Goal: Transaction & Acquisition: Book appointment/travel/reservation

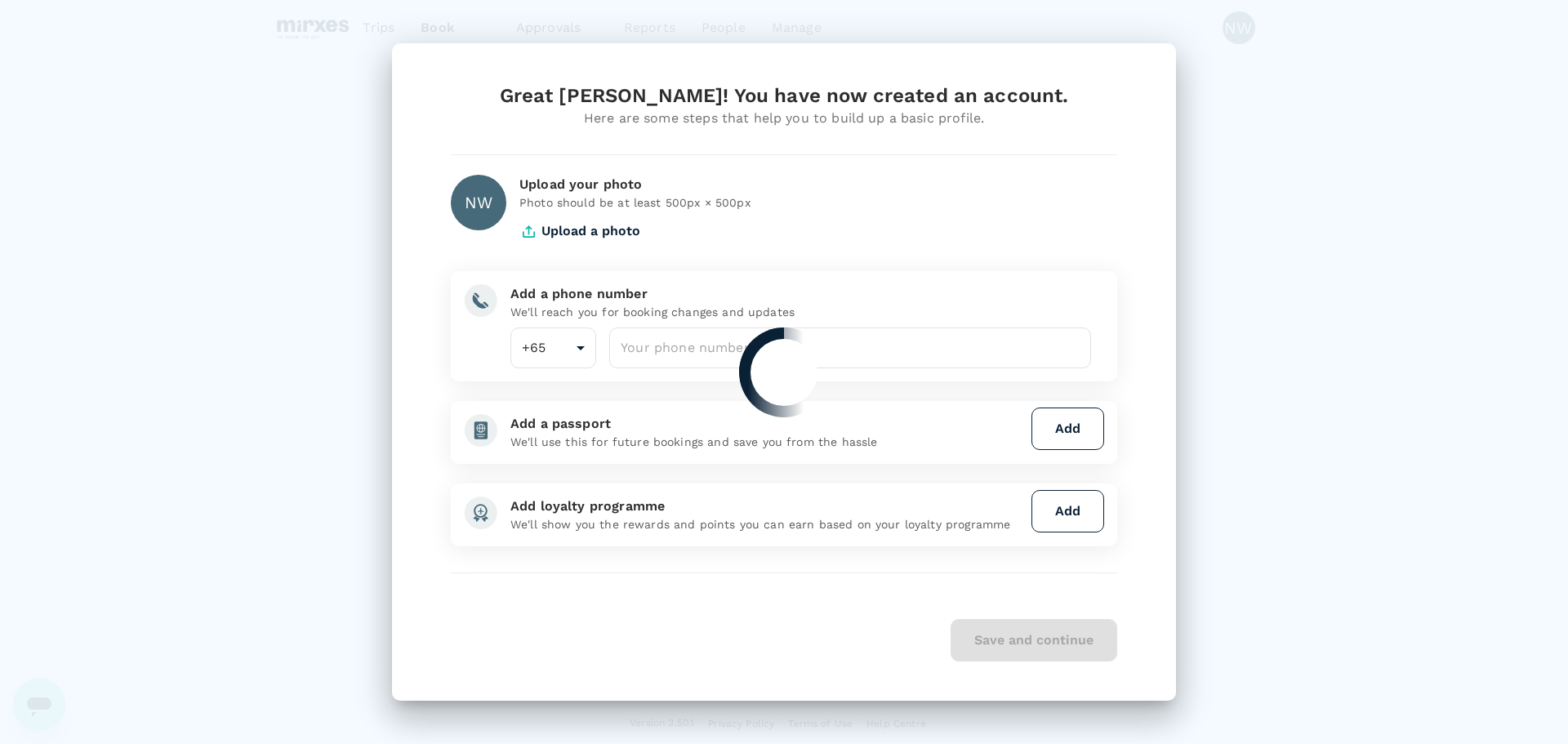
click at [731, 347] on div at bounding box center [784, 372] width 1568 height 744
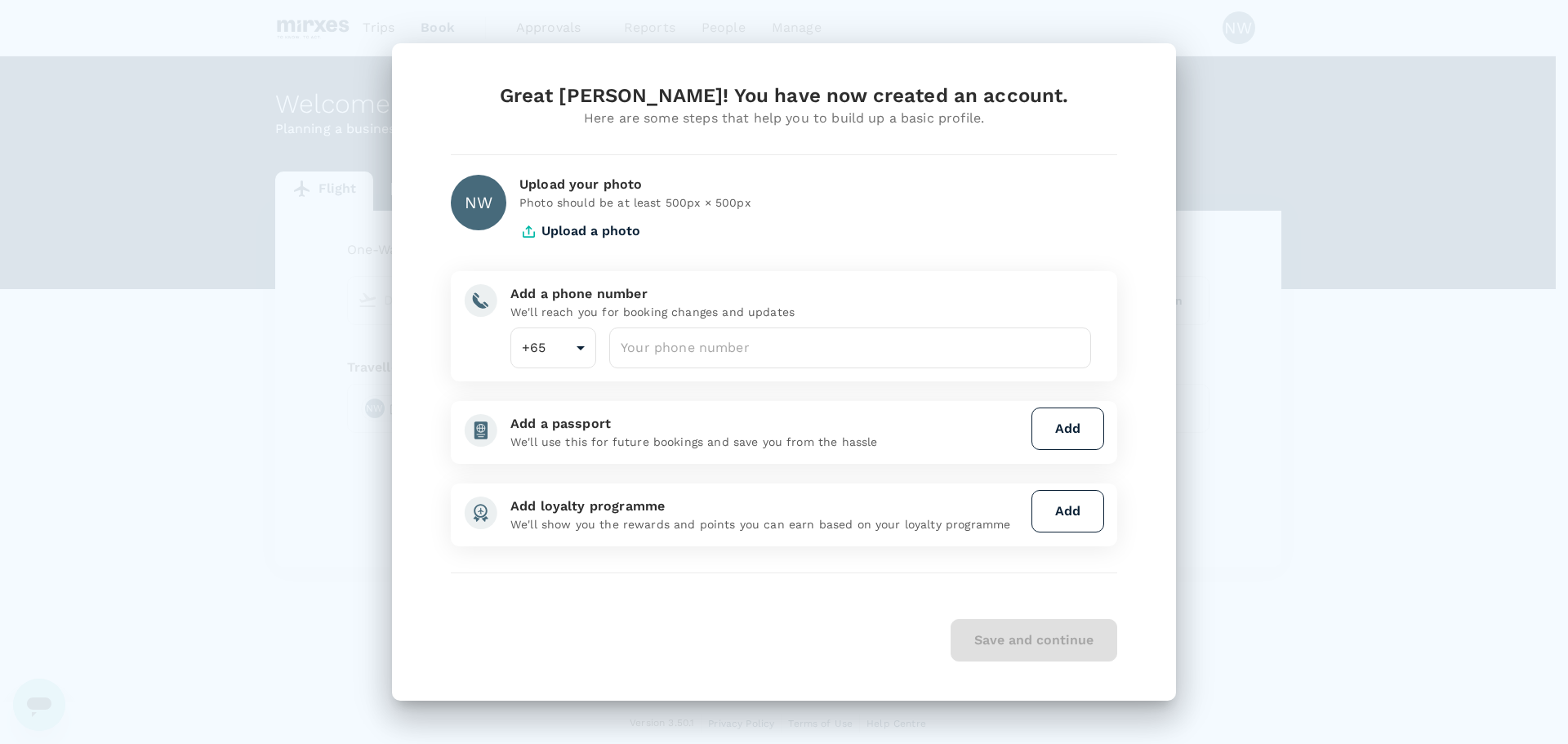
click at [731, 347] on input "number" at bounding box center [850, 347] width 482 height 41
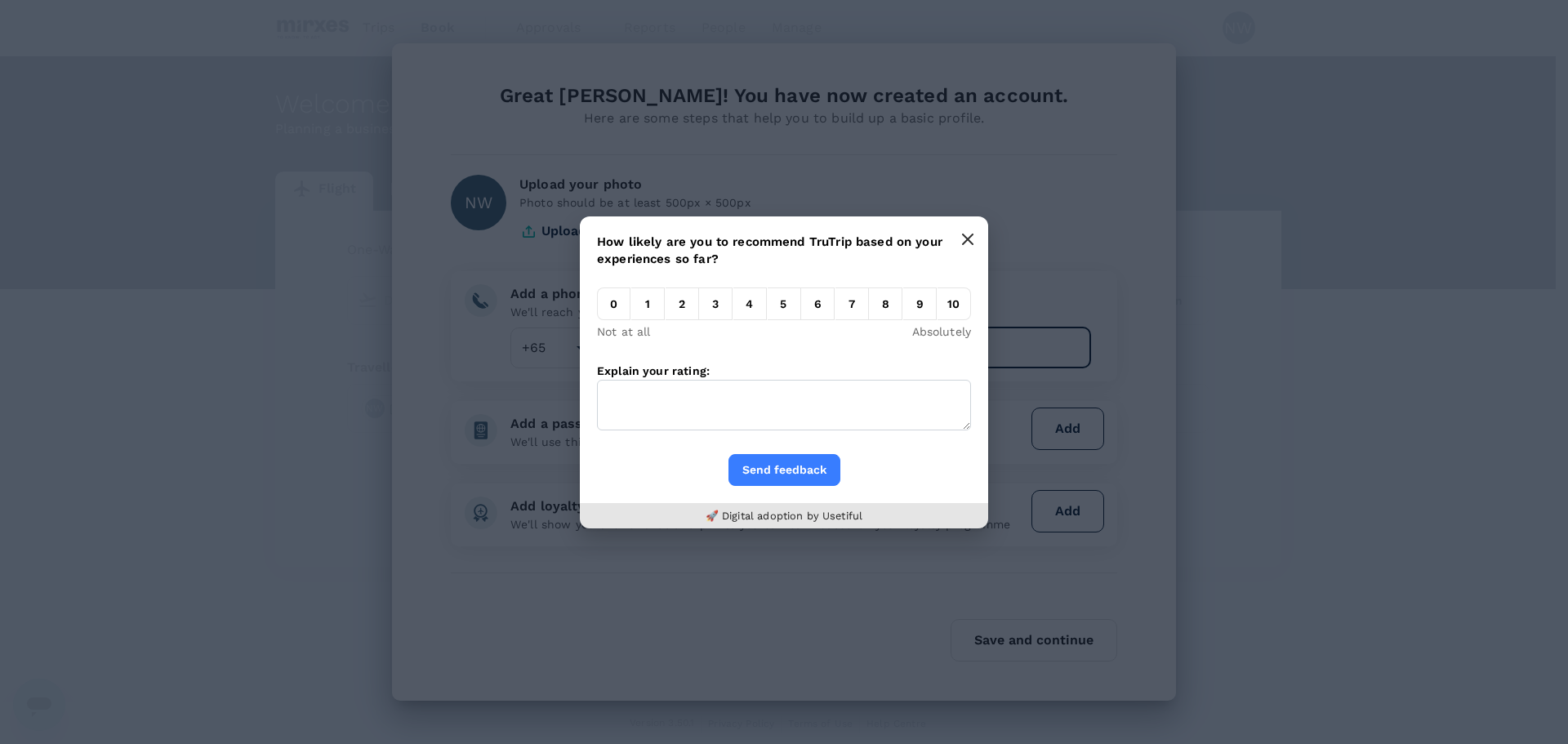
click at [968, 238] on icon "button" at bounding box center [968, 240] width 13 height 13
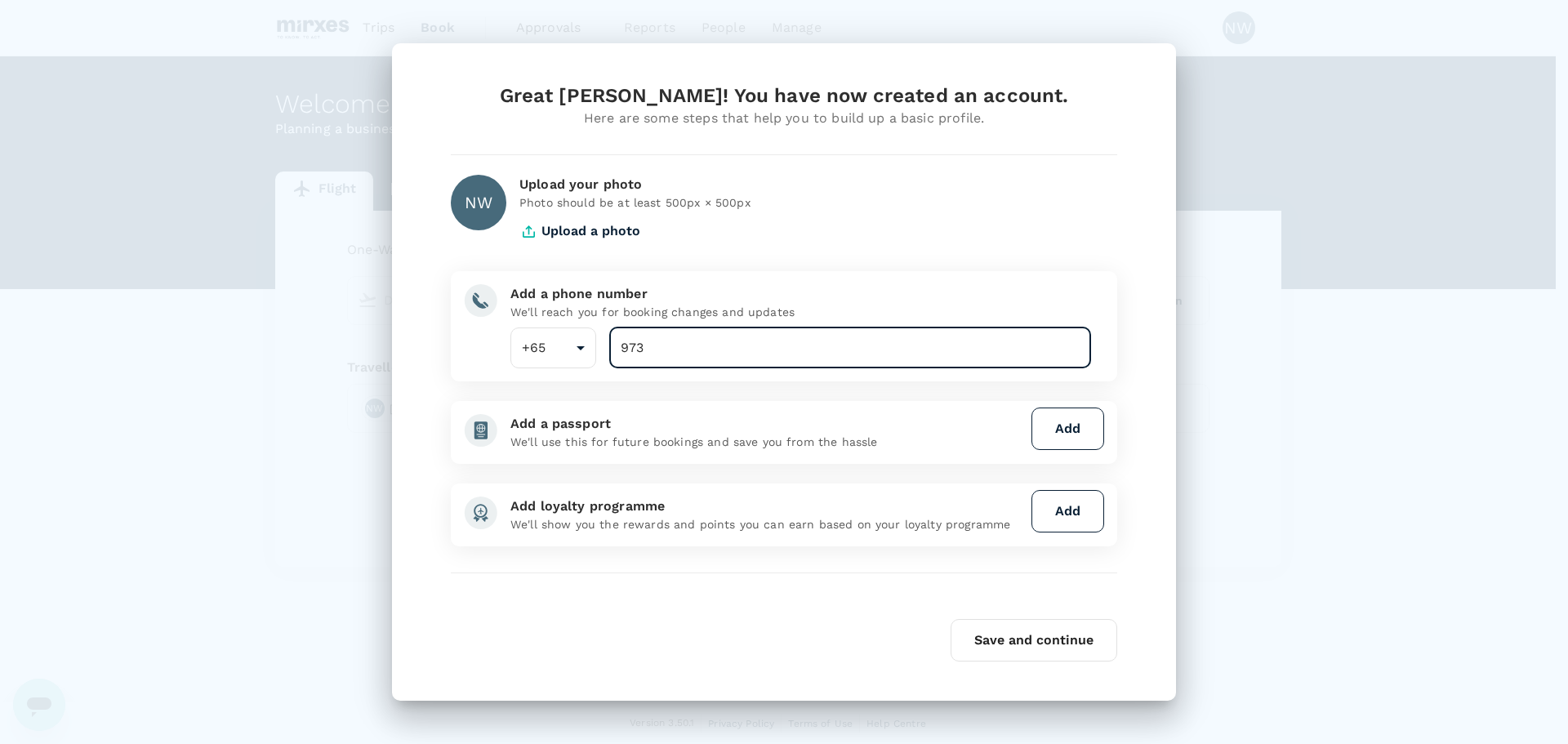
click at [786, 351] on input "973" at bounding box center [850, 347] width 482 height 41
type input "97385503"
click at [1055, 642] on button "Save and continue" at bounding box center [1034, 640] width 167 height 43
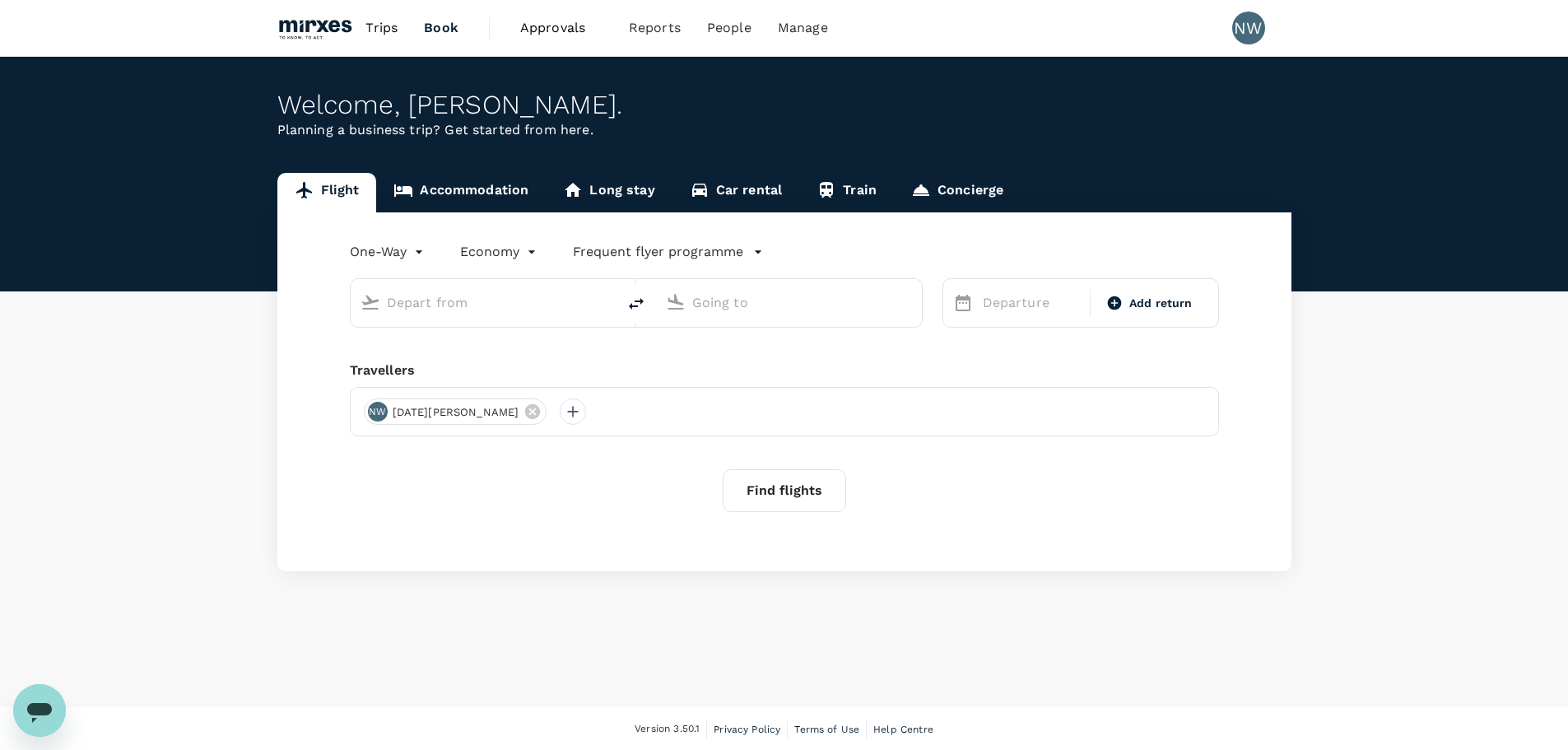
click at [620, 417] on div "NW [DATE][PERSON_NAME]" at bounding box center [784, 411] width 870 height 49
click at [662, 408] on div "NW [DATE][PERSON_NAME]" at bounding box center [784, 411] width 870 height 49
click at [547, 295] on input "text" at bounding box center [484, 302] width 195 height 26
click at [629, 251] on p "Frequent flyer programme" at bounding box center [658, 252] width 171 height 20
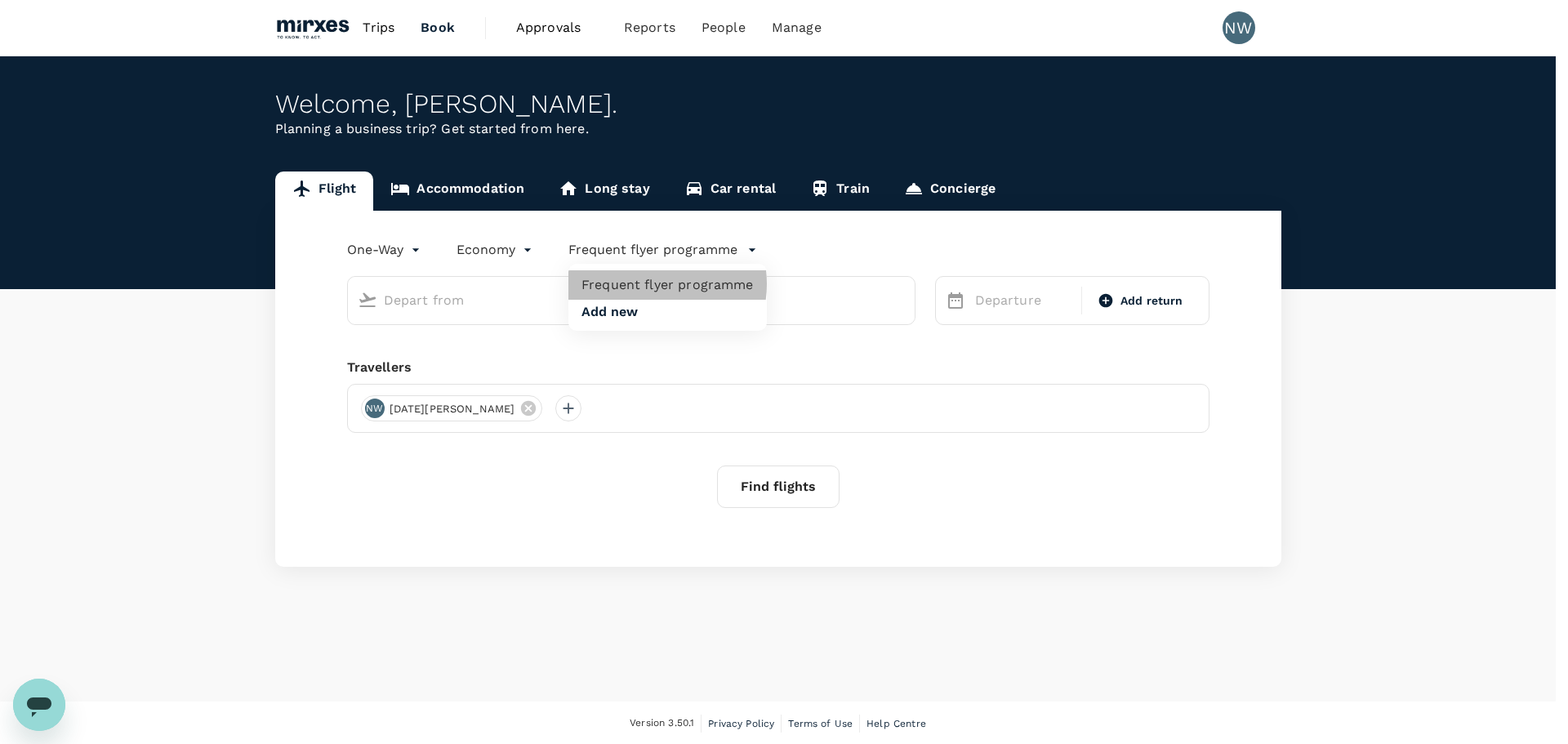
click at [647, 284] on li "Frequent flyer programme" at bounding box center [667, 285] width 199 height 29
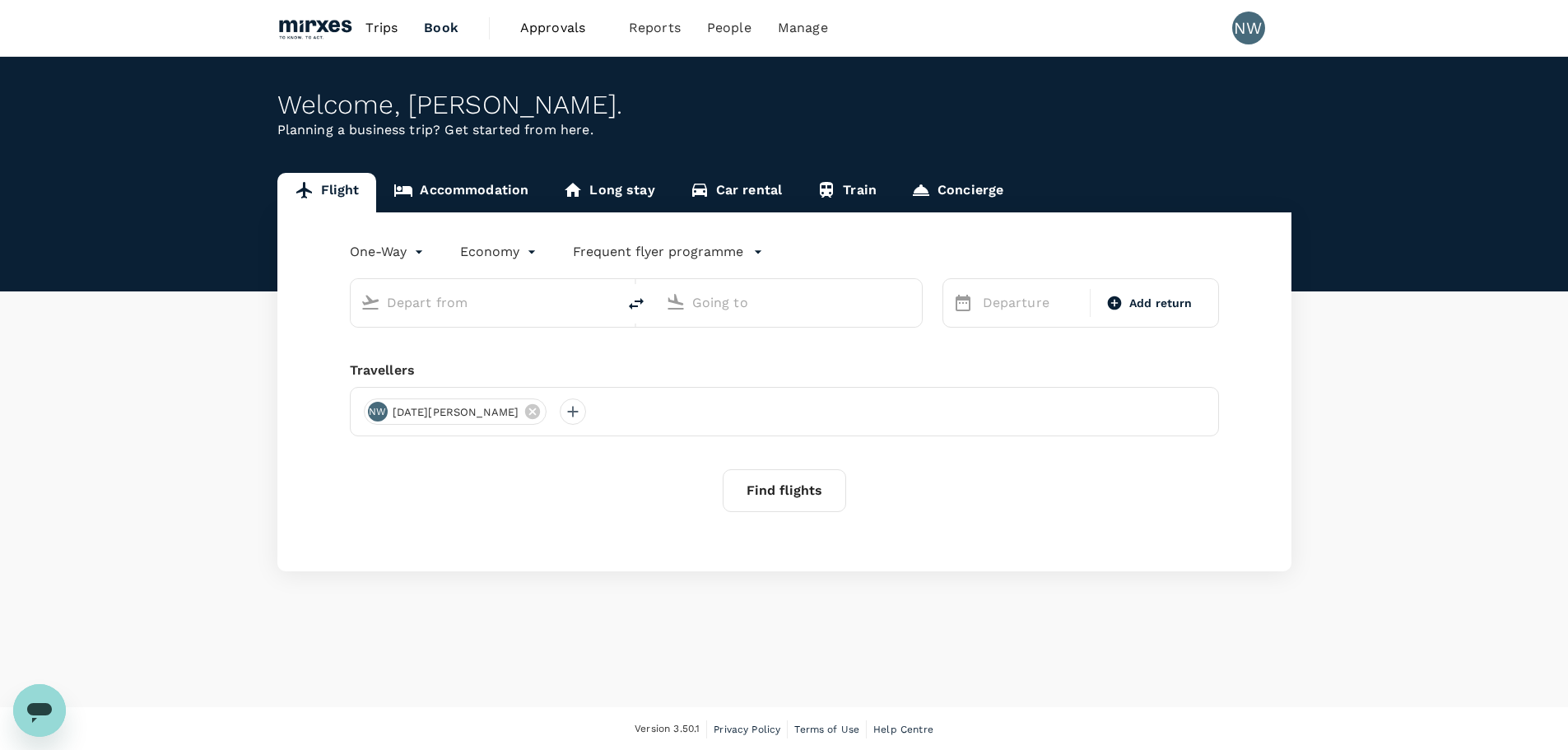
click at [674, 250] on p "Frequent flyer programme" at bounding box center [658, 252] width 171 height 20
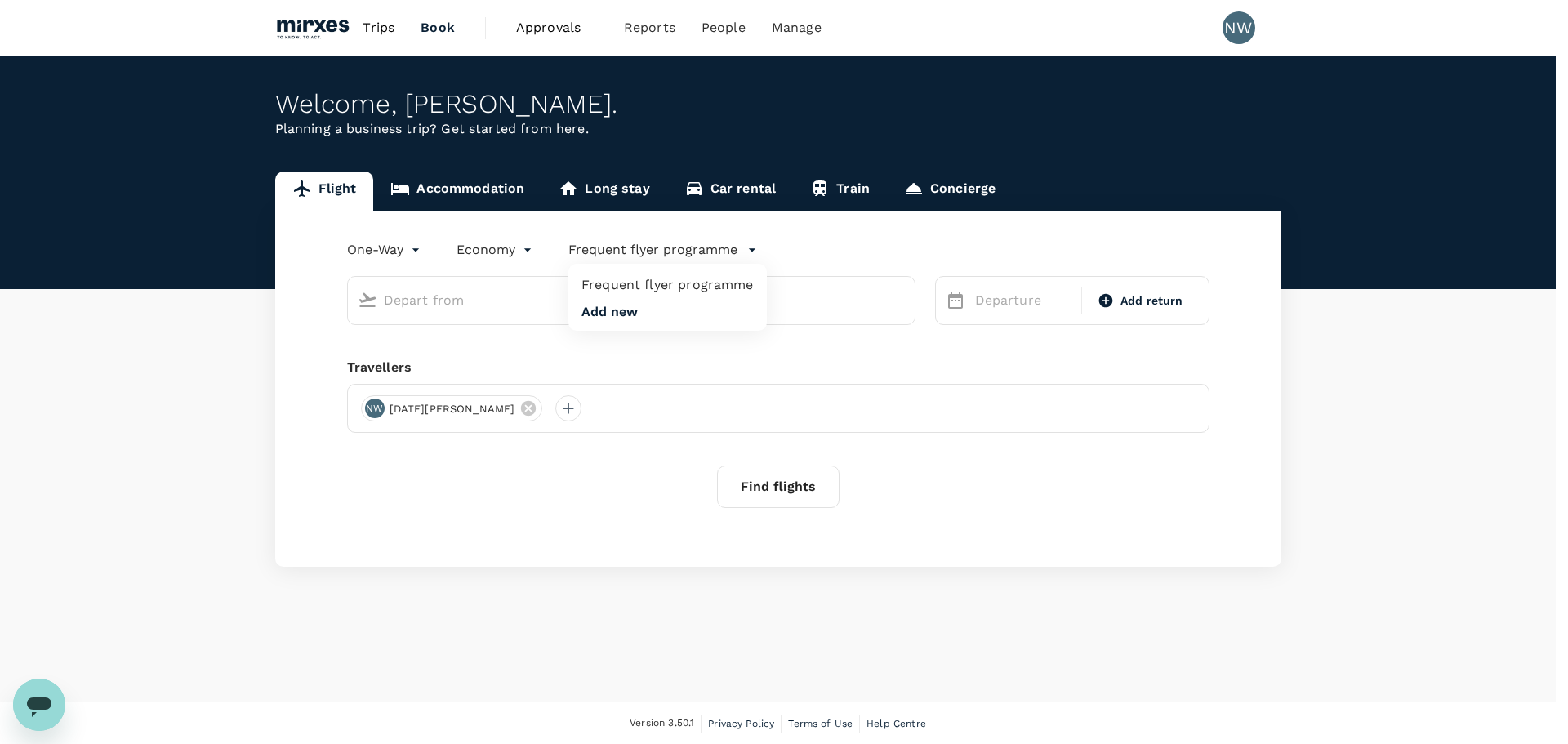
click at [613, 313] on button "Add new" at bounding box center [609, 311] width 56 height 15
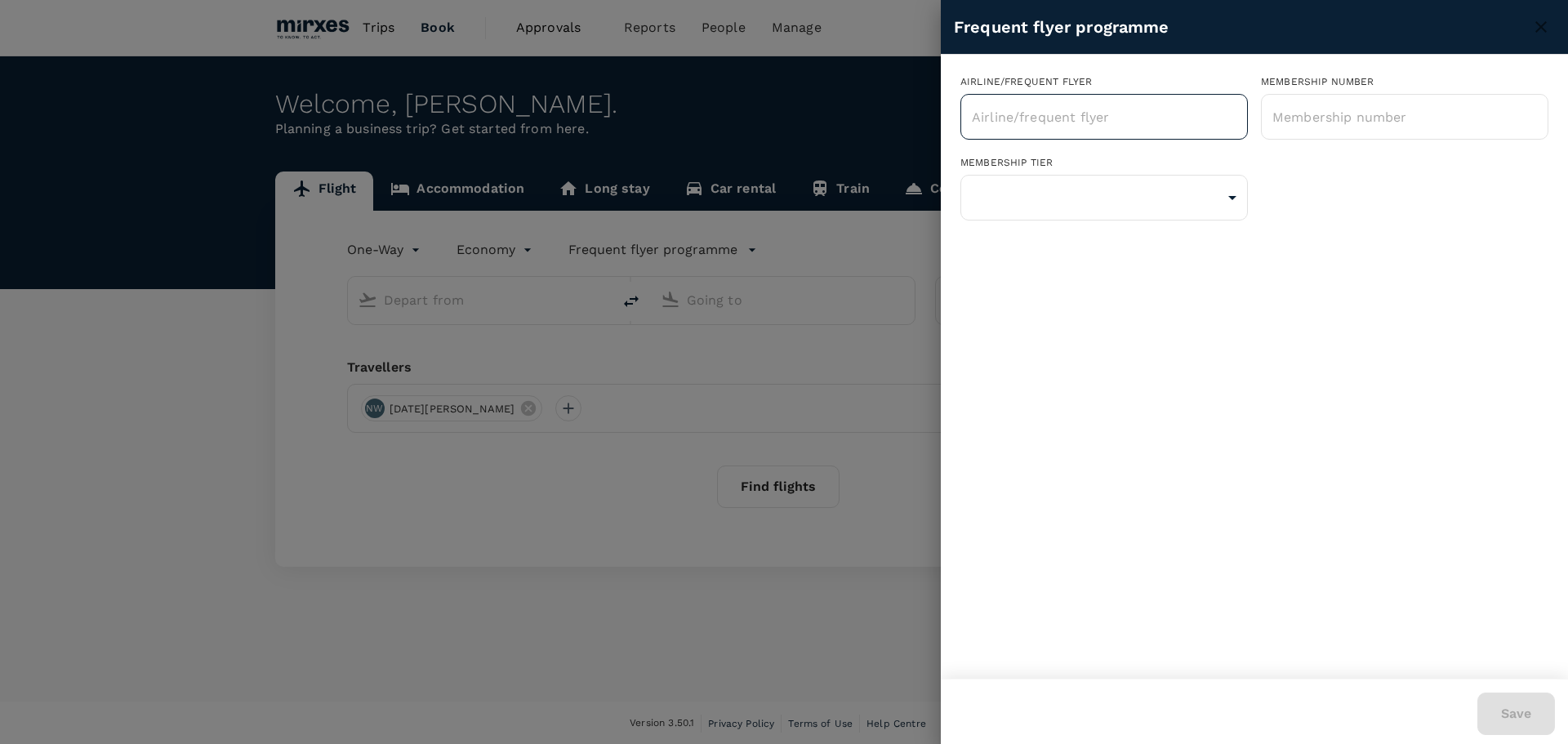
click at [1103, 117] on input "text" at bounding box center [1092, 117] width 249 height 31
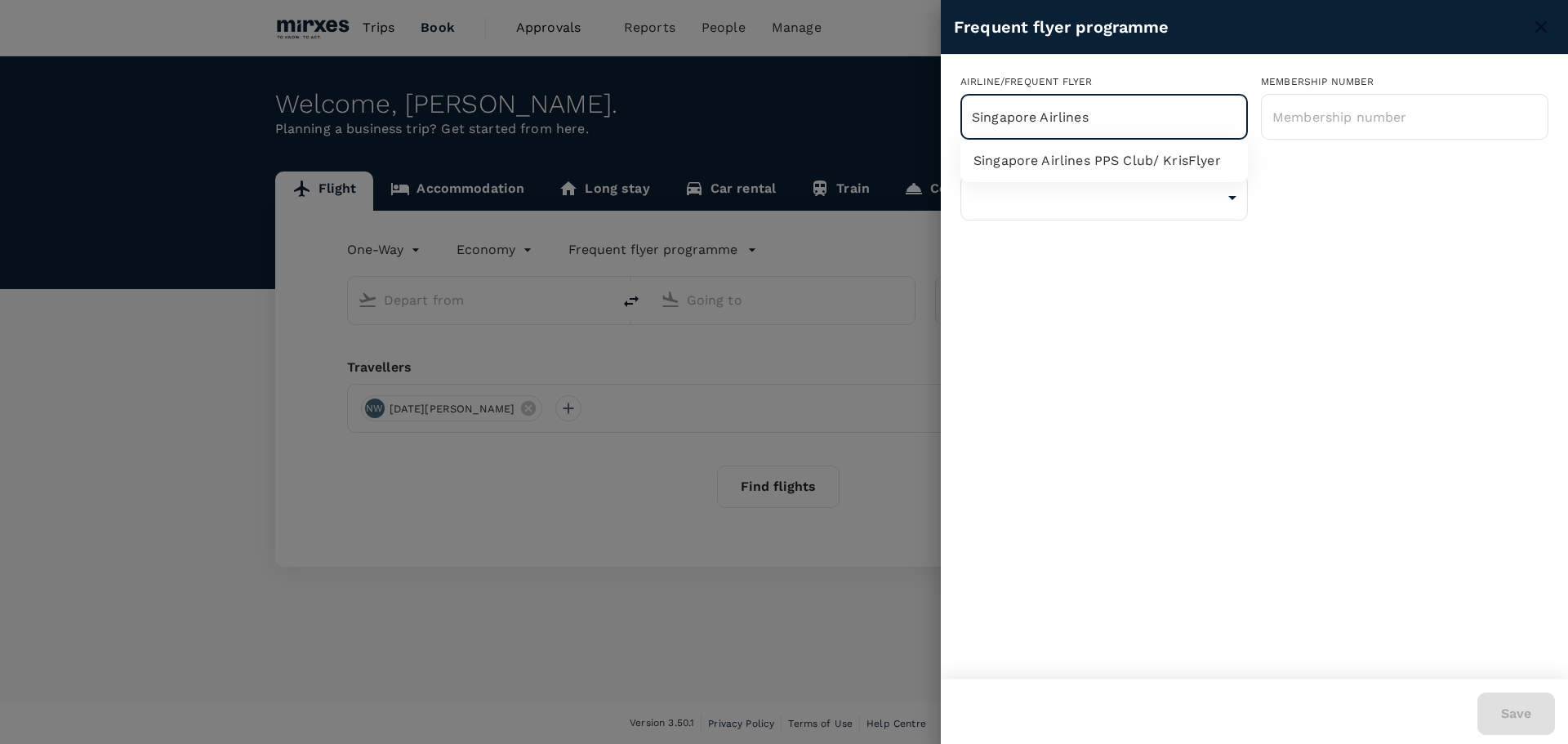
drag, startPoint x: 1121, startPoint y: 116, endPoint x: 759, endPoint y: 116, distance: 362.0
click at [750, 124] on div "Frequent flyer programme Airline/Frequent Flyer Singapore Airlines ​ Membership…" at bounding box center [784, 372] width 1568 height 744
type input "KrisFlyer"
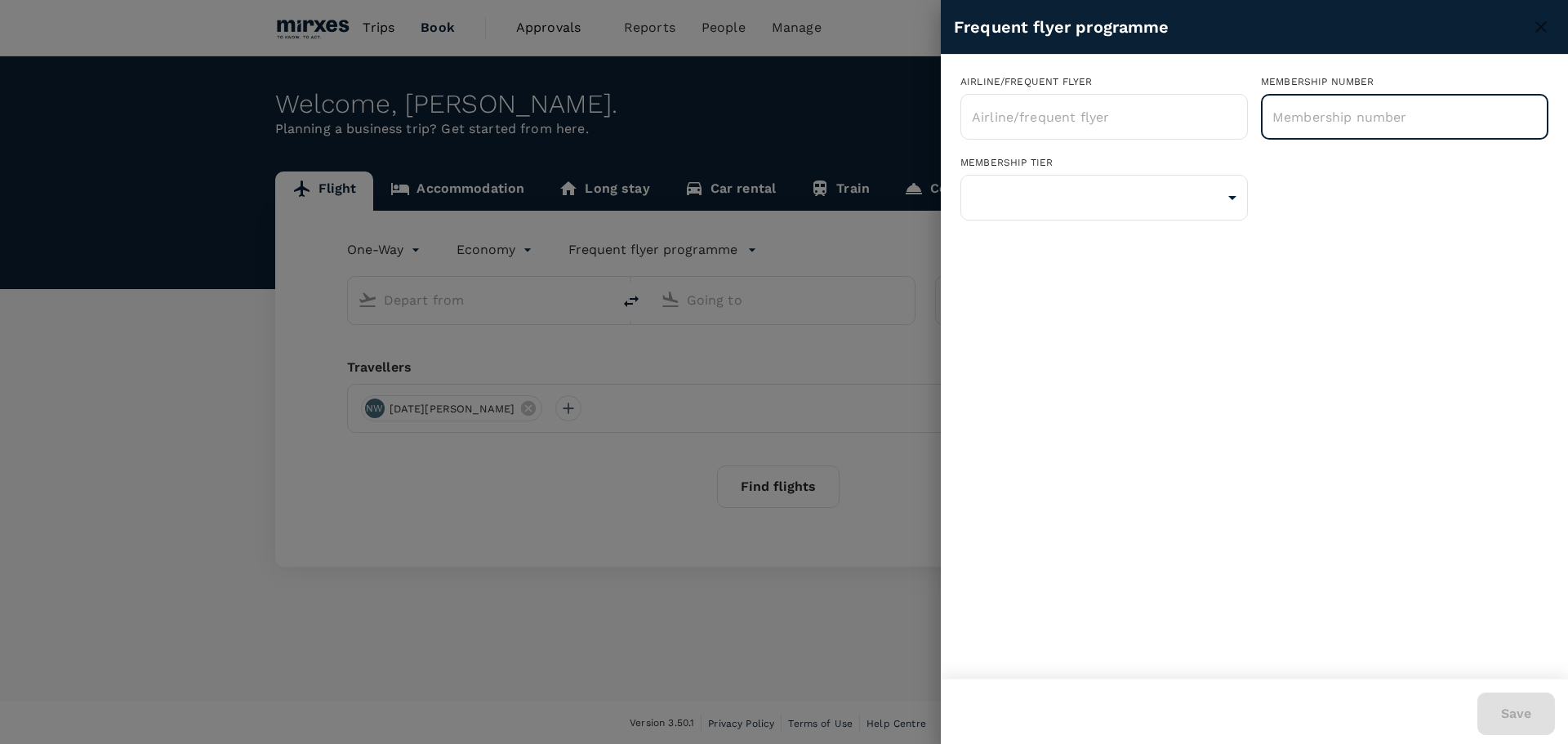
click at [1371, 122] on input "text" at bounding box center [1405, 117] width 288 height 41
type input "KF 8878043288"
click at [1086, 186] on body "Trips Book Approvals 0 Reports People Manage NW Welcome , Noel . Planning a bus…" at bounding box center [784, 373] width 1568 height 746
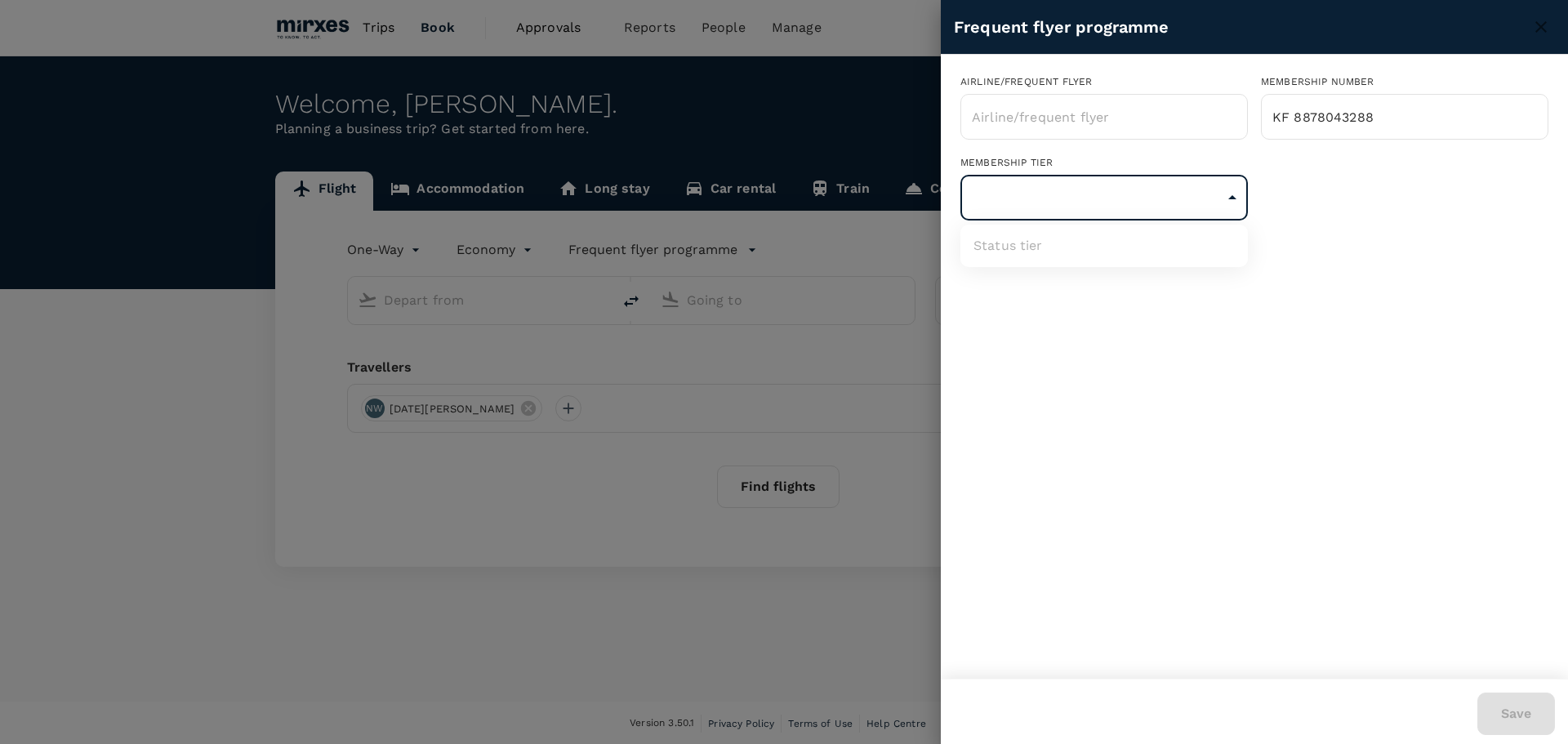
click at [1324, 333] on div at bounding box center [784, 372] width 1568 height 744
click at [1521, 719] on div "Save" at bounding box center [1507, 704] width 97 height 62
click at [1354, 385] on div "Airline/Frequent Flyer ​ Membership number KF 8878043288 ​ Membership tier ​ St…" at bounding box center [1254, 366] width 627 height 624
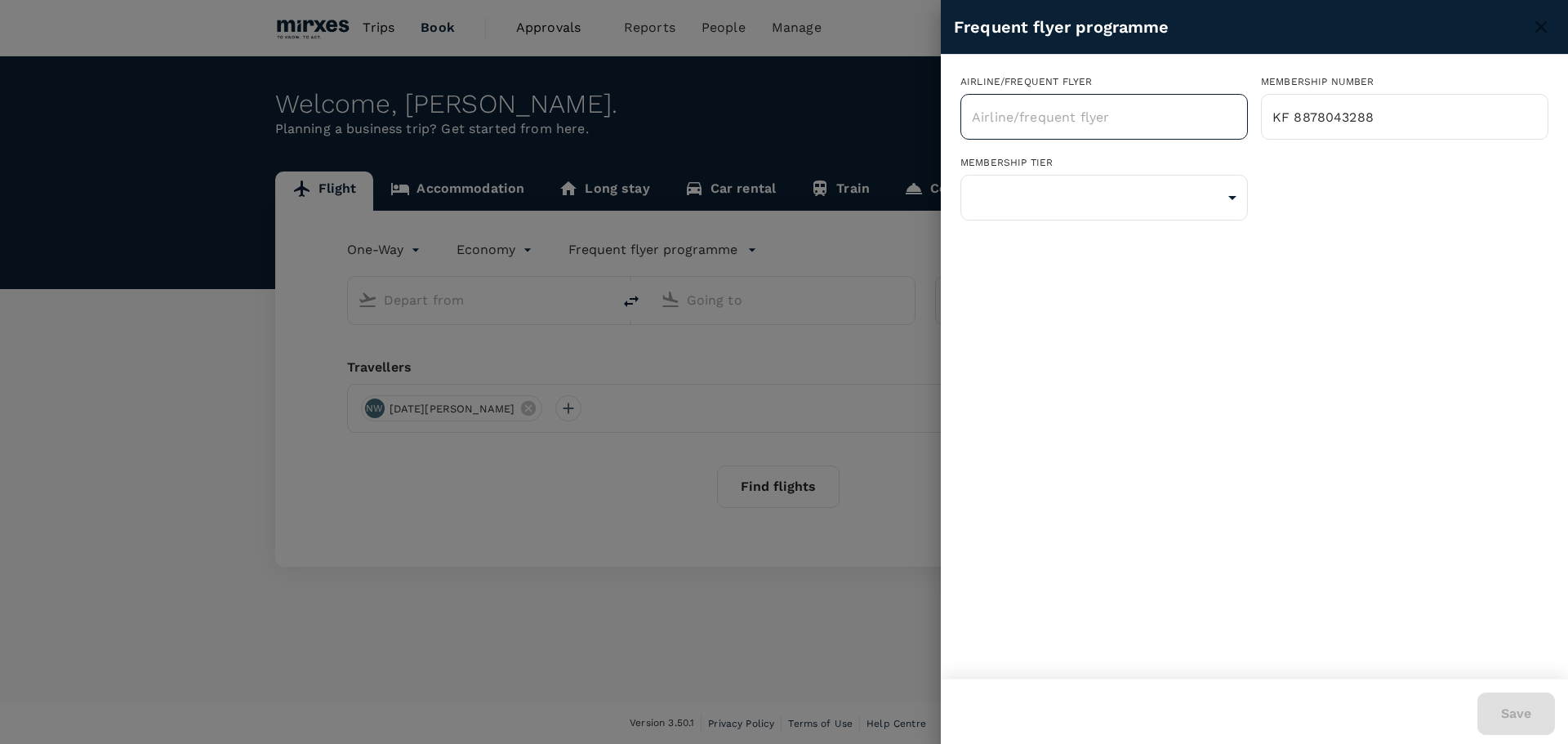
click at [1118, 118] on input "text" at bounding box center [1092, 117] width 249 height 31
click at [1109, 163] on li "Singapore Airlines PPS Club/ KrisFlyer" at bounding box center [1104, 161] width 288 height 29
type input "Singapore Airlines PPS Club/ KrisFlyer"
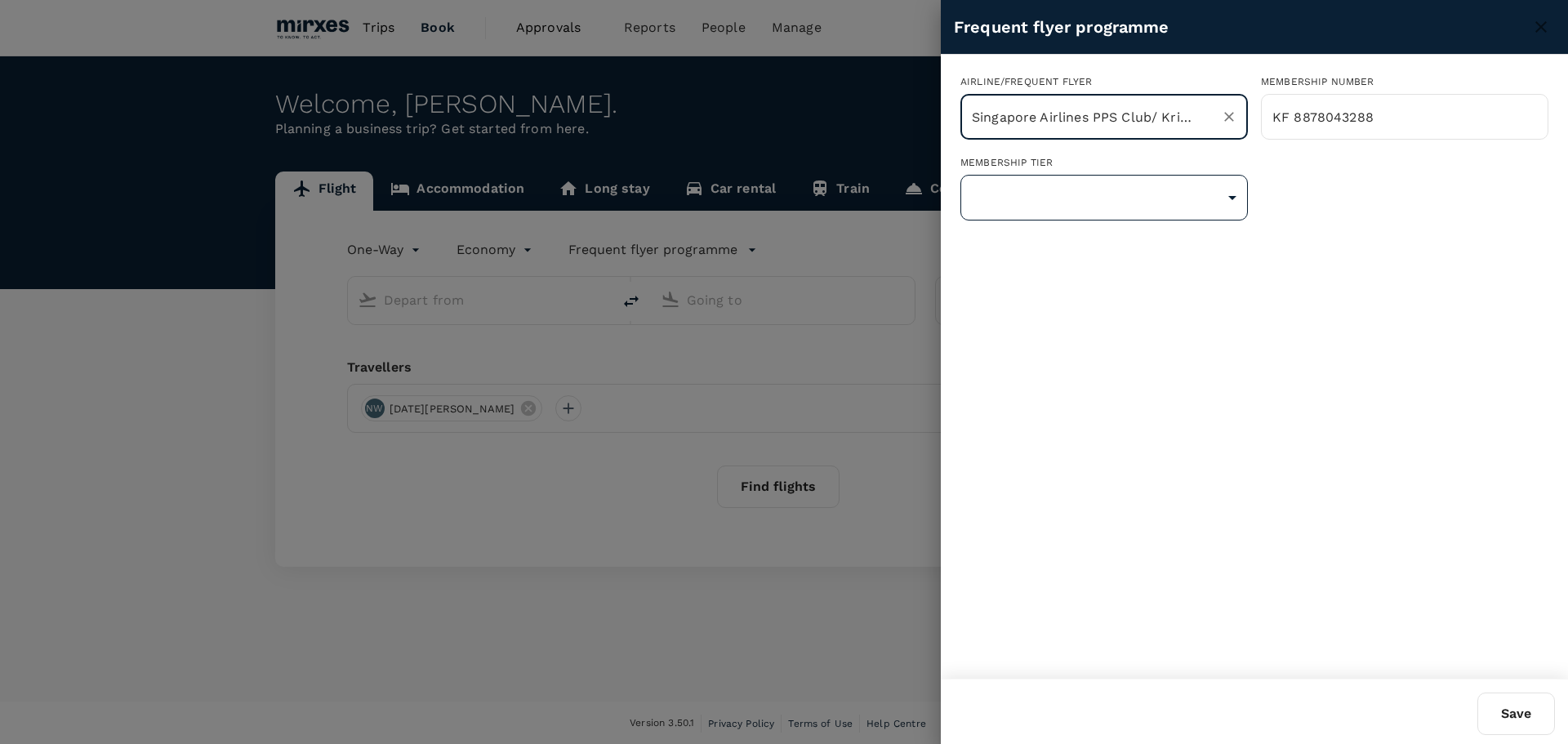
click at [1152, 199] on body "Trips Book Approvals 0 Reports People Manage NW Welcome , Noel . Planning a bus…" at bounding box center [784, 373] width 1568 height 746
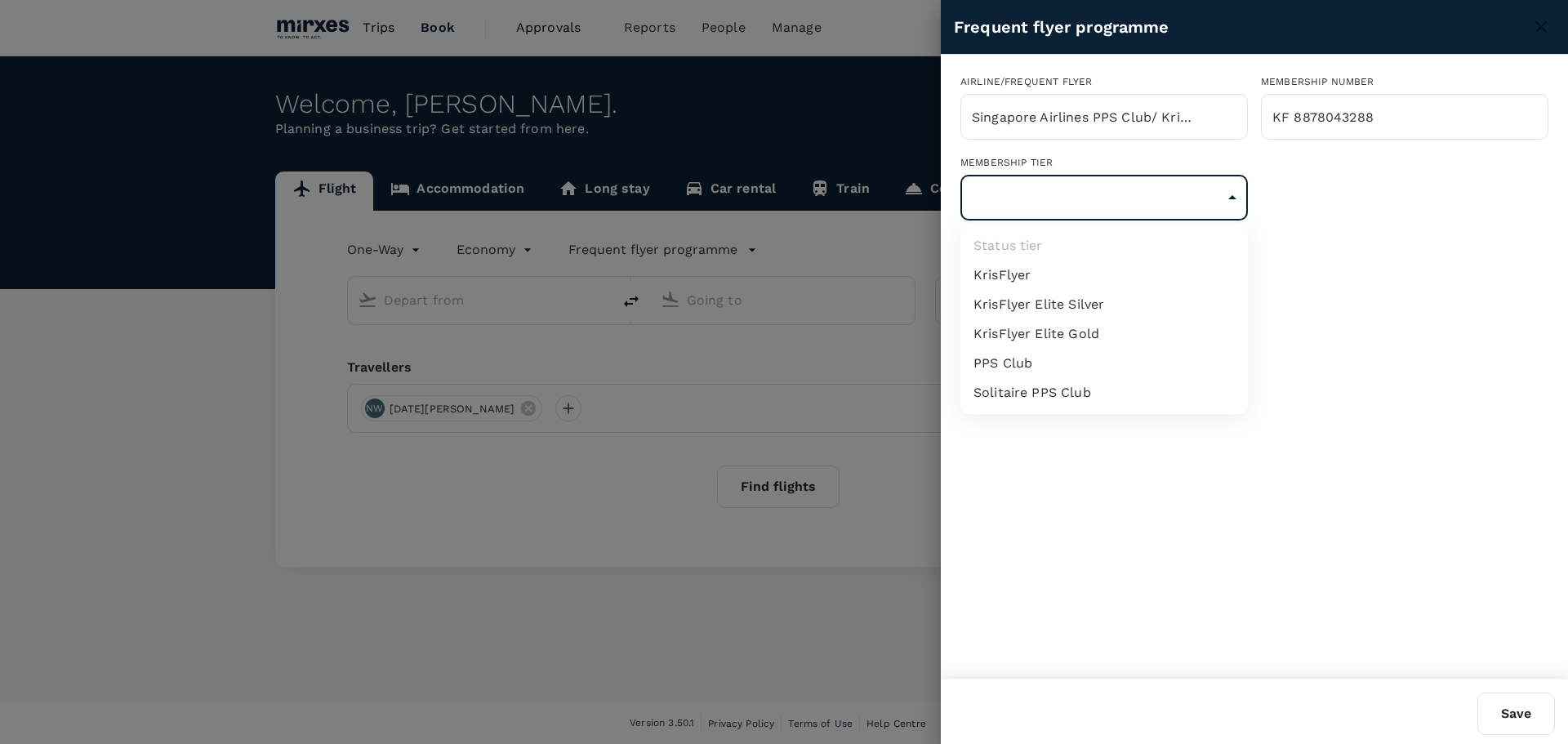
click at [1127, 278] on li "KrisFlyer" at bounding box center [1104, 276] width 288 height 29
type input "1"
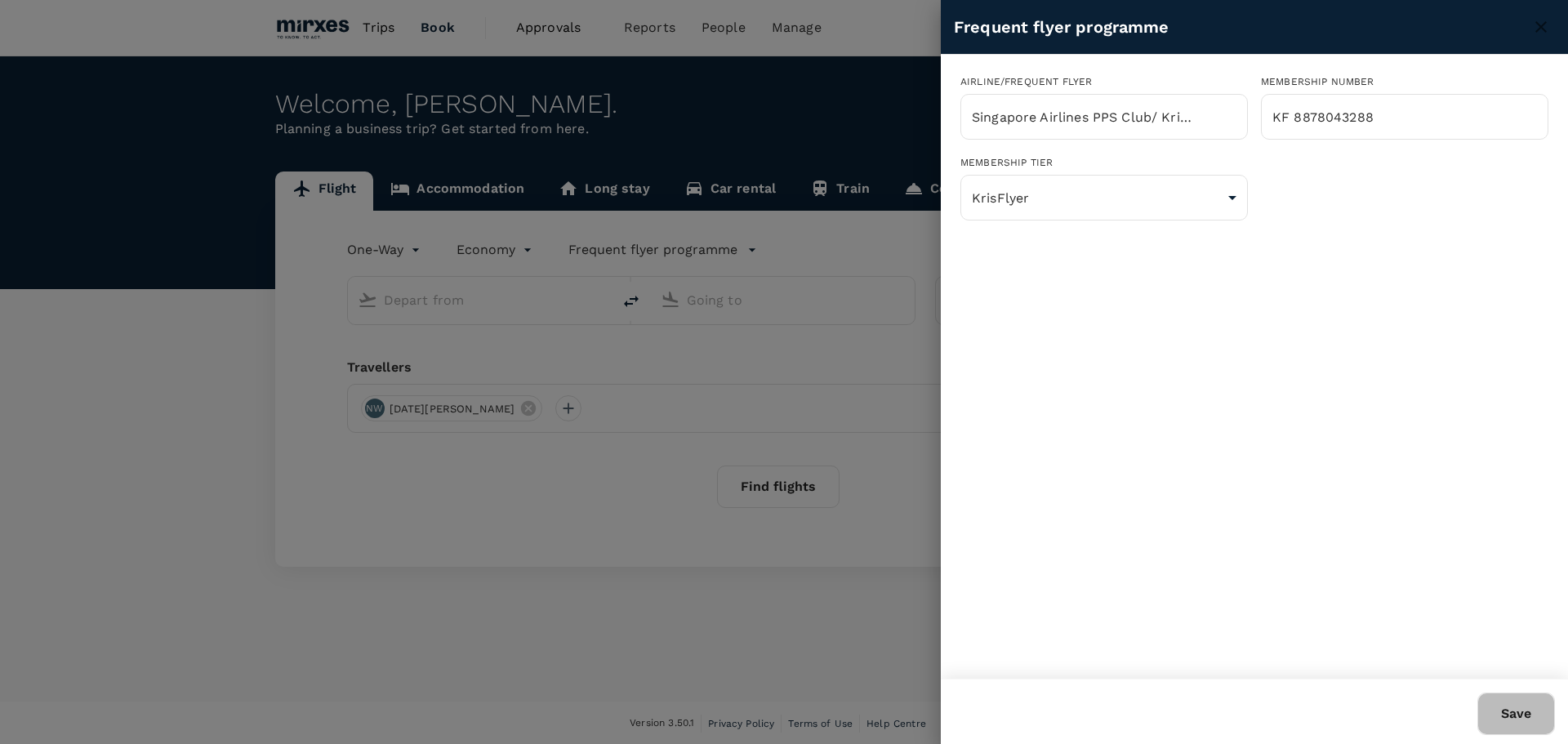
click at [1533, 708] on button "Save" at bounding box center [1516, 714] width 78 height 43
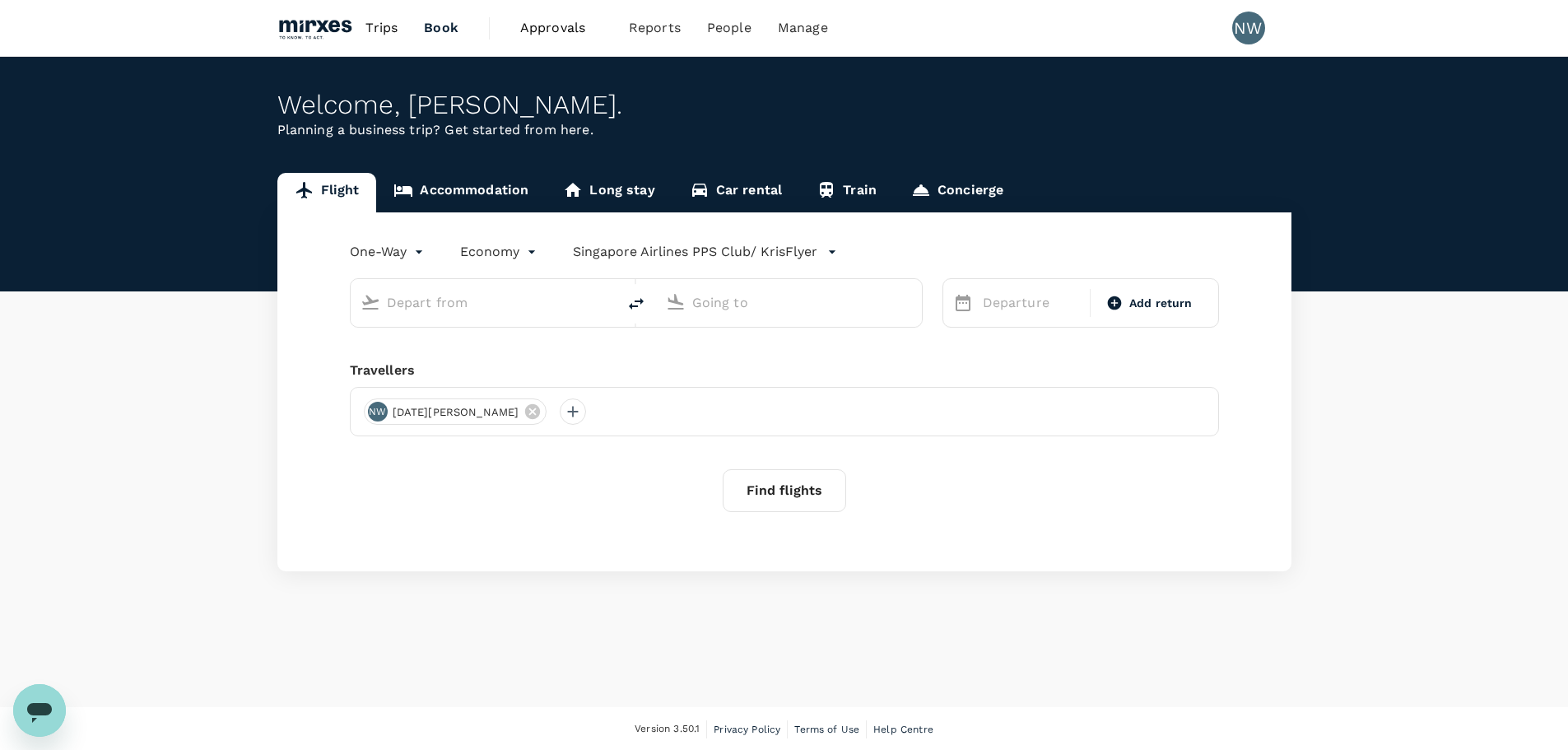
click at [824, 250] on icon "button" at bounding box center [833, 252] width 16 height 16
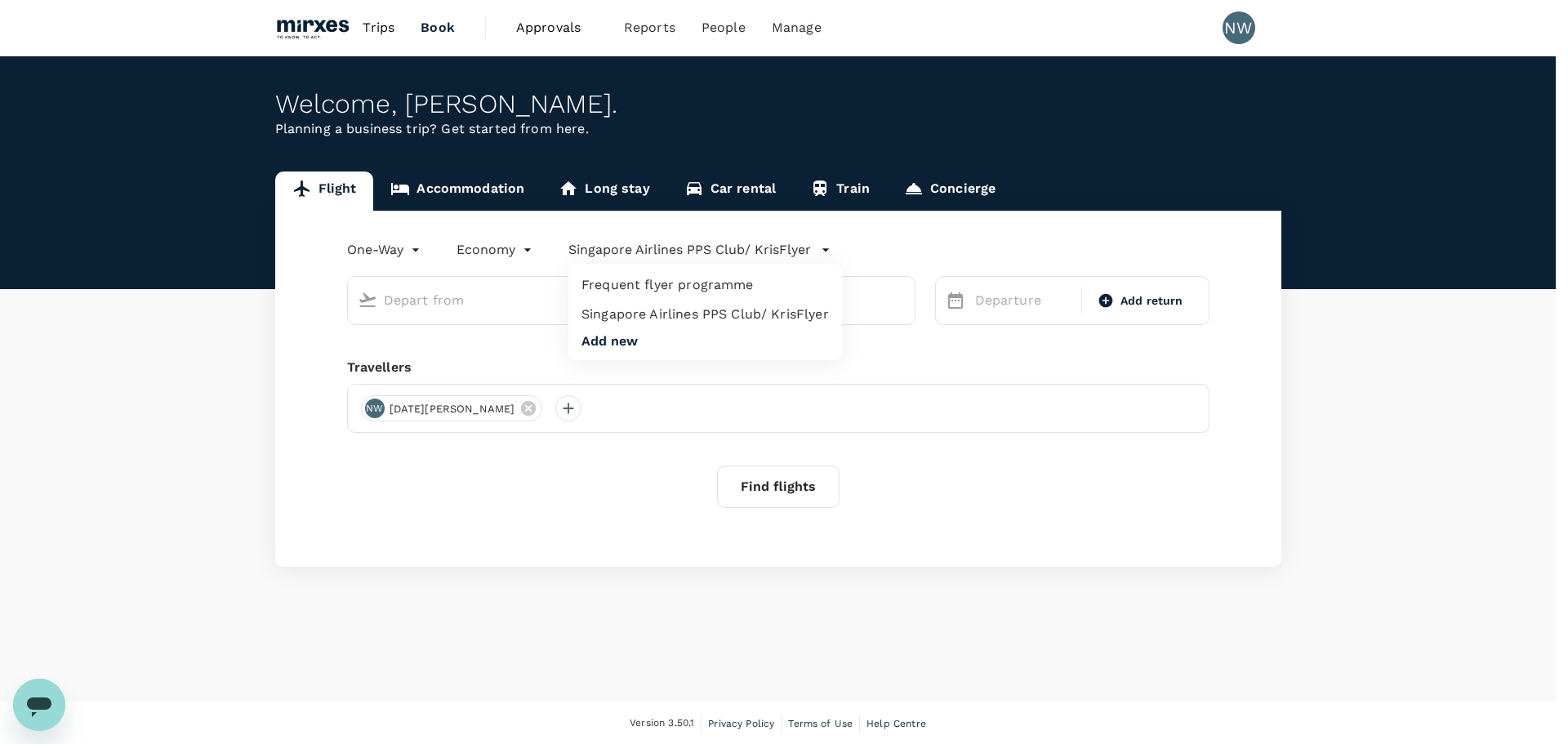
click at [750, 312] on li "Singapore Airlines PPS Club/ KrisFlyer" at bounding box center [705, 314] width 274 height 29
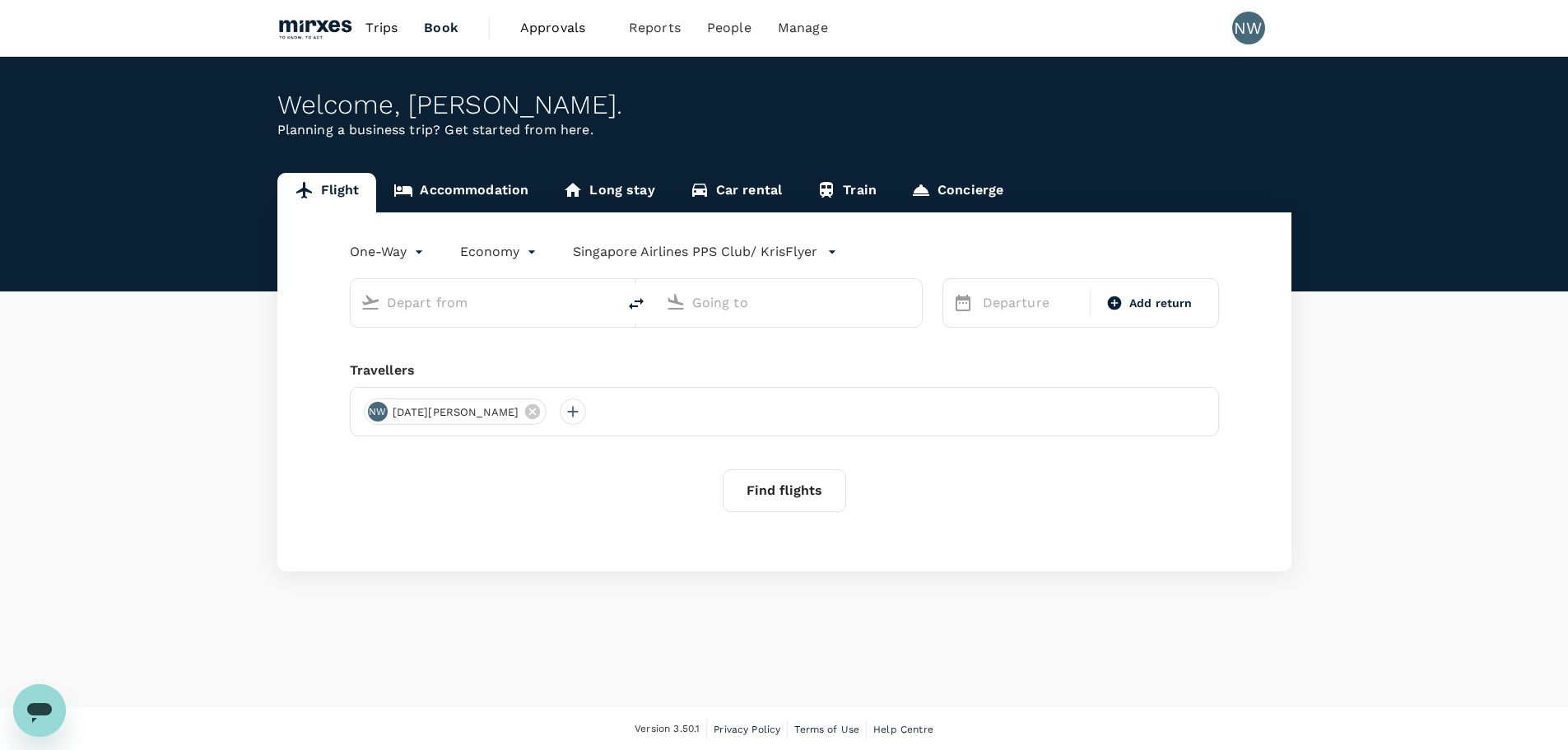
click at [436, 303] on input "text" at bounding box center [484, 302] width 195 height 26
click at [465, 367] on p "Singapore Changi" at bounding box center [509, 367] width 293 height 16
type input "Singapore Changi (SIN)"
click at [795, 312] on input "text" at bounding box center [790, 302] width 195 height 26
click at [695, 334] on p "[GEOGRAPHIC_DATA], [GEOGRAPHIC_DATA]" at bounding box center [814, 335] width 329 height 16
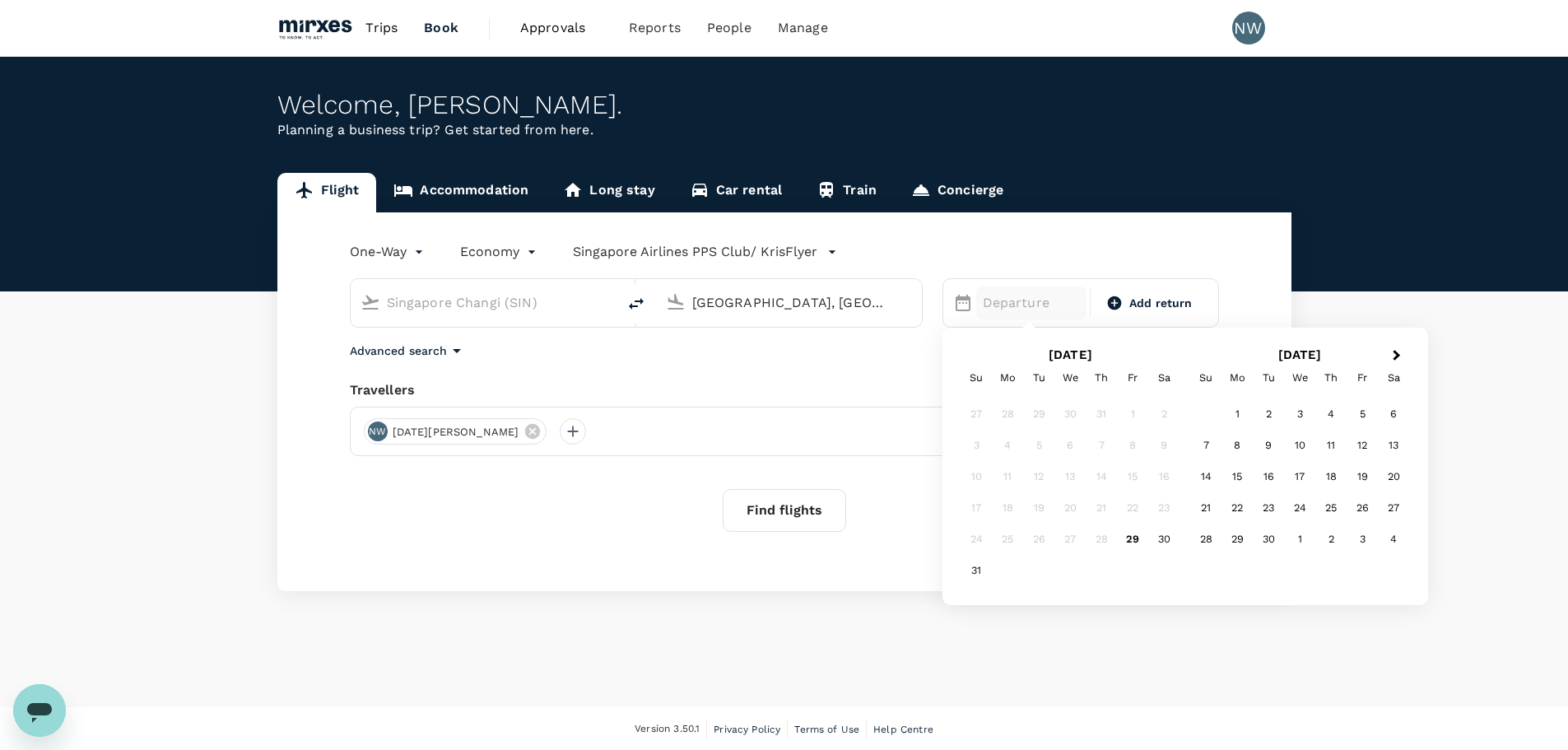
type input "Tokyo, Japan (any)"
click at [833, 360] on div "Advanced search" at bounding box center [784, 350] width 870 height 20
click at [1154, 301] on span "Add return" at bounding box center [1161, 303] width 63 height 17
type input "roundtrip"
click at [1034, 302] on p "Departure" at bounding box center [1025, 303] width 84 height 20
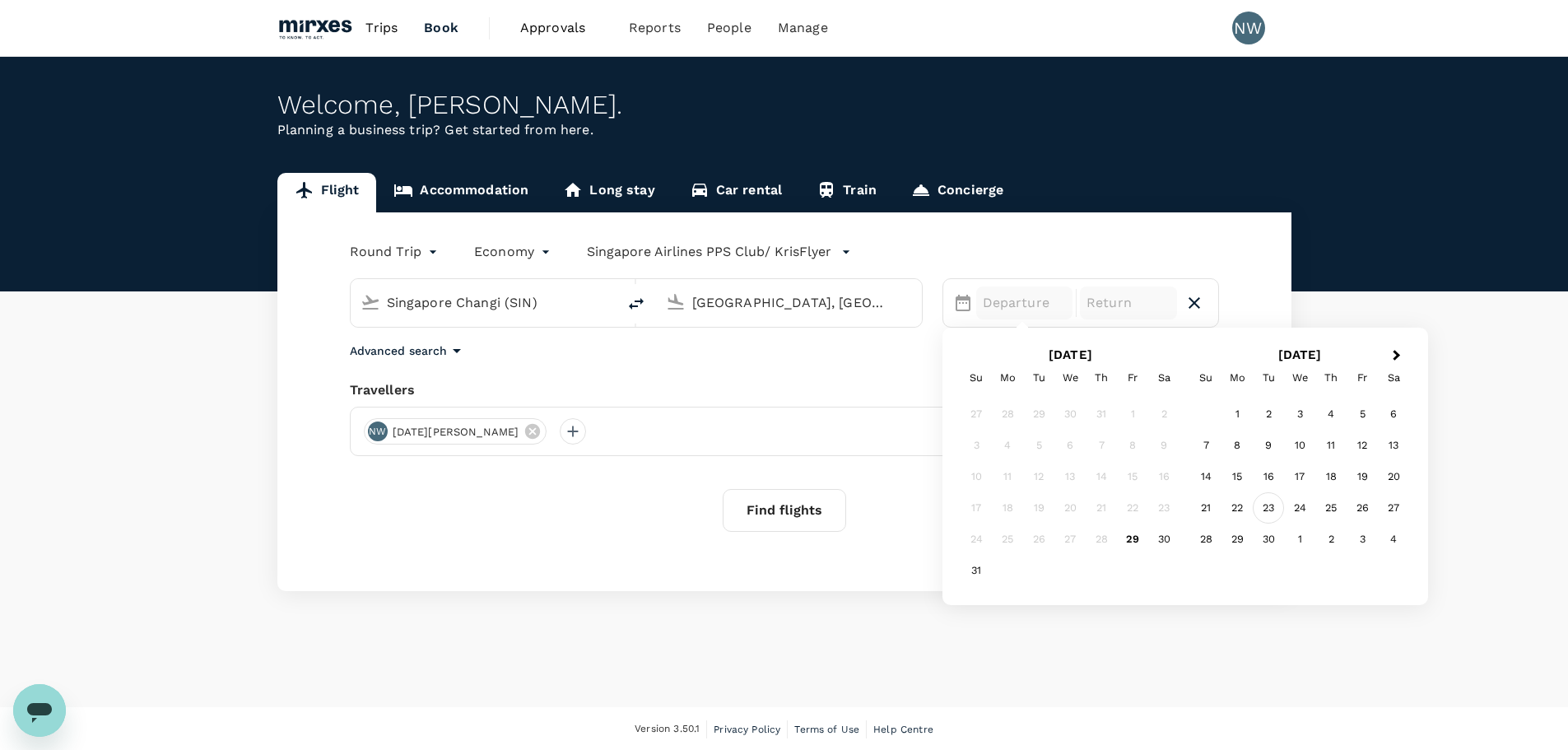
click at [1271, 509] on div "23" at bounding box center [1269, 508] width 31 height 31
click at [1139, 515] on div "26" at bounding box center [1133, 508] width 31 height 31
click at [560, 434] on div at bounding box center [573, 431] width 26 height 26
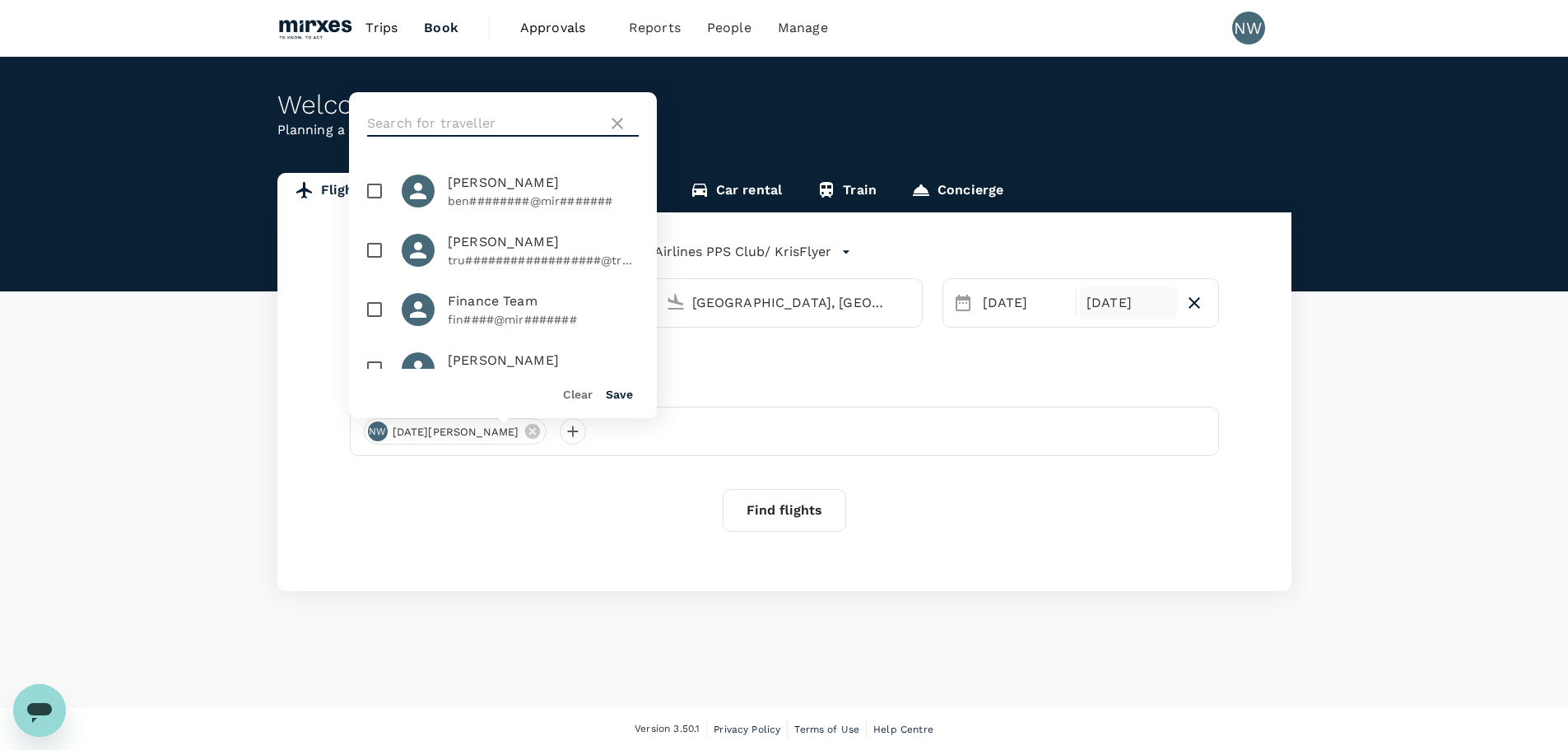
click at [509, 115] on input "text" at bounding box center [484, 124] width 234 height 26
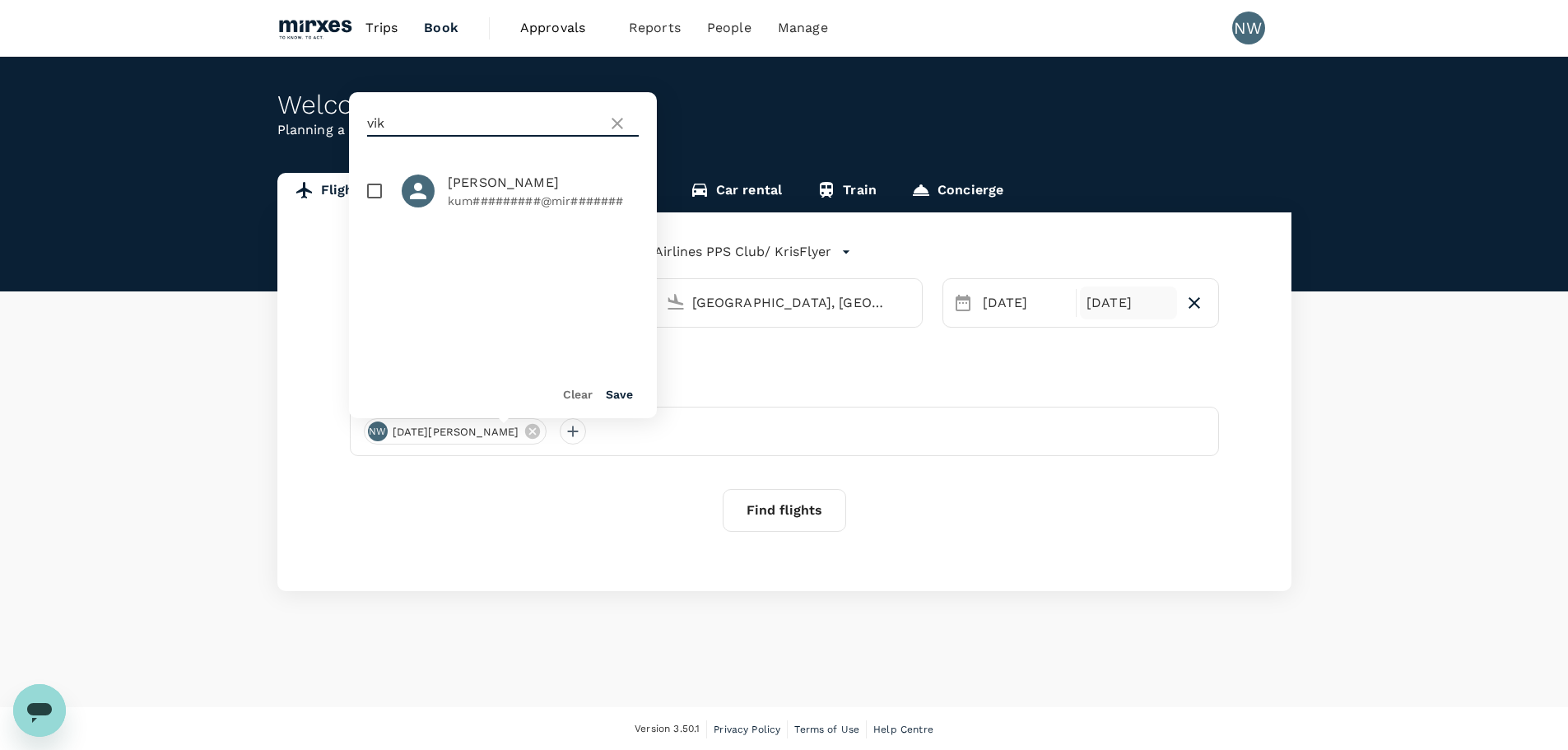
type input "vik"
click at [505, 199] on p "kum#########@mir#######" at bounding box center [543, 201] width 191 height 16
checkbox input "true"
click at [627, 395] on button "Save" at bounding box center [619, 394] width 27 height 13
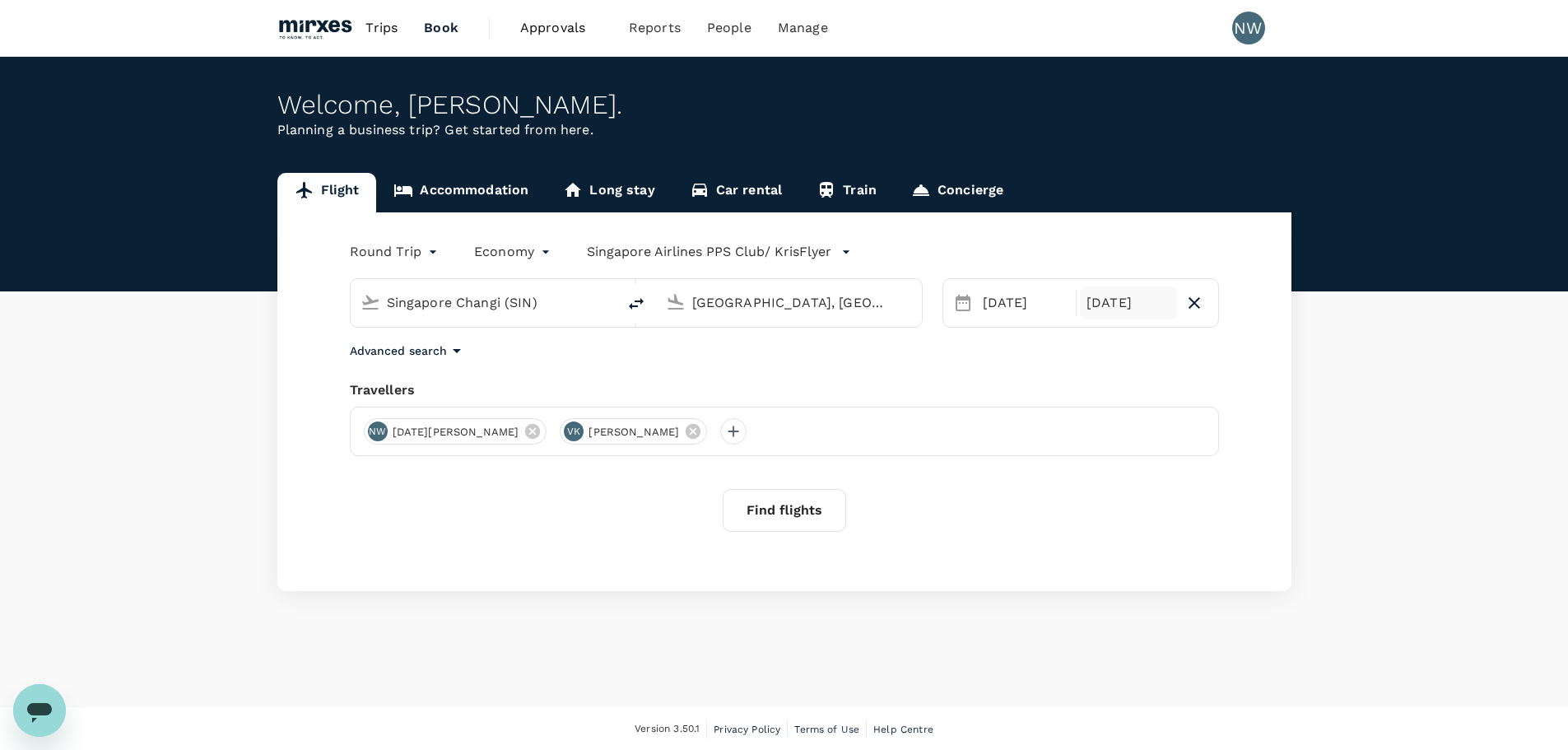
click at [817, 522] on button "Find flights" at bounding box center [785, 510] width 124 height 43
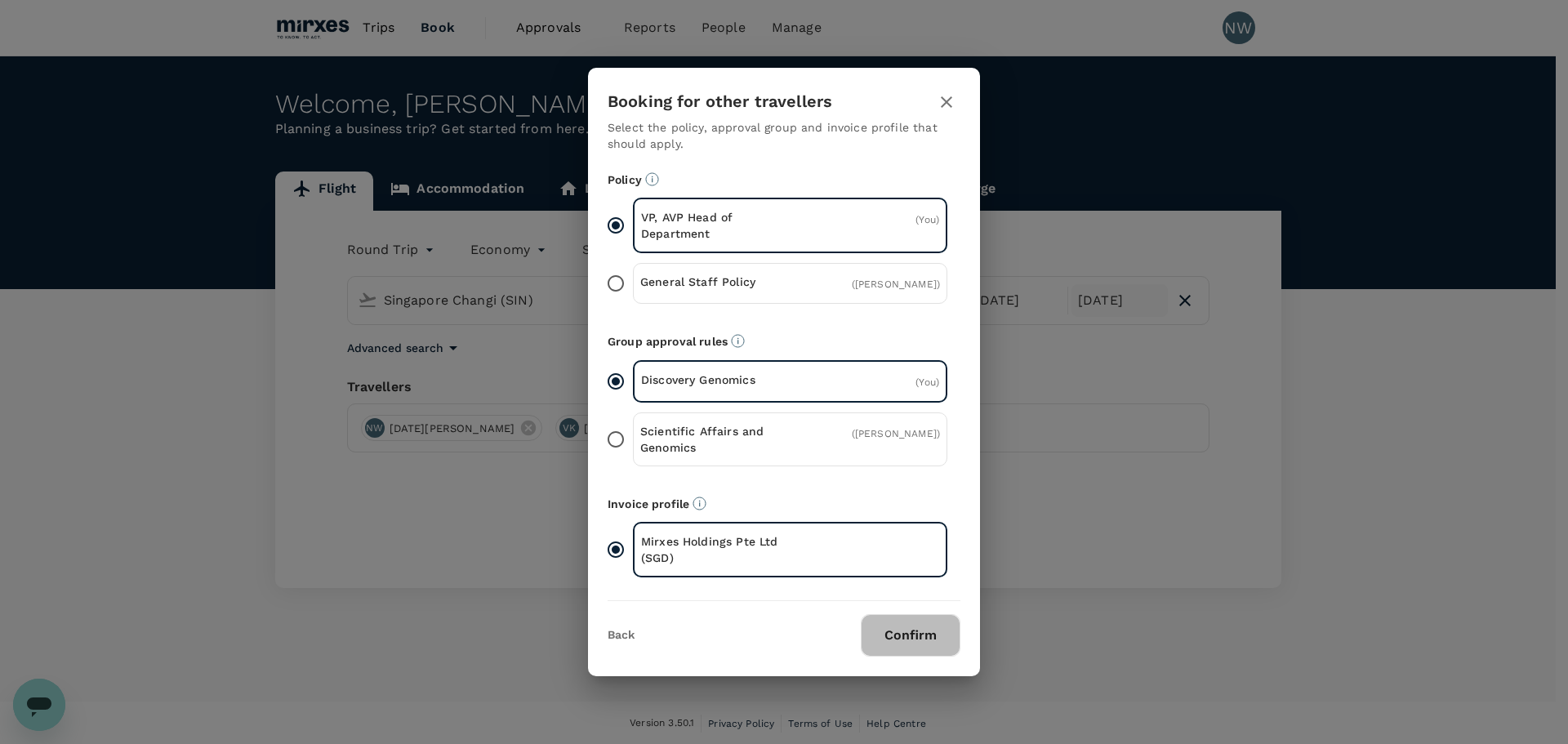
click at [918, 639] on button "Confirm" at bounding box center [911, 635] width 100 height 43
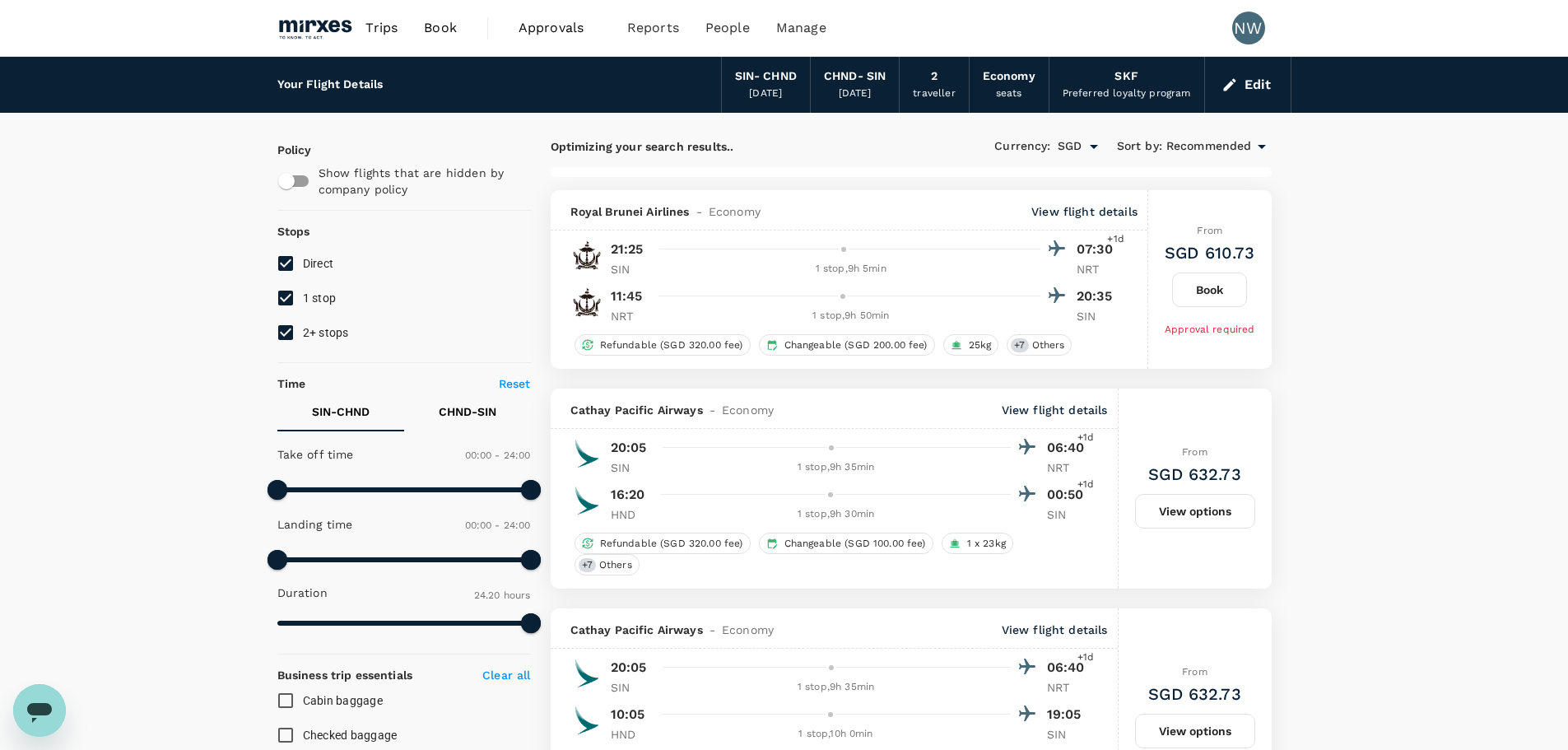
click at [288, 295] on input "1 stop" at bounding box center [286, 298] width 35 height 35
checkbox input "false"
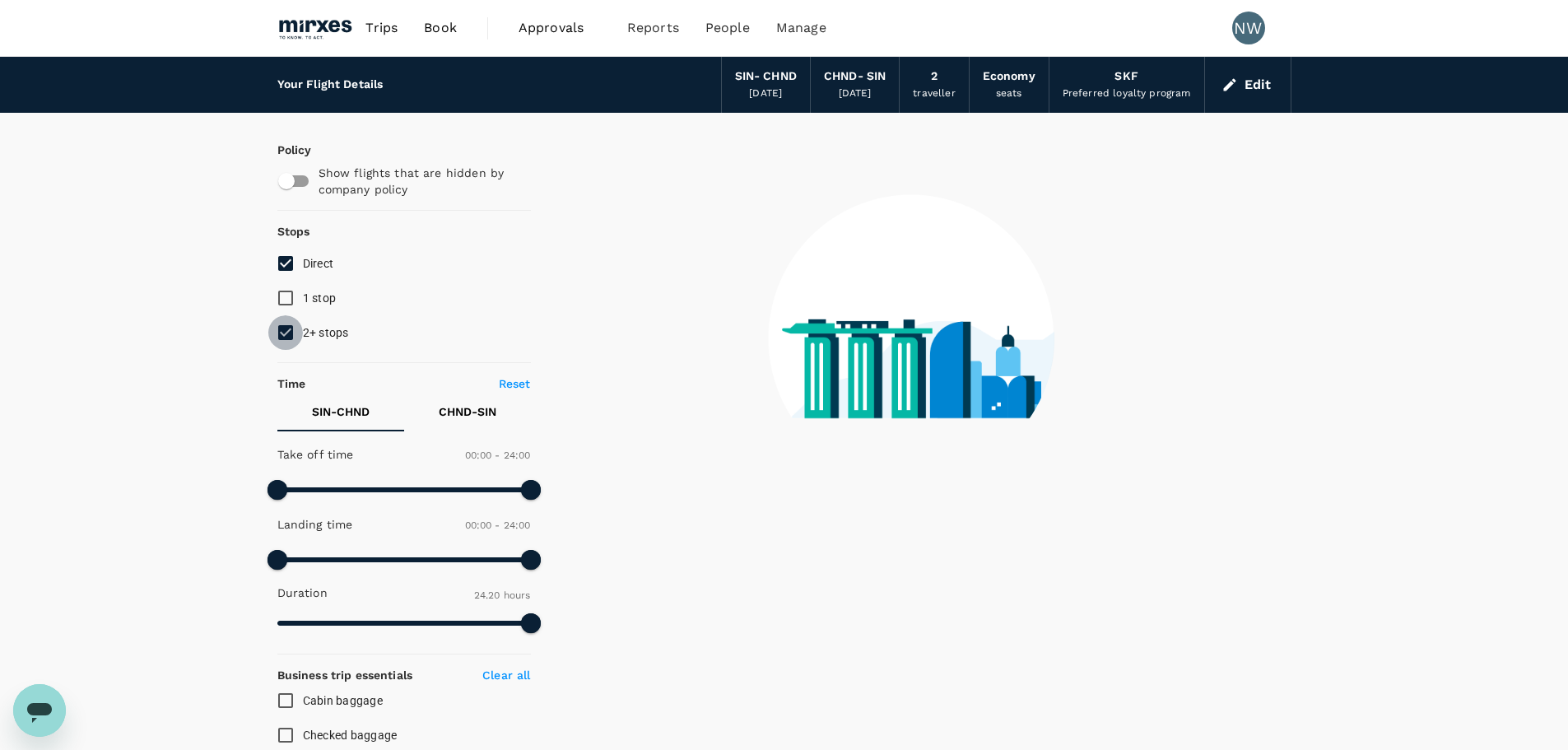
click at [287, 334] on input "2+ stops" at bounding box center [286, 332] width 35 height 35
checkbox input "false"
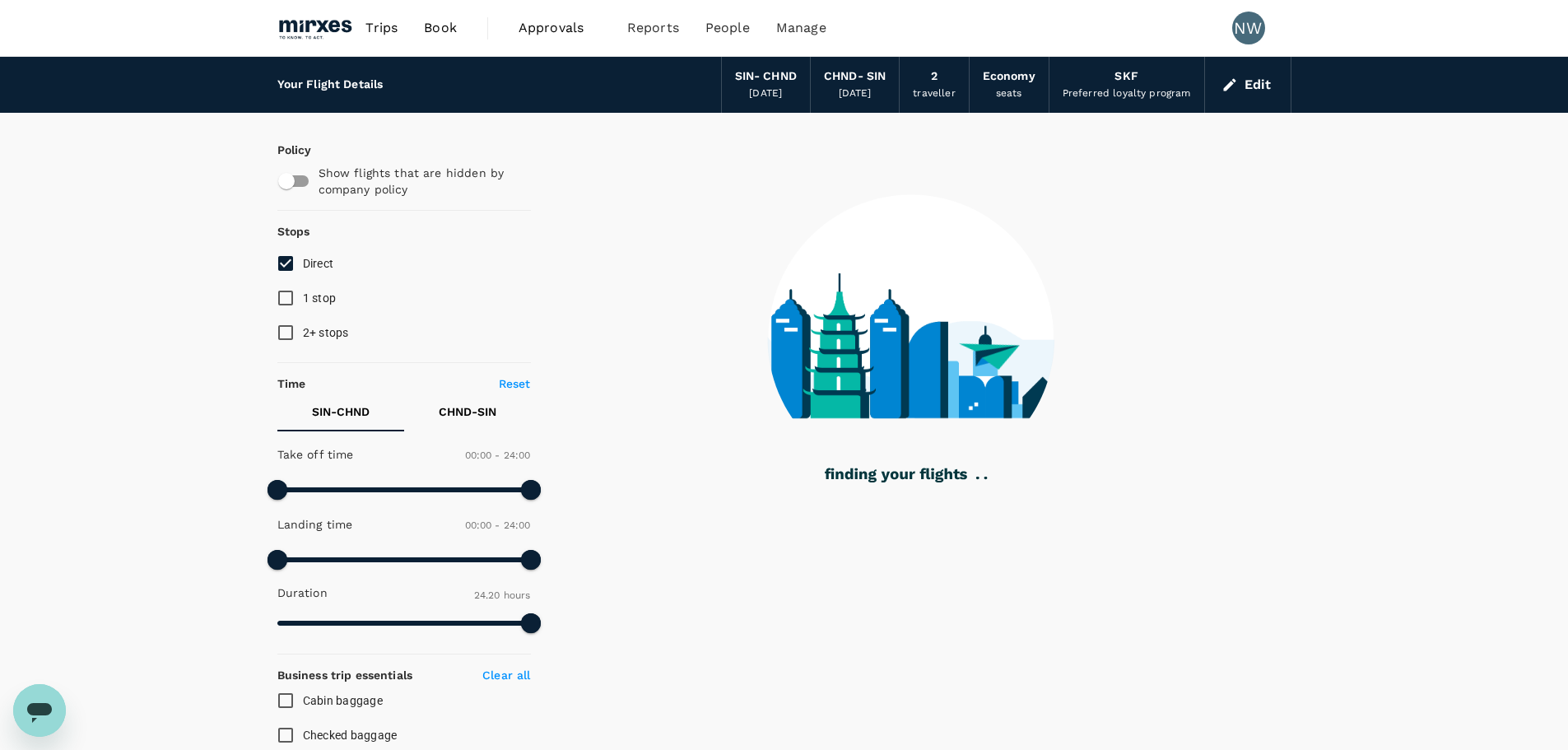
type input "1585"
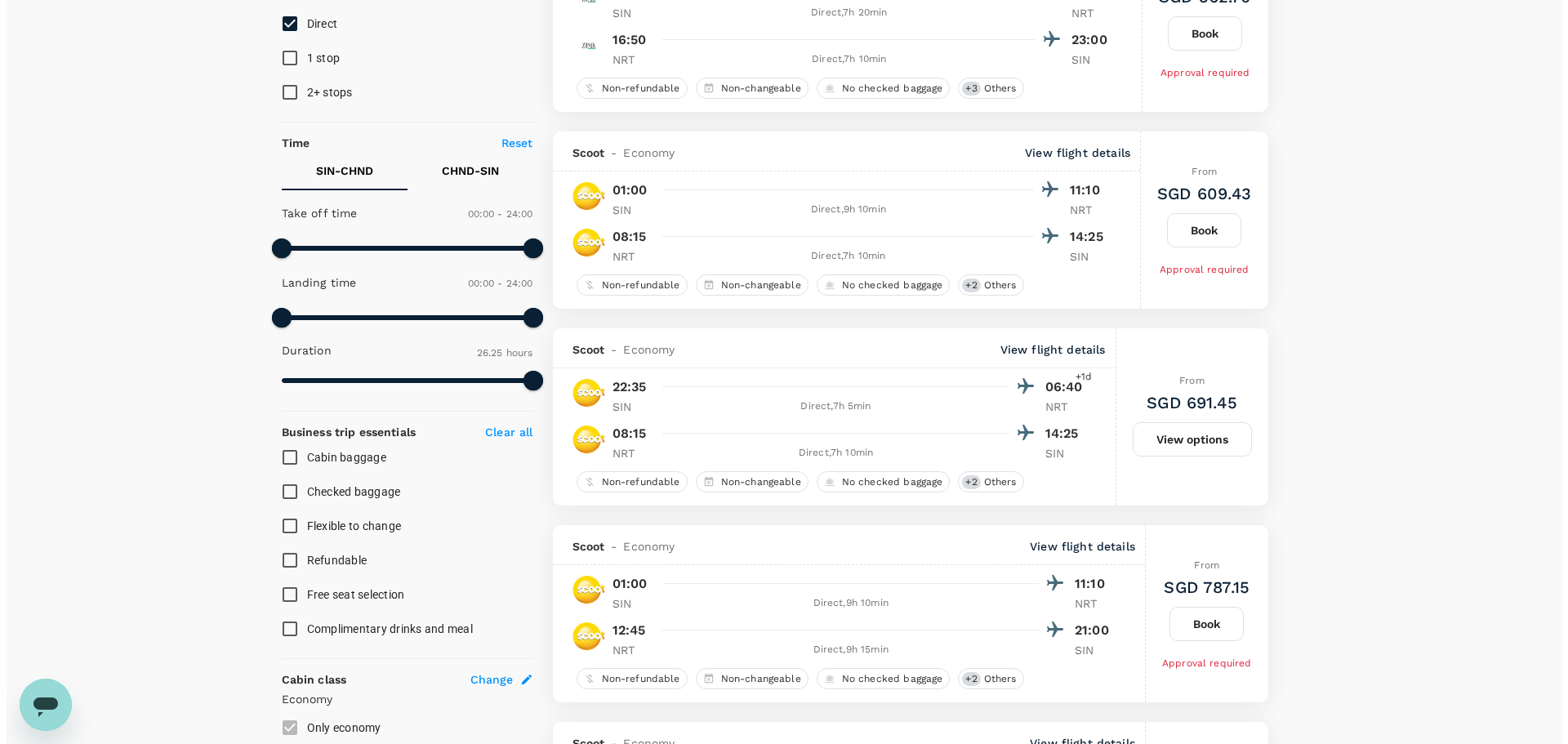
scroll to position [245, 0]
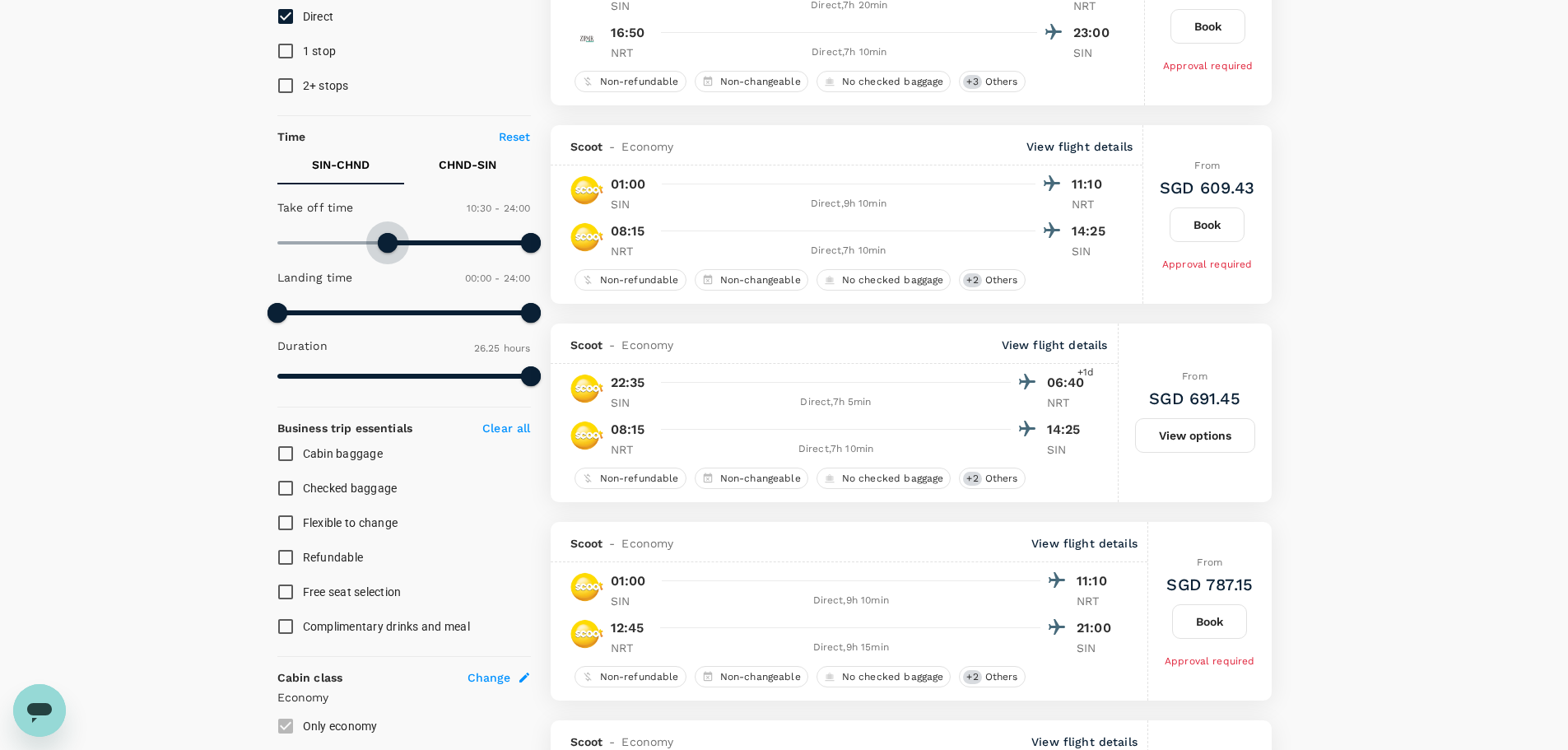
type input "600"
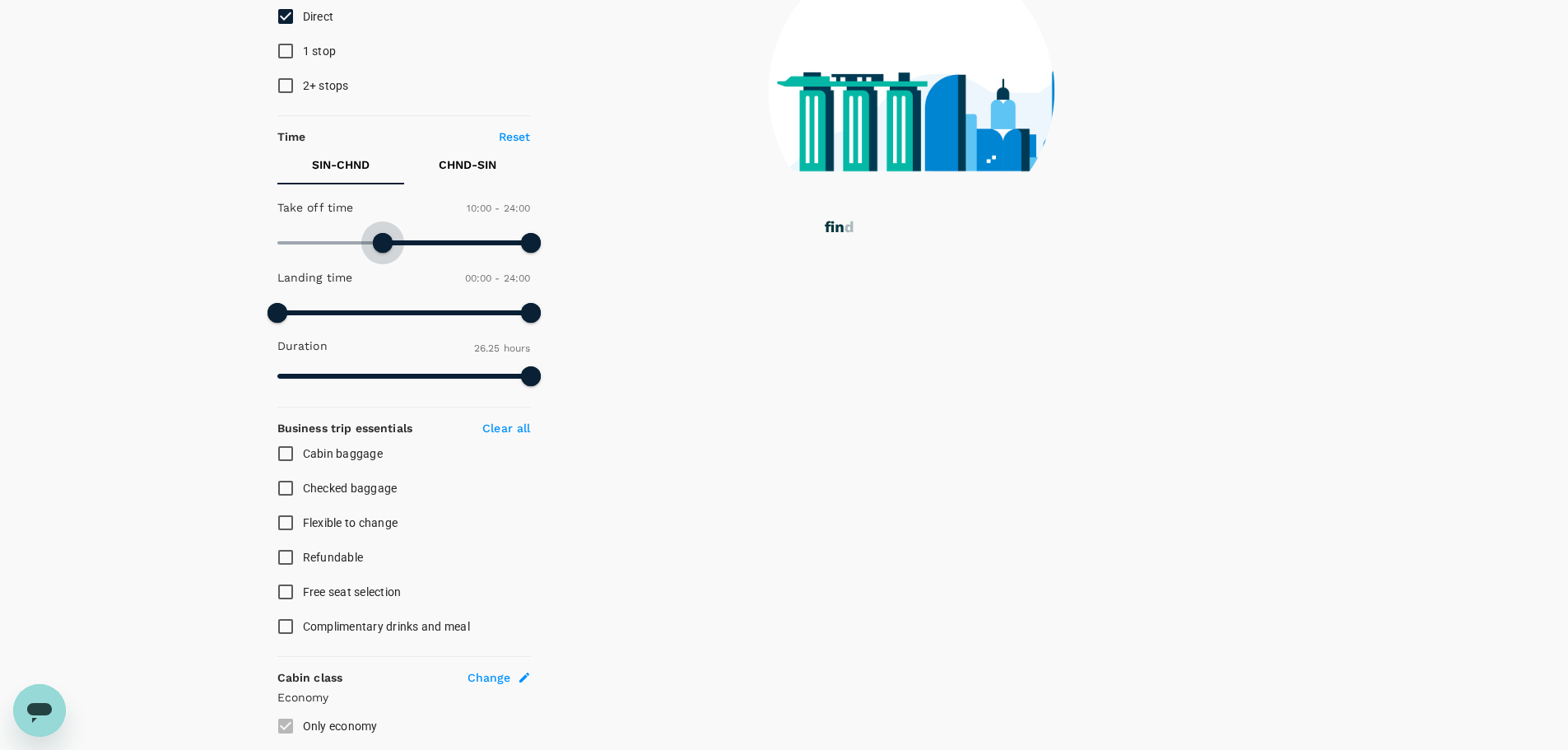
drag, startPoint x: 283, startPoint y: 237, endPoint x: 384, endPoint y: 250, distance: 101.8
click at [384, 250] on span at bounding box center [383, 243] width 20 height 20
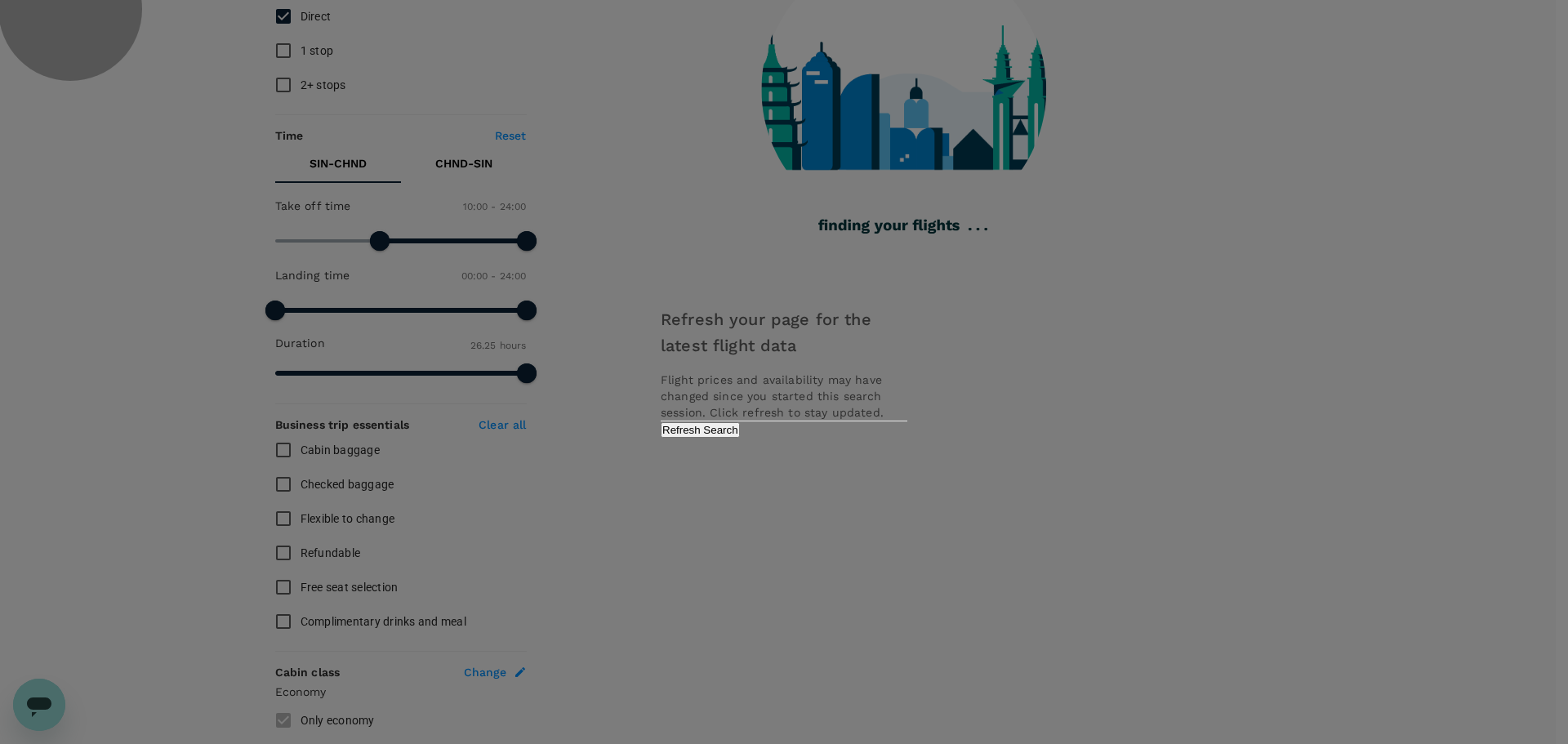
click at [740, 437] on button "Refresh Search" at bounding box center [700, 429] width 79 height 16
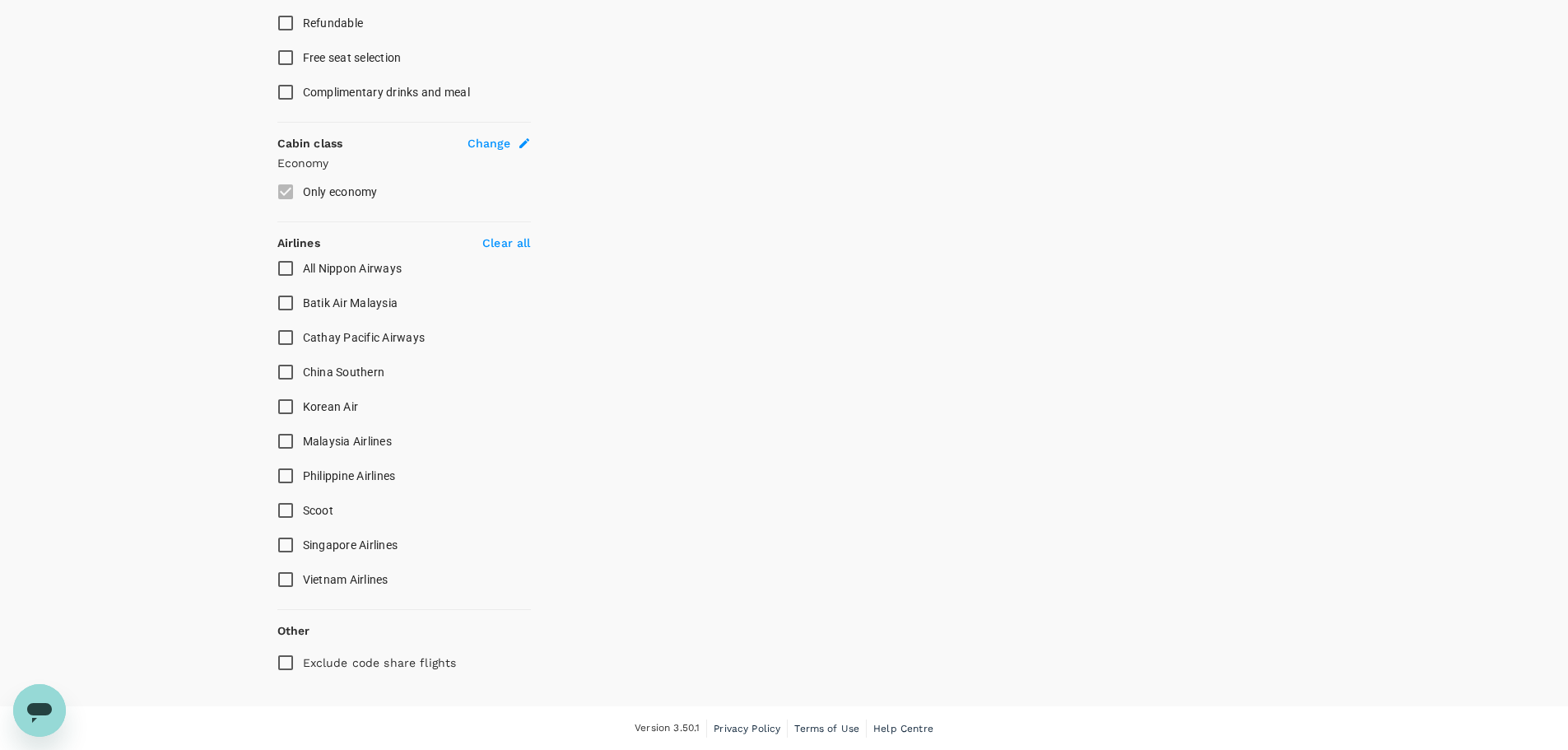
scroll to position [782, 0]
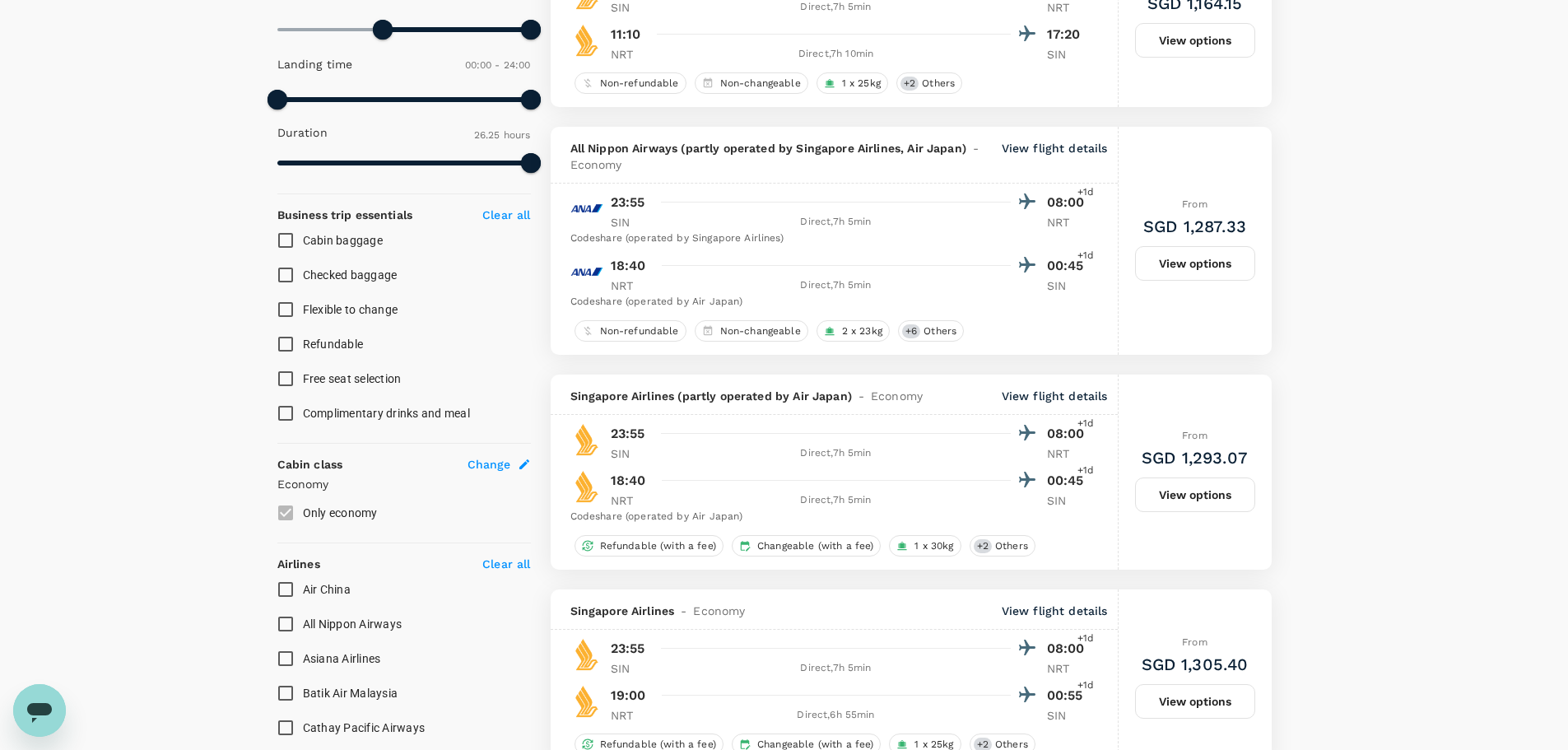
scroll to position [617, 0]
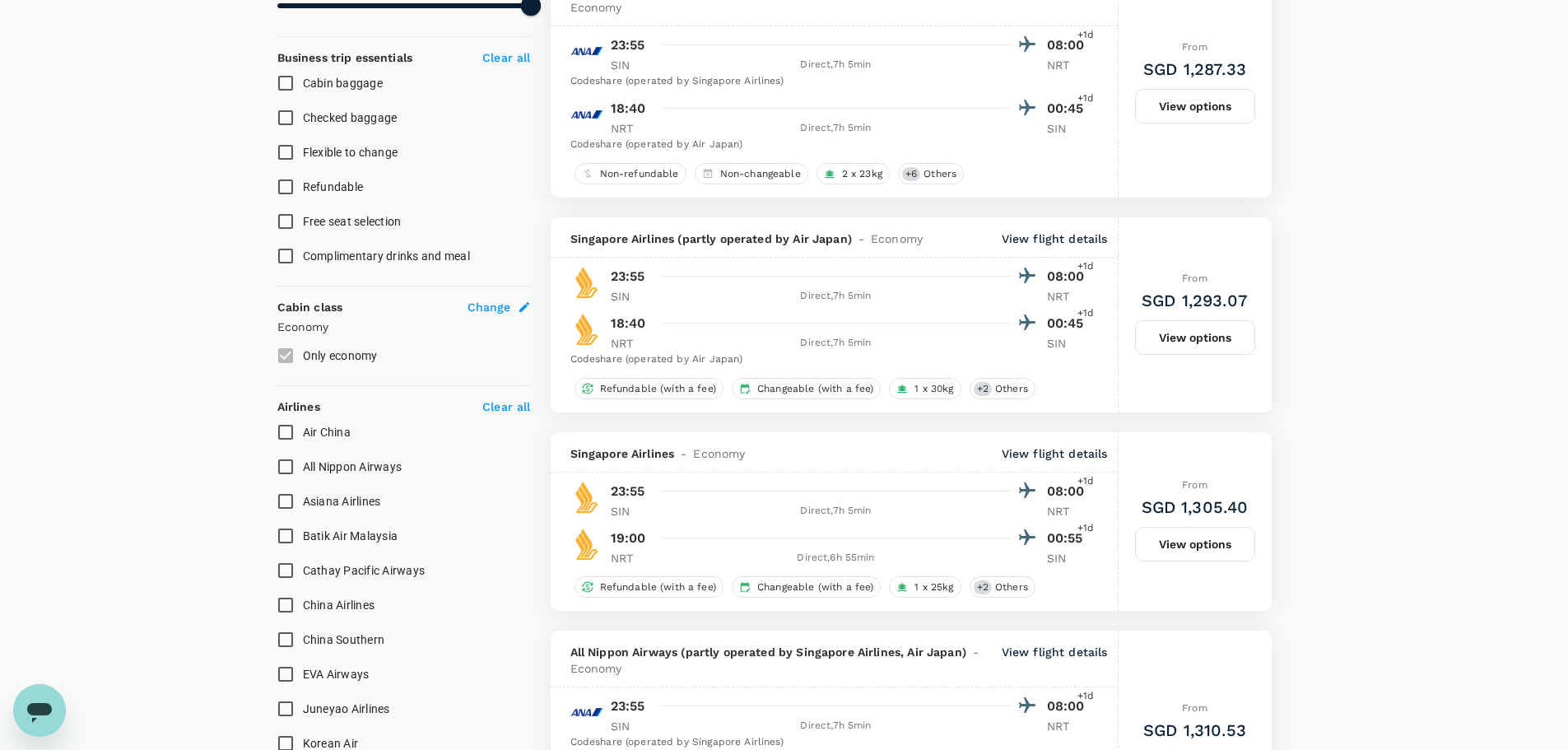
type input "1585"
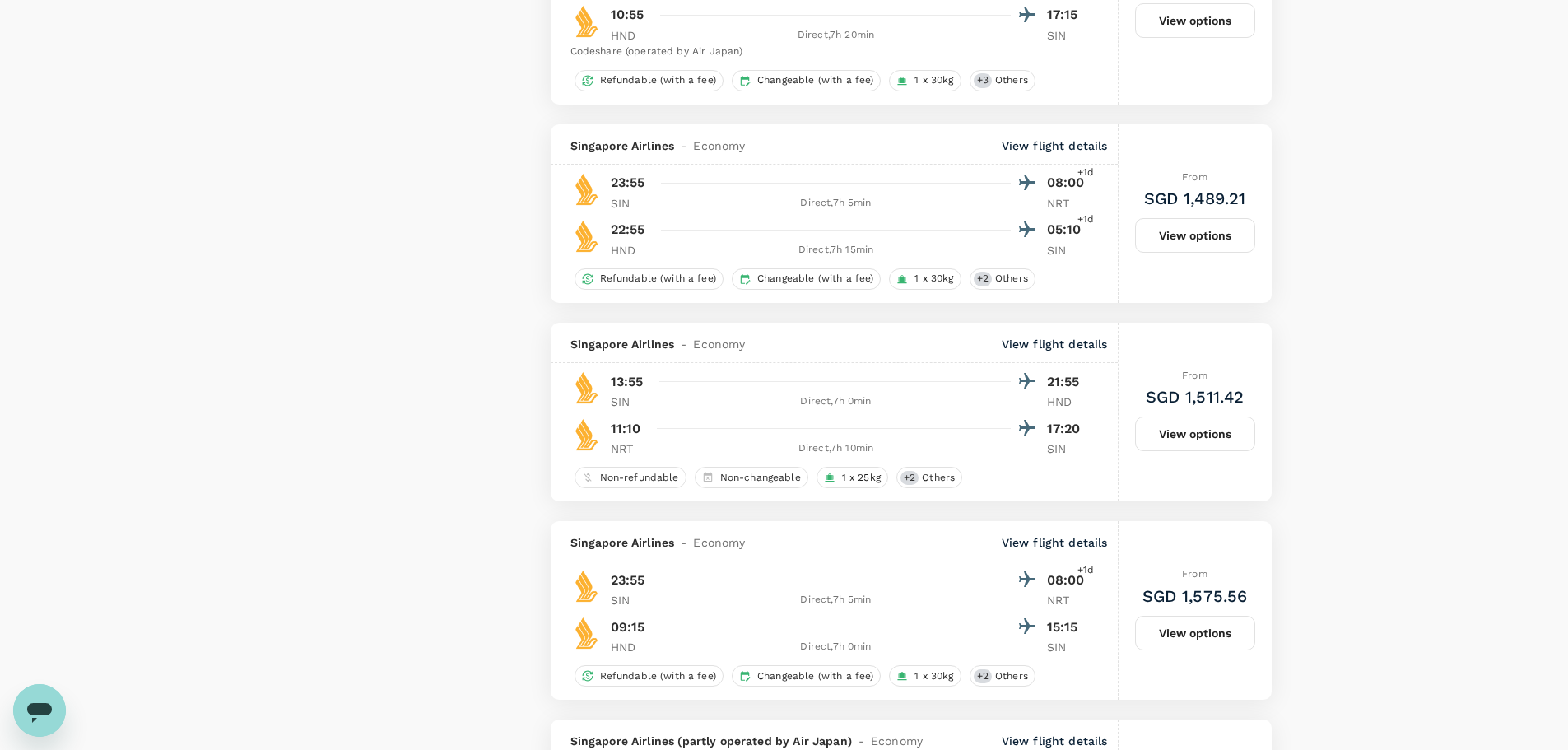
scroll to position [3542, 0]
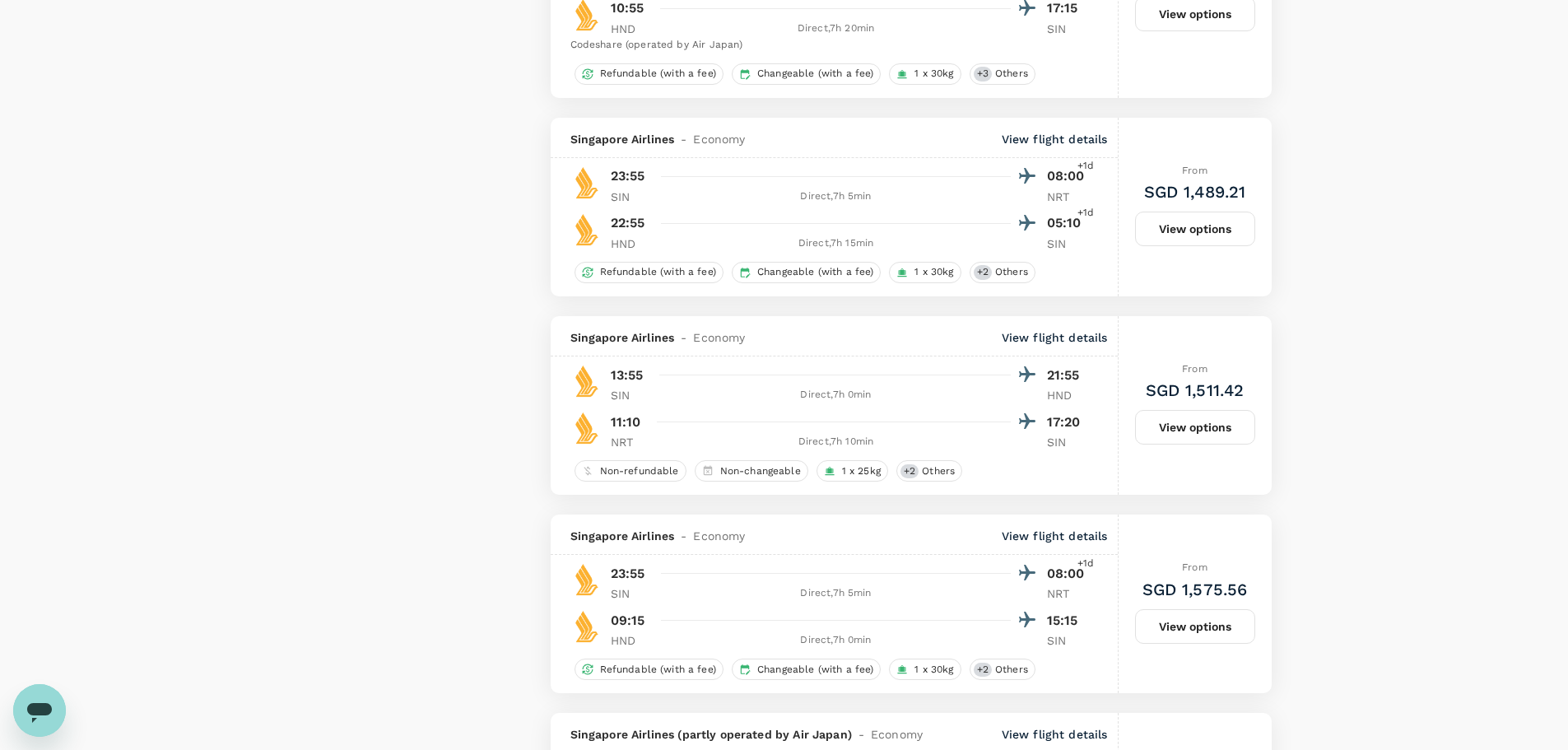
click at [1201, 434] on button "View options" at bounding box center [1195, 427] width 120 height 35
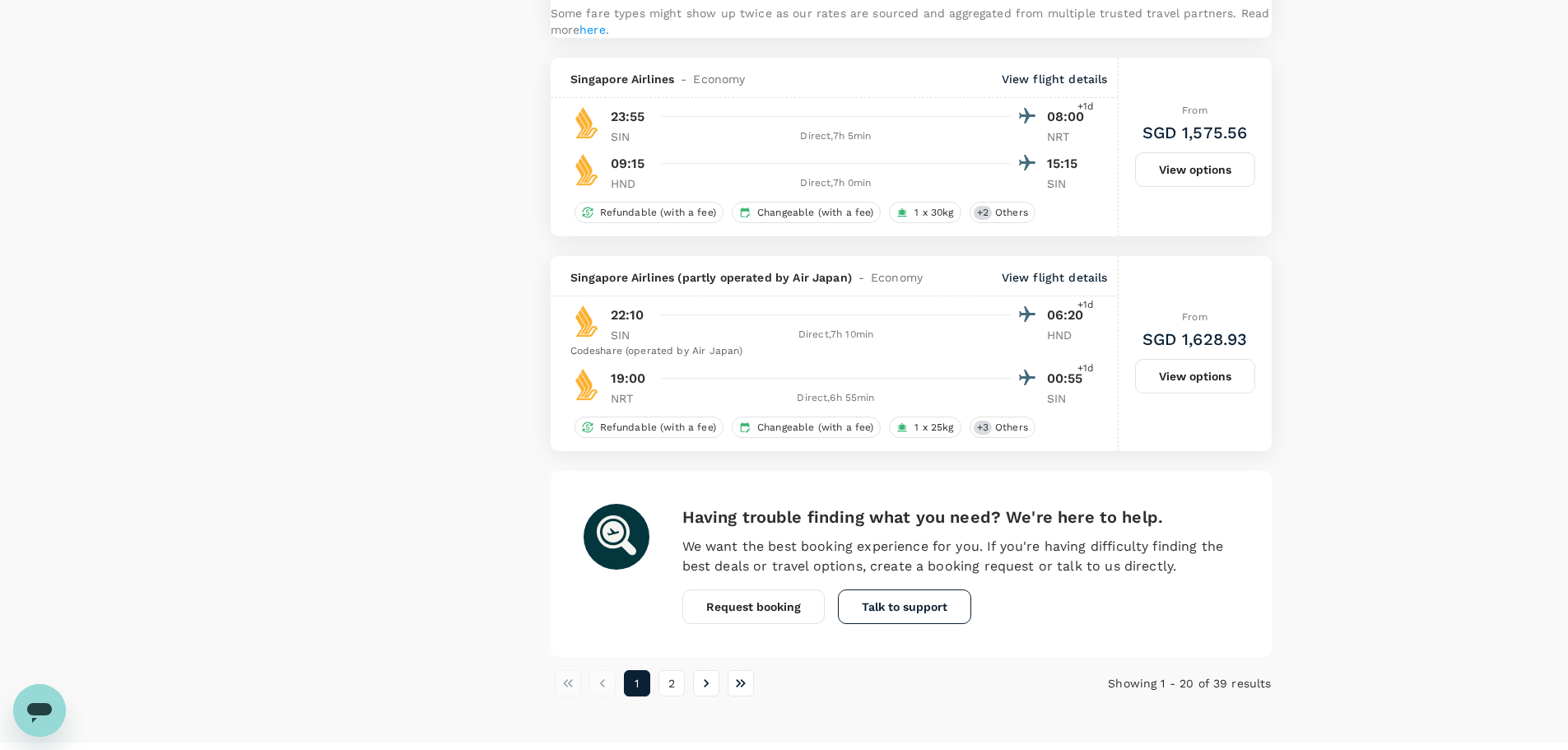
scroll to position [4434, 0]
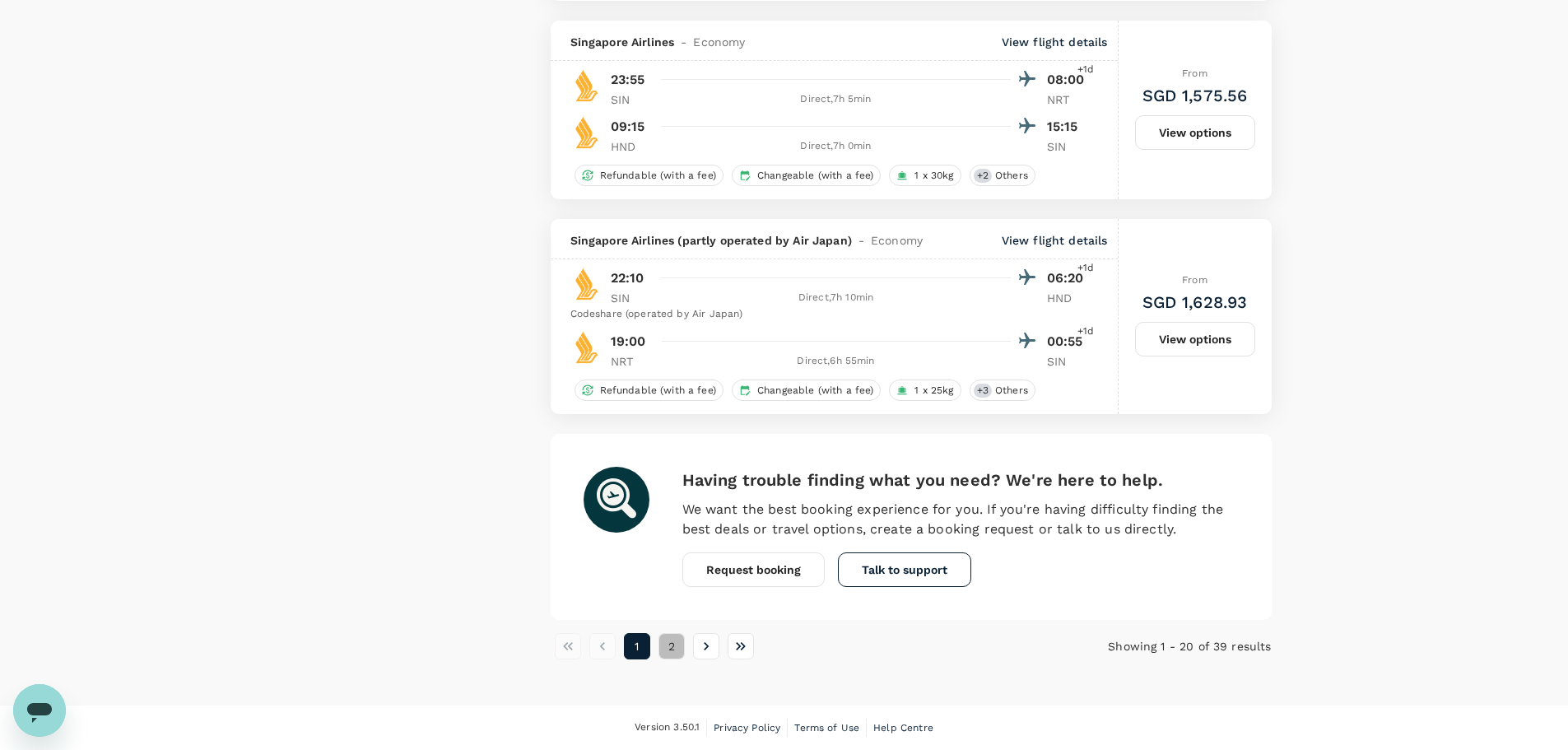
click at [678, 649] on button "2" at bounding box center [672, 646] width 26 height 26
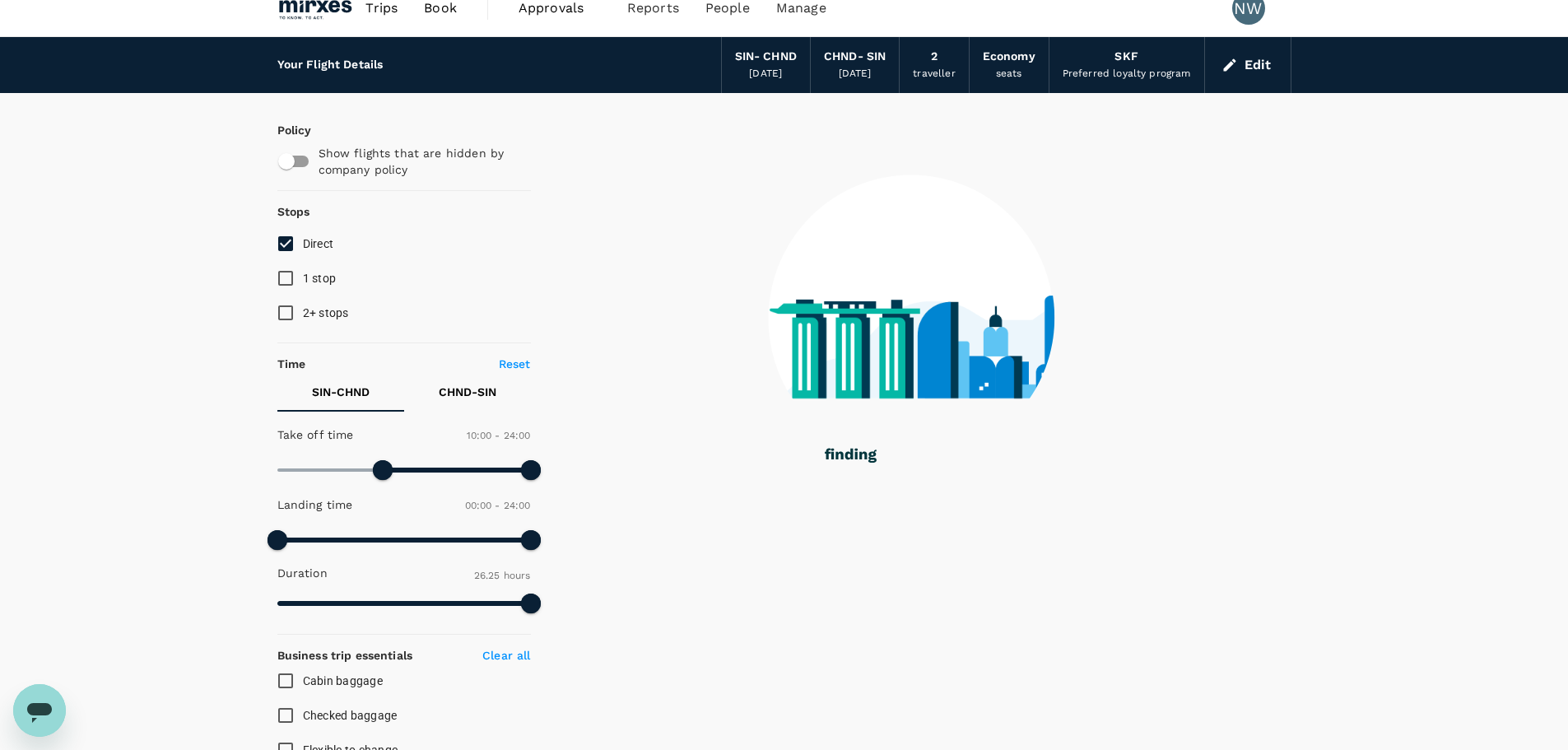
scroll to position [0, 0]
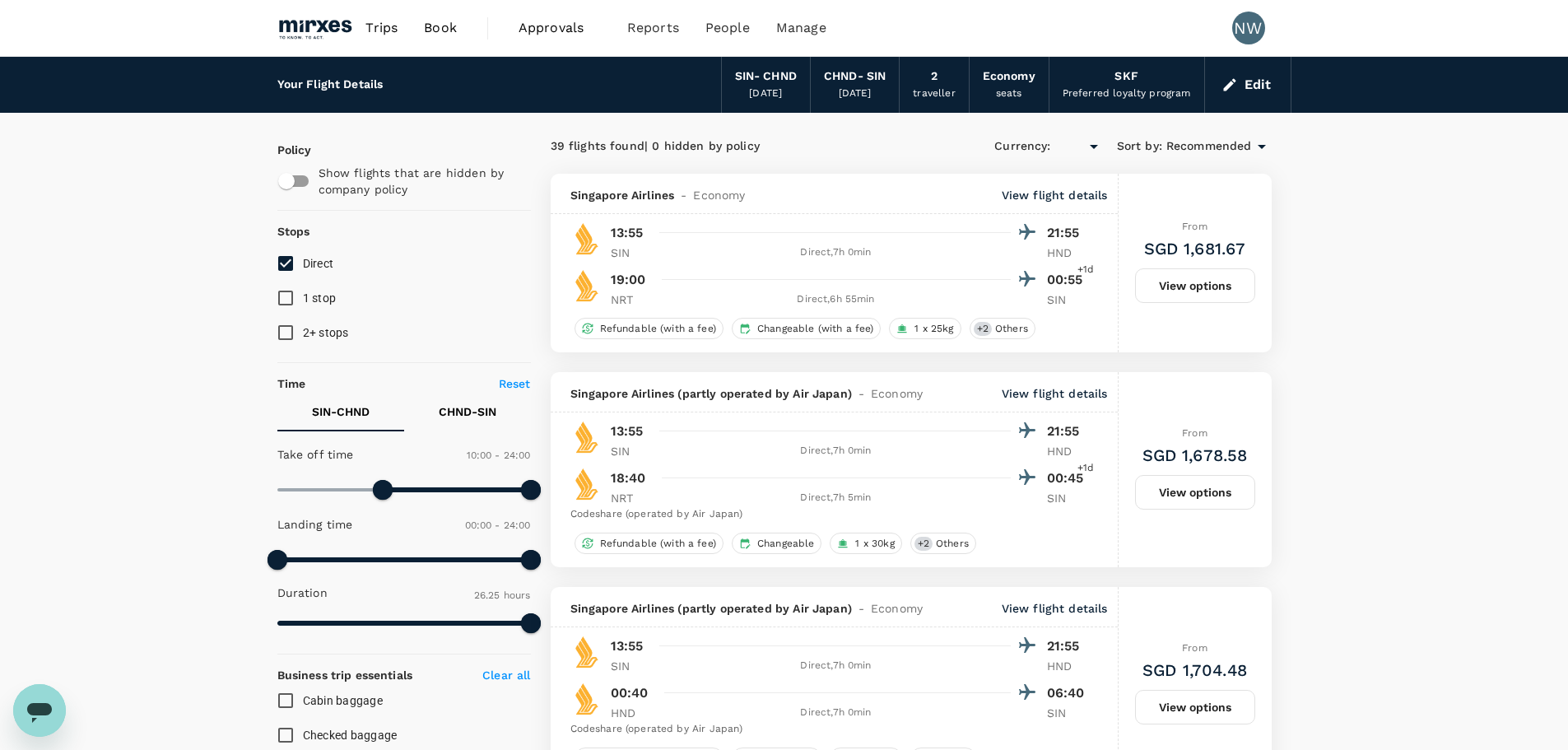
type input "SGD"
click at [471, 407] on p "CHND - SIN" at bounding box center [467, 411] width 58 height 16
type input "930"
drag, startPoint x: 276, startPoint y: 487, endPoint x: 442, endPoint y: 495, distance: 166.2
click at [442, 495] on span at bounding box center [440, 490] width 20 height 20
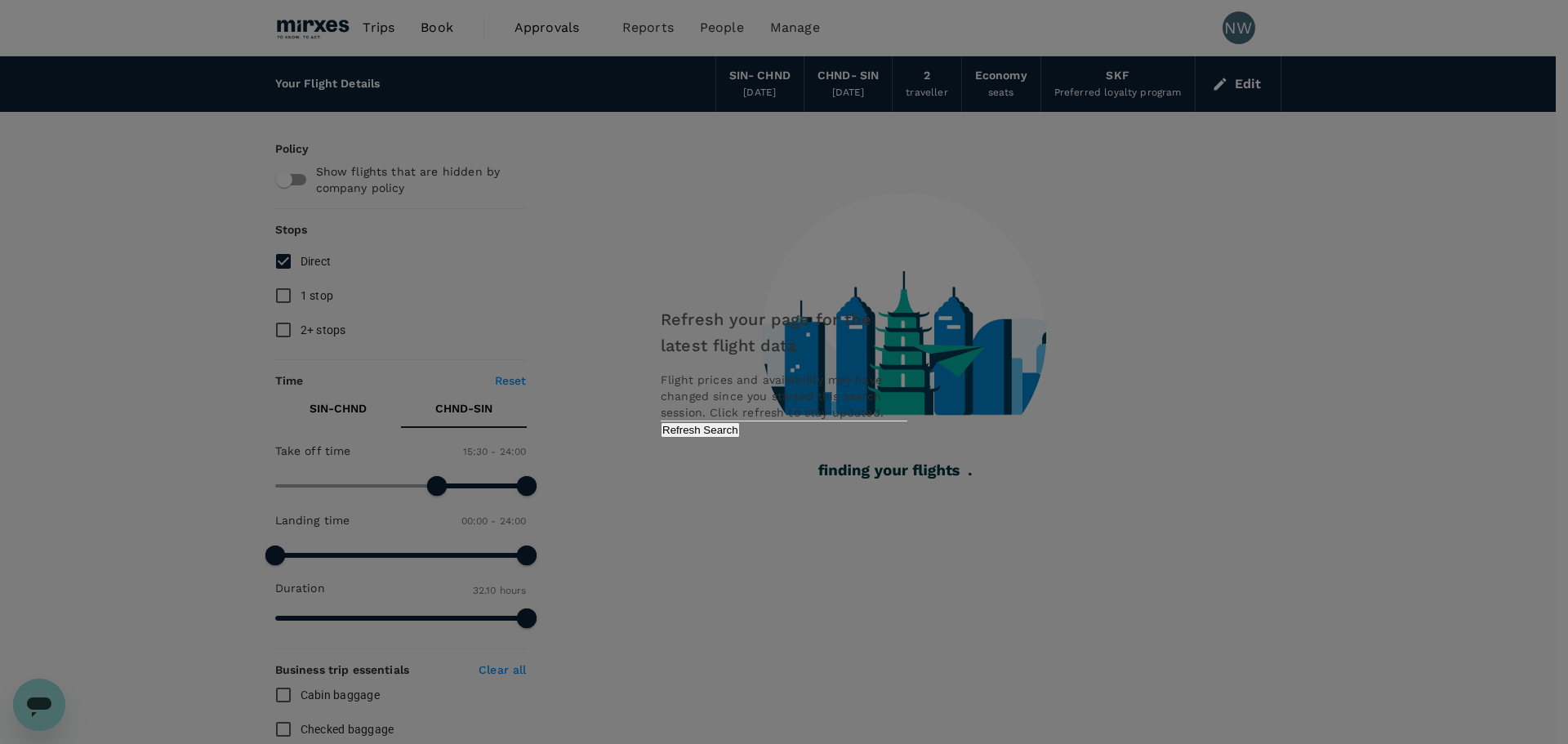
click at [740, 437] on button "Refresh Search" at bounding box center [700, 429] width 79 height 16
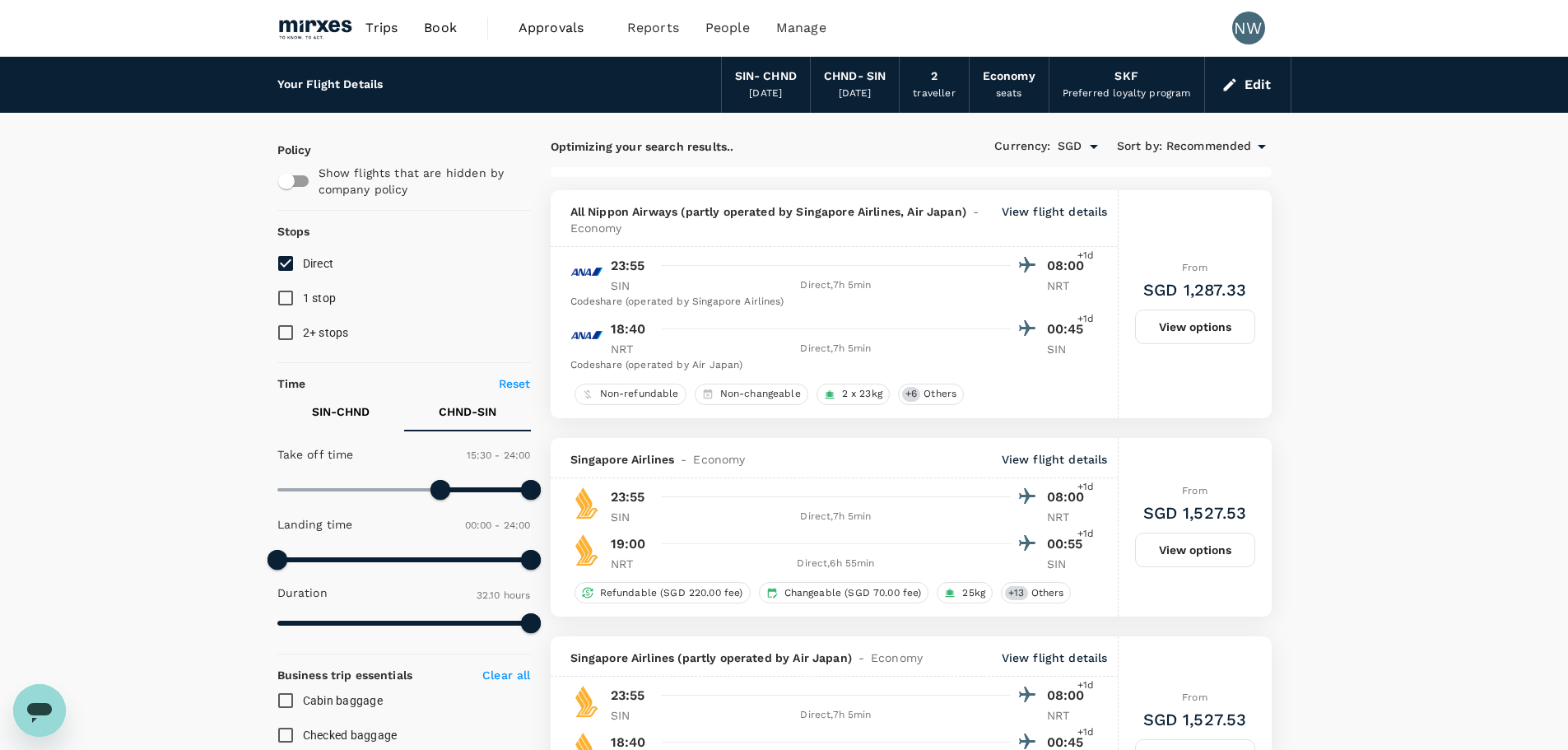
type input "1930"
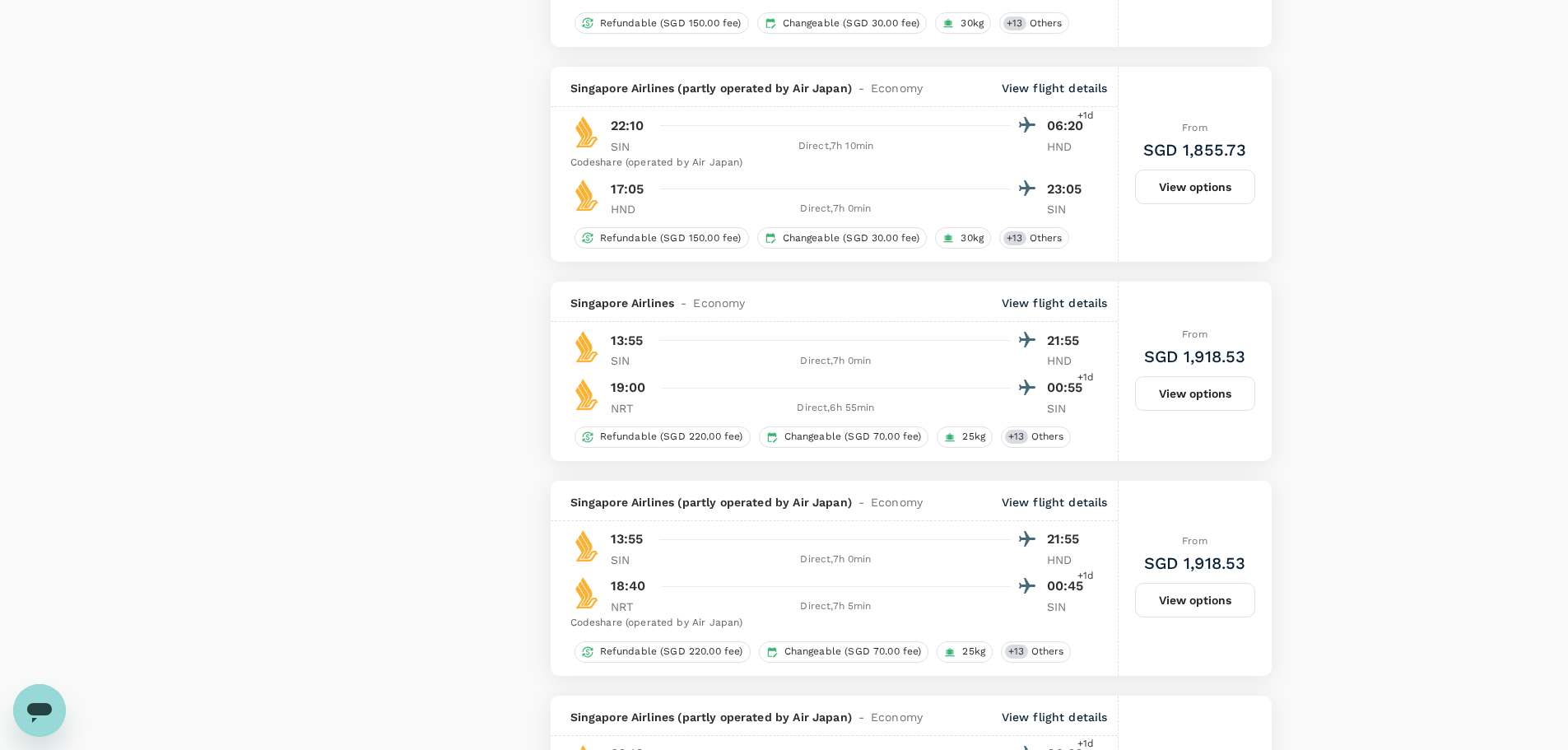
scroll to position [3539, 0]
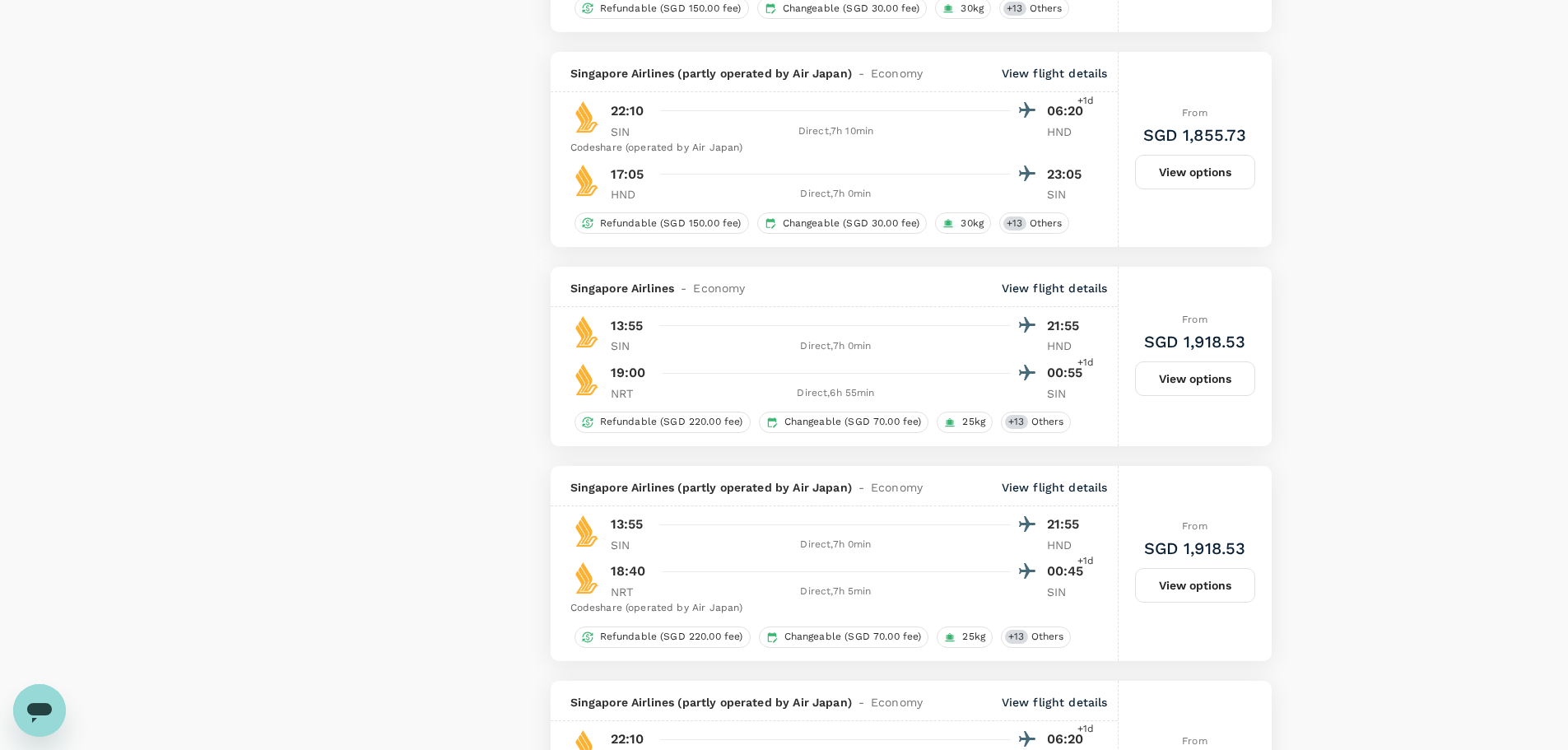
click at [1209, 381] on button "View options" at bounding box center [1195, 378] width 120 height 35
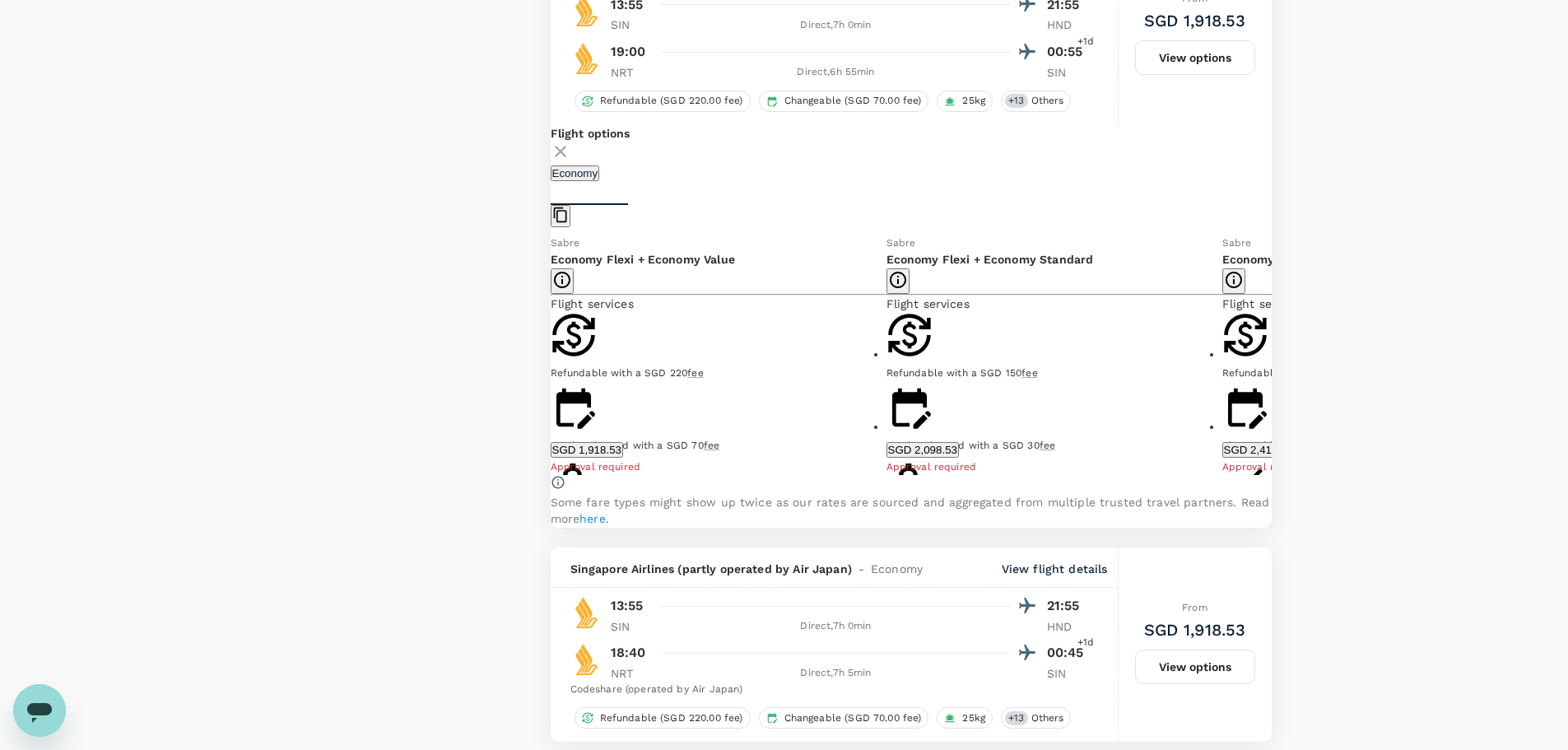
scroll to position [3888, 0]
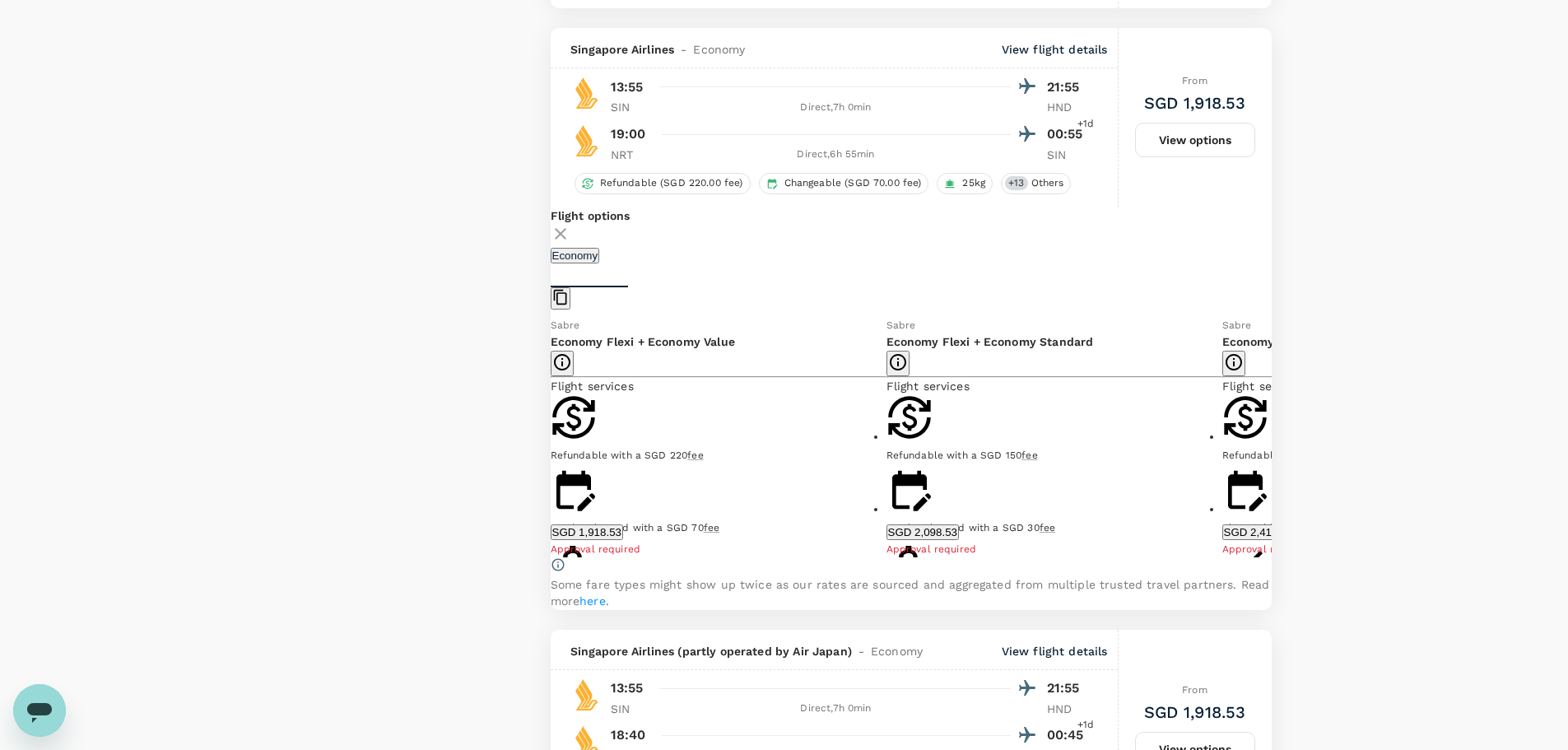
scroll to position [3724, 0]
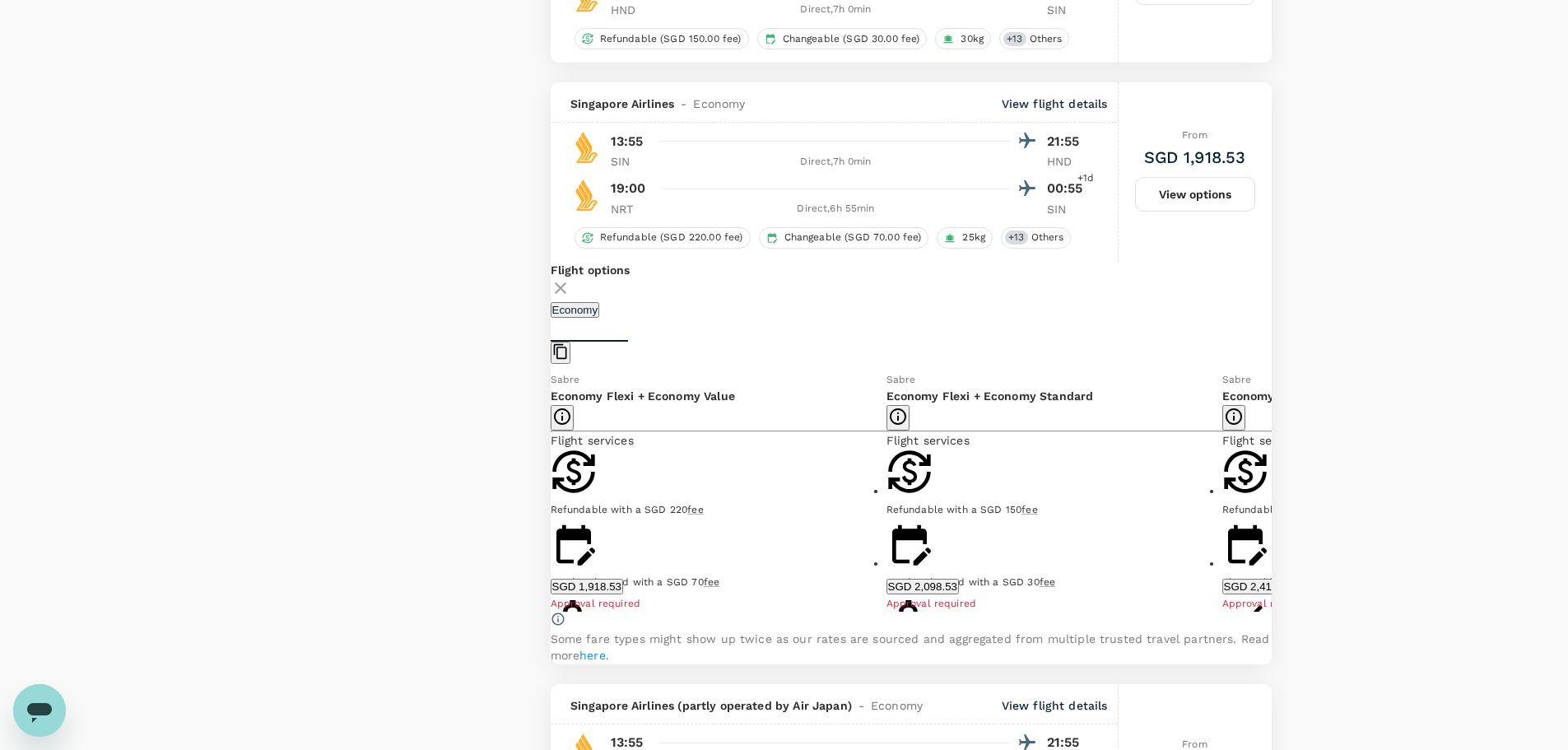
click at [623, 593] on button "SGD 1,918.53" at bounding box center [587, 586] width 73 height 16
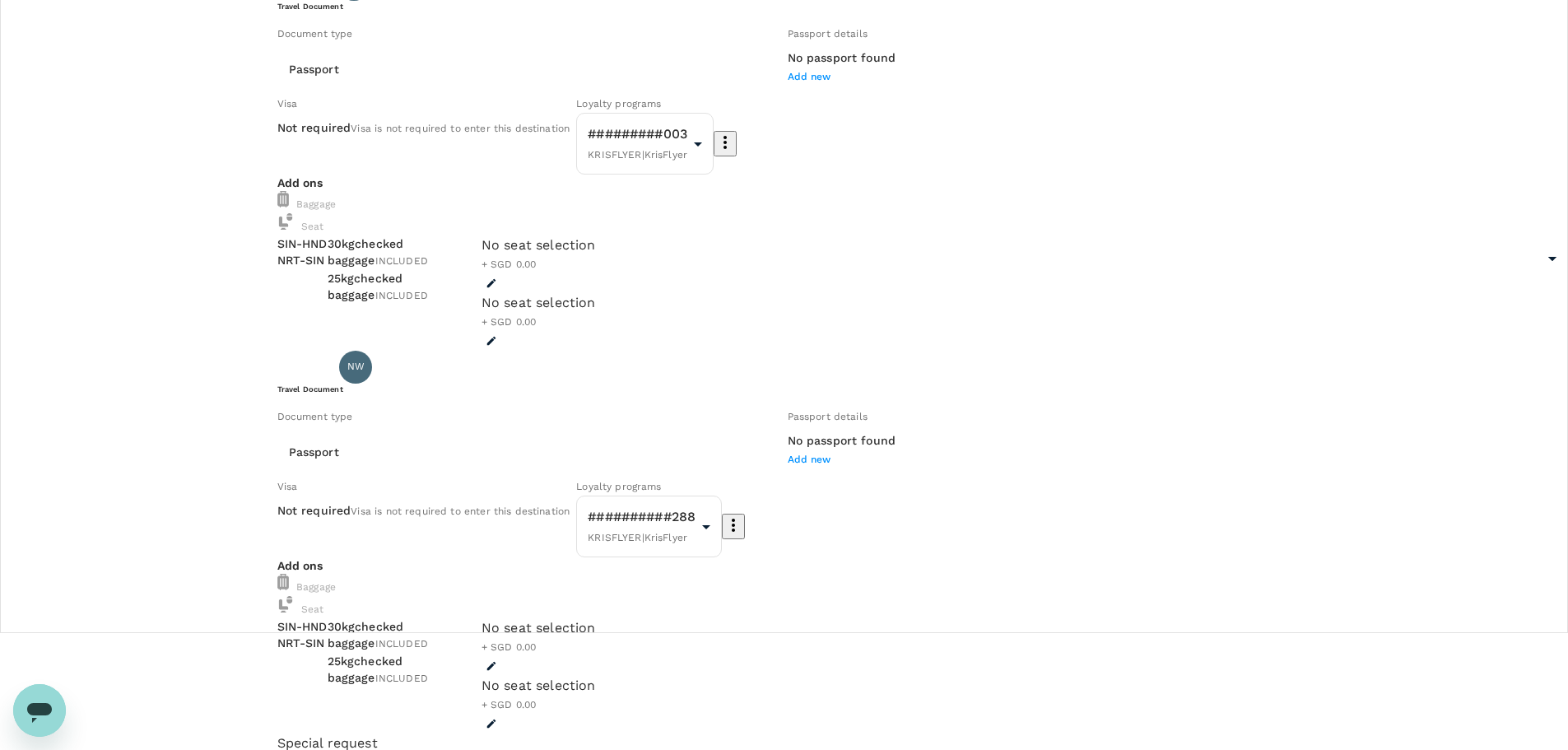
scroll to position [82, 0]
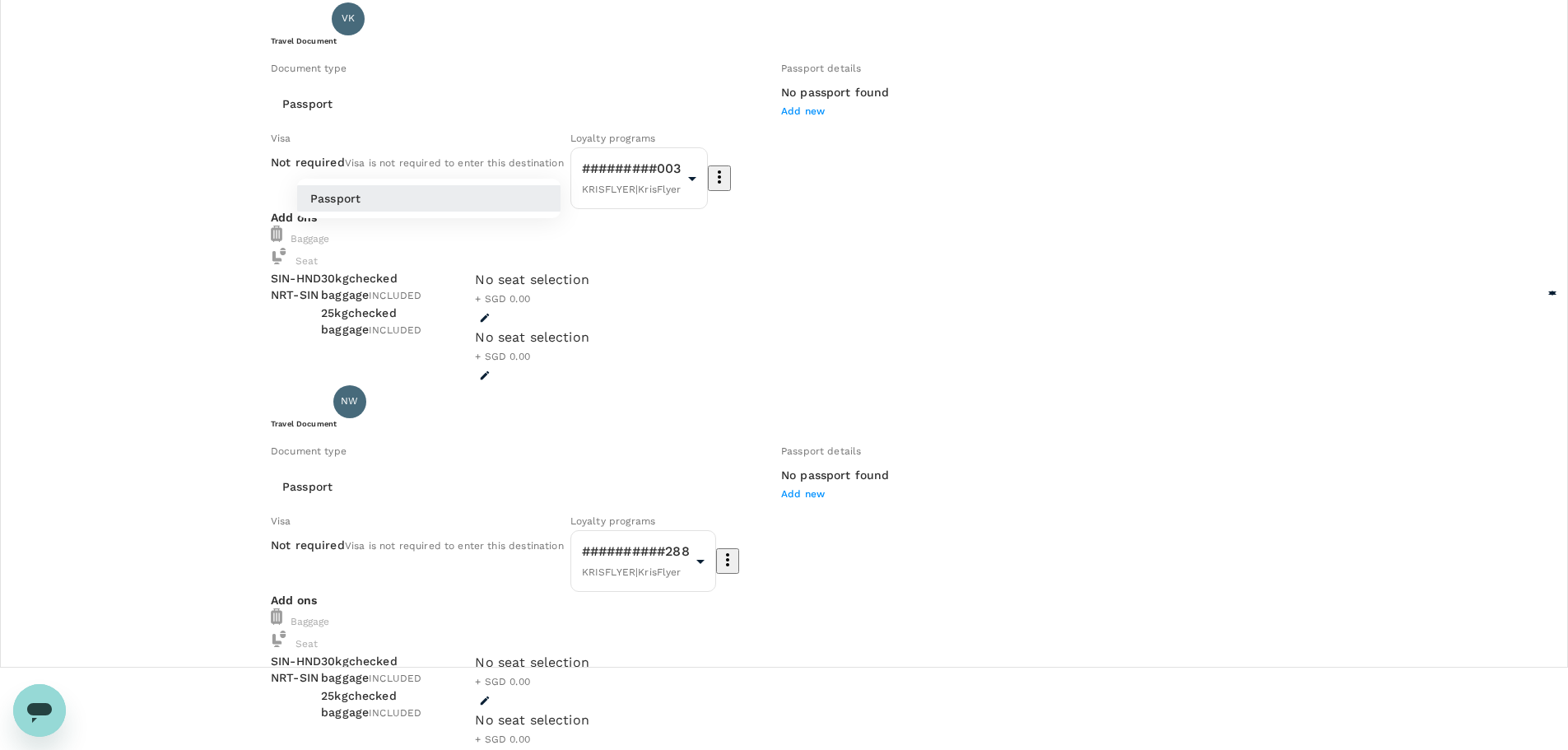
click at [505, 152] on body "Back to flight results Flight review Traveller(s) Traveller 1 : VK Vikrant Kuma…" at bounding box center [784, 702] width 1568 height 1570
click at [505, 152] on div at bounding box center [790, 375] width 1580 height 750
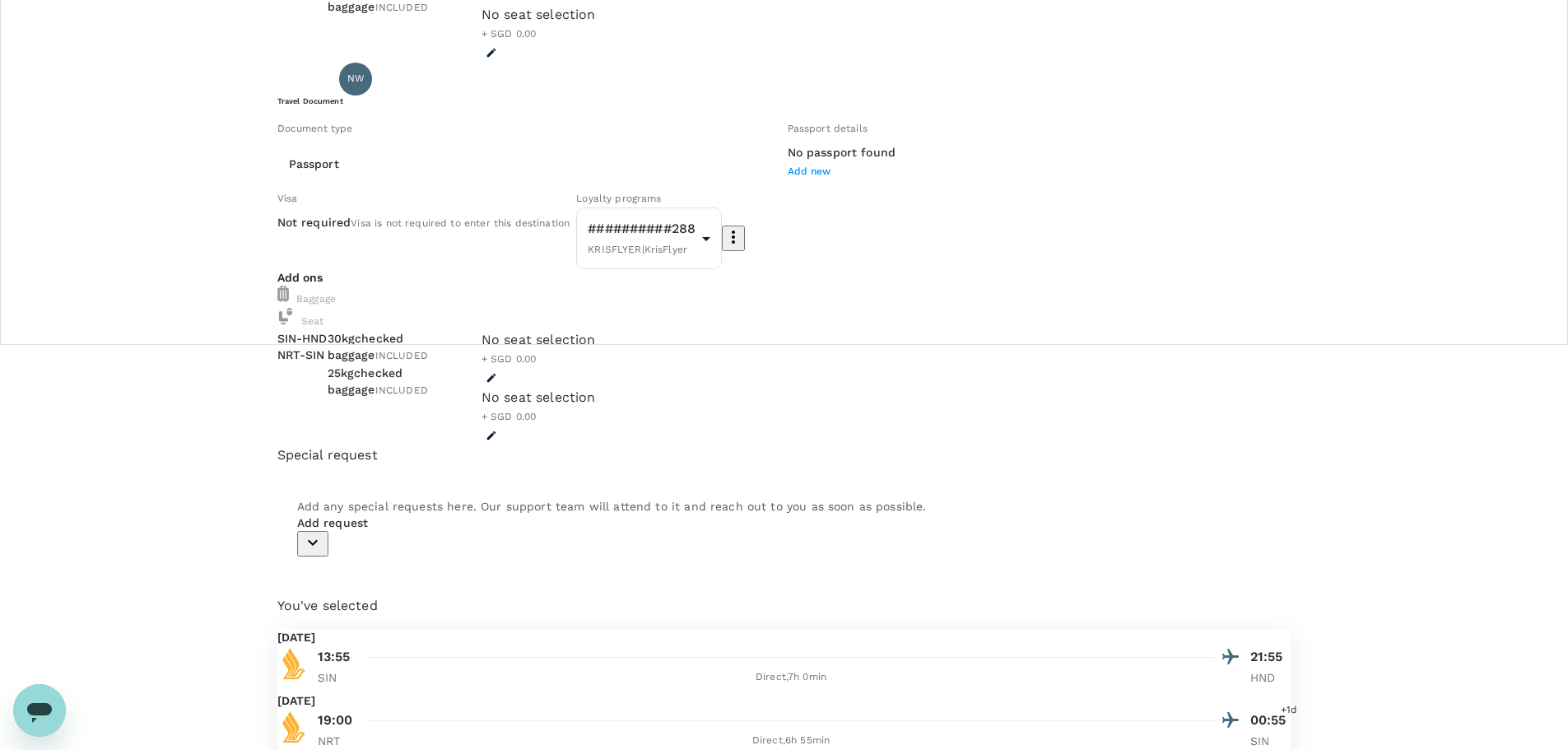
scroll to position [478, 0]
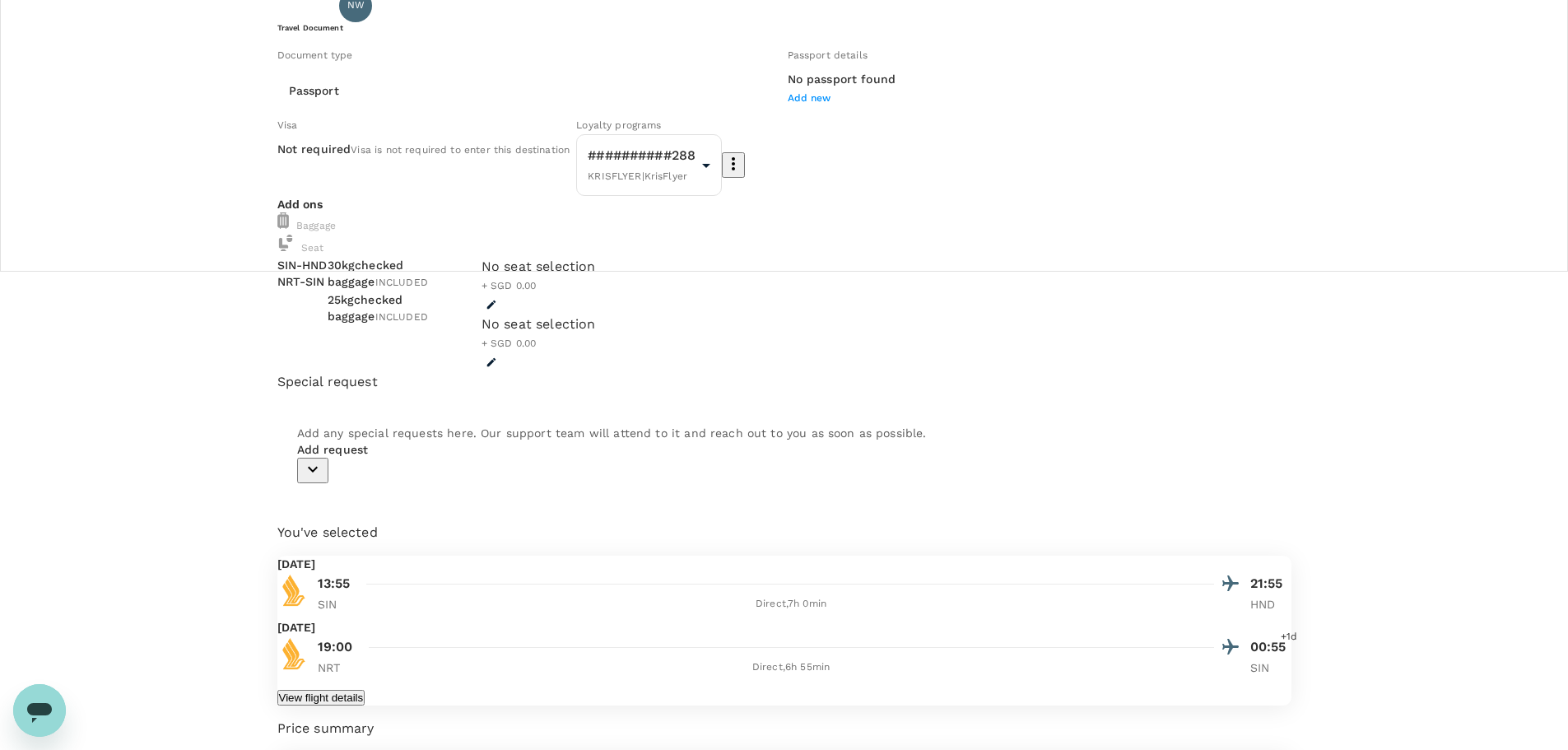
click at [1368, 254] on div "Traveller(s) Traveller 1 : VK Vikrant Kumar Travel Document Document type Passp…" at bounding box center [784, 314] width 1568 height 1468
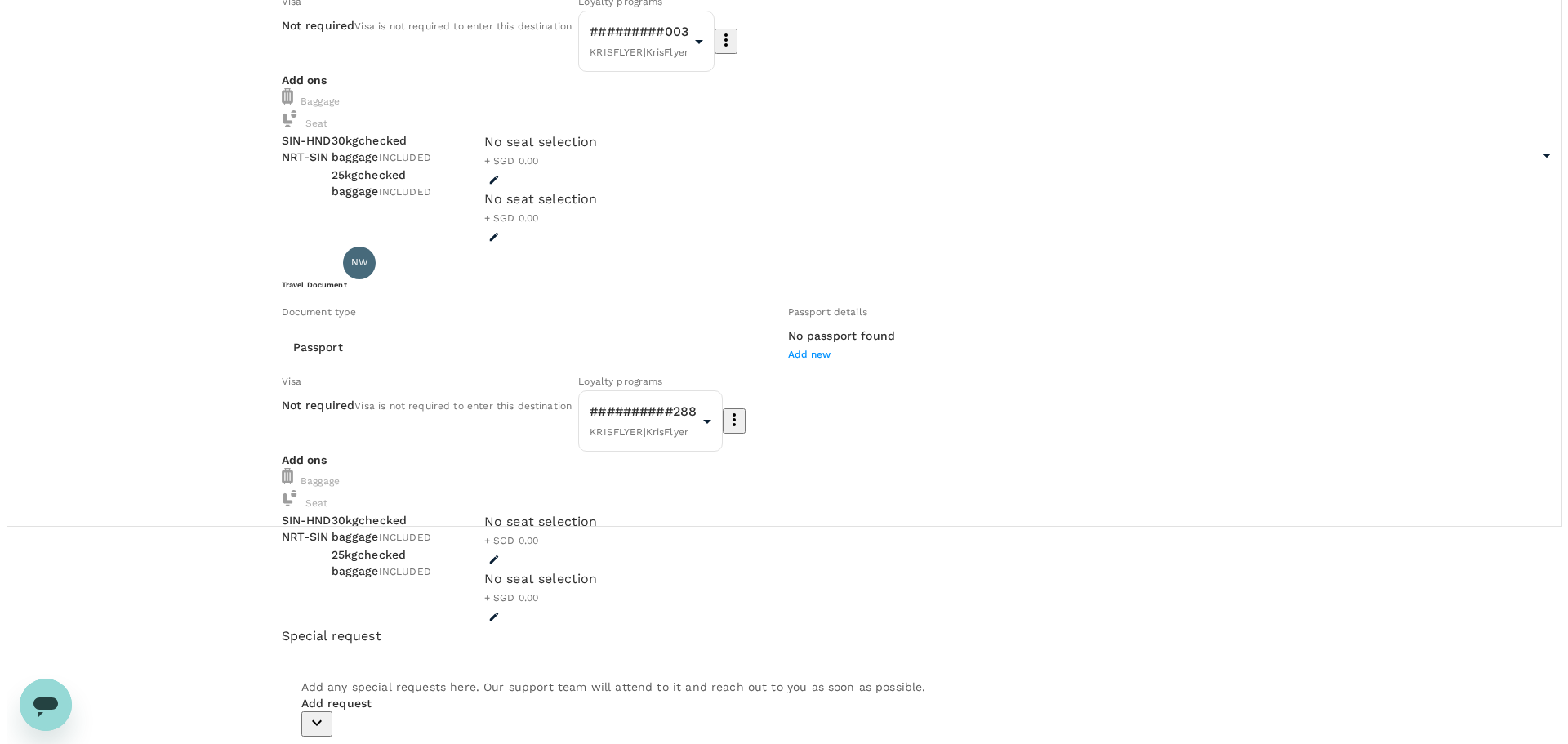
scroll to position [326, 0]
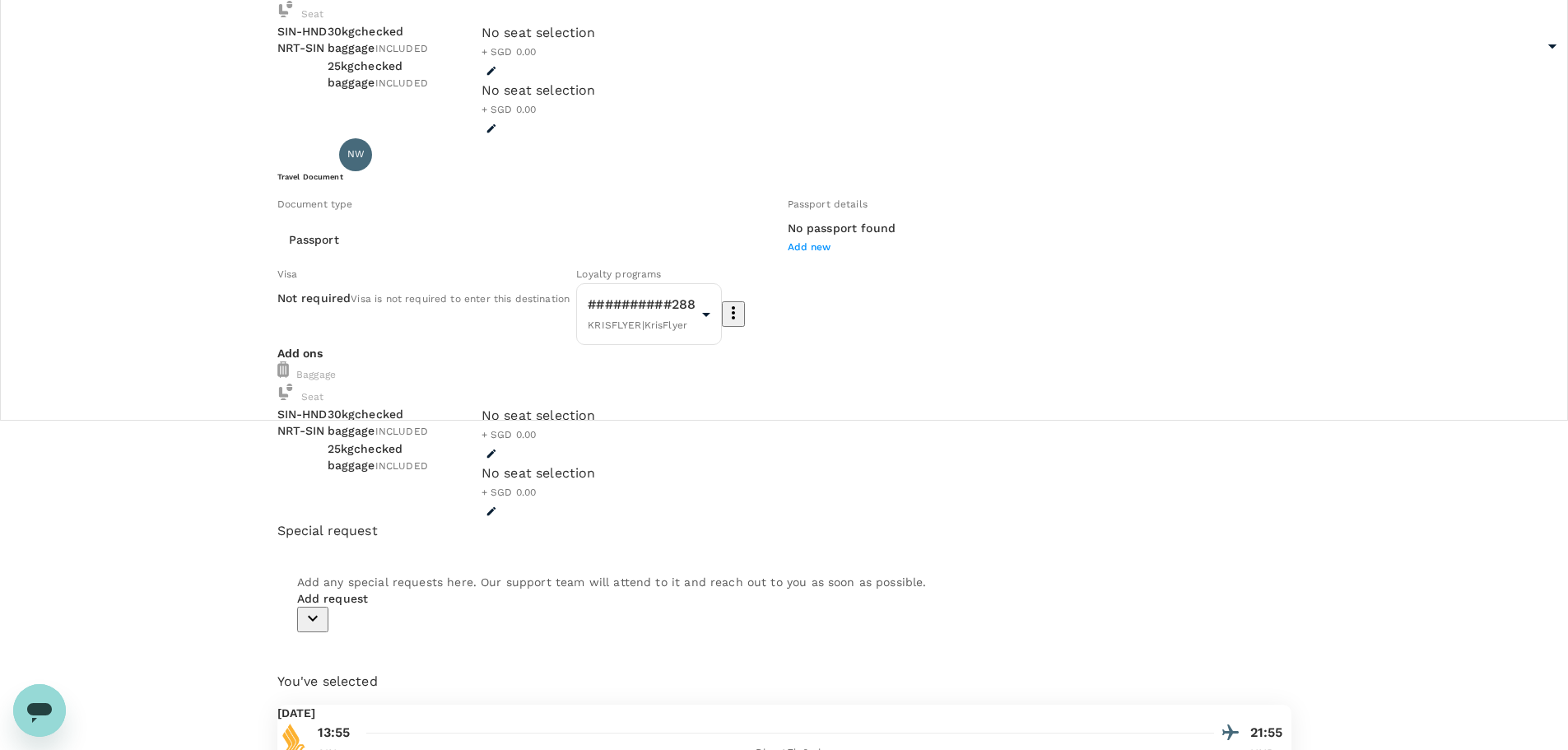
click at [788, 253] on span "Add new" at bounding box center [810, 247] width 44 height 12
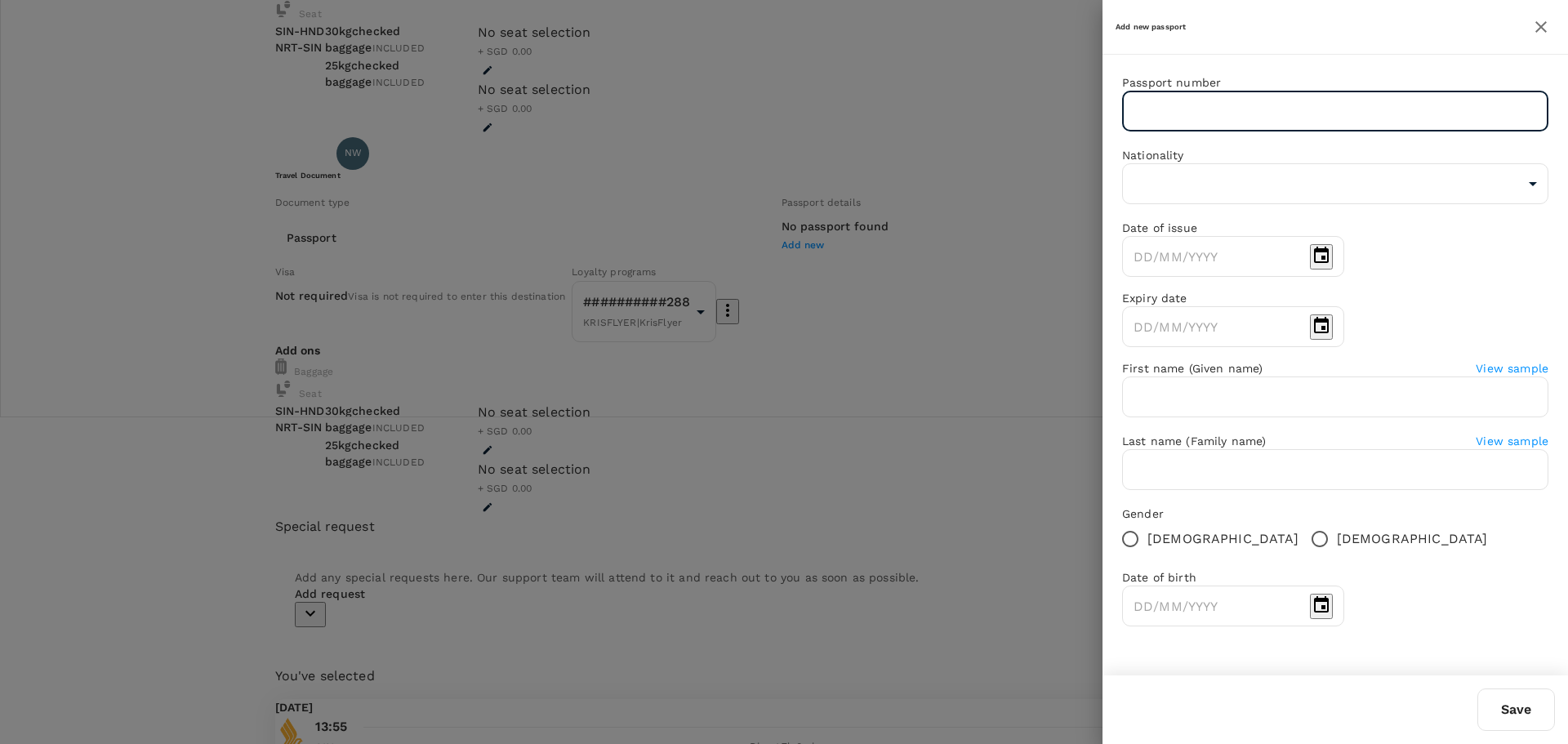
click at [1262, 117] on input "text" at bounding box center [1335, 111] width 426 height 41
type input "K2514704B"
click at [1317, 183] on body "Back to flight results Flight review Traveller(s) Traveller 1 : VK Vikrant Kuma…" at bounding box center [784, 452] width 1568 height 1557
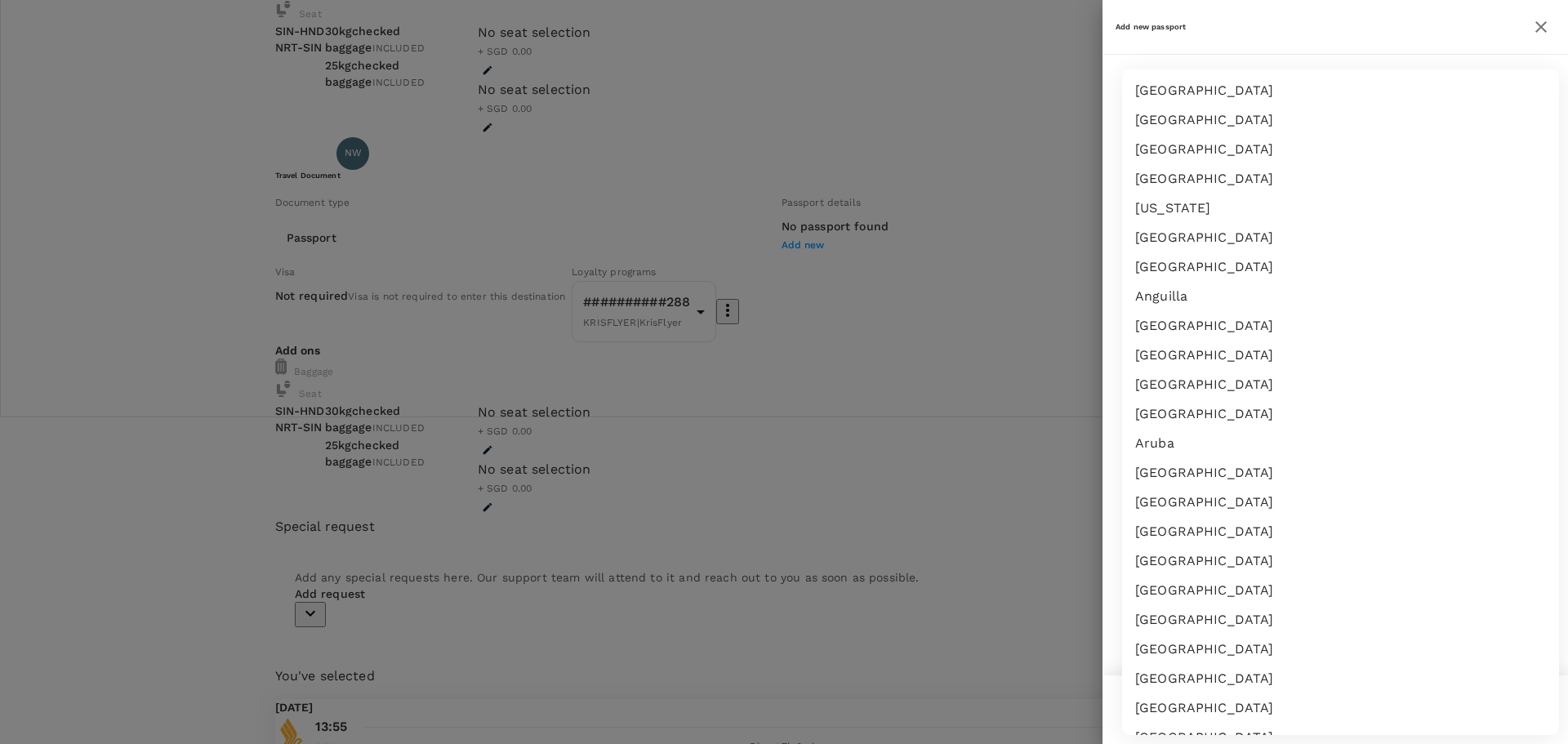
scroll to position [5450, 0]
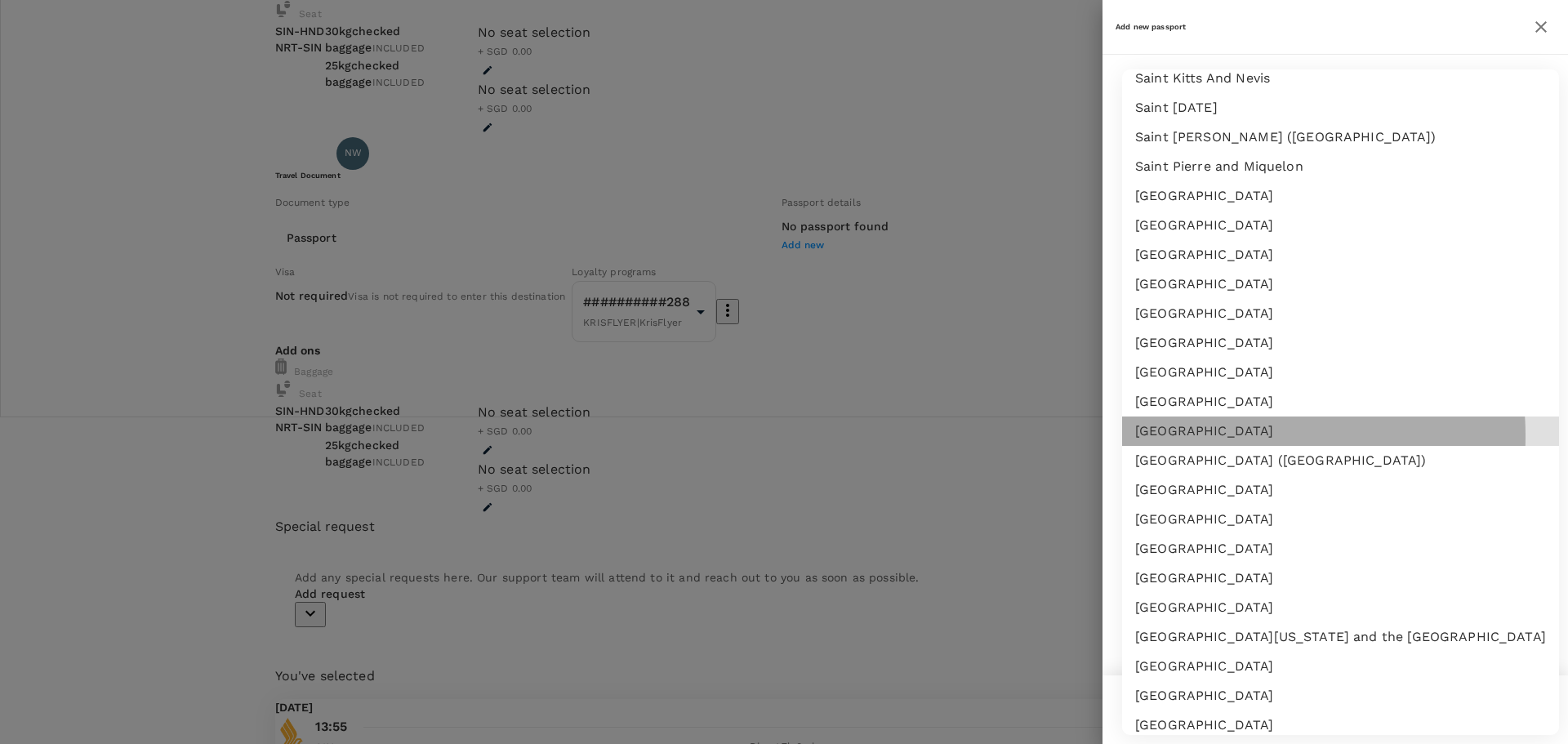
click at [1226, 436] on li "Singapore" at bounding box center [1341, 431] width 437 height 29
type input "SG"
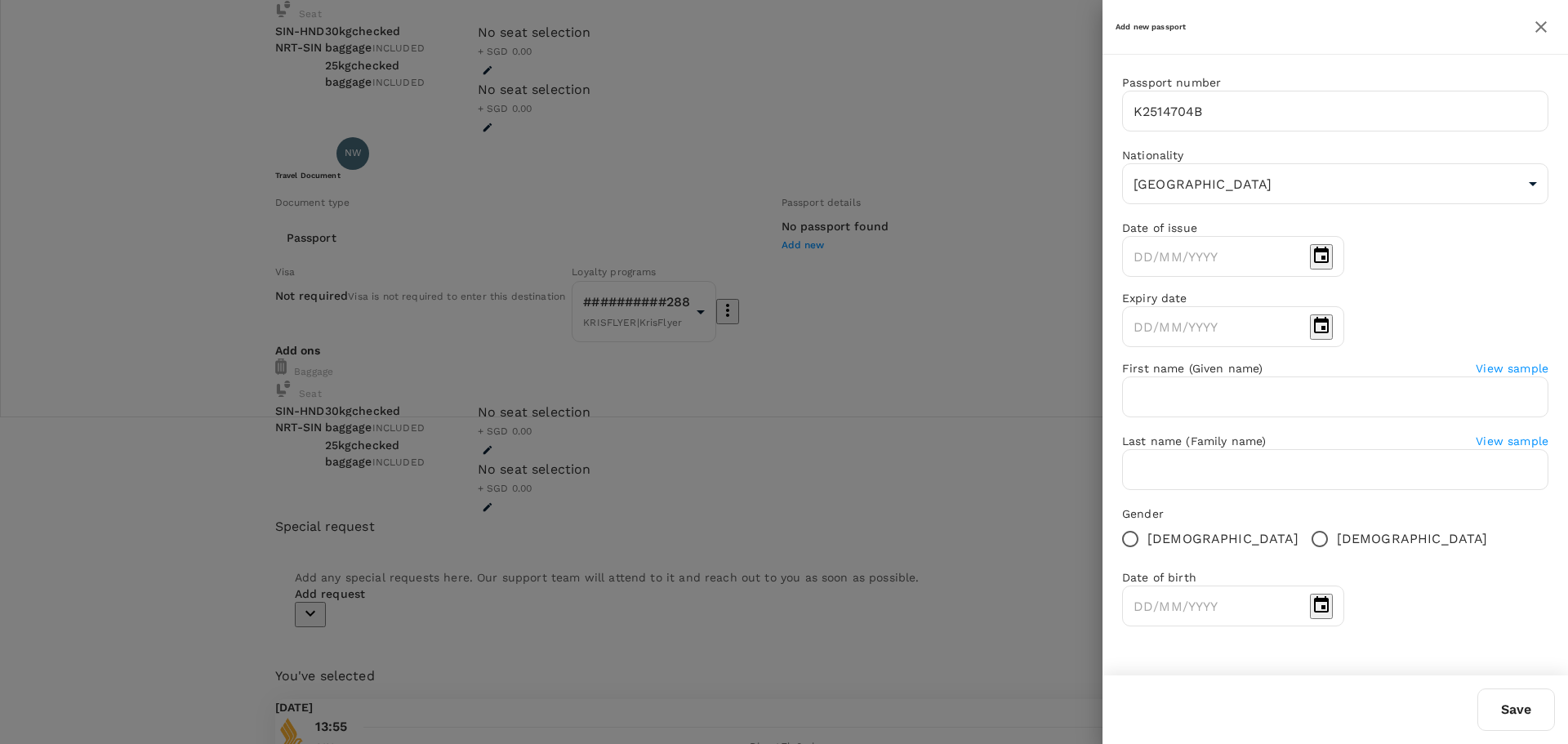
click at [1203, 230] on div "Date of issue" at bounding box center [1335, 228] width 426 height 16
type input "DD/MM/YYYY"
click at [1258, 273] on input "DD/MM/YYYY" at bounding box center [1213, 257] width 182 height 41
click at [1333, 265] on button "Choose date" at bounding box center [1322, 257] width 23 height 25
click at [1124, 315] on icon "calendar view is open, switch to year view" at bounding box center [1124, 315] width 0 height 0
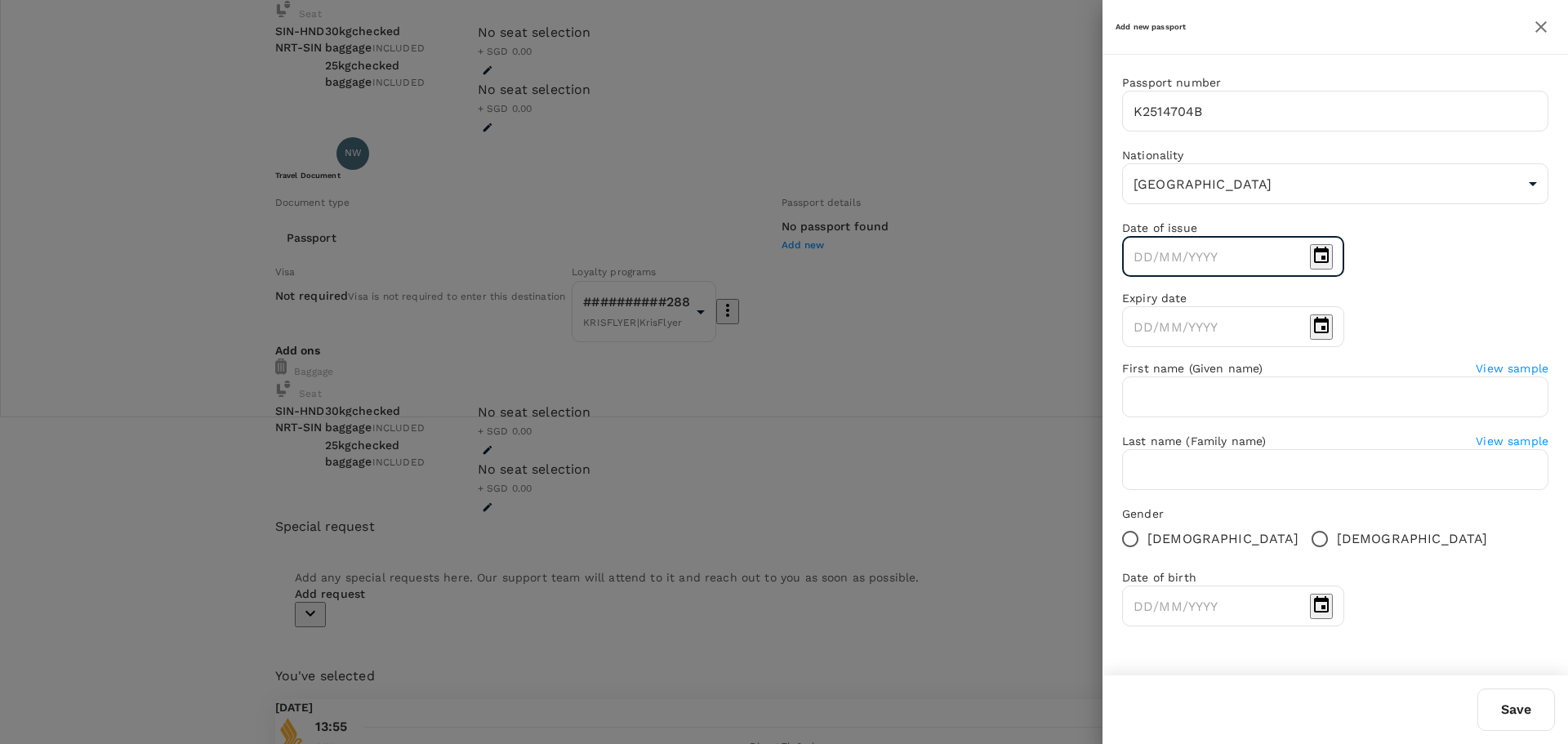
scroll to position [1213, 0]
click at [1124, 331] on icon "Previous month" at bounding box center [1124, 331] width 0 height 0
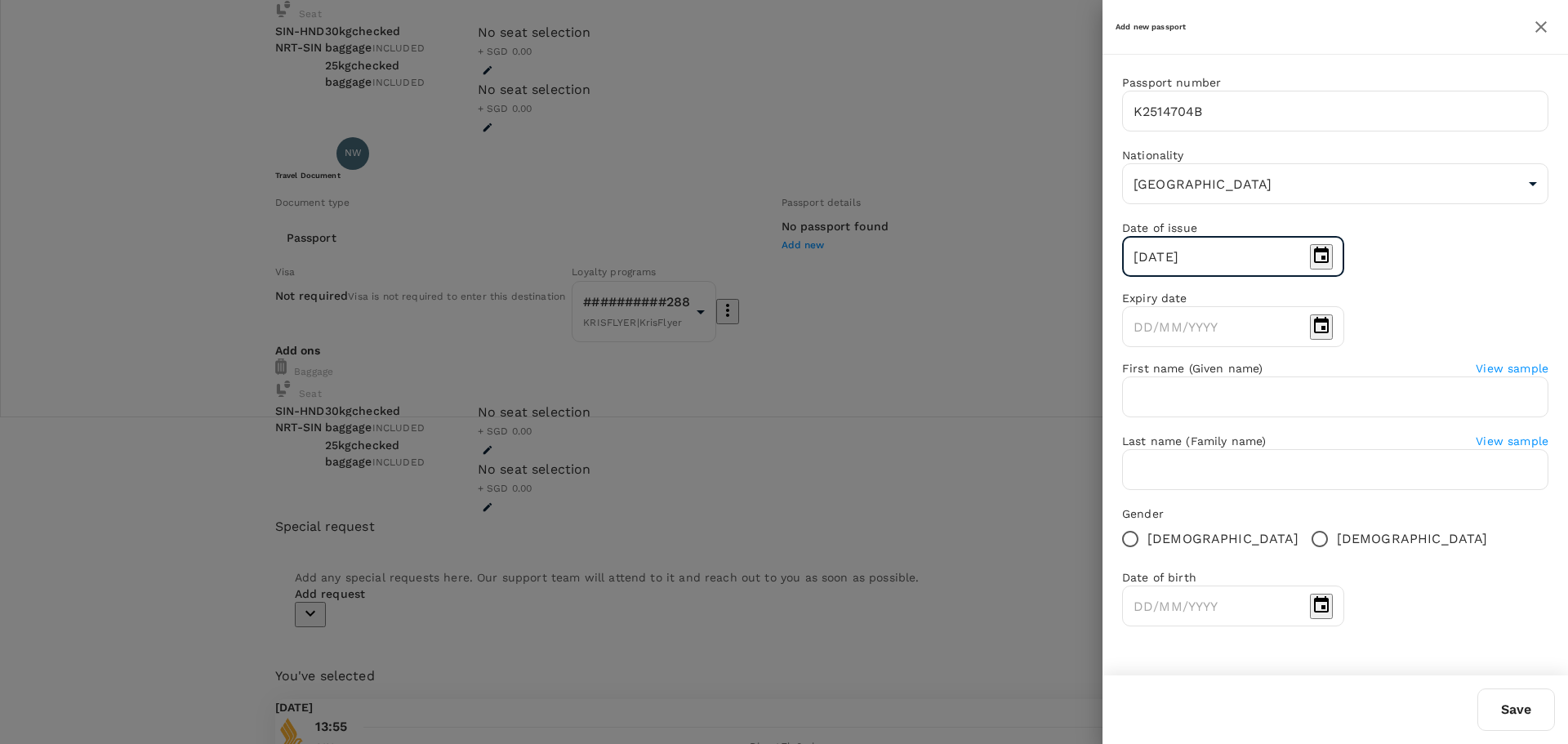
click at [1124, 331] on icon "Previous month" at bounding box center [1124, 331] width 0 height 0
click at [1159, 401] on button "9" at bounding box center [1154, 392] width 9 height 16
type input "09/03/2022"
type input "DD/MM/YYYY"
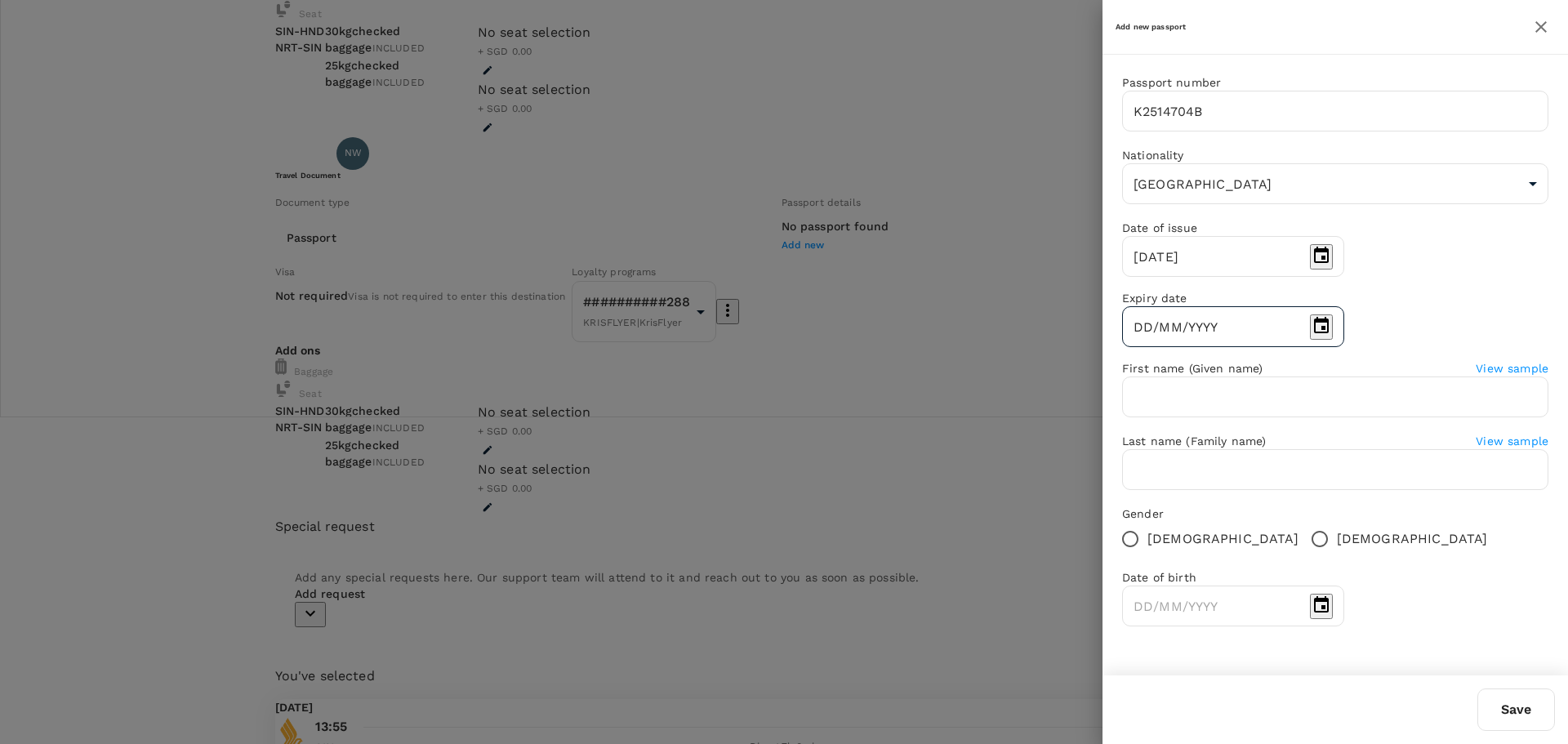
click at [1304, 341] on input "DD/MM/YYYY" at bounding box center [1213, 326] width 182 height 41
click at [1332, 335] on icon "Choose date" at bounding box center [1322, 325] width 20 height 20
click at [1137, 426] on icon "Next month" at bounding box center [1134, 431] width 6 height 10
click at [1124, 421] on icon "Next month" at bounding box center [1124, 421] width 0 height 0
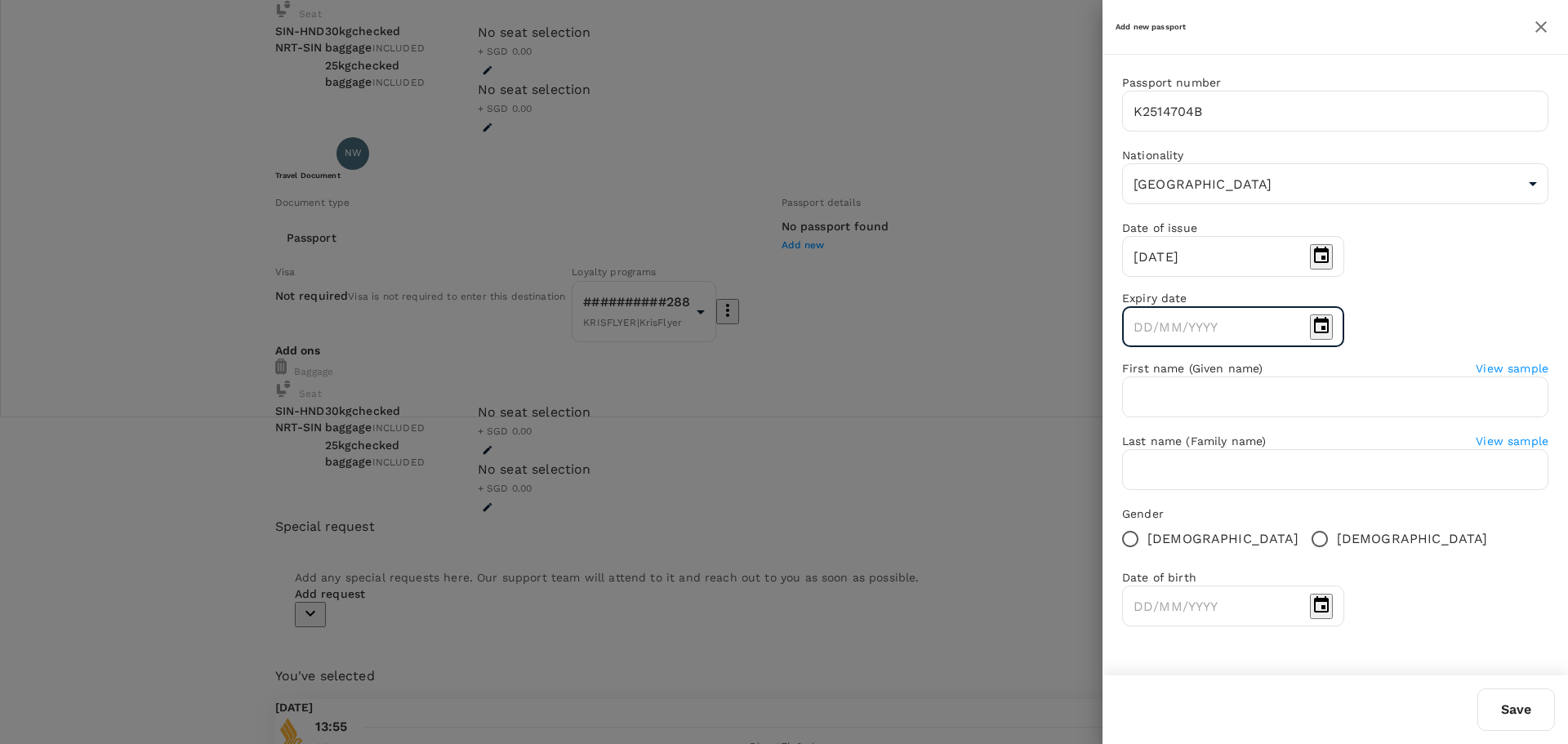
click at [1124, 421] on icon "Next month" at bounding box center [1124, 421] width 0 height 0
click at [1124, 437] on icon "Next month" at bounding box center [1124, 437] width 0 height 0
click at [1124, 421] on icon "Next month" at bounding box center [1124, 421] width 0 height 0
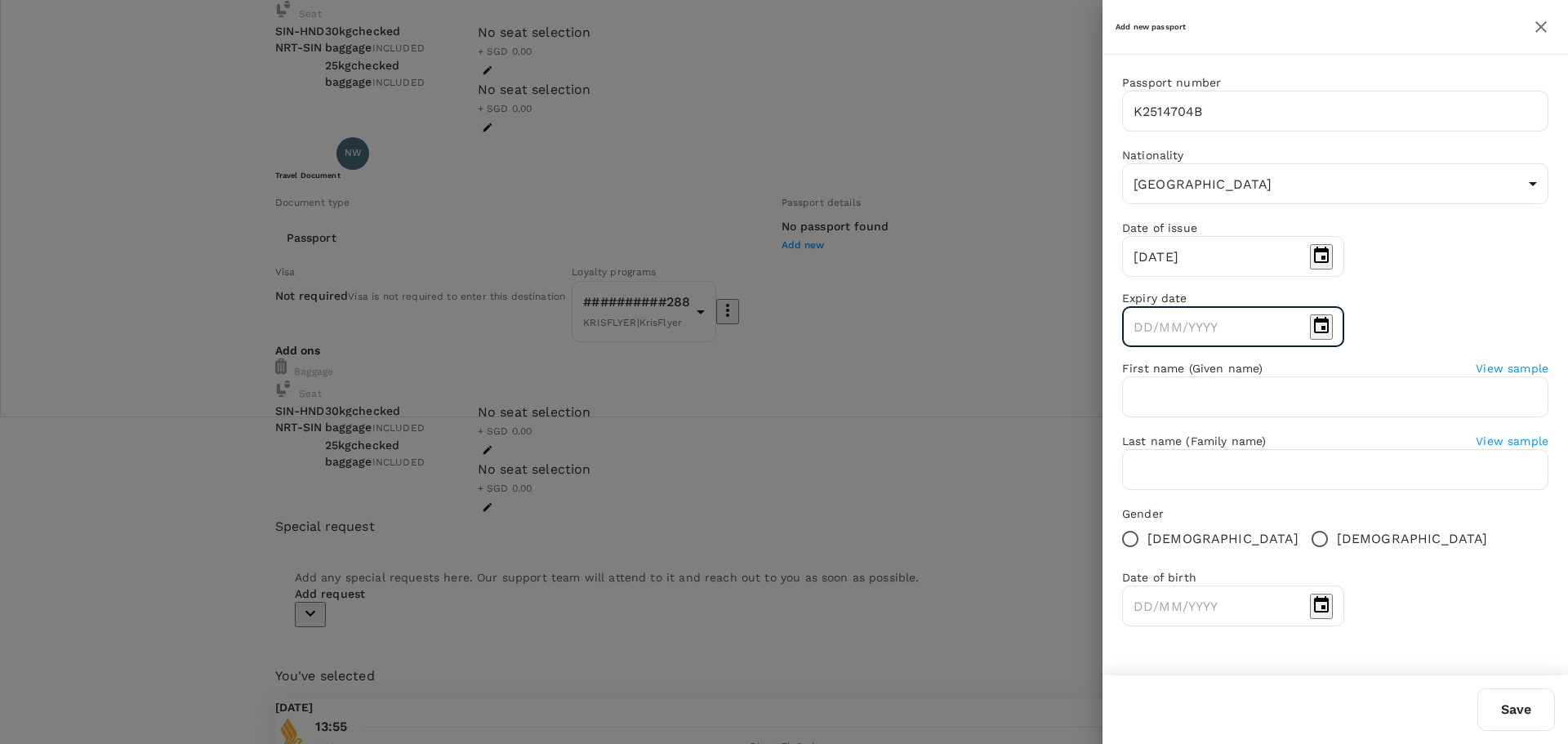
click at [1124, 421] on icon "Next month" at bounding box center [1124, 421] width 0 height 0
click at [1124, 388] on icon "calendar view is open, switch to year view" at bounding box center [1124, 388] width 0 height 0
click at [1136, 410] on icon "Previous month" at bounding box center [1133, 415] width 6 height 10
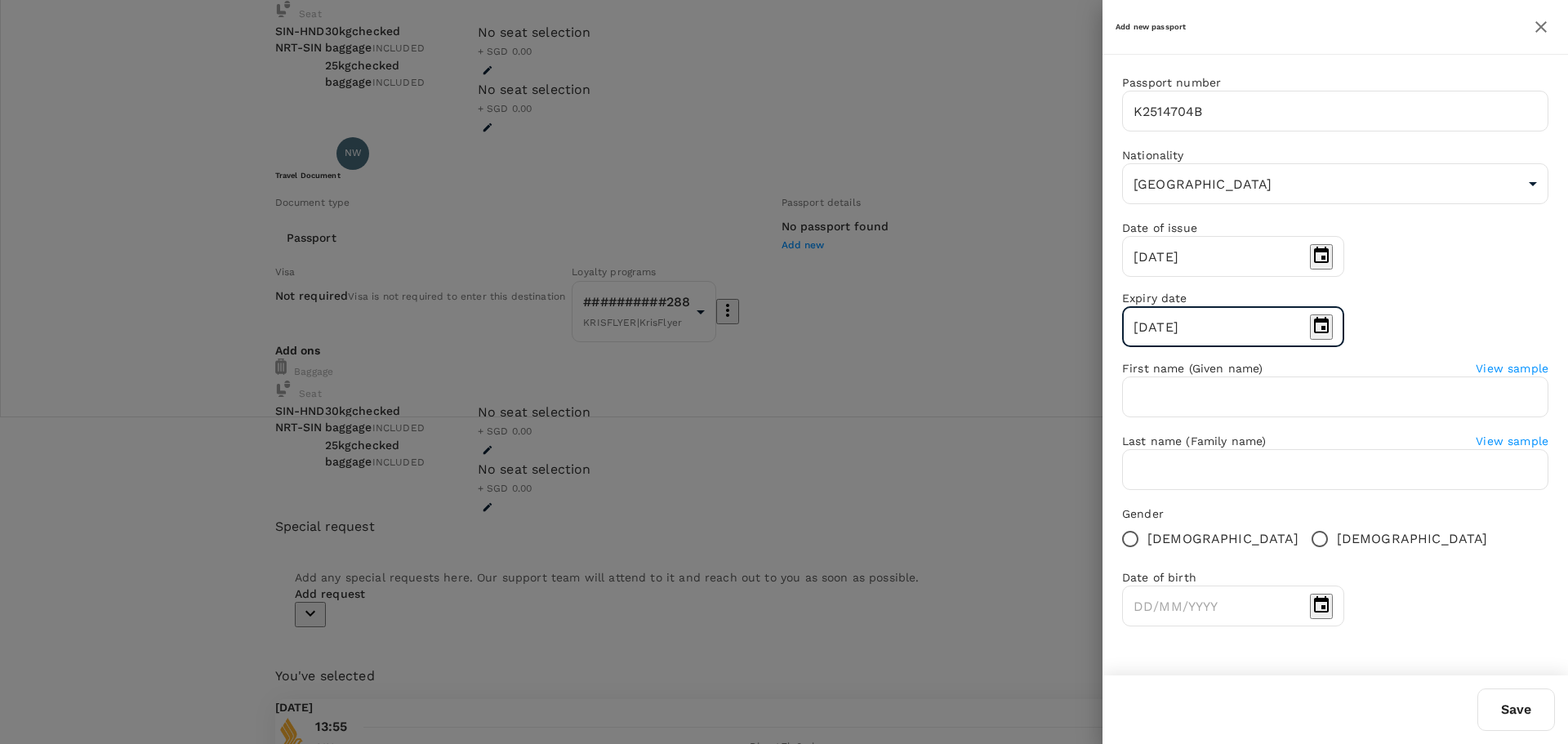
click at [1136, 410] on icon "Previous month" at bounding box center [1133, 415] width 6 height 10
click at [1136, 426] on icon "Previous month" at bounding box center [1133, 431] width 6 height 10
click at [1136, 410] on icon "Previous month" at bounding box center [1133, 415] width 6 height 10
click at [1150, 474] on button "9" at bounding box center [1145, 466] width 9 height 16
type input "09/03/2032"
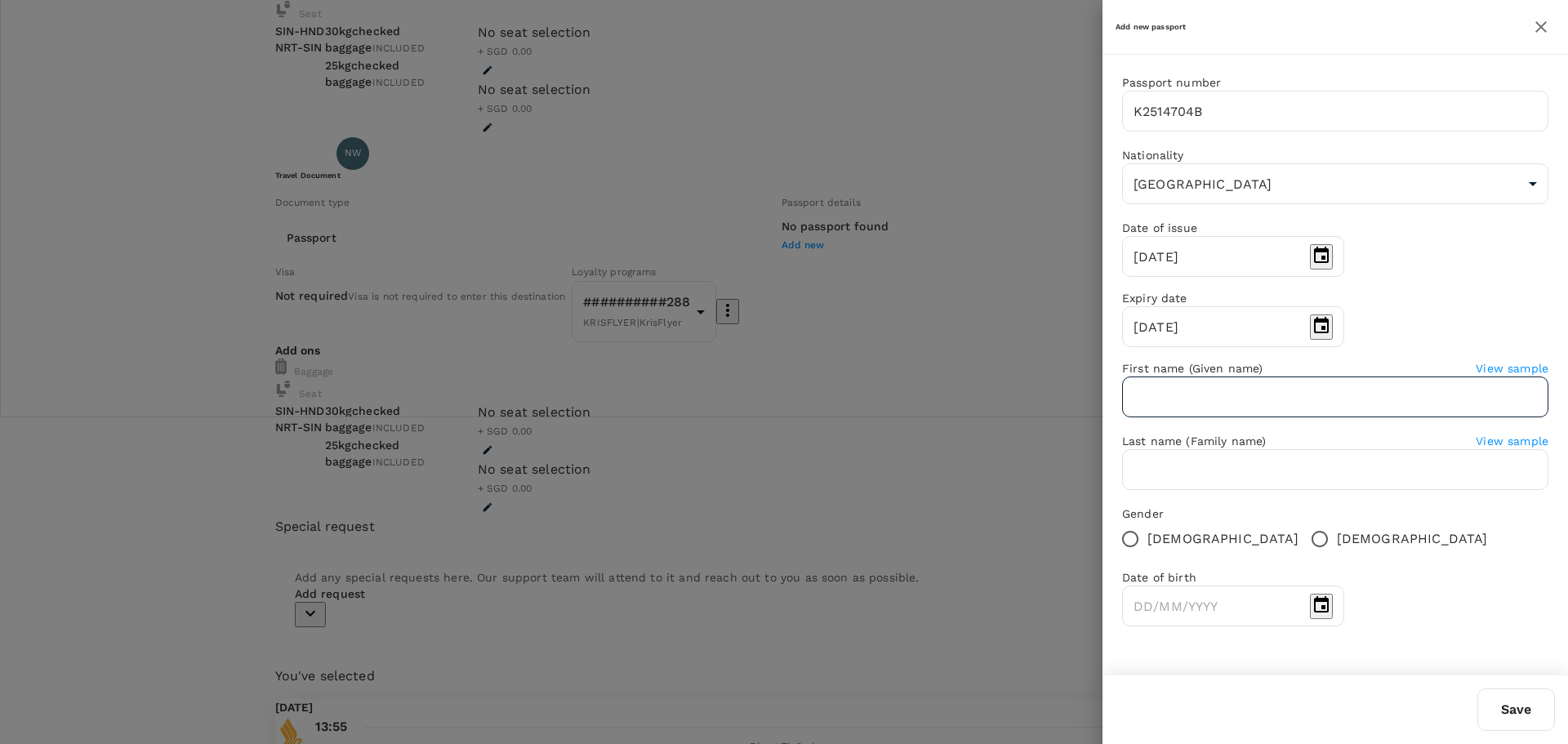
click at [1304, 406] on input "text" at bounding box center [1335, 397] width 426 height 41
type input "[PERSON_NAME][DATE]"
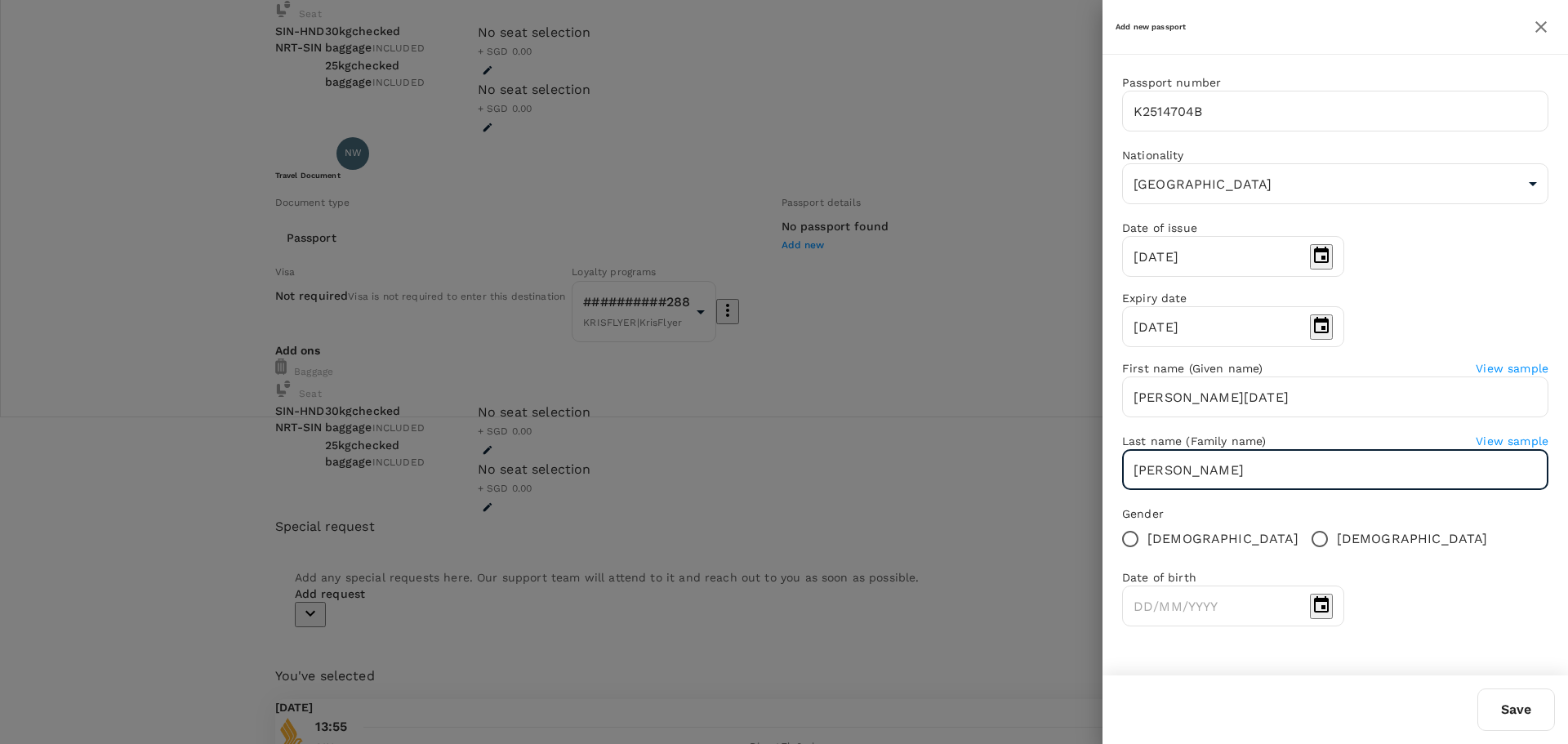
type input "[PERSON_NAME]"
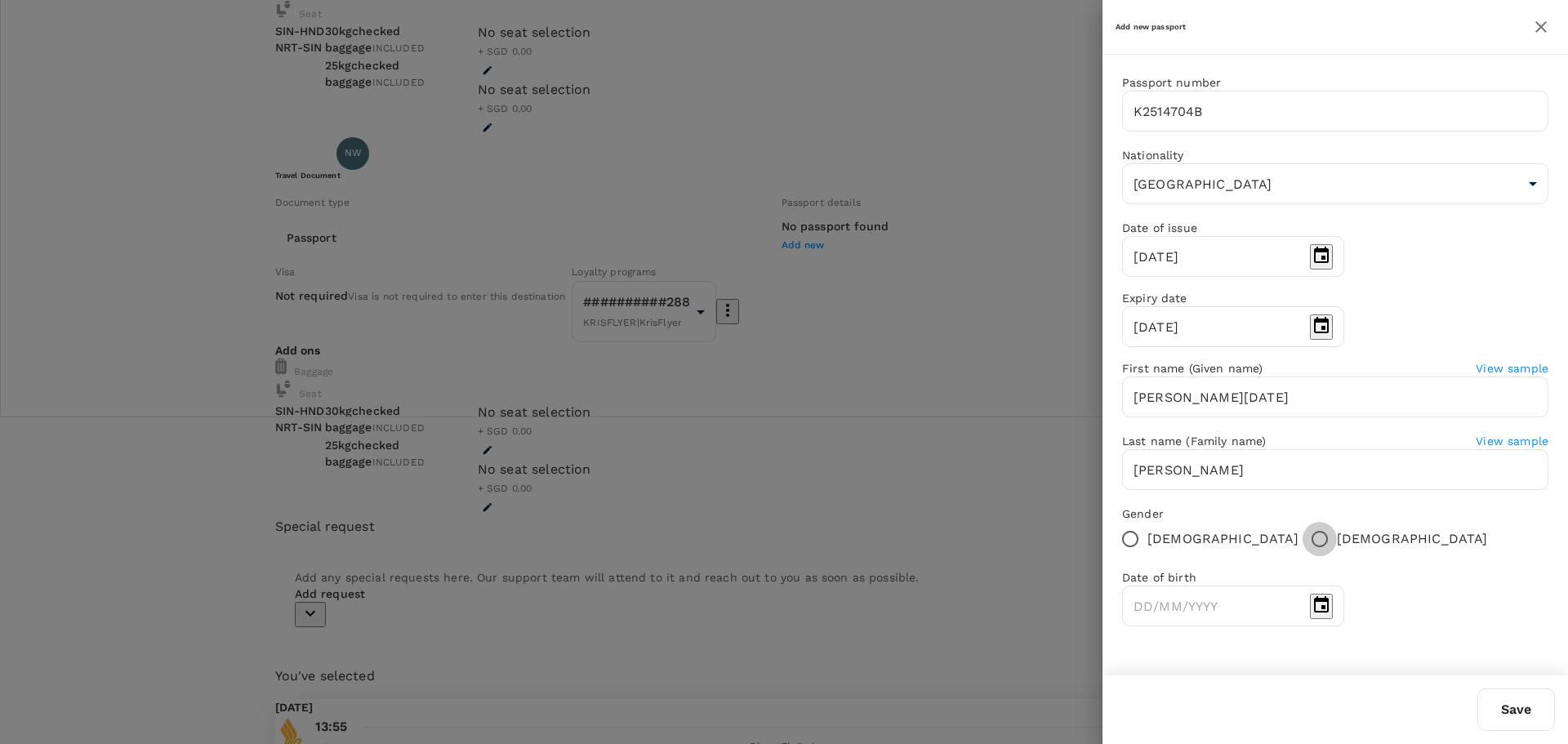
click at [1303, 556] on input "Male" at bounding box center [1320, 539] width 34 height 34
radio input "true"
type input "DD/MM/YYYY"
click at [1304, 618] on input "DD/MM/YYYY" at bounding box center [1213, 606] width 182 height 41
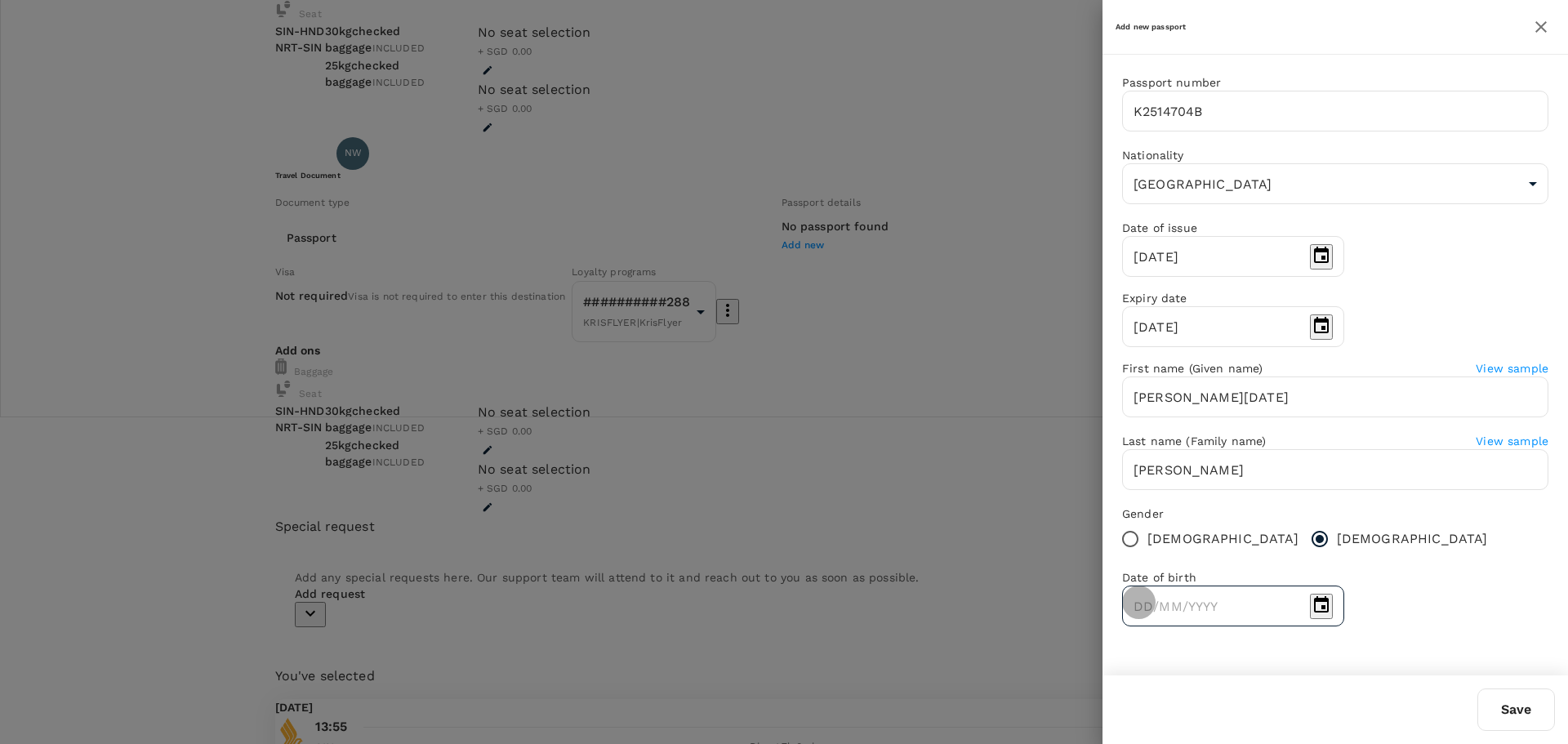
click at [1332, 615] on icon "Choose date" at bounding box center [1322, 605] width 20 height 20
click at [1125, 373] on button "calendar view is open, switch to year view" at bounding box center [1124, 365] width 3 height 16
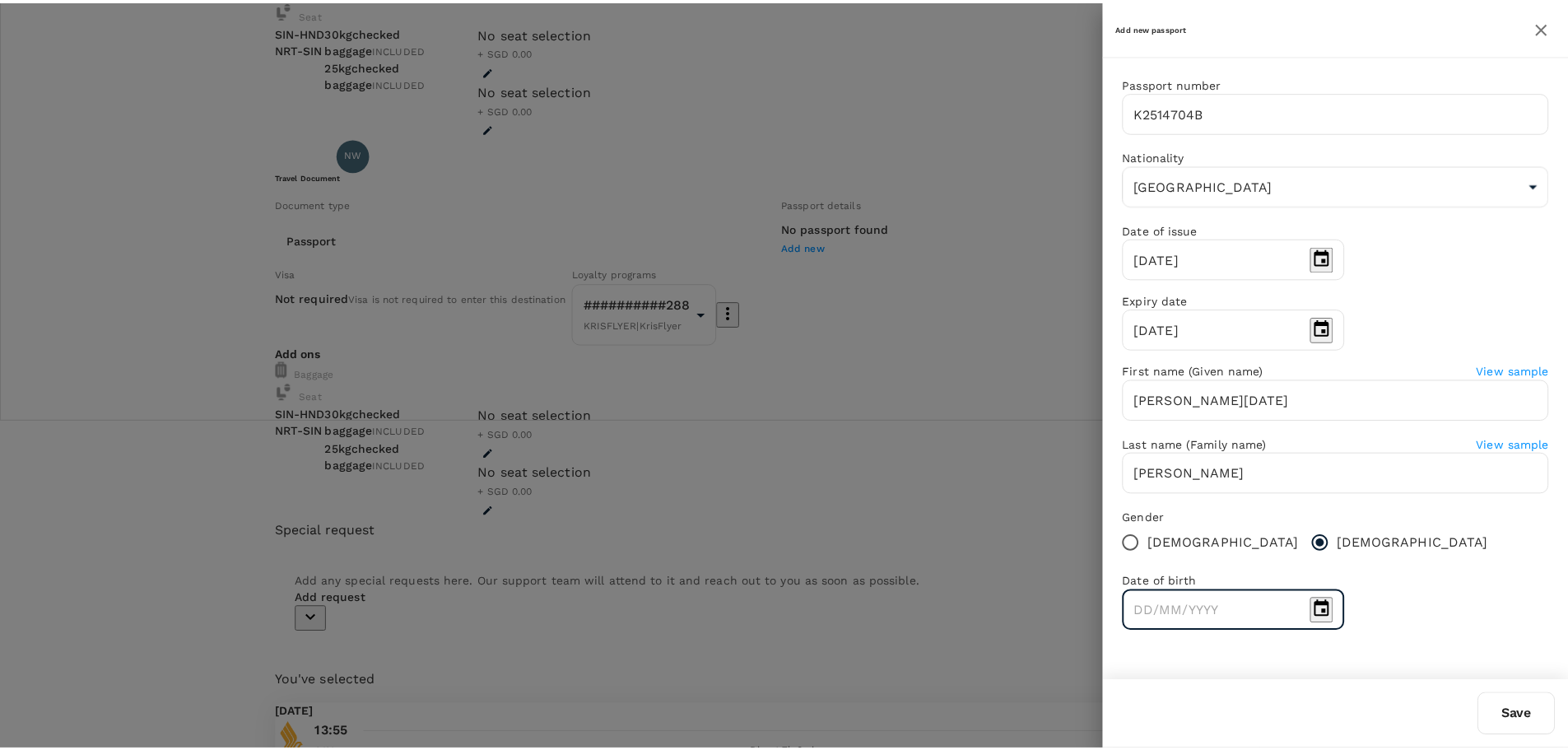
scroll to position [812, 0]
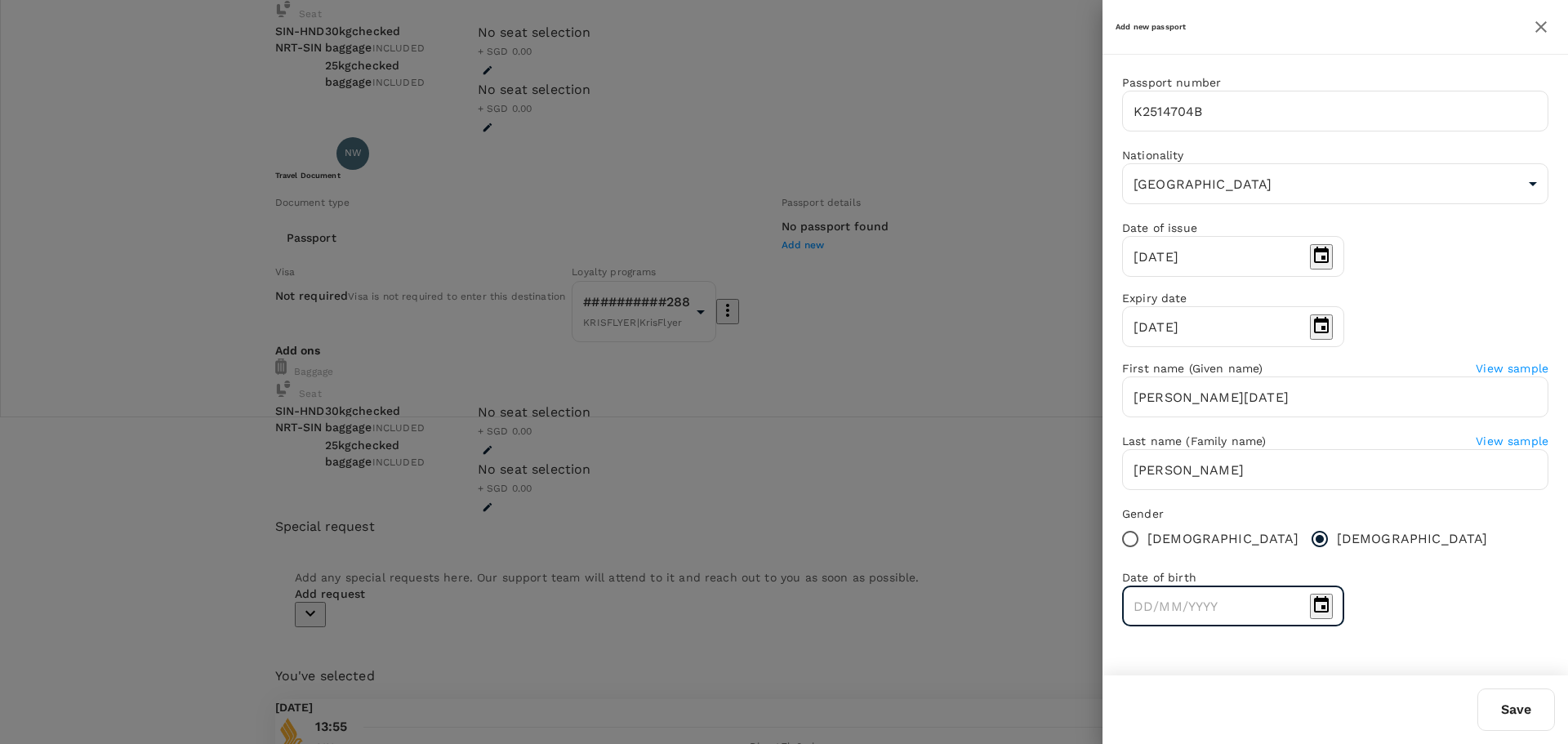
click at [1145, 541] on button "Sep" at bounding box center [1134, 545] width 23 height 16
click at [1184, 570] on button "21" at bounding box center [1175, 577] width 16 height 16
type input "21/09/1983"
click at [1408, 535] on div "Gender Female Male" at bounding box center [1335, 531] width 426 height 51
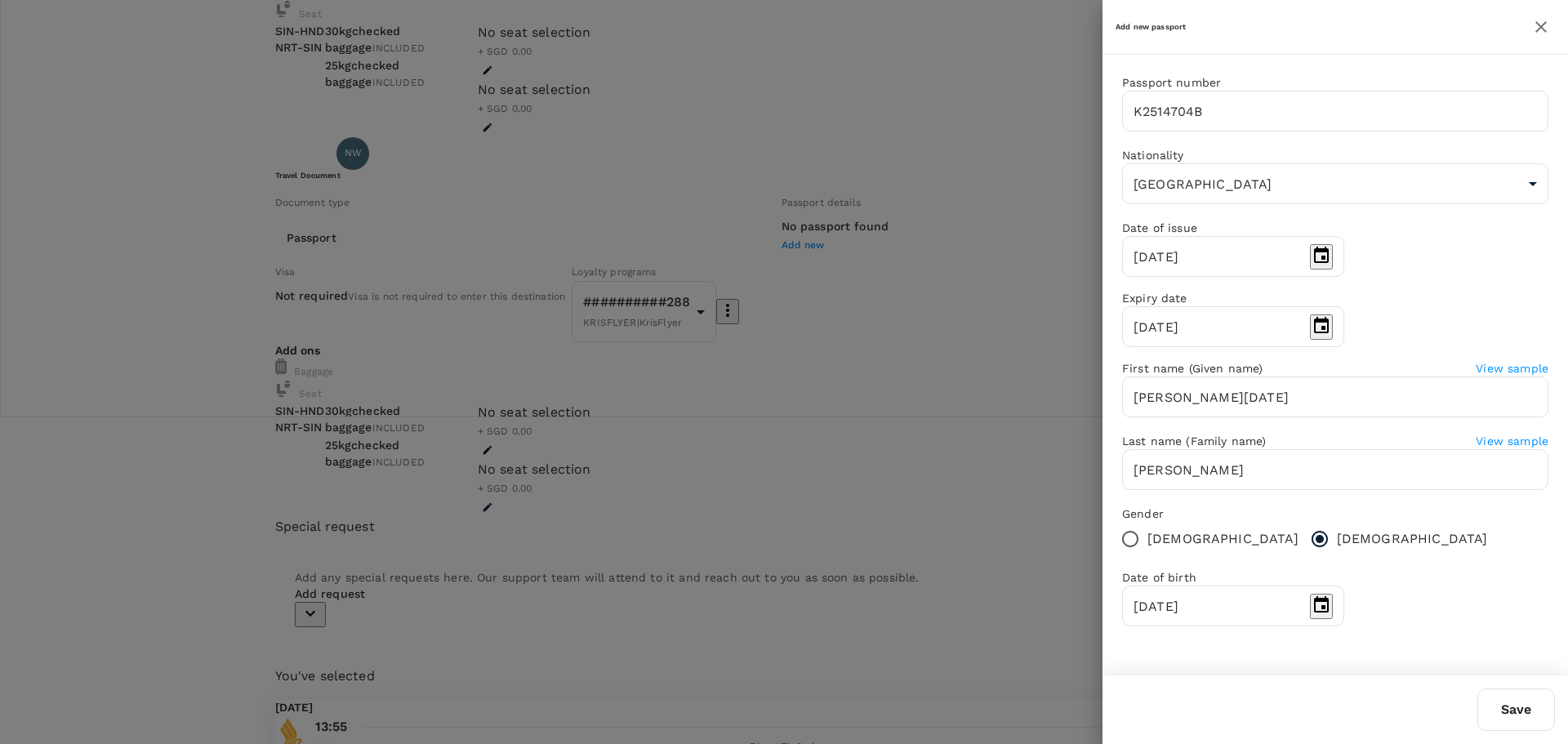
click at [1520, 710] on button "Save" at bounding box center [1516, 710] width 78 height 43
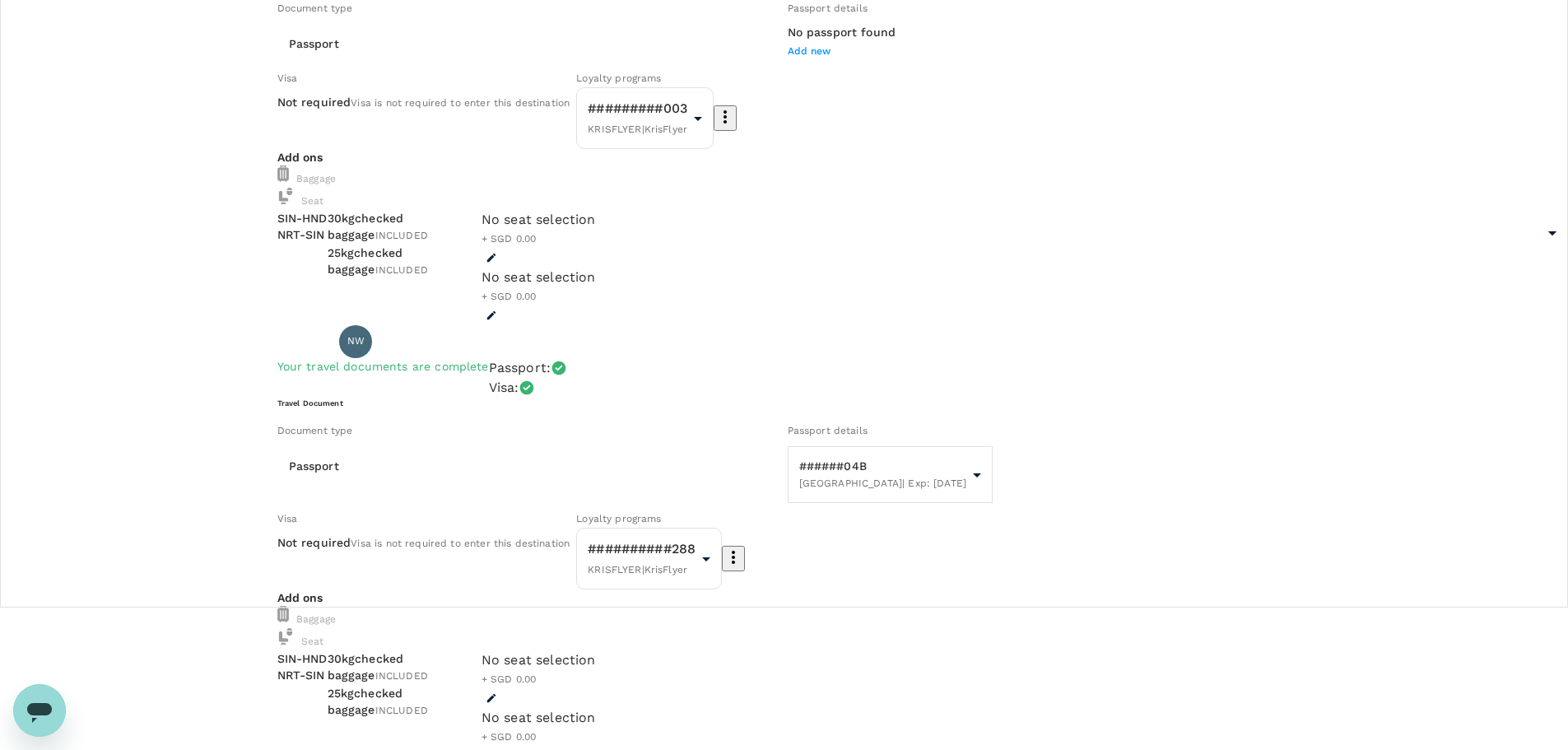
scroll to position [0, 0]
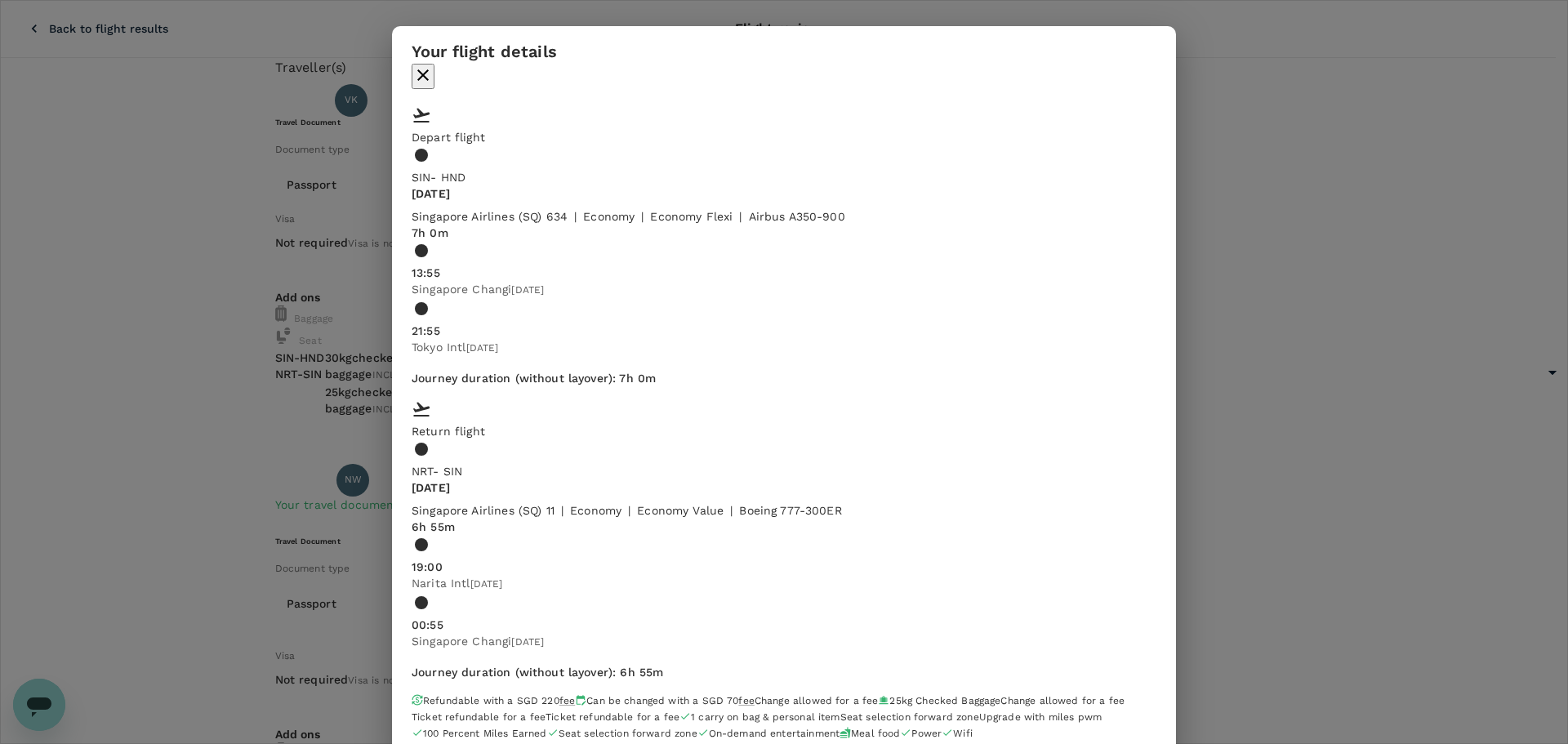
click at [429, 69] on icon "close" at bounding box center [423, 75] width 11 height 11
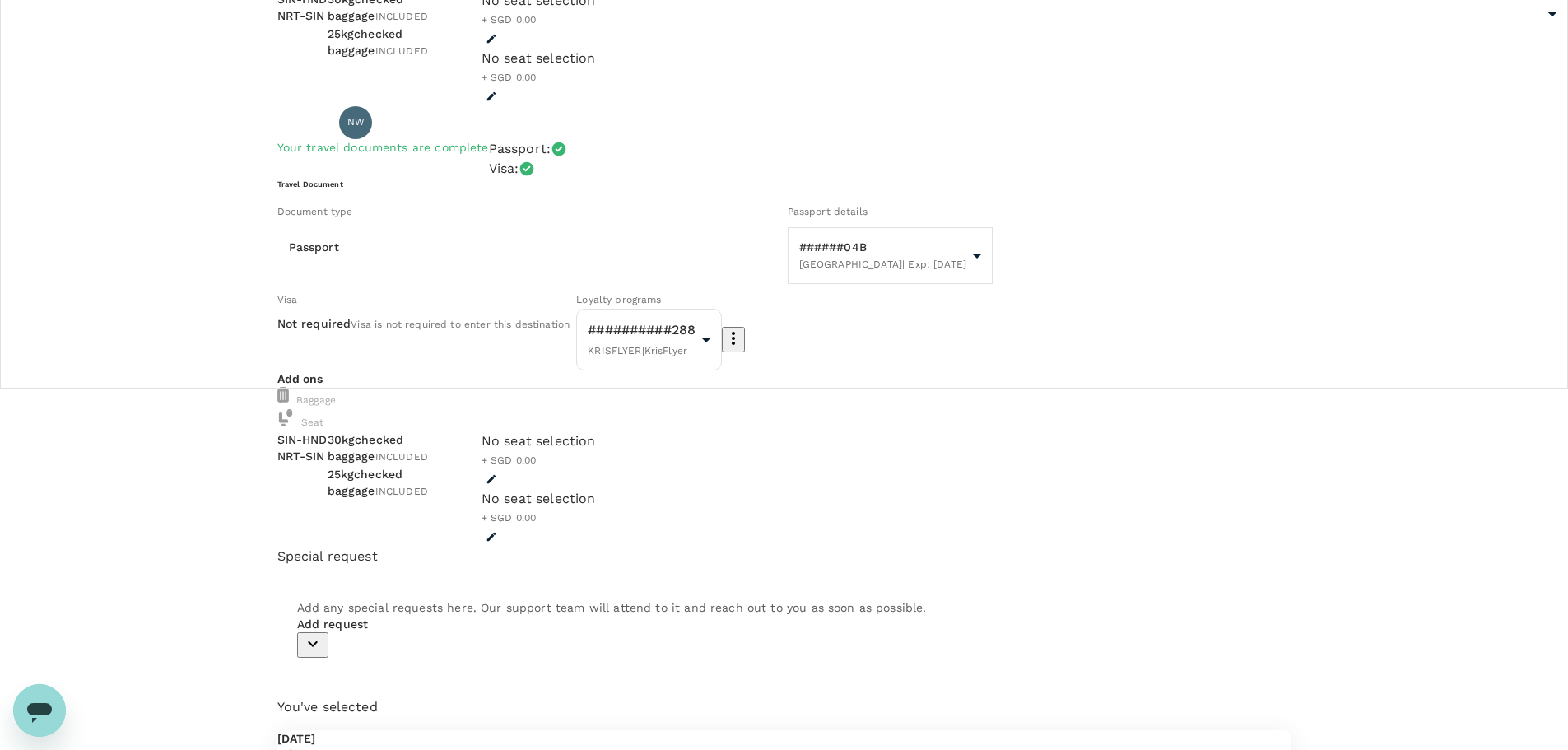
scroll to position [21, 0]
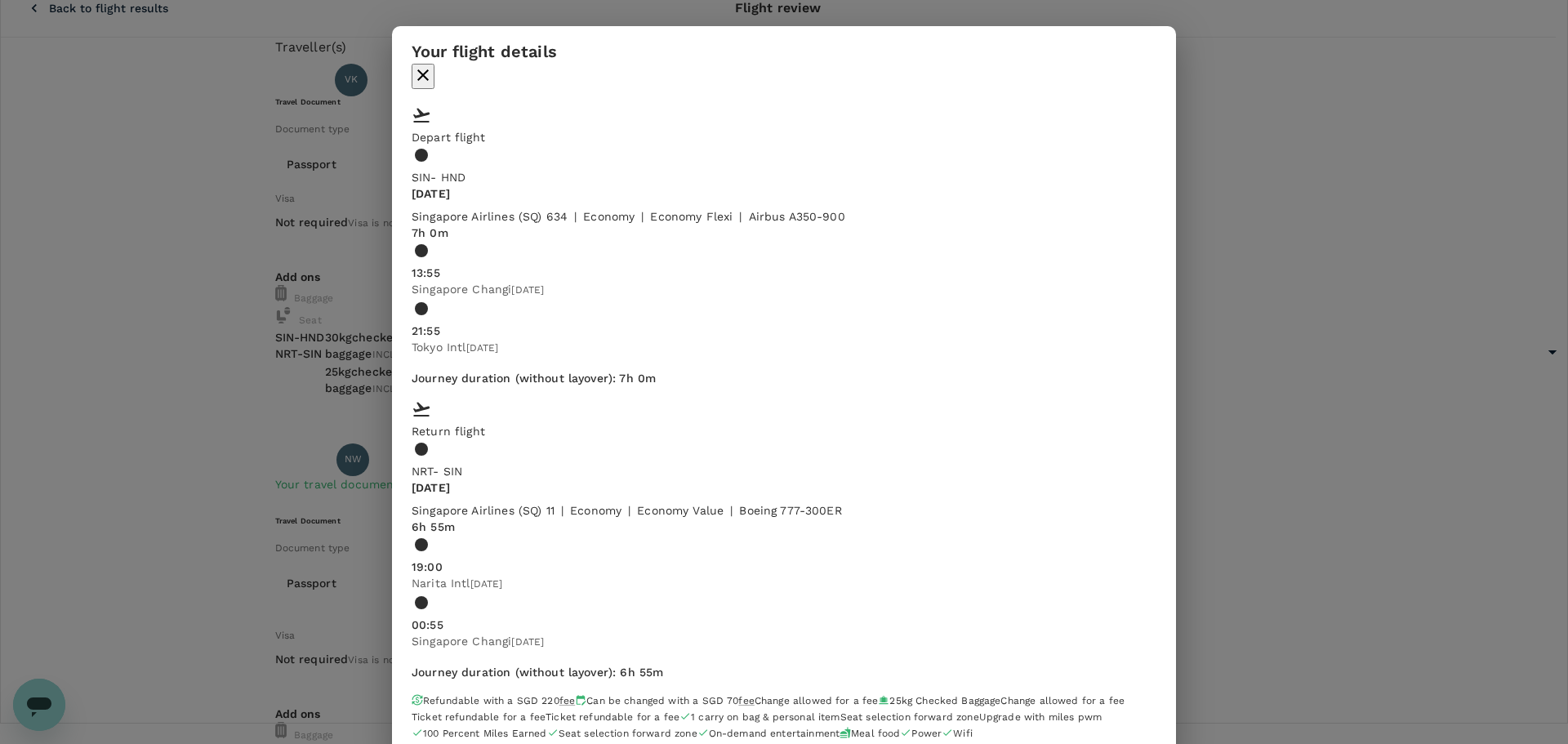
click at [433, 65] on icon "close" at bounding box center [423, 75] width 20 height 20
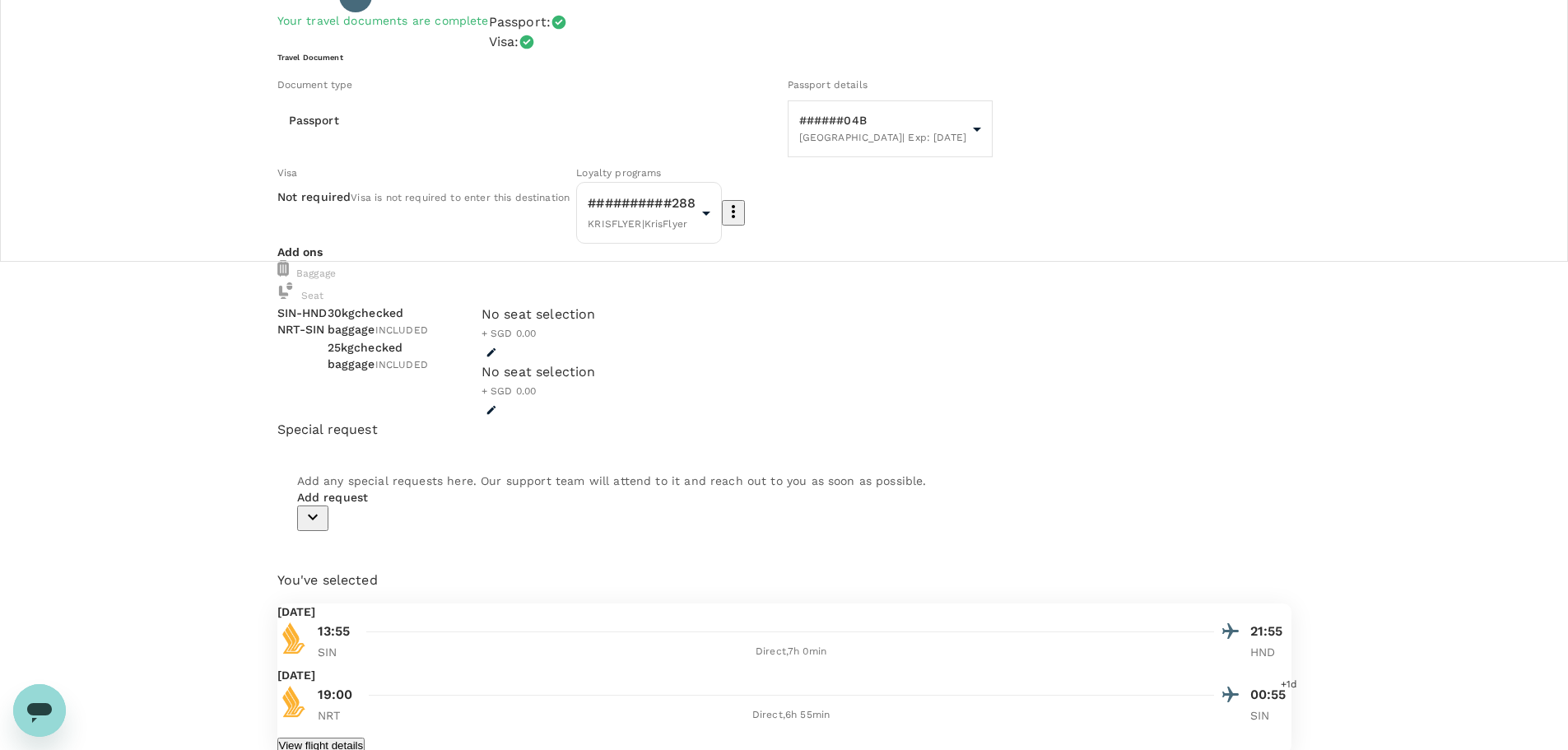
scroll to position [0, 0]
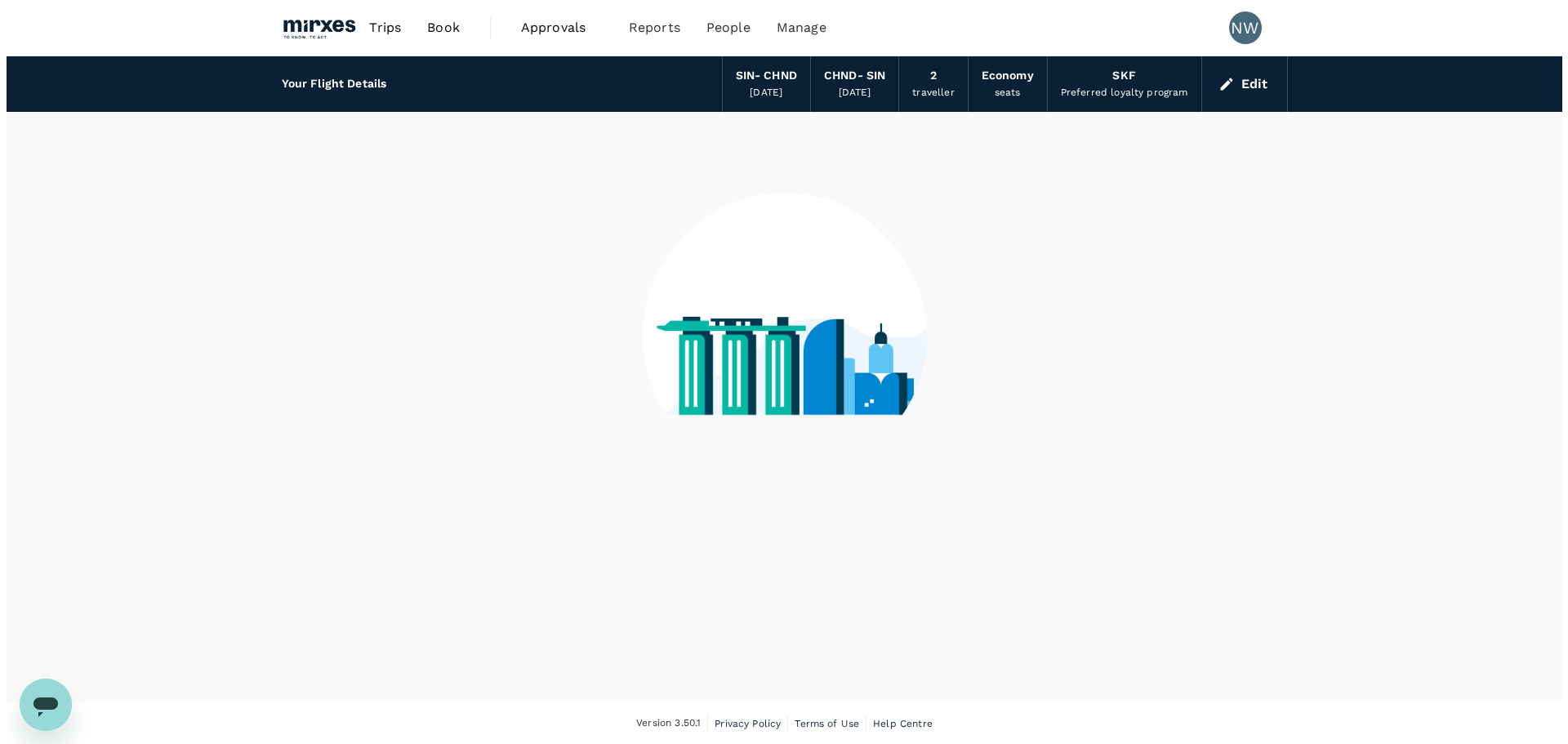
scroll to position [2, 0]
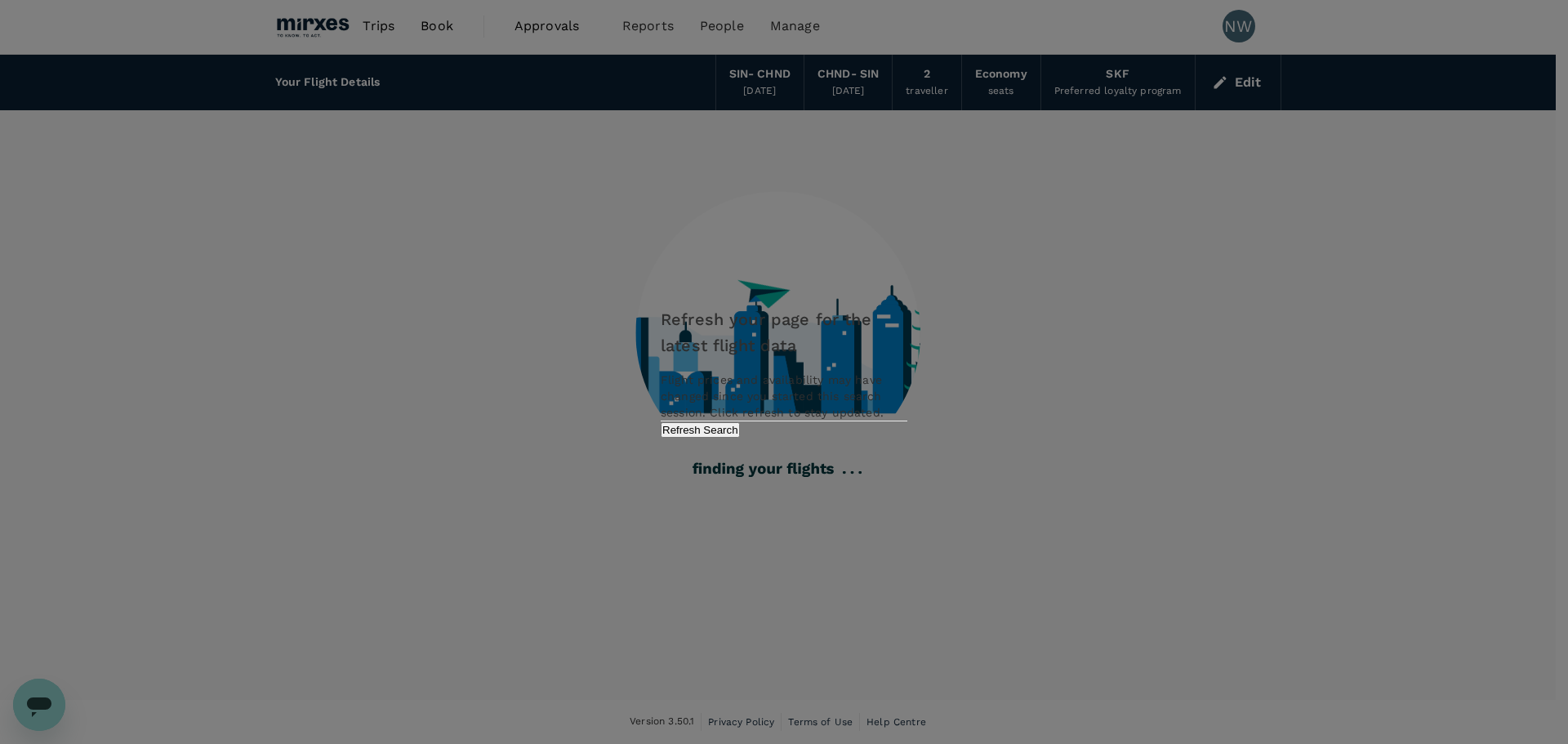
click at [740, 437] on button "Refresh Search" at bounding box center [700, 429] width 79 height 16
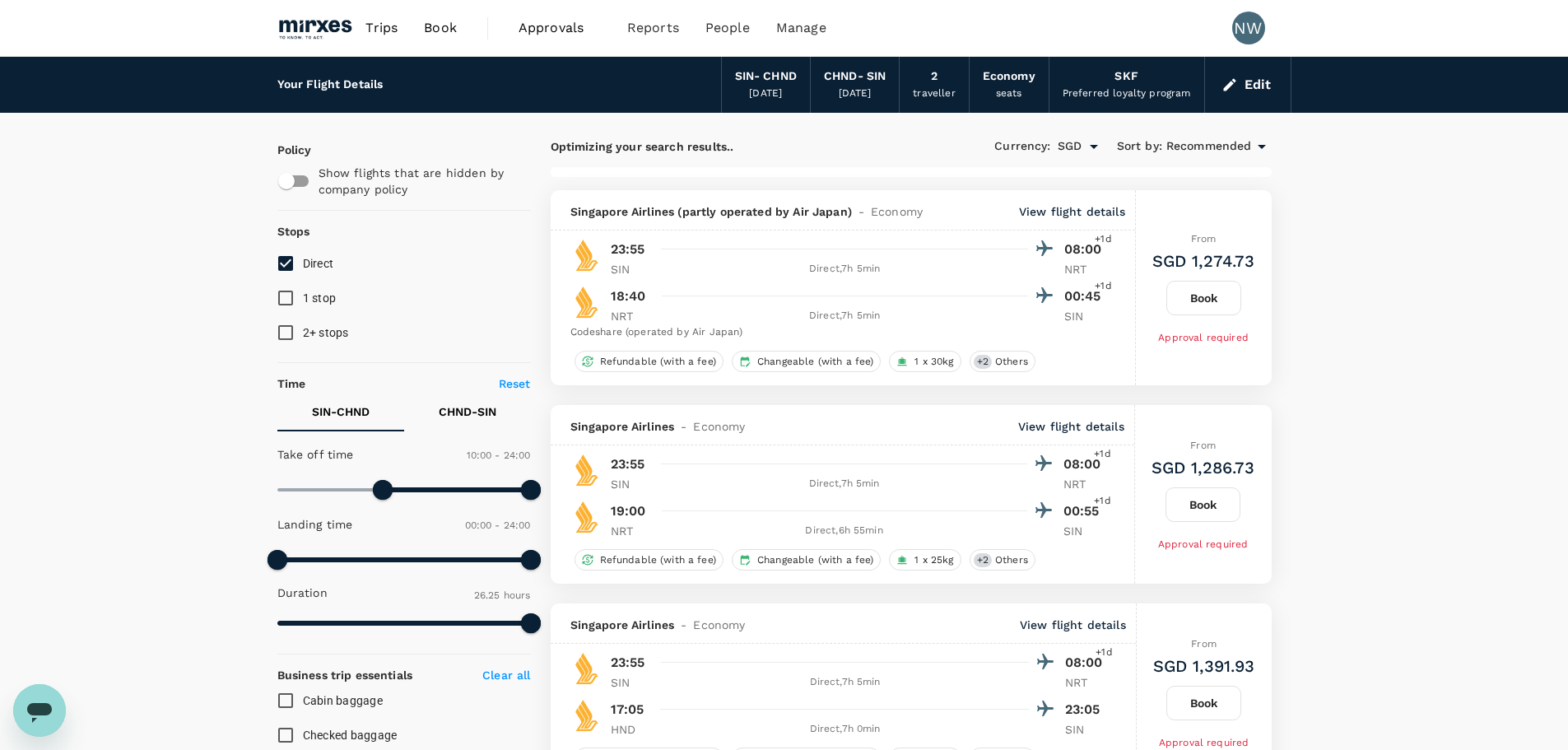
type input "1460"
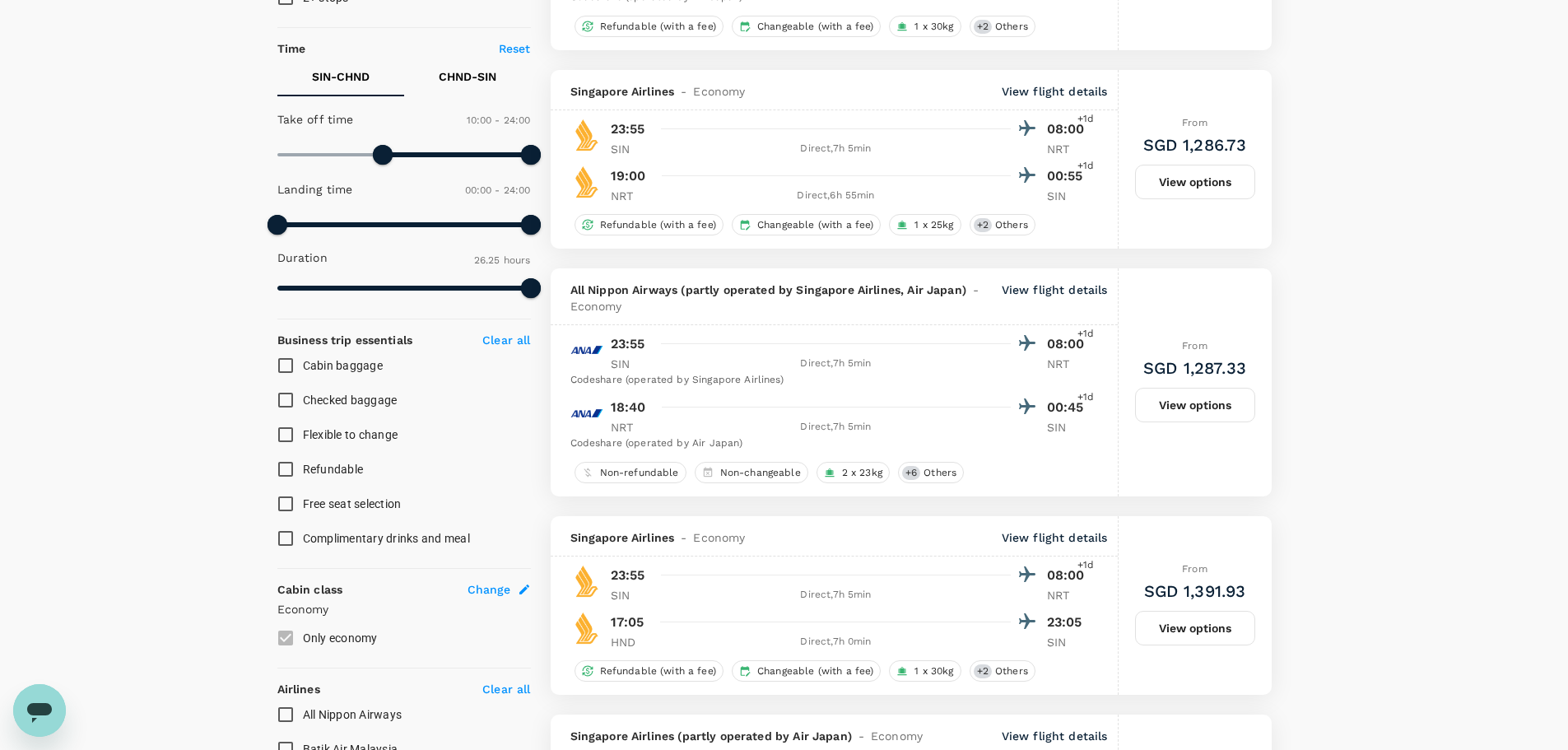
scroll to position [329, 0]
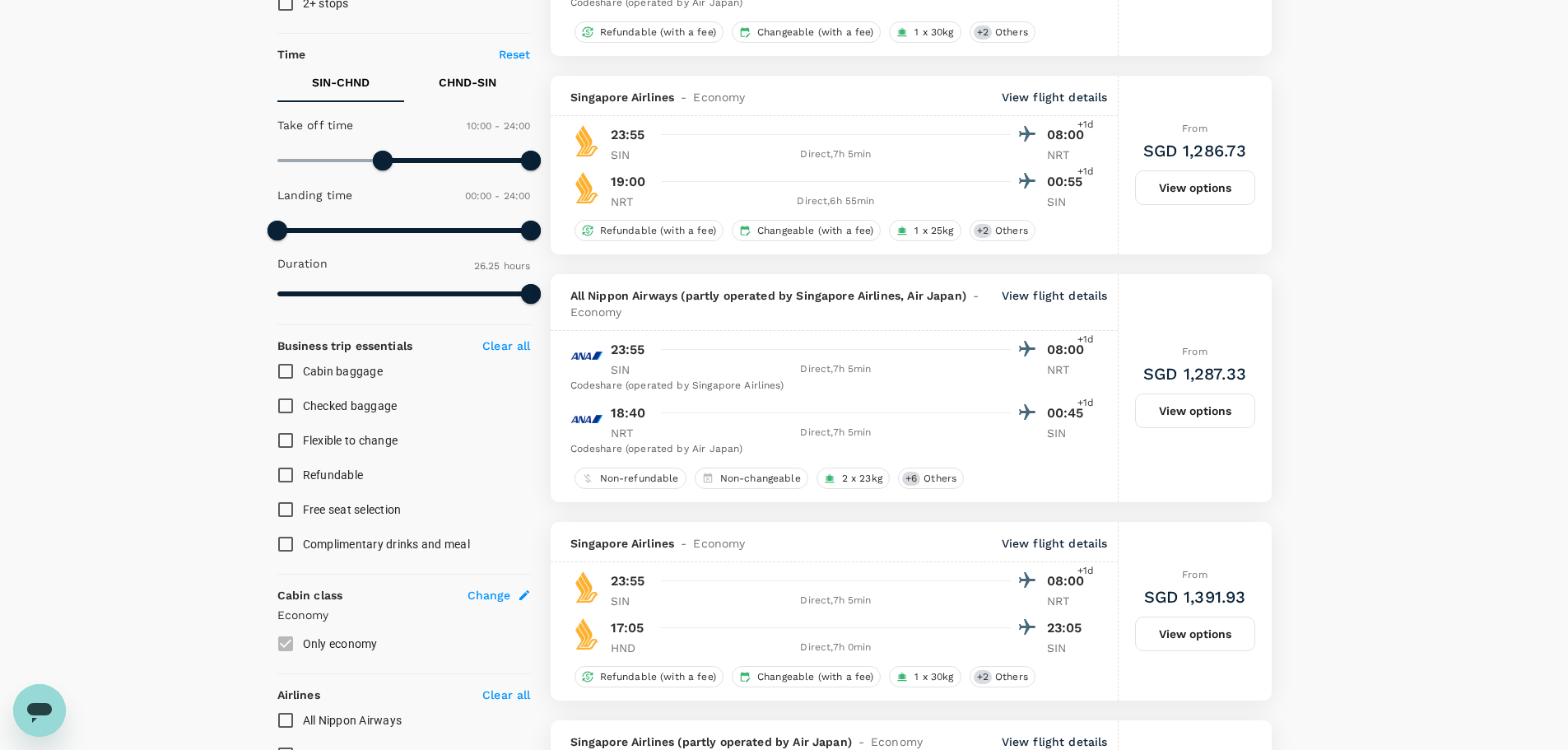
click at [458, 82] on p "CHND - SIN" at bounding box center [467, 82] width 58 height 16
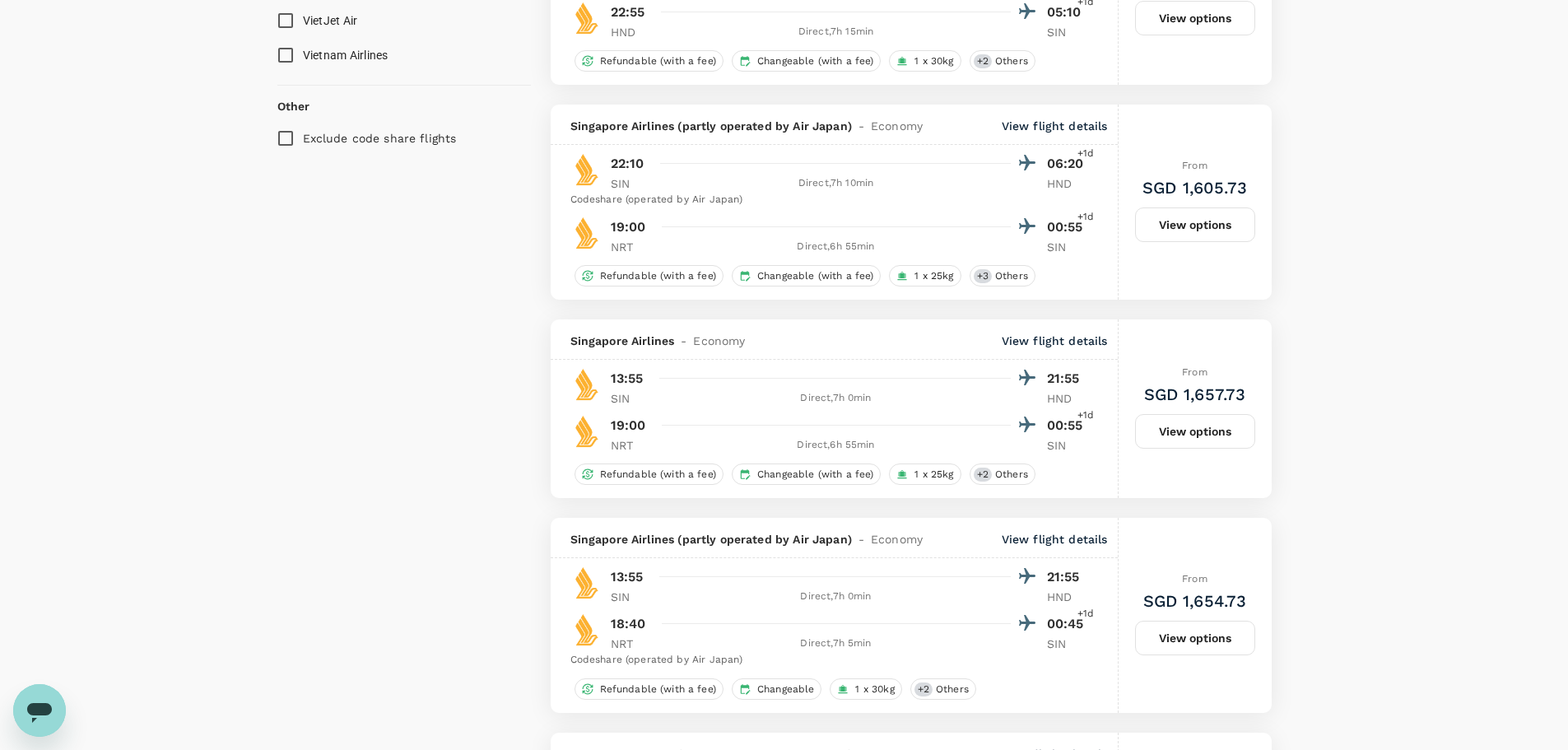
scroll to position [1399, 0]
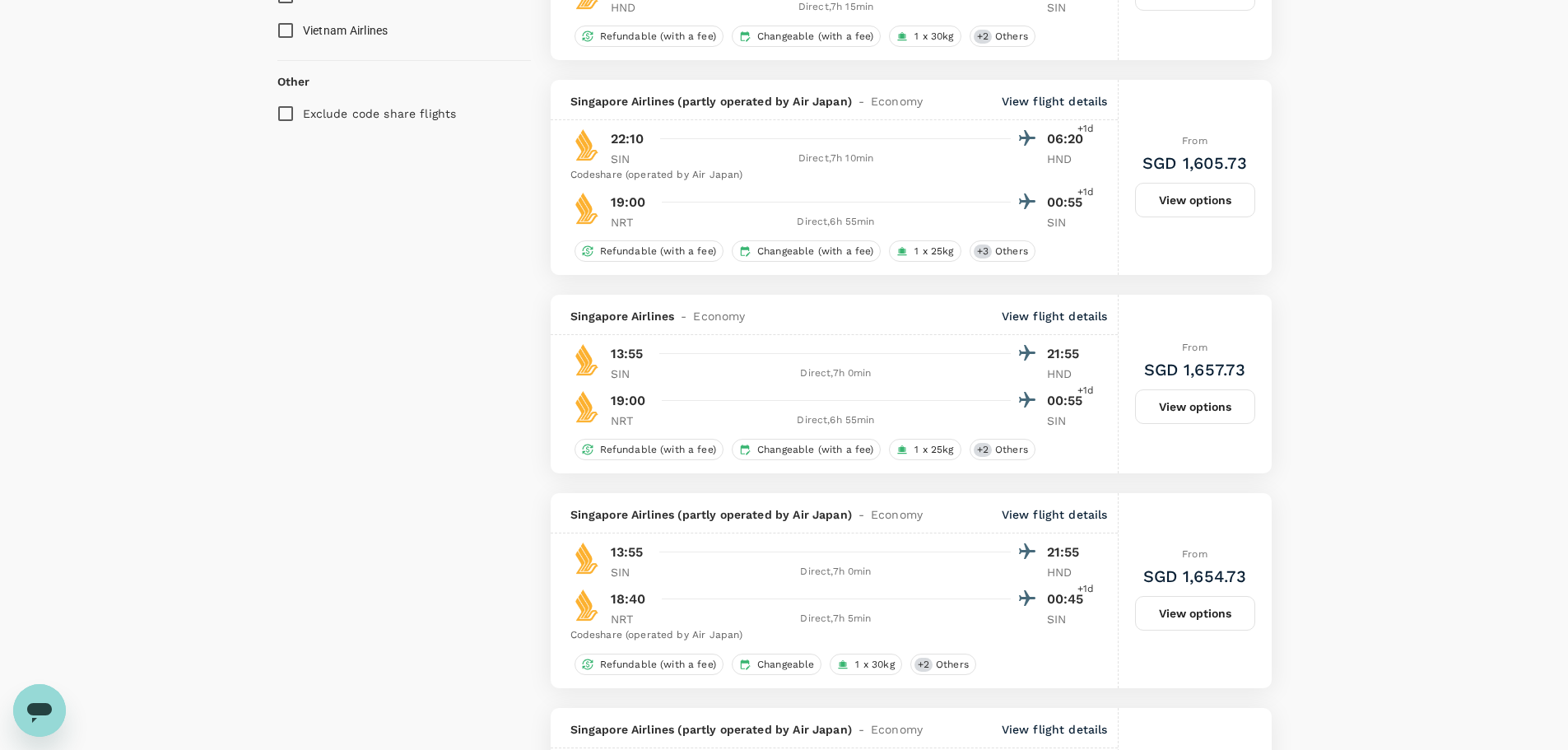
type input "1930"
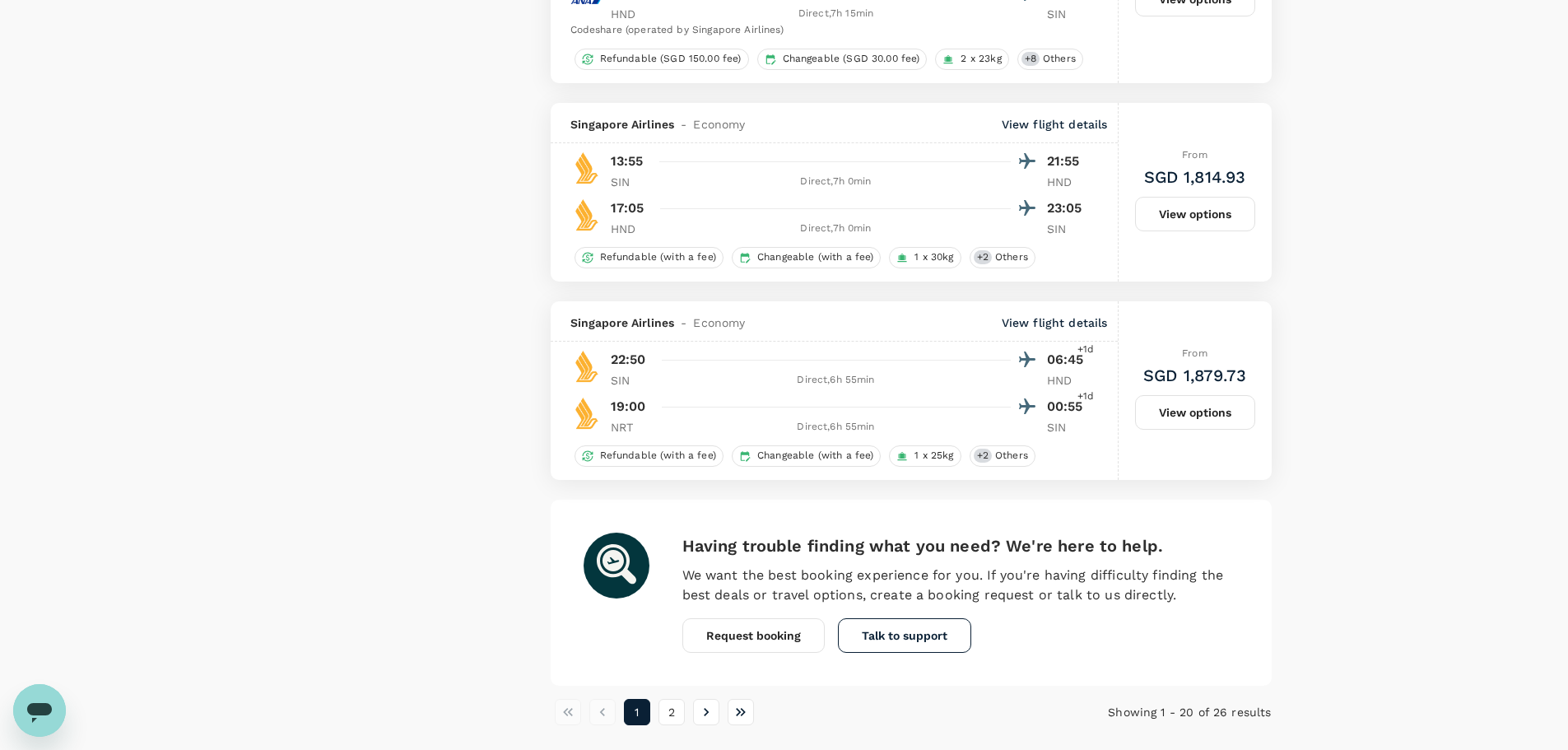
scroll to position [4183, 0]
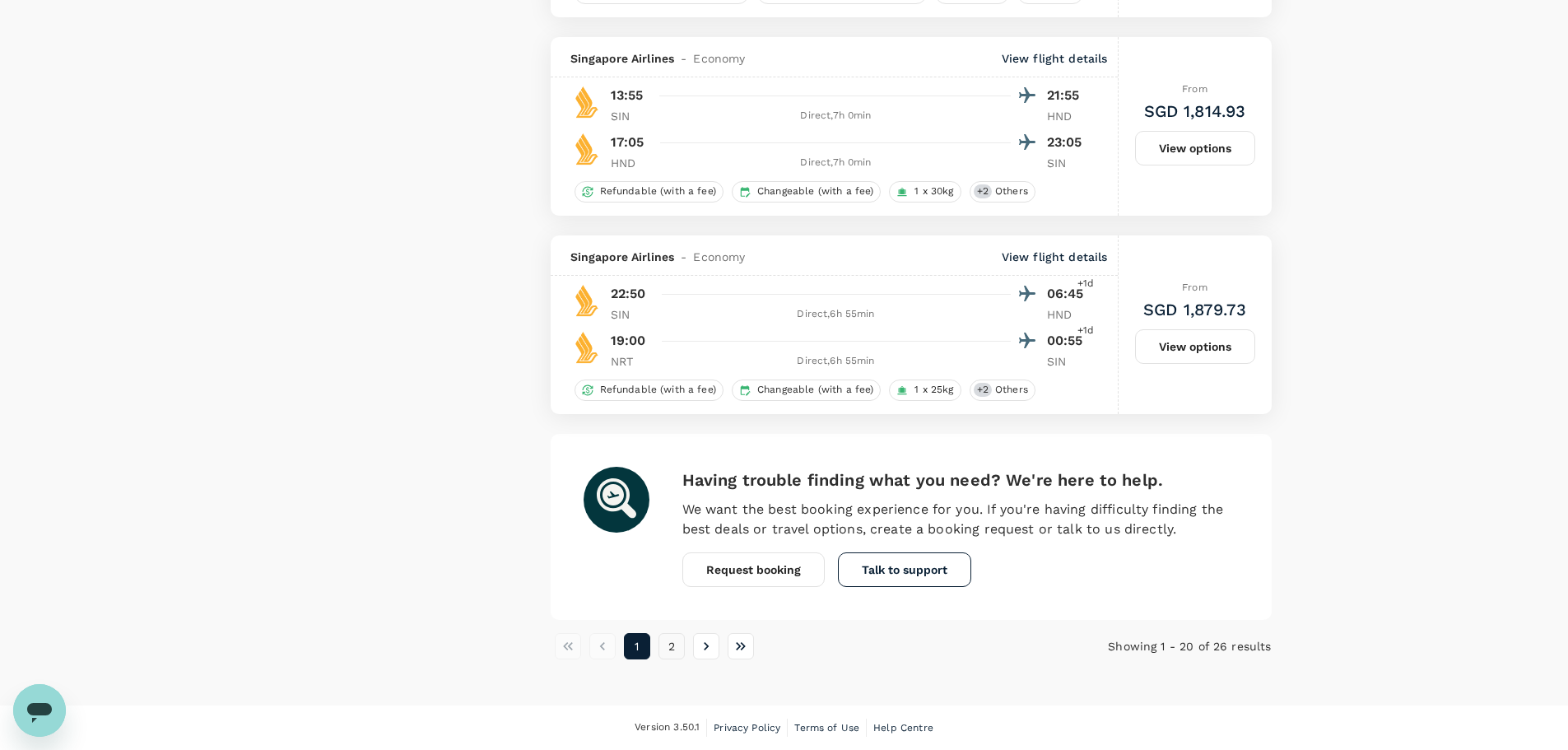
click at [664, 639] on button "2" at bounding box center [672, 646] width 26 height 26
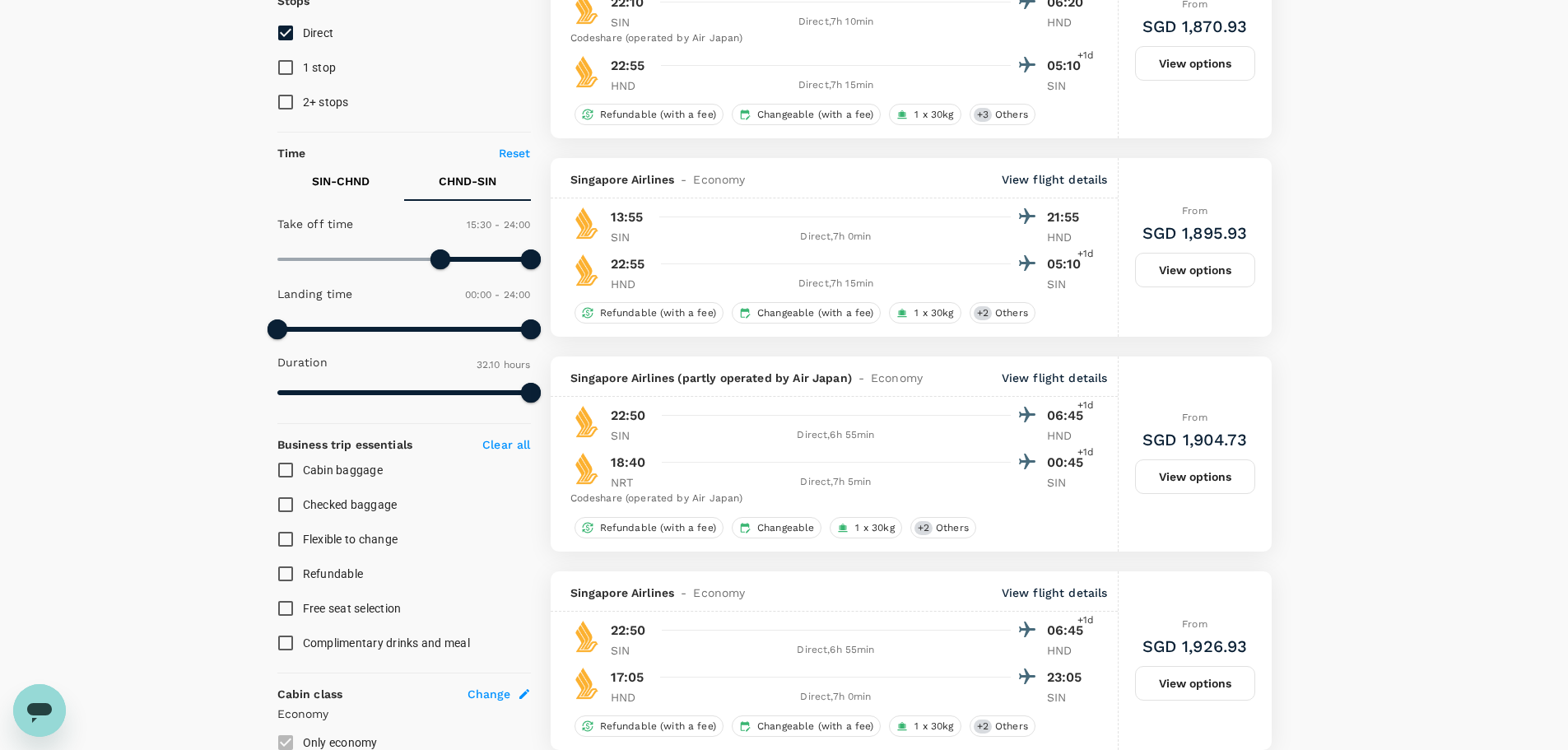
scroll to position [247, 0]
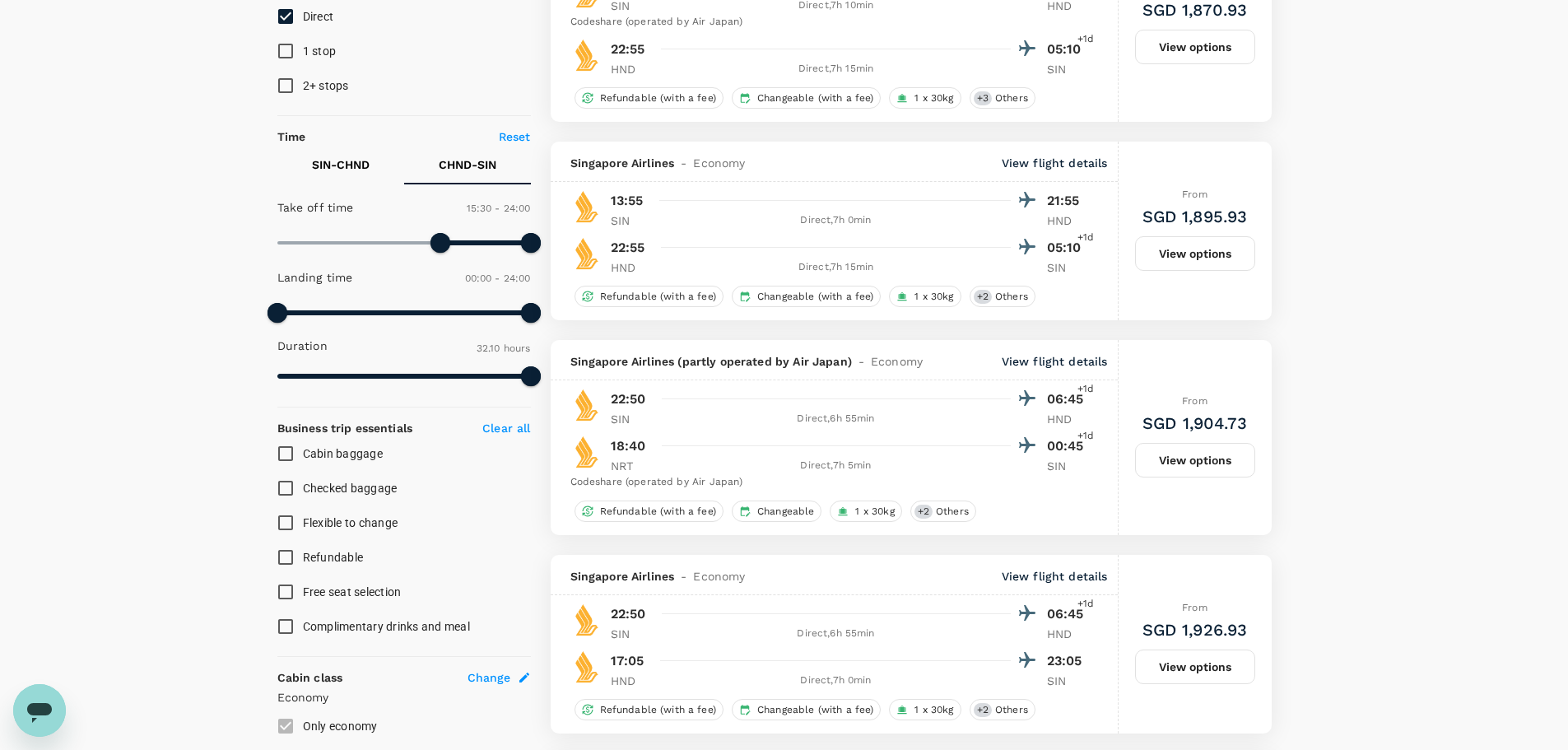
click at [347, 167] on p "SIN - CHND" at bounding box center [340, 165] width 58 height 16
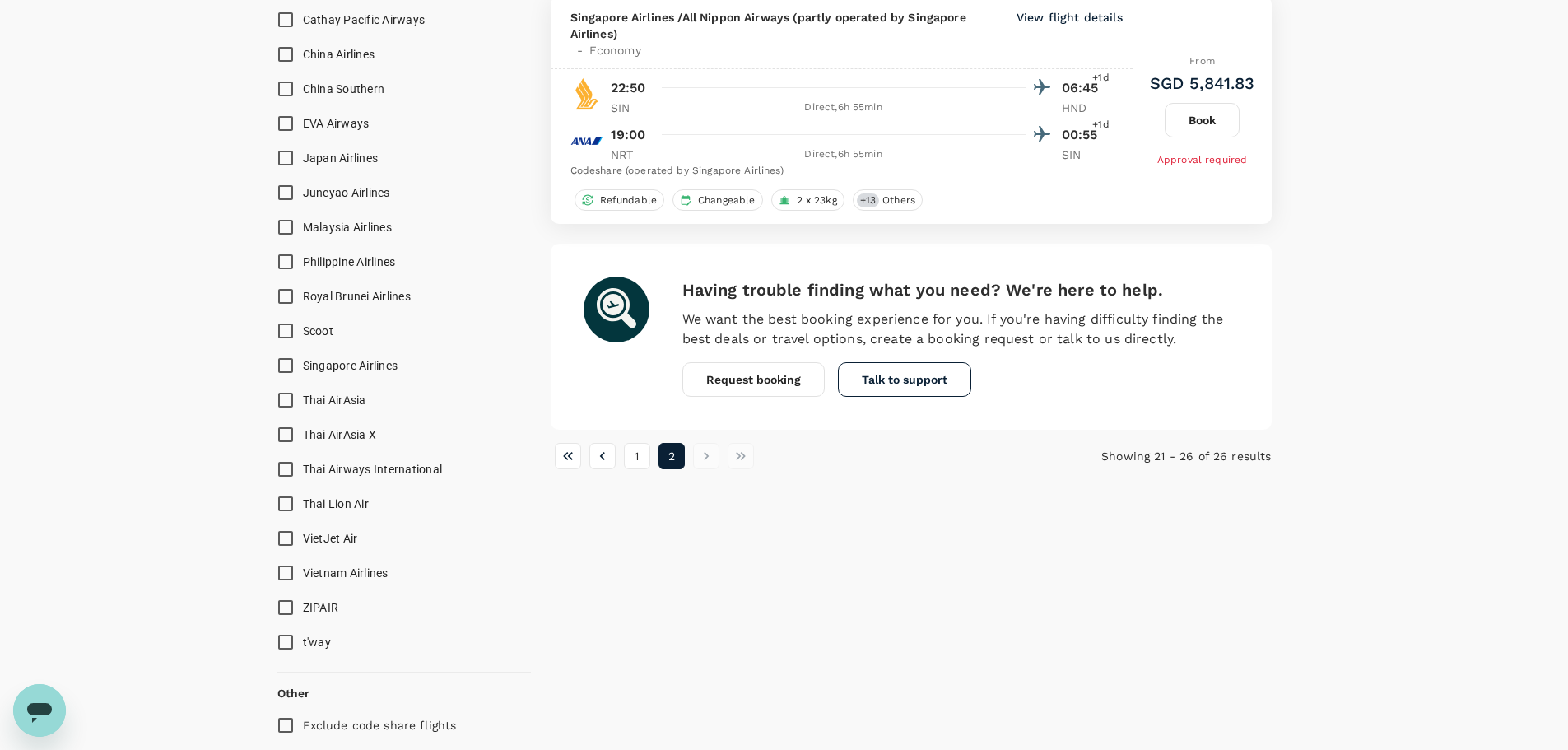
scroll to position [1235, 0]
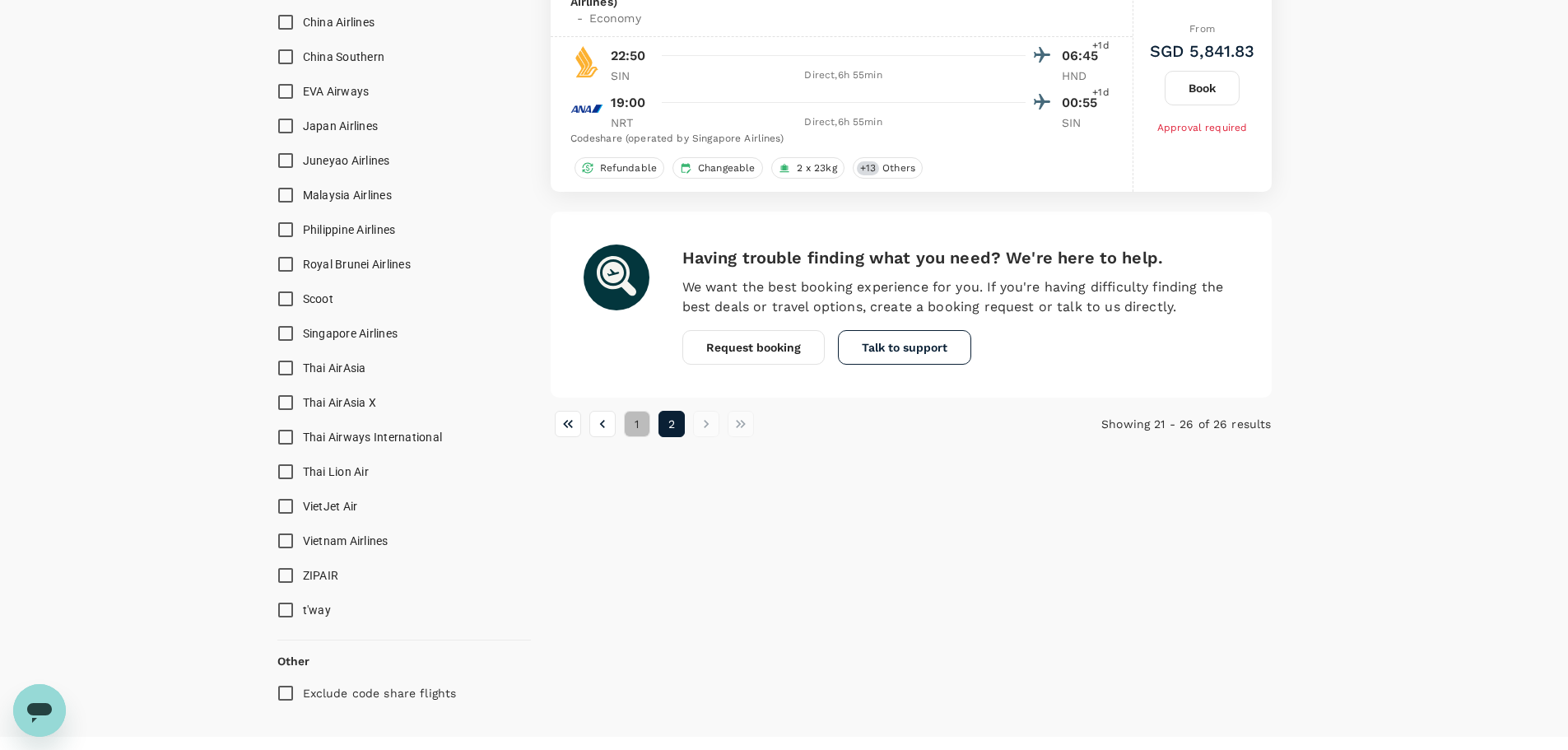
click at [630, 424] on button "1" at bounding box center [637, 424] width 26 height 26
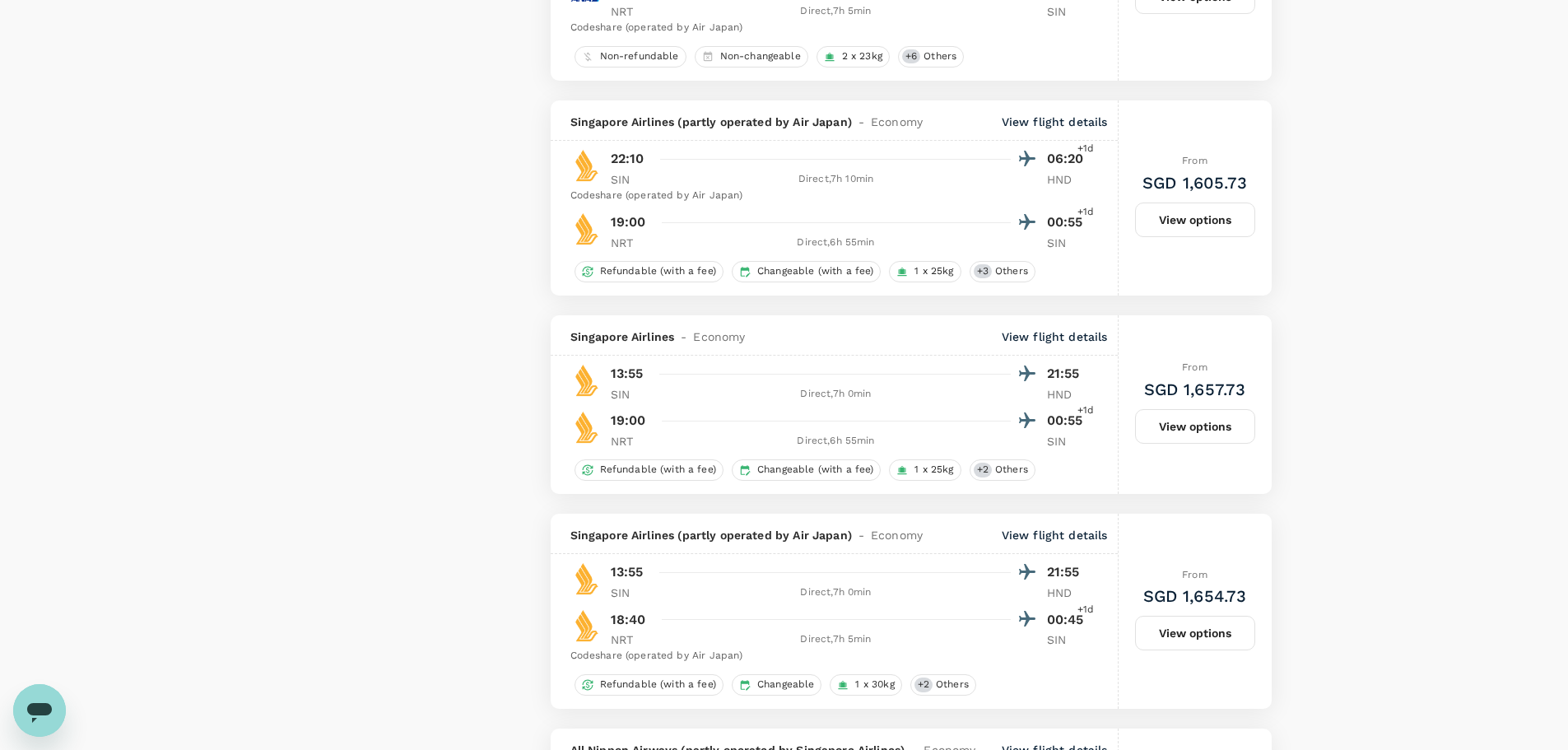
scroll to position [2304, 0]
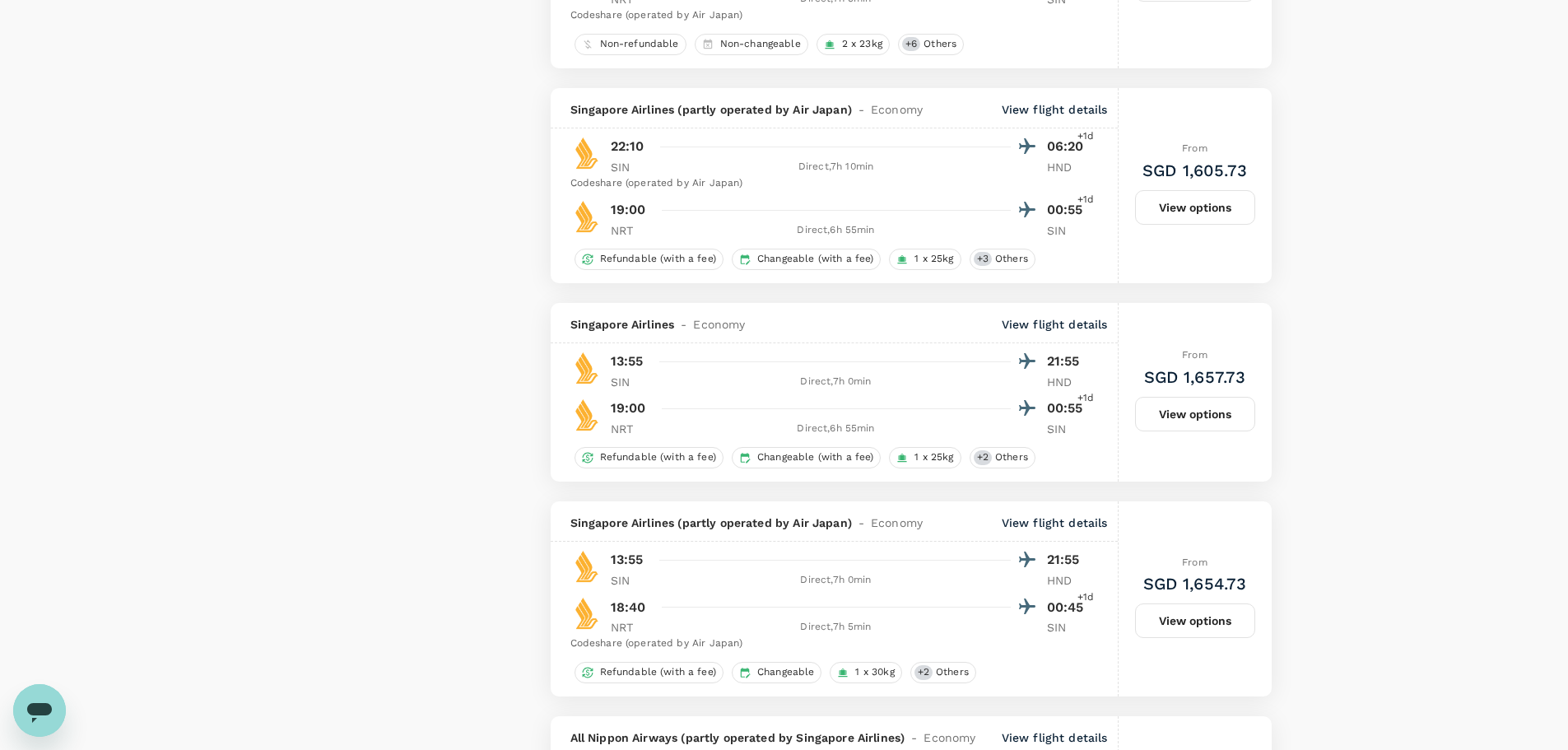
click at [1228, 413] on button "View options" at bounding box center [1195, 414] width 120 height 35
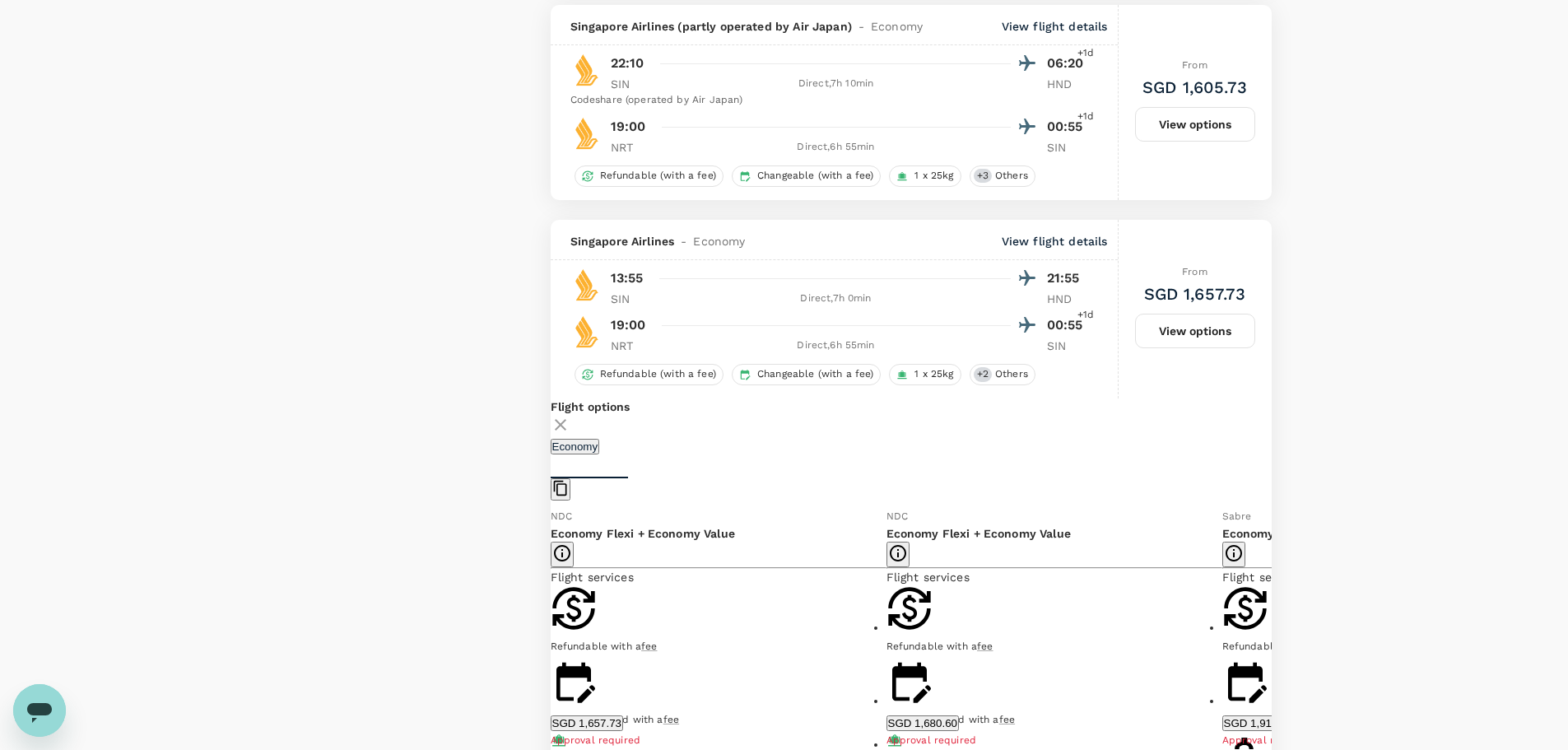
scroll to position [2608, 0]
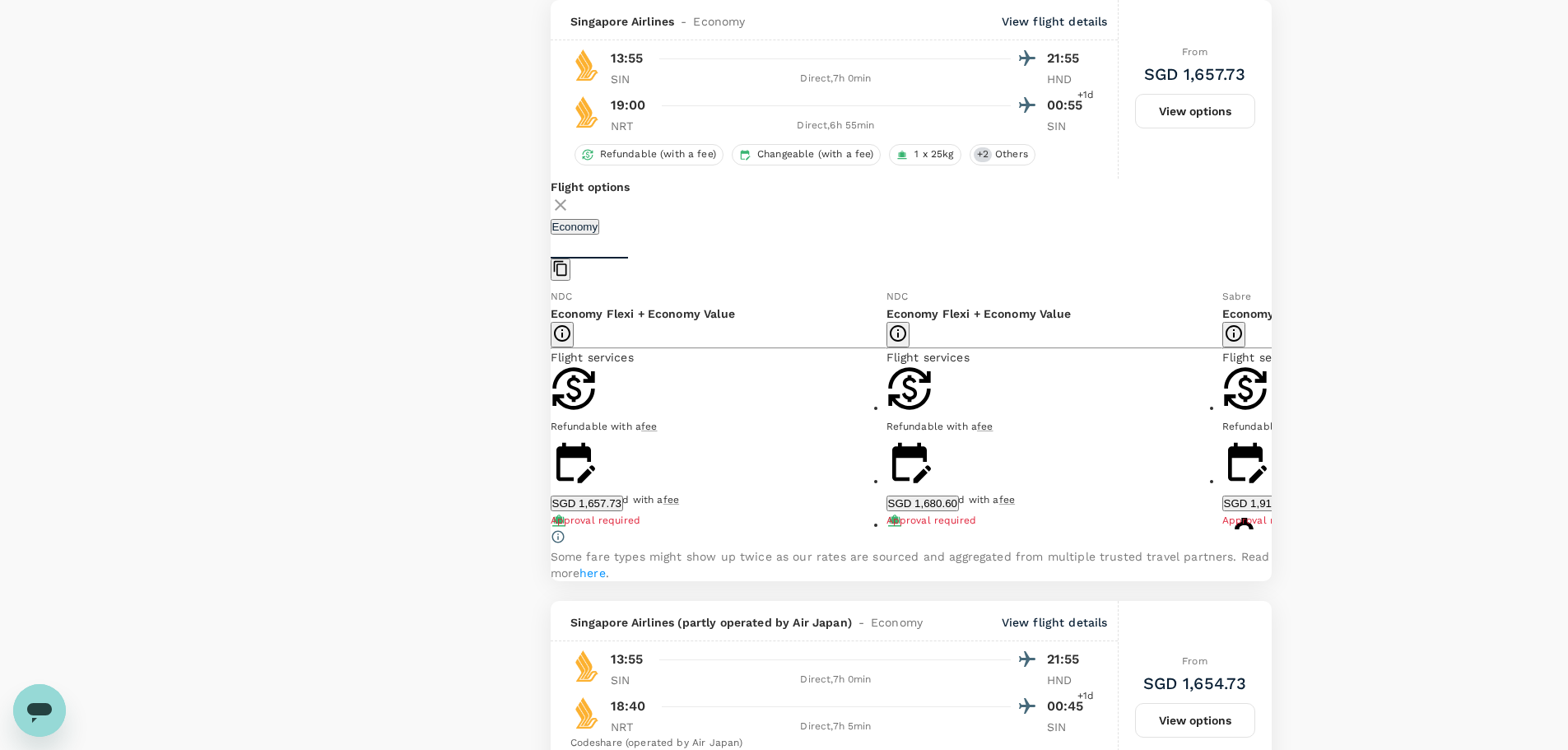
click at [1370, 382] on div "Your Flight Details SIN - CHND 23 Sep 2025 CHND - SIN 26 Sep 2025 2 traveller E…" at bounding box center [784, 66] width 1568 height 5234
click at [1276, 416] on icon at bounding box center [1284, 408] width 16 height 16
click at [547, 416] on icon at bounding box center [538, 408] width 16 height 16
click at [679, 494] on span "fee" at bounding box center [671, 499] width 16 height 12
click at [609, 630] on button "Show more" at bounding box center [580, 637] width 59 height 16
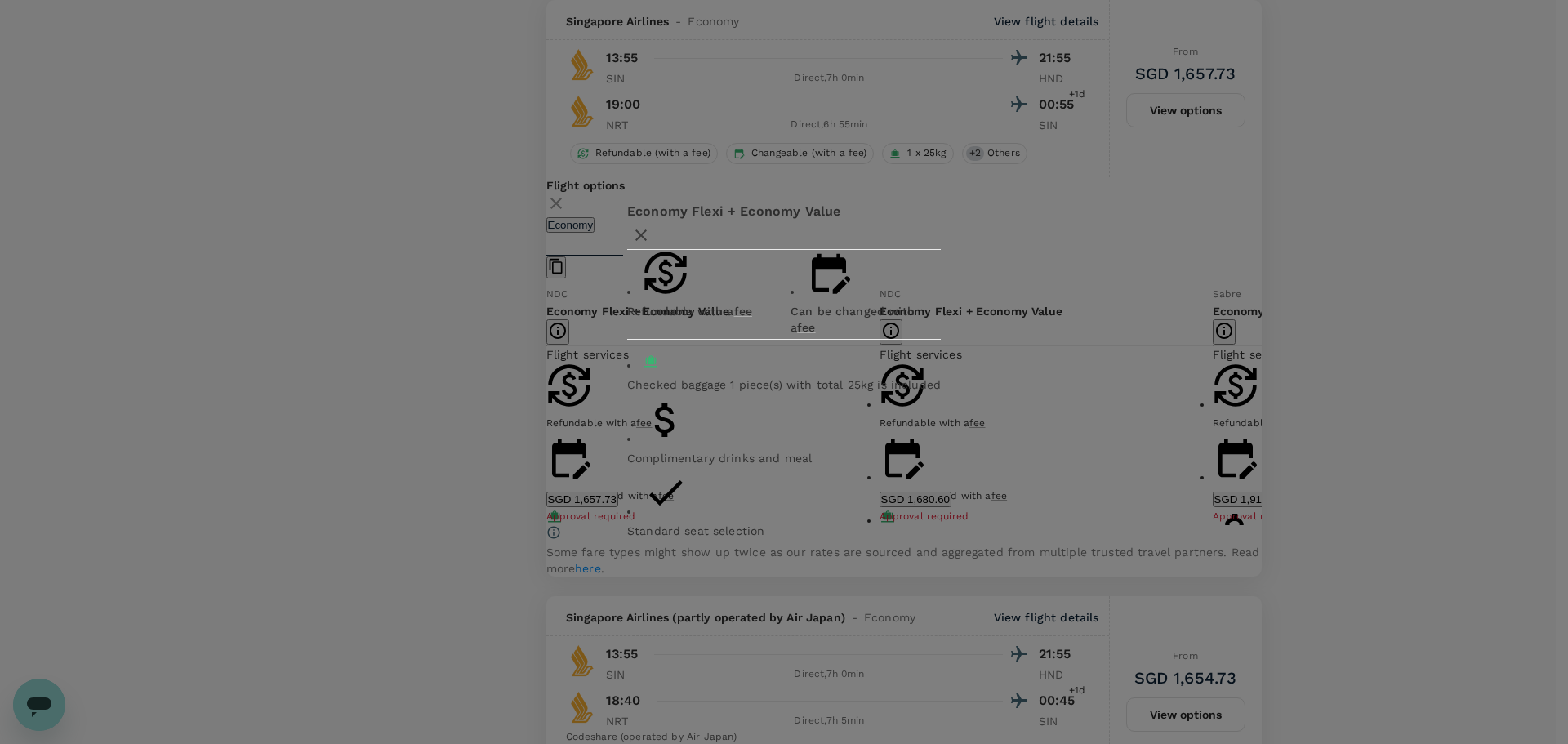
click at [360, 456] on div "Economy Flexi + Economy Value Refundable with a fee Can be changed with a fee C…" at bounding box center [784, 372] width 1568 height 744
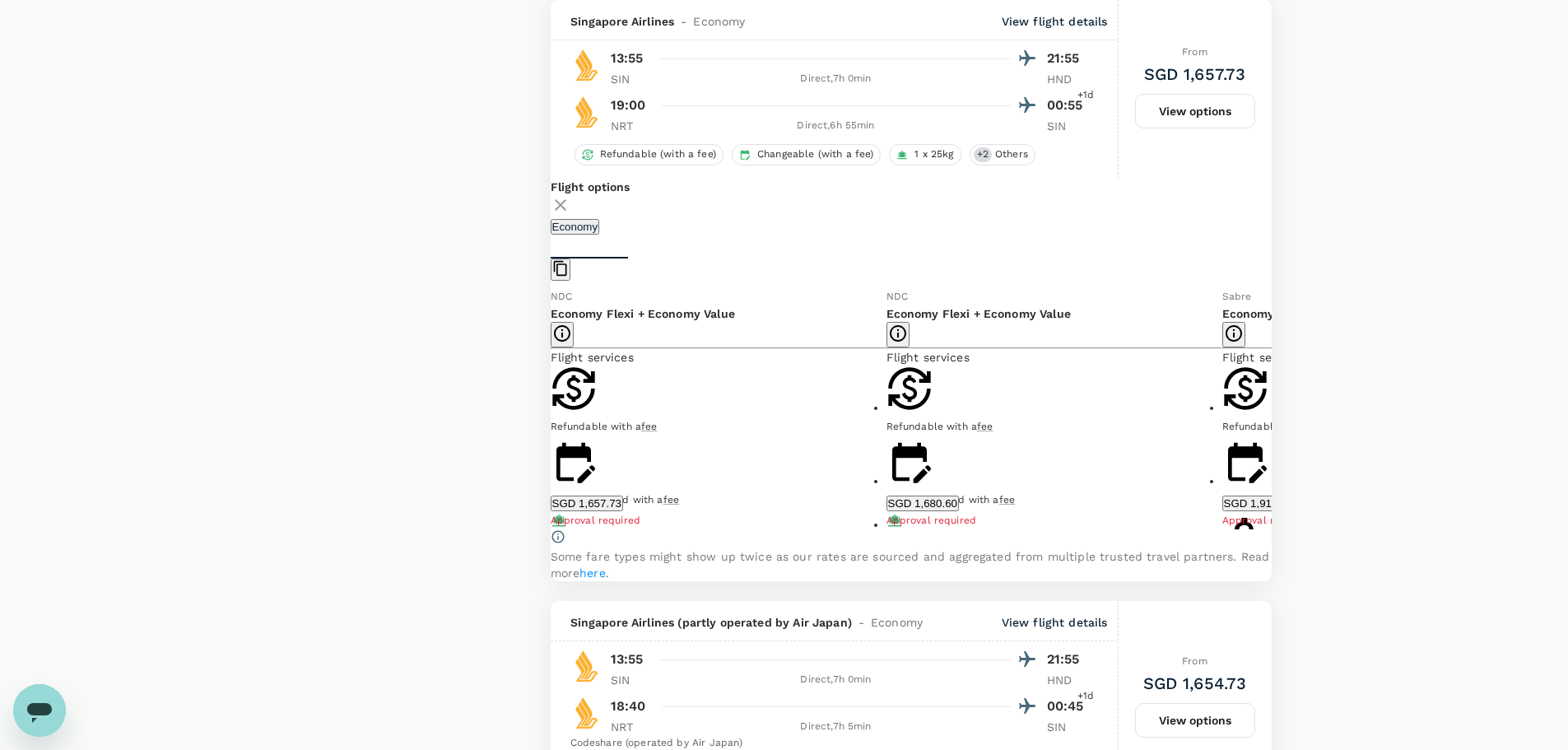
click at [886, 630] on button "Show more" at bounding box center [915, 637] width 59 height 16
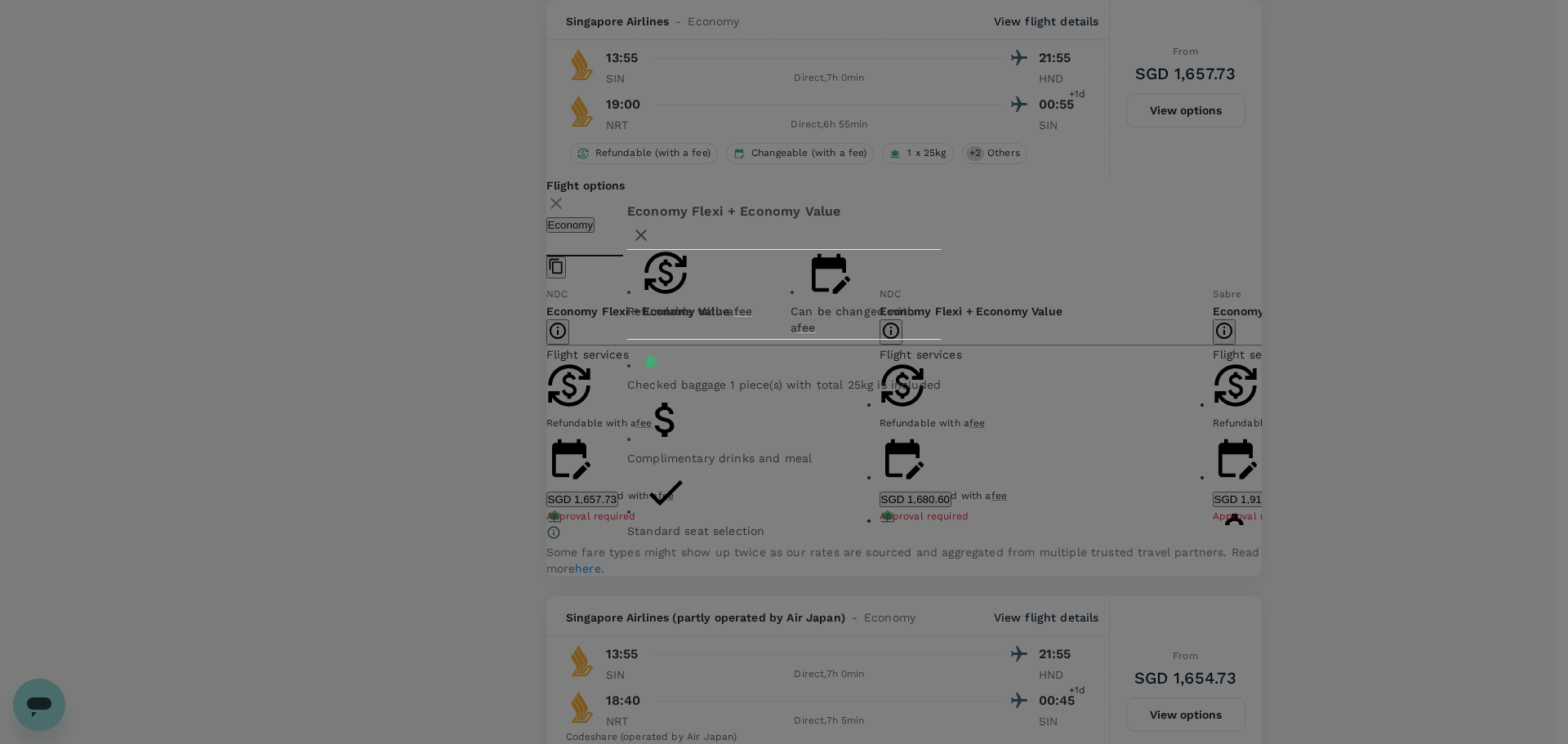
click at [442, 473] on div "Economy Flexi + Economy Value Refundable with a fee Can be changed with a fee C…" at bounding box center [784, 372] width 1568 height 744
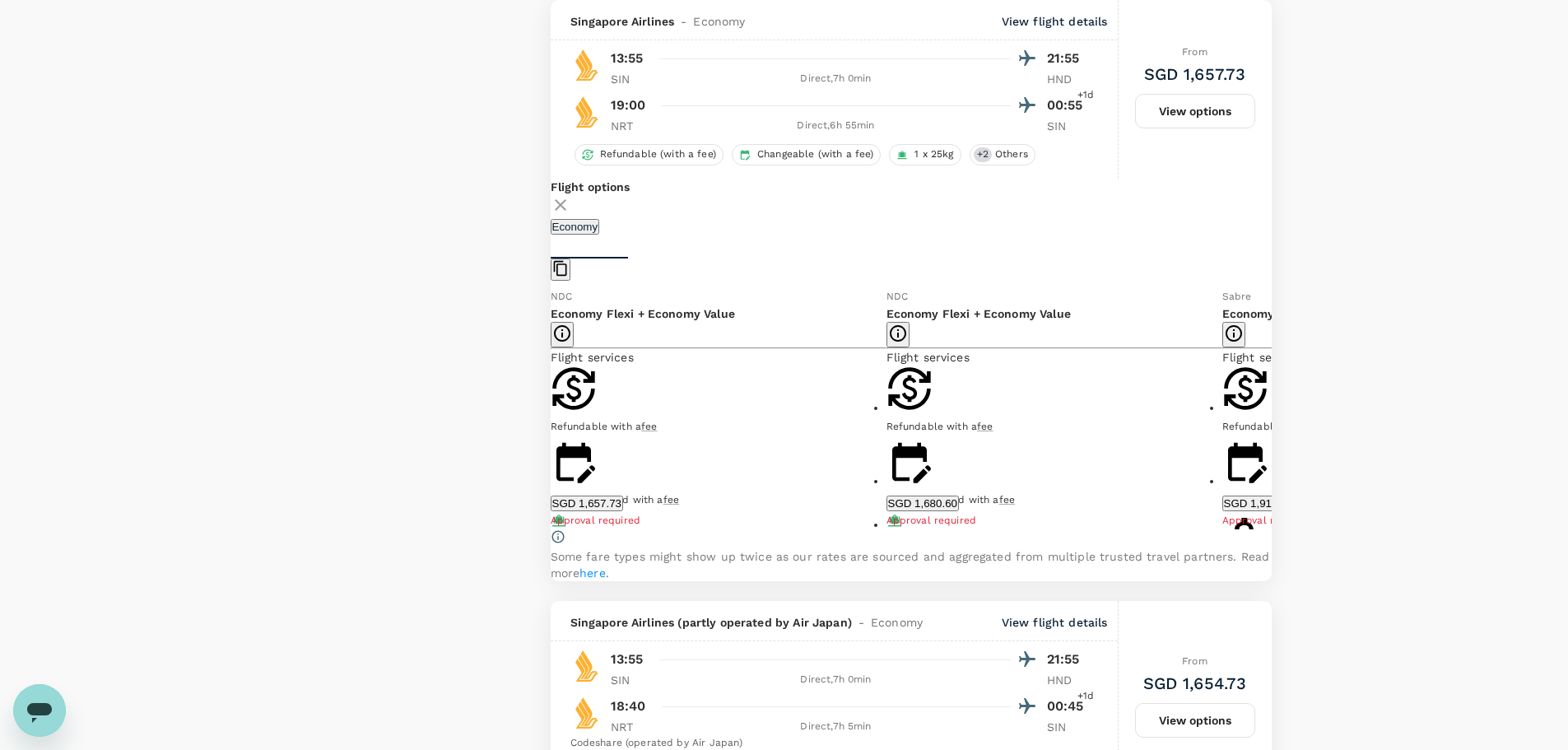
click at [708, 460] on ul "Refundable with a fee Can be changed with a fee 1 x 25kg Checked Baggage Compli…" at bounding box center [718, 505] width 336 height 280
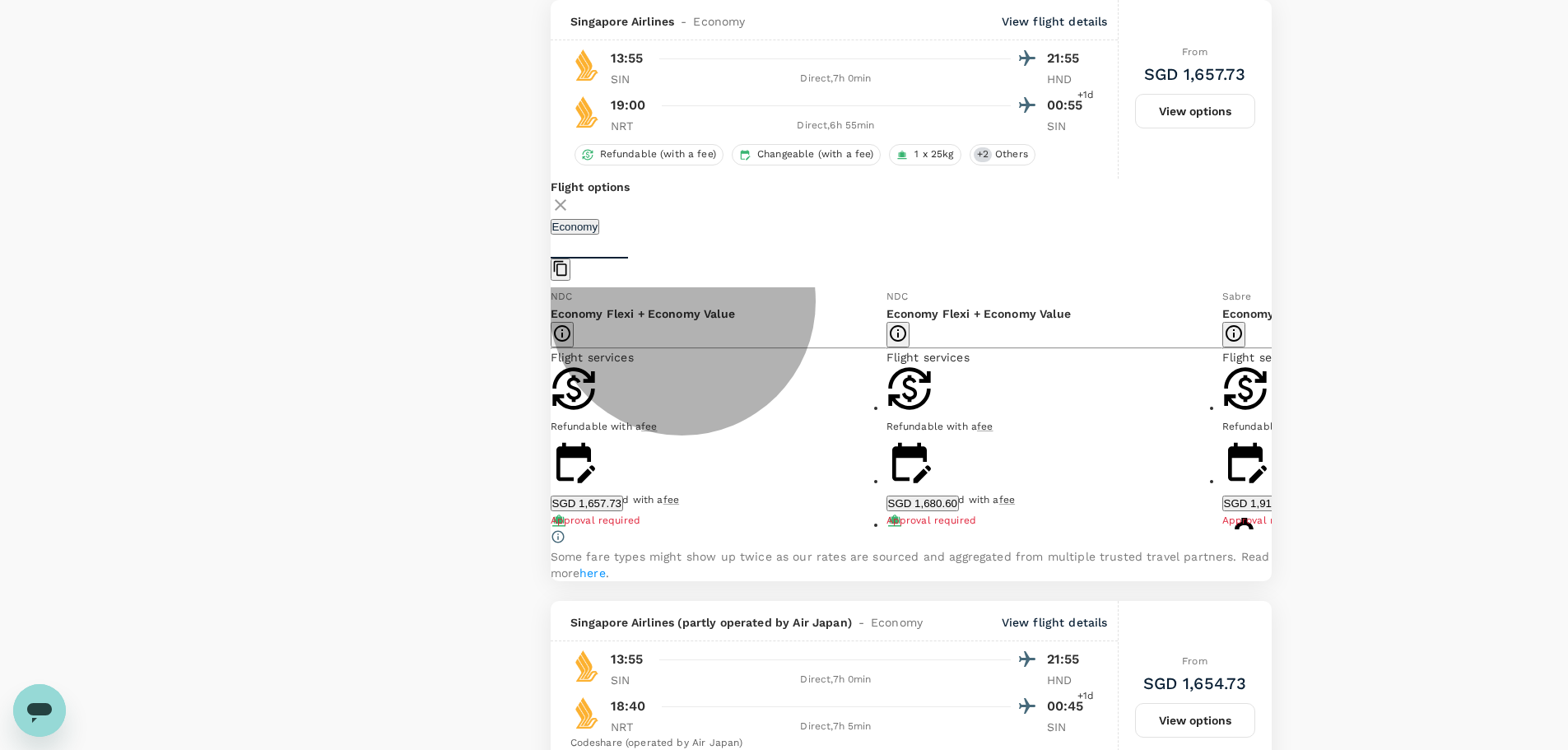
click at [623, 509] on button "SGD 1,657.73" at bounding box center [587, 503] width 73 height 16
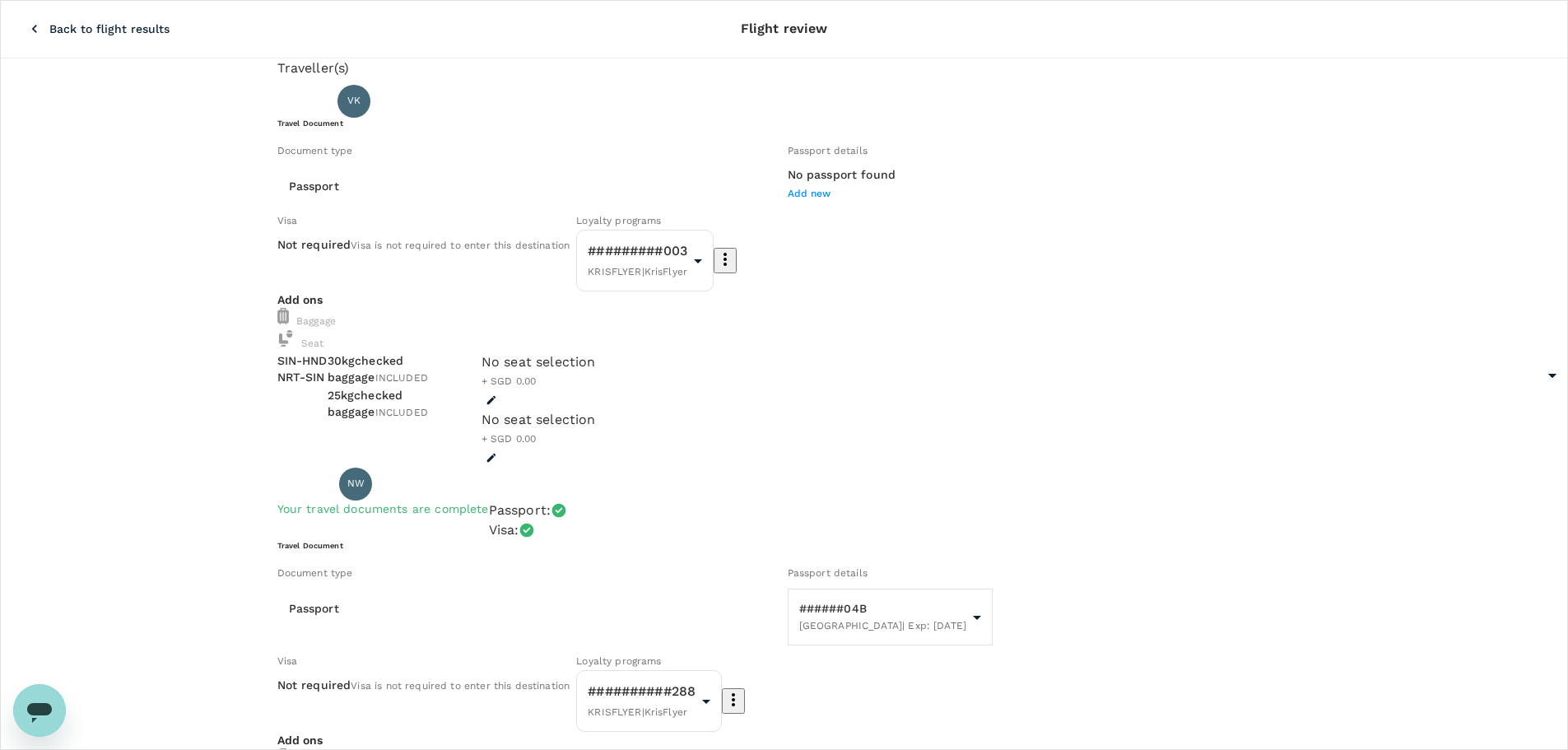
click at [788, 199] on span "Add new" at bounding box center [810, 194] width 44 height 12
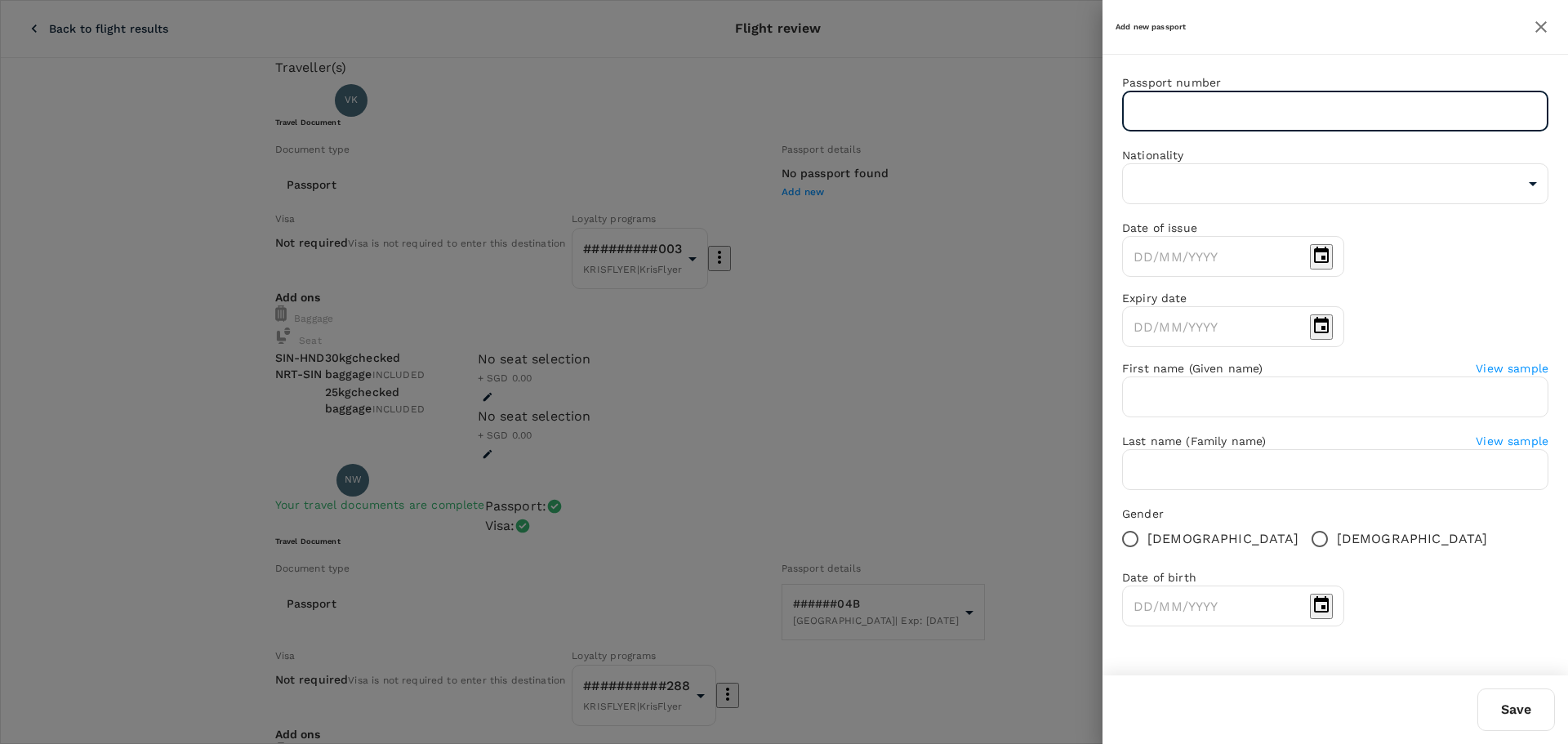
click at [1170, 120] on input "text" at bounding box center [1335, 111] width 426 height 41
click at [1172, 120] on input "text" at bounding box center [1335, 111] width 426 height 41
type input "U0509123"
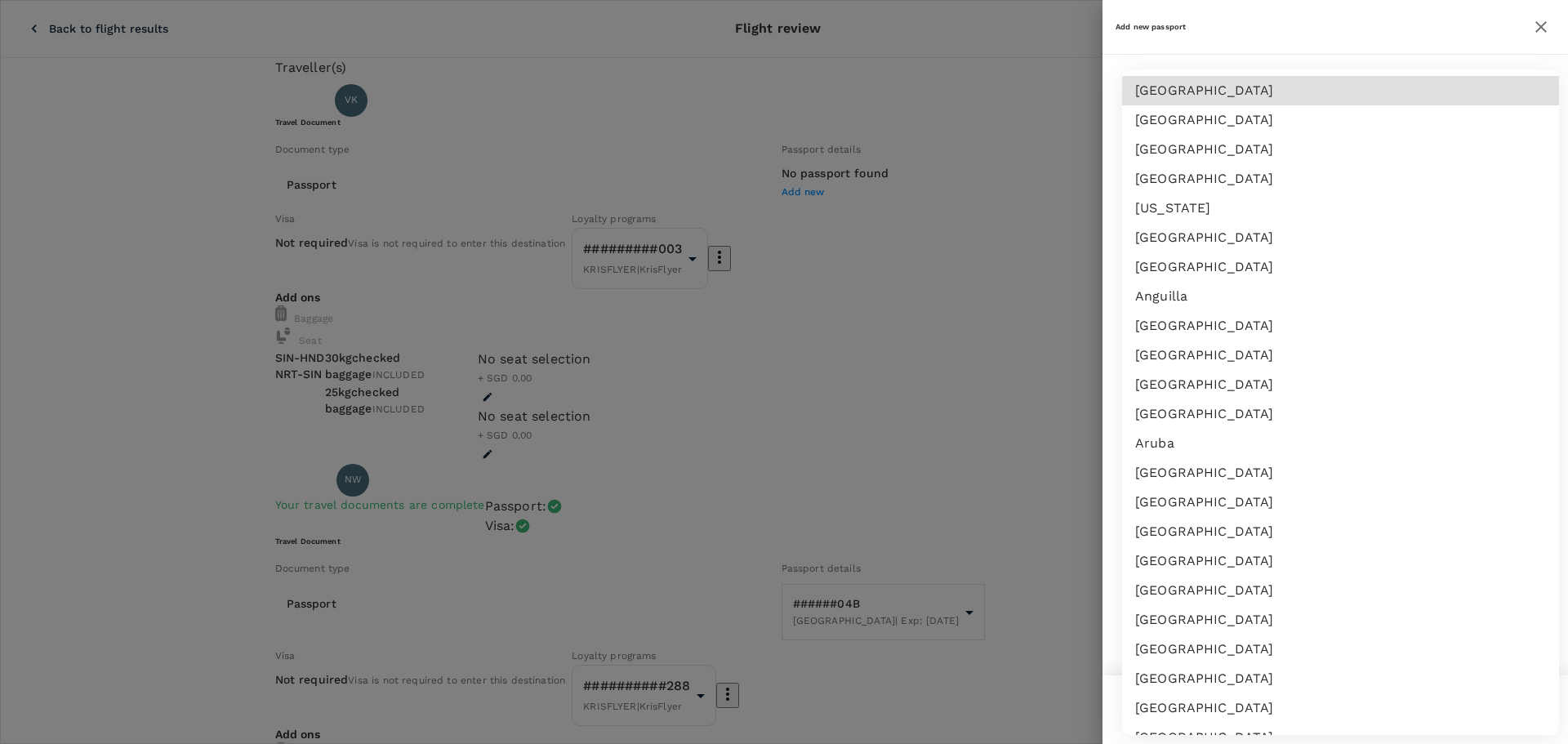
click at [807, 359] on div at bounding box center [784, 372] width 1568 height 744
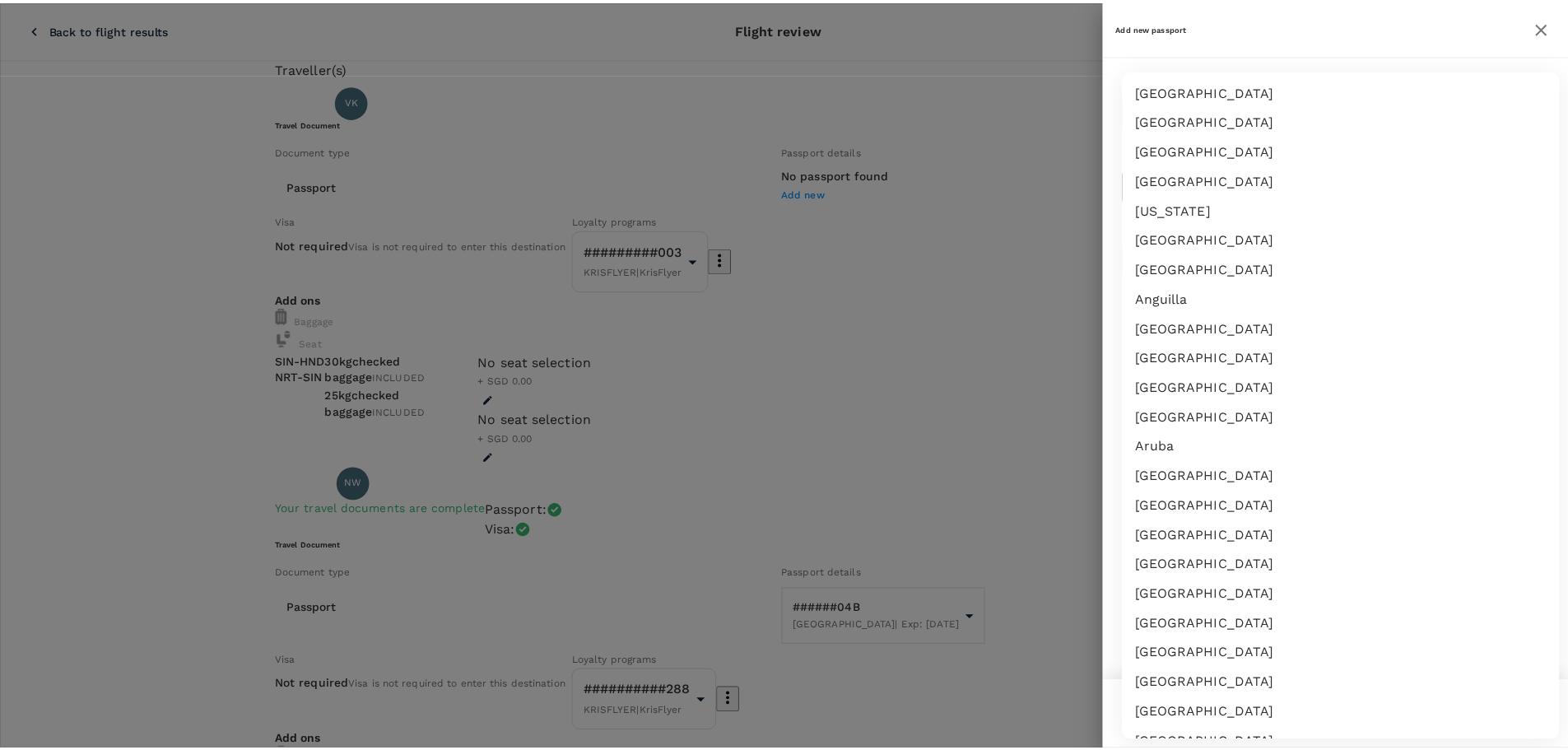
scroll to position [2650, 0]
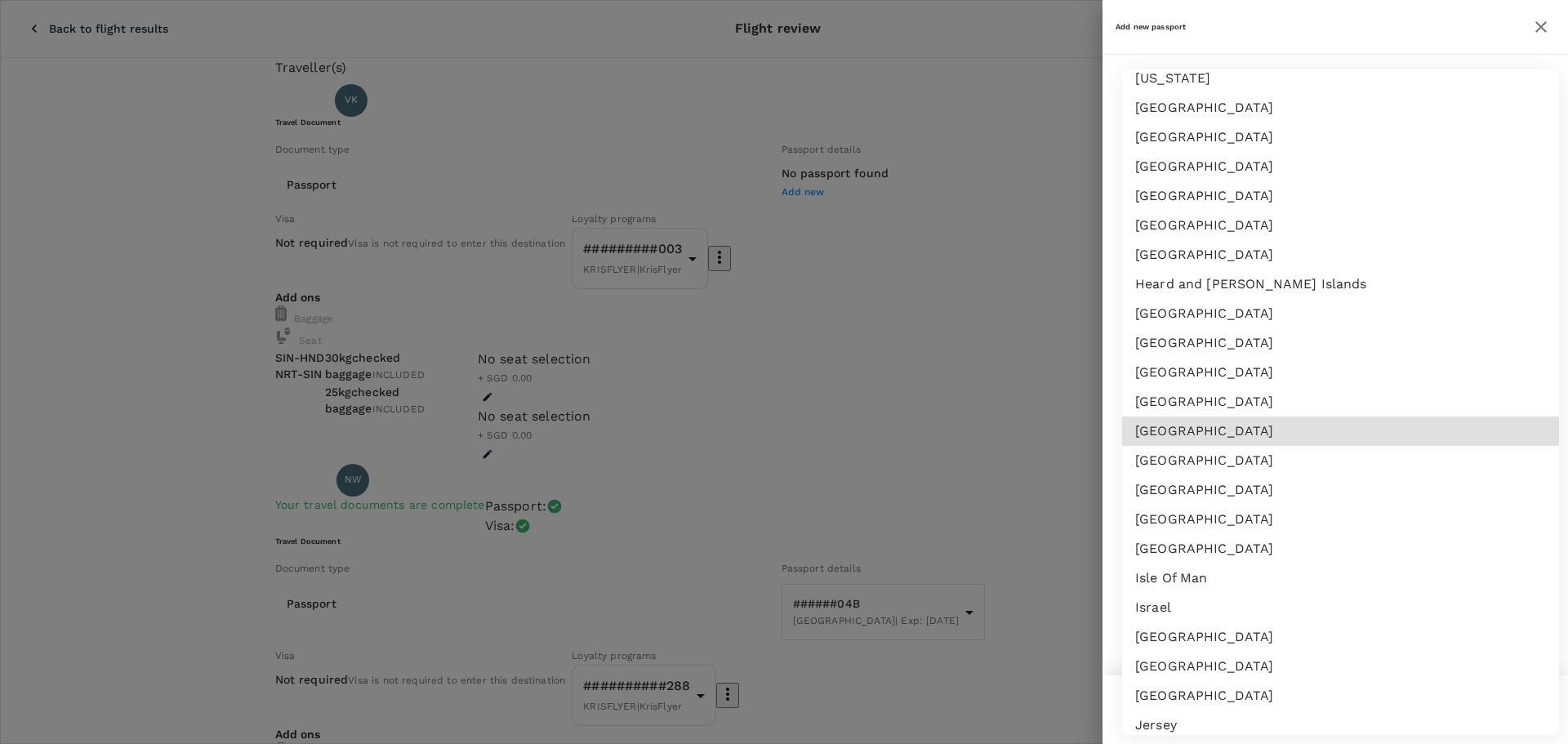
click at [1267, 433] on li "India" at bounding box center [1341, 431] width 437 height 29
type input "IN"
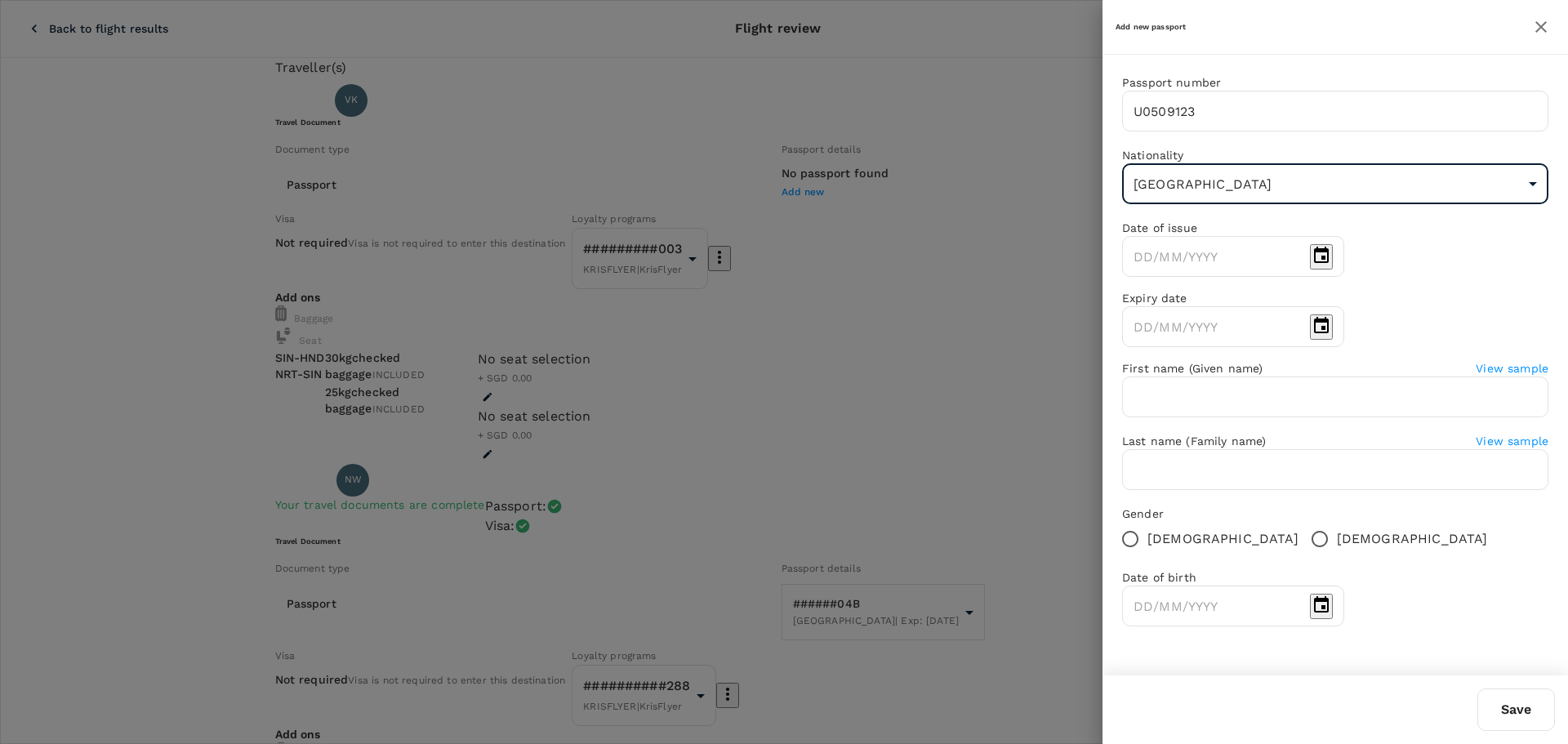
click at [941, 183] on div at bounding box center [784, 372] width 1568 height 744
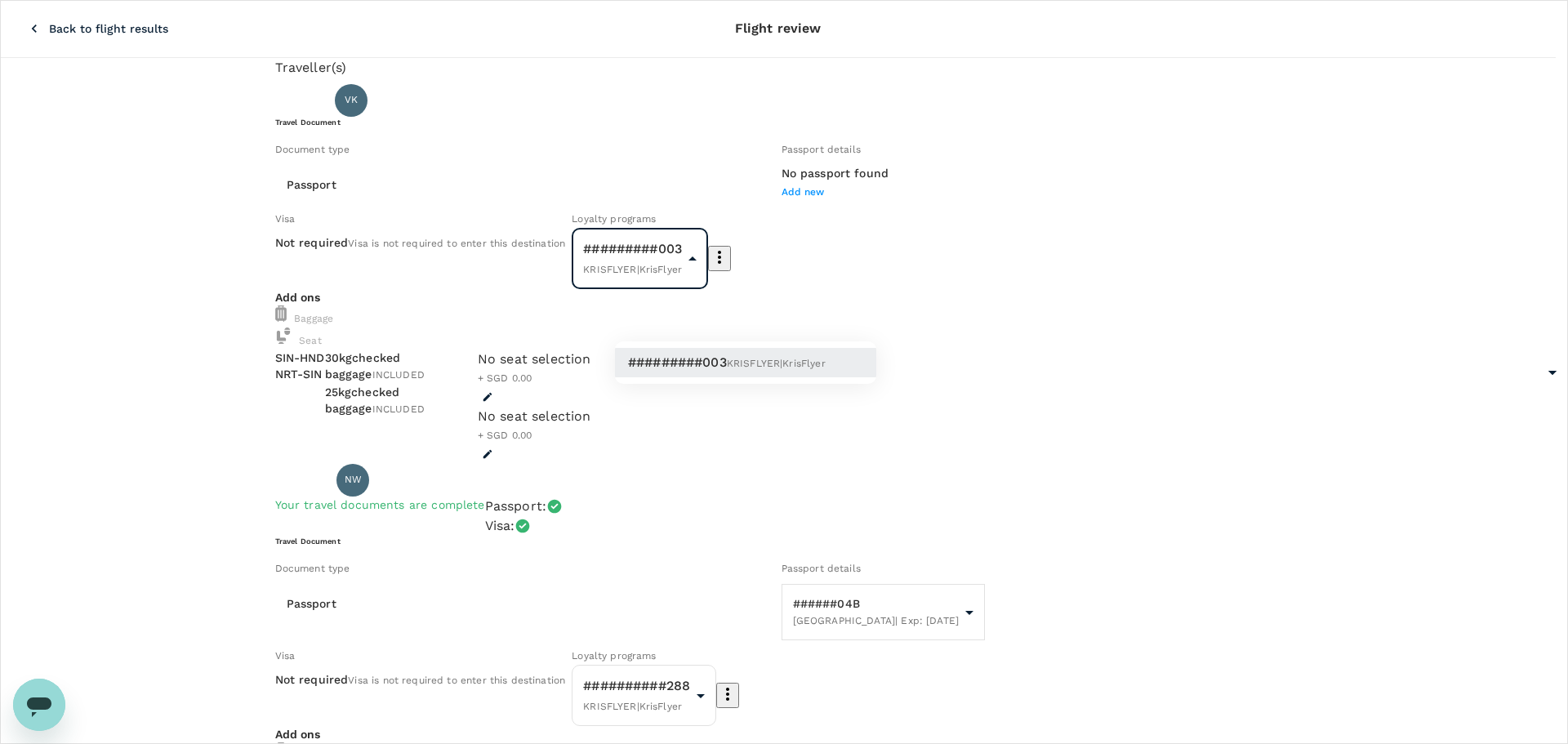
click at [860, 317] on div at bounding box center [784, 372] width 1568 height 744
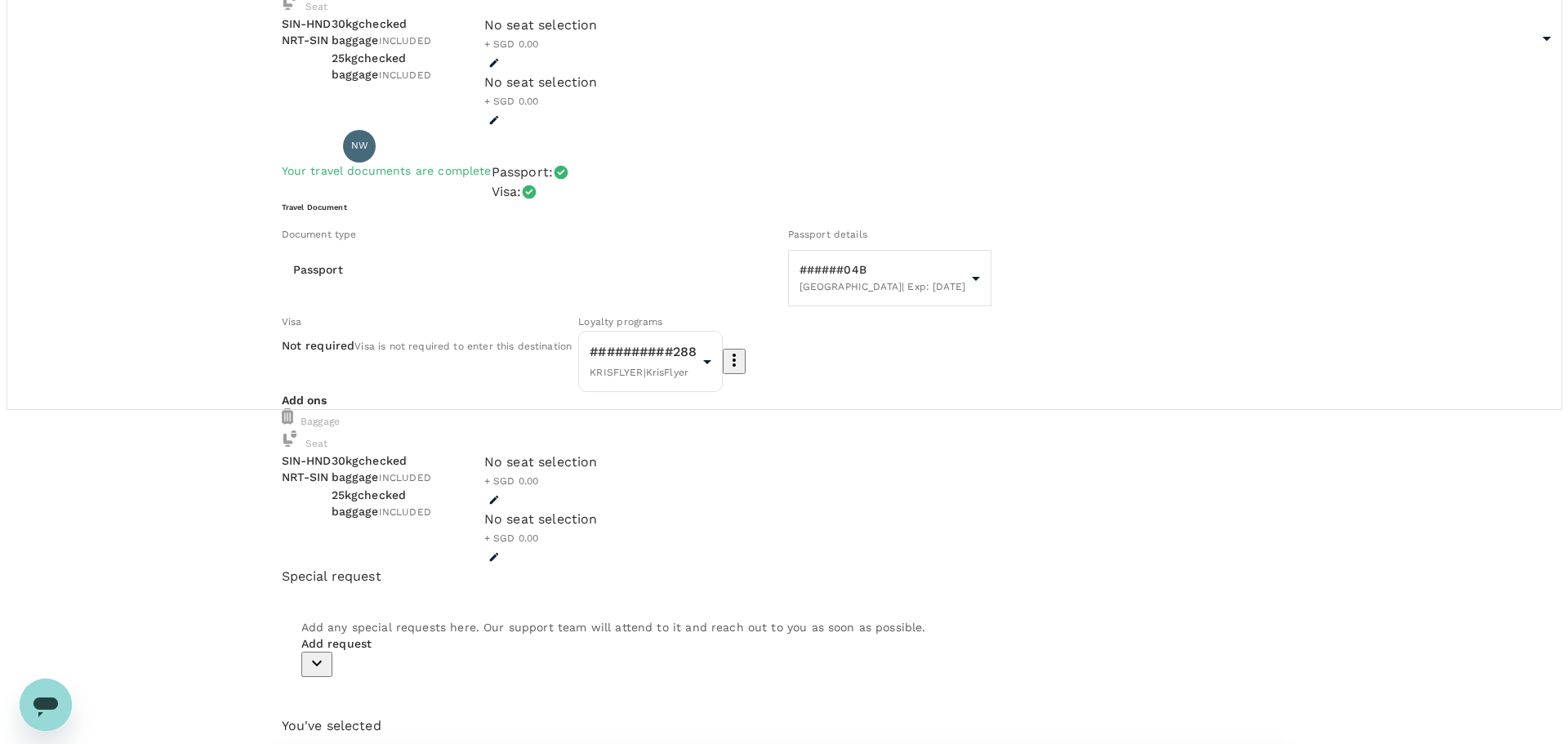
scroll to position [82, 0]
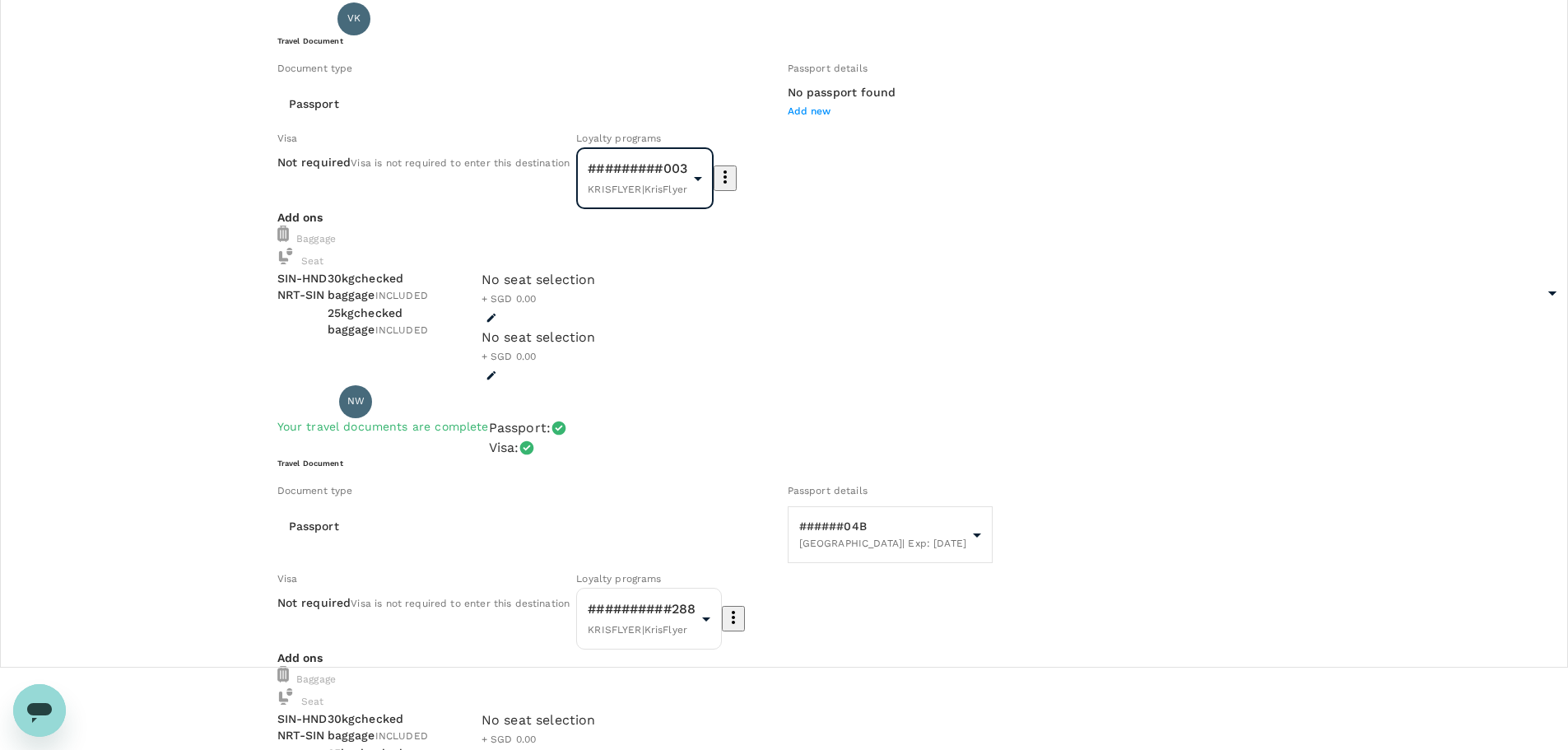
click at [788, 117] on span "Add new" at bounding box center [810, 111] width 44 height 12
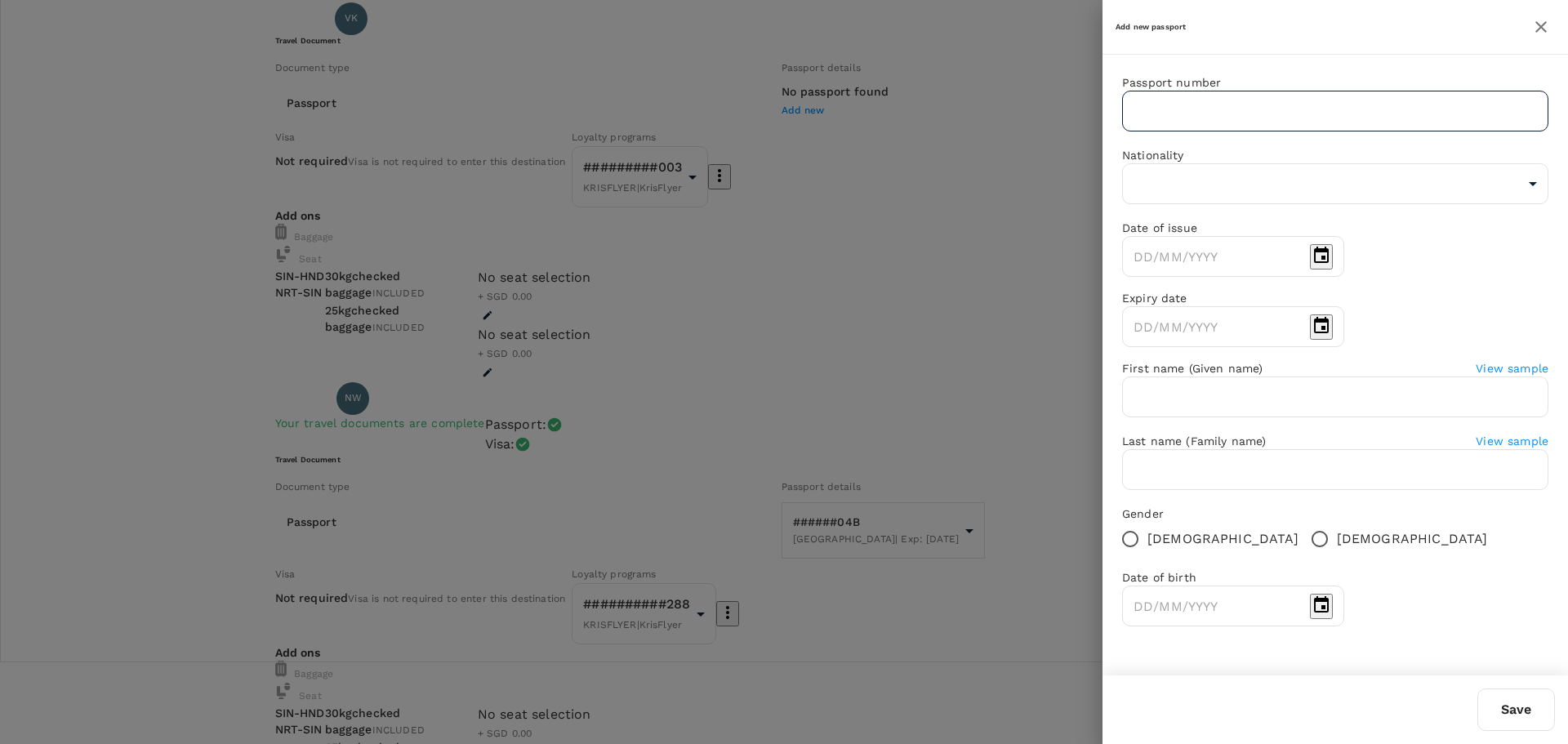
click at [1206, 117] on input "text" at bounding box center [1335, 111] width 426 height 41
type input "U0509123"
click at [1276, 206] on body "Back to flight results Flight review Traveller(s) Traveller 1 : VK Vikrant Kuma…" at bounding box center [784, 725] width 1568 height 1615
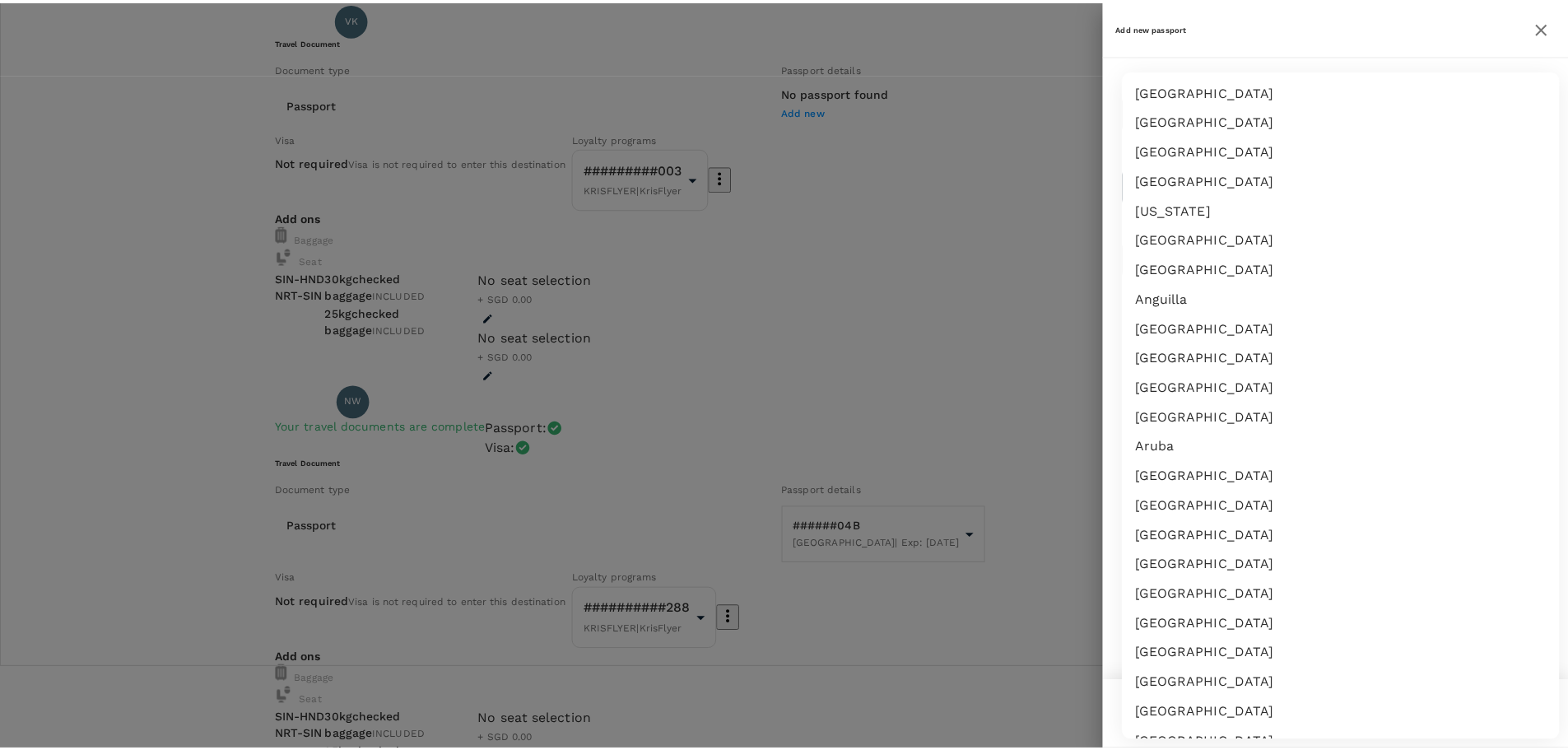
scroll to position [2650, 0]
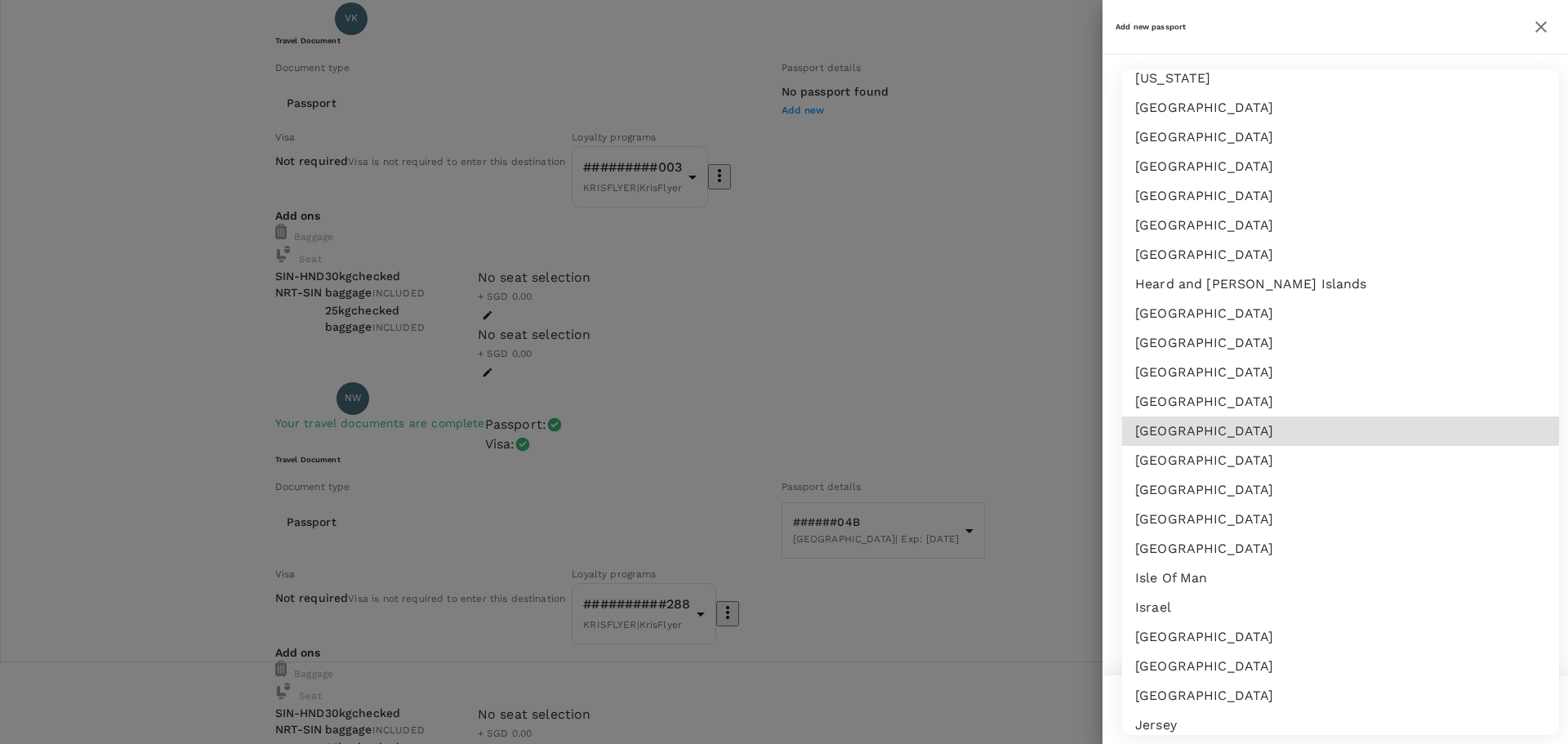
click at [1231, 442] on li "India" at bounding box center [1341, 431] width 437 height 29
type input "IN"
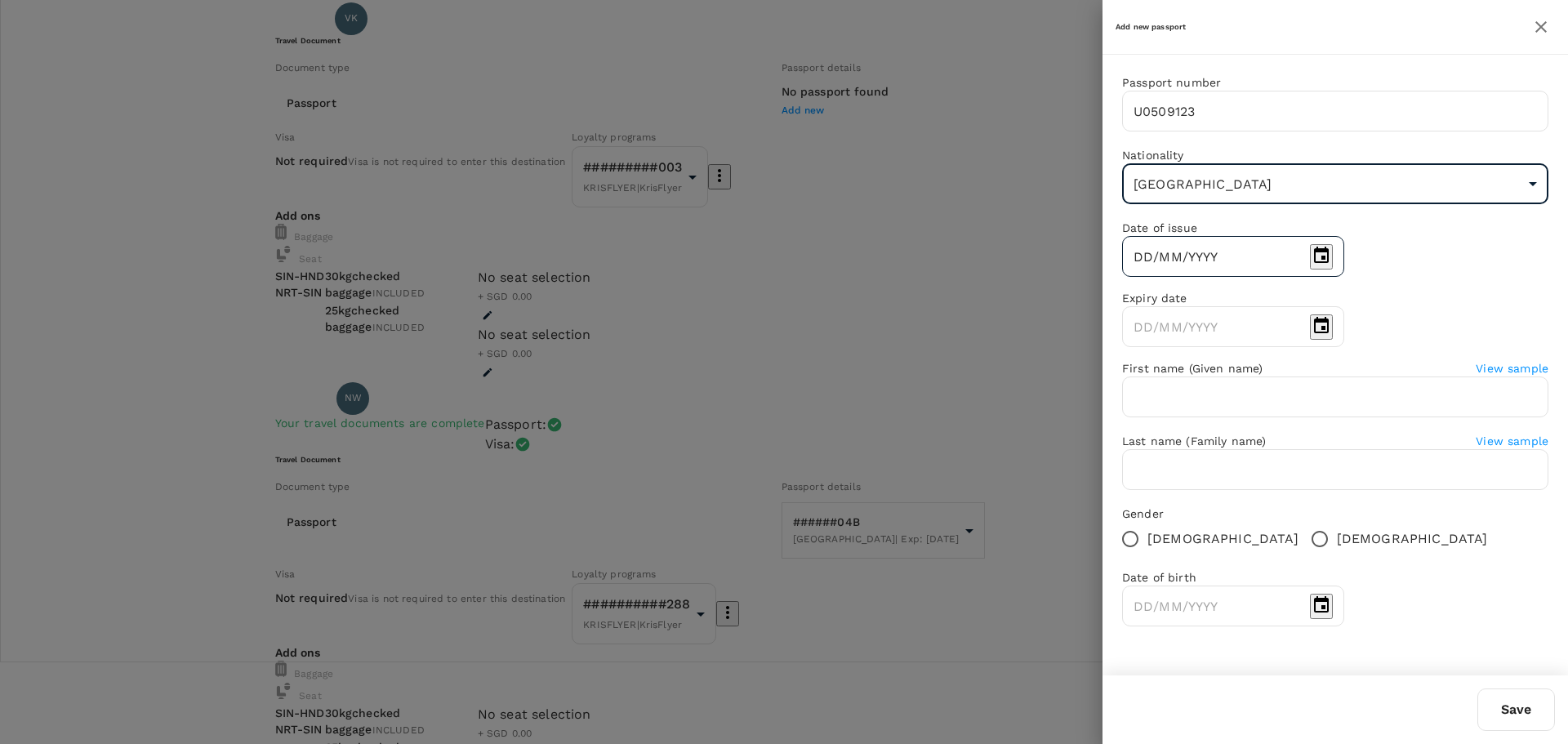
click at [1266, 276] on input "DD/MM/YYYY" at bounding box center [1213, 257] width 182 height 41
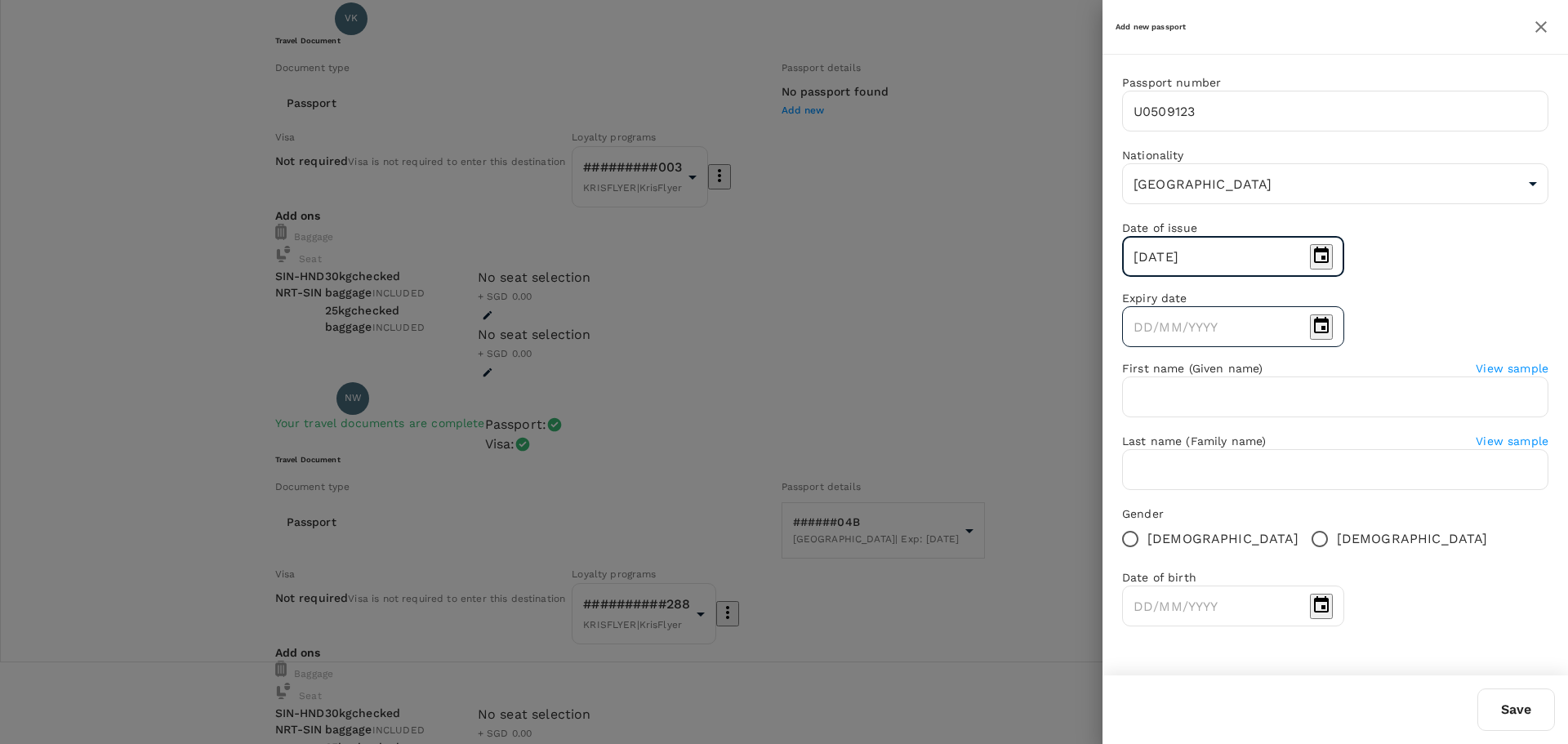
type input "28/08/2020"
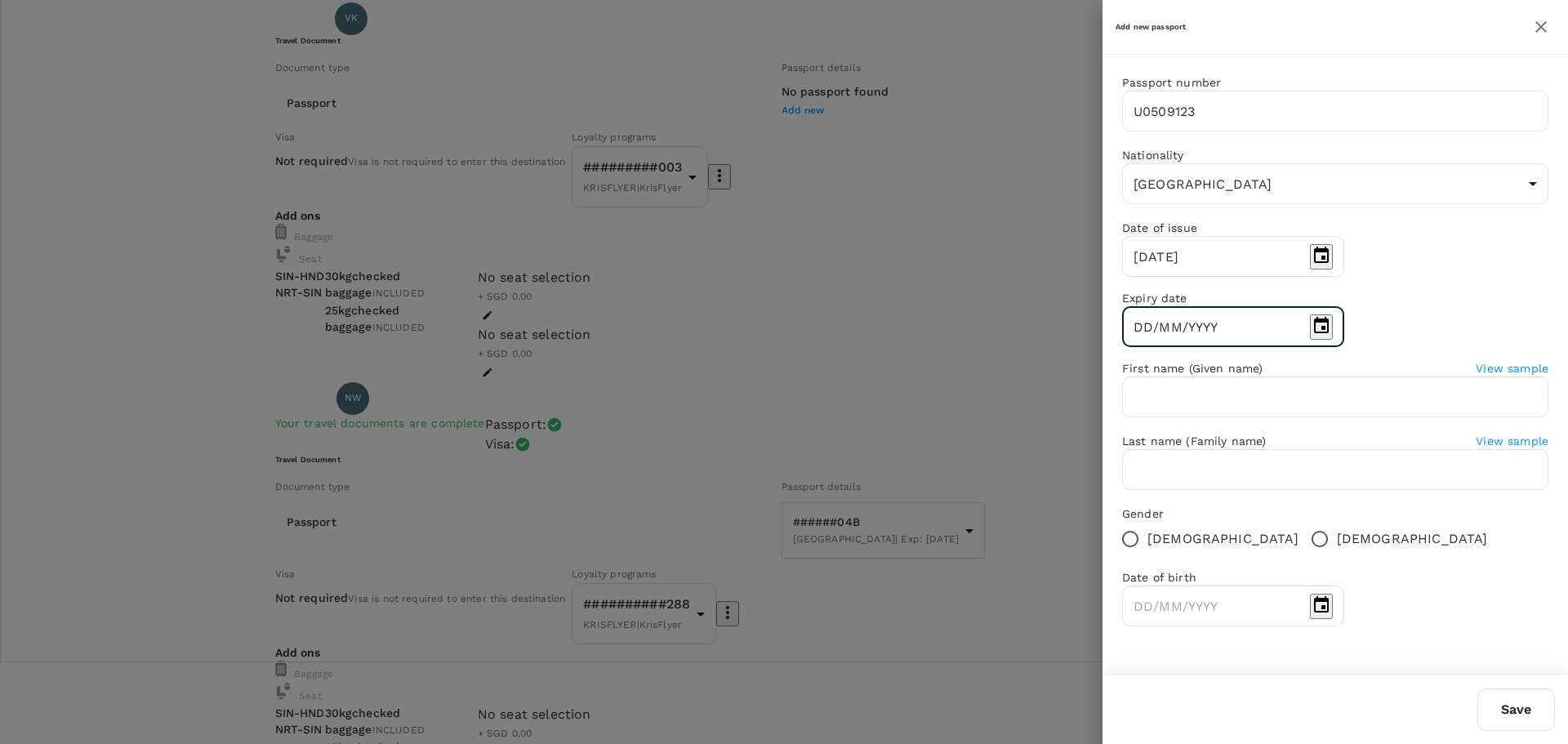
click at [1296, 342] on input "DD/MM/YYYY" at bounding box center [1213, 326] width 182 height 41
type input "27/08/2030"
click at [1282, 407] on input "text" at bounding box center [1335, 397] width 426 height 41
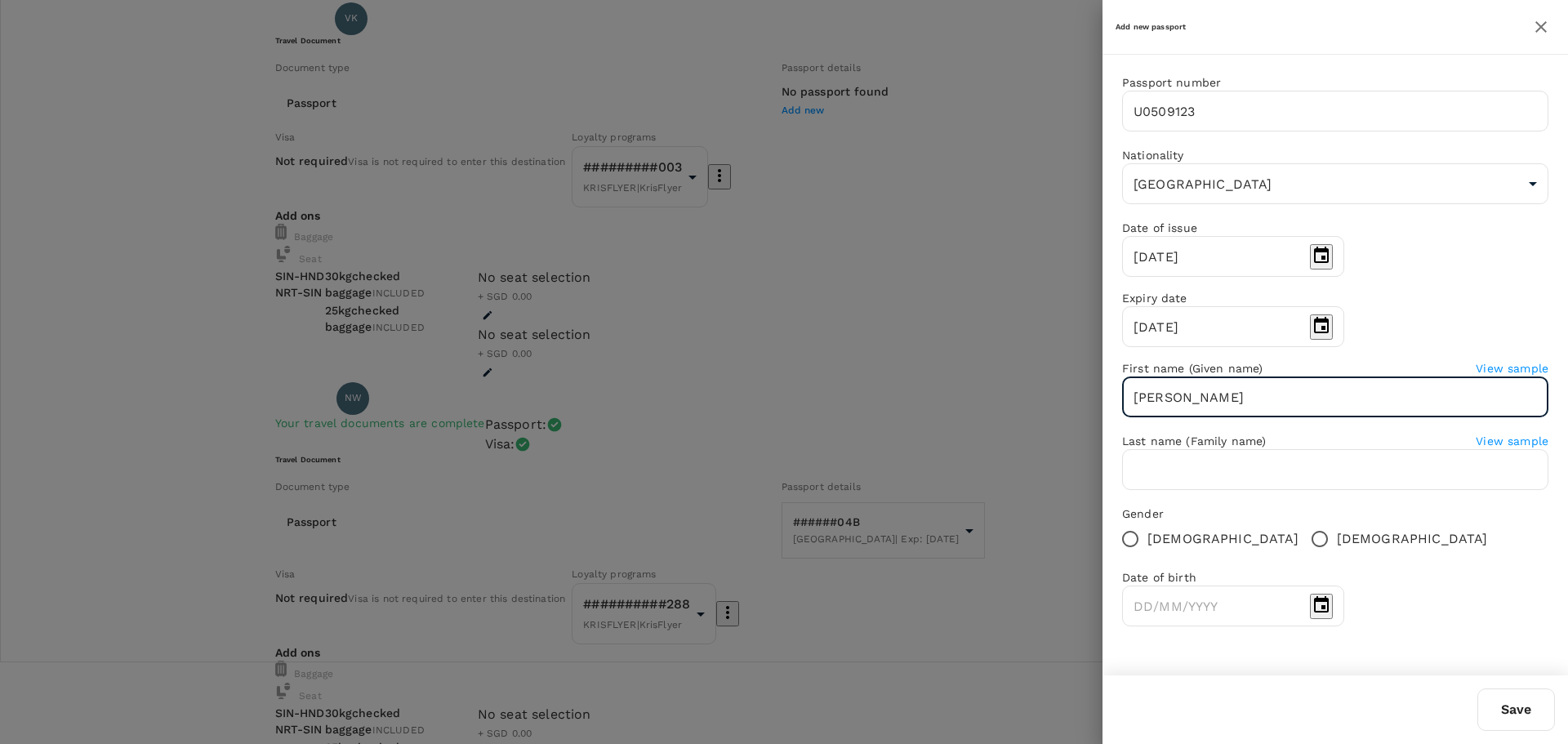
type input "Vikrant"
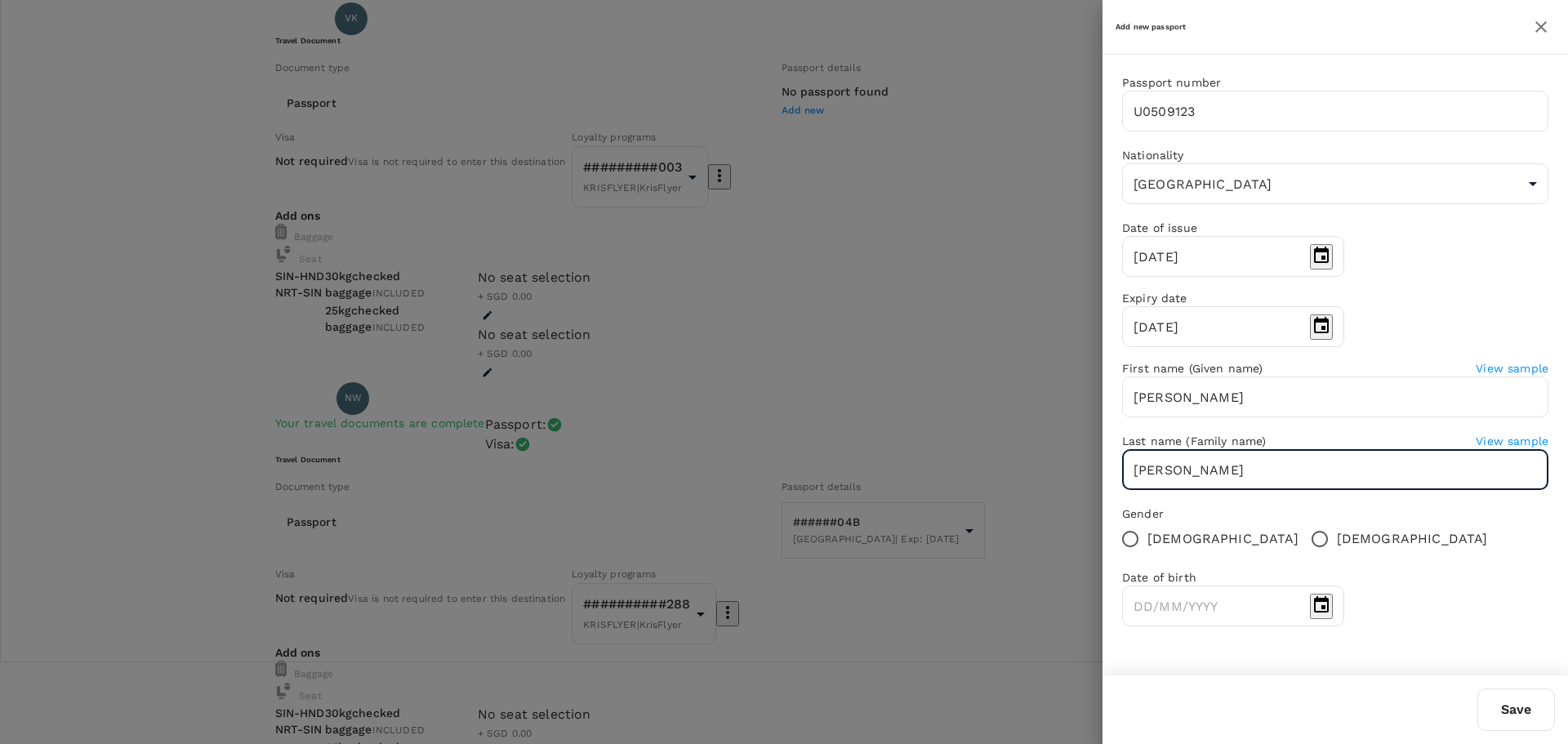
type input "Kumar"
click at [1303, 556] on input "Male" at bounding box center [1320, 539] width 34 height 34
radio input "true"
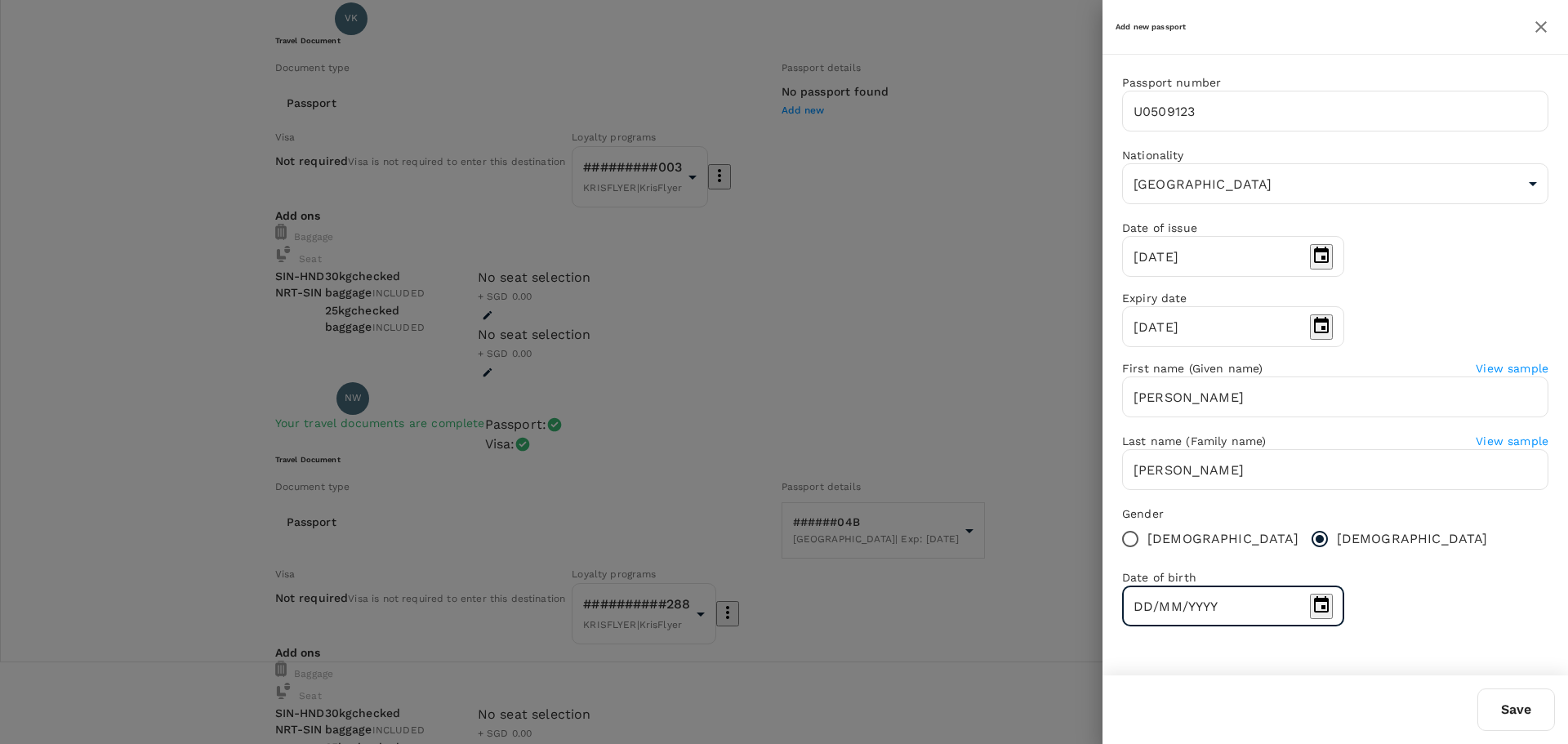
click at [1270, 626] on input "DD/MM/YYYY" at bounding box center [1213, 606] width 182 height 41
type input "10/10/1977"
click at [1381, 584] on div "Passport number U0509123 ​ Nationality India IN ​ Date of issue 28/08/2020 ​ Ex…" at bounding box center [1335, 356] width 465 height 604
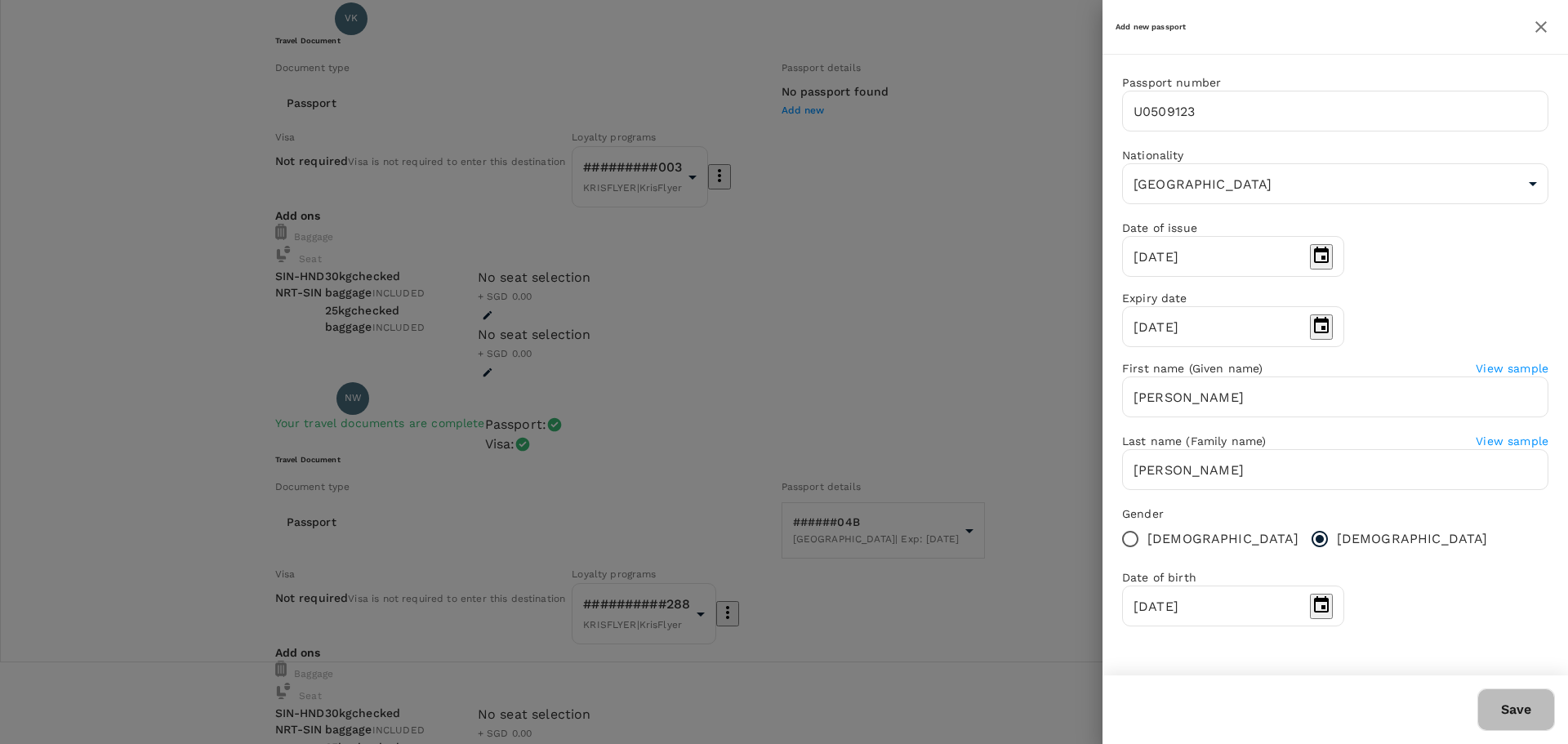
click at [1524, 724] on button "Save" at bounding box center [1516, 710] width 78 height 43
click at [1526, 714] on button "Save" at bounding box center [1516, 710] width 78 height 43
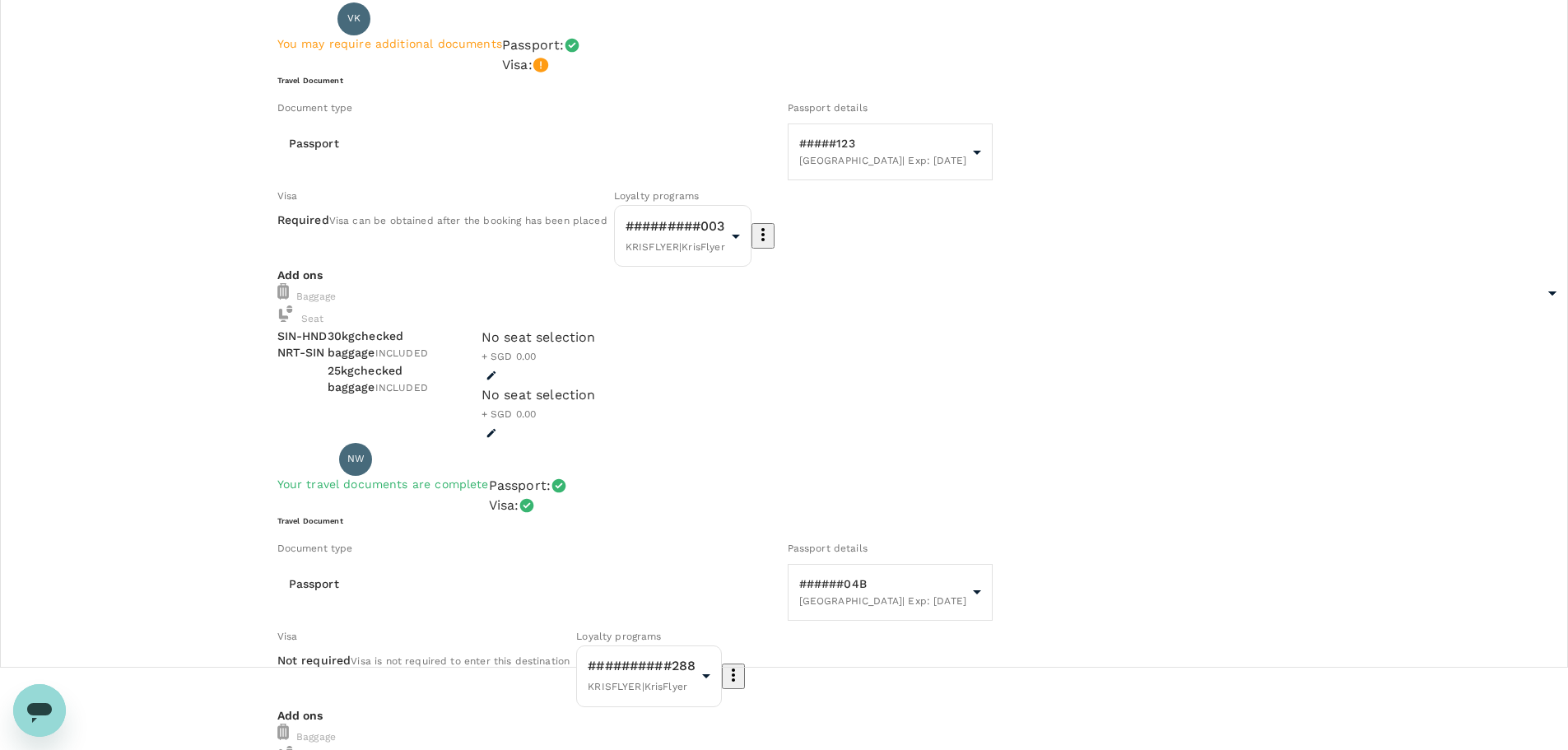
click at [773, 245] on icon "button" at bounding box center [763, 235] width 20 height 20
click at [909, 267] on div at bounding box center [790, 375] width 1580 height 750
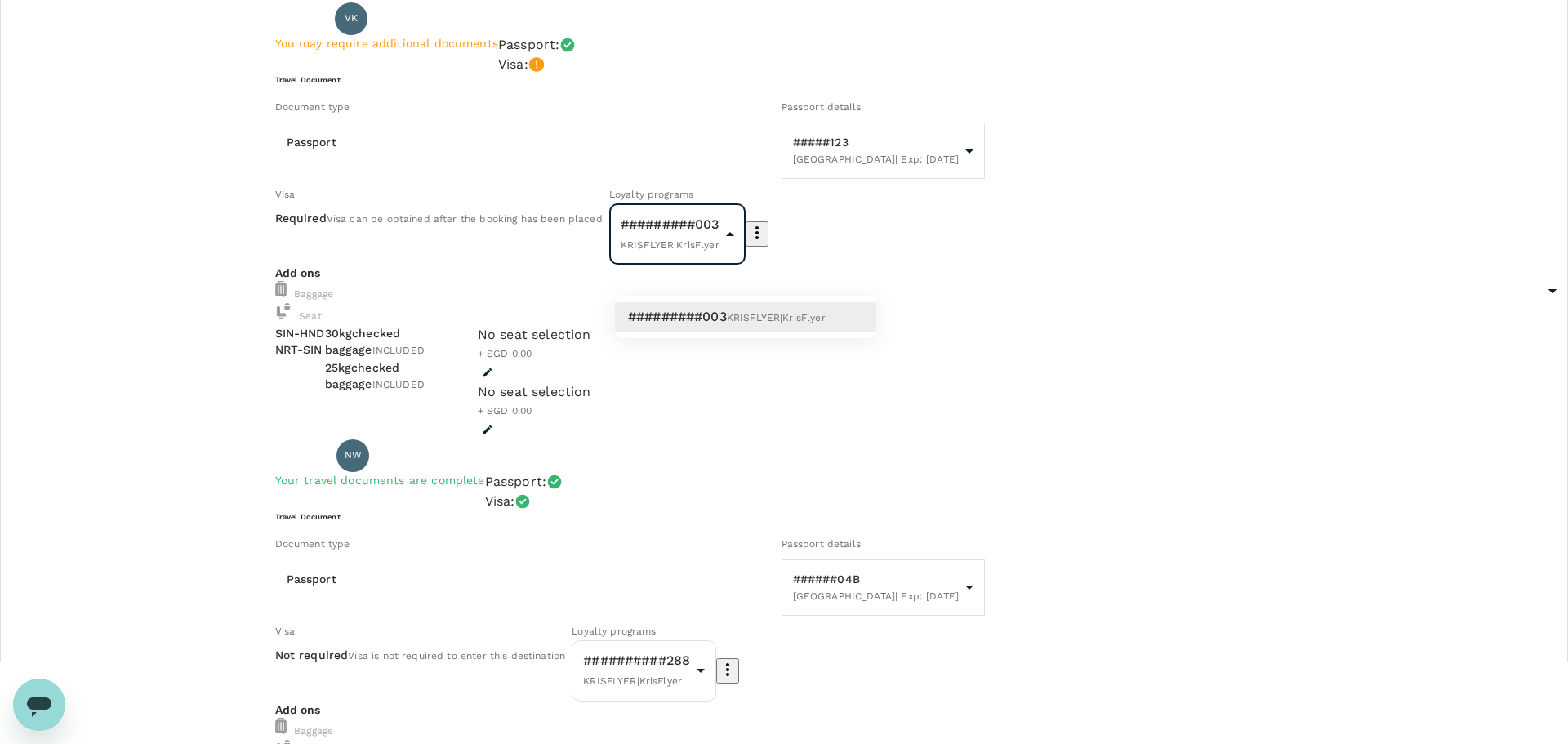
click at [891, 270] on div at bounding box center [784, 372] width 1568 height 744
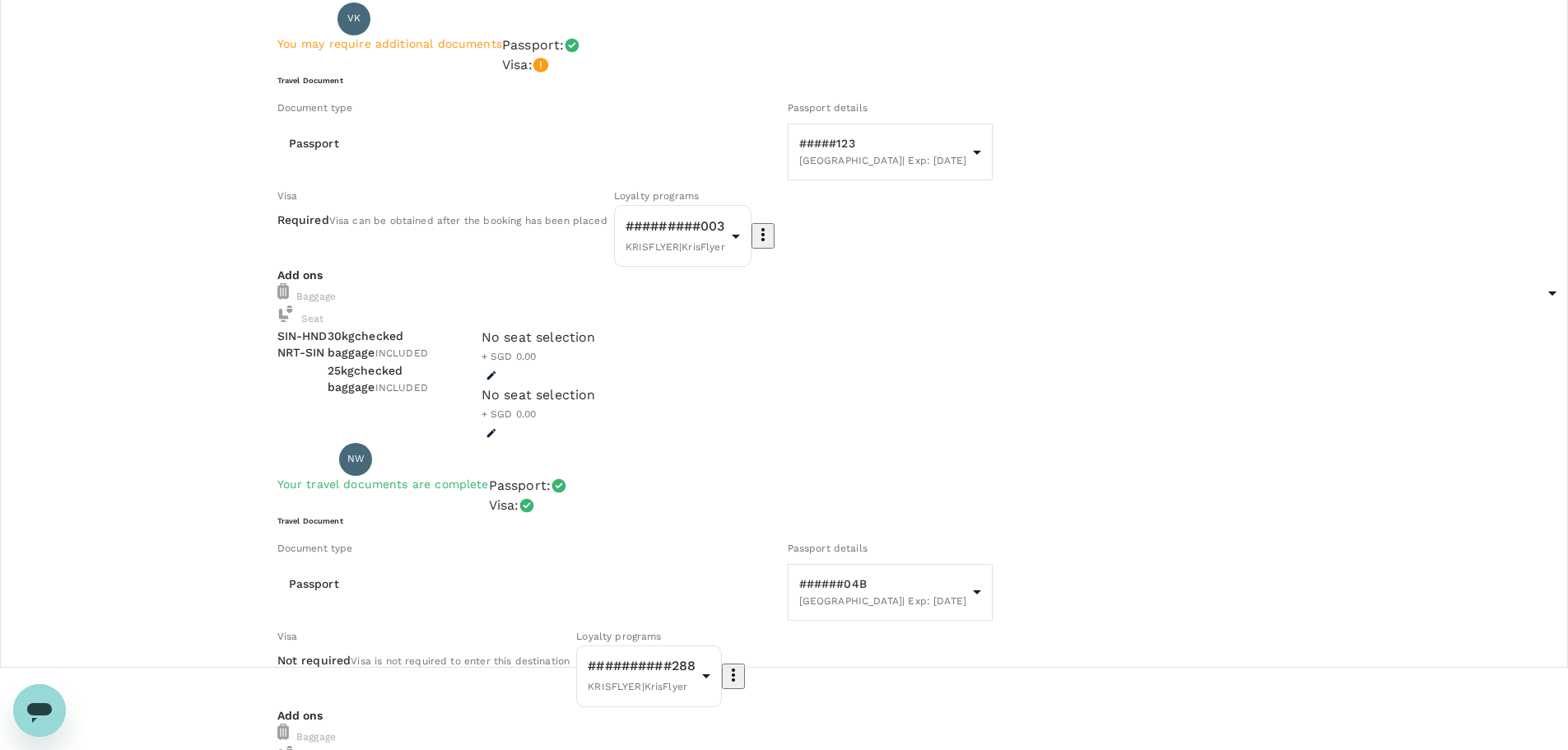
click at [765, 241] on icon "button" at bounding box center [763, 235] width 3 height 13
click at [899, 312] on li "Edit" at bounding box center [903, 322] width 83 height 30
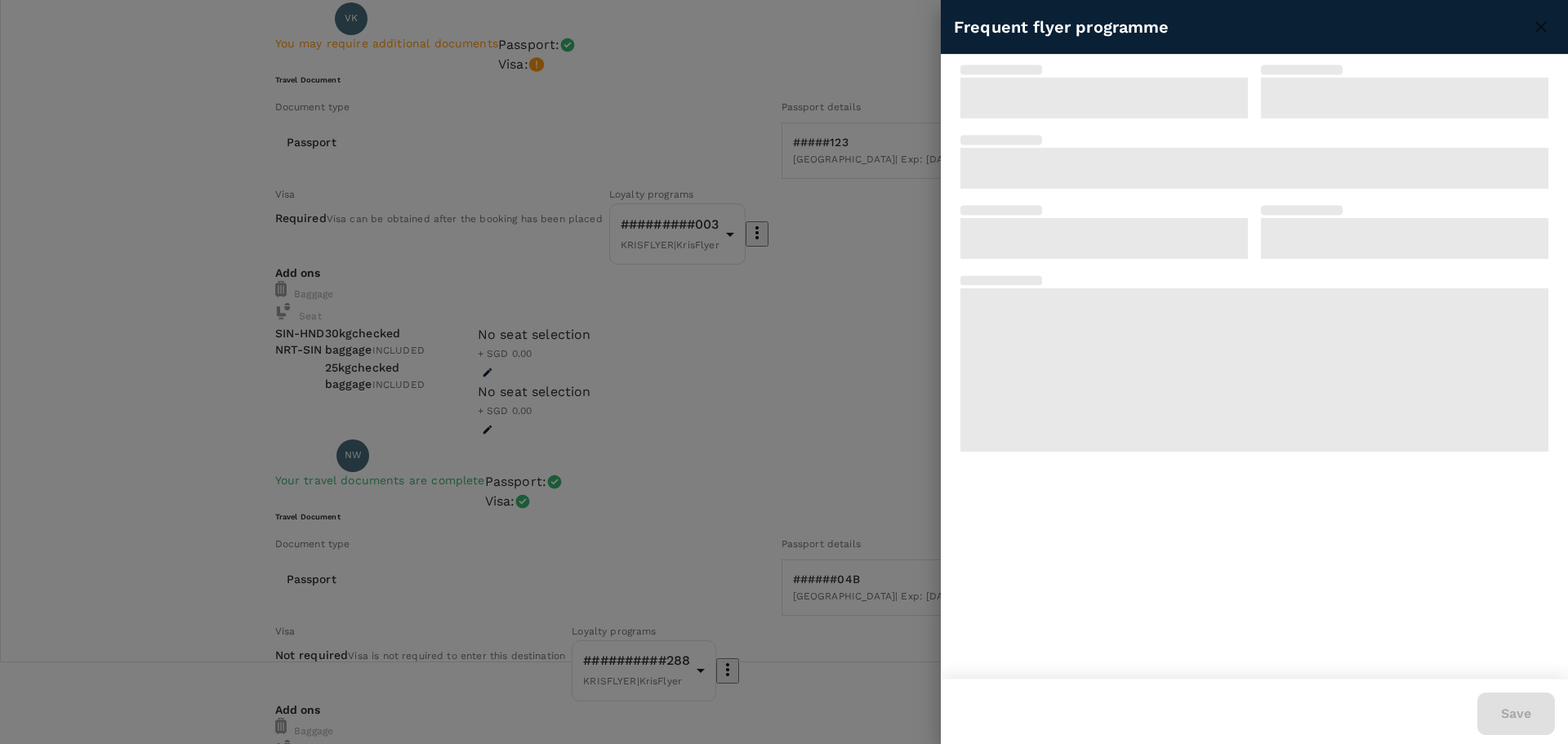
click at [847, 132] on div at bounding box center [784, 372] width 1568 height 744
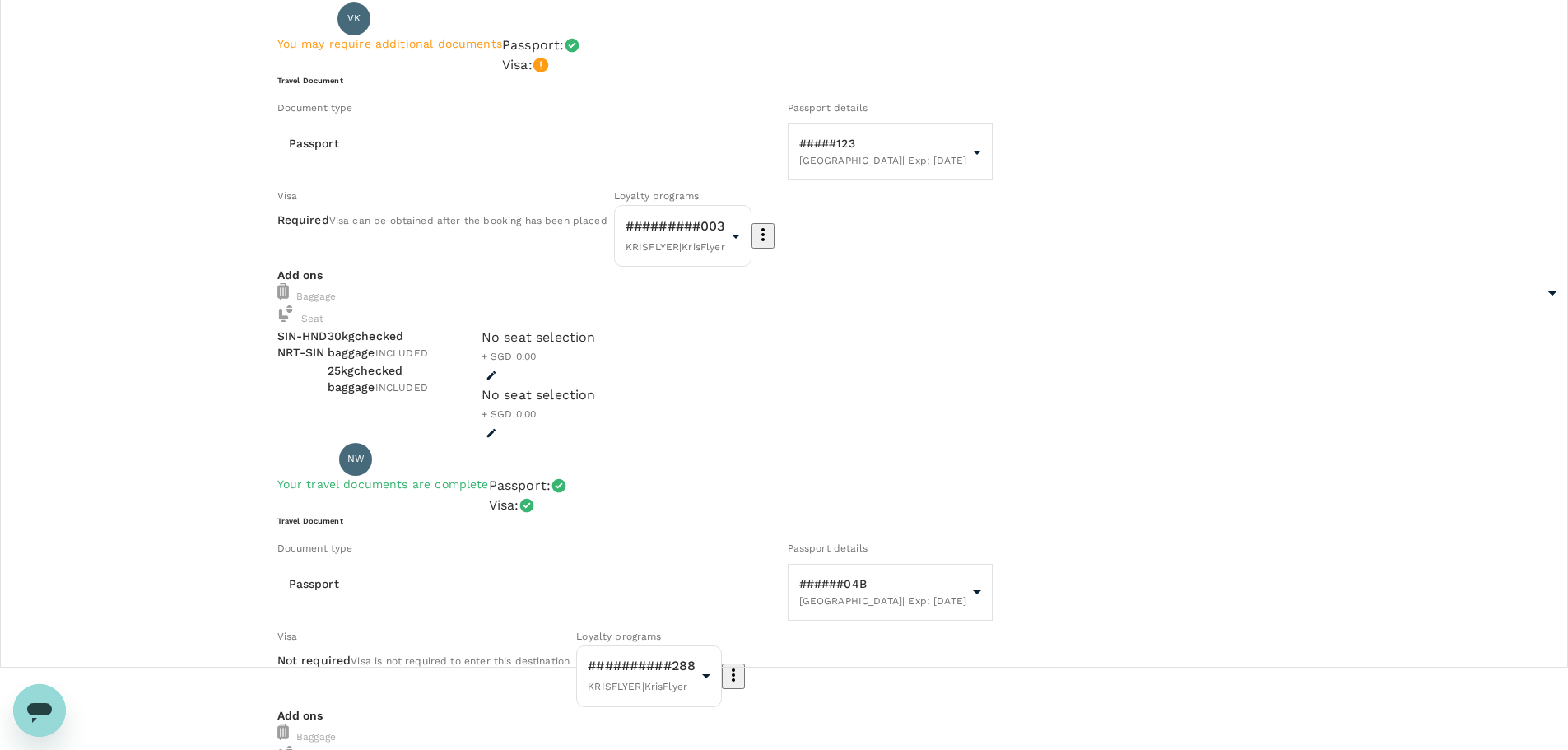
click at [773, 245] on icon "button" at bounding box center [763, 235] width 20 height 20
click at [908, 321] on li "Edit" at bounding box center [903, 322] width 83 height 30
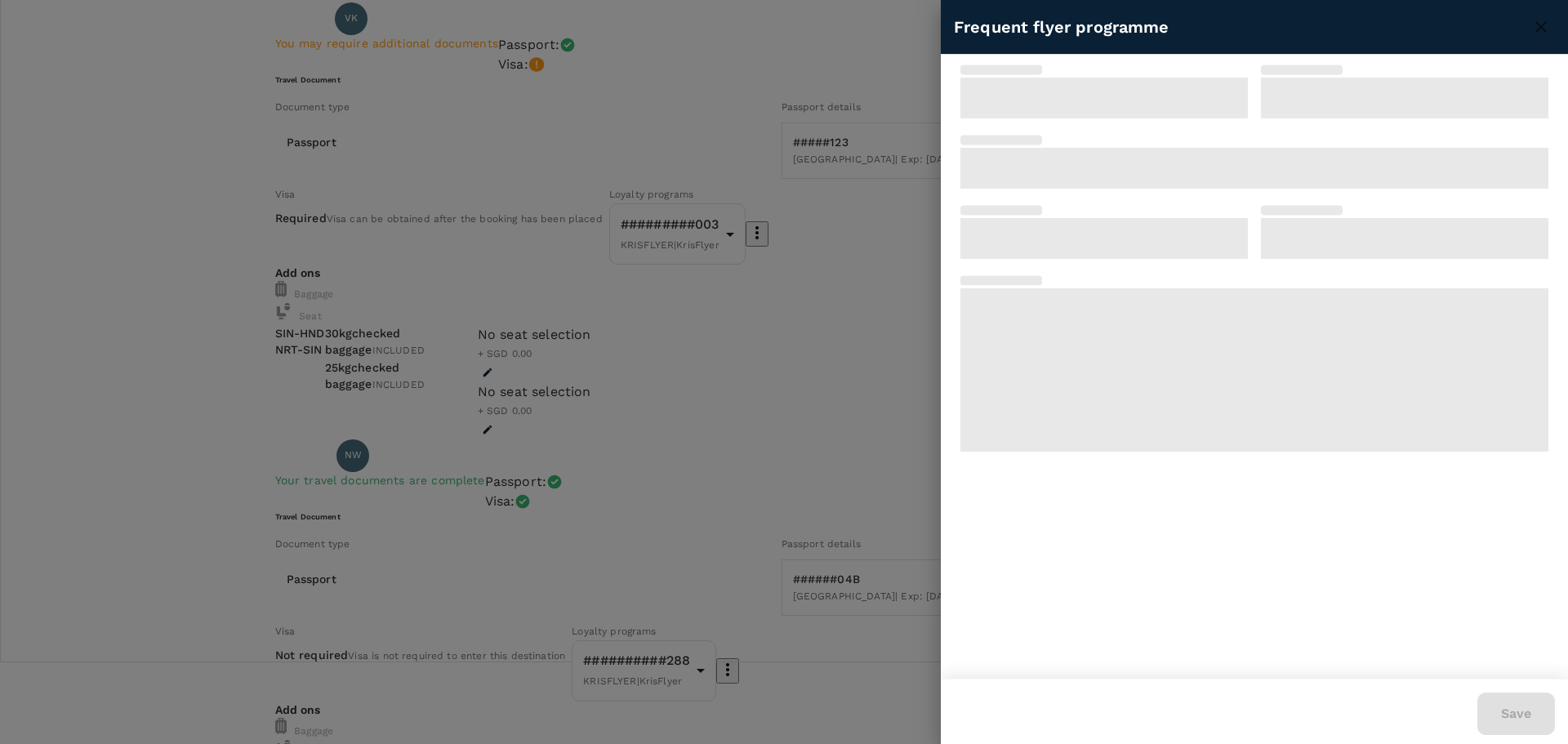
click at [192, 358] on div at bounding box center [784, 372] width 1568 height 744
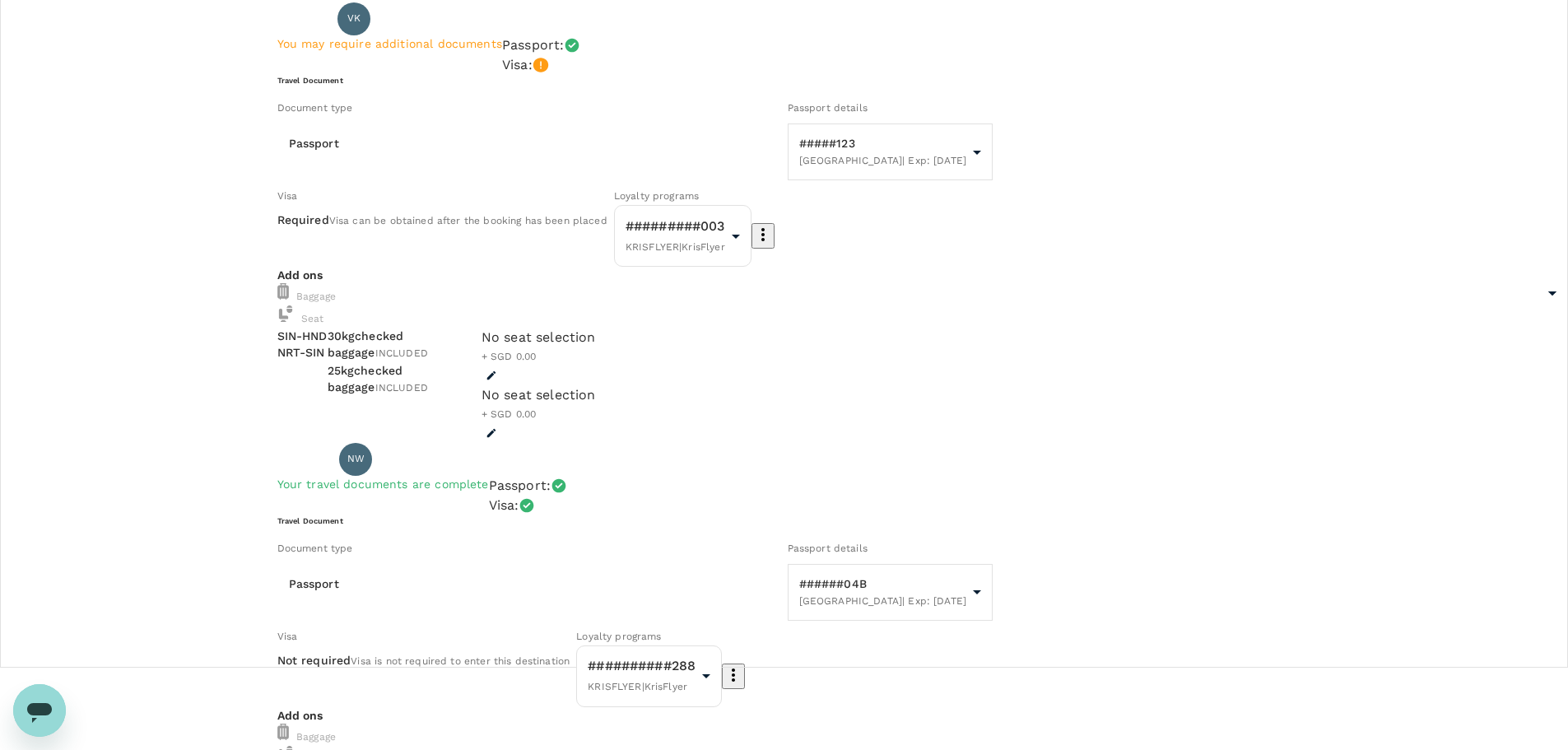
click at [765, 241] on icon "button" at bounding box center [763, 235] width 3 height 13
click at [909, 373] on li "Add new" at bounding box center [903, 366] width 83 height 30
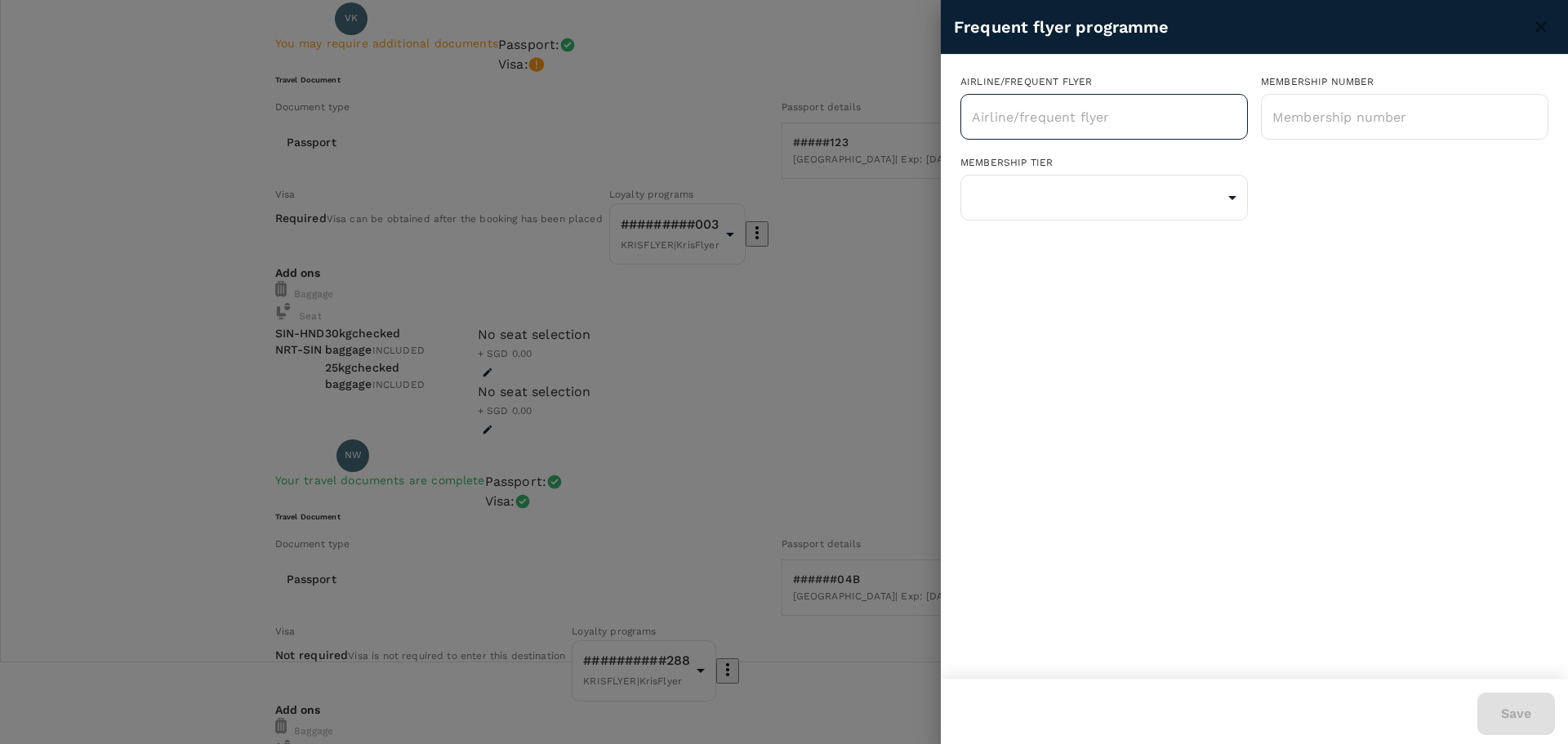
click at [1141, 113] on input "text" at bounding box center [1092, 117] width 249 height 31
click at [1151, 164] on li "Singapore Airlines PPS Club/ KrisFlyer" at bounding box center [1104, 161] width 288 height 29
type input "Singapore Airlines PPS Club/ KrisFlyer"
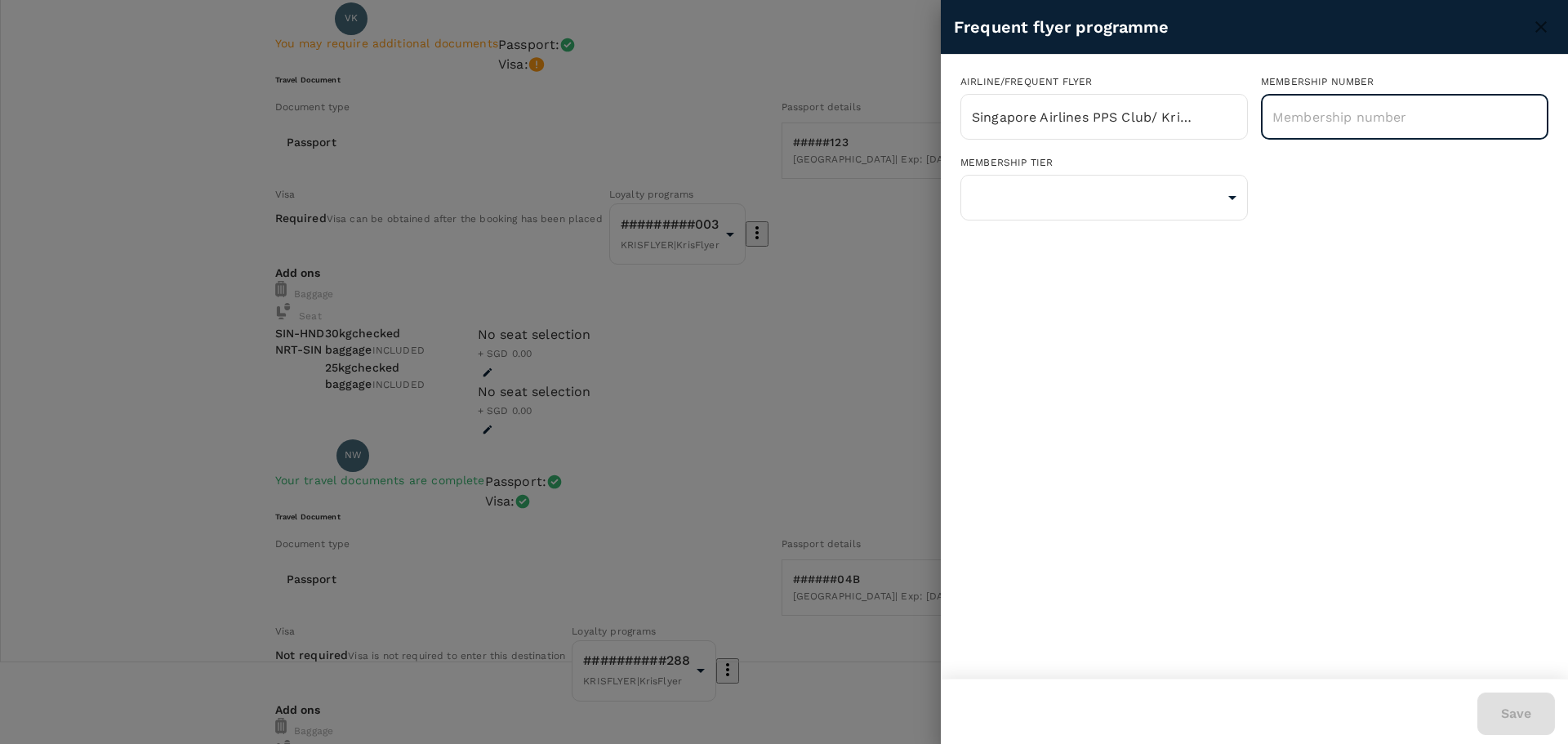
click at [1402, 114] on input "text" at bounding box center [1405, 117] width 288 height 41
type input "K"
type input "8092845636"
click at [1213, 203] on body "Back to flight results Flight review Traveller(s) Traveller 1 : VK Vikrant Kuma…" at bounding box center [784, 746] width 1568 height 1656
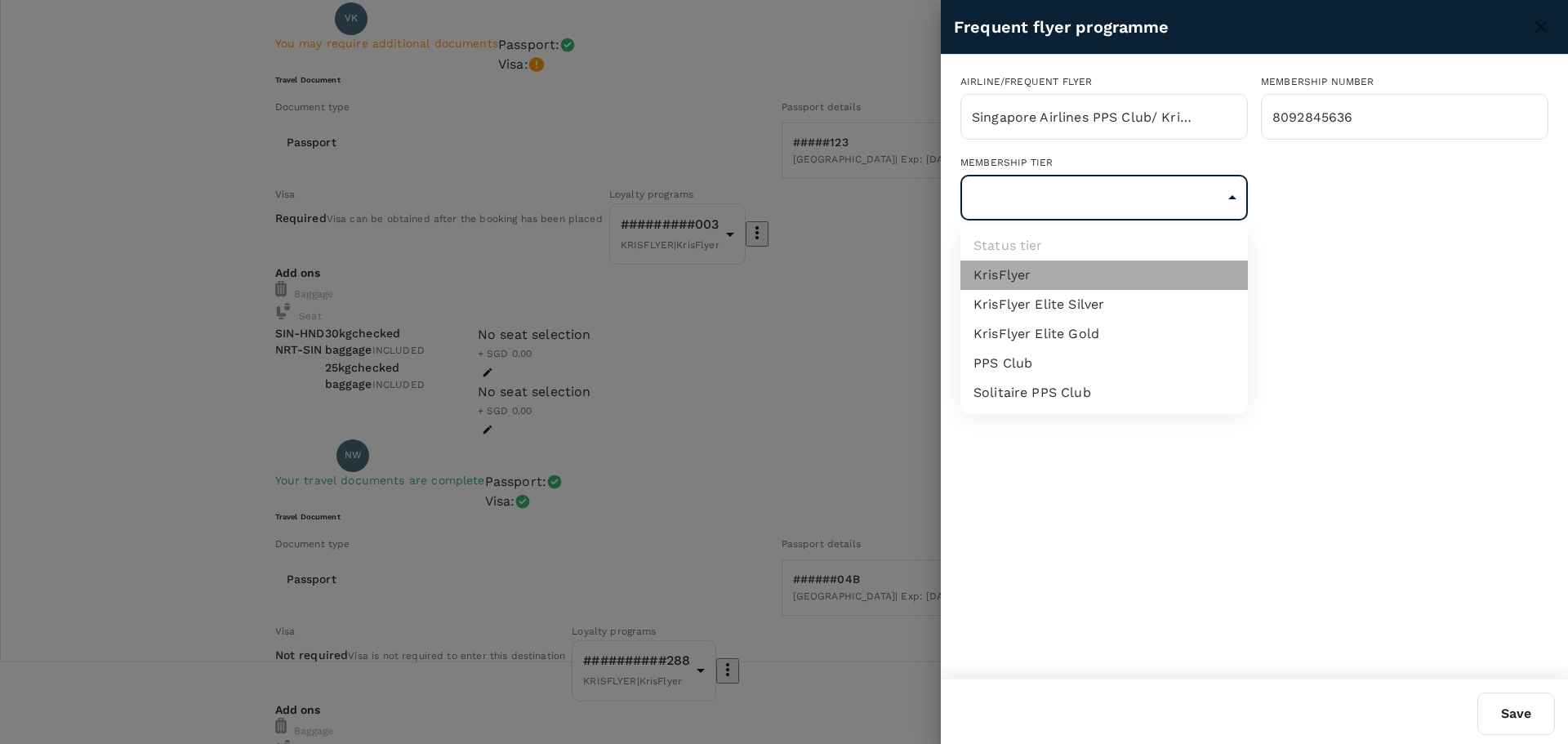
click at [1134, 275] on li "KrisFlyer" at bounding box center [1104, 276] width 288 height 29
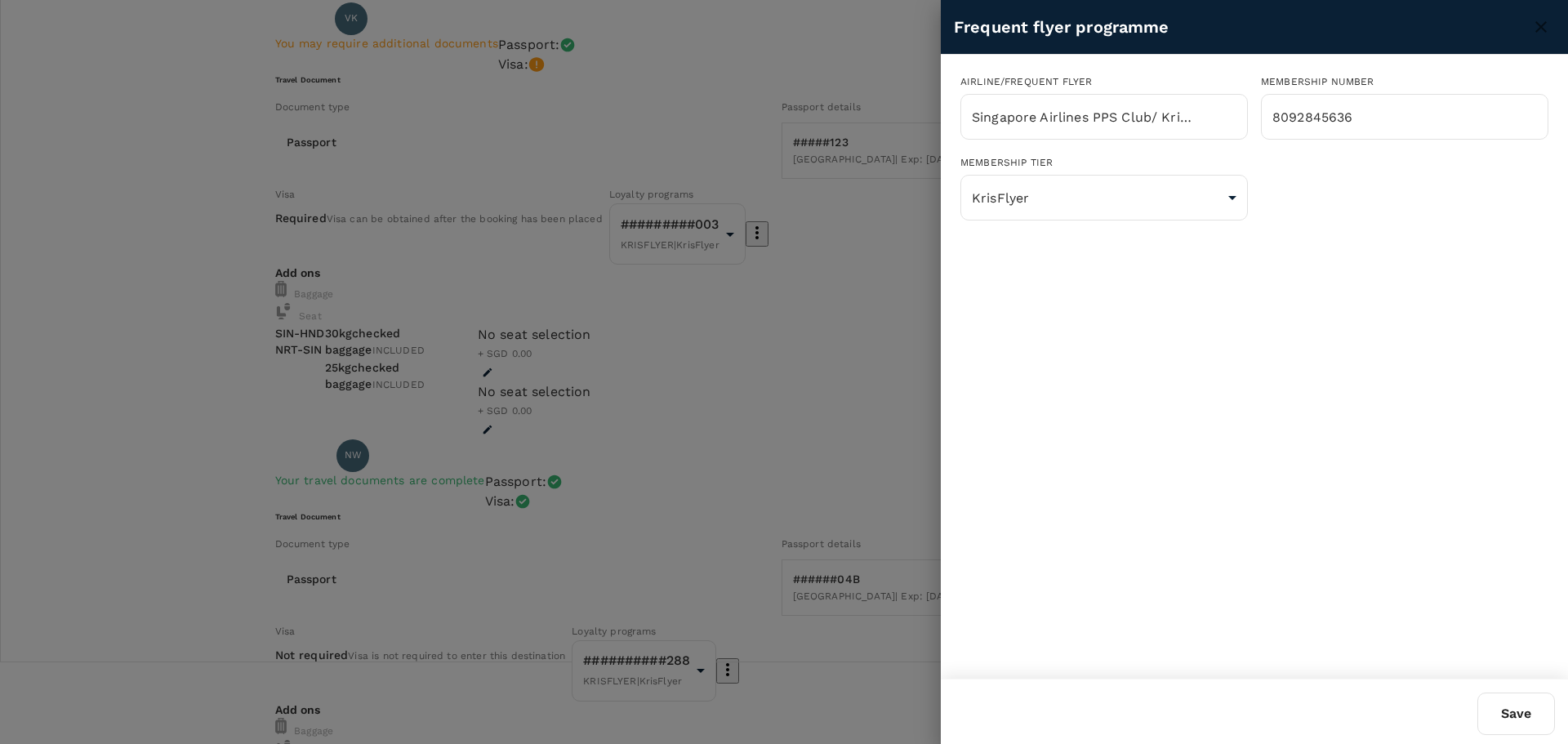
click at [1386, 379] on div "Airline/Frequent Flyer Singapore Airlines PPS Club/ KrisFlyer ​ Membership numb…" at bounding box center [1254, 366] width 627 height 624
click at [1527, 707] on button "Save" at bounding box center [1516, 714] width 78 height 43
click at [1230, 231] on body "Back to flight results Flight review Traveller(s) Traveller 1 : VK Vikrant Kuma…" at bounding box center [784, 746] width 1568 height 1656
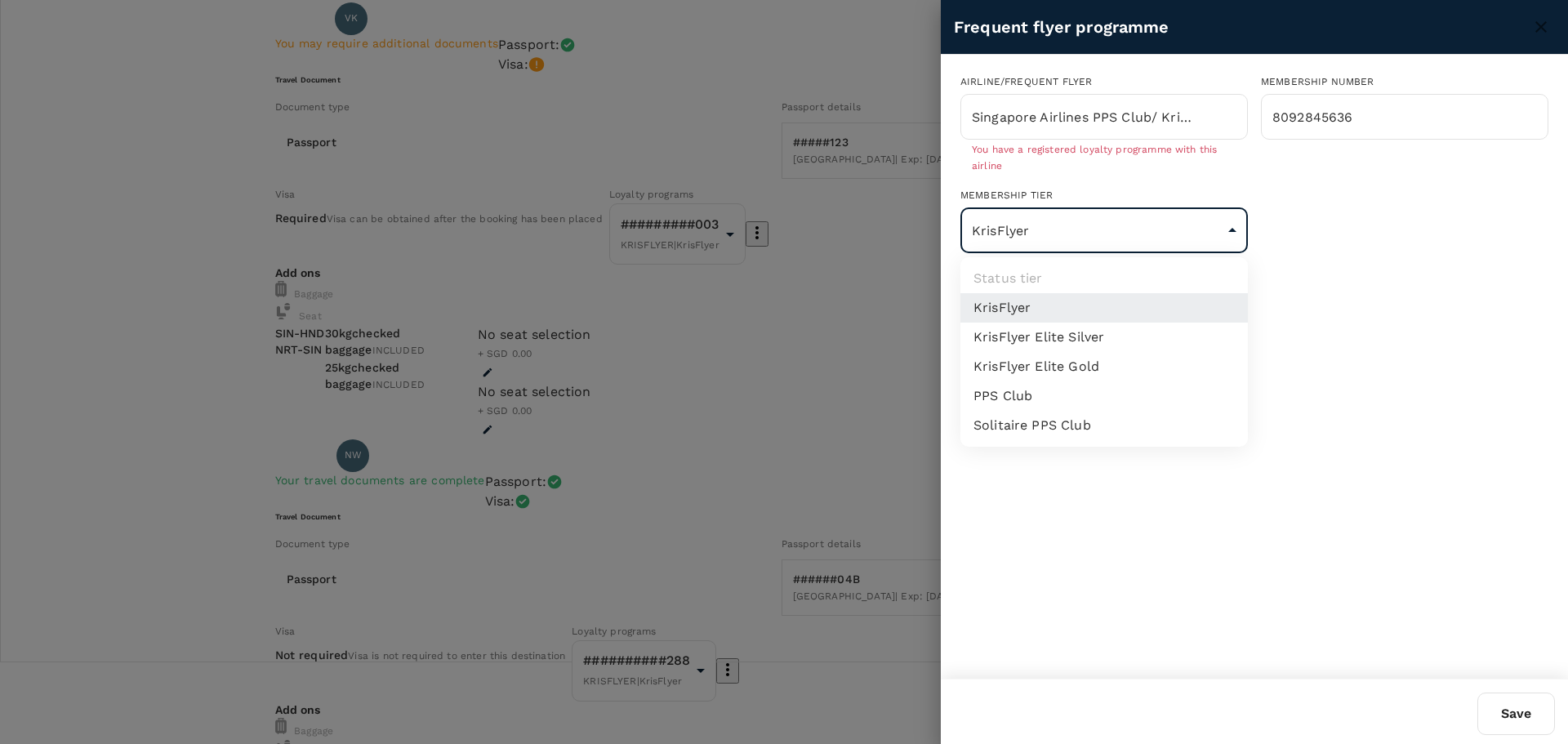
click at [1131, 404] on li "PPS Club" at bounding box center [1104, 396] width 288 height 29
type input "24"
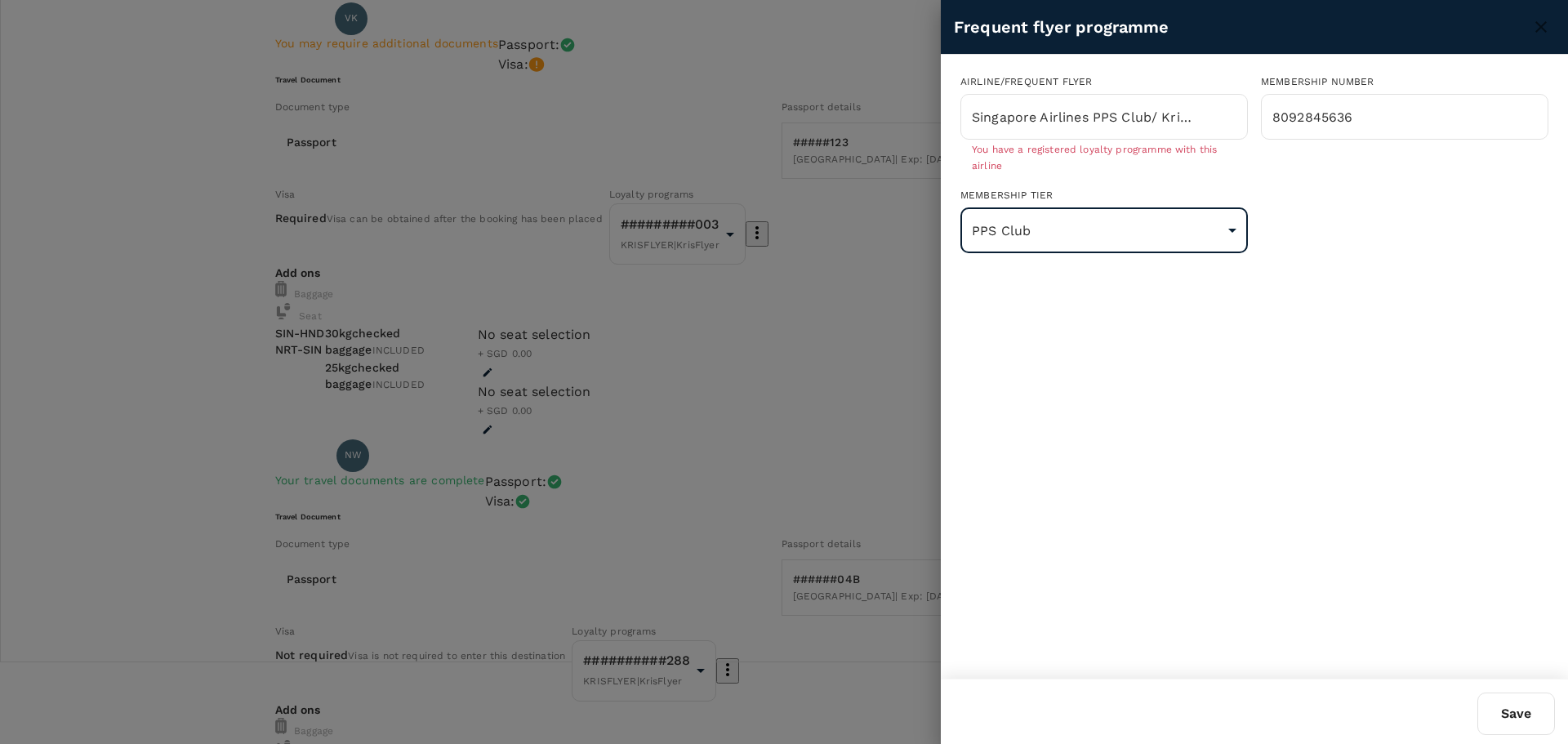
click at [1522, 722] on button "Save" at bounding box center [1516, 714] width 78 height 43
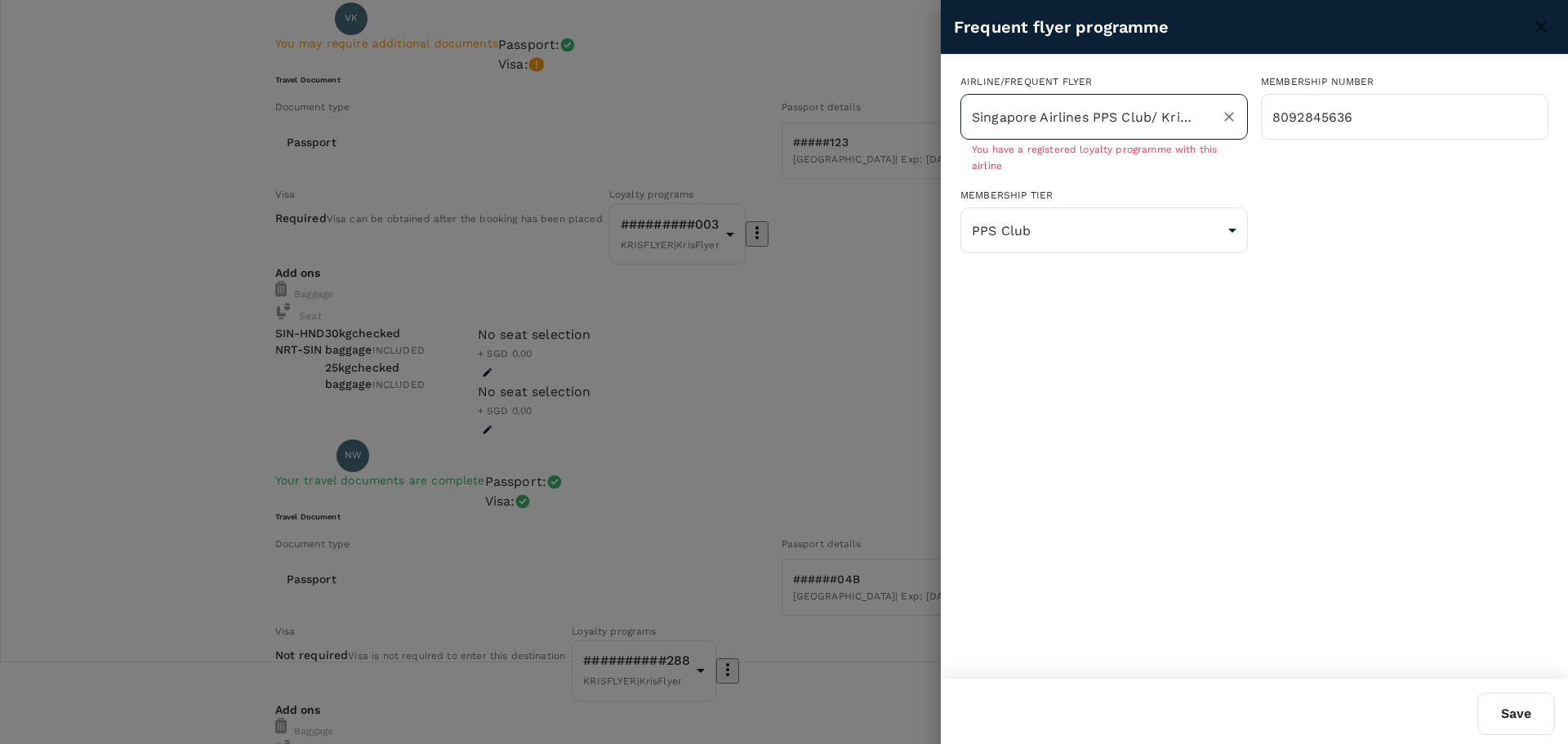
click at [1132, 127] on input "Singapore Airlines PPS Club/ KrisFlyer" at bounding box center [1081, 117] width 227 height 31
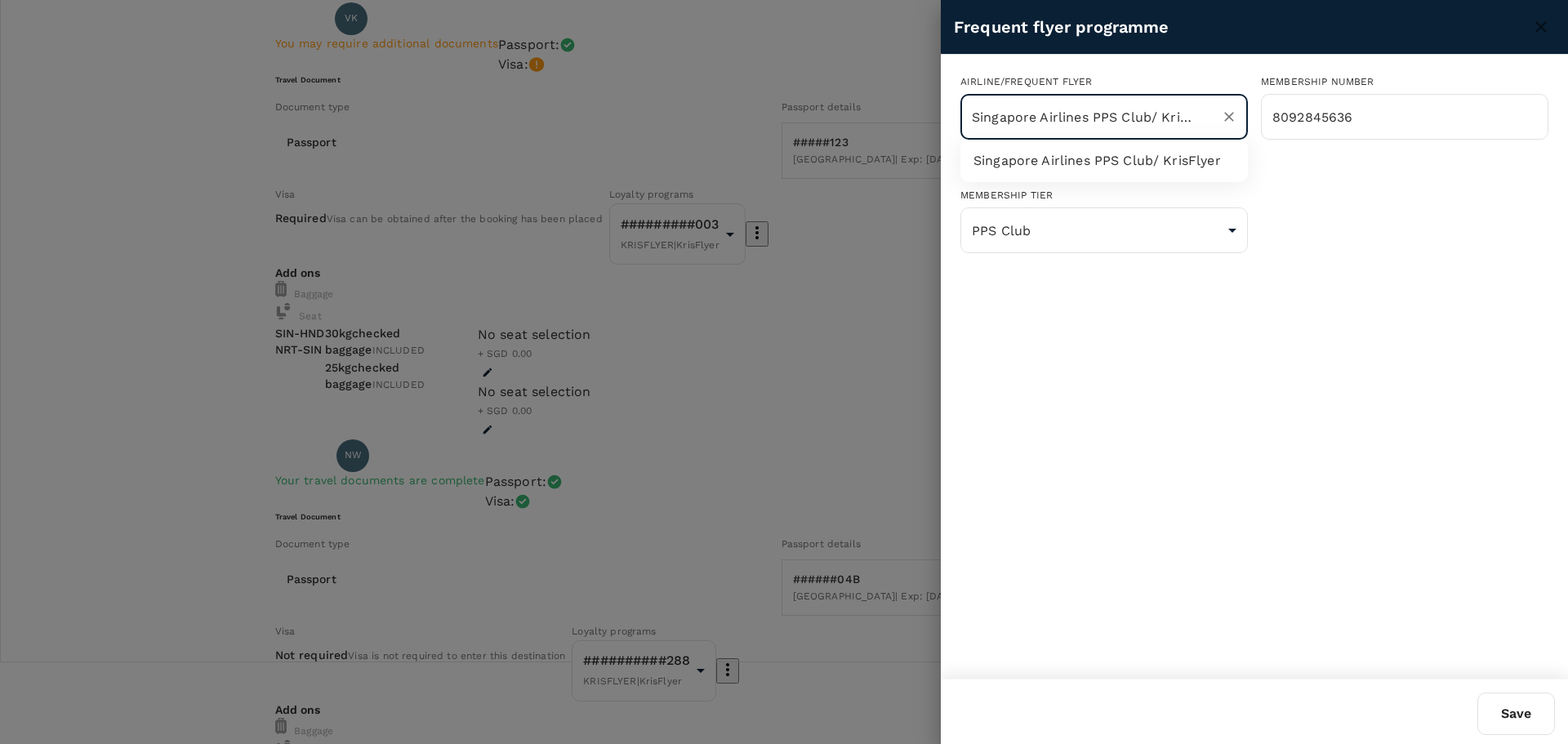
click at [1226, 118] on icon "Clear" at bounding box center [1229, 117] width 16 height 16
click at [1120, 121] on input "text" at bounding box center [1092, 117] width 249 height 31
type input "Singapore Airlines PPS Club/ KrisFlyer"
click at [1120, 165] on li "Singapore Airlines PPS Club/ KrisFlyer" at bounding box center [1104, 161] width 288 height 29
click at [1513, 717] on button "Save" at bounding box center [1516, 714] width 78 height 43
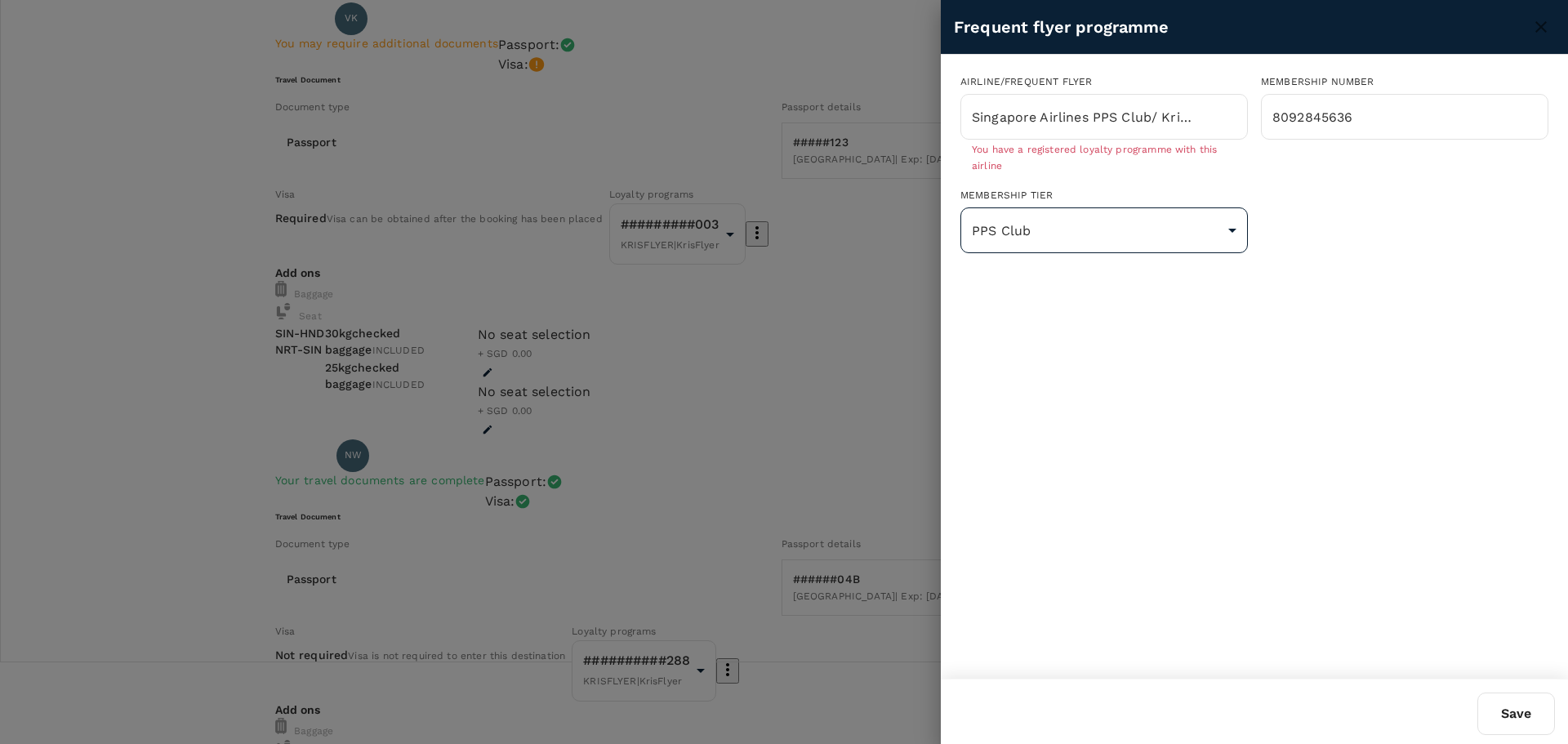
click at [1123, 222] on body "Back to flight results Flight review Traveller(s) Traveller 1 : VK Vikrant Kuma…" at bounding box center [784, 746] width 1568 height 1656
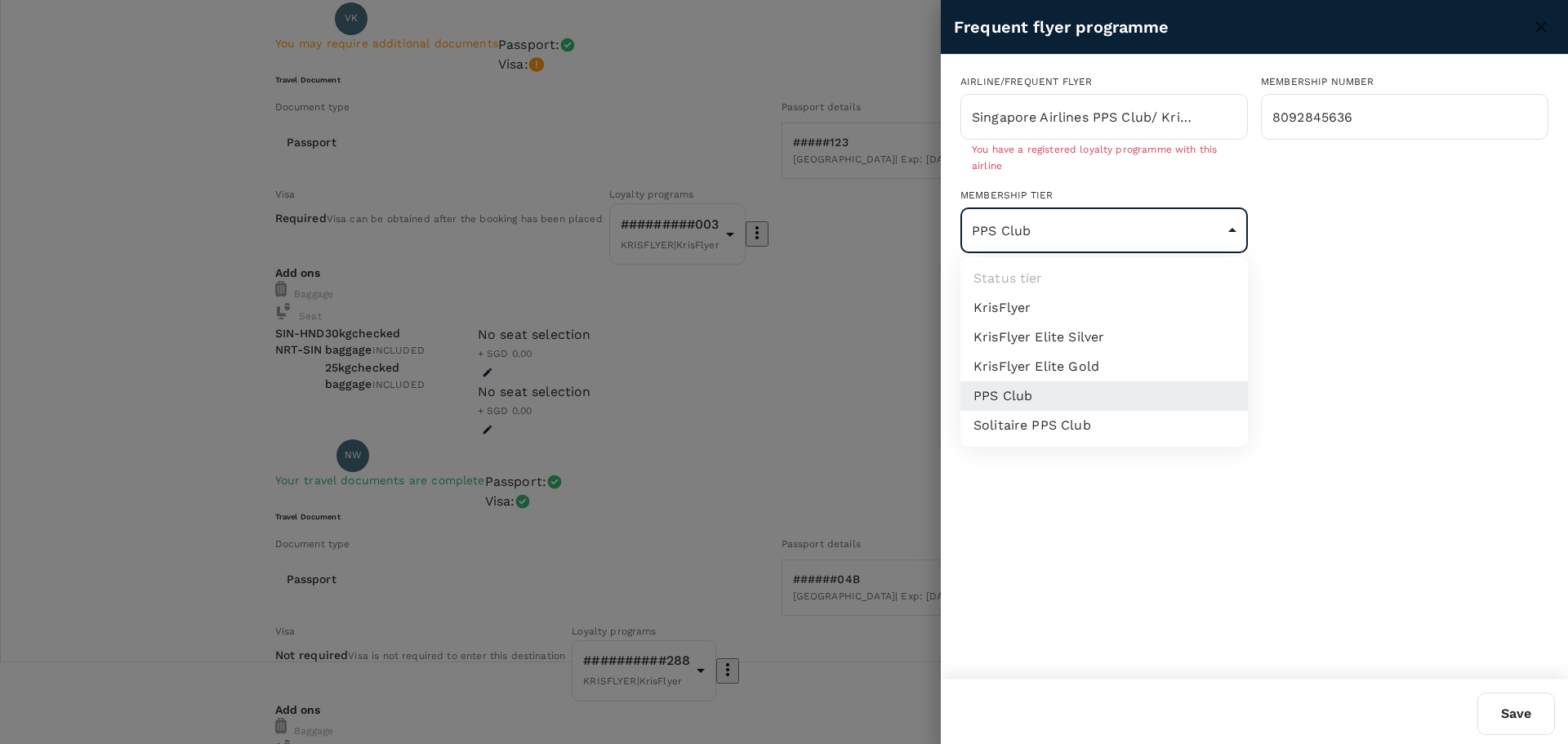
click at [1119, 333] on li "KrisFlyer Elite Silver" at bounding box center [1104, 337] width 288 height 29
type input "8"
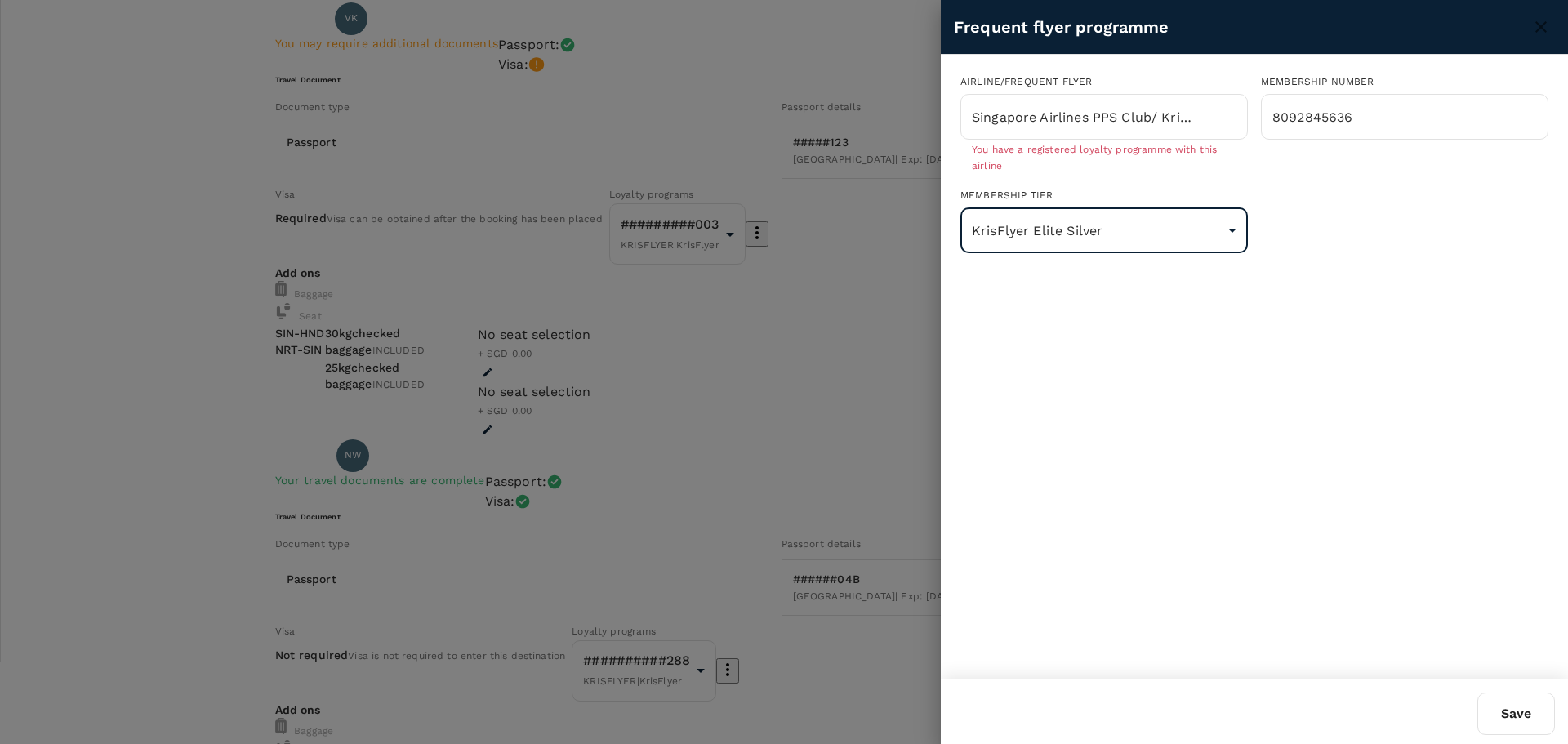
click at [1491, 710] on button "Save" at bounding box center [1516, 714] width 78 height 43
click at [904, 310] on div at bounding box center [784, 372] width 1568 height 744
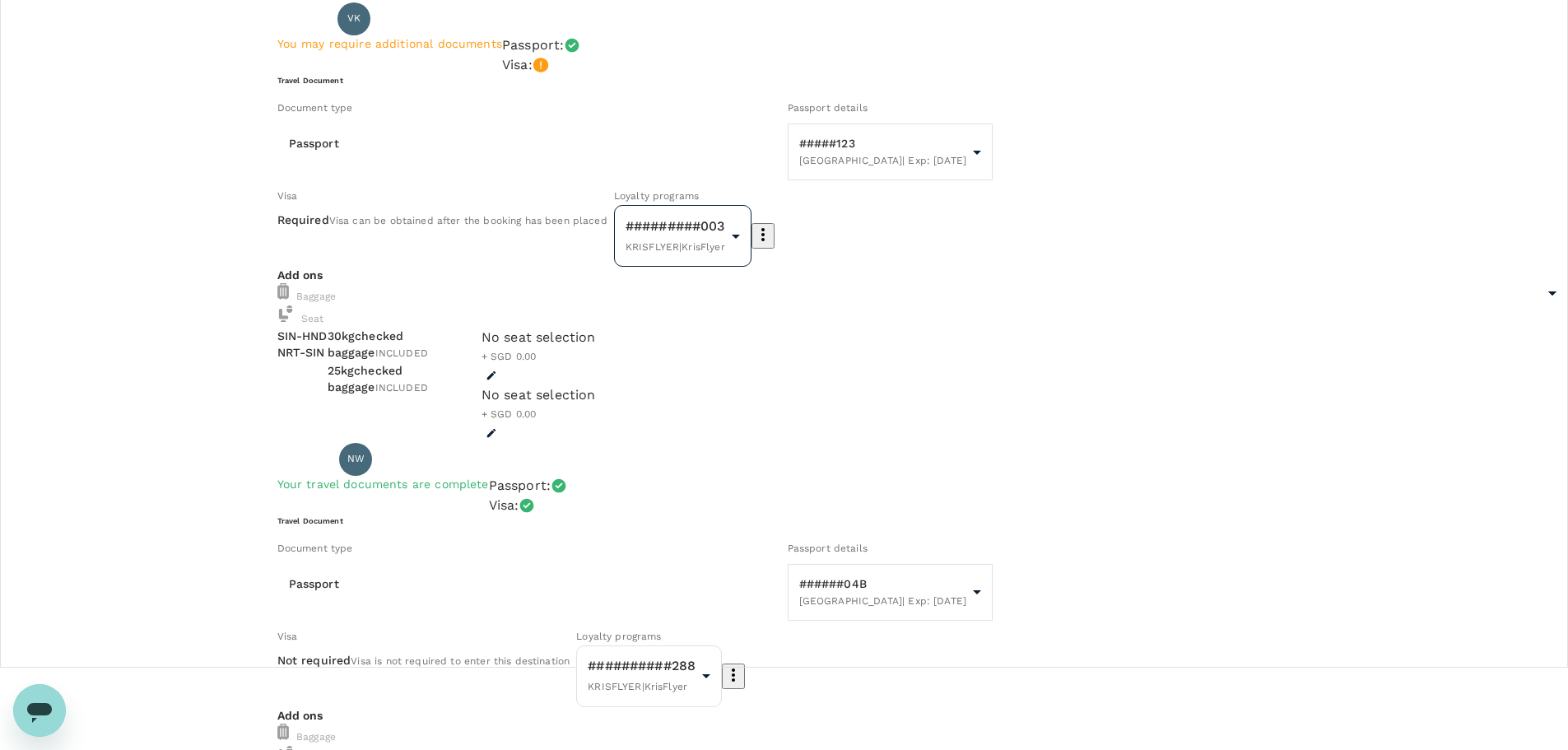
click at [866, 270] on body "Back to flight results Flight review Traveller(s) Traveller 1 : VK Vikrant Kuma…" at bounding box center [784, 752] width 1568 height 1669
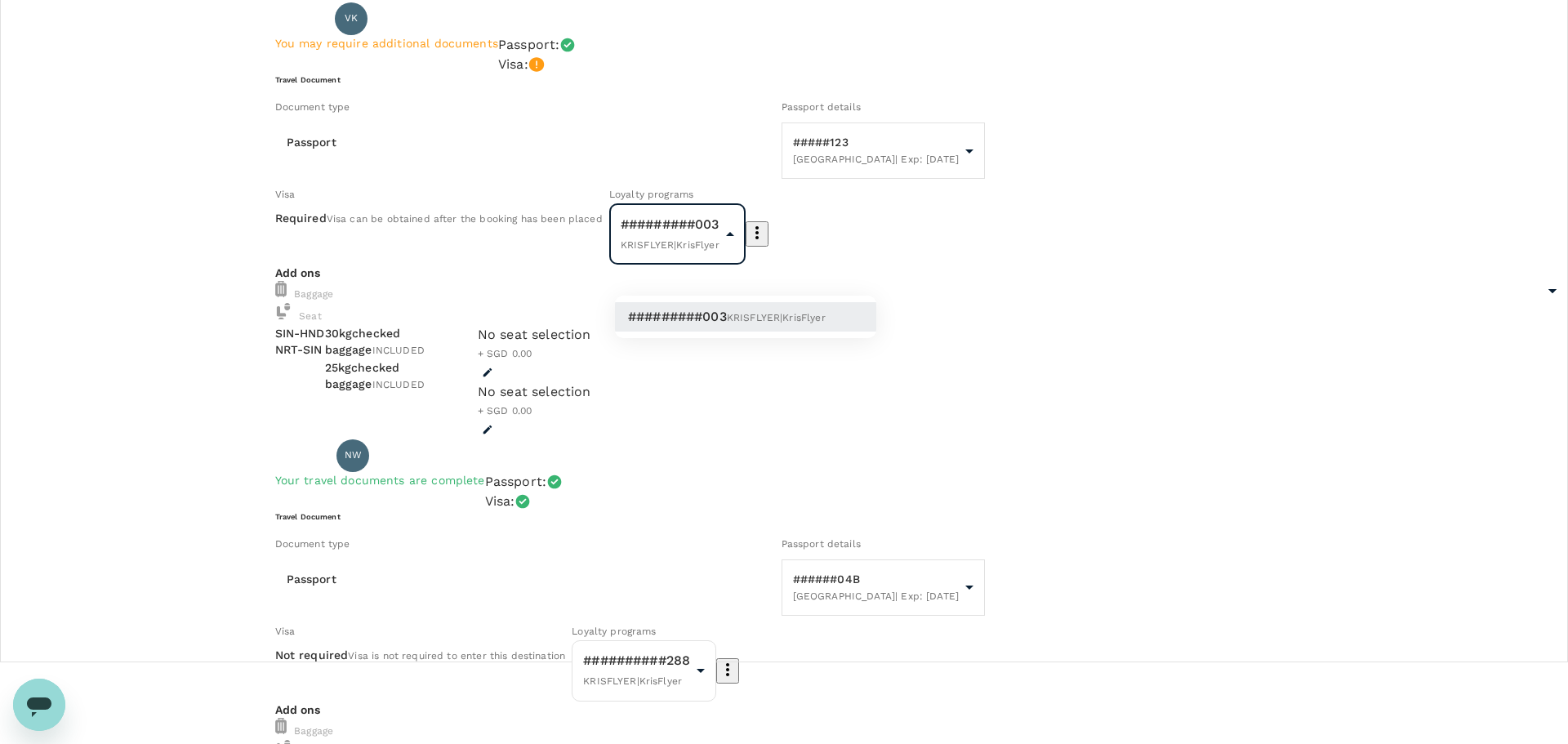
click at [902, 354] on div at bounding box center [784, 372] width 1568 height 744
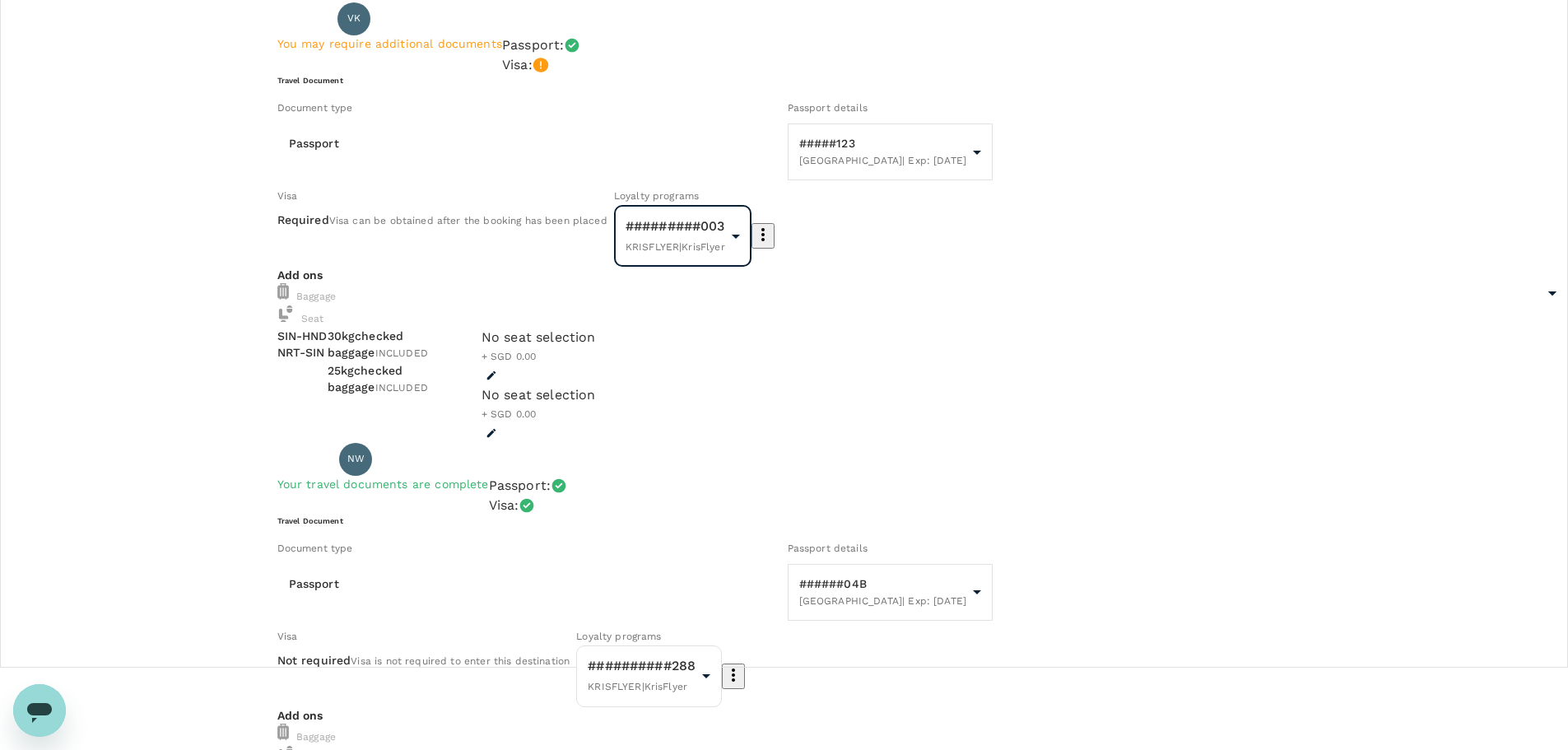
click at [855, 272] on body "Back to flight results Flight review Traveller(s) Traveller 1 : VK Vikrant Kuma…" at bounding box center [784, 752] width 1568 height 1669
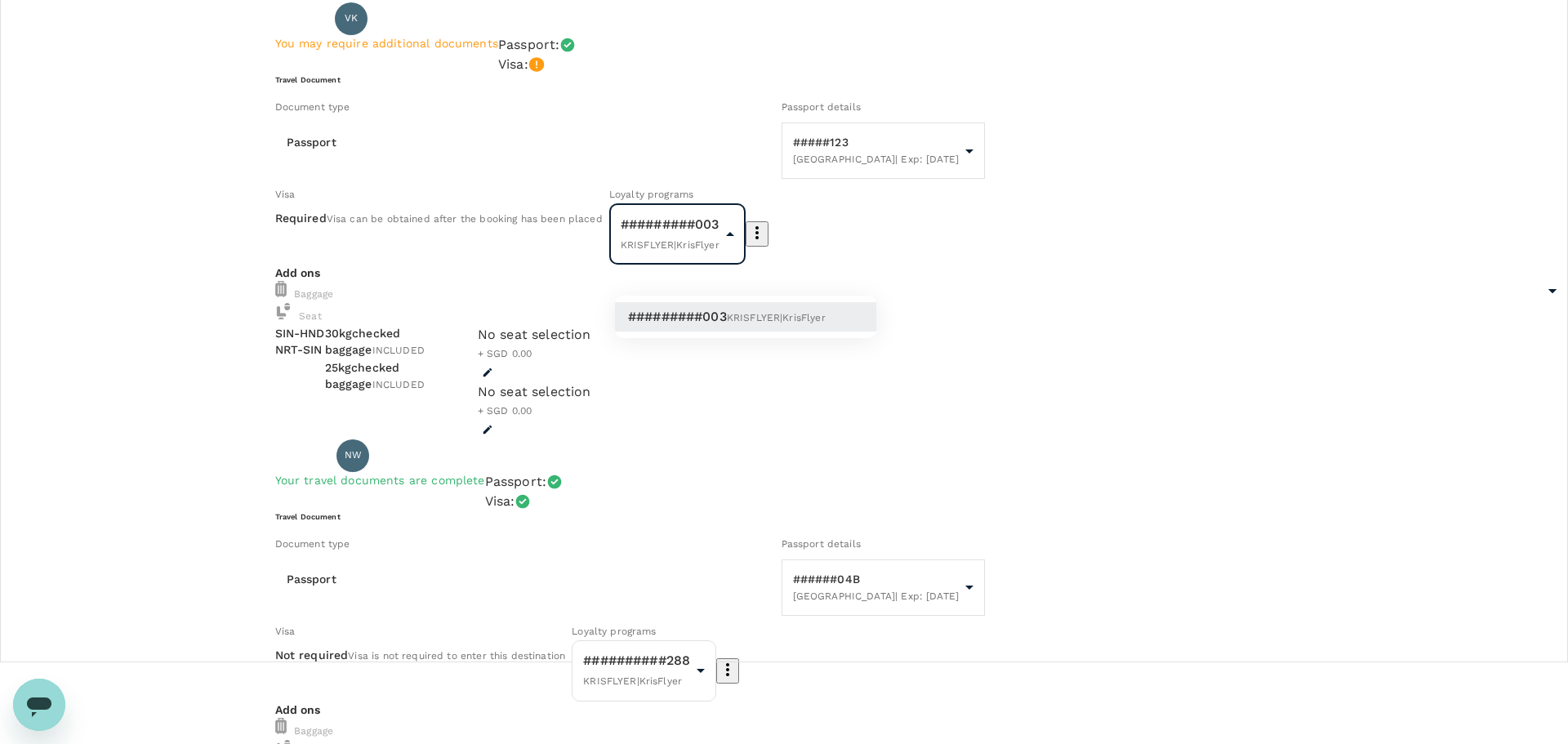
click at [797, 316] on span "KRISFLYER | KrisFlyer" at bounding box center [776, 317] width 99 height 11
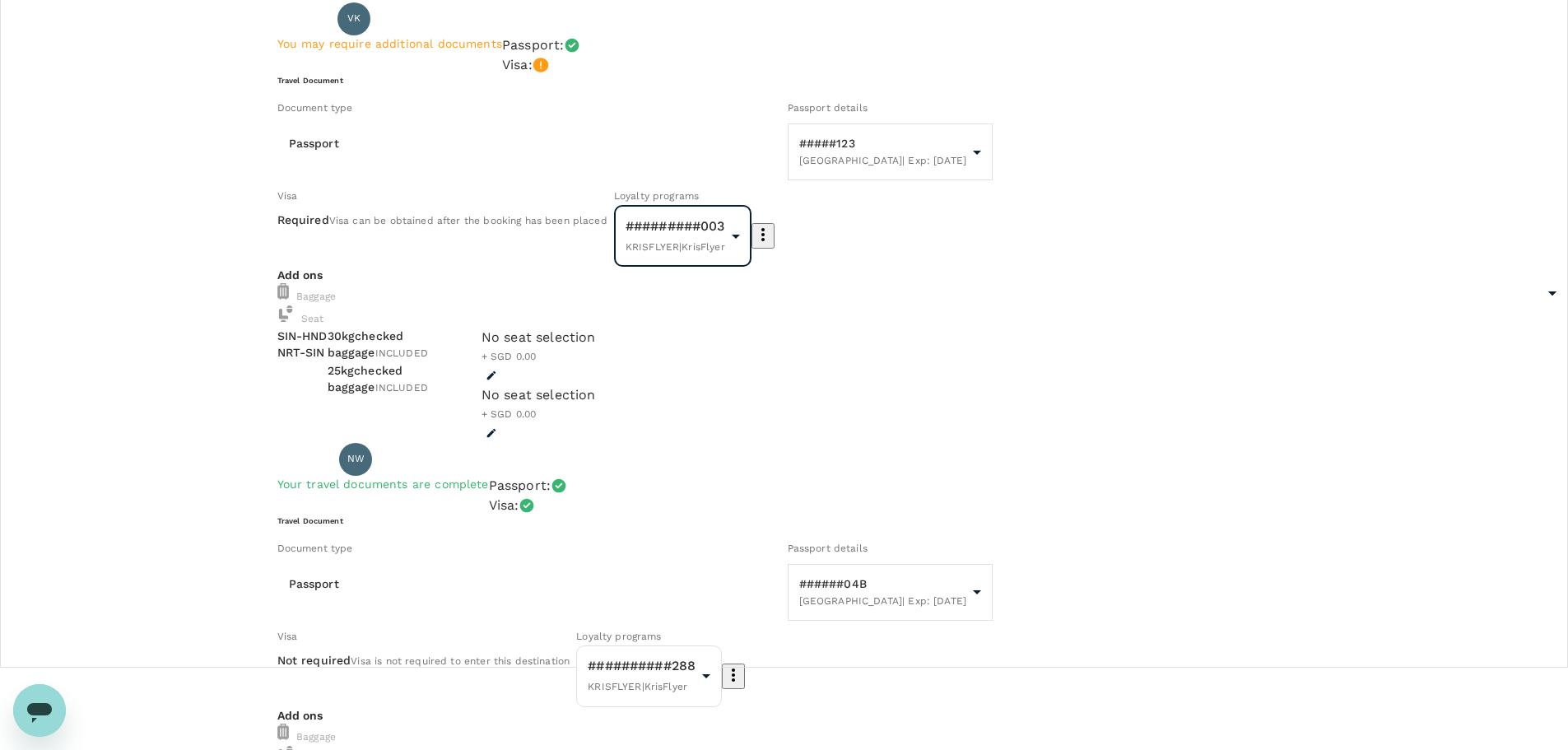
click at [765, 241] on icon "button" at bounding box center [763, 235] width 3 height 13
click at [751, 325] on div at bounding box center [790, 375] width 1580 height 750
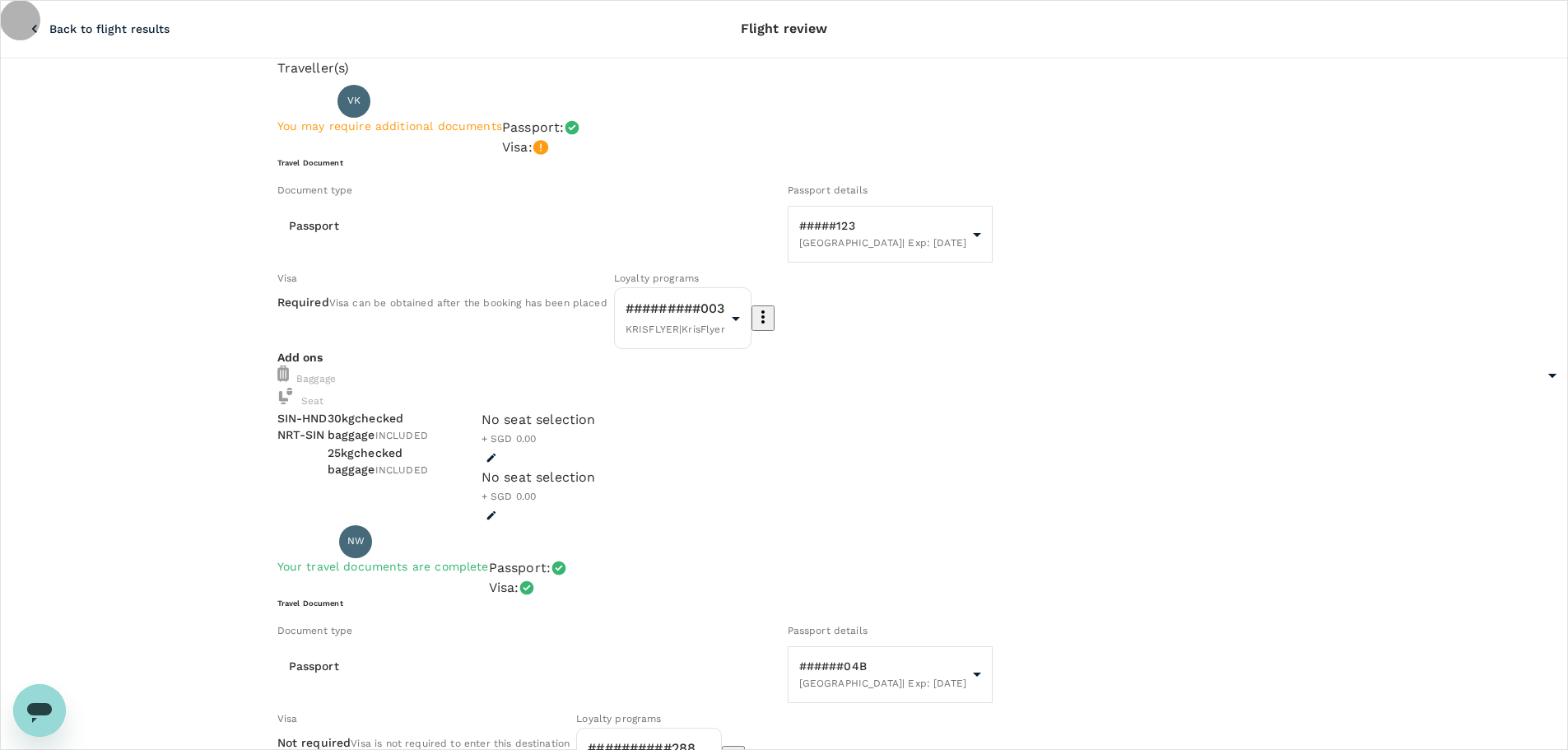
click at [773, 326] on icon "button" at bounding box center [763, 316] width 20 height 20
click at [902, 405] on li "Edit" at bounding box center [903, 405] width 83 height 30
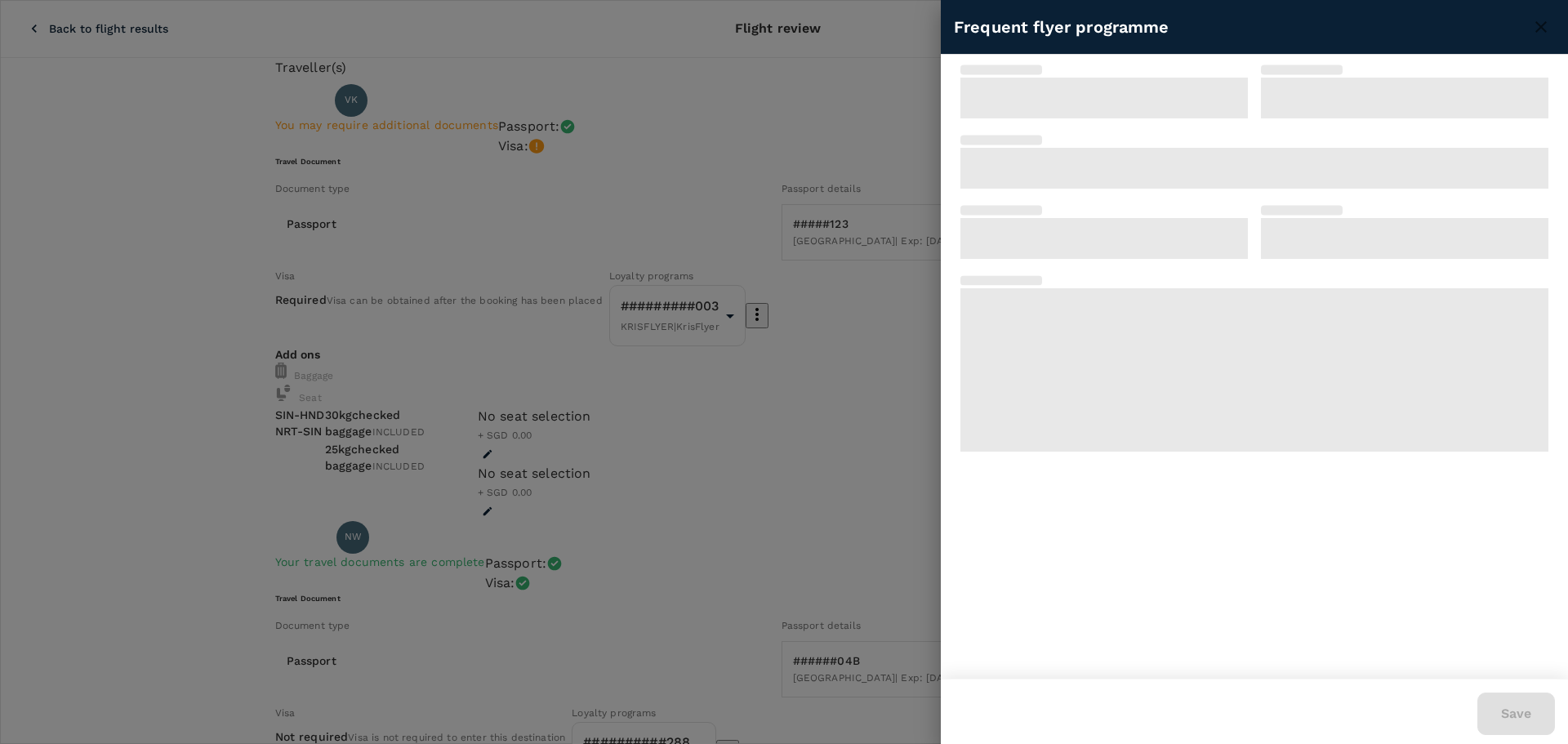
click at [886, 438] on div at bounding box center [784, 372] width 1568 height 744
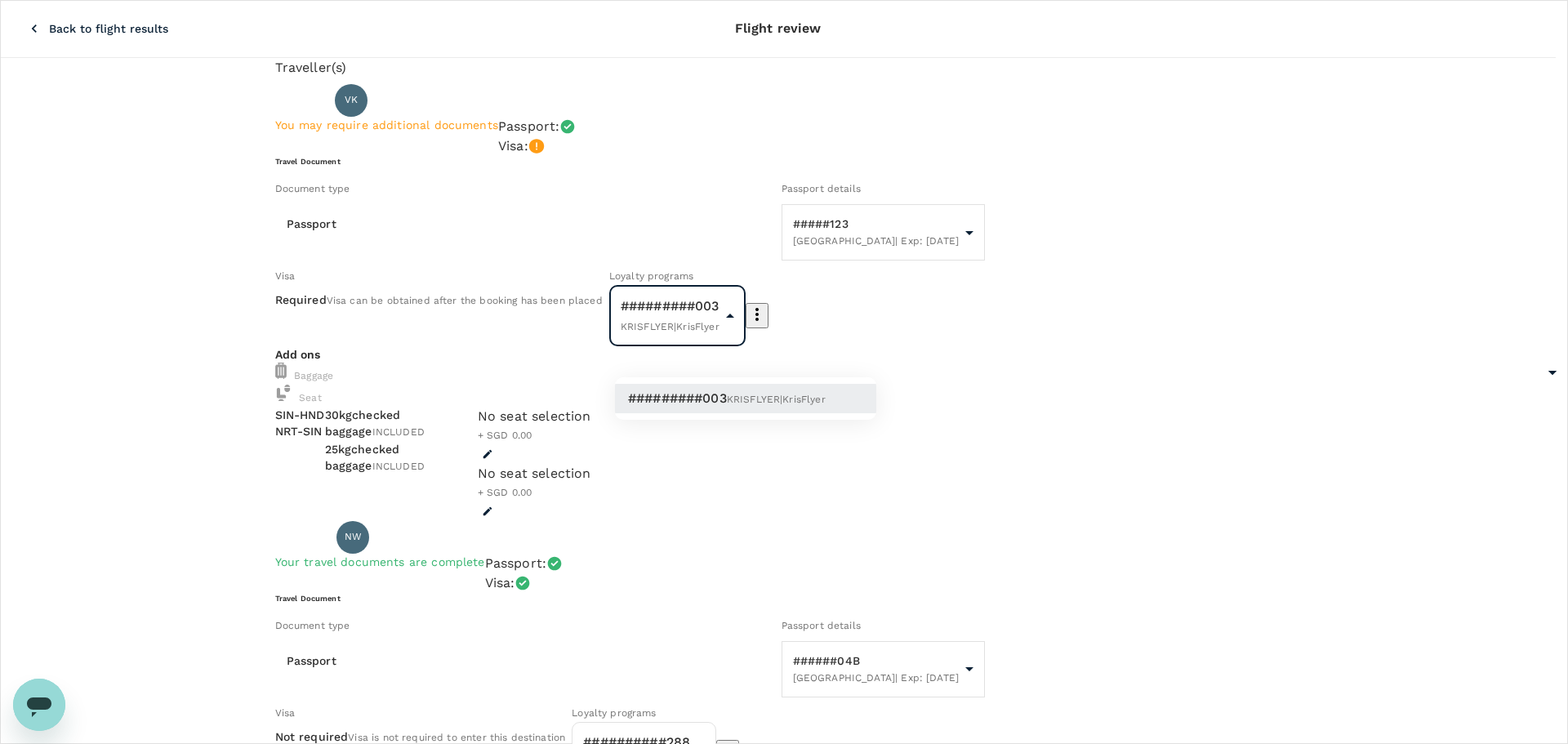
click at [750, 396] on span "KRISFLYER | KrisFlyer" at bounding box center [776, 399] width 99 height 11
click at [794, 397] on span "KRISFLYER | KrisFlyer" at bounding box center [776, 399] width 99 height 11
click at [767, 324] on icon "button" at bounding box center [757, 314] width 20 height 20
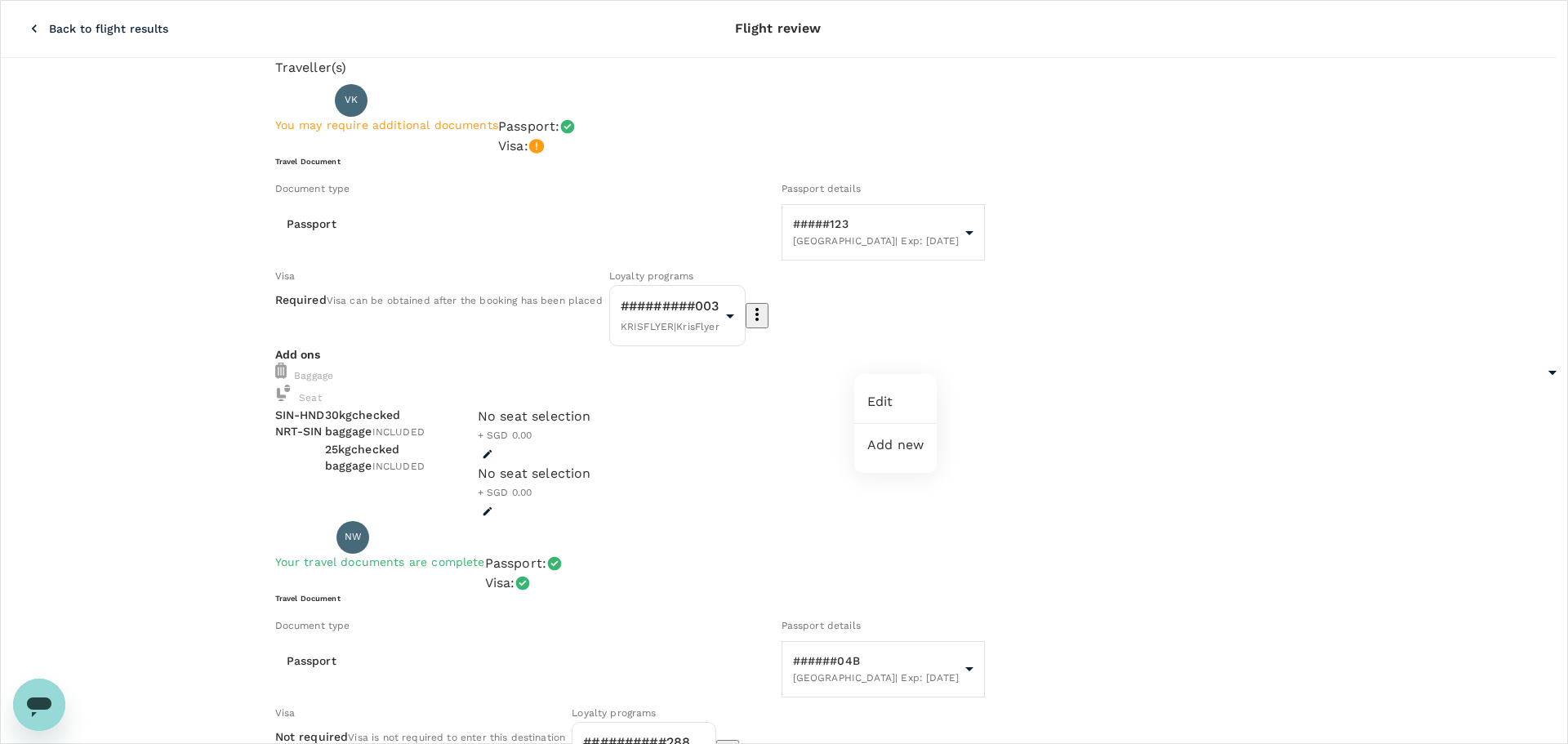
click at [908, 442] on li "Add new" at bounding box center [896, 445] width 83 height 29
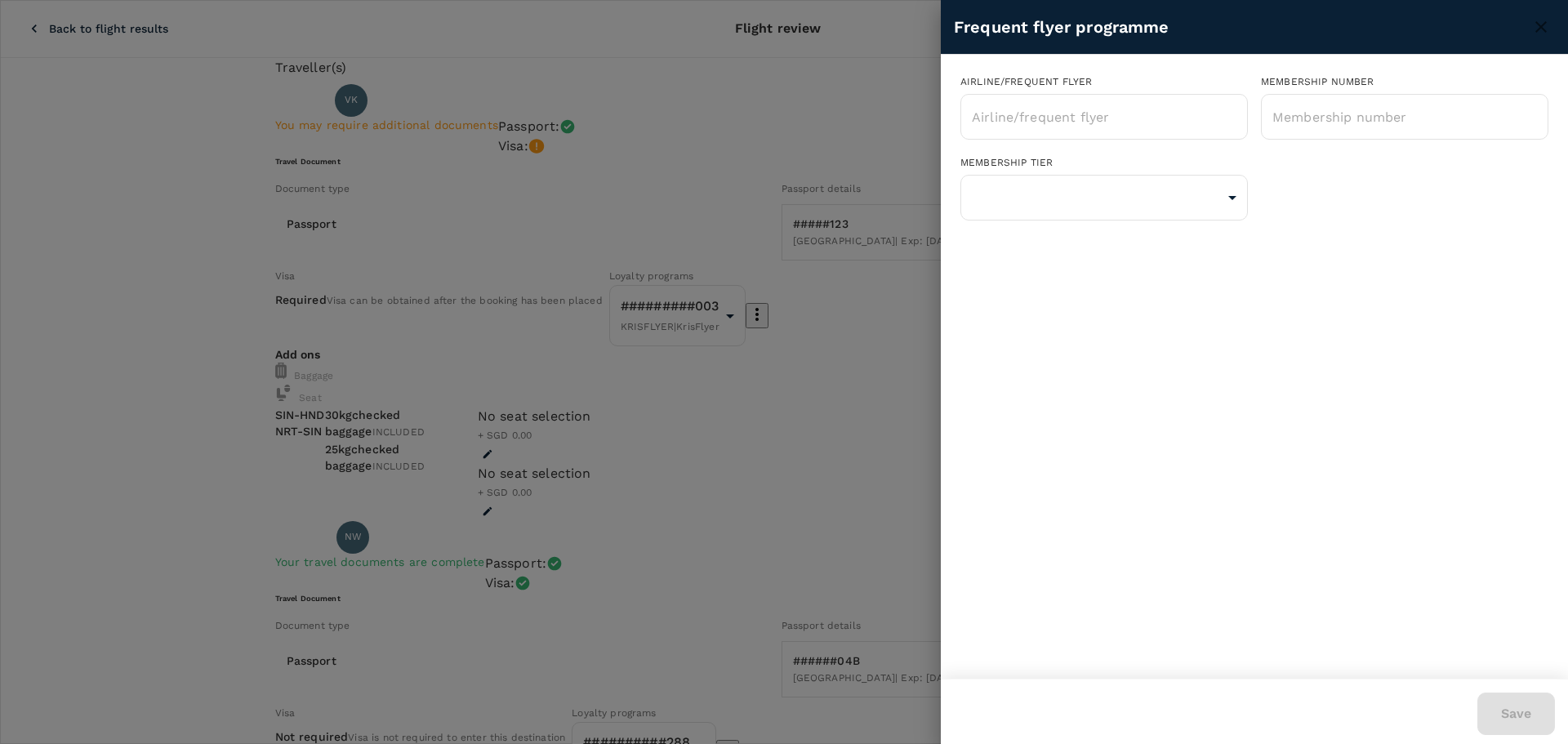
click at [842, 432] on div at bounding box center [784, 372] width 1568 height 744
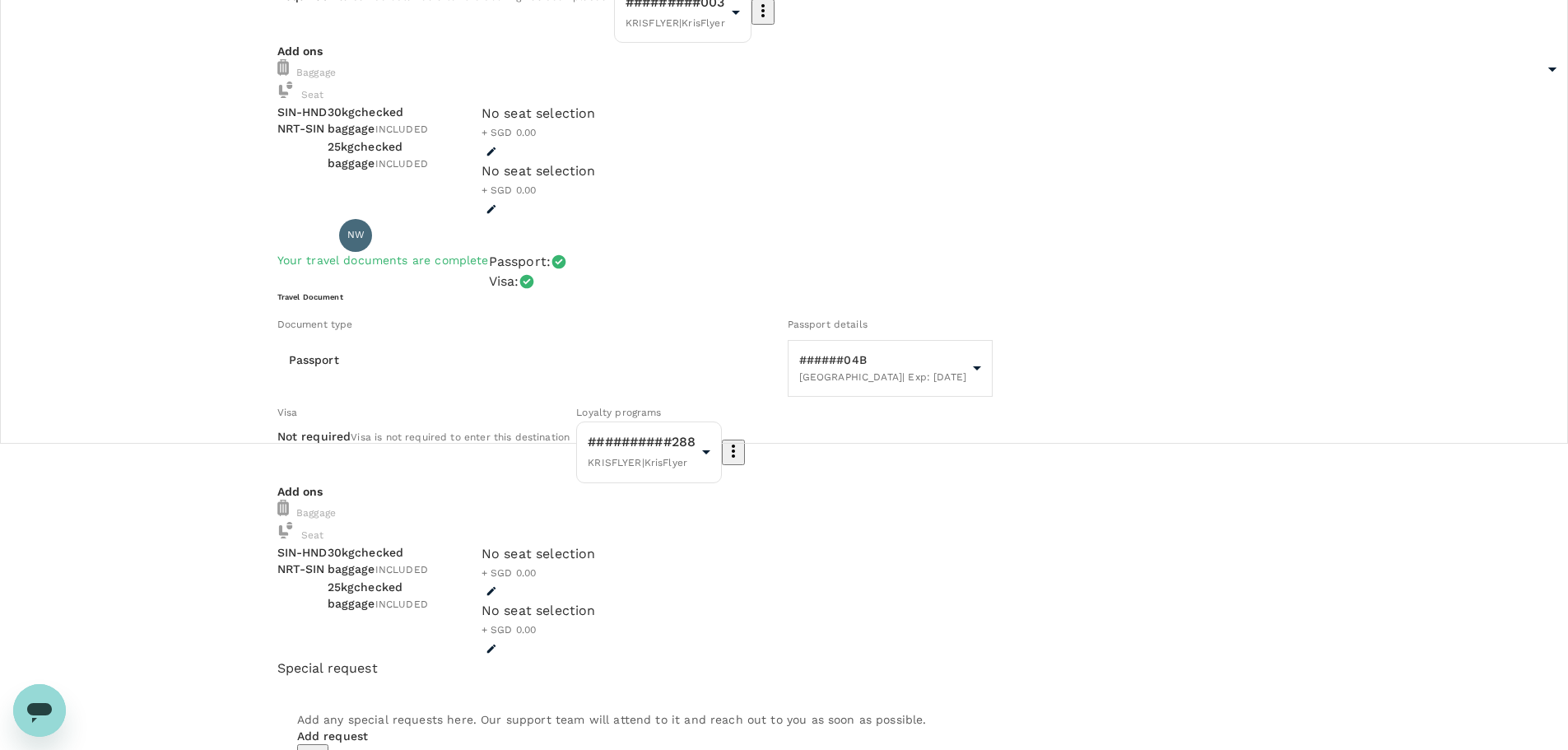
scroll to position [411, 0]
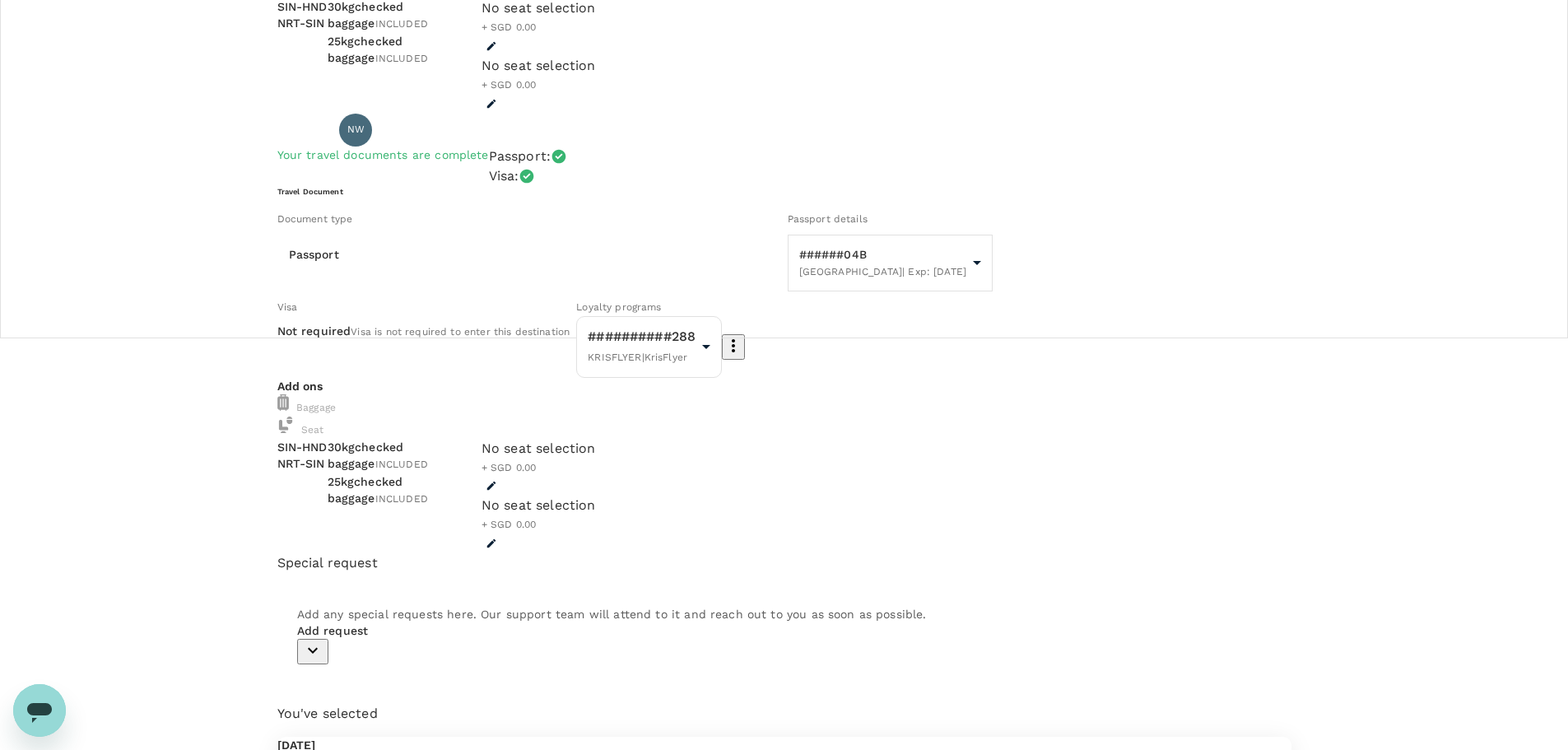
click at [744, 355] on icon "button" at bounding box center [734, 345] width 20 height 20
click at [911, 505] on li "Edit" at bounding box center [903, 517] width 83 height 30
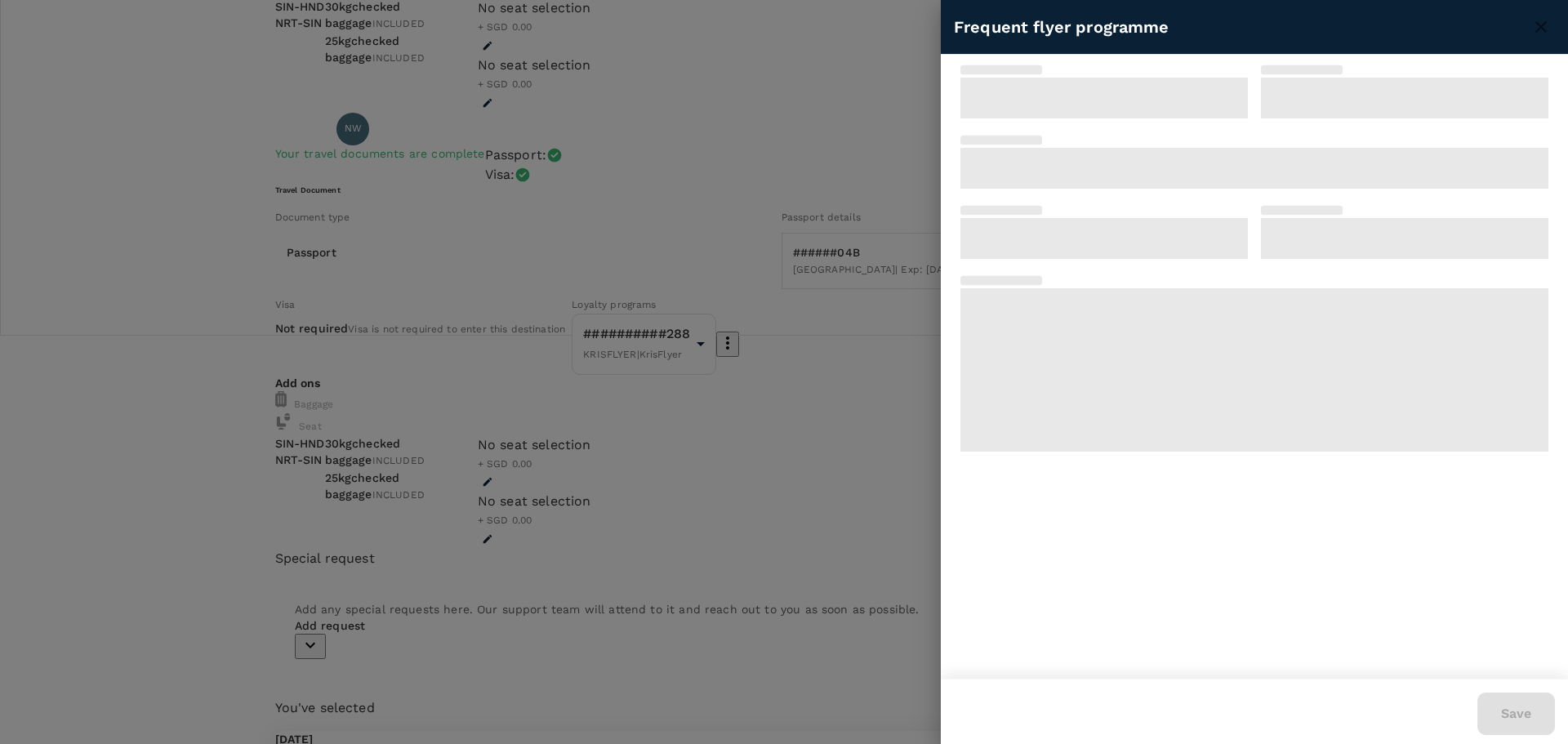
type input "Singapore Airlines PPS Club/ KrisFlyer"
type input "KF 8878043288"
type input "1"
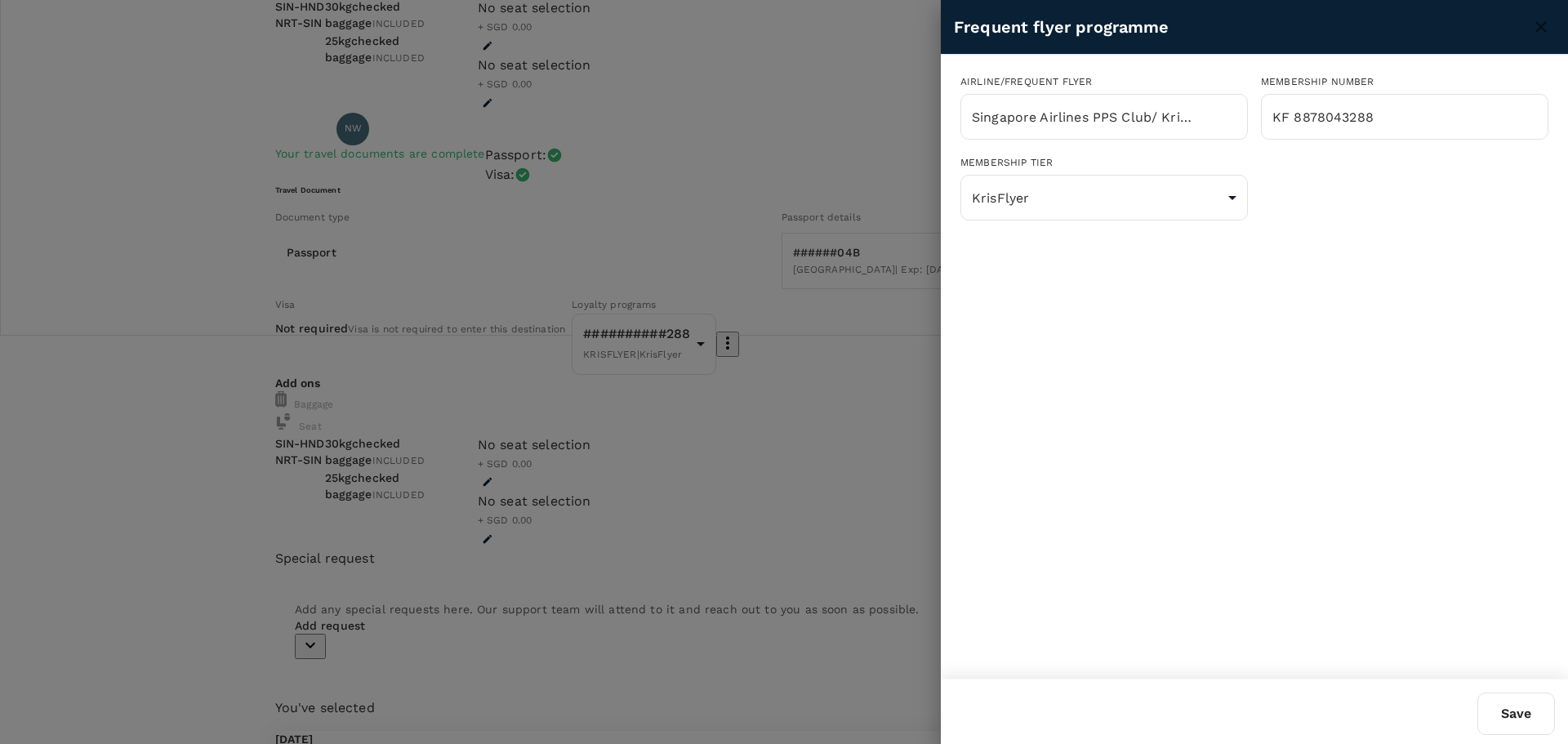
click at [822, 322] on div at bounding box center [784, 372] width 1568 height 744
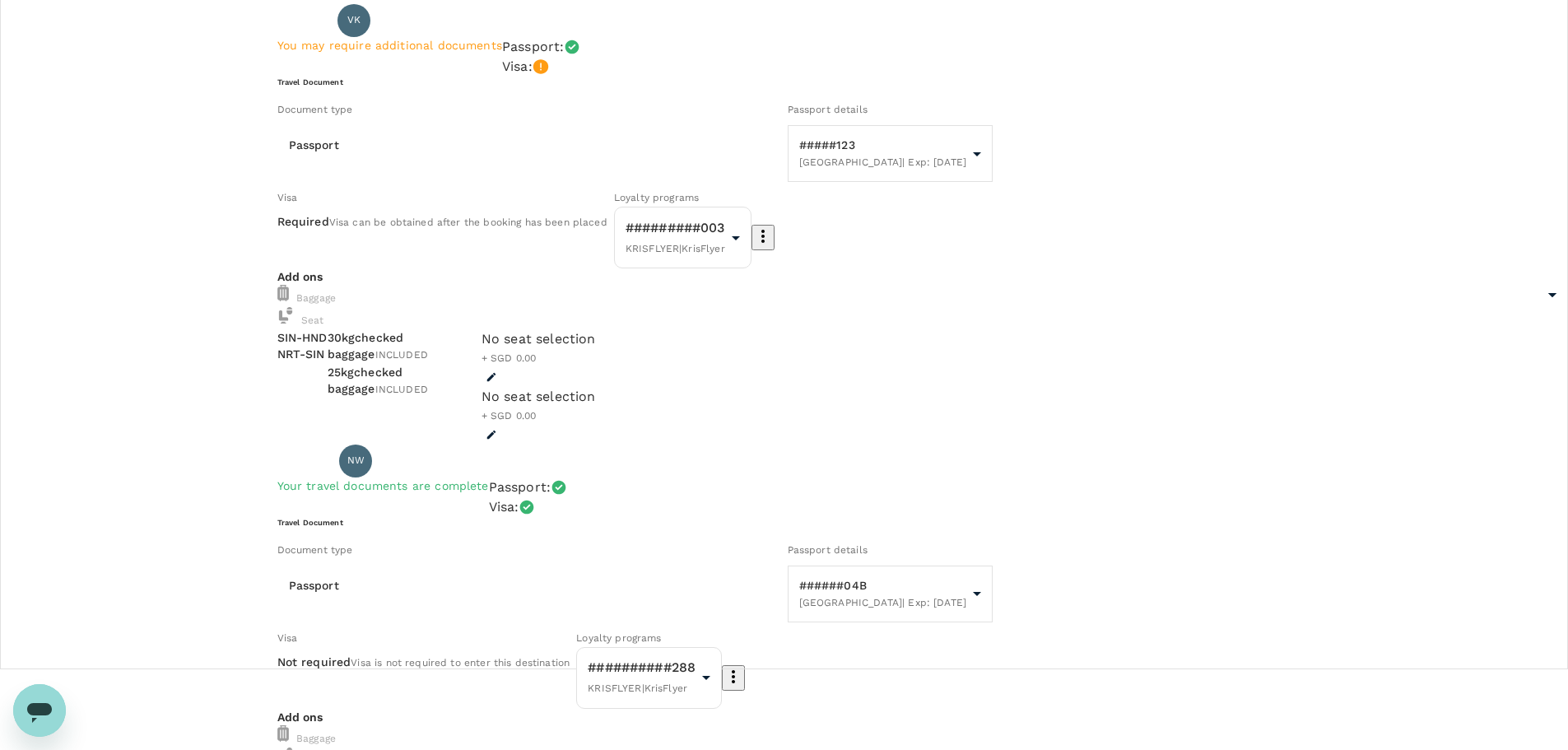
scroll to position [0, 0]
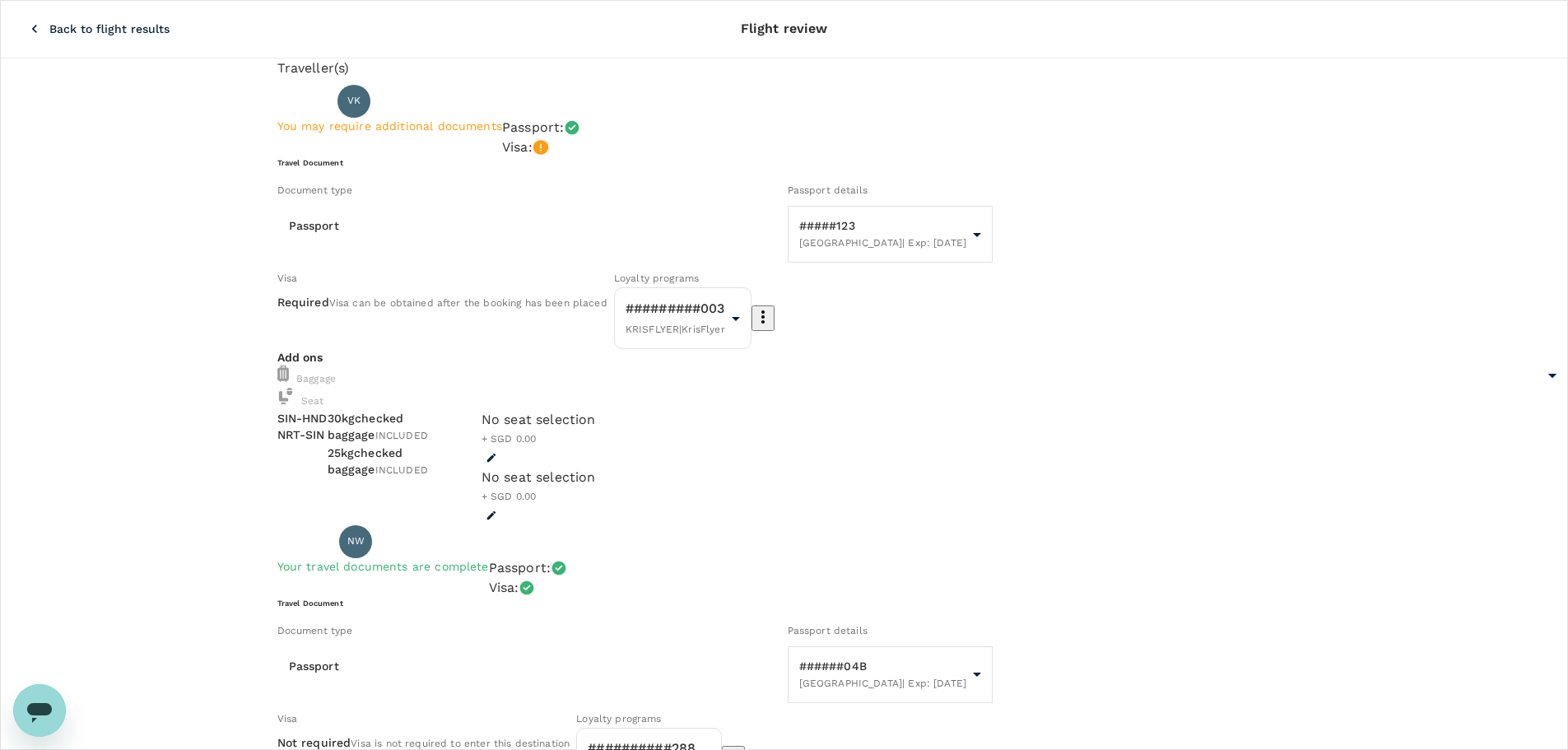
click at [32, 25] on icon "button" at bounding box center [35, 29] width 5 height 8
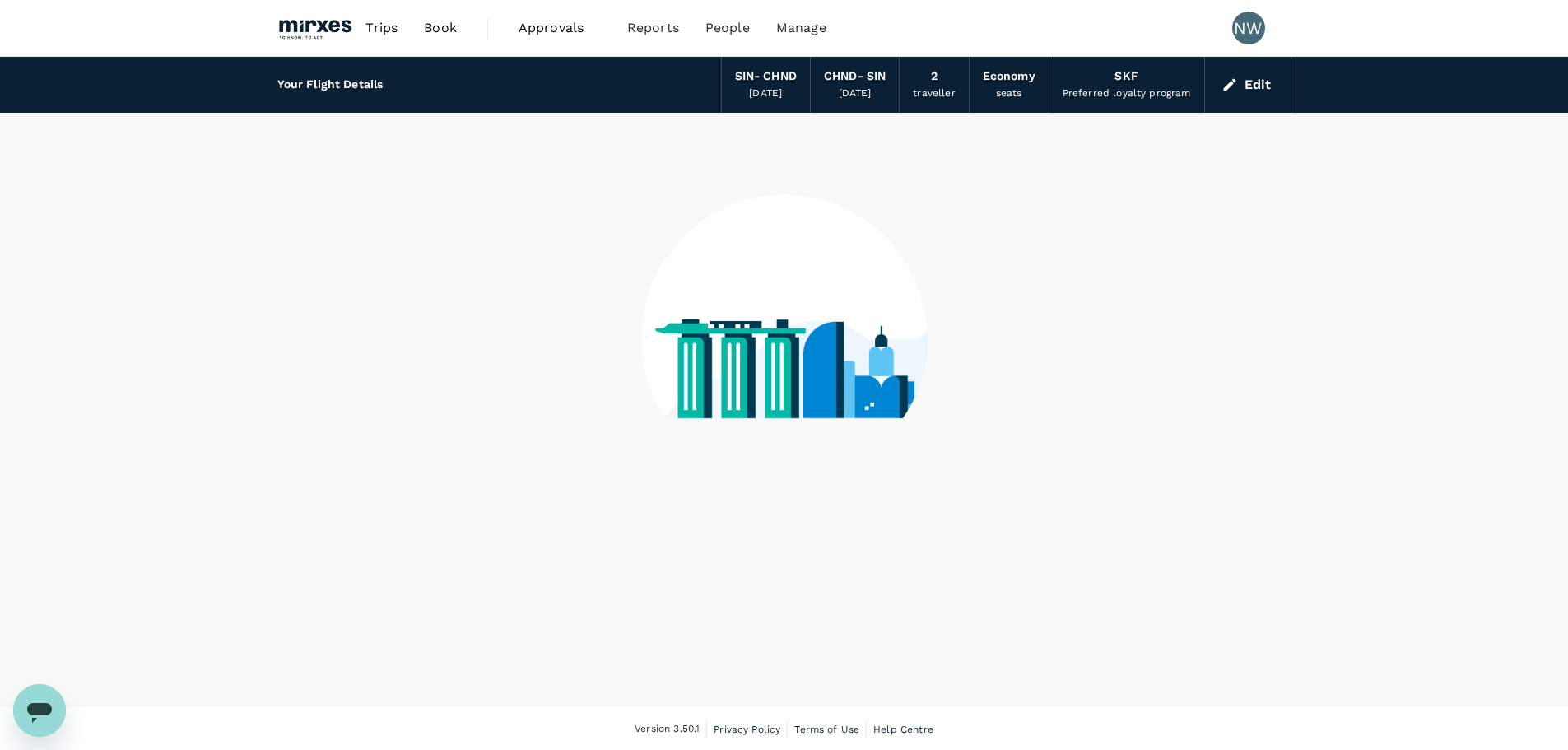
scroll to position [2, 0]
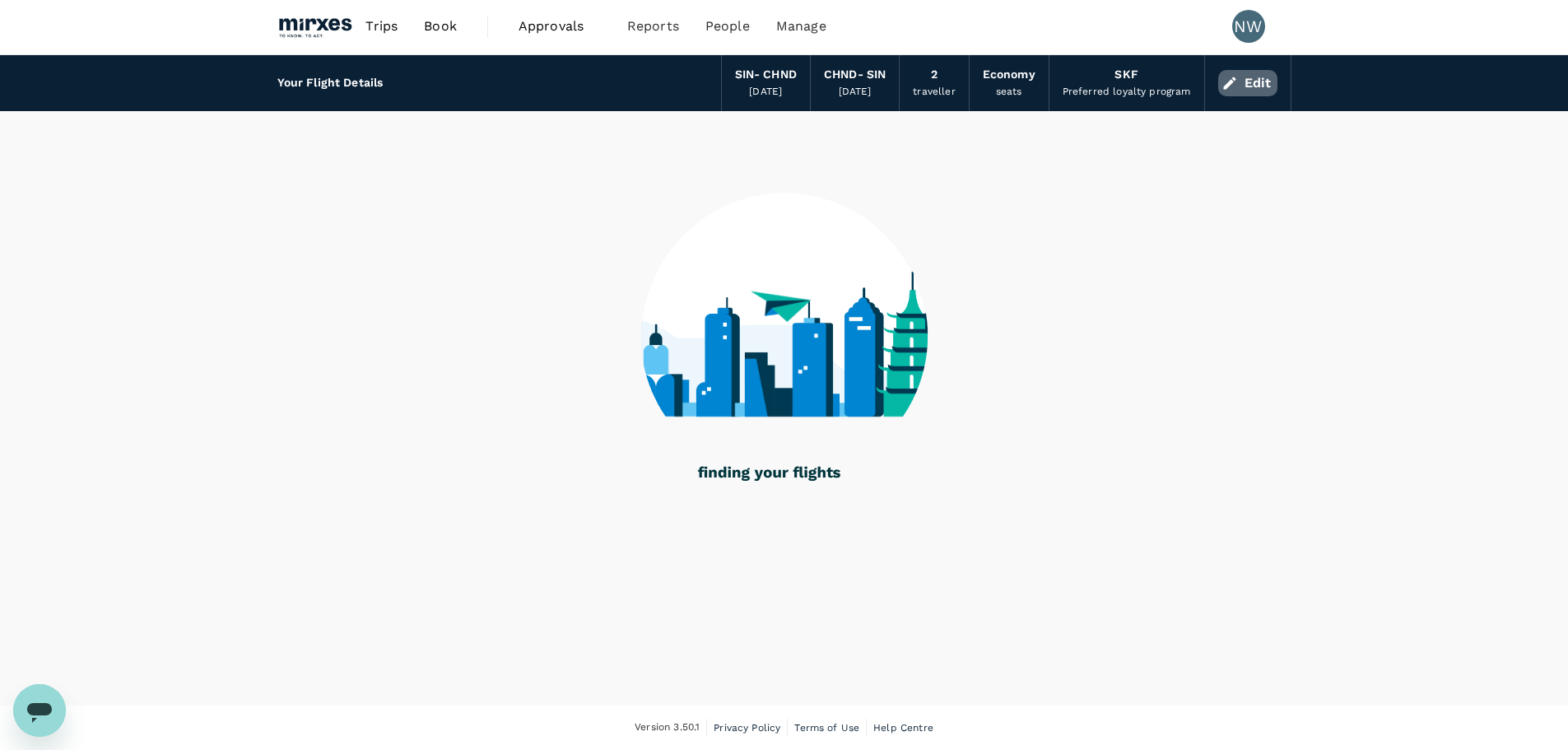
click at [1241, 91] on button "Edit" at bounding box center [1248, 83] width 59 height 26
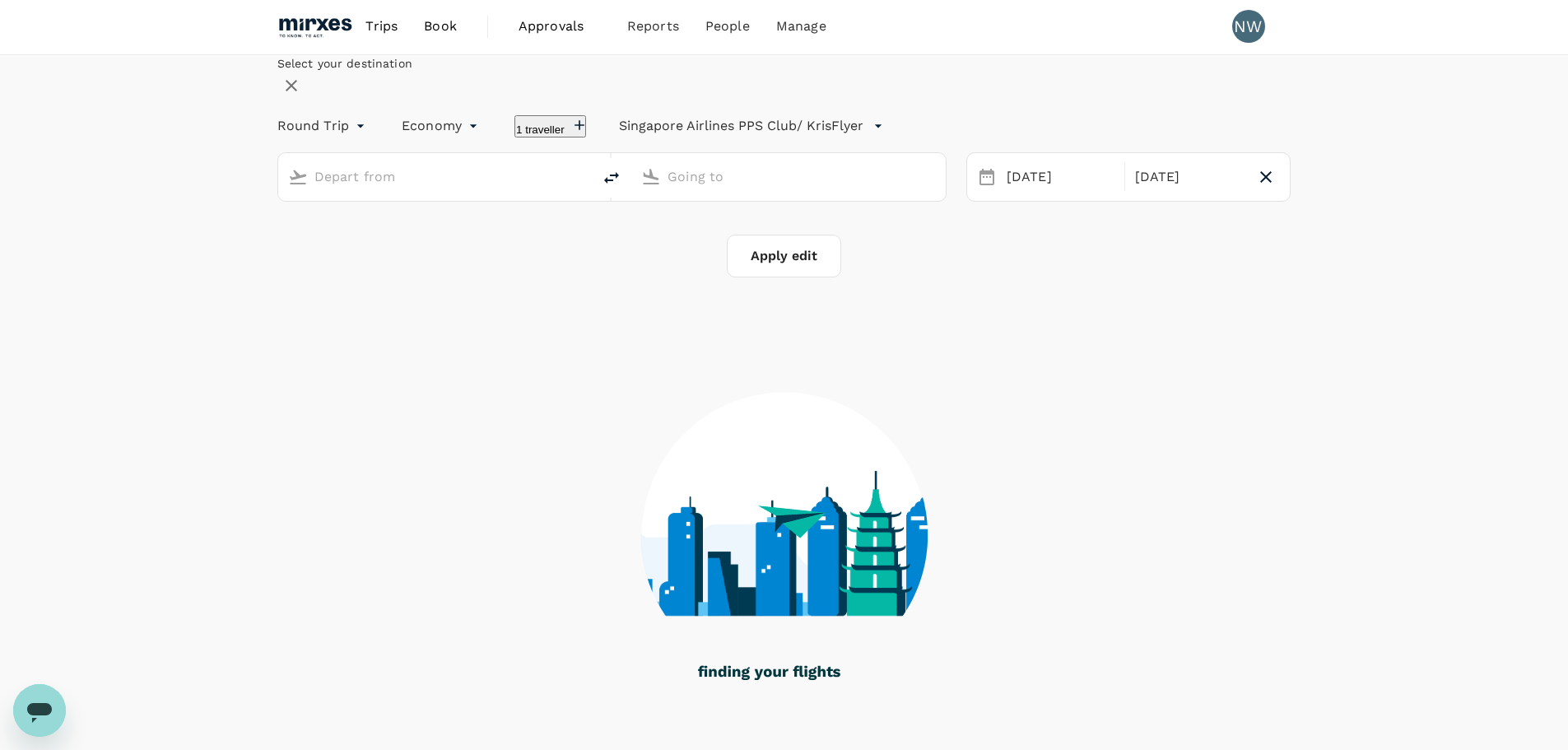
type input "Singapore Changi (SIN)"
type input "Tokyo, Japan (any)"
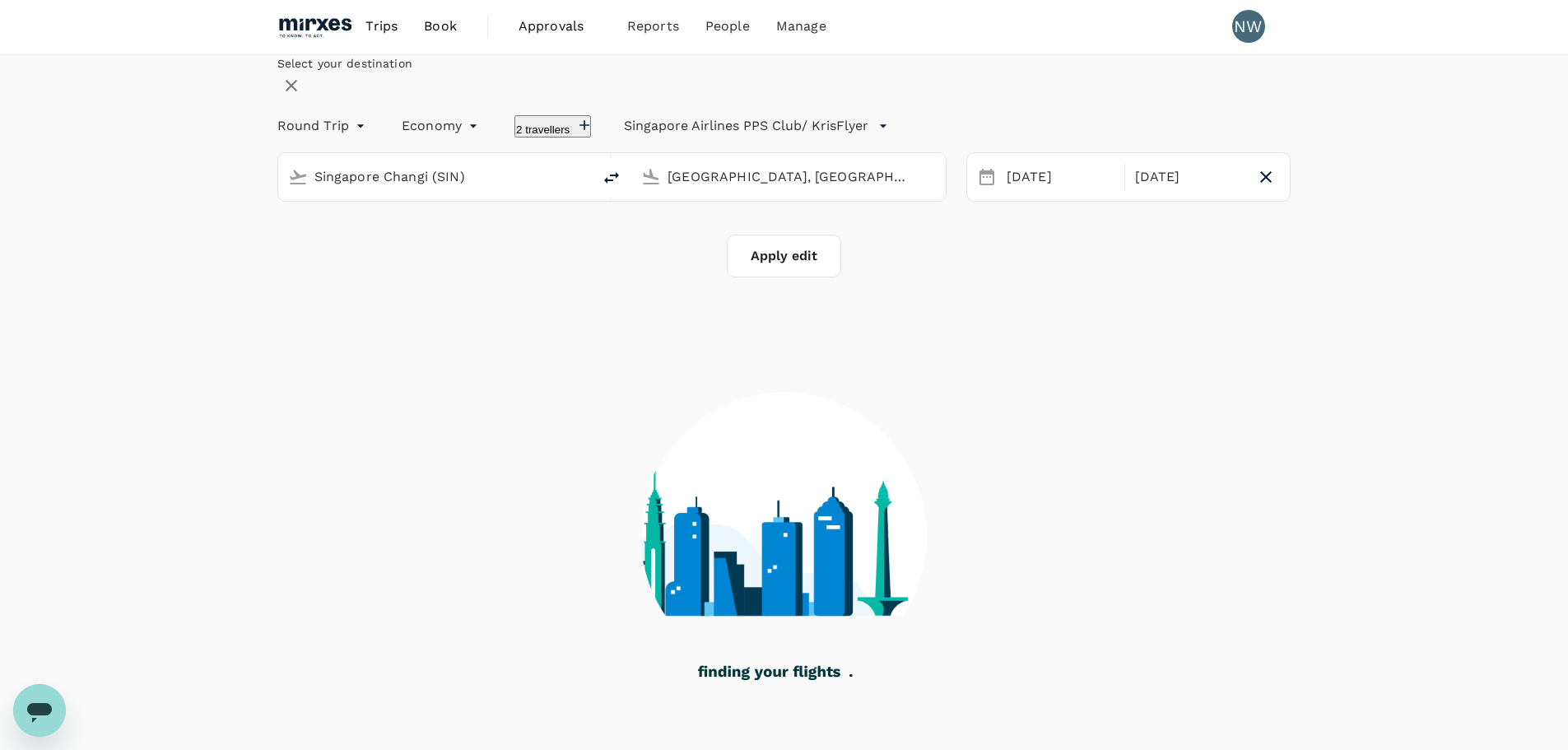
click at [593, 134] on icon "button" at bounding box center [584, 125] width 16 height 16
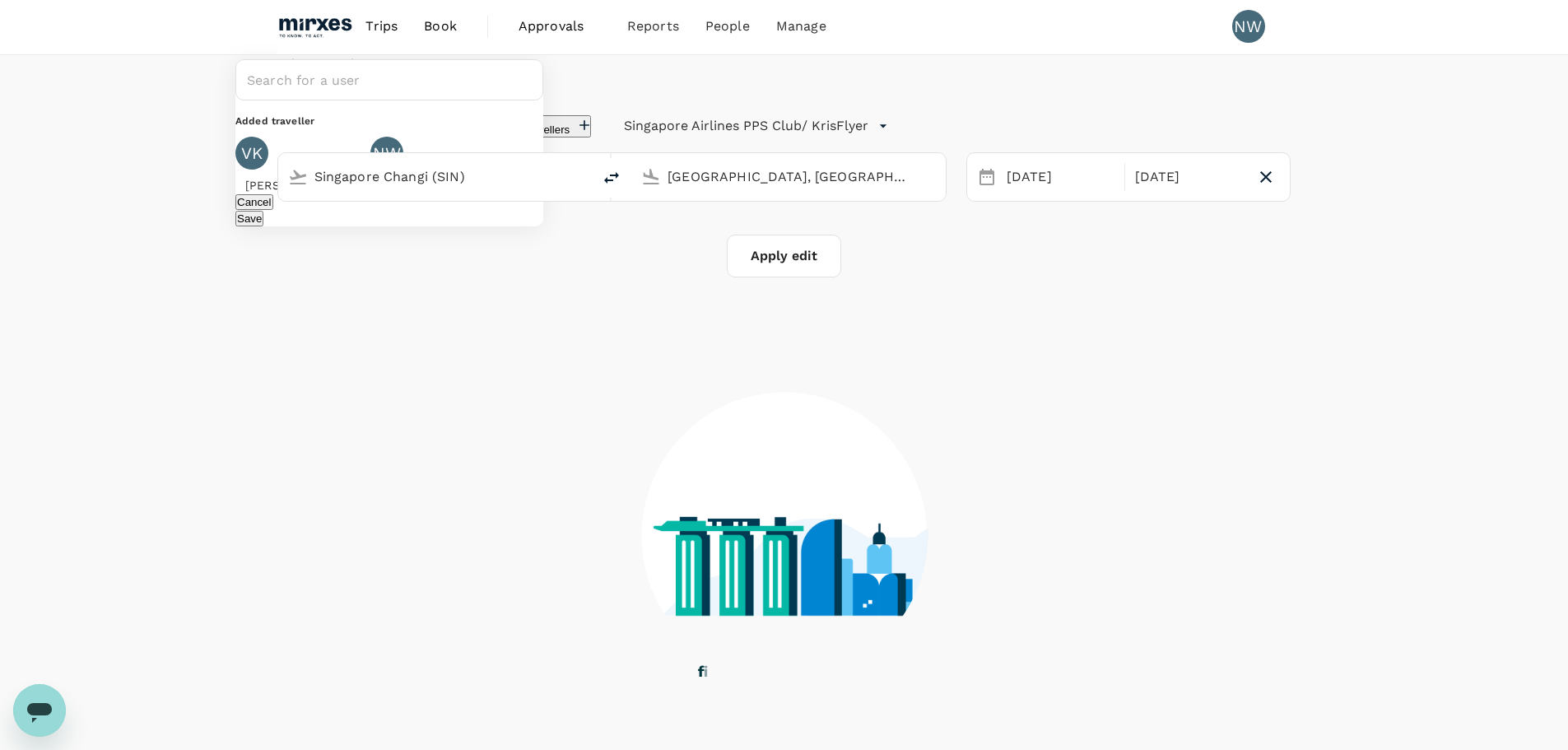
click at [370, 190] on icon at bounding box center [360, 180] width 20 height 20
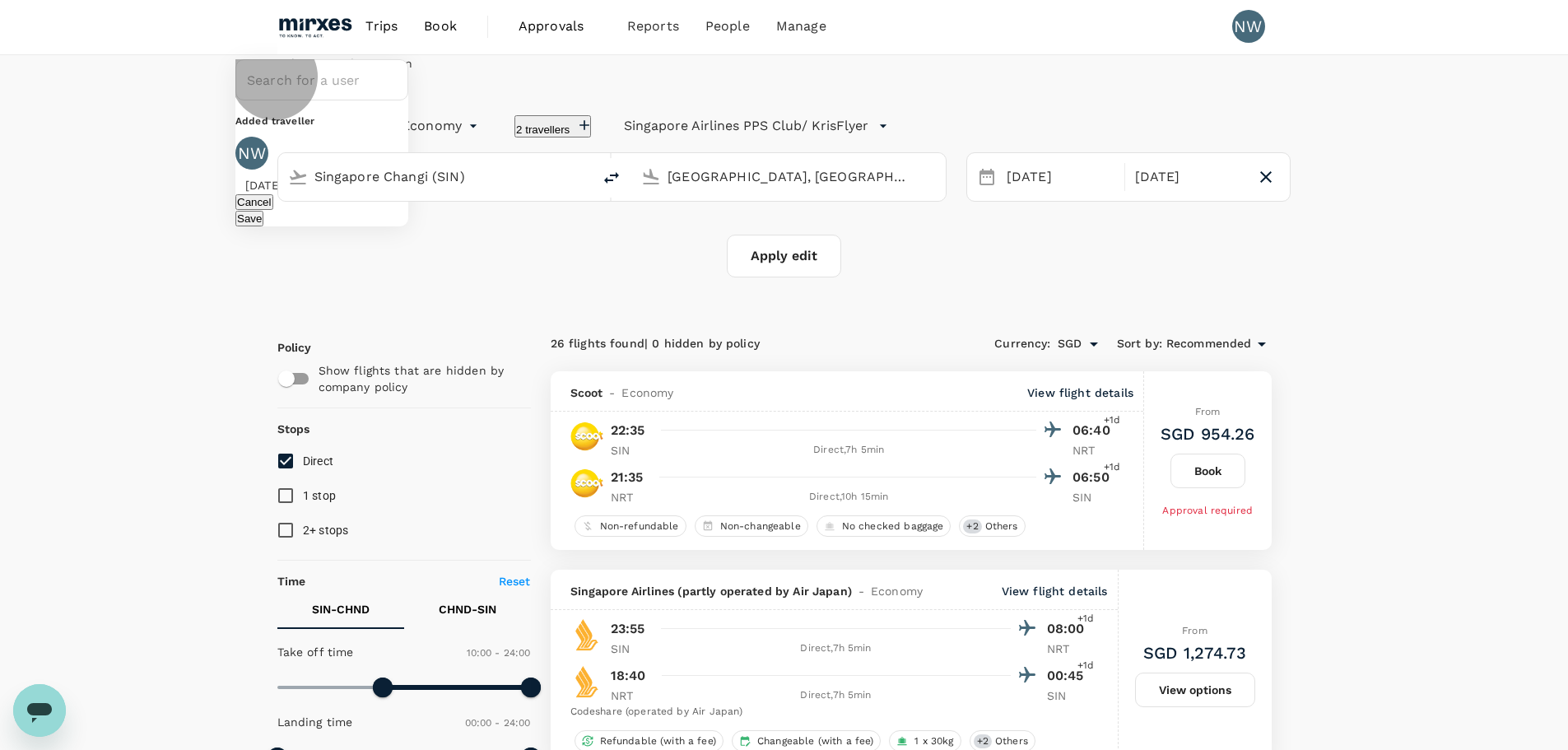
click at [264, 227] on button "Save" at bounding box center [250, 218] width 28 height 16
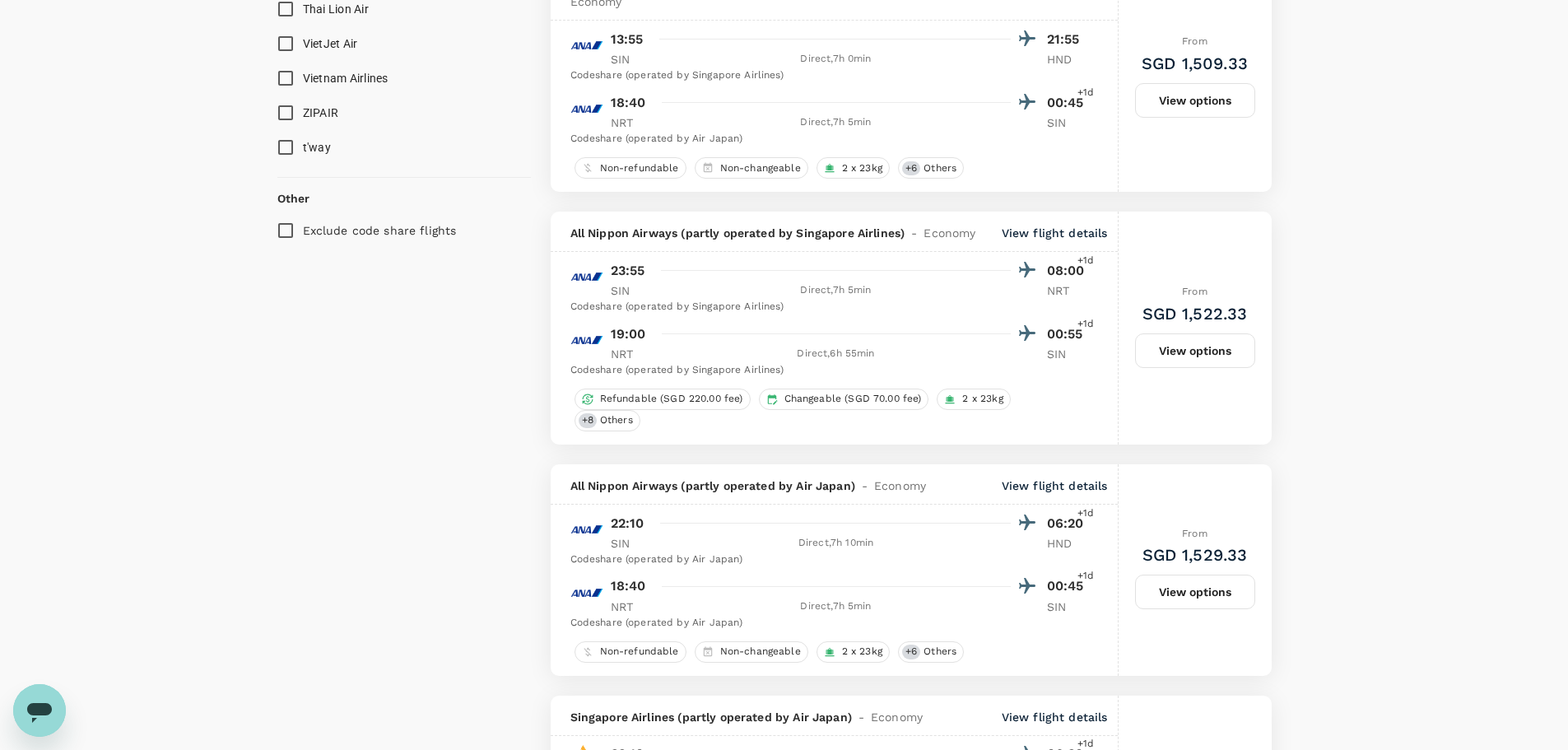
scroll to position [1895, 0]
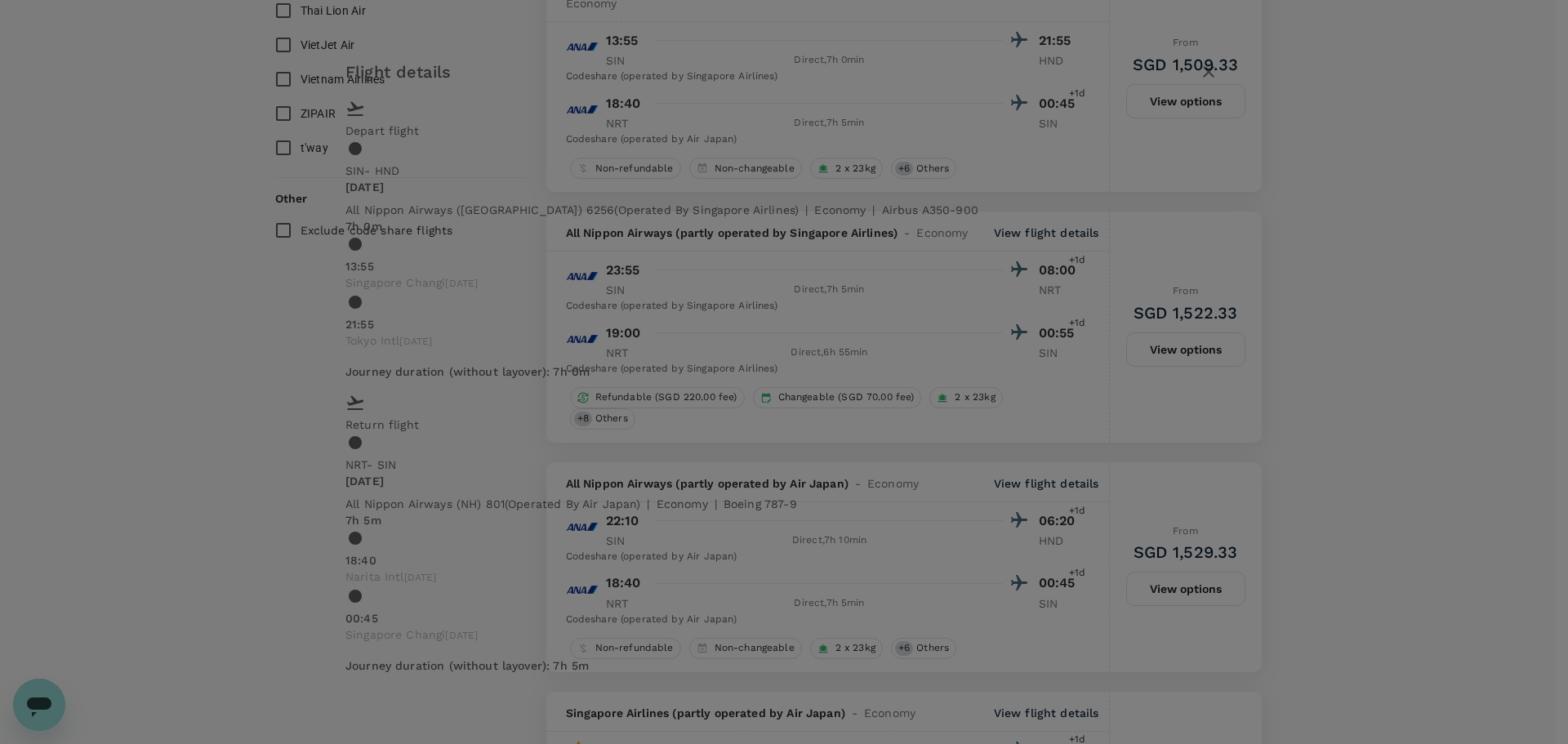
click at [1468, 353] on div "Flight details Depart flight SIN - HND Tue, 23 Sep All Nippon Airways (NH) 6256…" at bounding box center [784, 372] width 1568 height 744
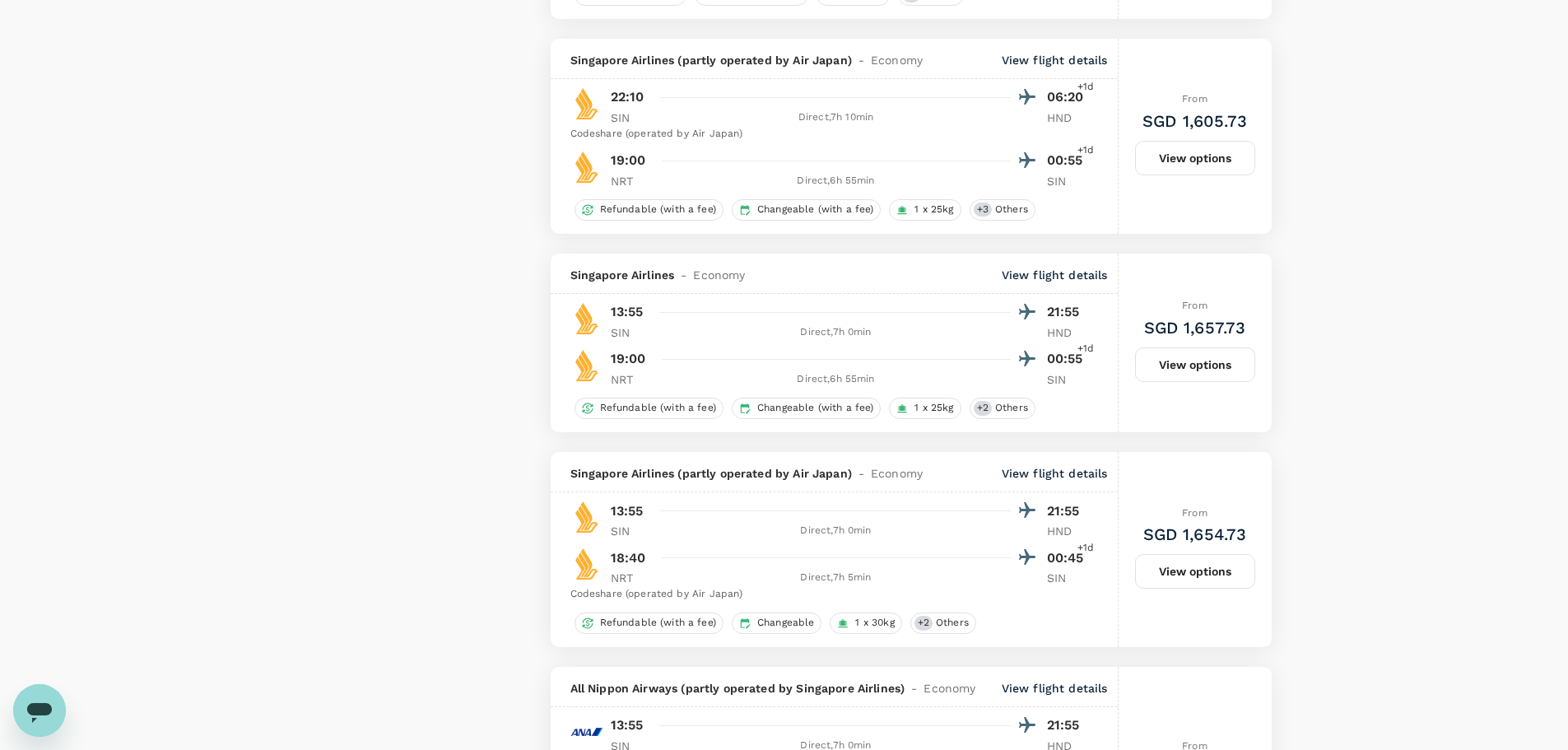
scroll to position [2636, 0]
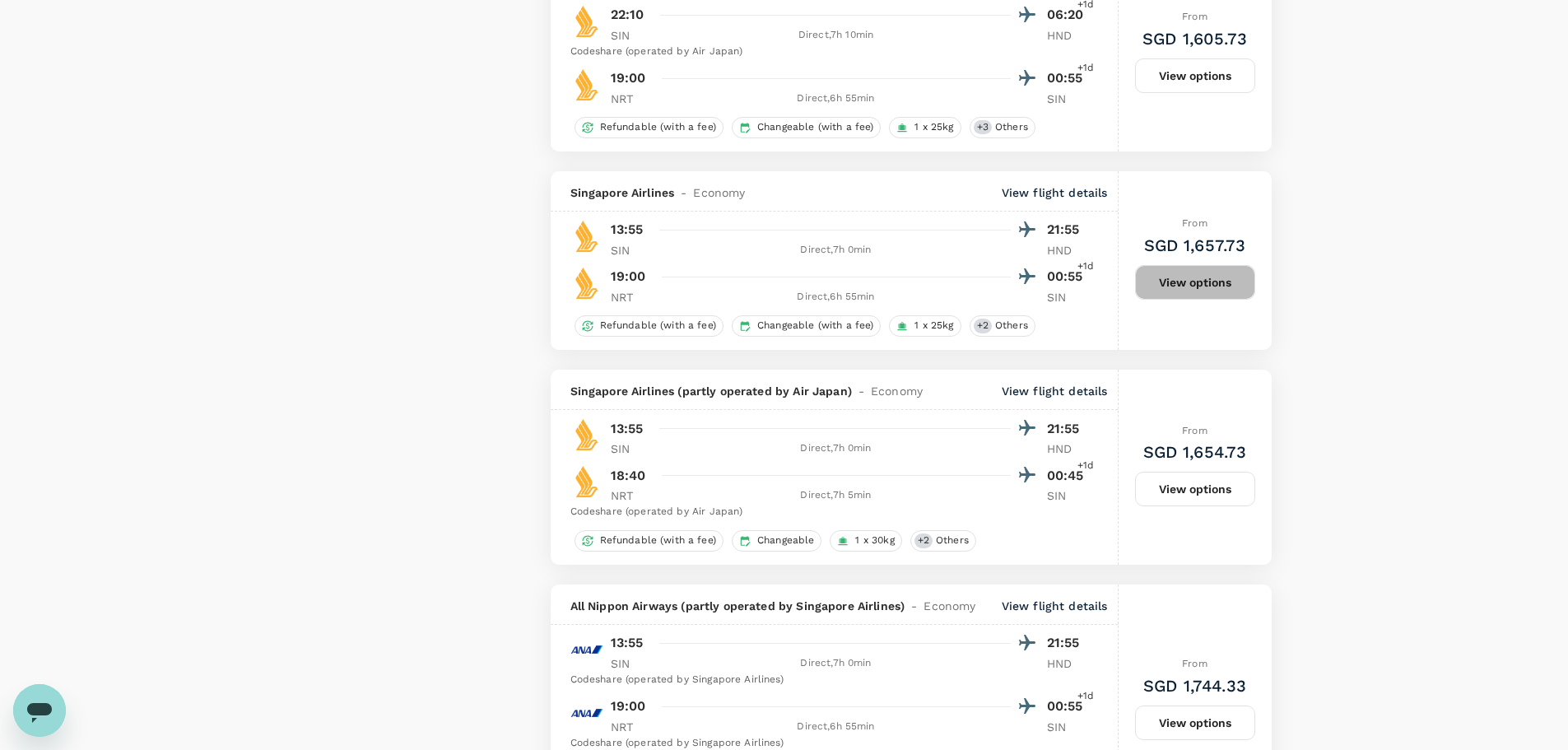
click at [1214, 299] on button "View options" at bounding box center [1195, 283] width 120 height 35
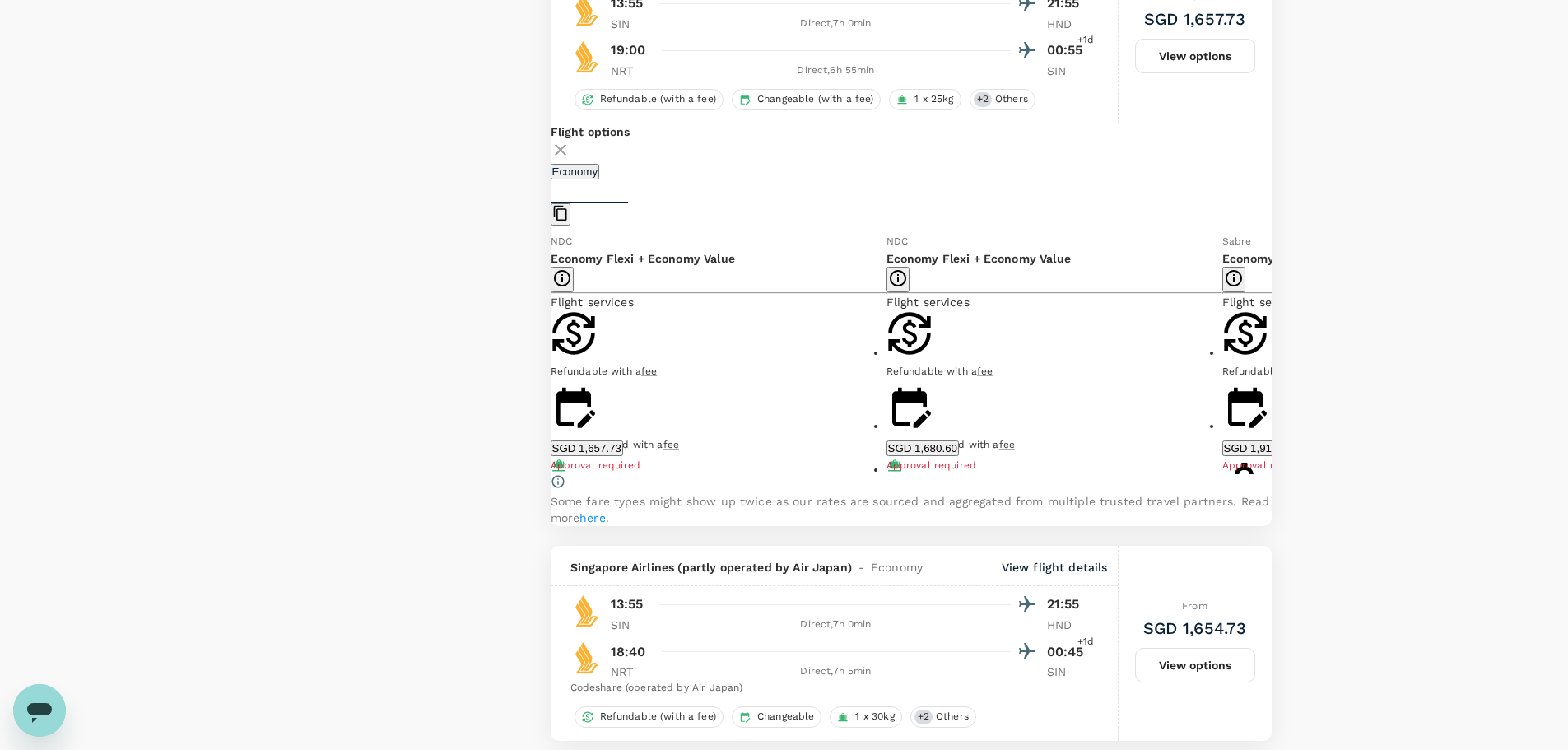
scroll to position [2909, 0]
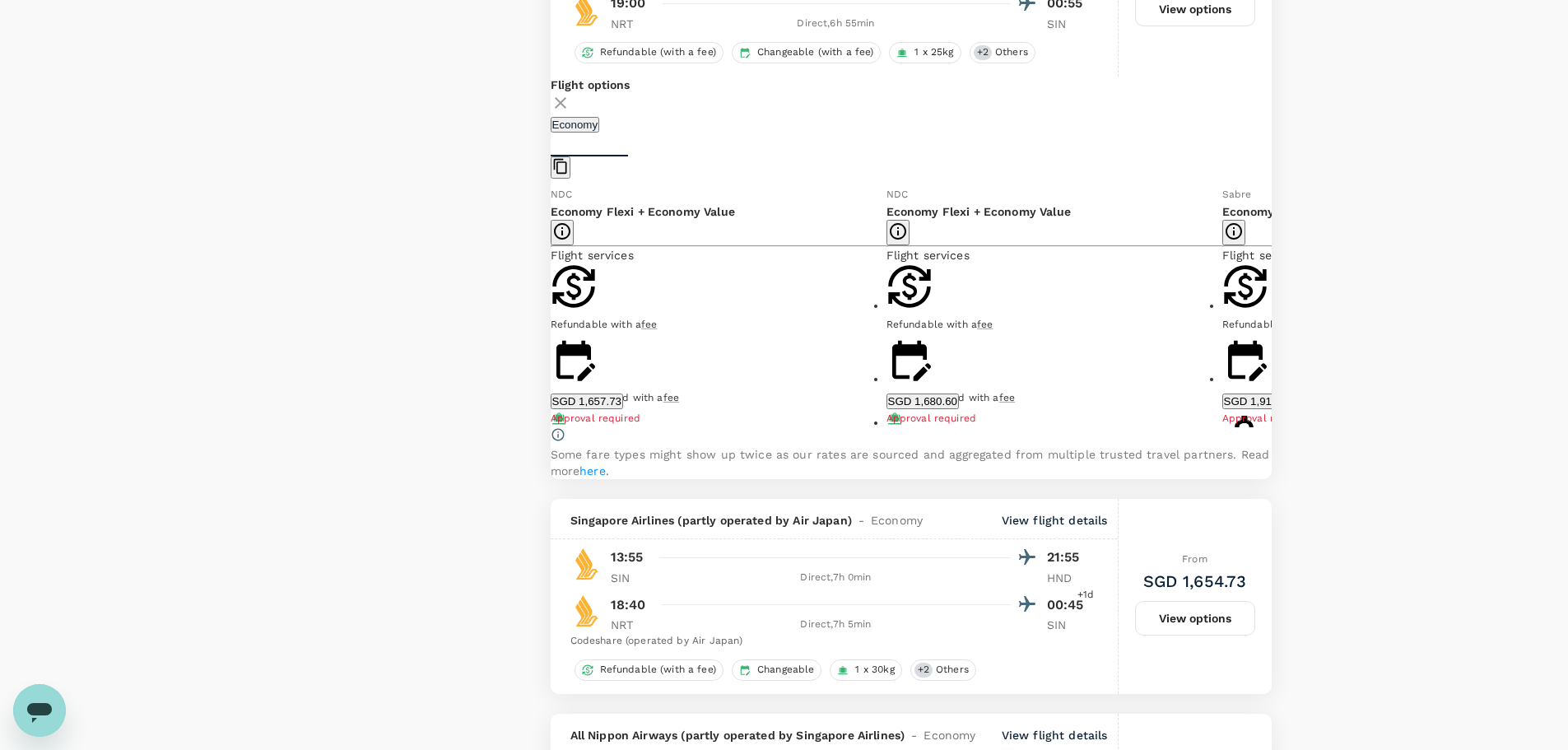
click at [623, 409] on button "SGD 1,657.73" at bounding box center [587, 401] width 73 height 16
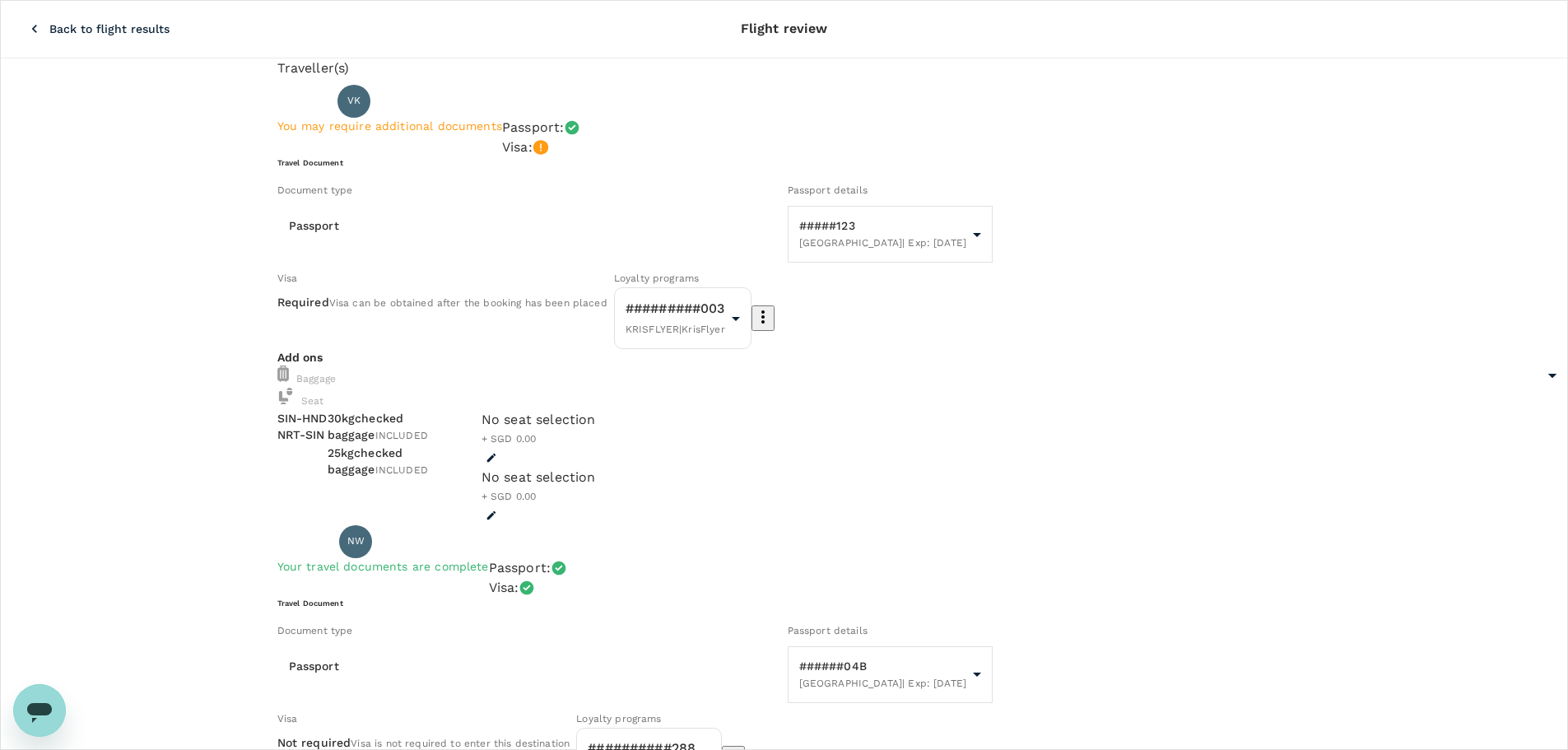
click at [26, 21] on icon "button" at bounding box center [35, 29] width 16 height 16
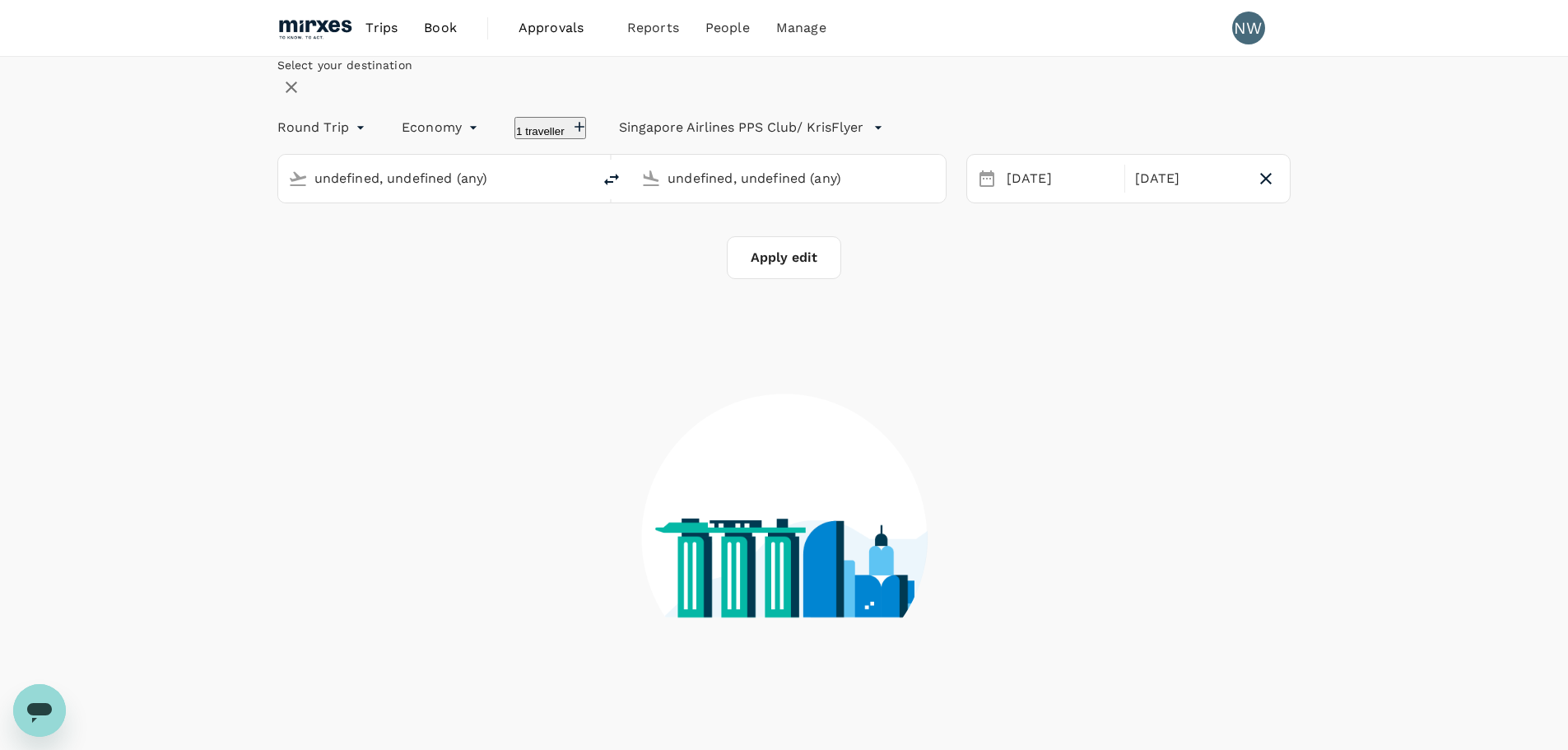
type input "Singapore Changi (SIN)"
type input "Tokyo, Japan (any)"
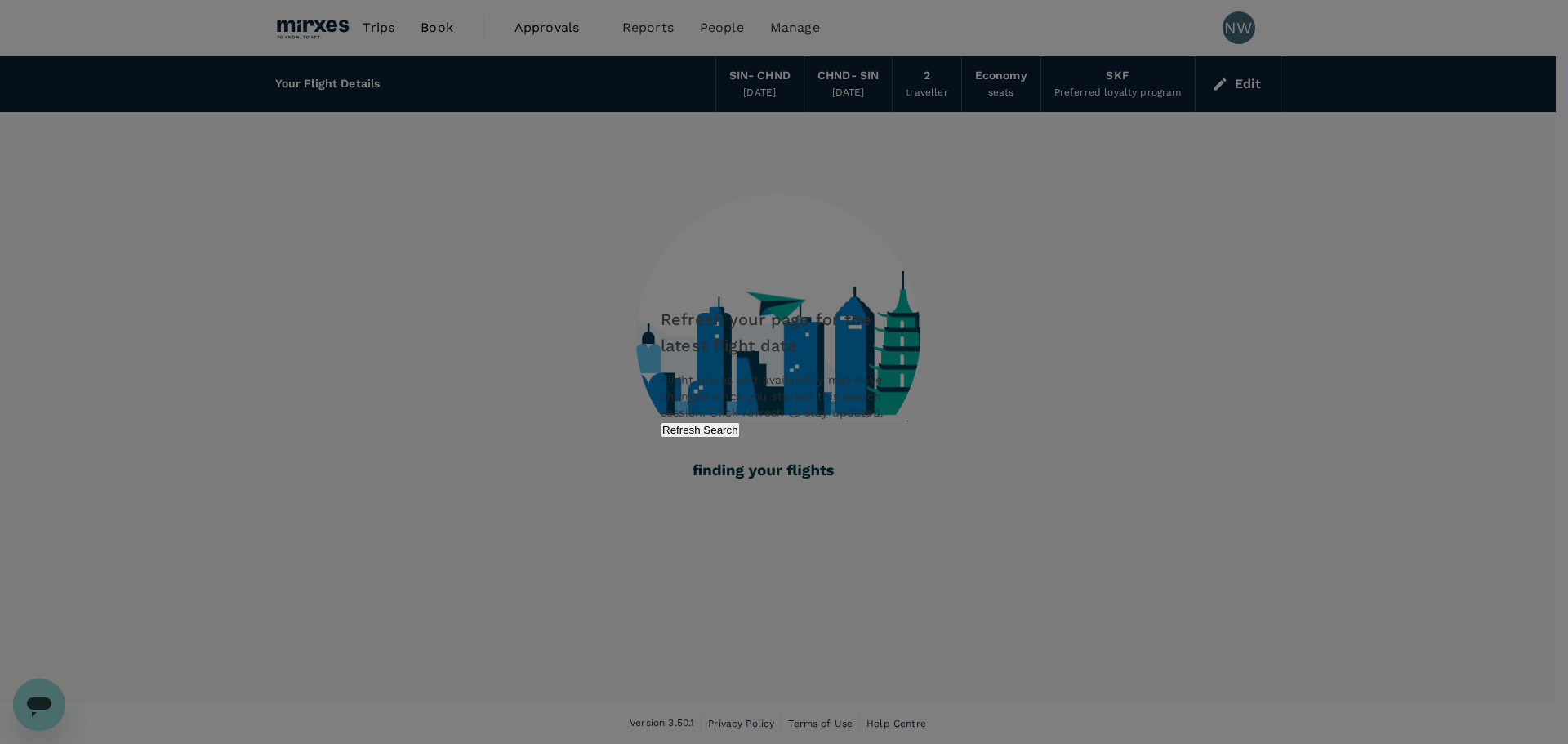
click at [740, 437] on button "Refresh Search" at bounding box center [700, 429] width 79 height 16
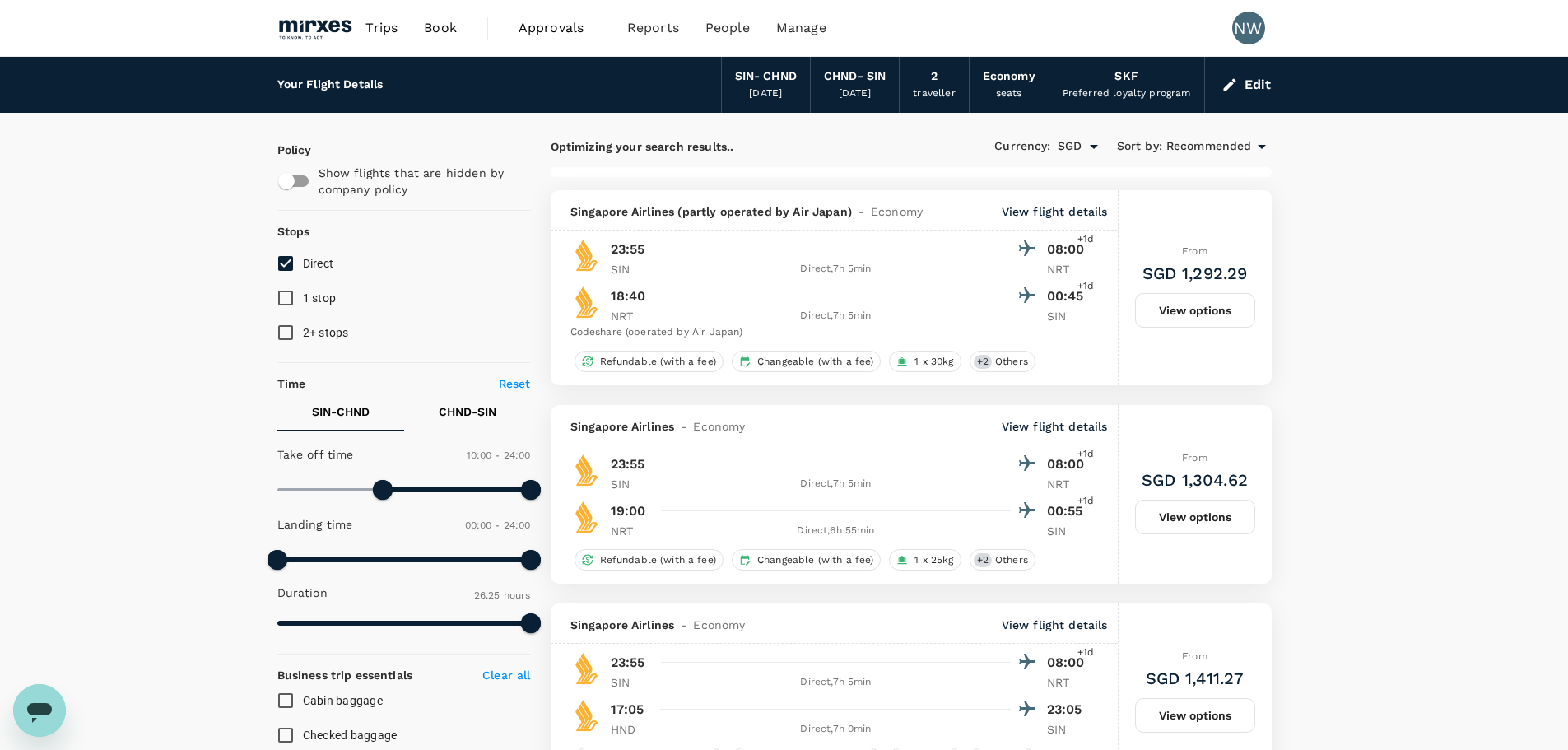
click at [1241, 85] on button "Edit" at bounding box center [1248, 85] width 59 height 26
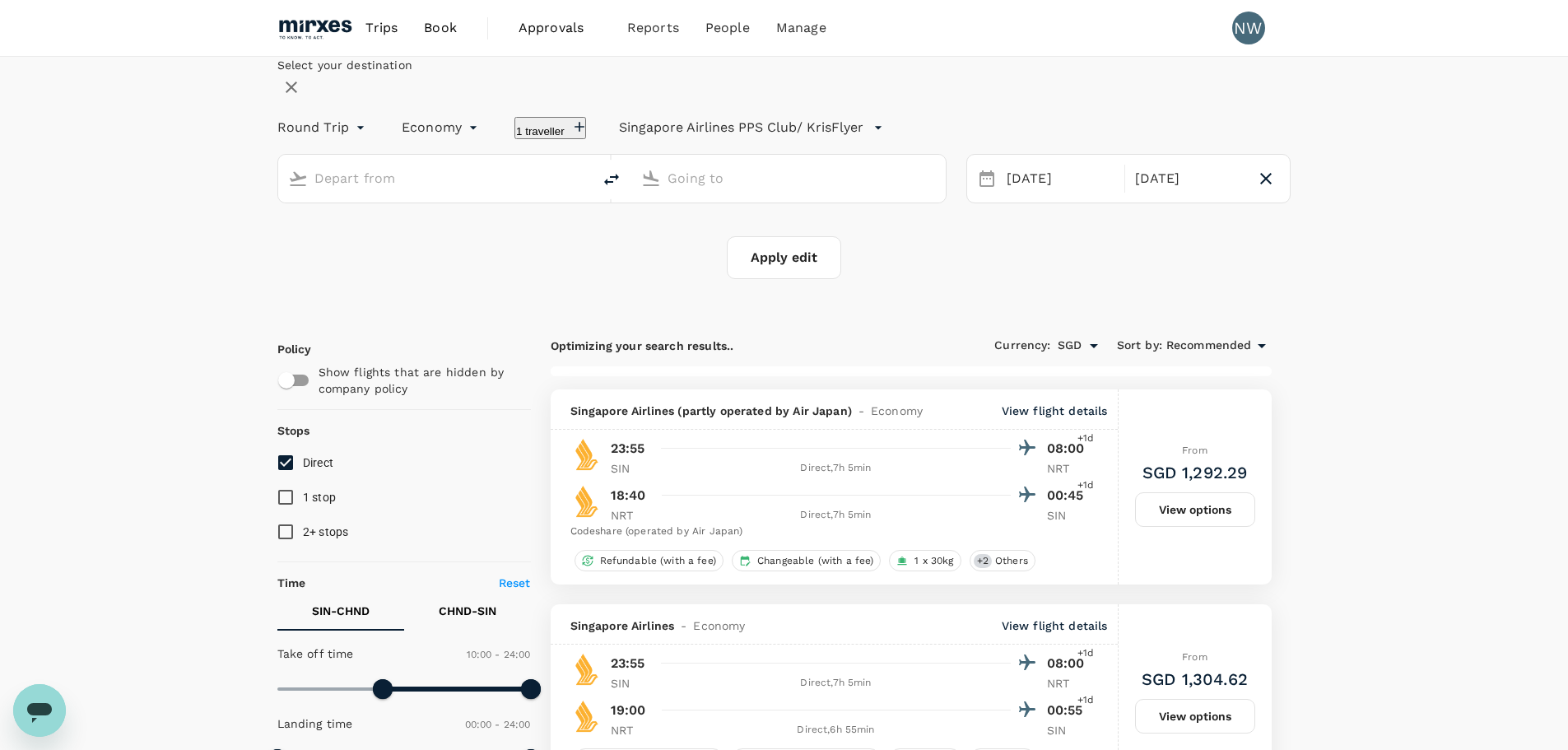
type input "Singapore Changi (SIN)"
type input "Tokyo, Japan (any)"
click at [593, 135] on icon "button" at bounding box center [584, 127] width 16 height 16
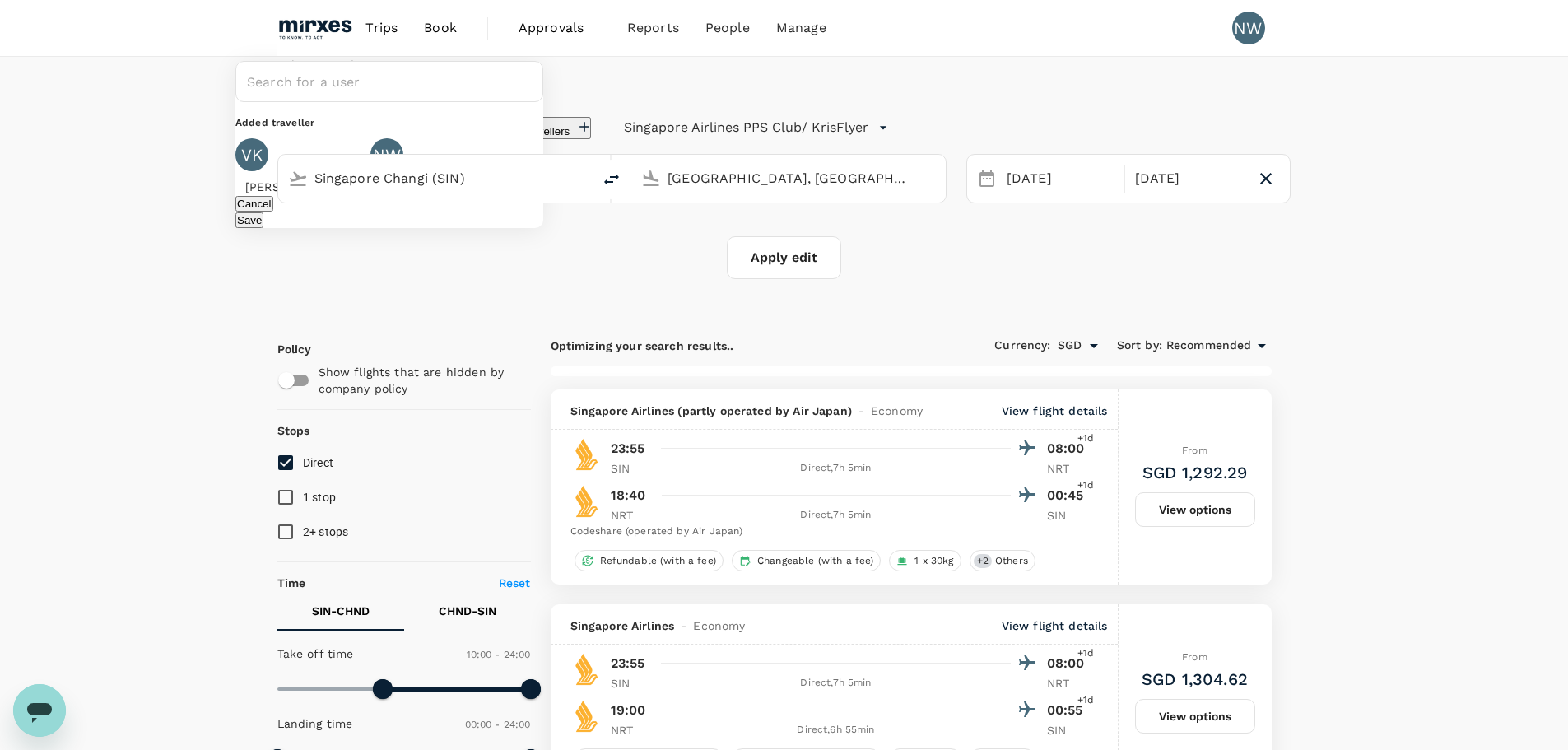
type input "1265"
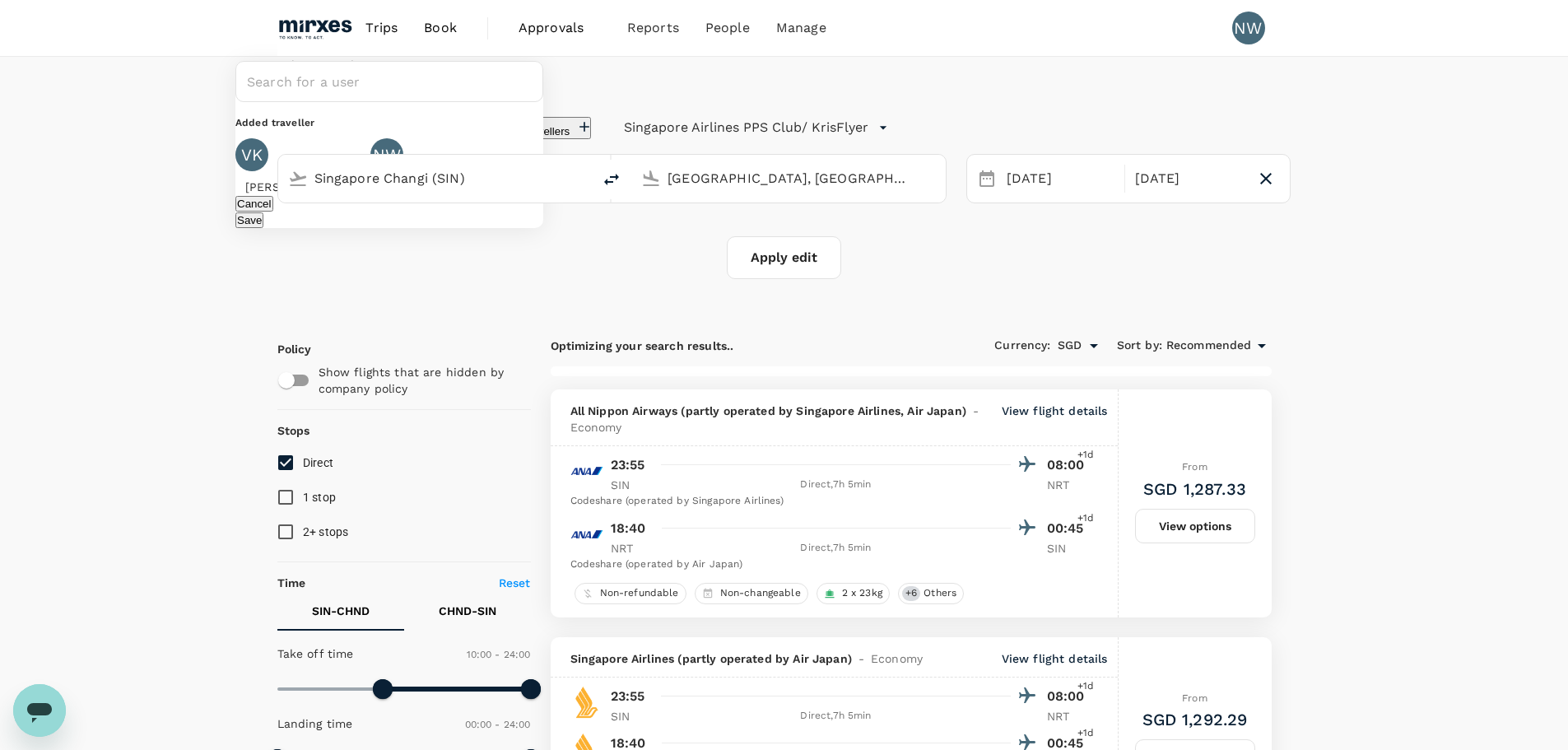
click at [370, 191] on icon at bounding box center [360, 181] width 20 height 20
click at [264, 228] on button "Save" at bounding box center [250, 220] width 28 height 16
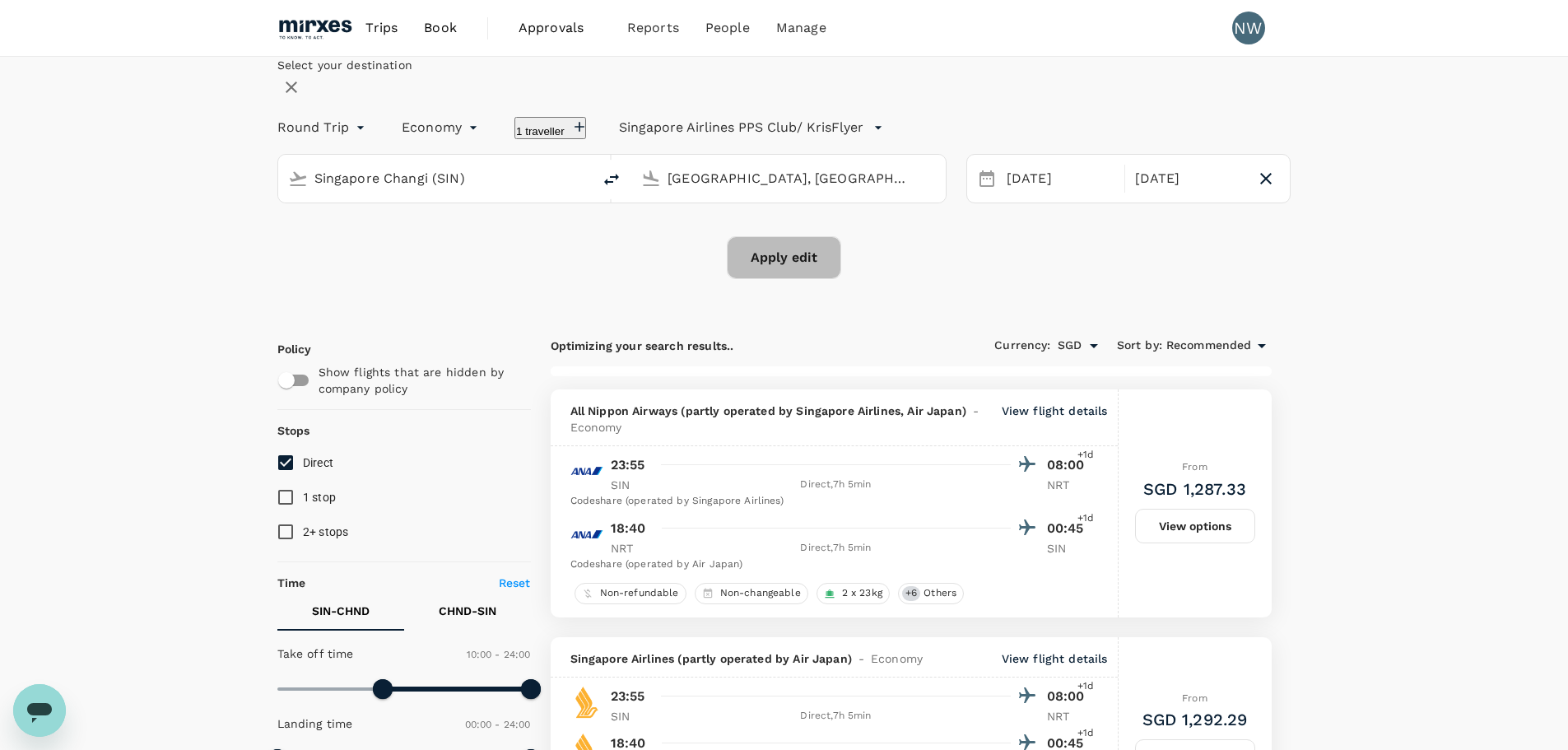
click at [796, 279] on button "Apply edit" at bounding box center [784, 258] width 115 height 43
checkbox input "false"
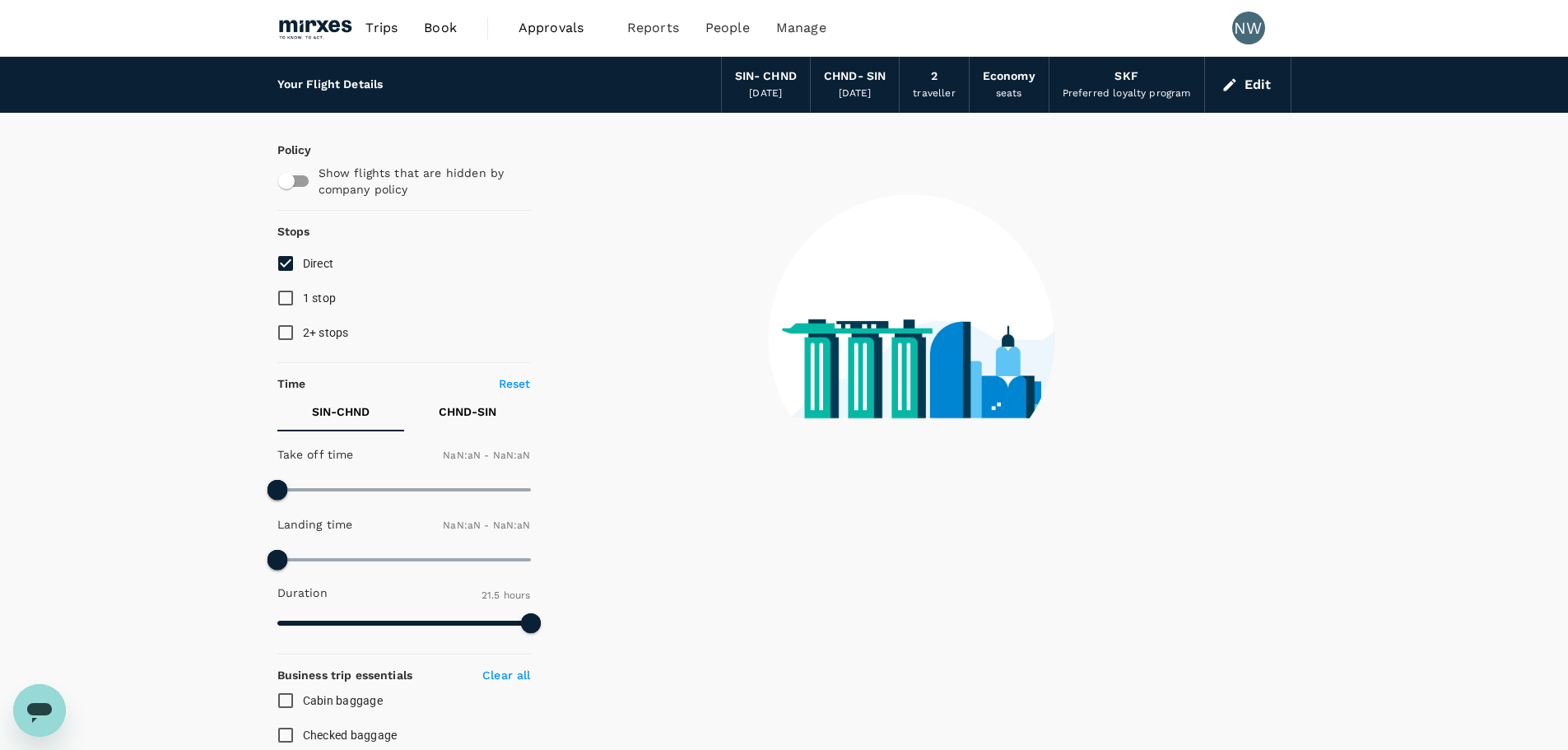
type input "1440"
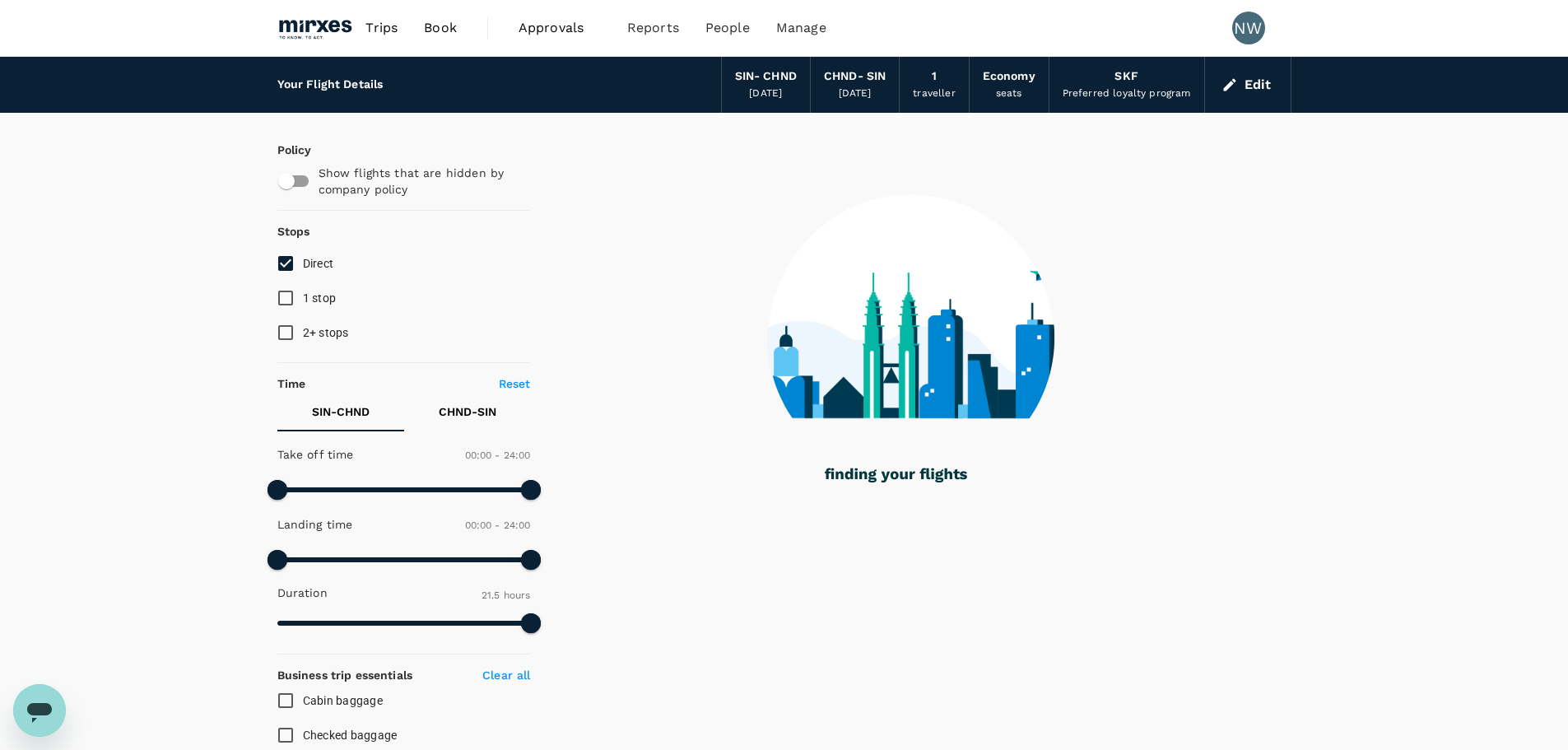
checkbox input "true"
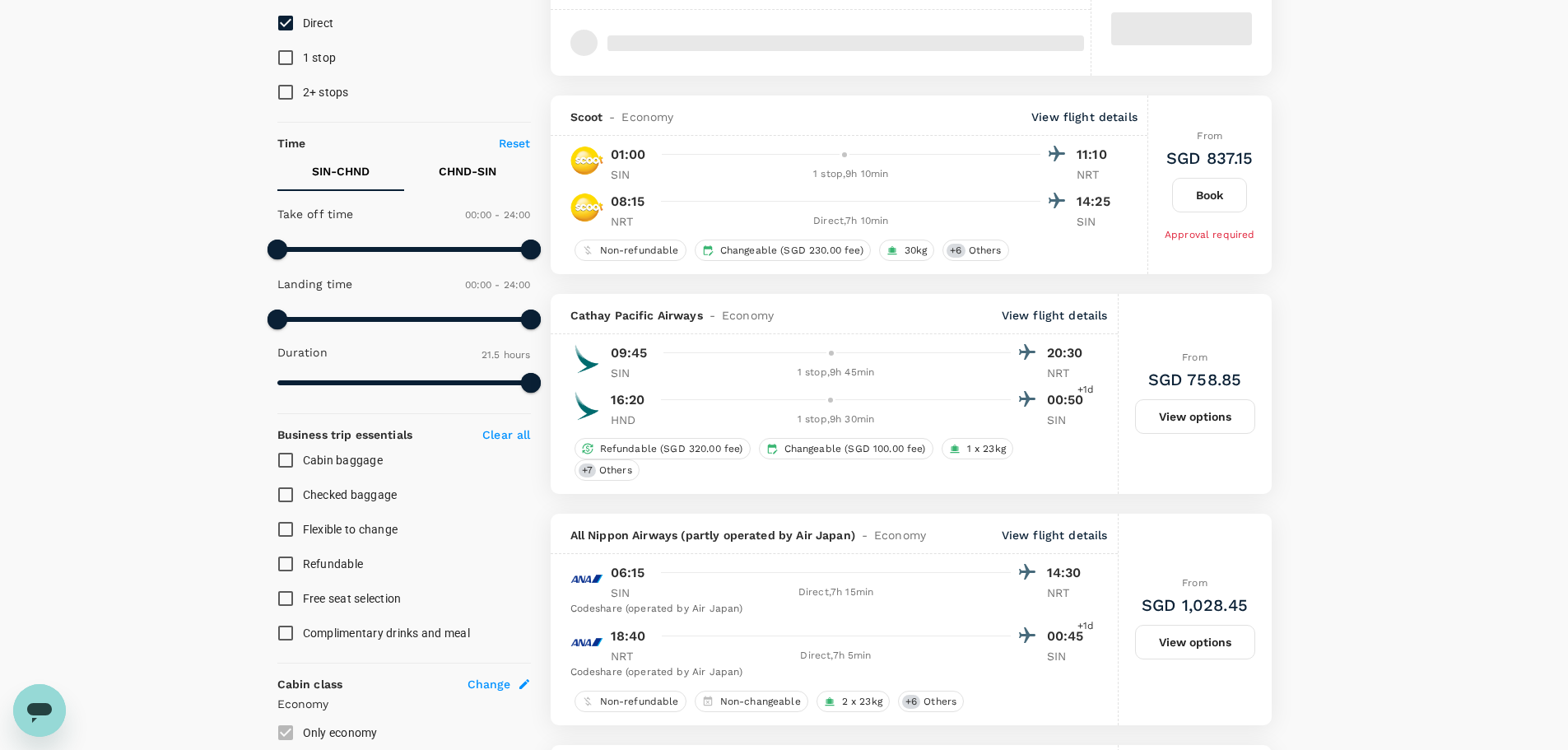
scroll to position [82, 0]
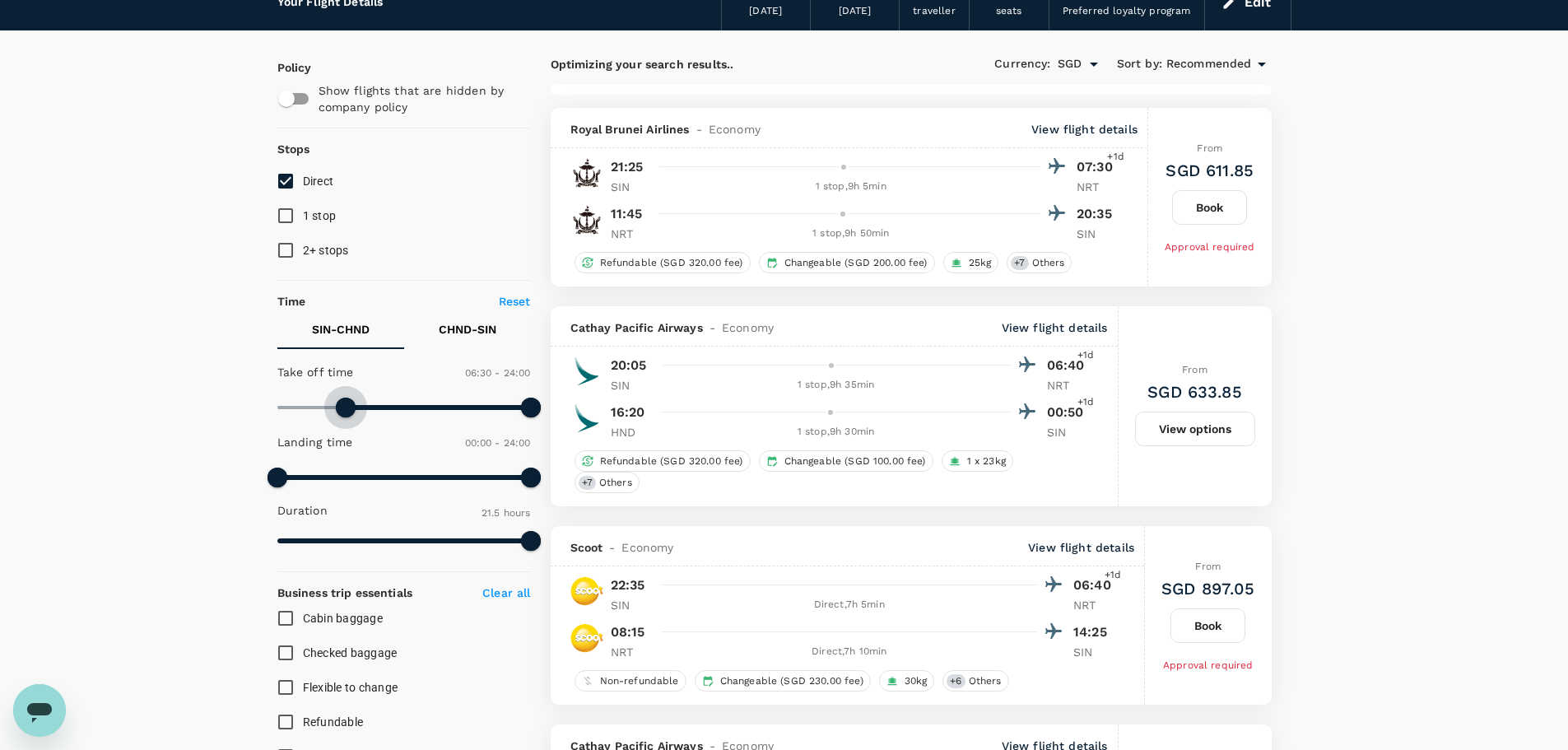
type input "690"
drag, startPoint x: 284, startPoint y: 403, endPoint x: 397, endPoint y: 407, distance: 113.1
click at [397, 407] on span at bounding box center [398, 407] width 20 height 20
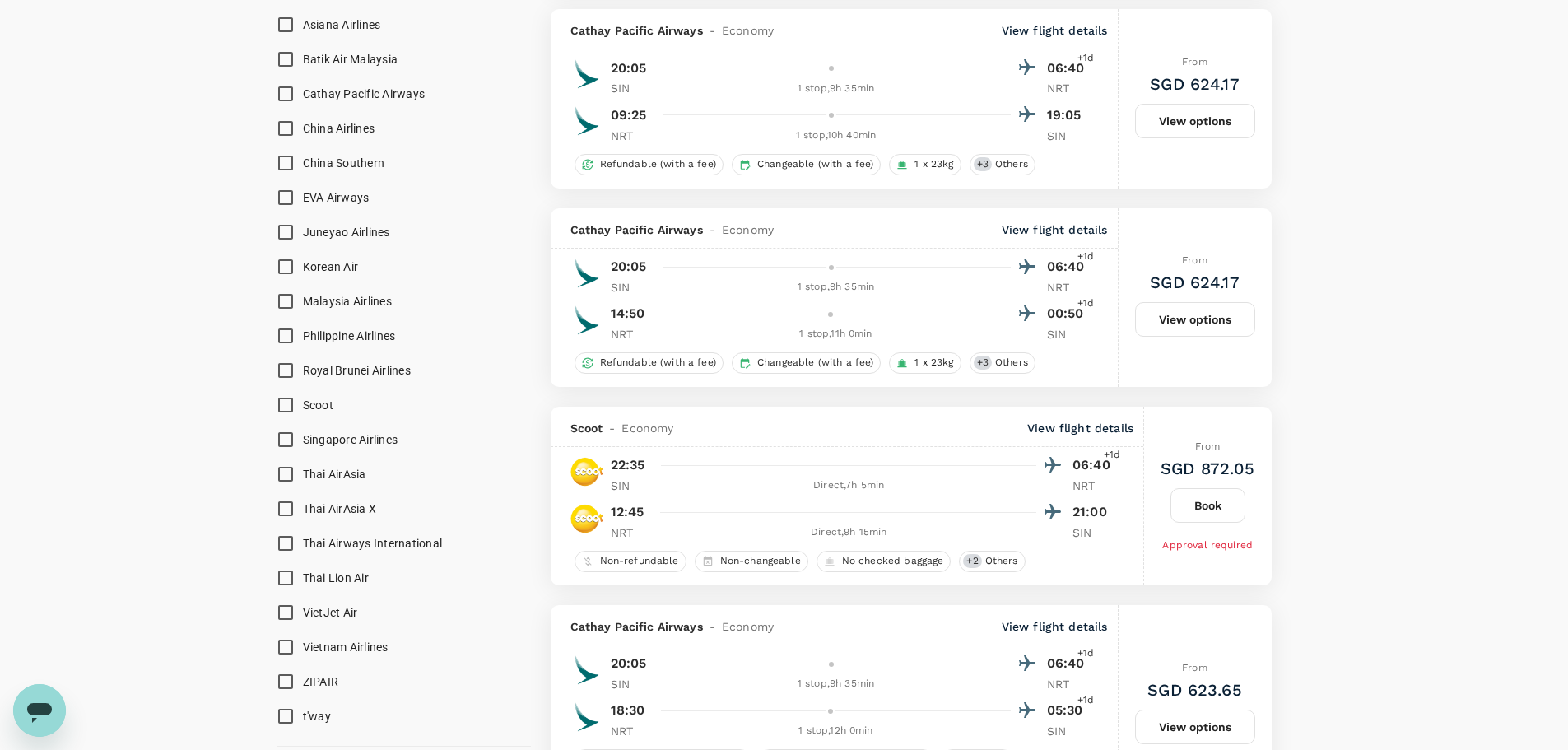
scroll to position [1317, 0]
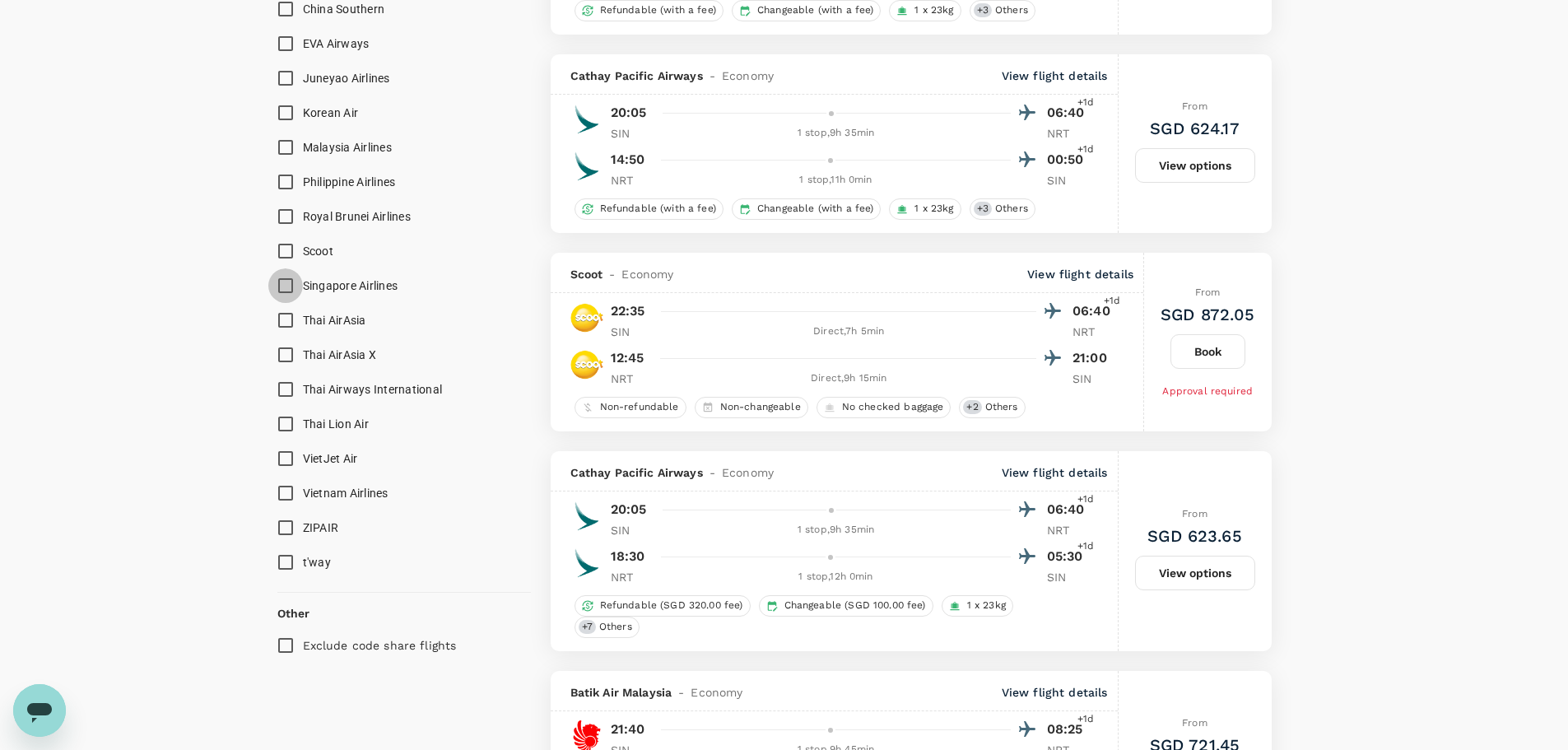
click at [289, 284] on input "Singapore Airlines" at bounding box center [286, 286] width 35 height 35
checkbox input "true"
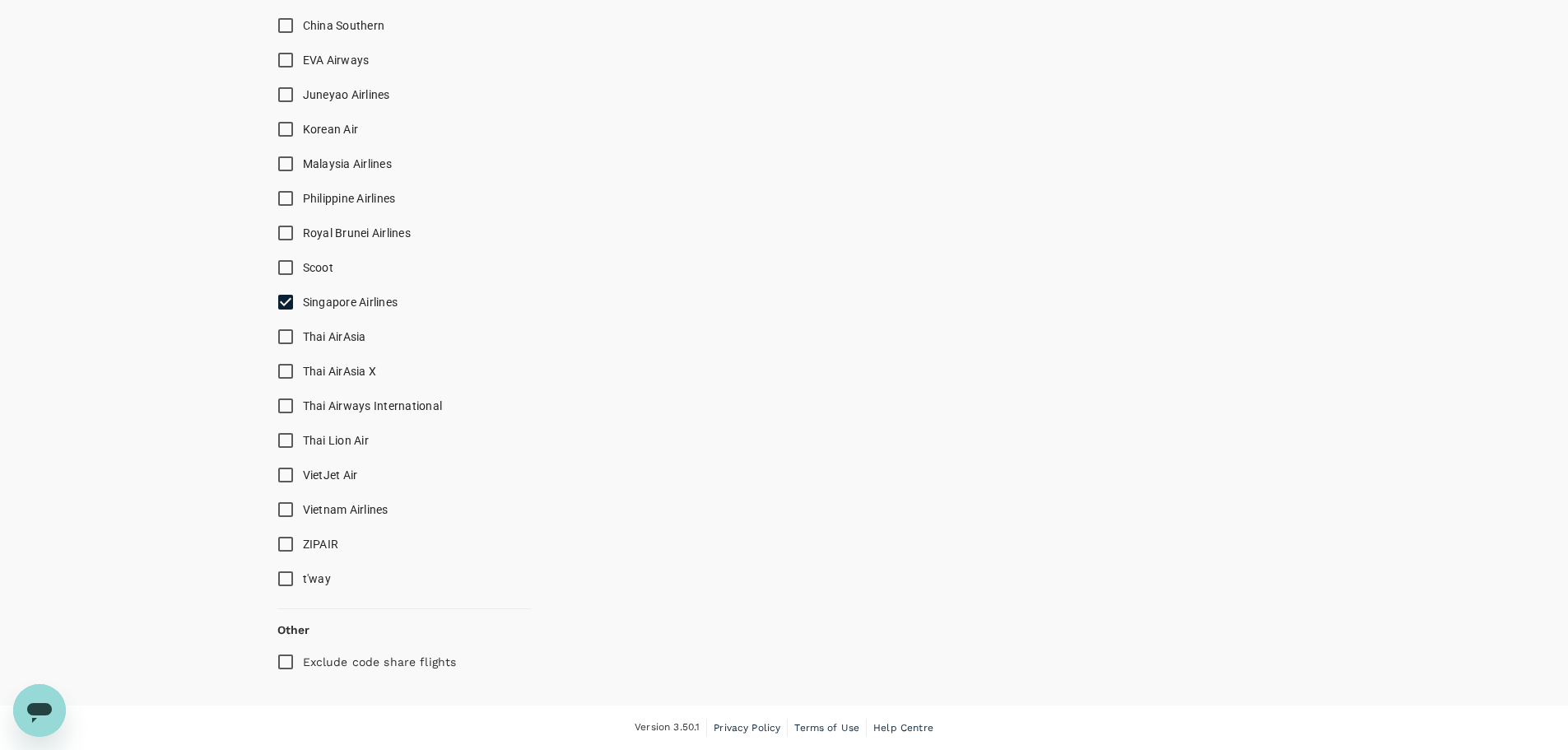
scroll to position [1301, 0]
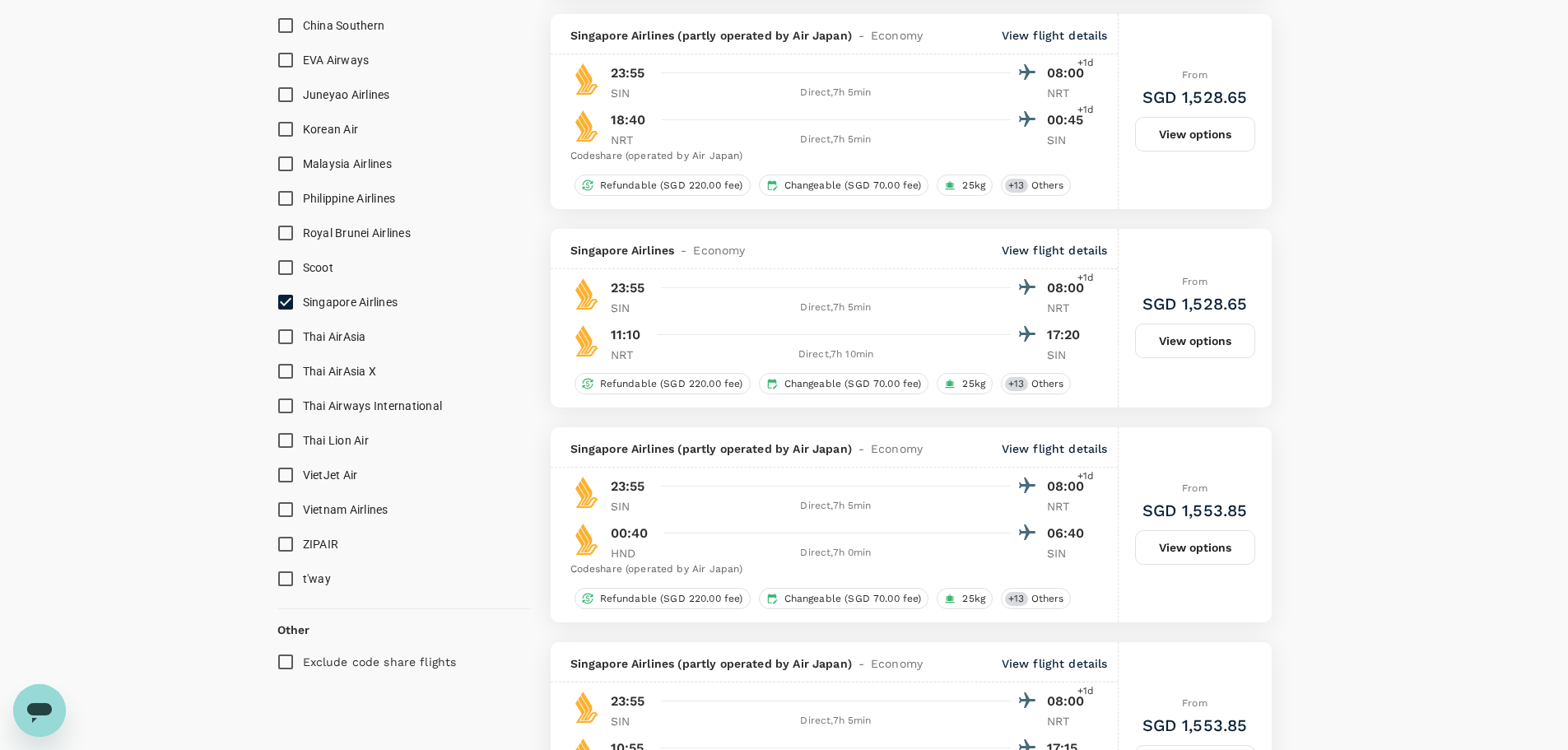
type input "SGD"
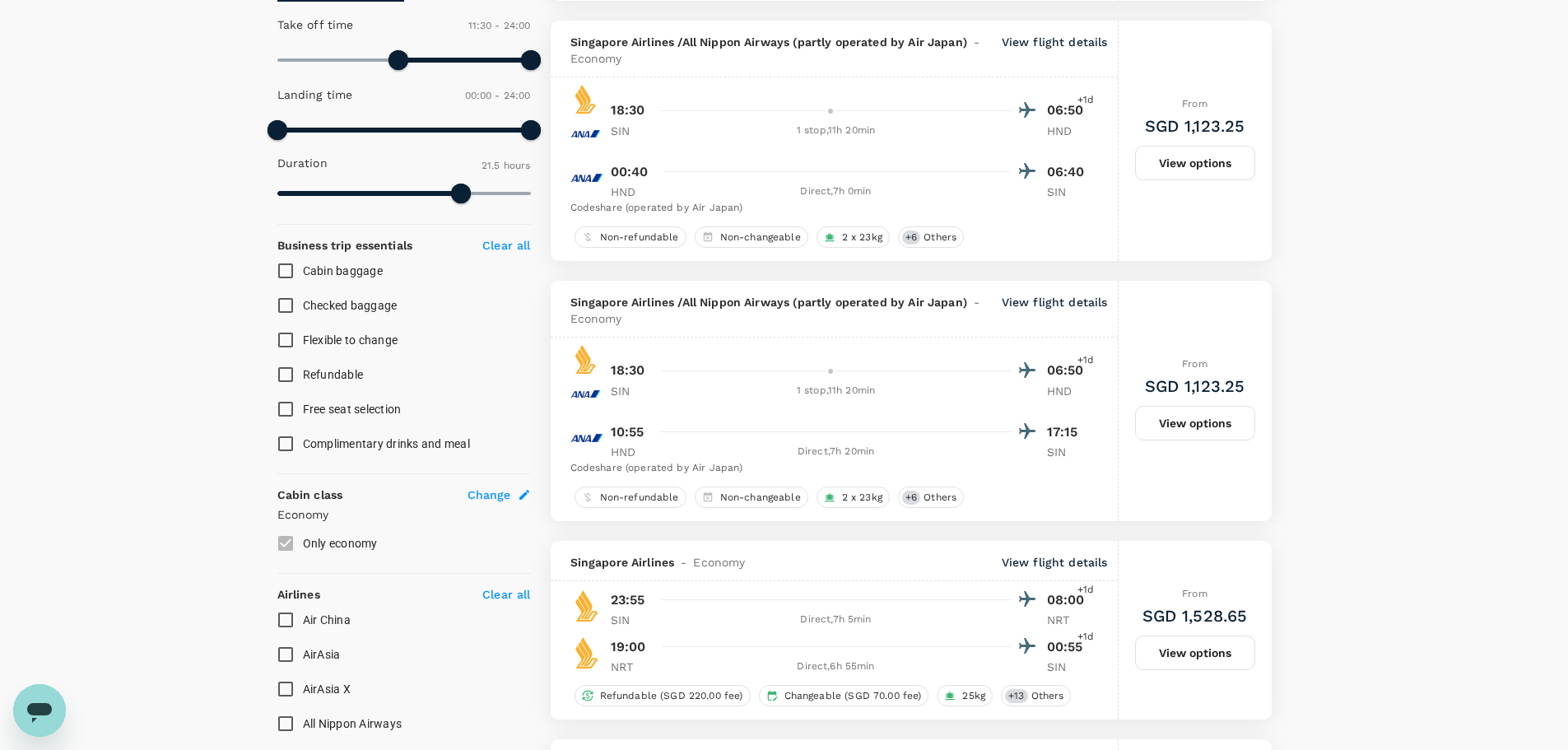
scroll to position [329, 0]
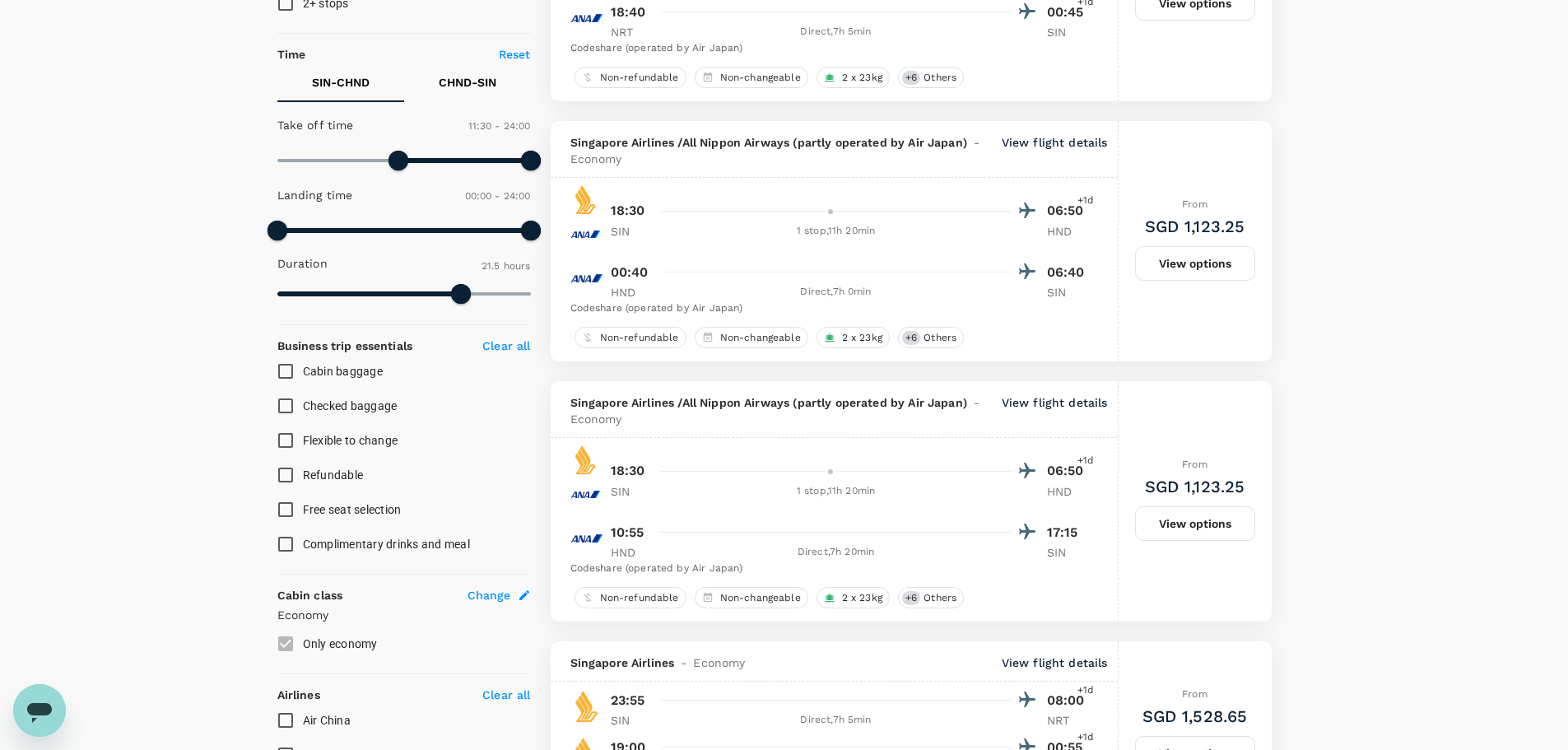
click at [477, 85] on p "CHND - SIN" at bounding box center [467, 82] width 58 height 16
type input "1020"
drag, startPoint x: 281, startPoint y: 155, endPoint x: 458, endPoint y: 165, distance: 177.3
click at [458, 165] on span at bounding box center [457, 161] width 20 height 20
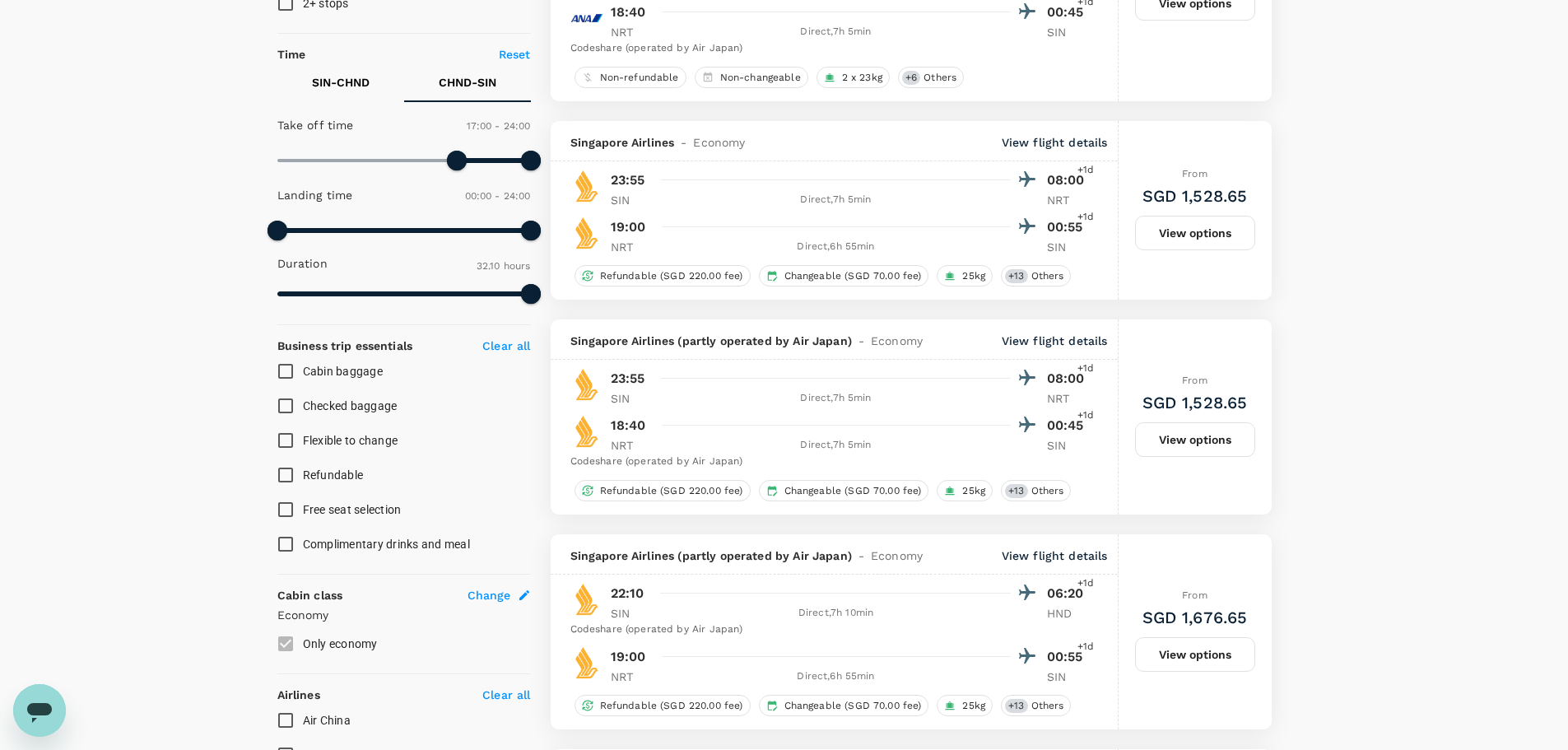
checkbox input "false"
checkbox input "true"
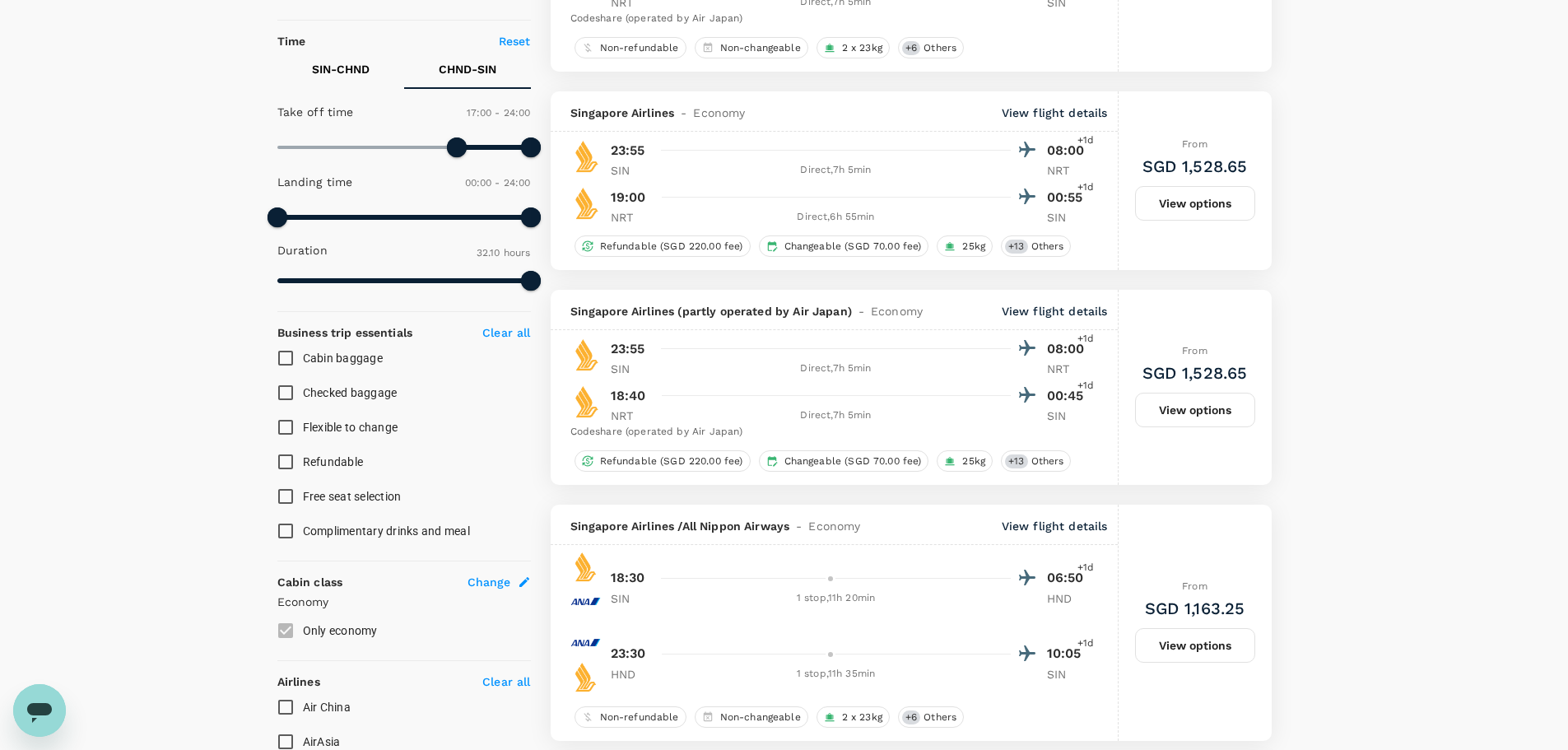
scroll to position [247, 0]
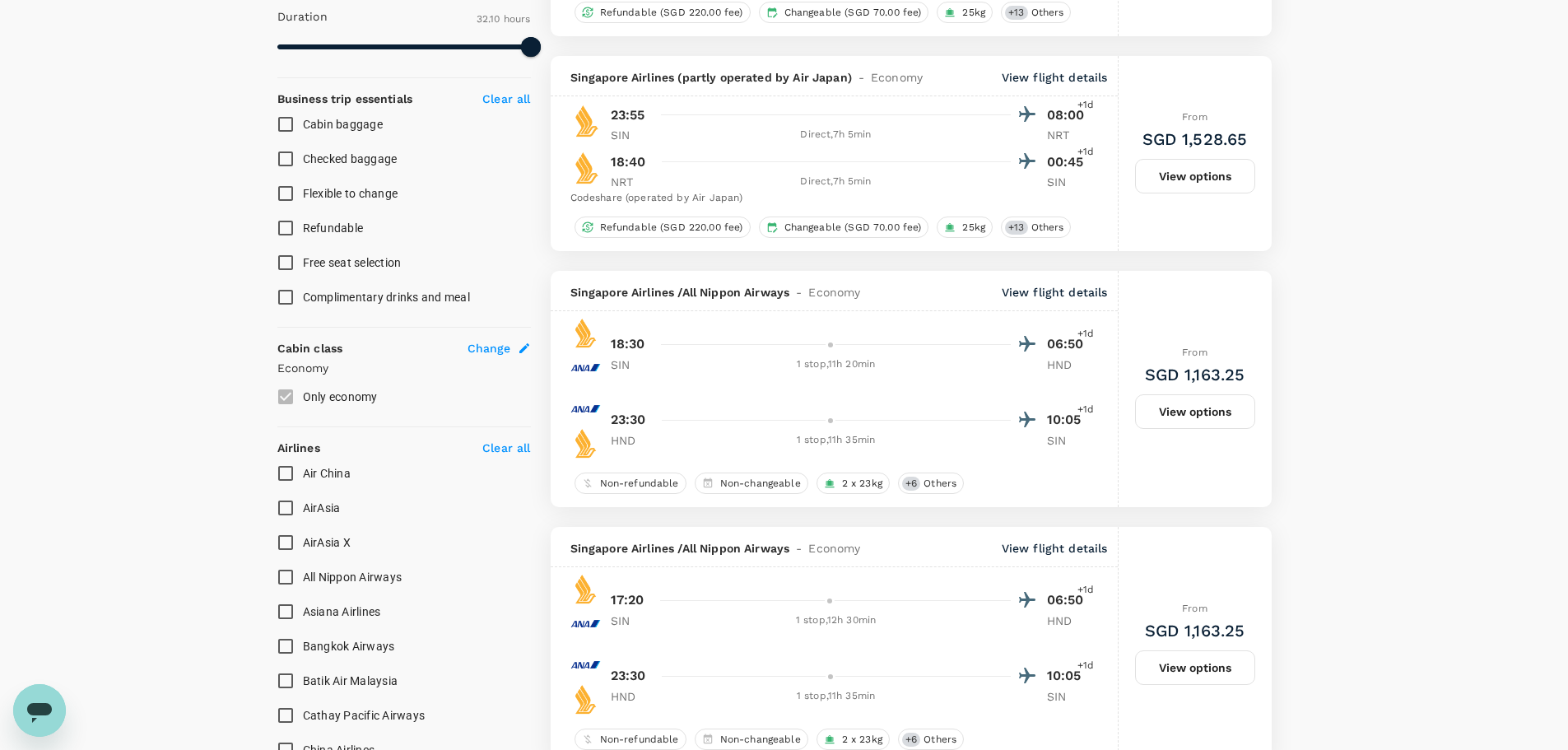
scroll to position [0, 0]
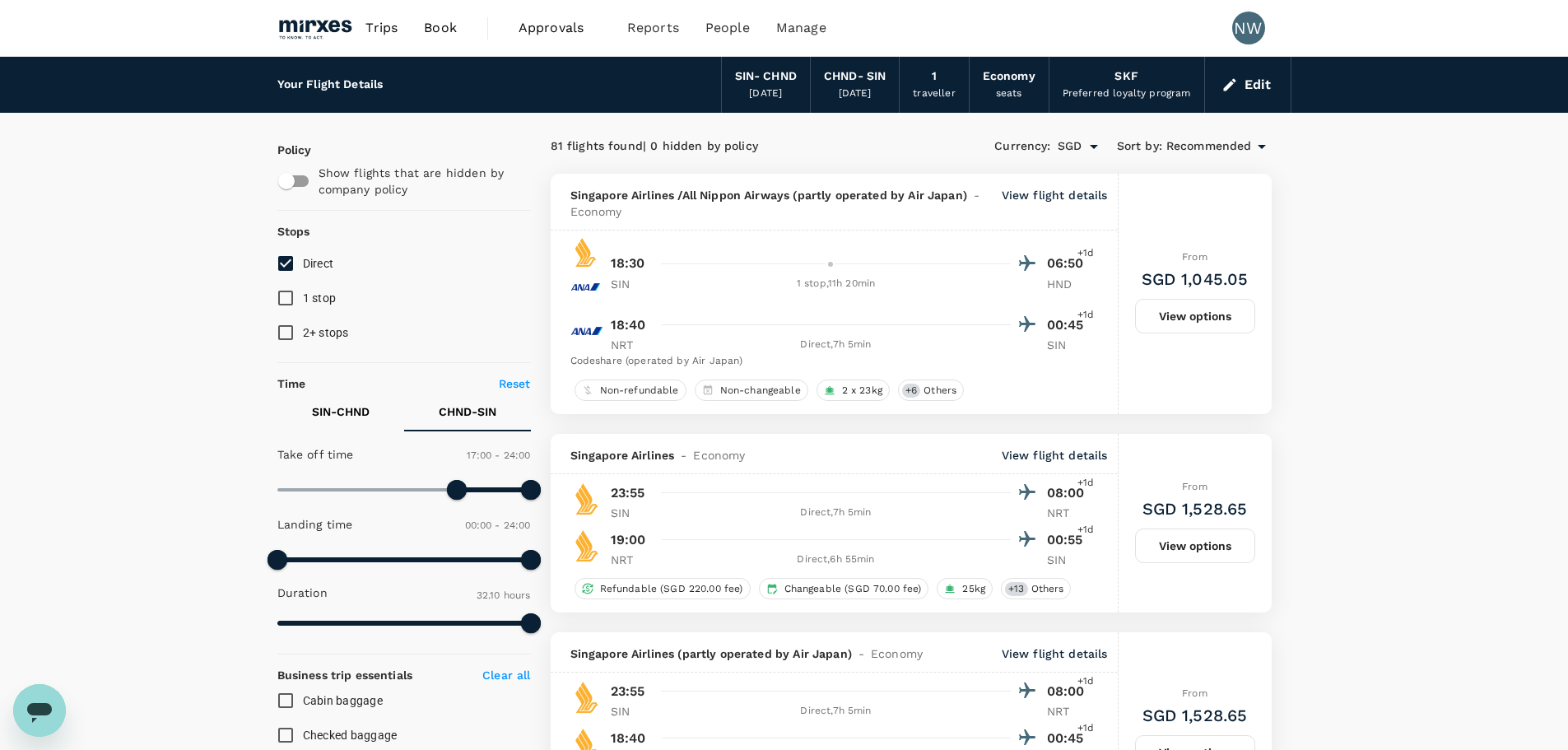
click at [1222, 146] on span "Recommended" at bounding box center [1209, 147] width 86 height 18
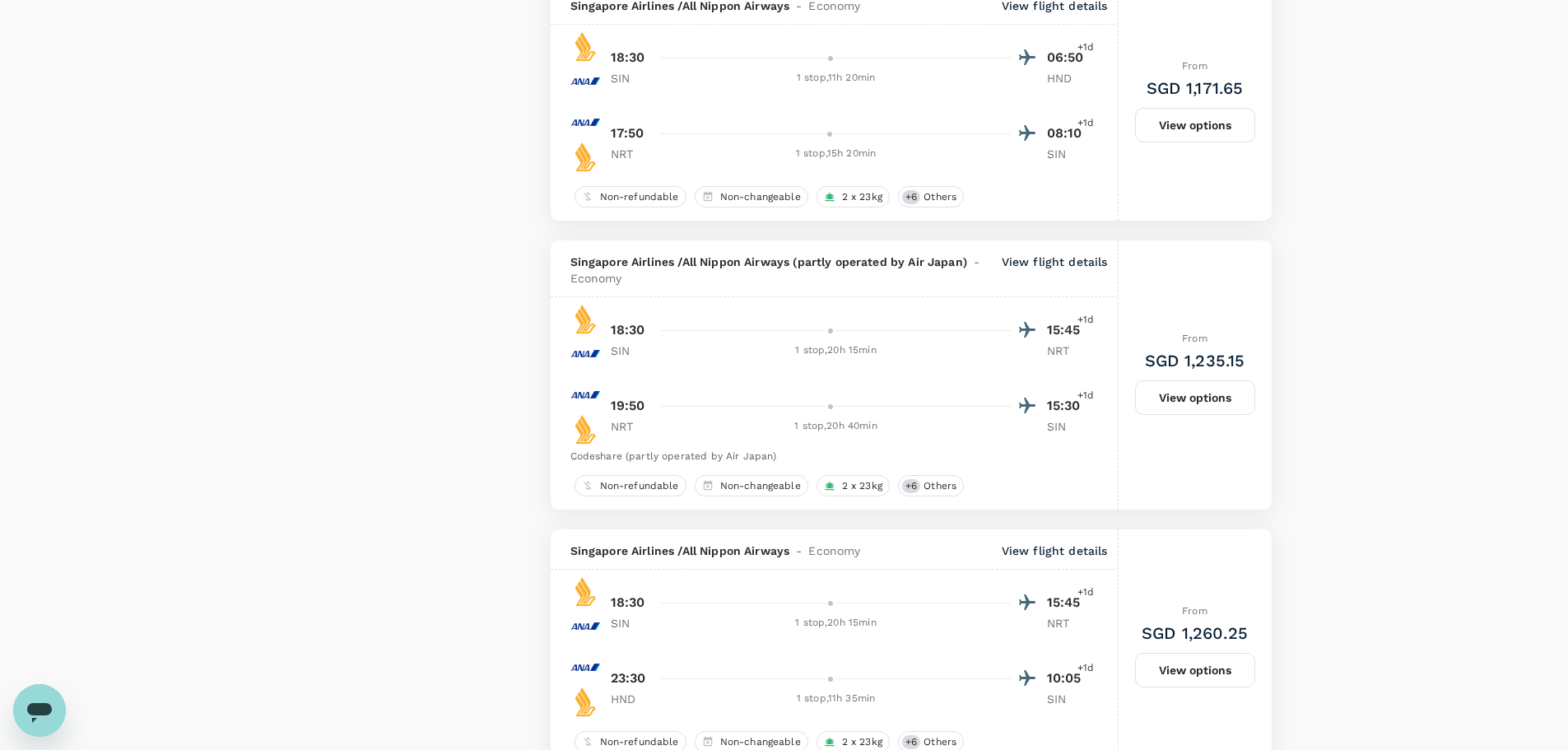
scroll to position [4126, 0]
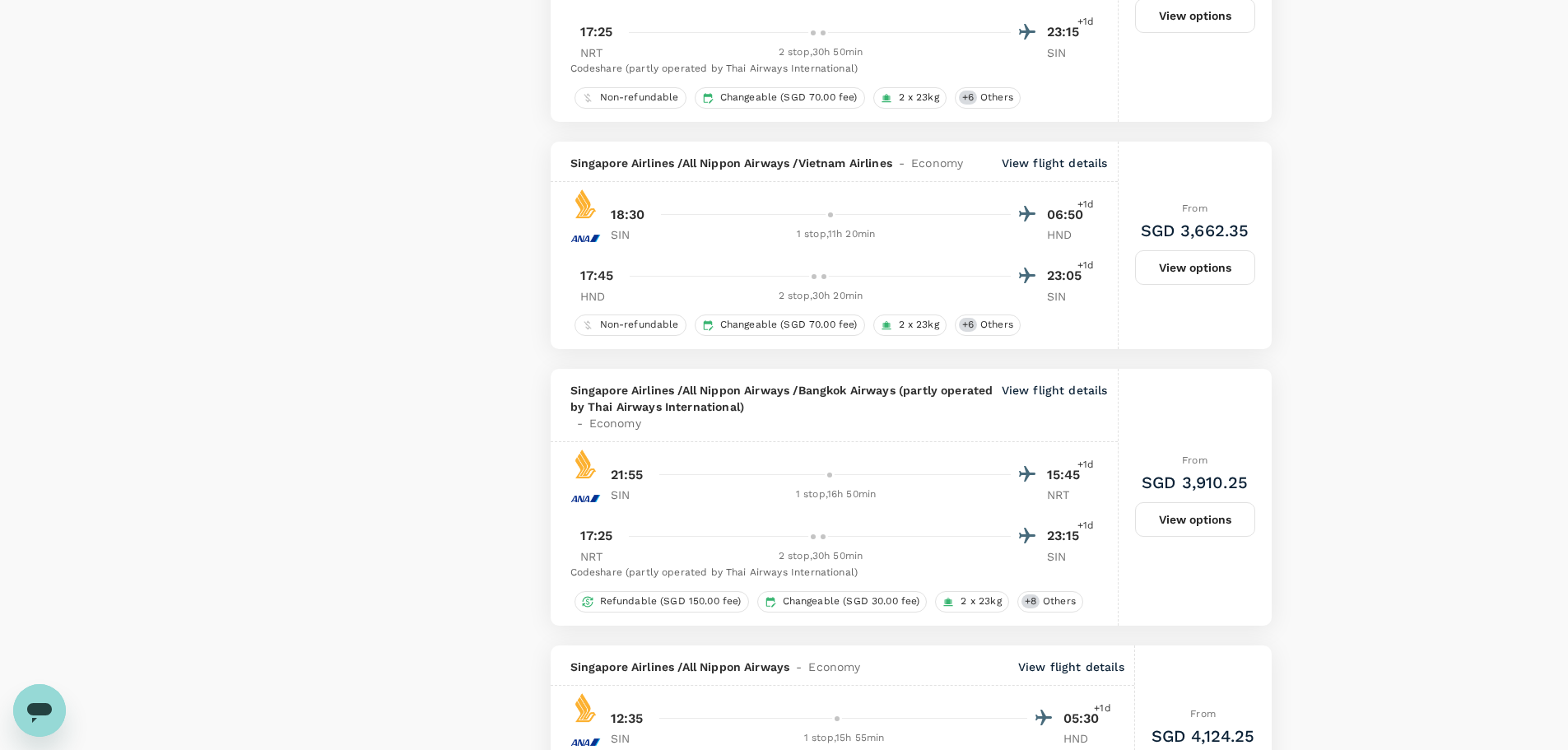
scroll to position [4183, 0]
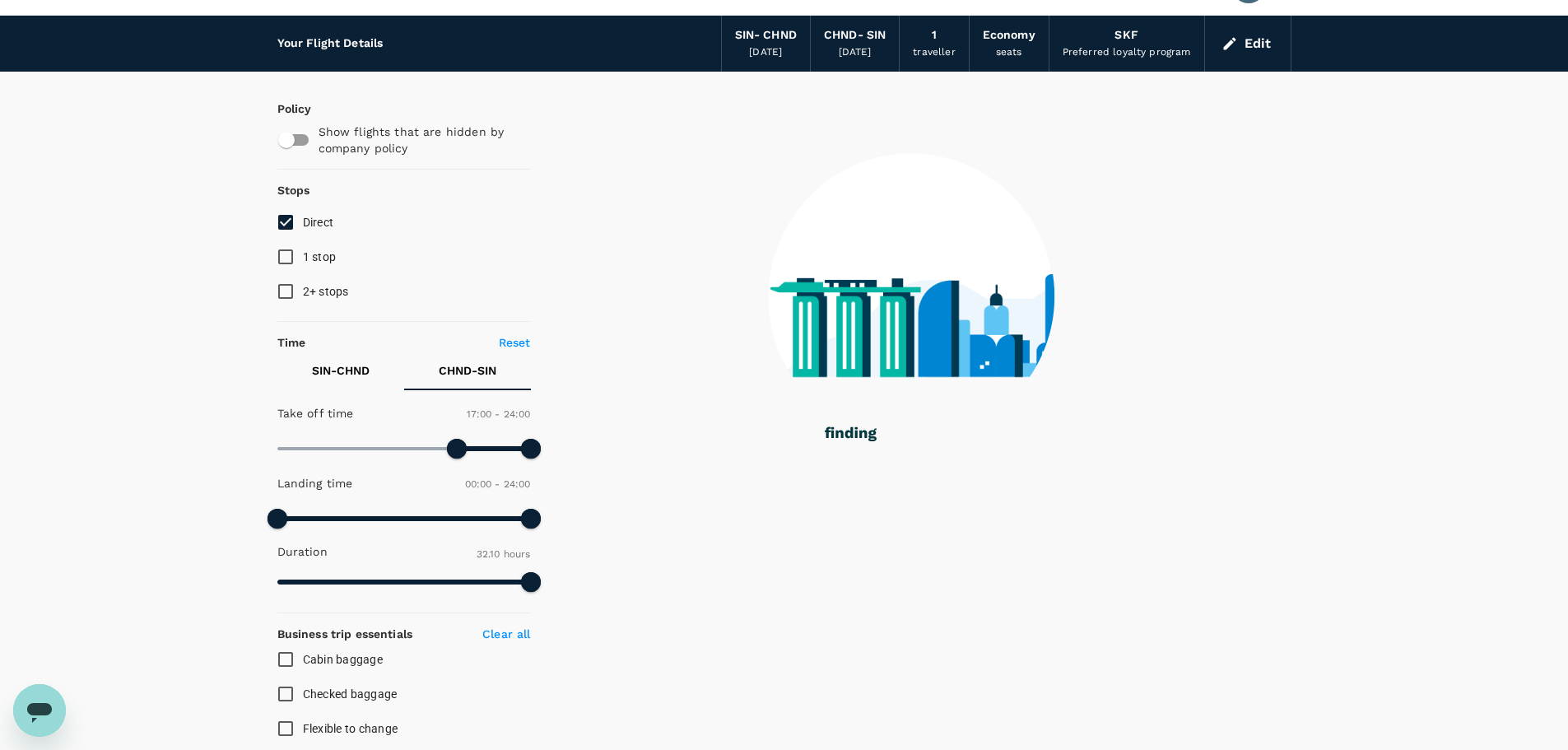
scroll to position [0, 0]
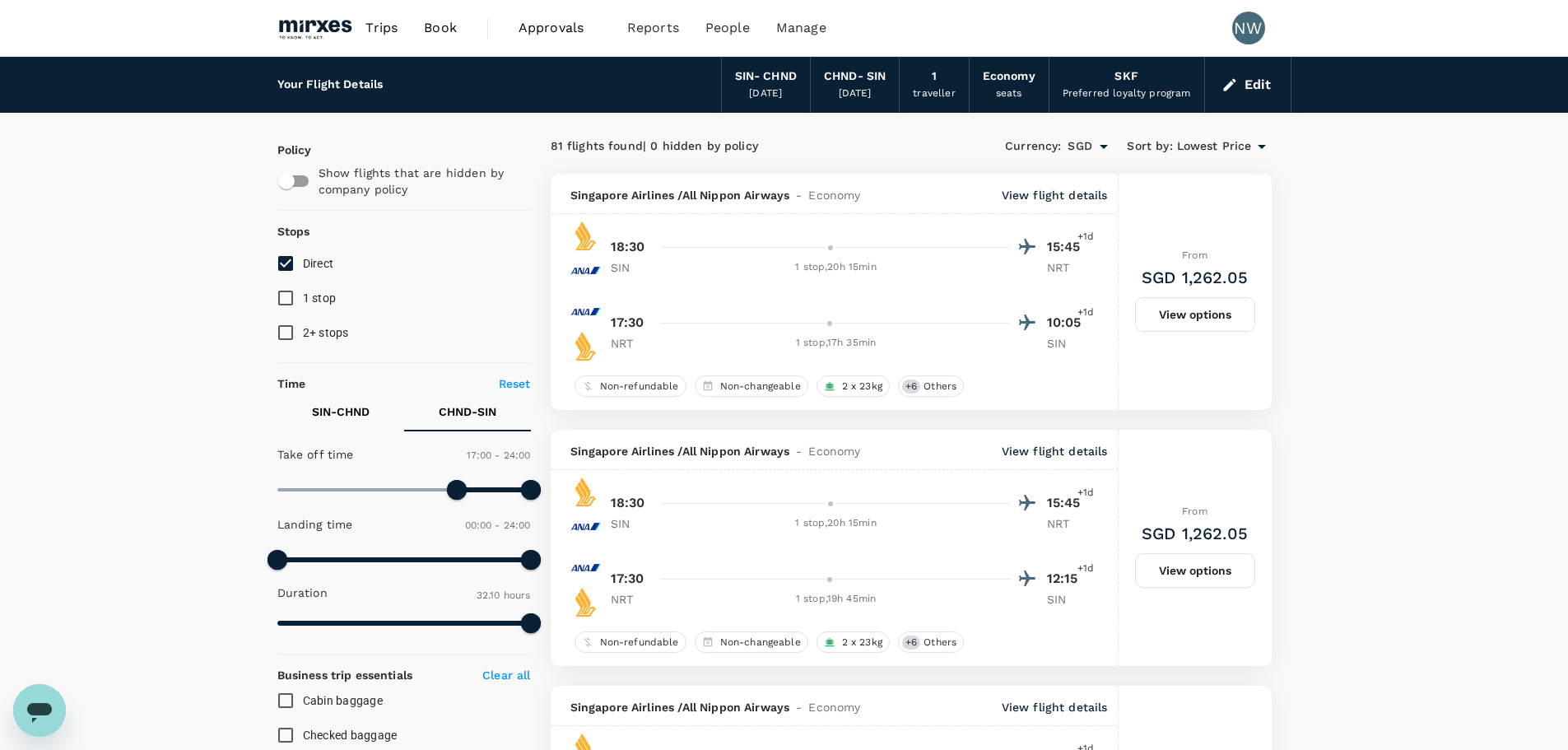
click at [326, 409] on p "SIN - CHND" at bounding box center [340, 411] width 58 height 16
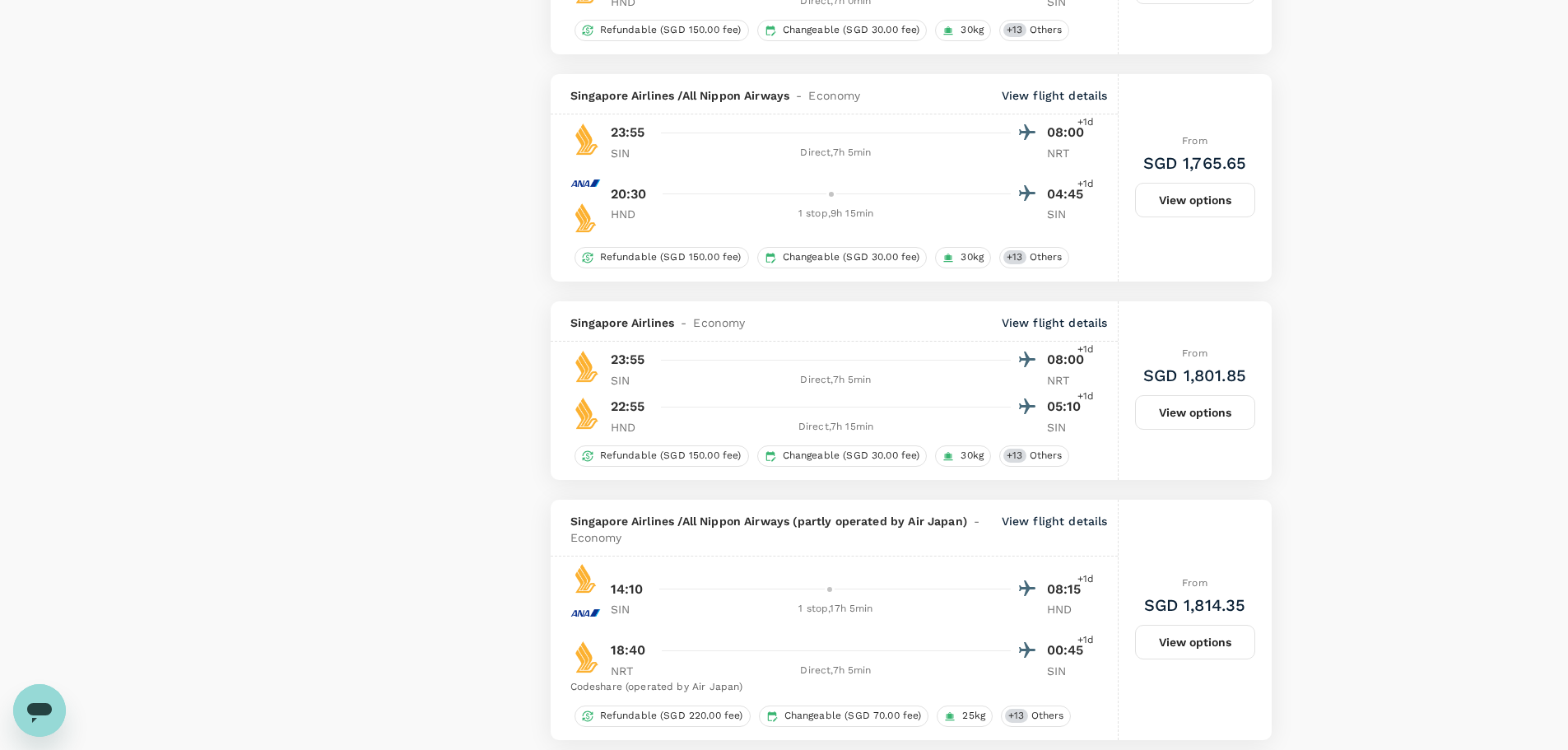
scroll to position [3457, 0]
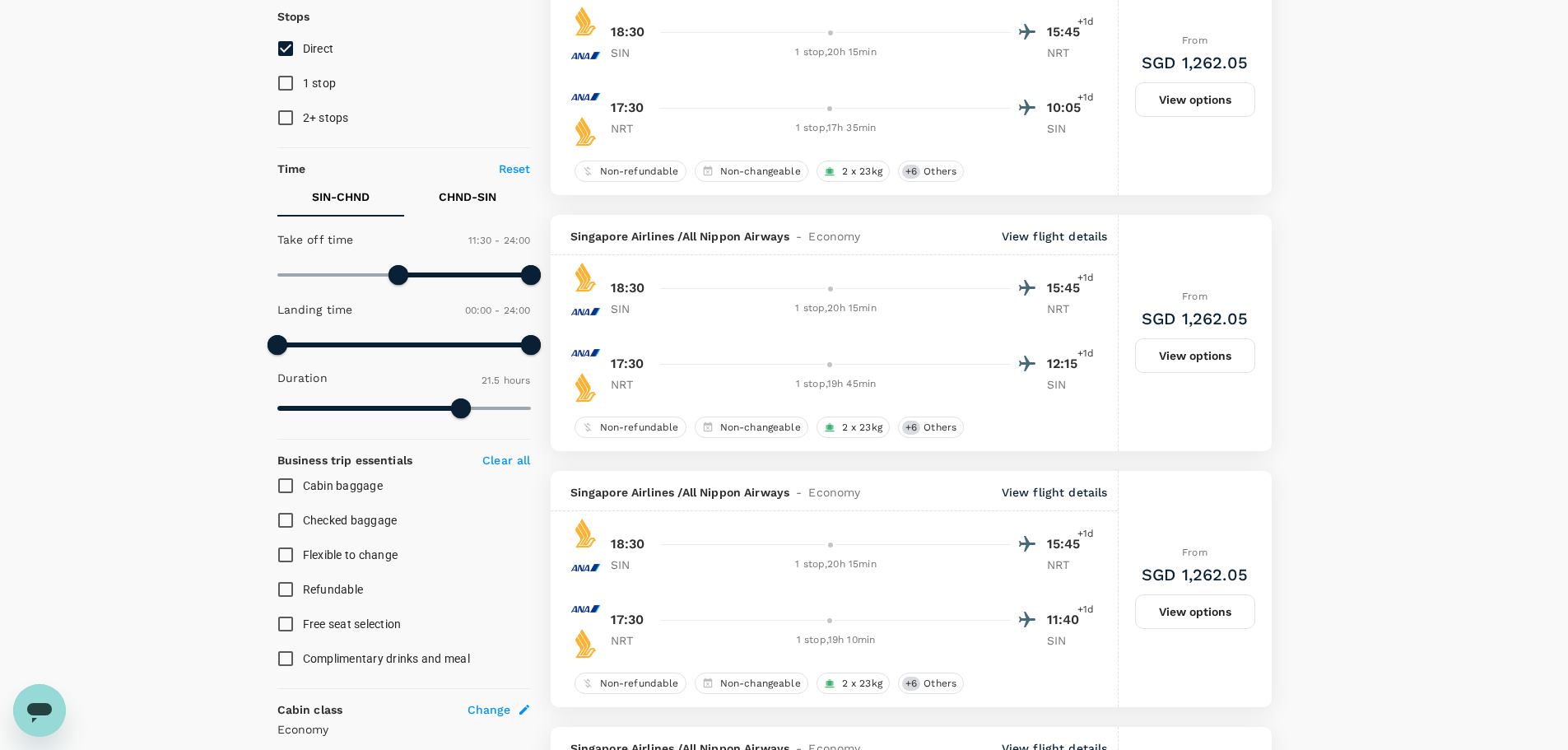
scroll to position [0, 0]
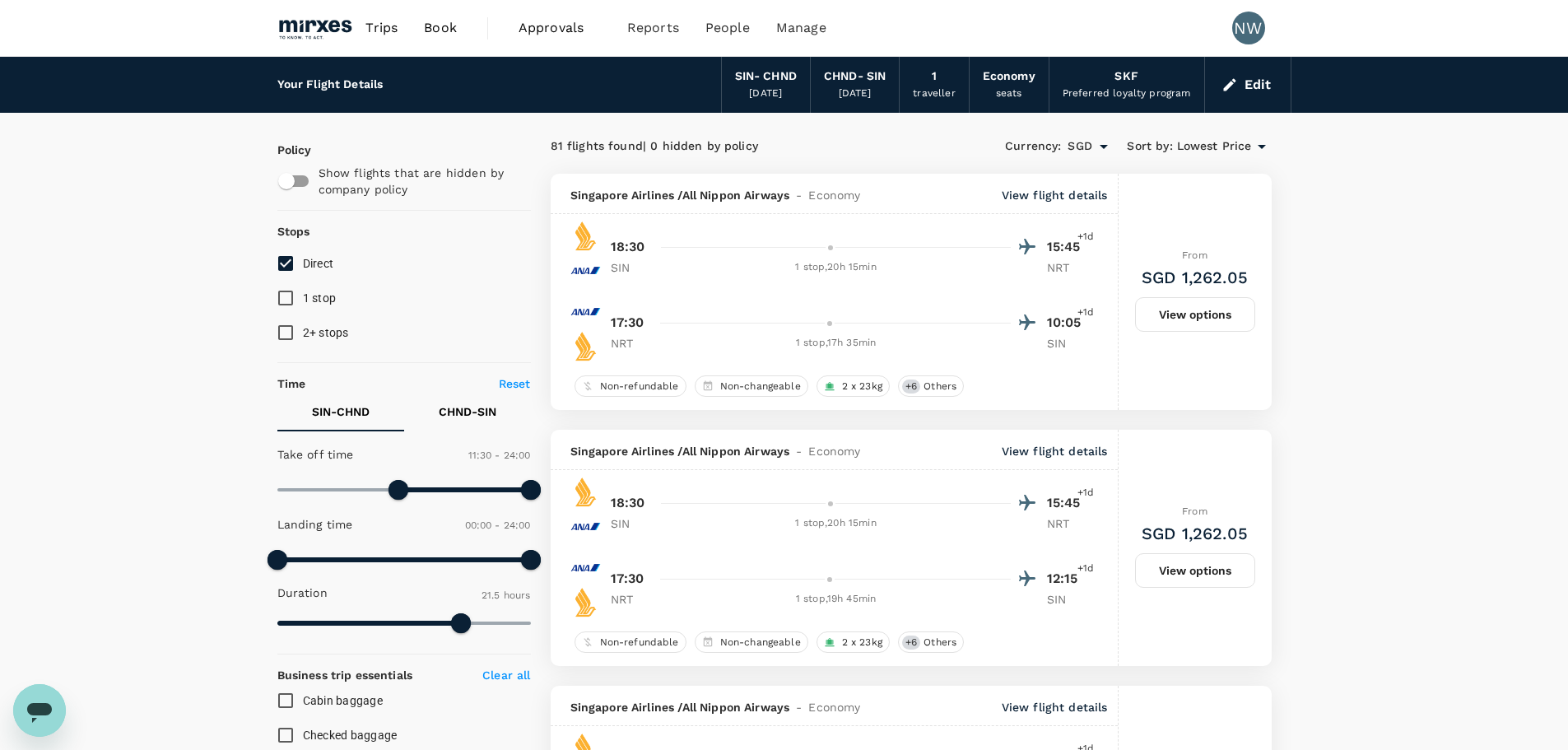
click at [290, 264] on input "Direct" at bounding box center [286, 264] width 35 height 35
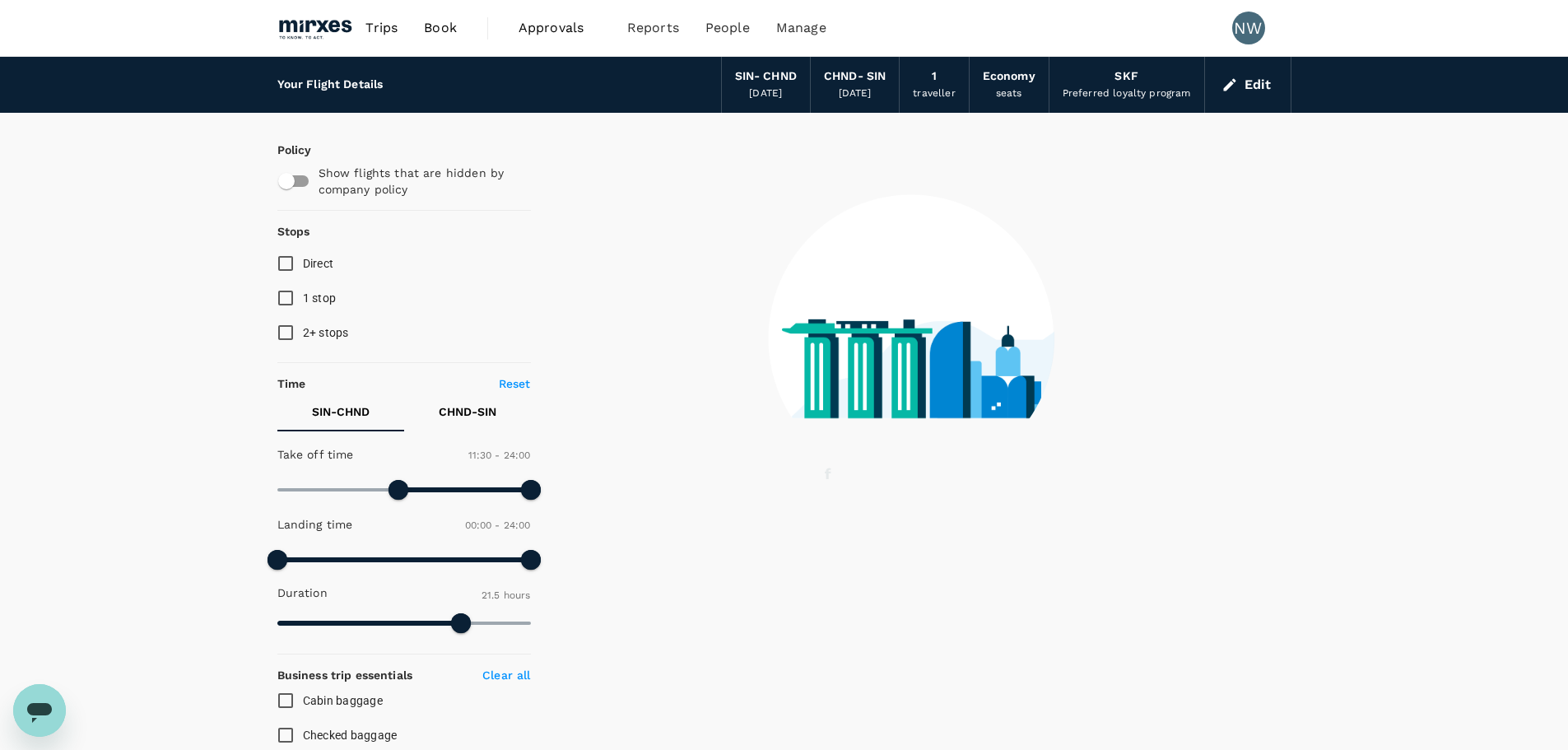
click at [286, 260] on input "Direct" at bounding box center [286, 264] width 35 height 35
checkbox input "true"
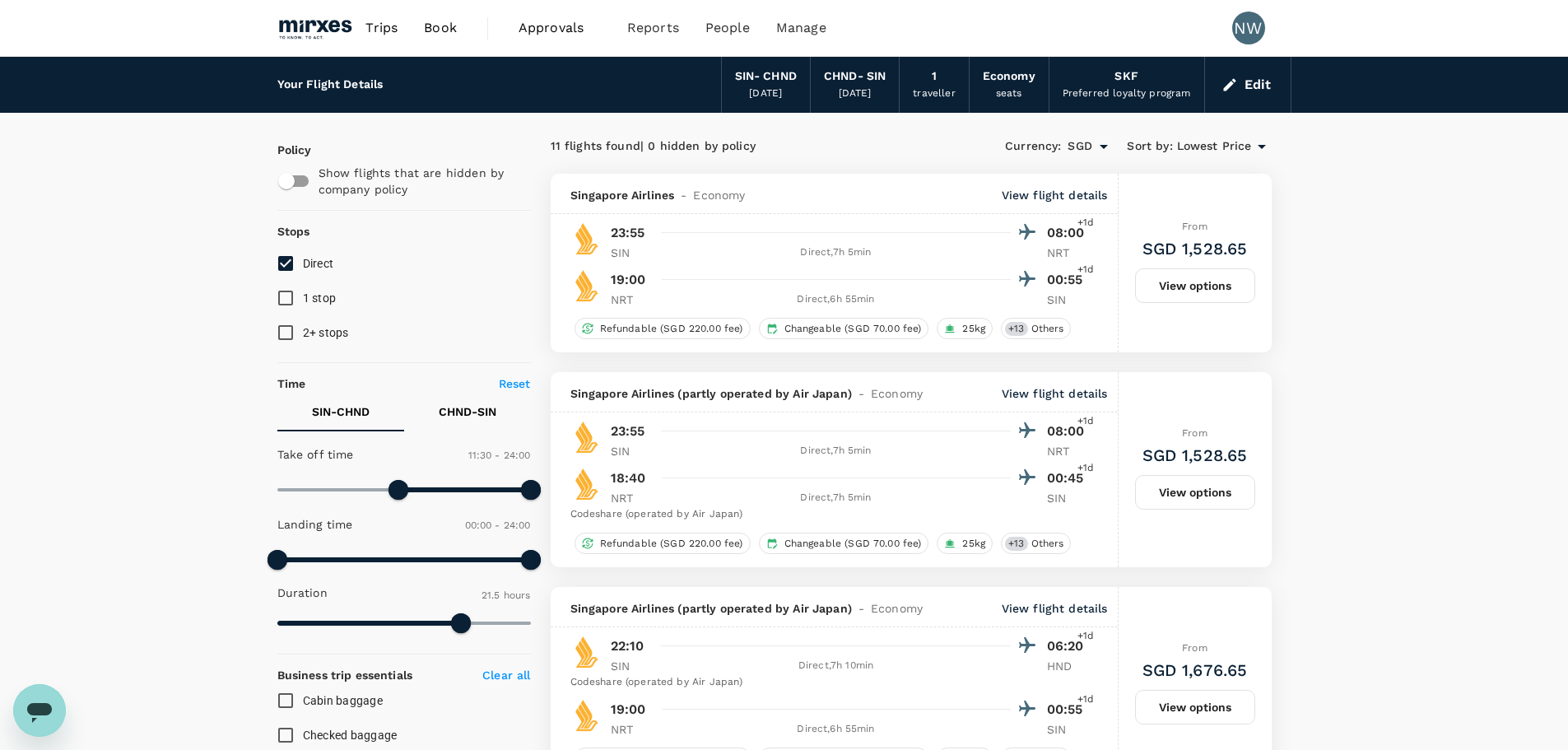
click at [1254, 147] on icon at bounding box center [1262, 147] width 20 height 20
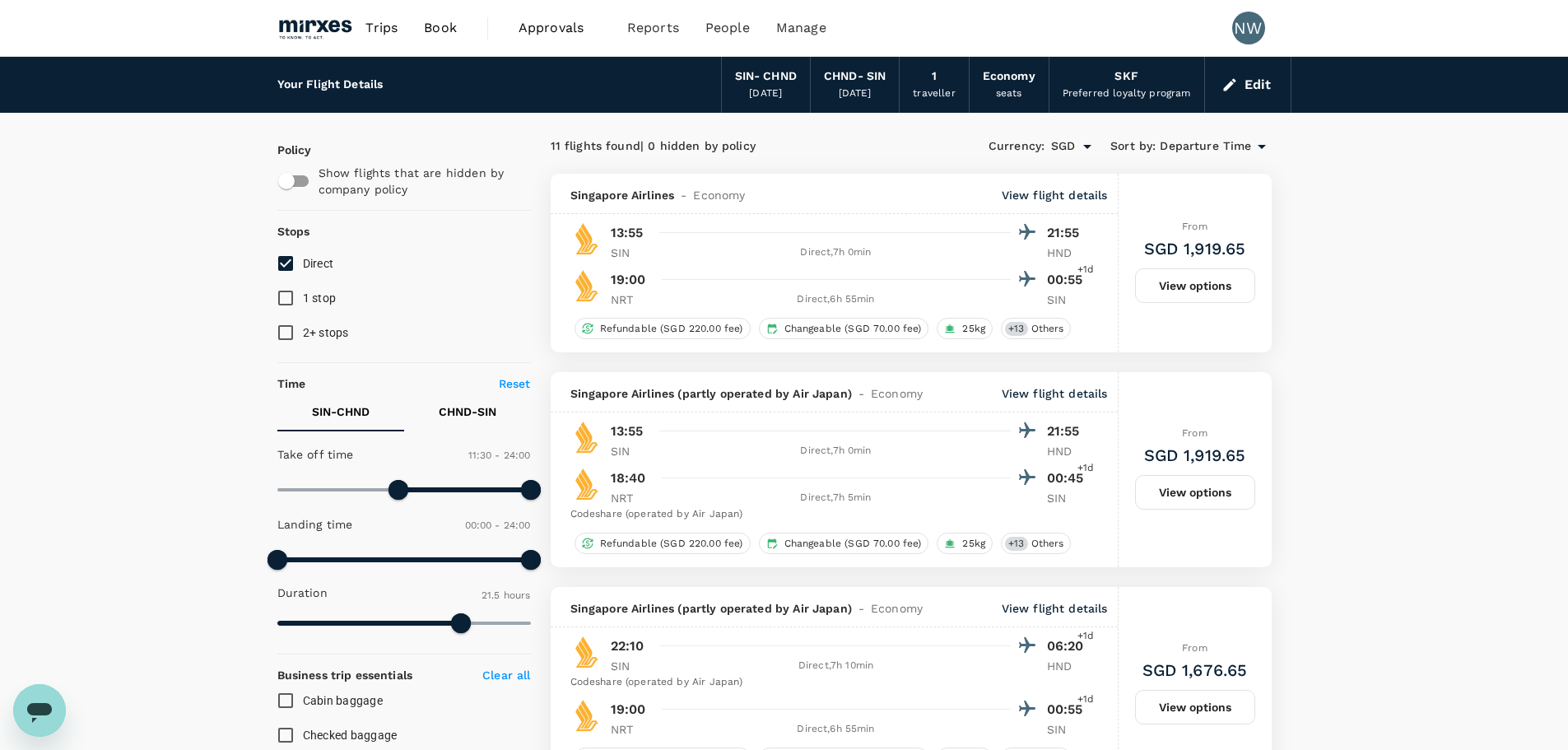
click at [1208, 288] on button "View options" at bounding box center [1195, 286] width 120 height 35
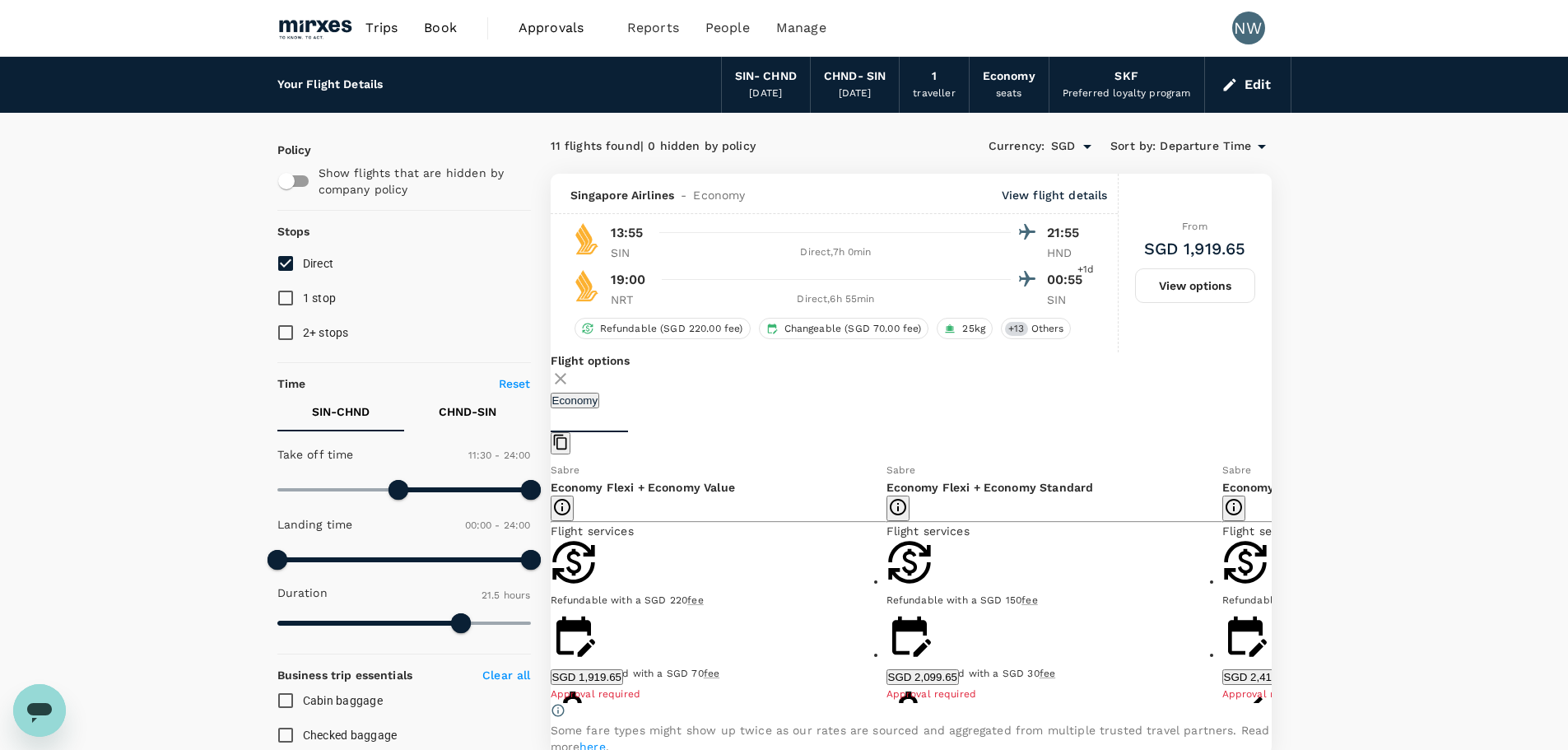
scroll to position [174, 0]
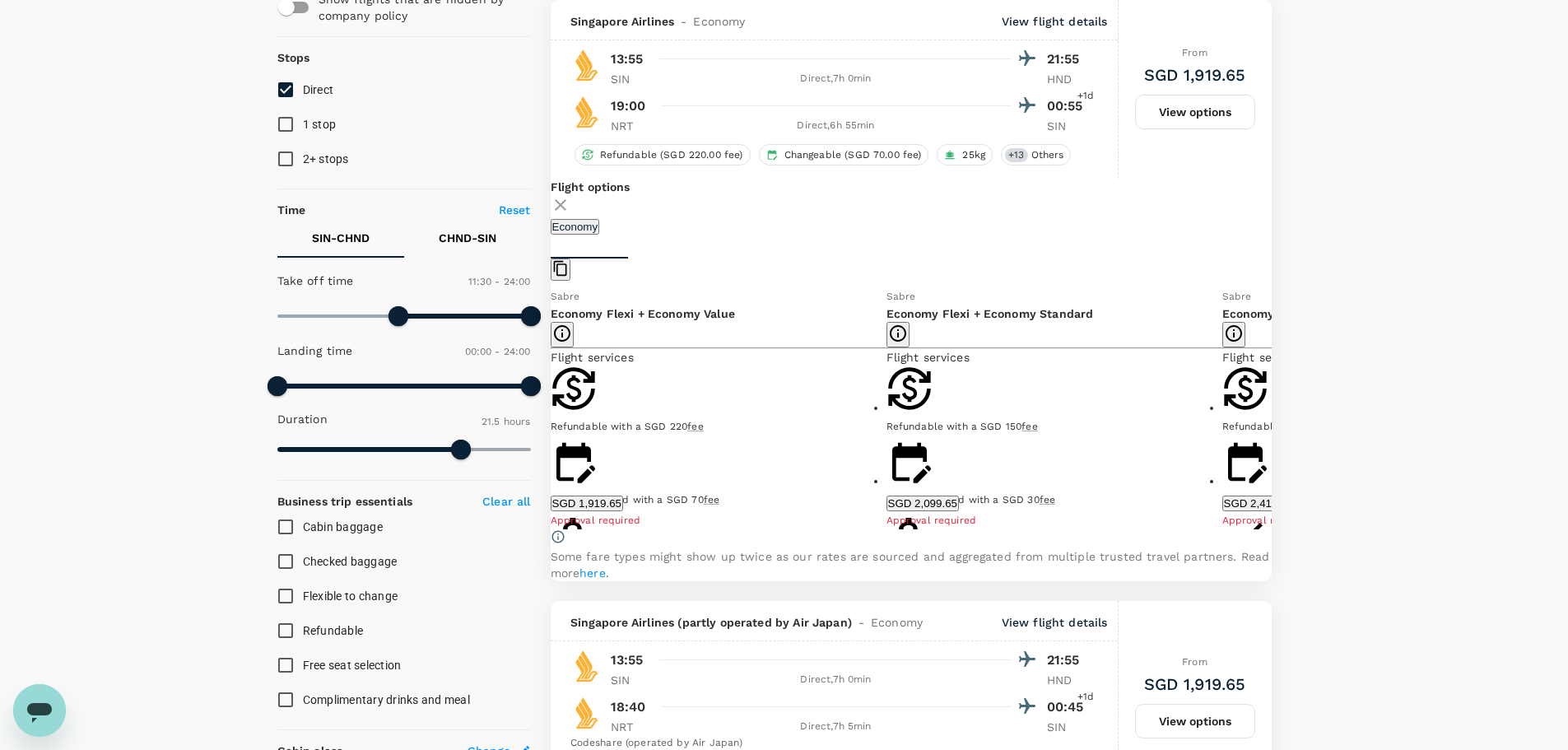
click at [1276, 416] on icon at bounding box center [1284, 408] width 16 height 16
click at [547, 416] on icon at bounding box center [538, 408] width 16 height 16
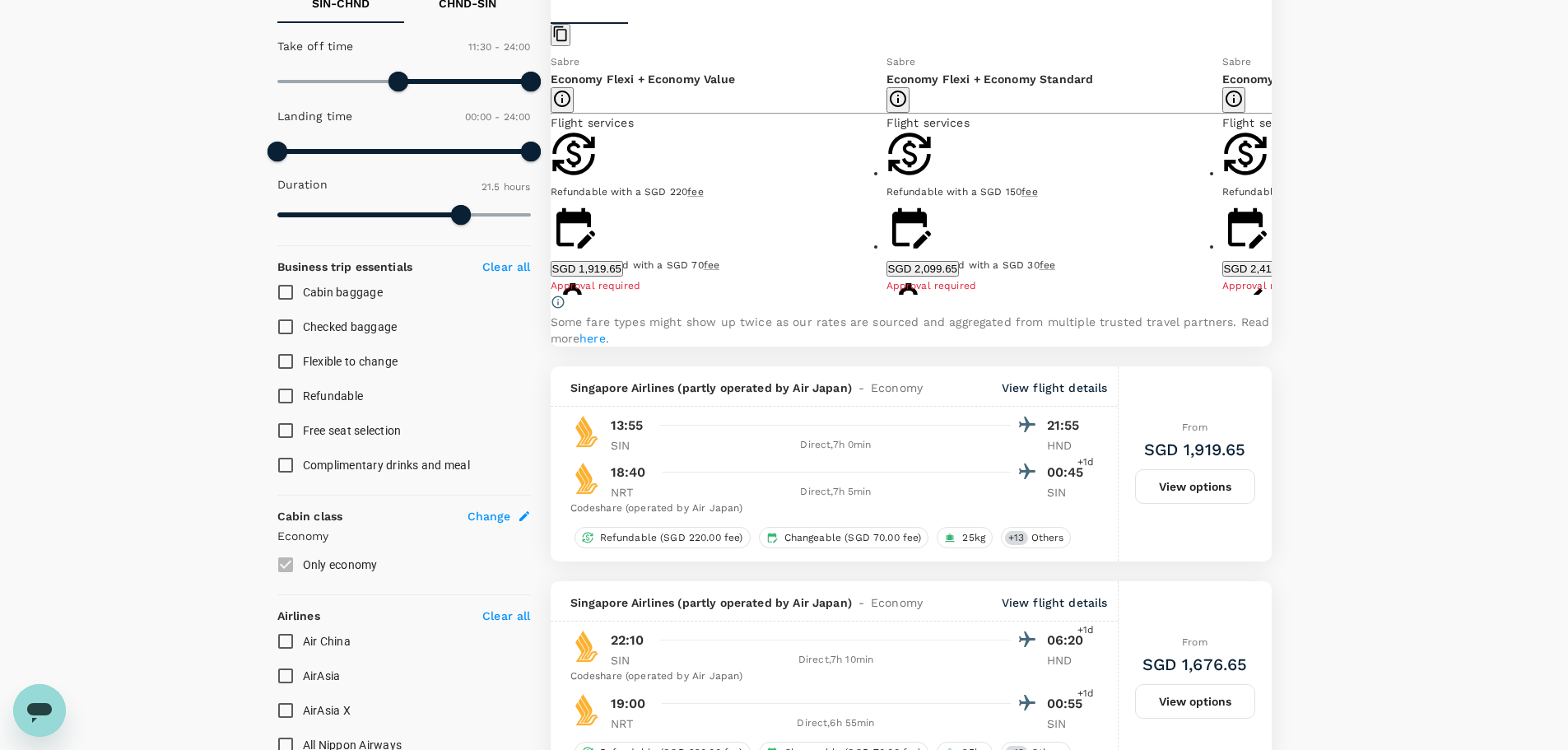
scroll to position [0, 0]
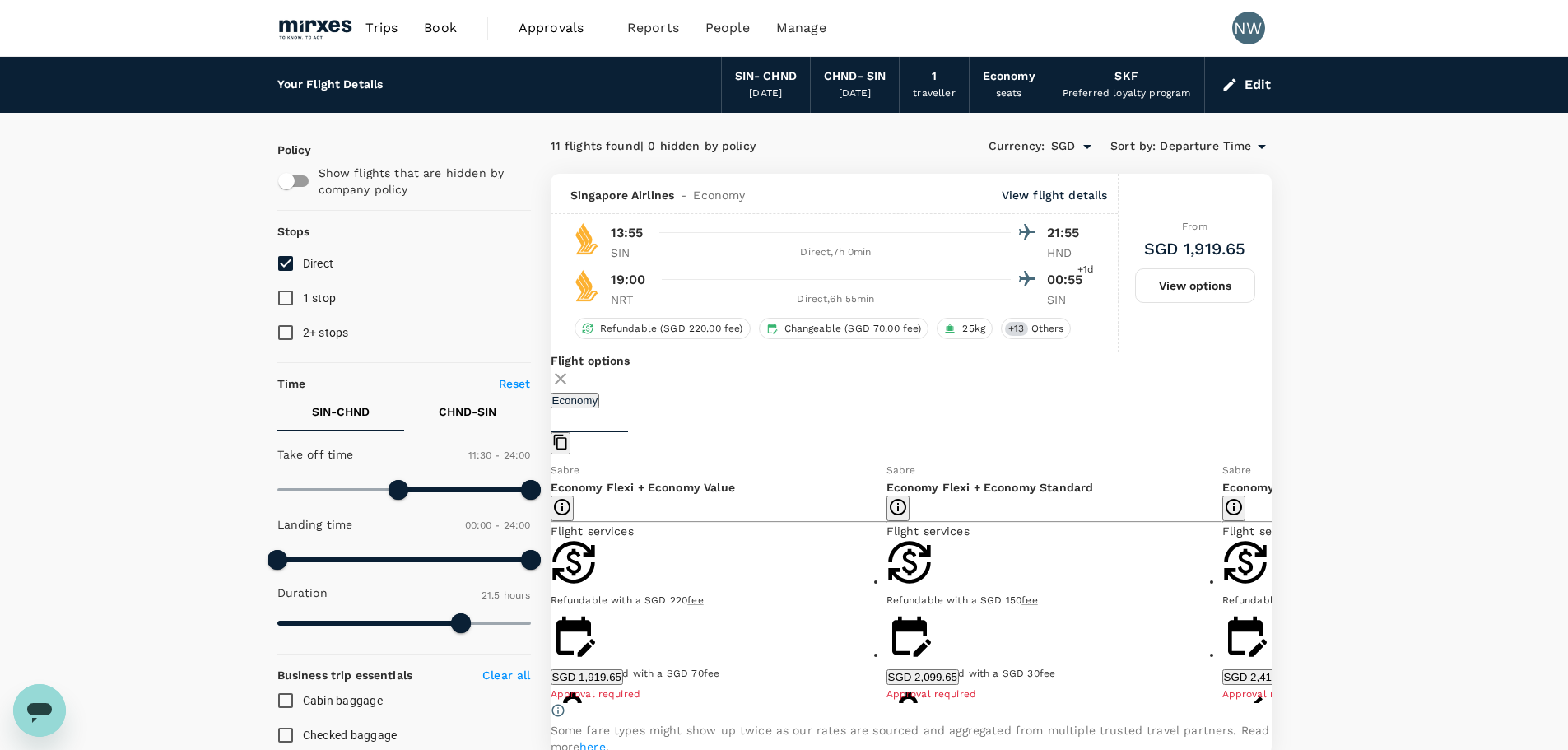
click at [1228, 284] on button "View options" at bounding box center [1195, 286] width 120 height 35
click at [383, 28] on span "Trips" at bounding box center [381, 28] width 32 height 20
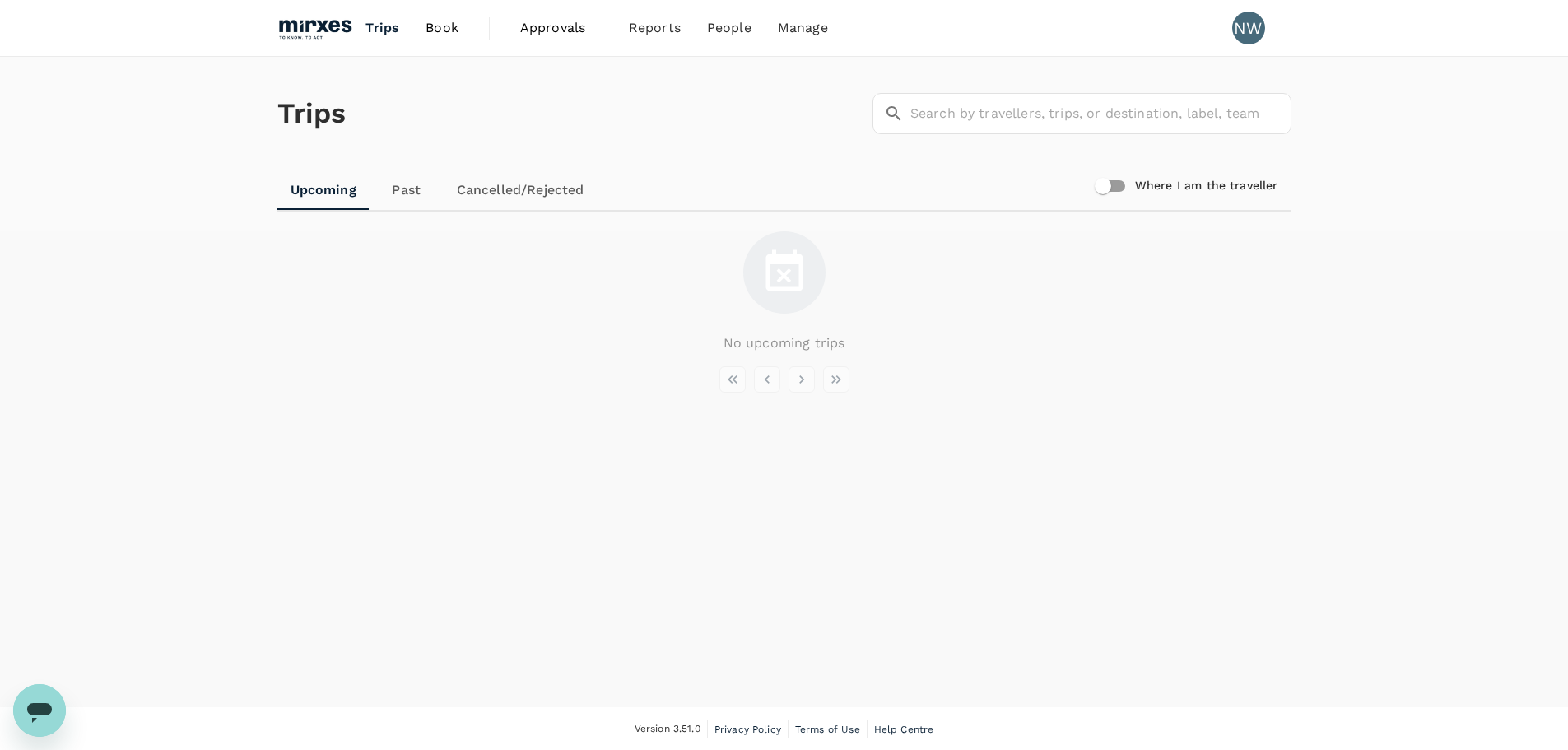
click at [410, 190] on link "Past" at bounding box center [406, 190] width 74 height 40
click at [524, 185] on link "Cancelled/Rejected" at bounding box center [519, 190] width 154 height 40
click at [300, 193] on link "Upcoming" at bounding box center [323, 190] width 92 height 40
click at [383, 26] on span "Trips" at bounding box center [382, 28] width 34 height 20
click at [438, 29] on span "Book" at bounding box center [442, 28] width 33 height 20
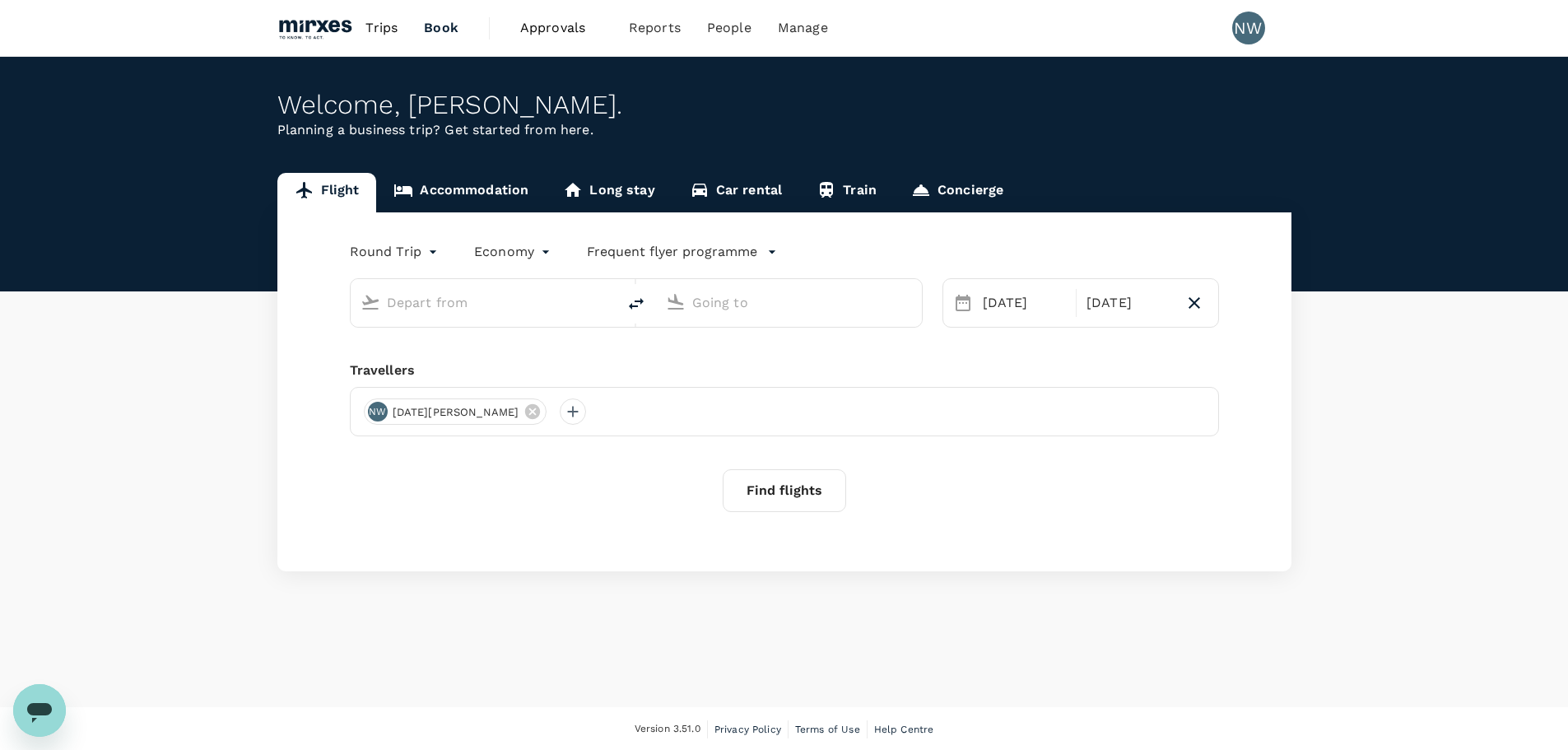
type input "Singapore Changi (SIN)"
type input "Tokyo, Japan (any)"
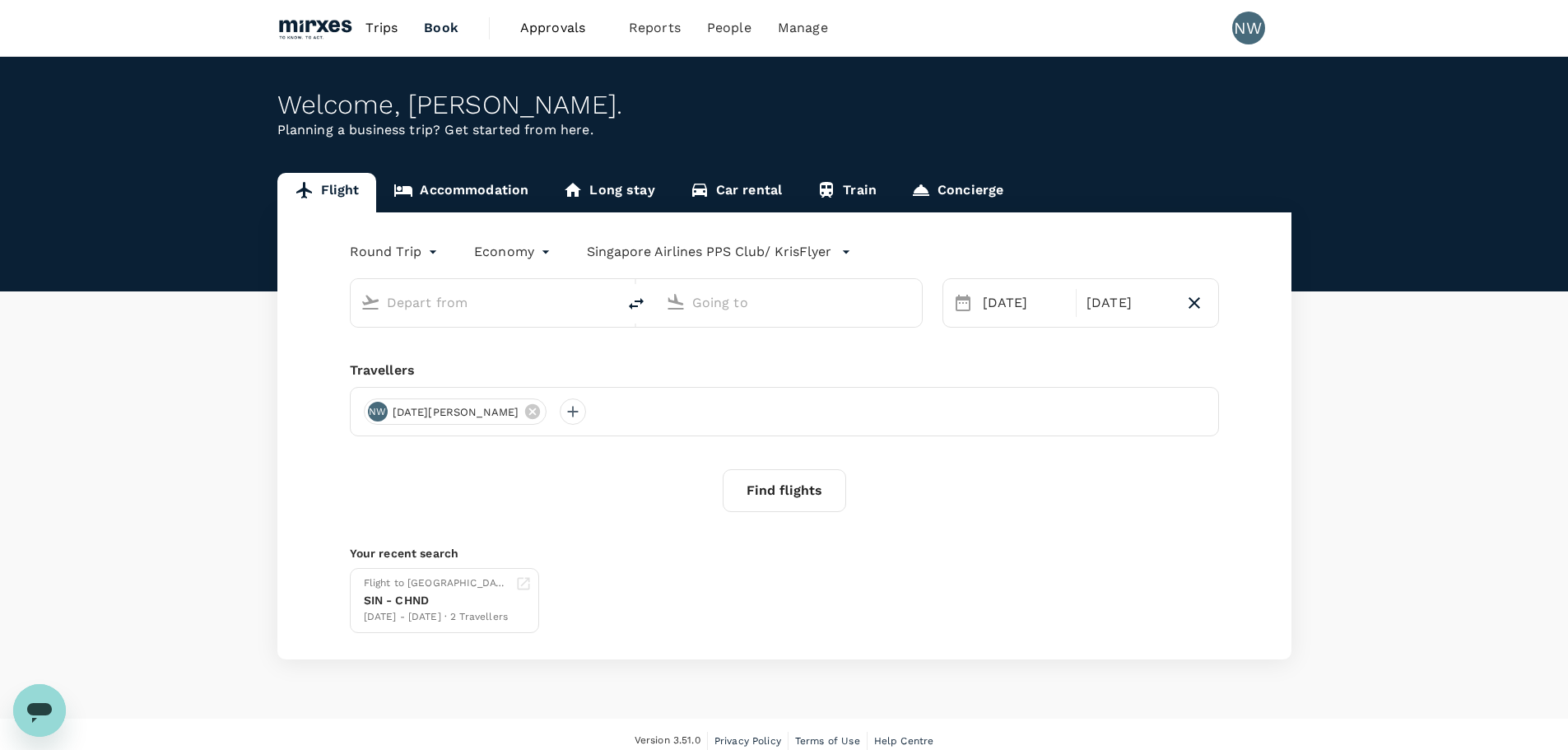
type input "Singapore Changi (SIN)"
type input "Tokyo, Japan (any)"
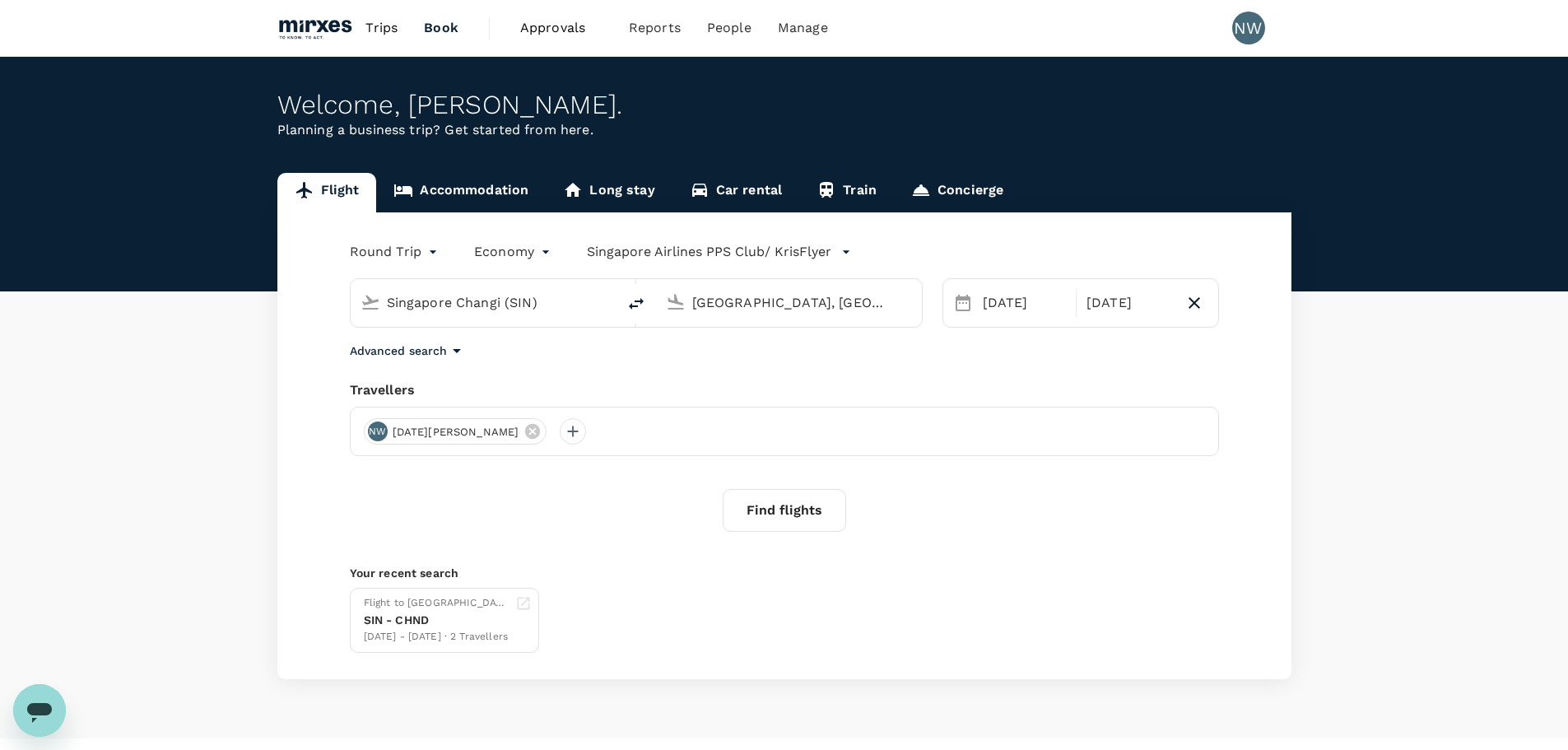
click at [810, 511] on button "Find flights" at bounding box center [785, 510] width 124 height 43
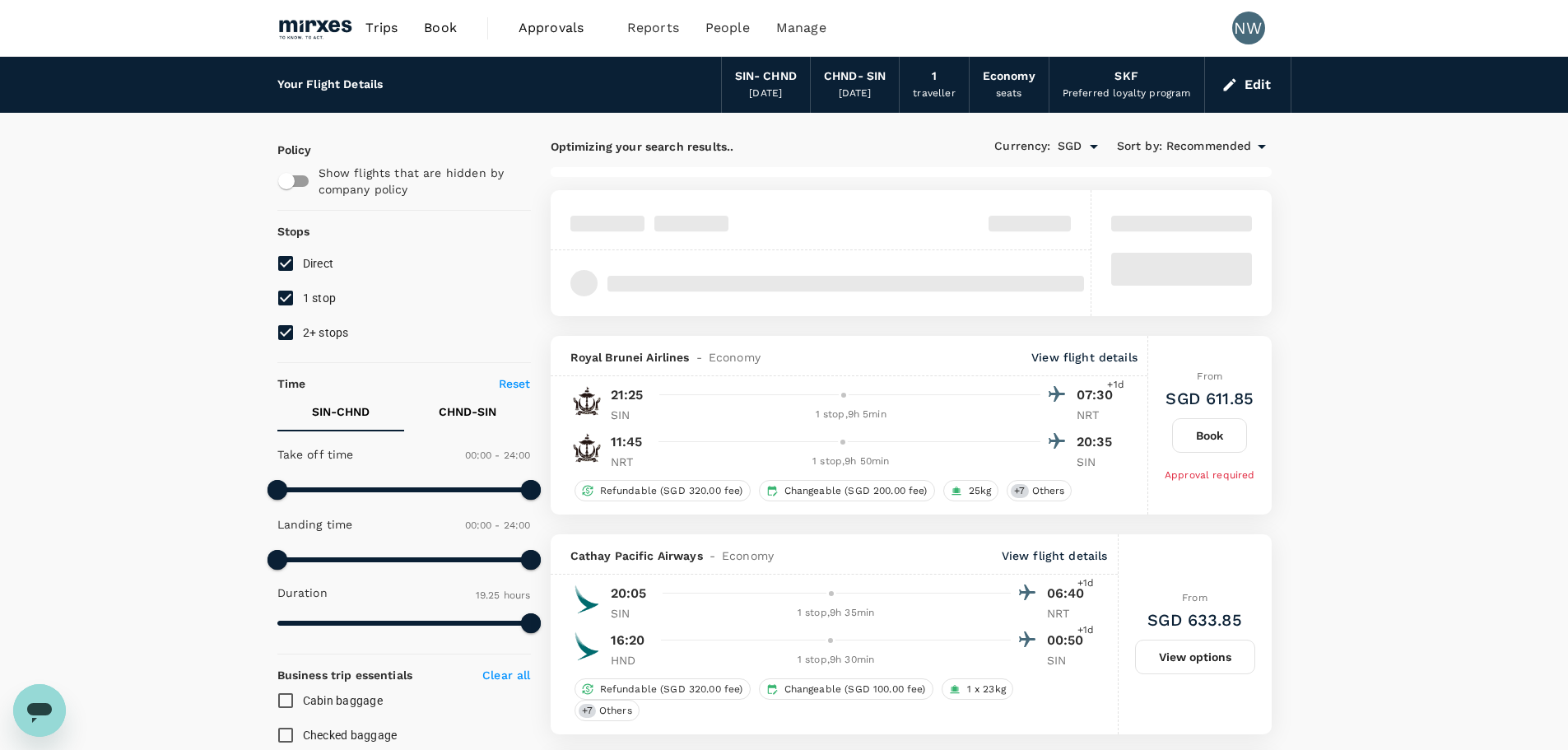
click at [291, 295] on input "1 stop" at bounding box center [286, 298] width 35 height 35
checkbox input "false"
click at [287, 335] on input "2+ stops" at bounding box center [286, 332] width 35 height 35
checkbox input "false"
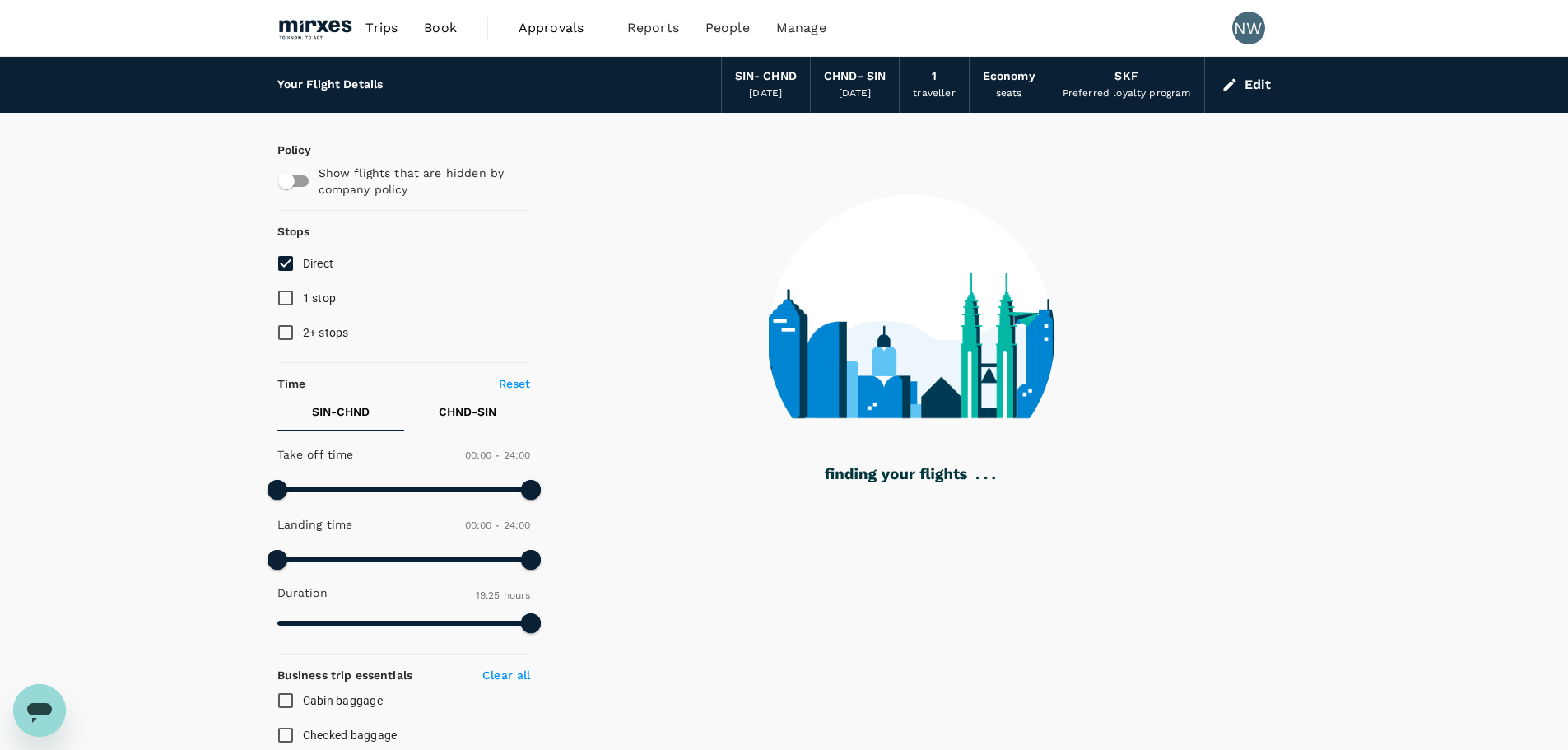
type input "1585"
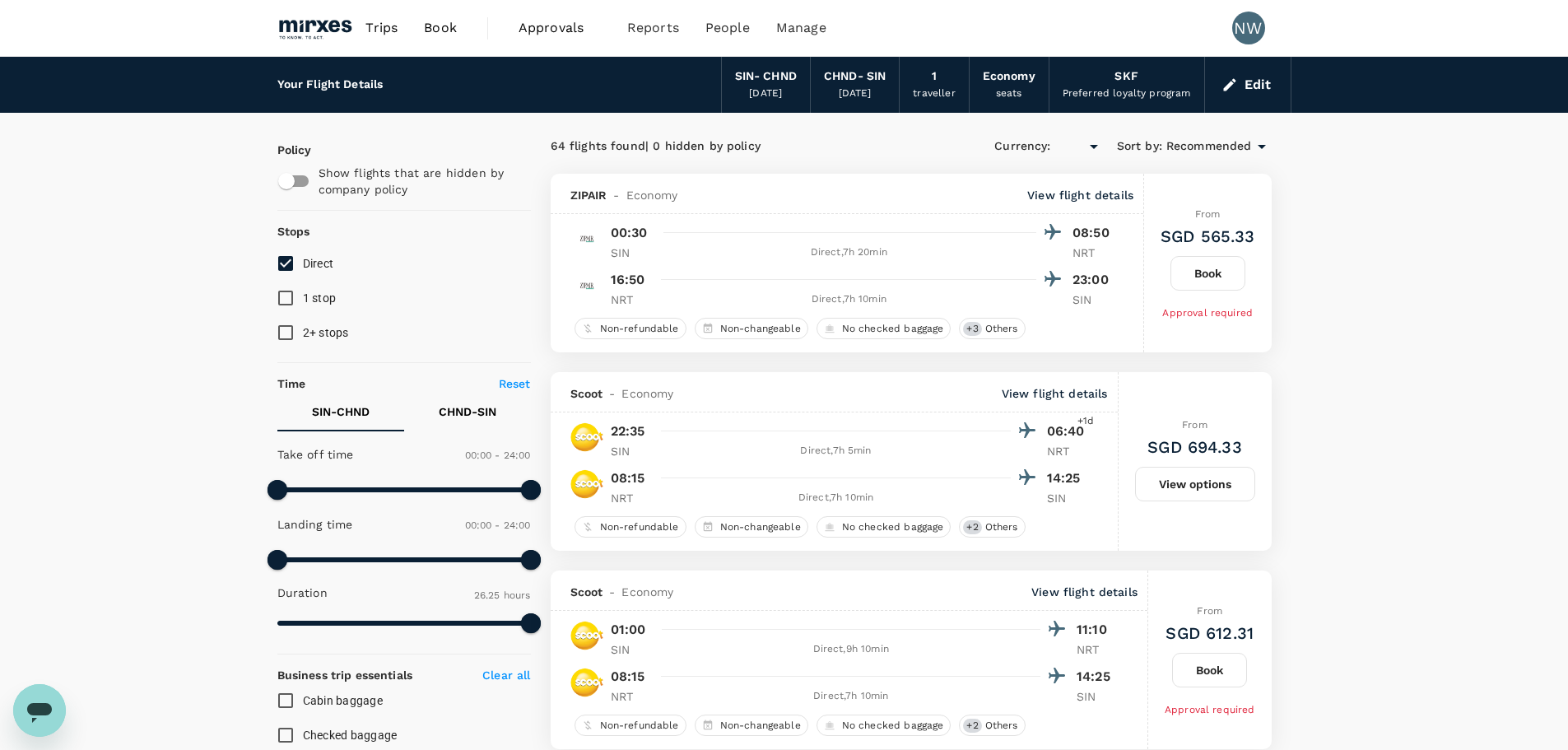
type input "SGD"
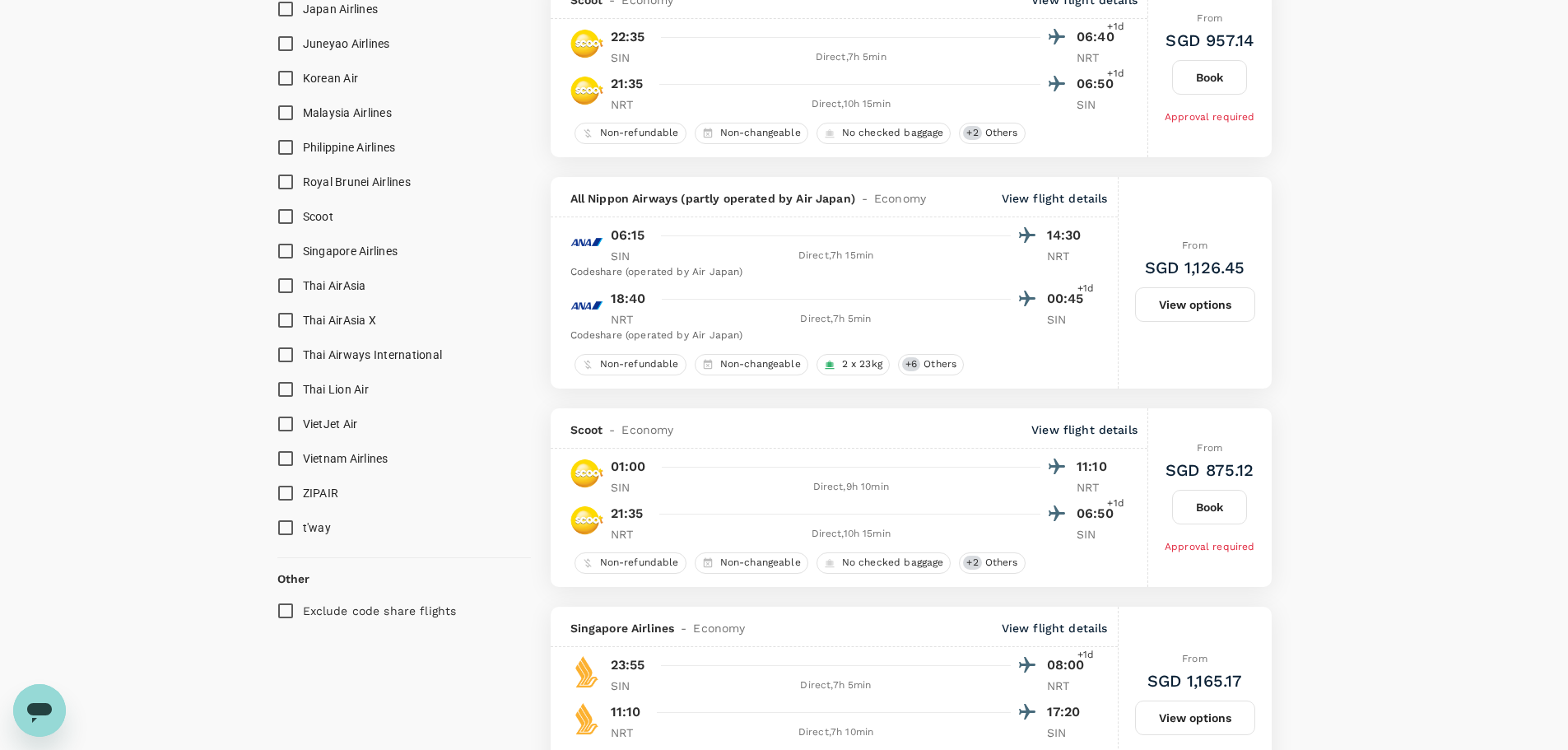
scroll to position [1399, 0]
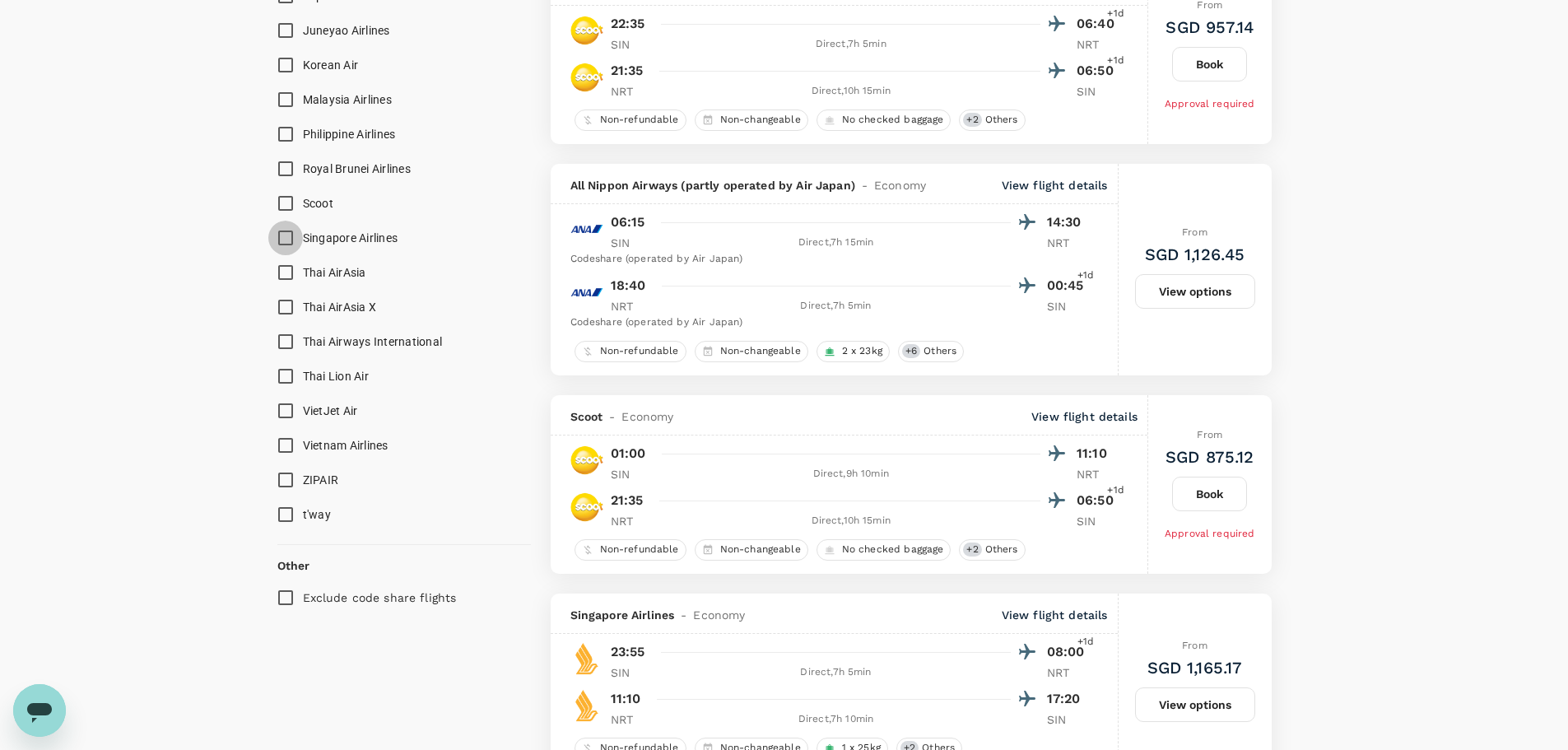
click at [286, 232] on input "Singapore Airlines" at bounding box center [286, 238] width 35 height 35
checkbox input "true"
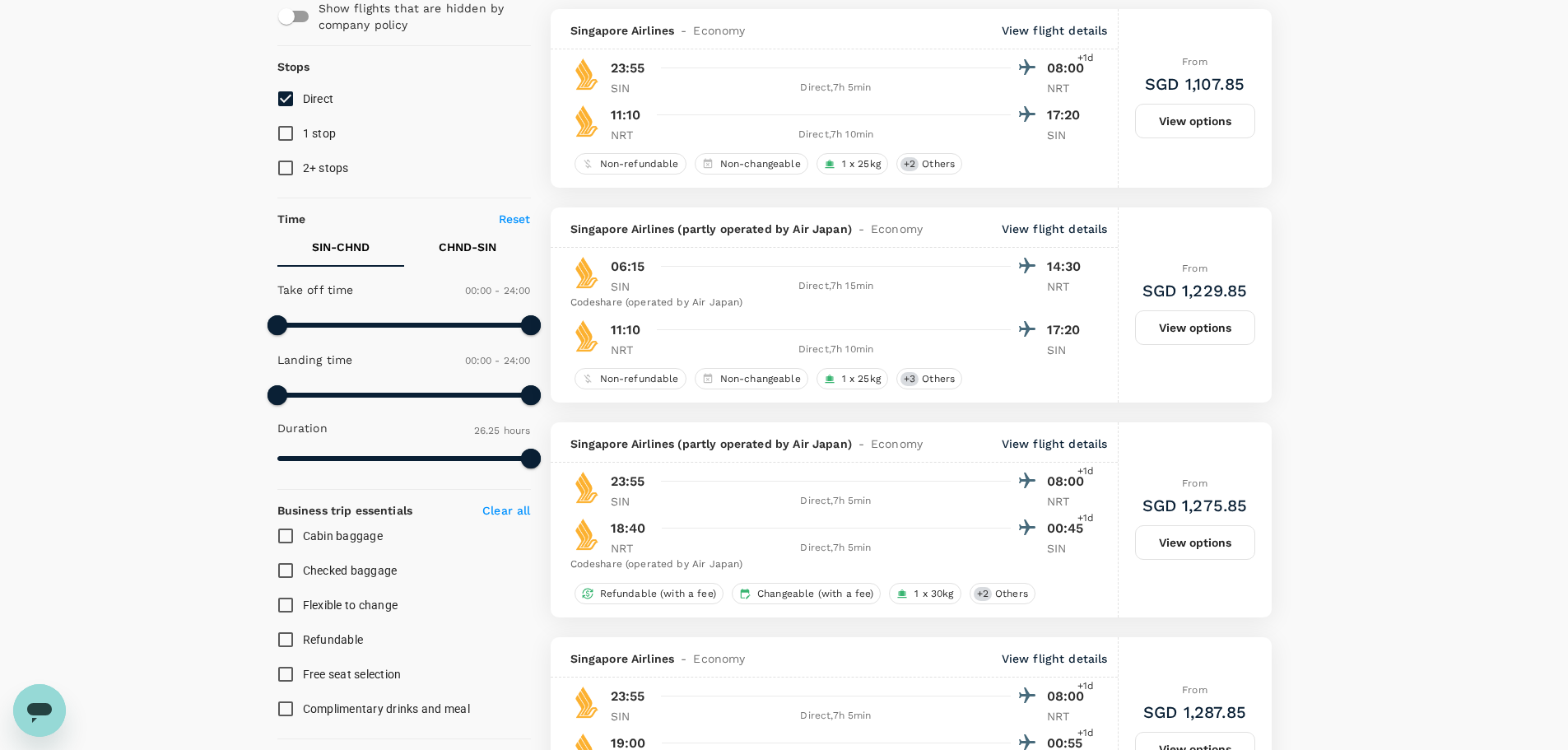
scroll to position [0, 0]
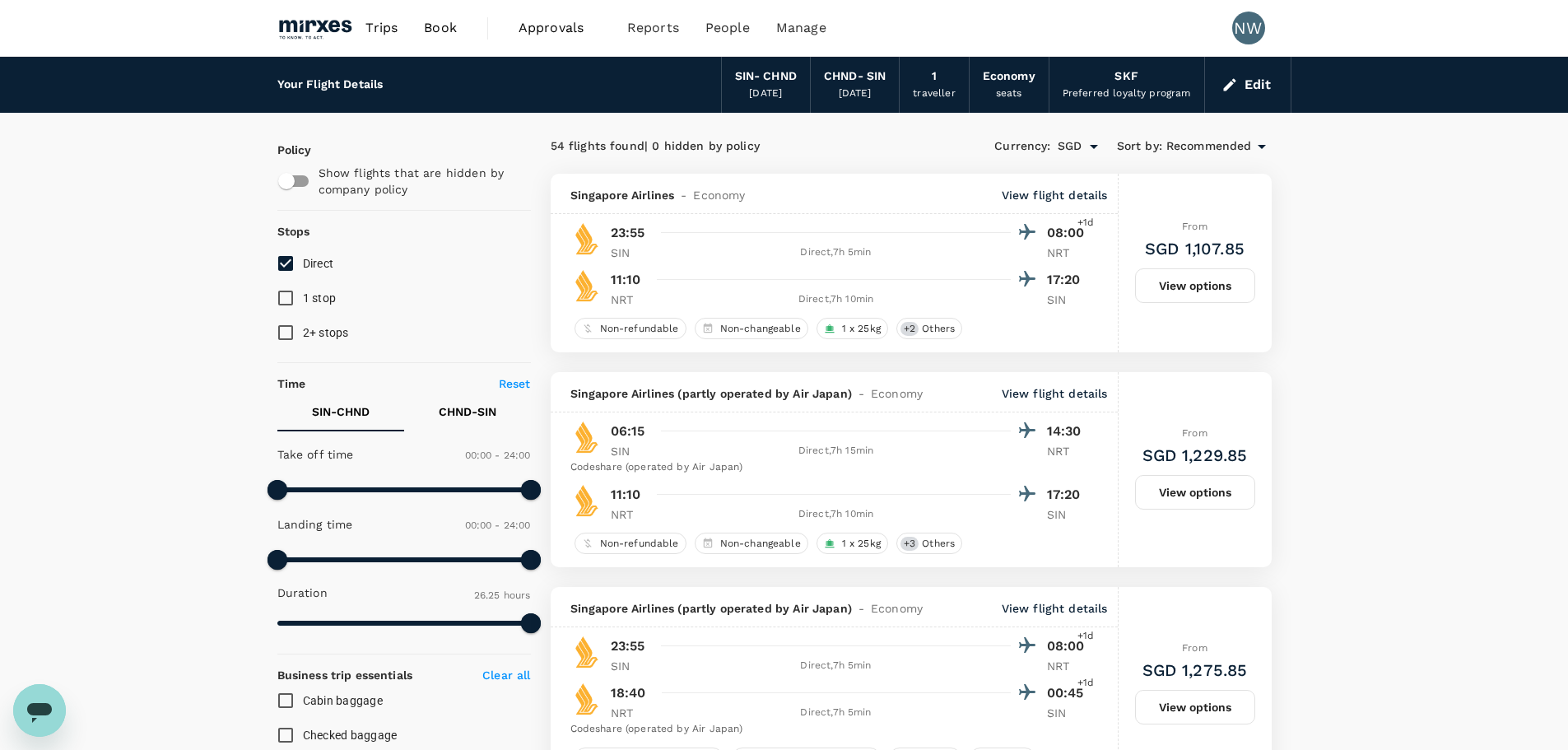
click at [1242, 150] on span "Recommended" at bounding box center [1209, 147] width 86 height 18
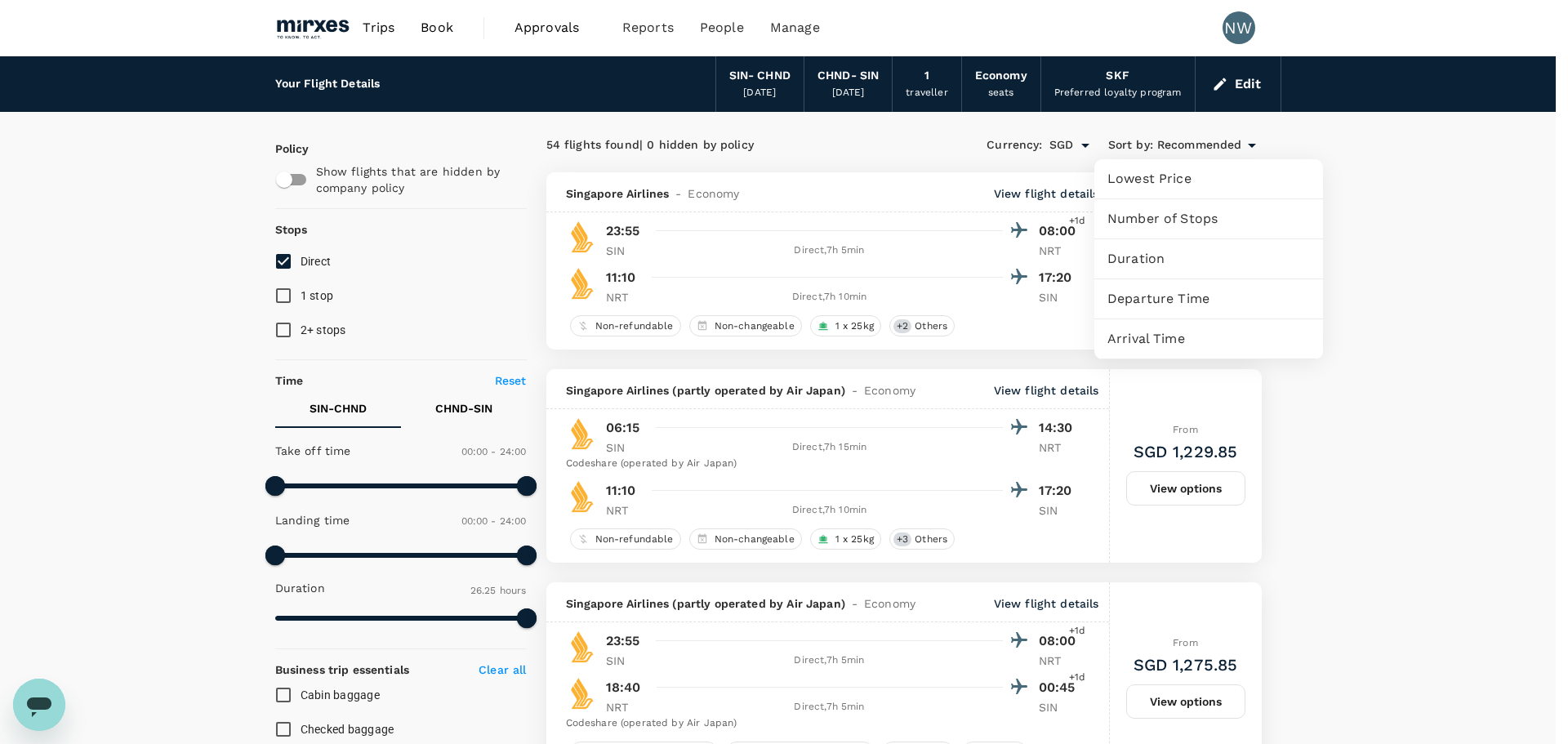
click at [1212, 294] on span "Departure Time" at bounding box center [1209, 299] width 203 height 20
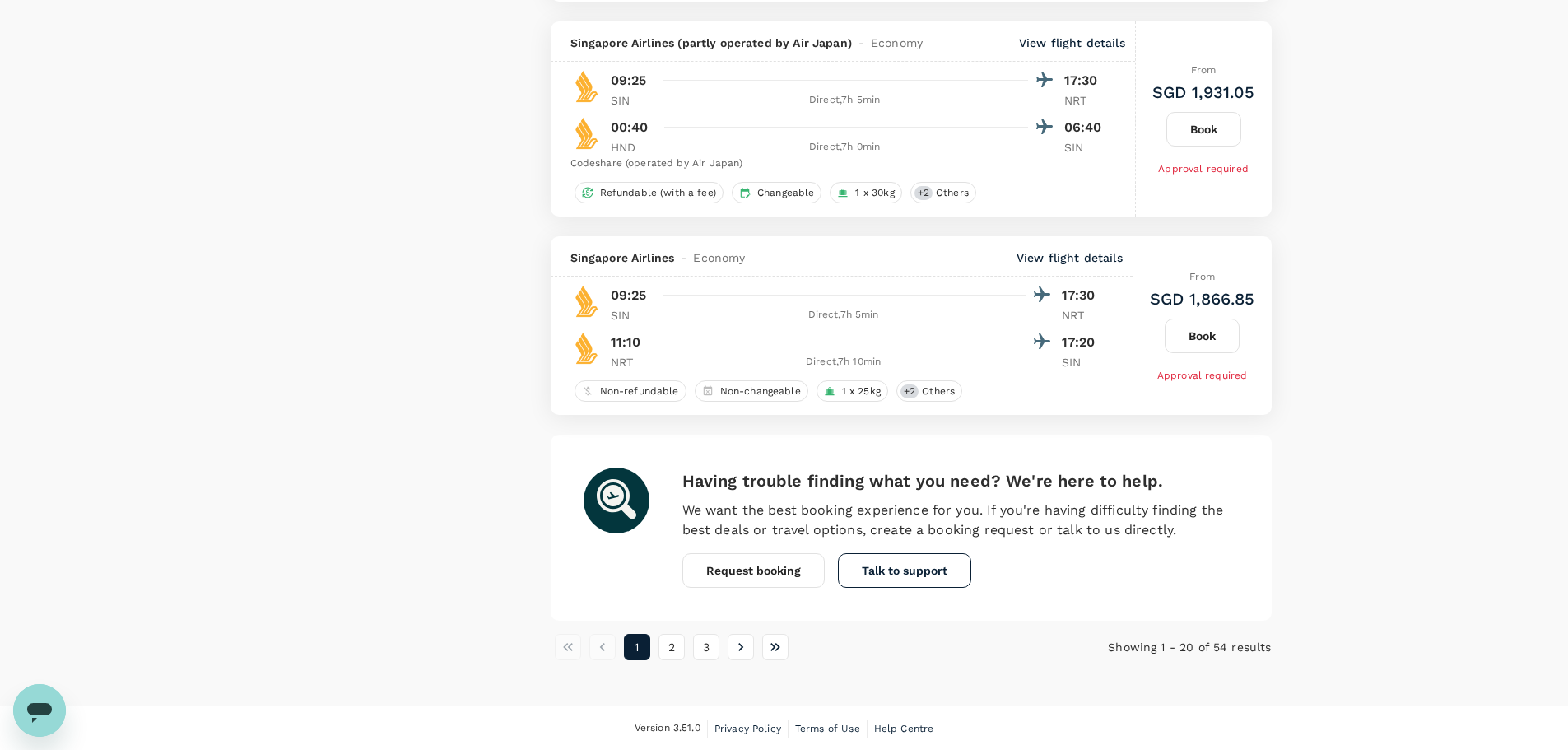
scroll to position [3970, 0]
click at [672, 651] on button "2" at bounding box center [672, 646] width 26 height 26
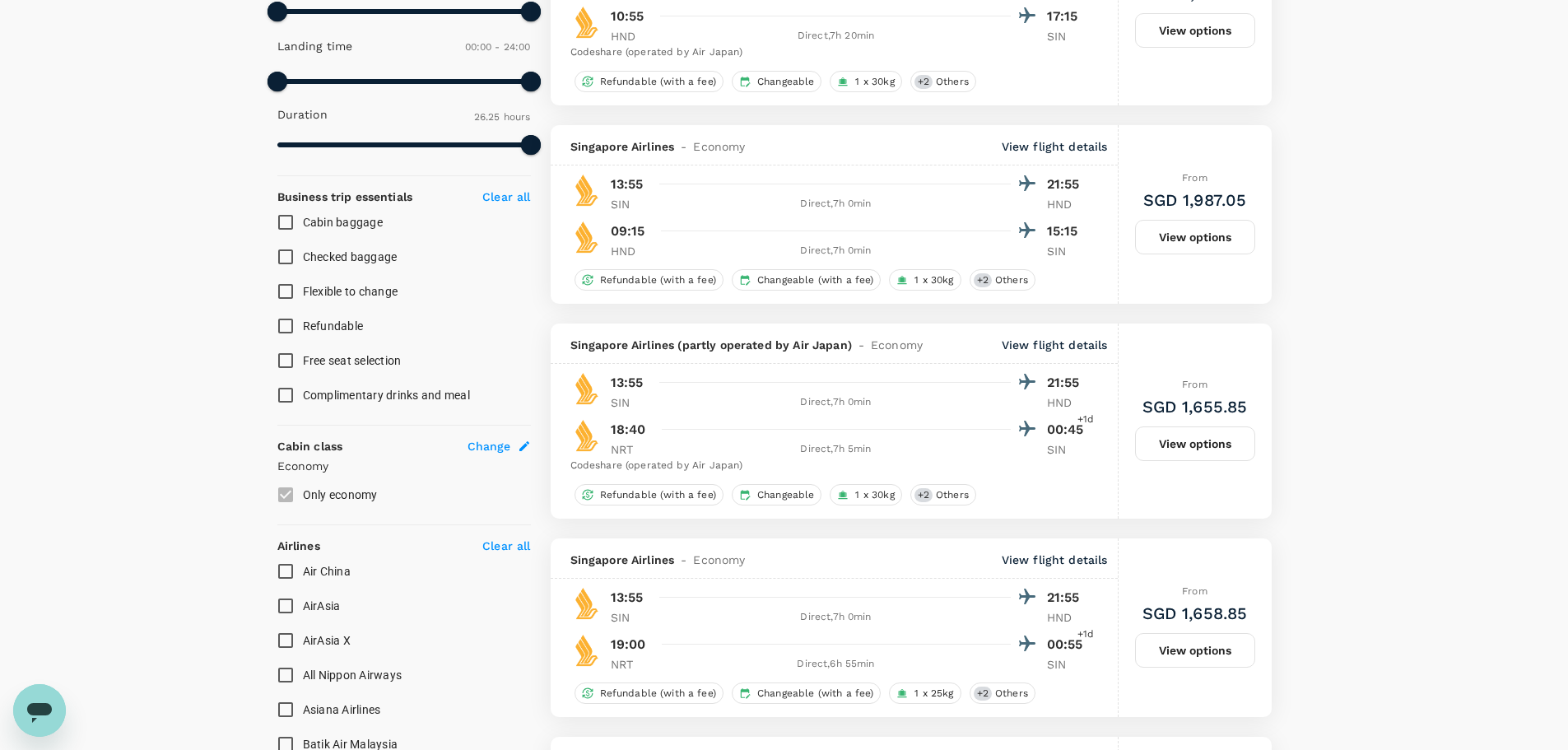
scroll to position [494, 0]
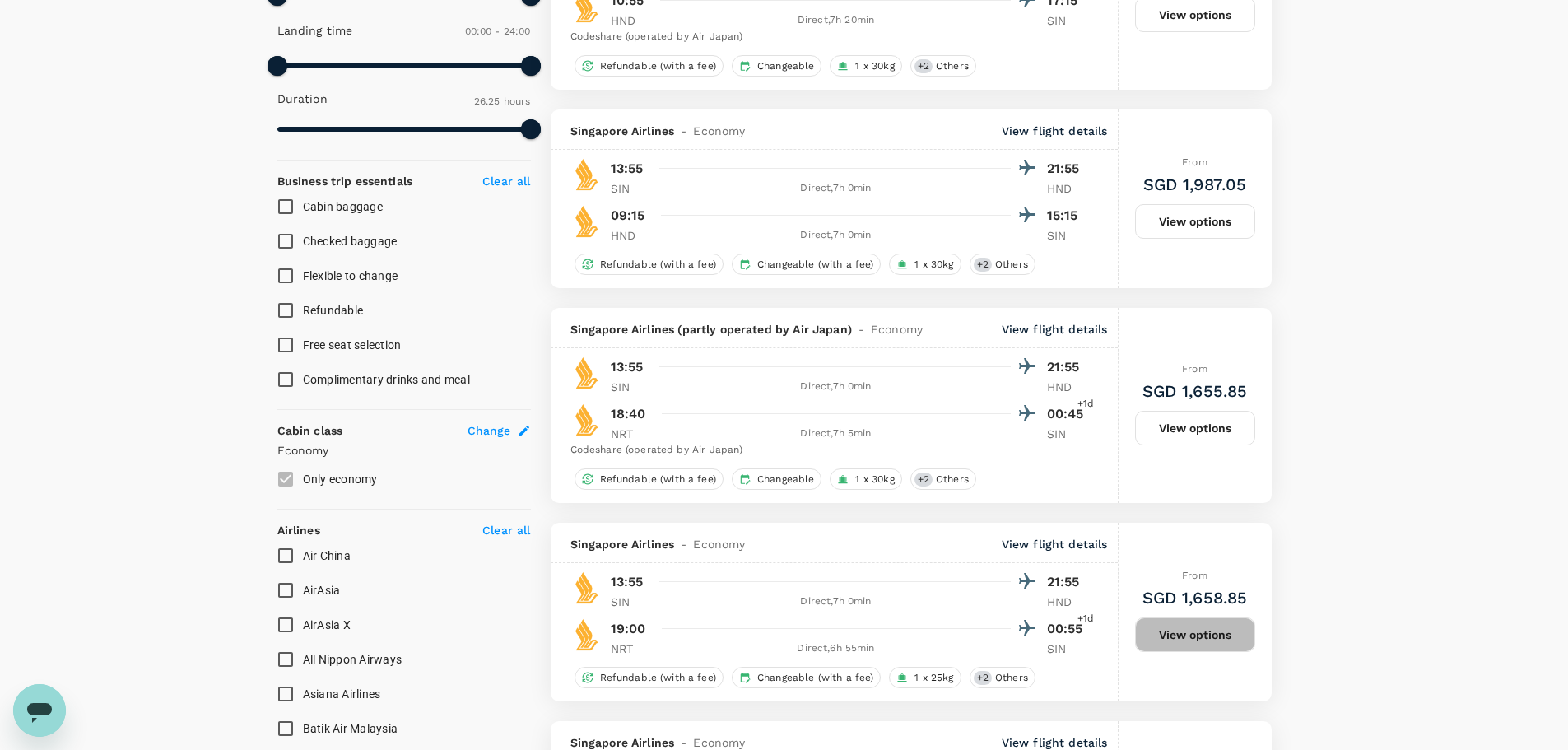
click at [1208, 630] on button "View options" at bounding box center [1195, 635] width 120 height 35
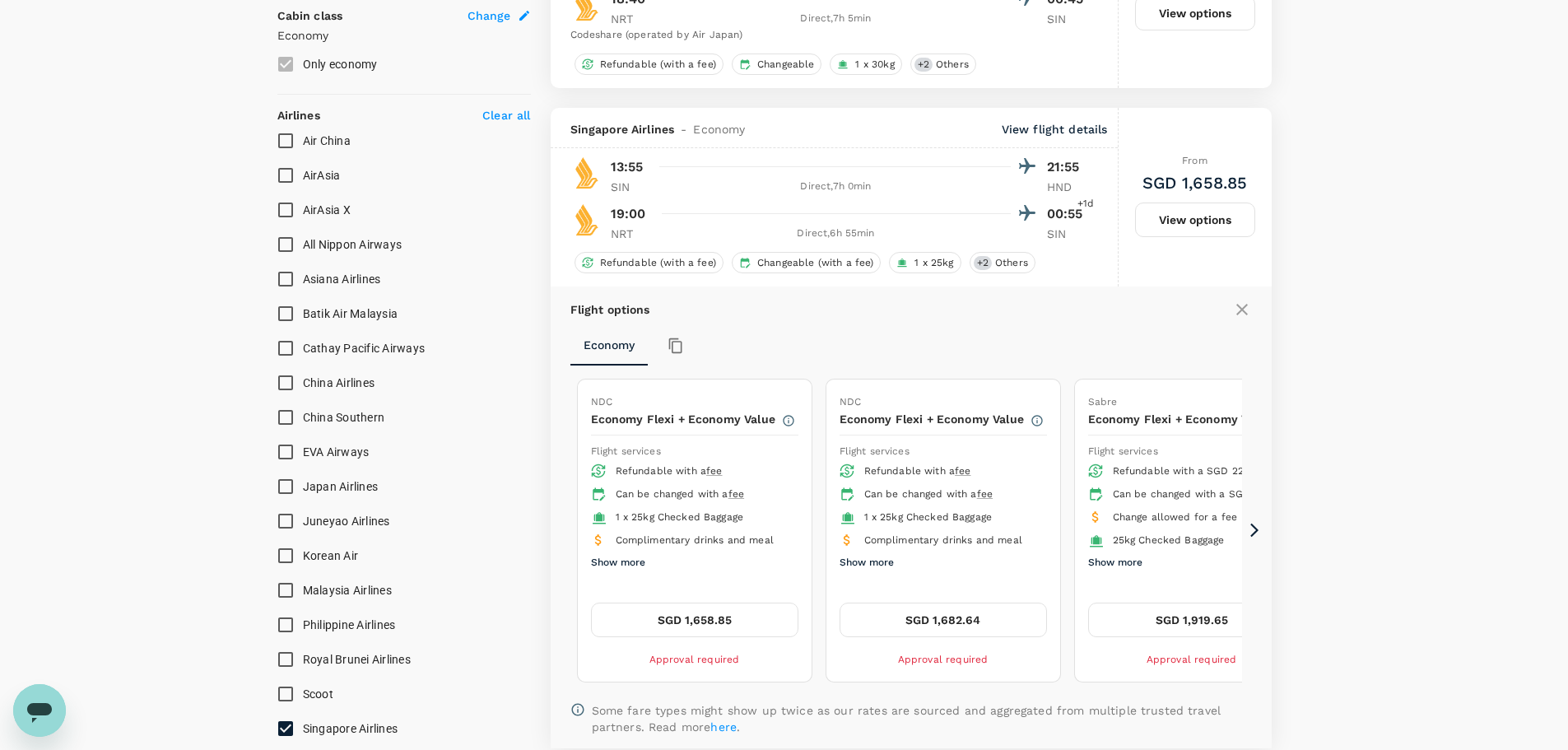
scroll to position [934, 0]
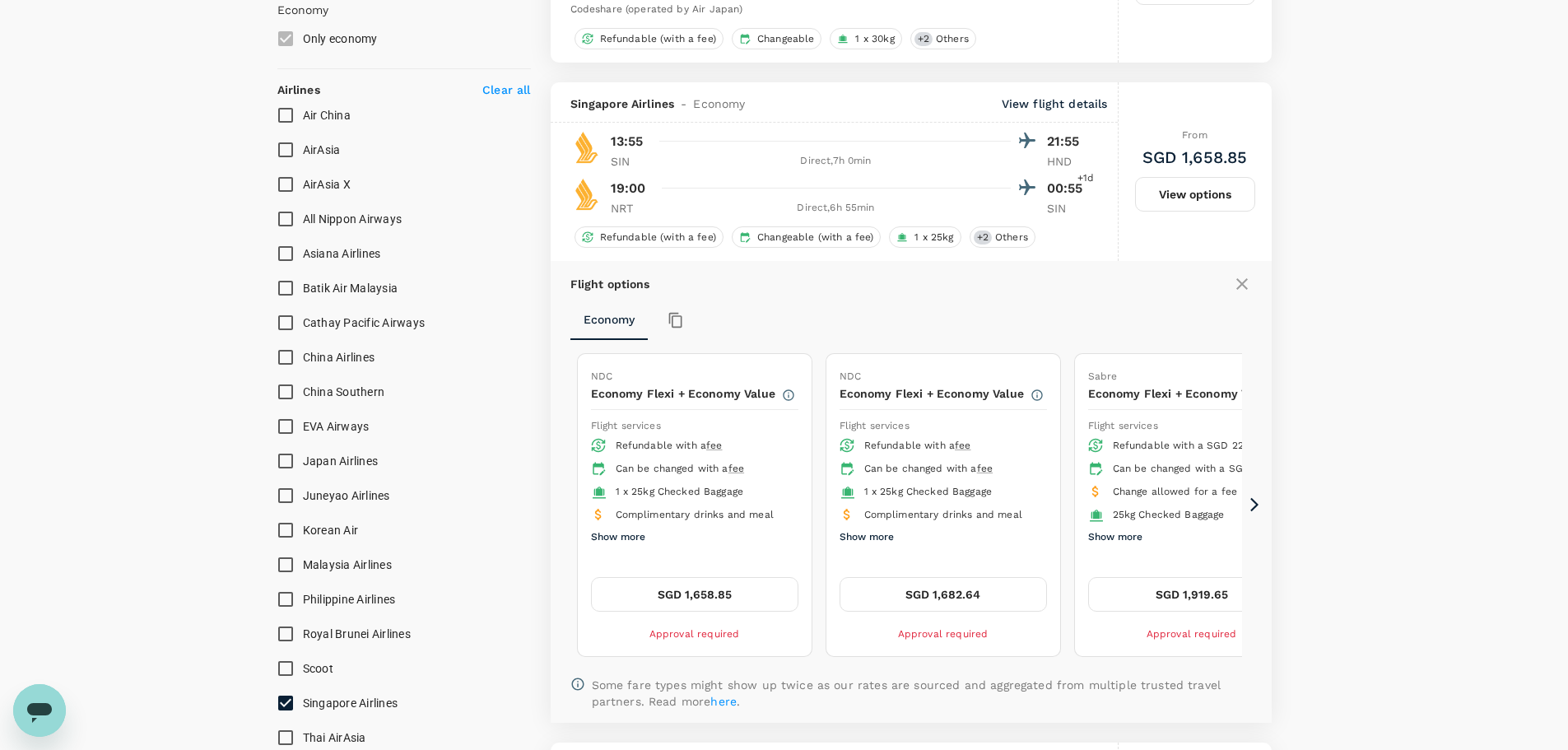
click at [697, 599] on button "SGD 1,658.85" at bounding box center [695, 594] width 208 height 35
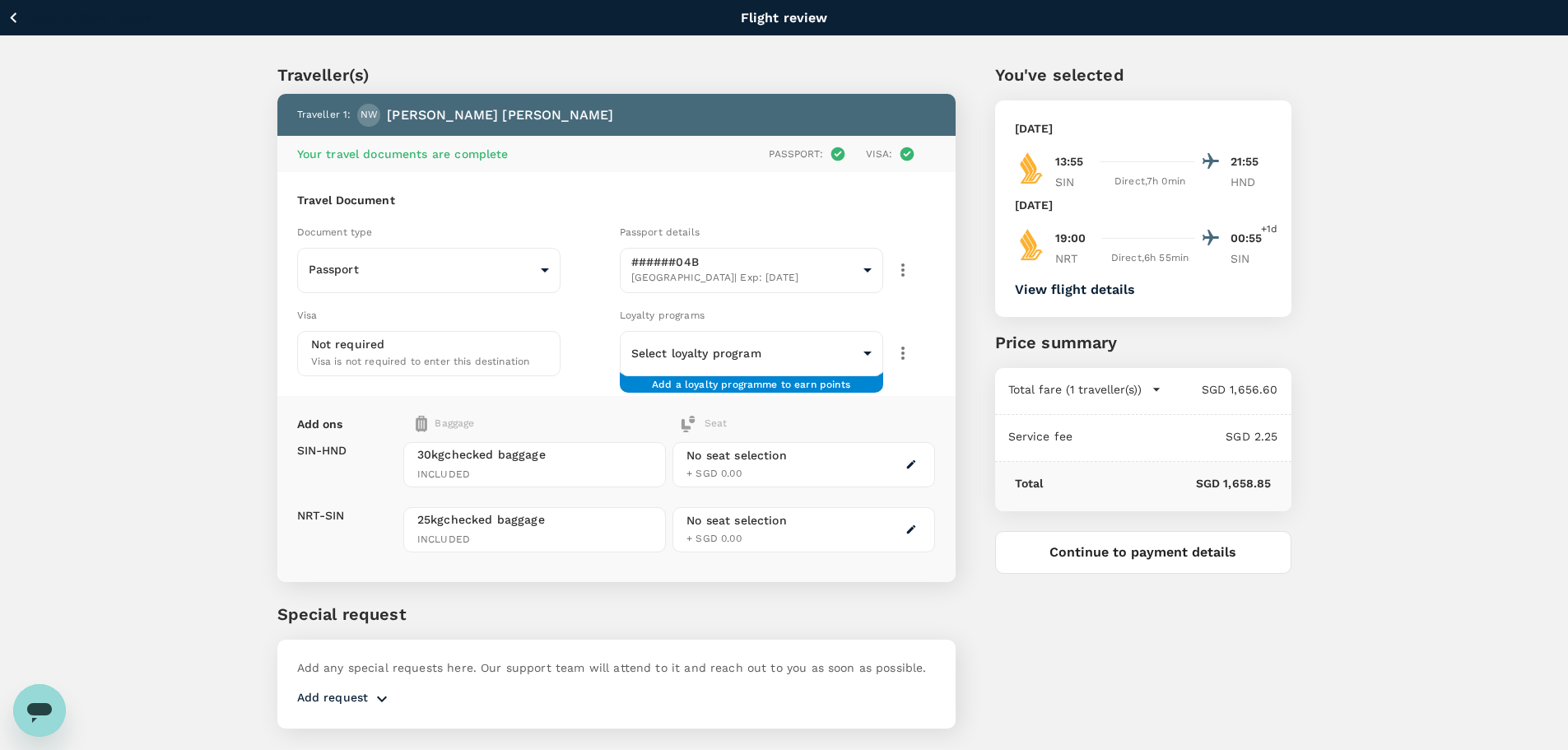
click at [693, 190] on div "Travel Document Document type Passport Passport ​ Passport details ######04B Si…" at bounding box center [617, 284] width 678 height 224
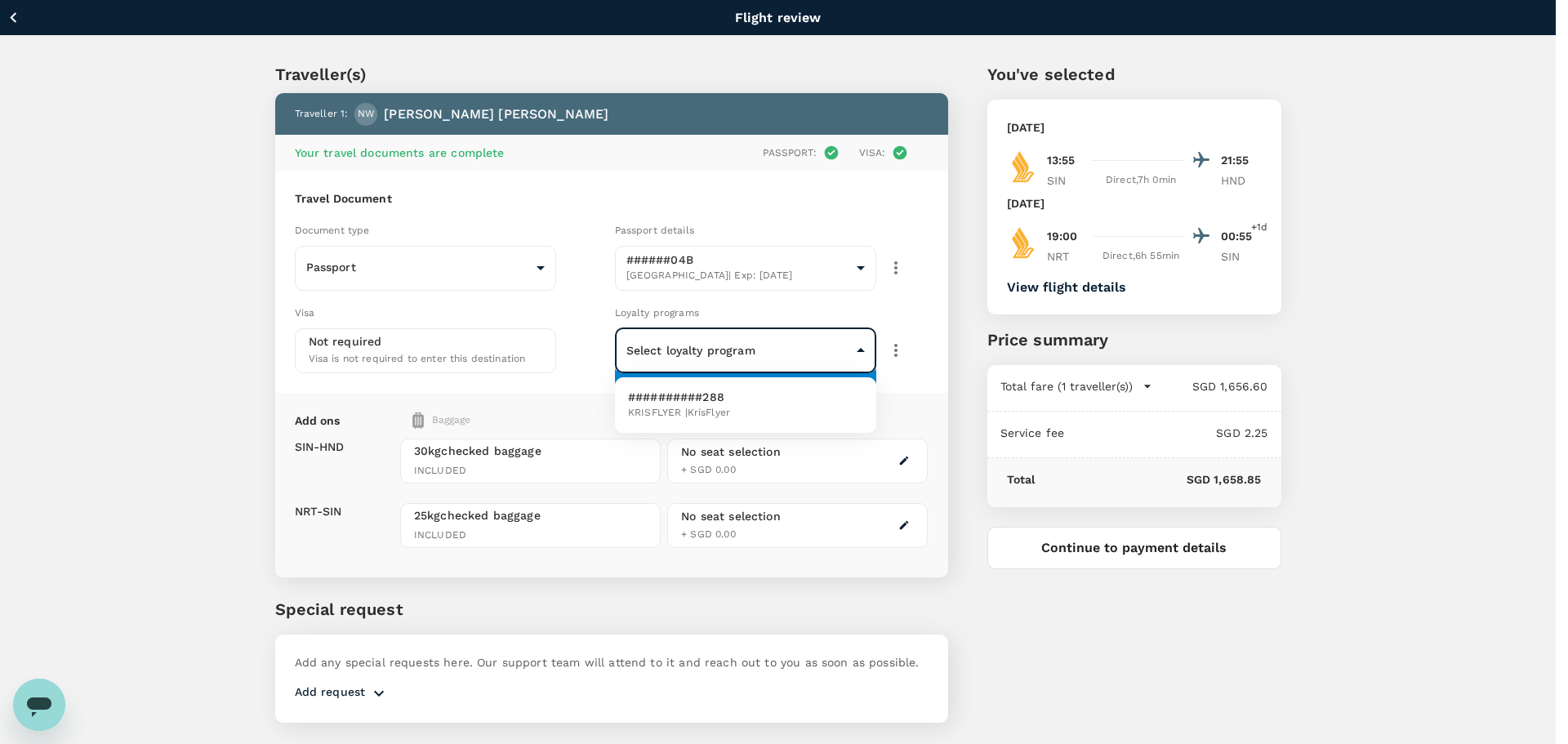
click at [863, 353] on body "Back to flight results Flight review Traveller(s) Traveller 1 : NW Noel Wong Yo…" at bounding box center [784, 394] width 1568 height 788
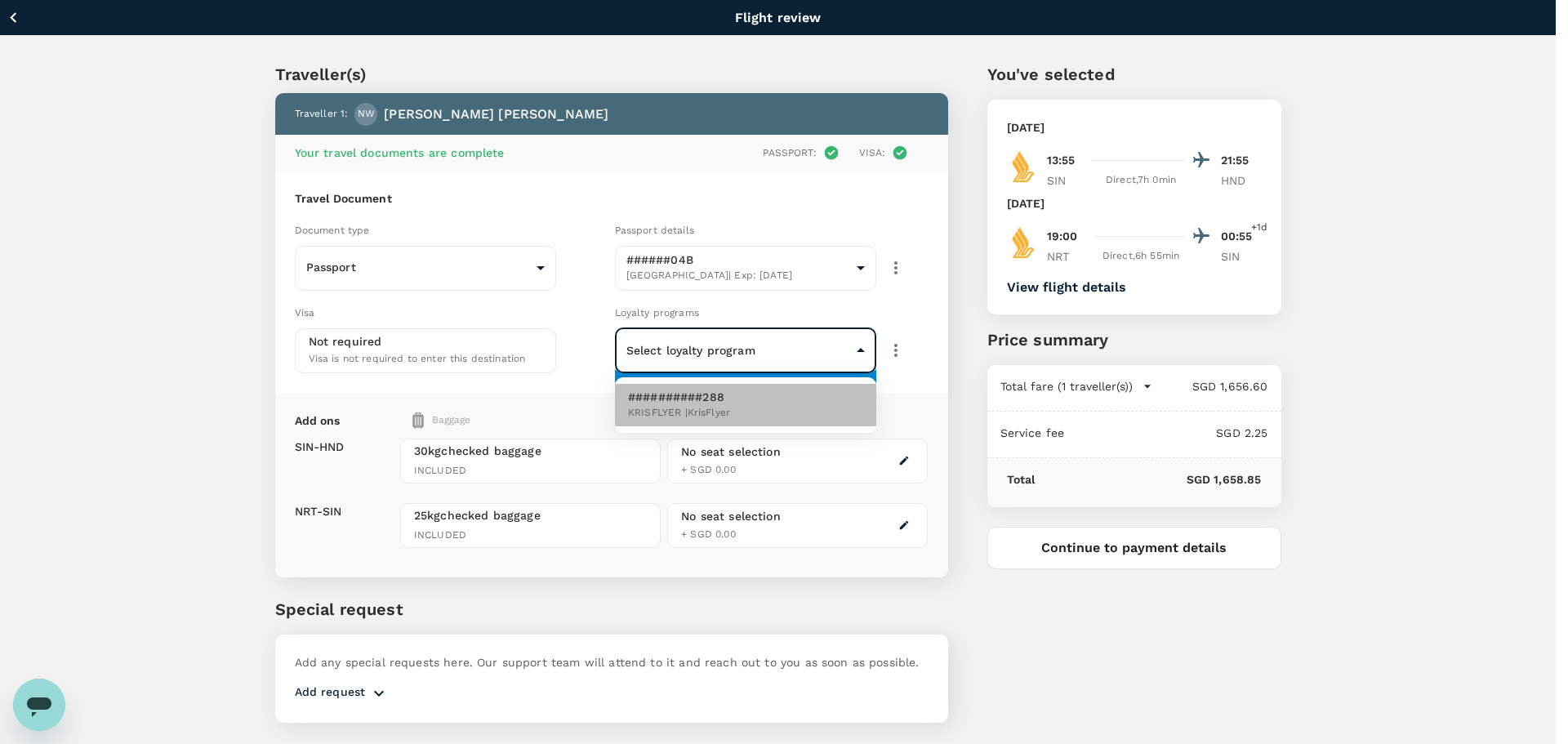
click at [699, 406] on span "KRISFLYER | KrisFlyer" at bounding box center [679, 413] width 102 height 16
type input "99ebb32d-0c67-411d-86b0-80603396b46e"
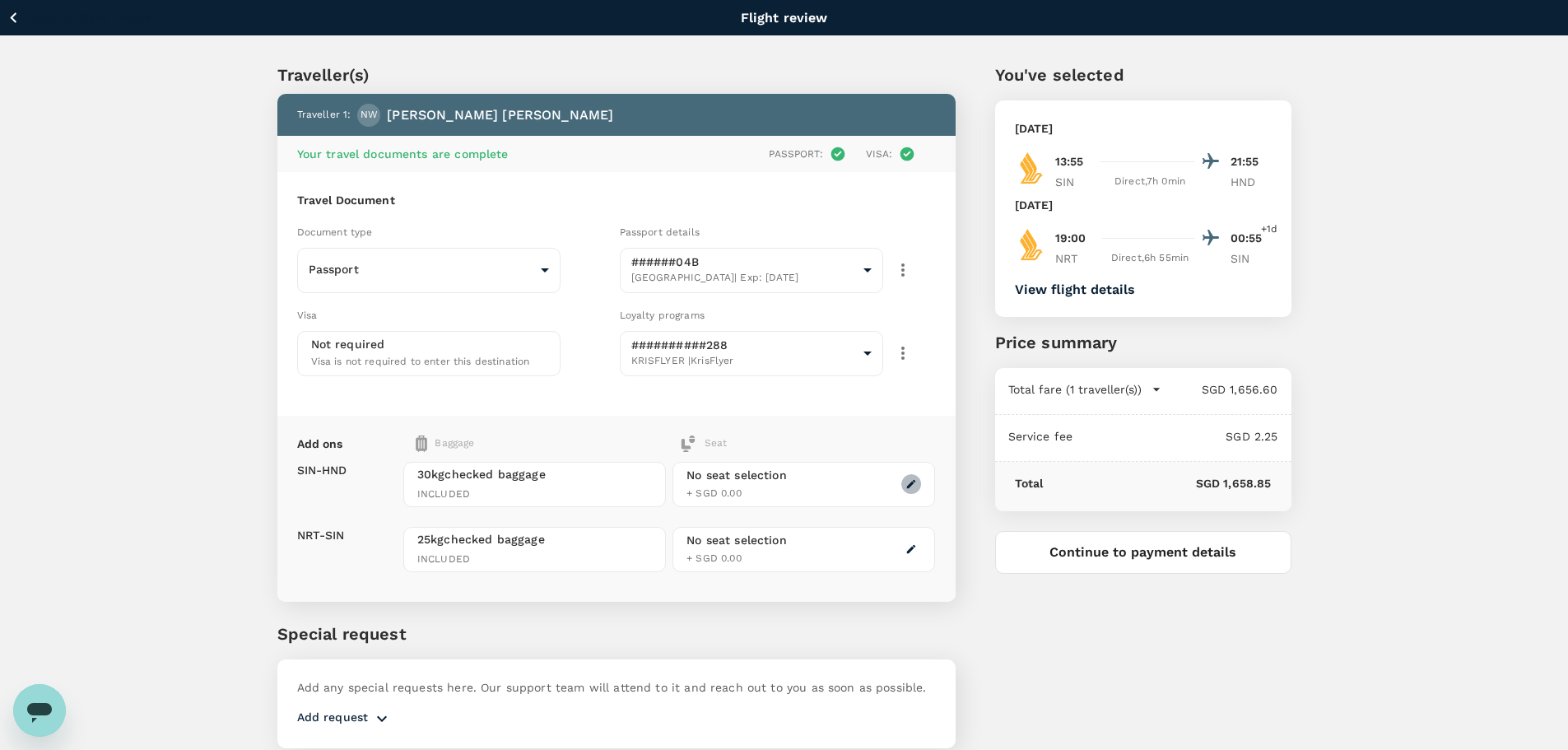
click at [909, 485] on icon "button" at bounding box center [911, 484] width 9 height 9
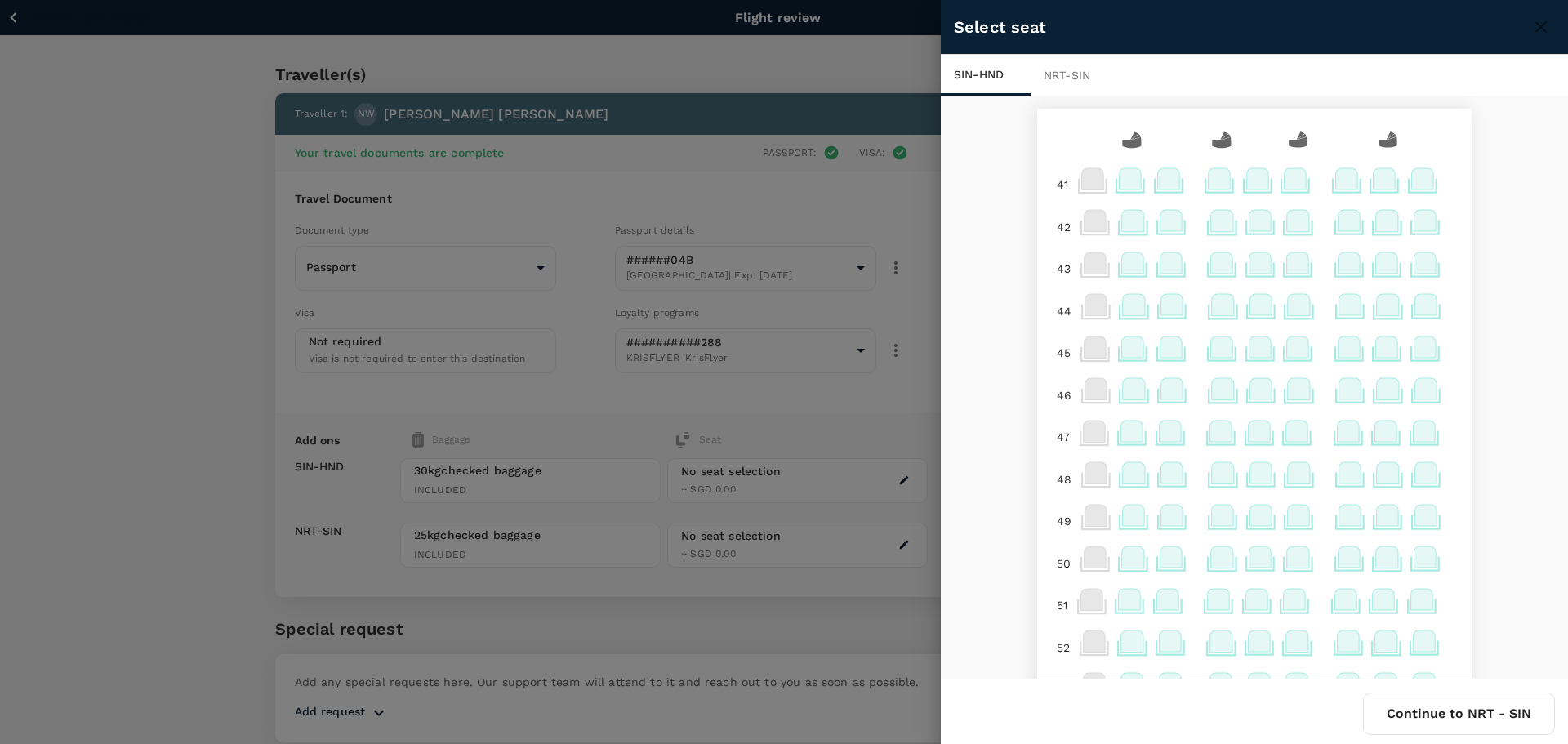
click at [1418, 268] on icon at bounding box center [1426, 263] width 22 height 21
click at [1397, 230] on p "Select" at bounding box center [1403, 227] width 36 height 16
click at [1462, 711] on button "Continue to NRT - SIN" at bounding box center [1459, 714] width 192 height 43
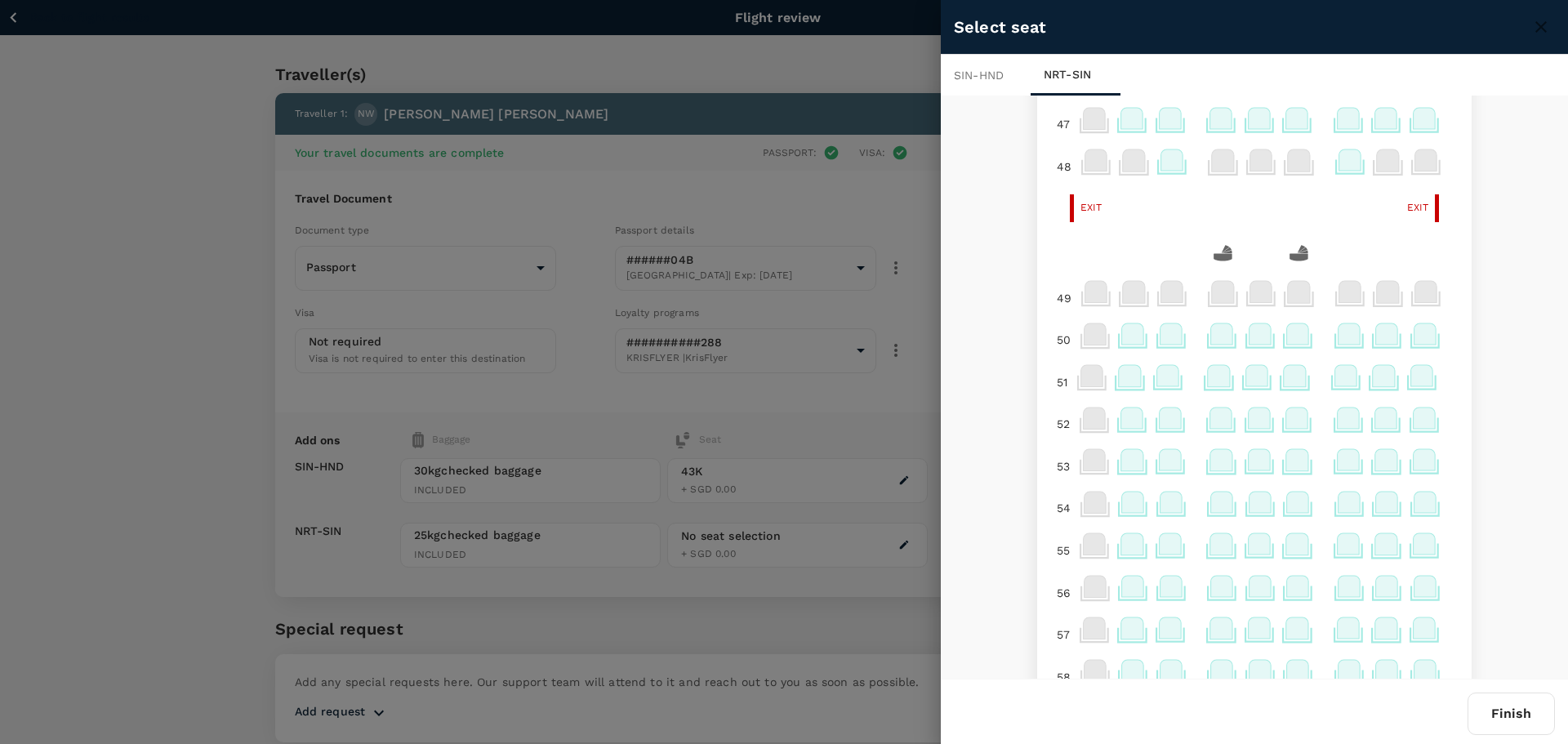
scroll to position [326, 0]
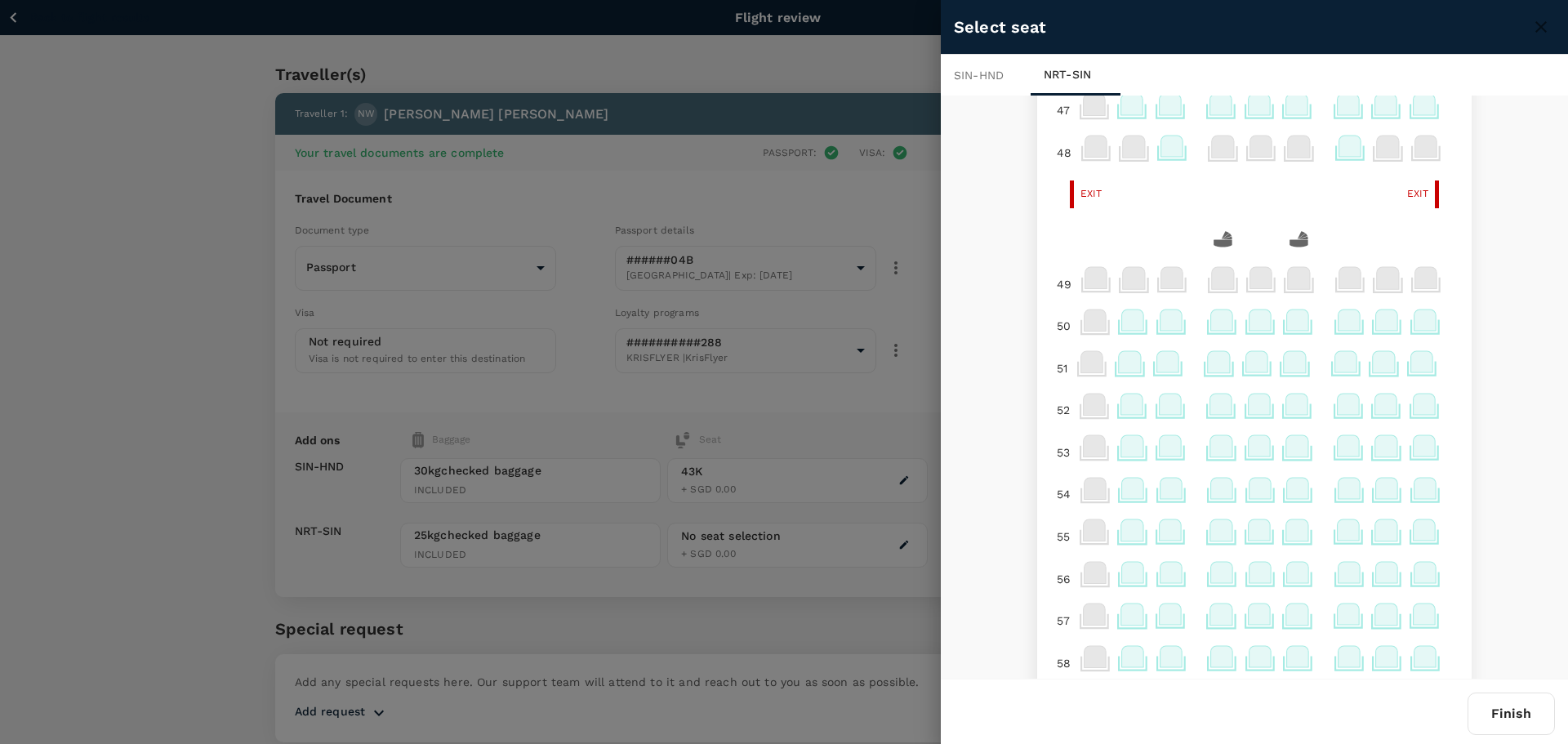
click at [1412, 366] on icon at bounding box center [1422, 361] width 22 height 21
click at [1413, 325] on p "Select" at bounding box center [1400, 325] width 36 height 16
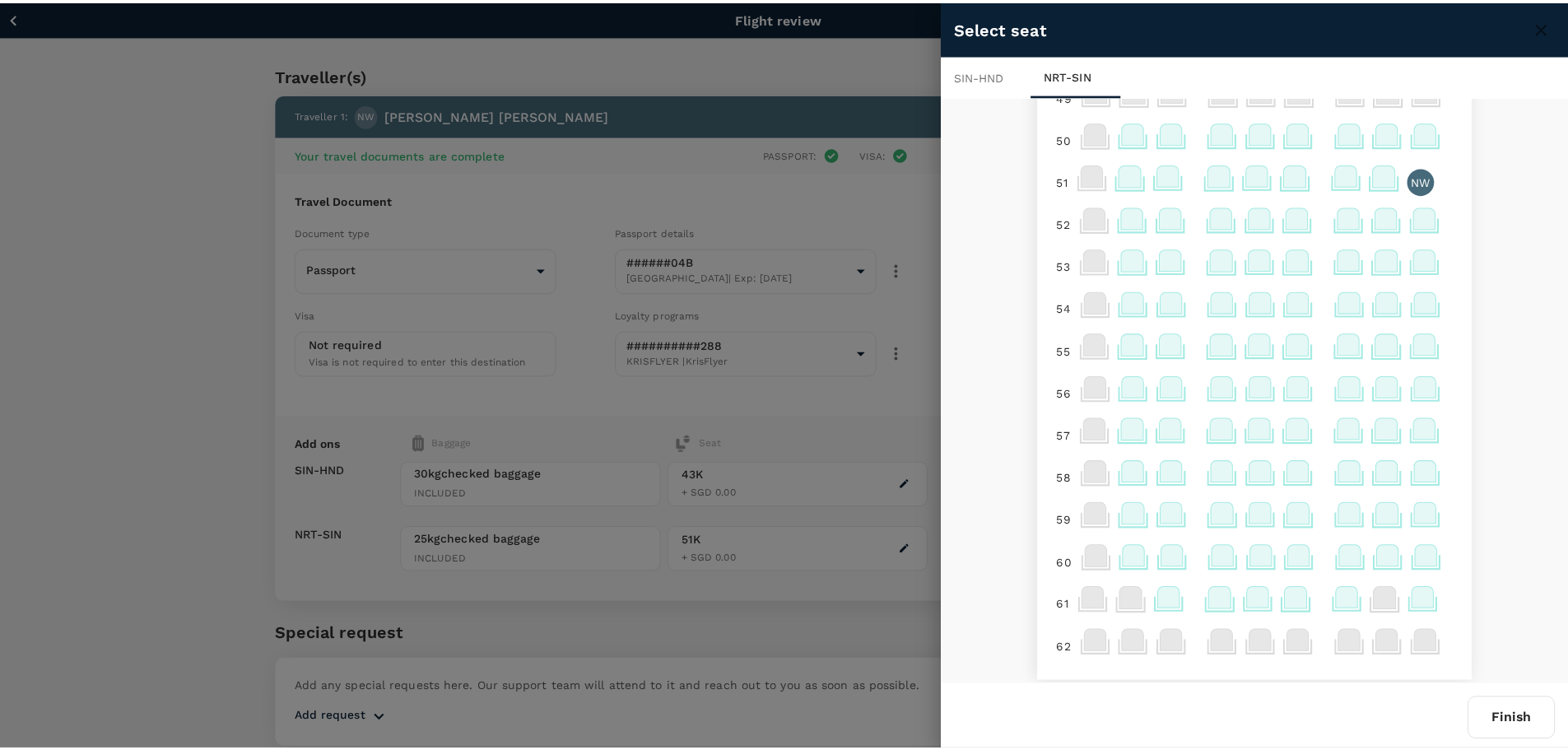
scroll to position [527, 0]
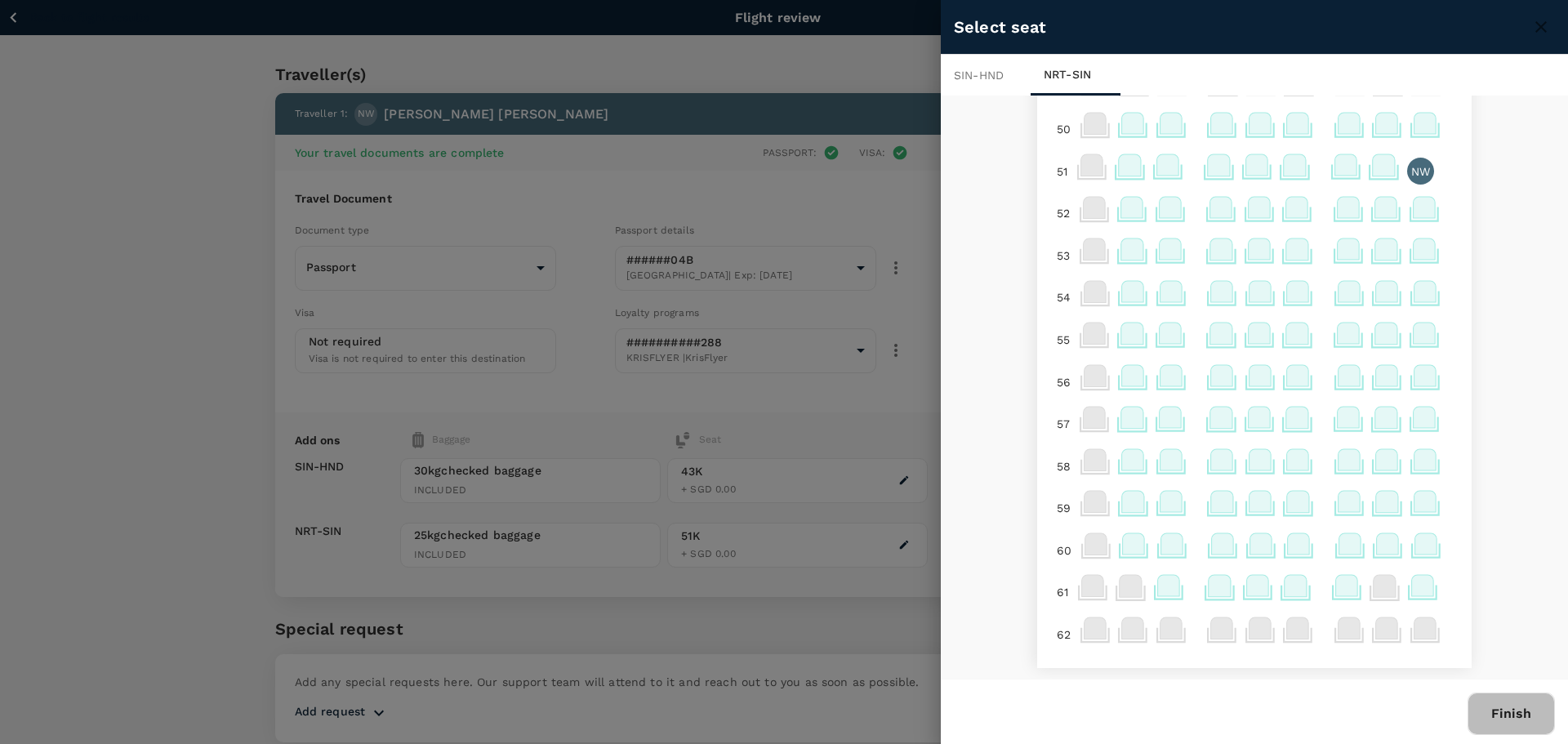
click at [1519, 722] on button "Finish" at bounding box center [1511, 714] width 88 height 43
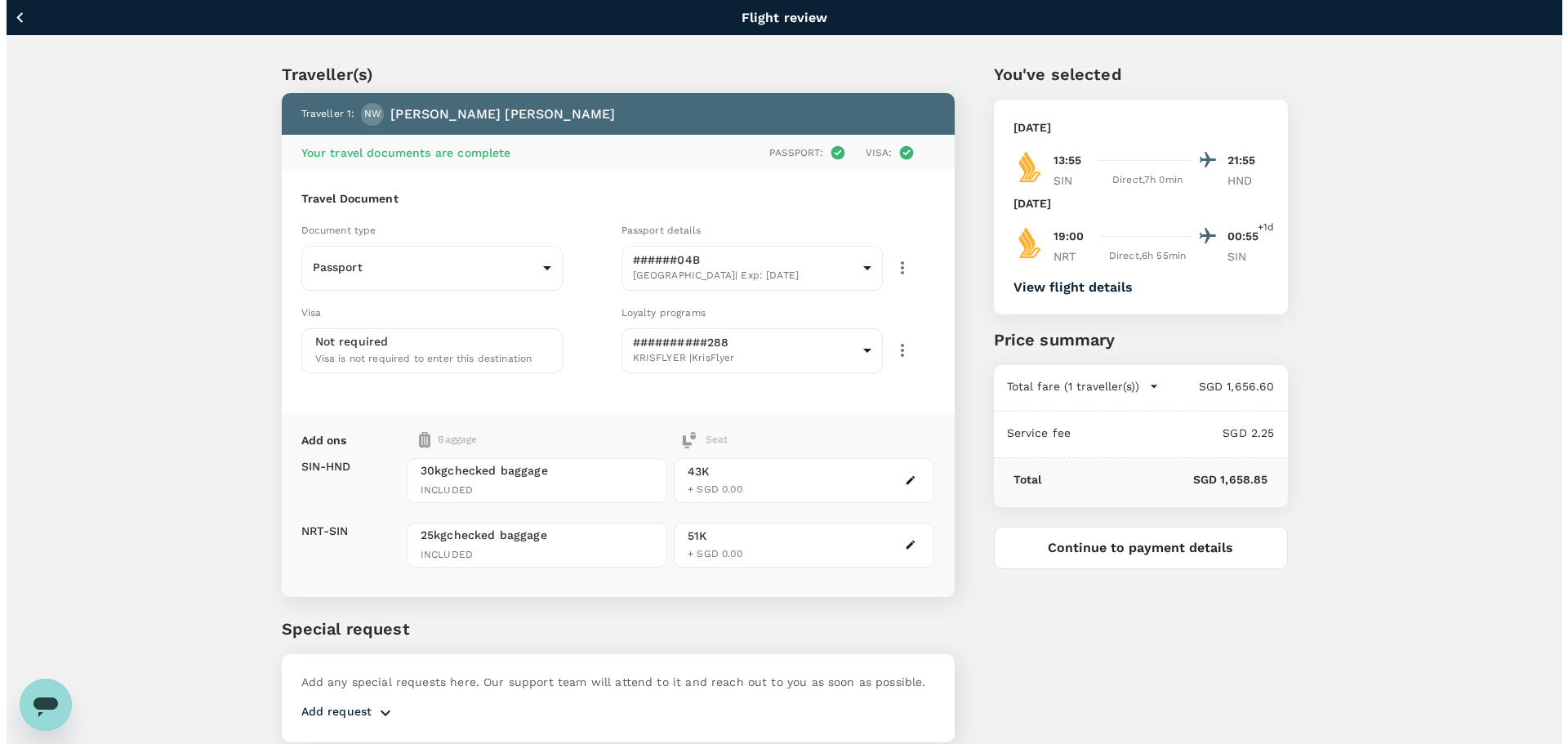
scroll to position [62, 0]
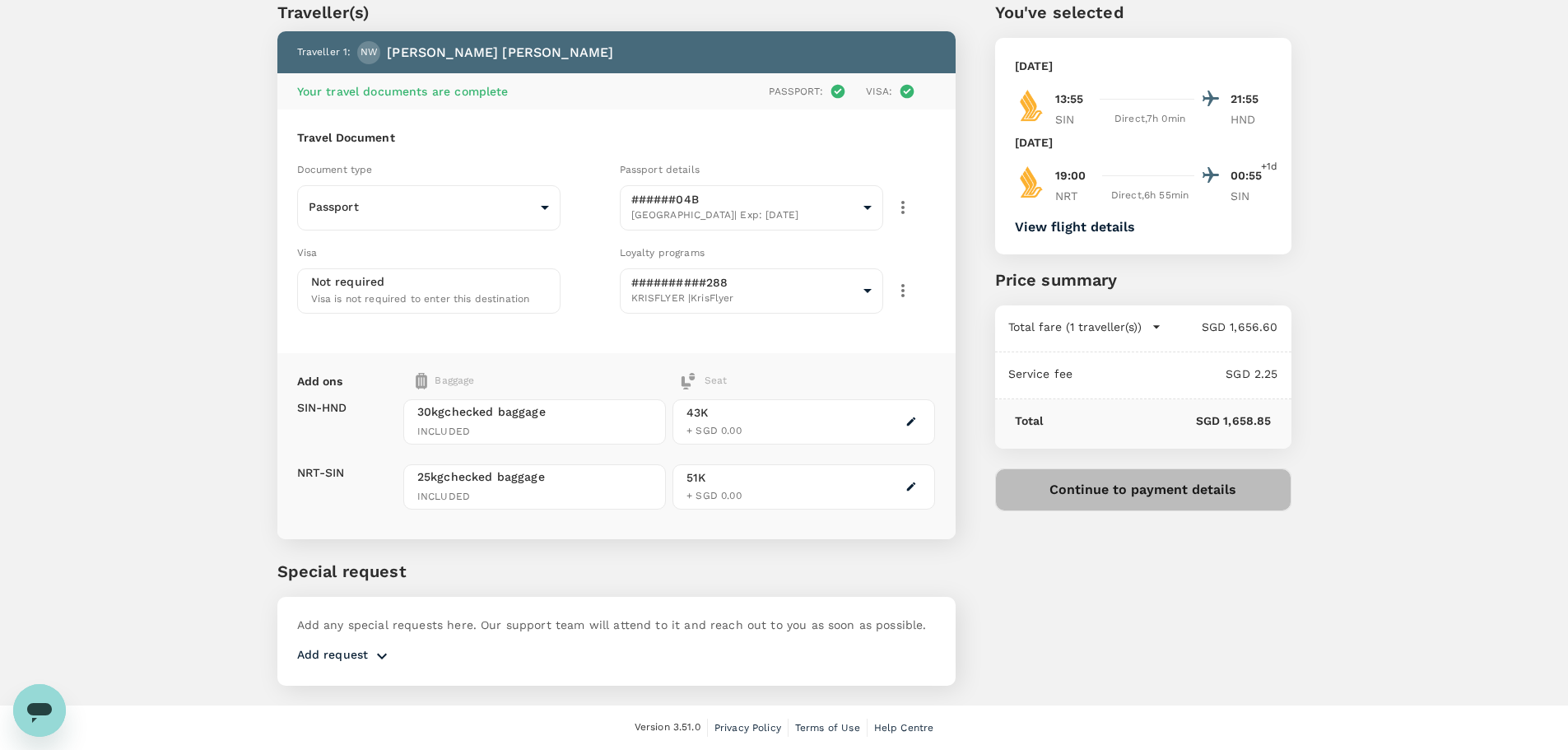
click at [1145, 488] on button "Continue to payment details" at bounding box center [1143, 490] width 296 height 43
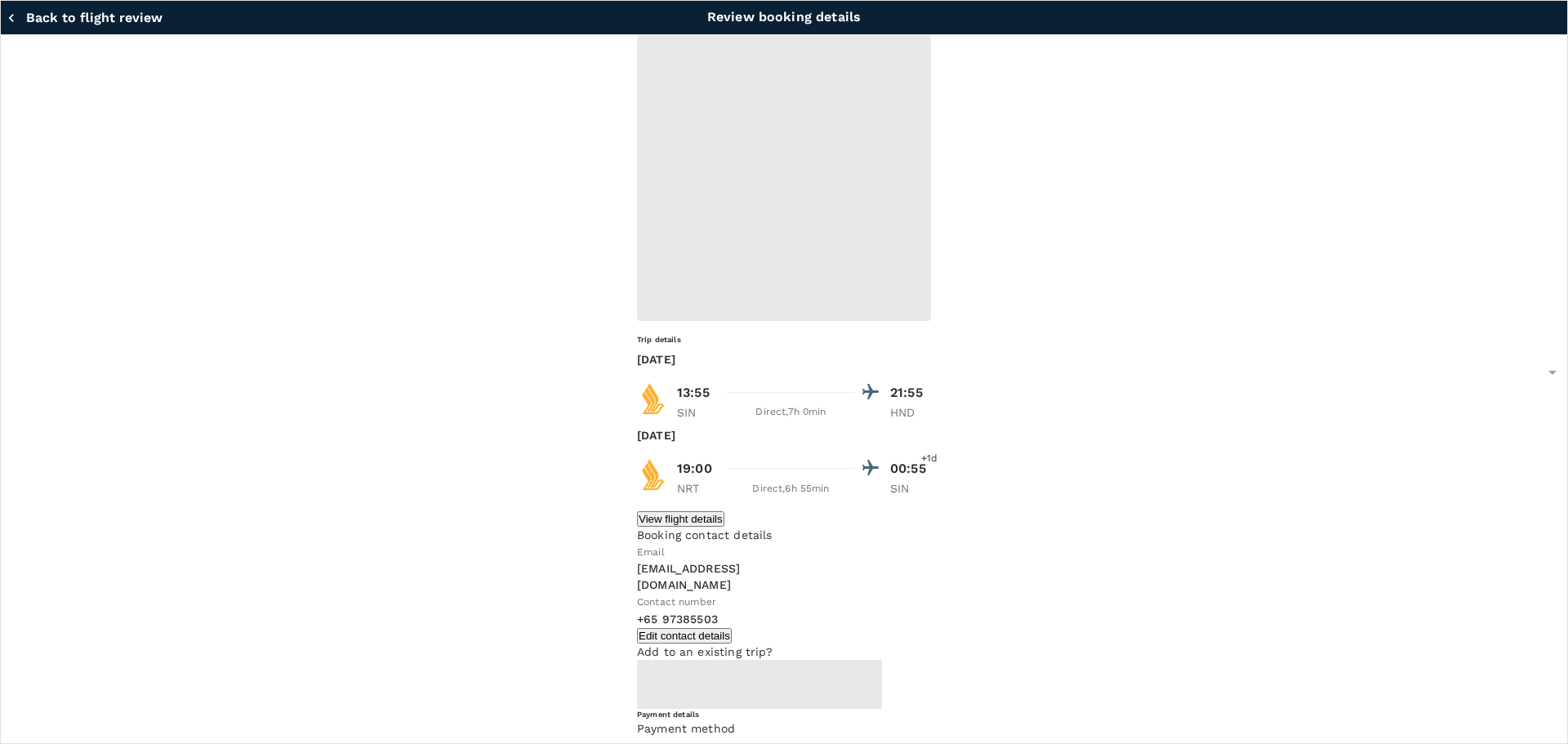
type input "9fbbbe2b-f4ca-495e-a82e-e84c83b30aa5"
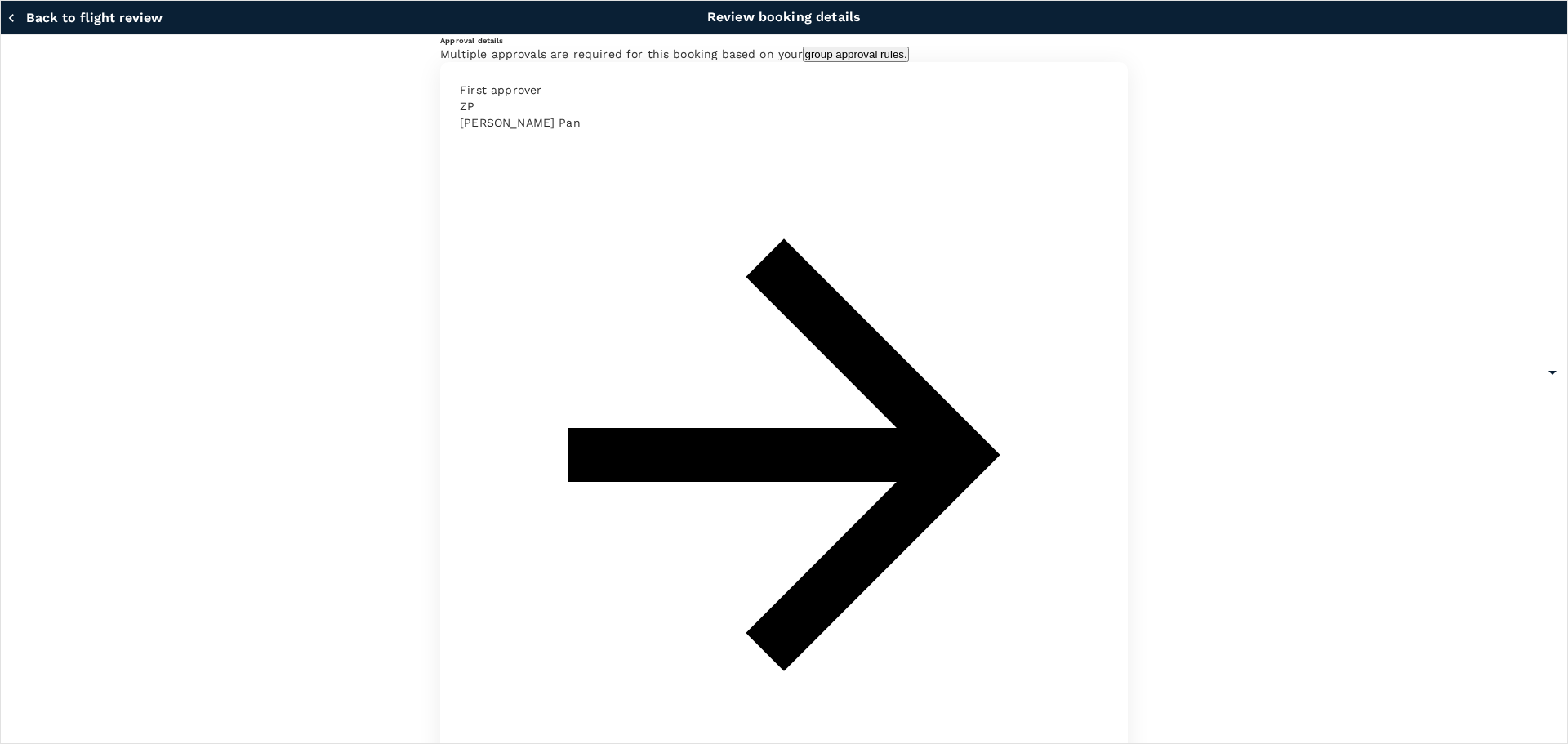
type textarea "Supporting JCA conference and meeting KOLs. Pre-approval from Pan and BL obtain…"
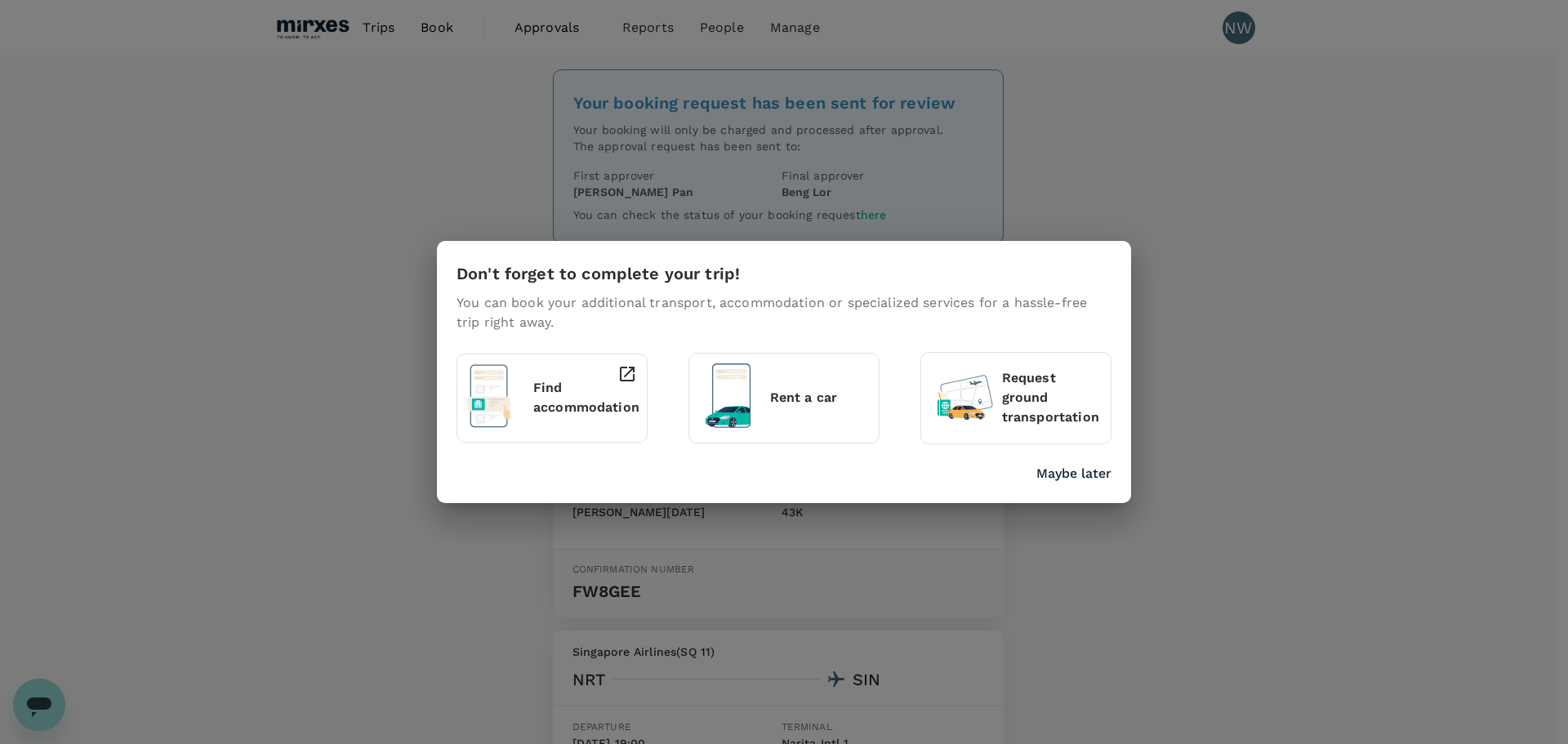
drag, startPoint x: 1085, startPoint y: 471, endPoint x: 1094, endPoint y: 477, distance: 10.8
click at [1085, 471] on p "Maybe later" at bounding box center [1074, 473] width 75 height 20
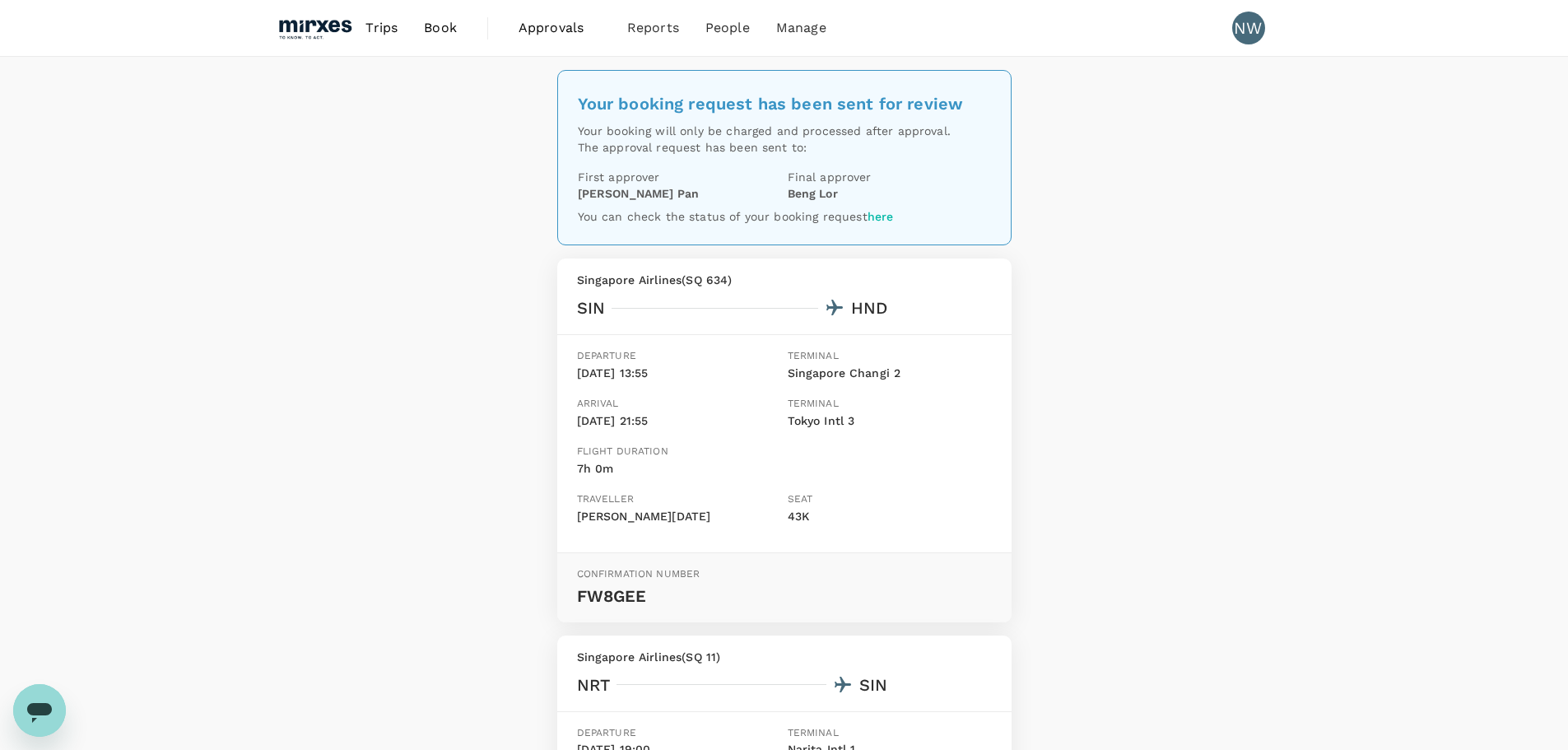
click at [877, 210] on link "here" at bounding box center [881, 217] width 26 height 13
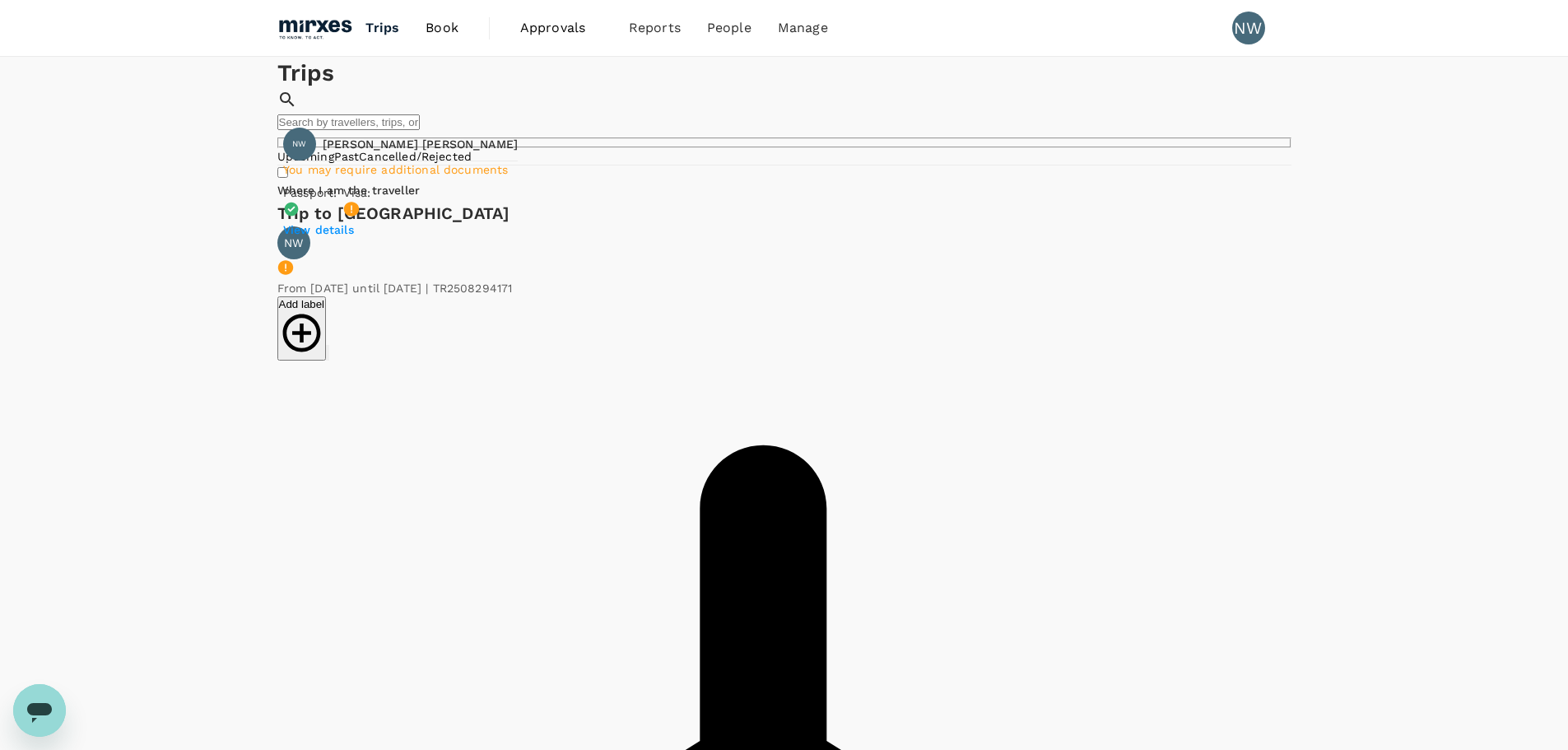
click at [354, 222] on p "View details" at bounding box center [401, 230] width 235 height 16
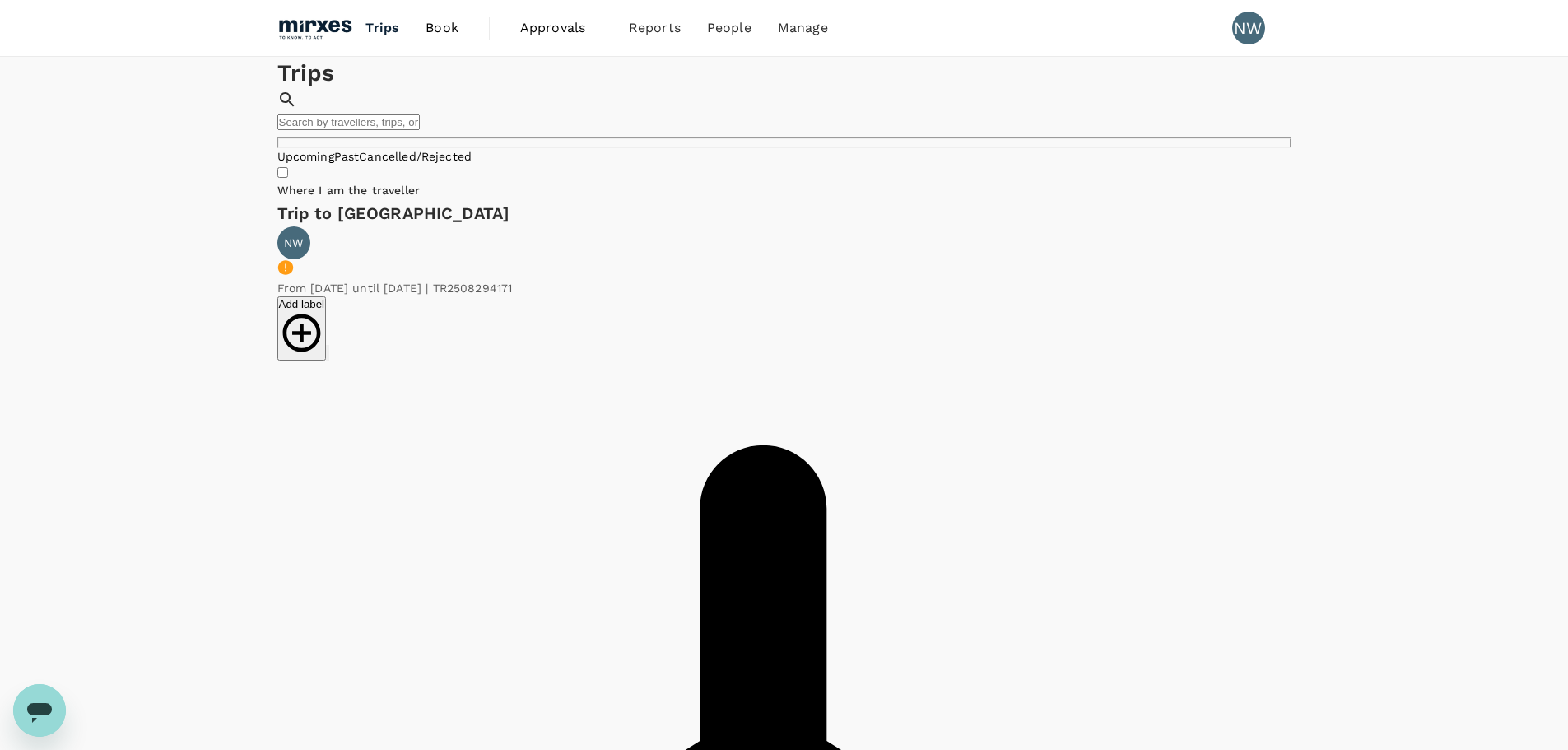
click at [388, 26] on span "Trips" at bounding box center [382, 28] width 34 height 20
click at [444, 26] on span "Book" at bounding box center [442, 28] width 33 height 20
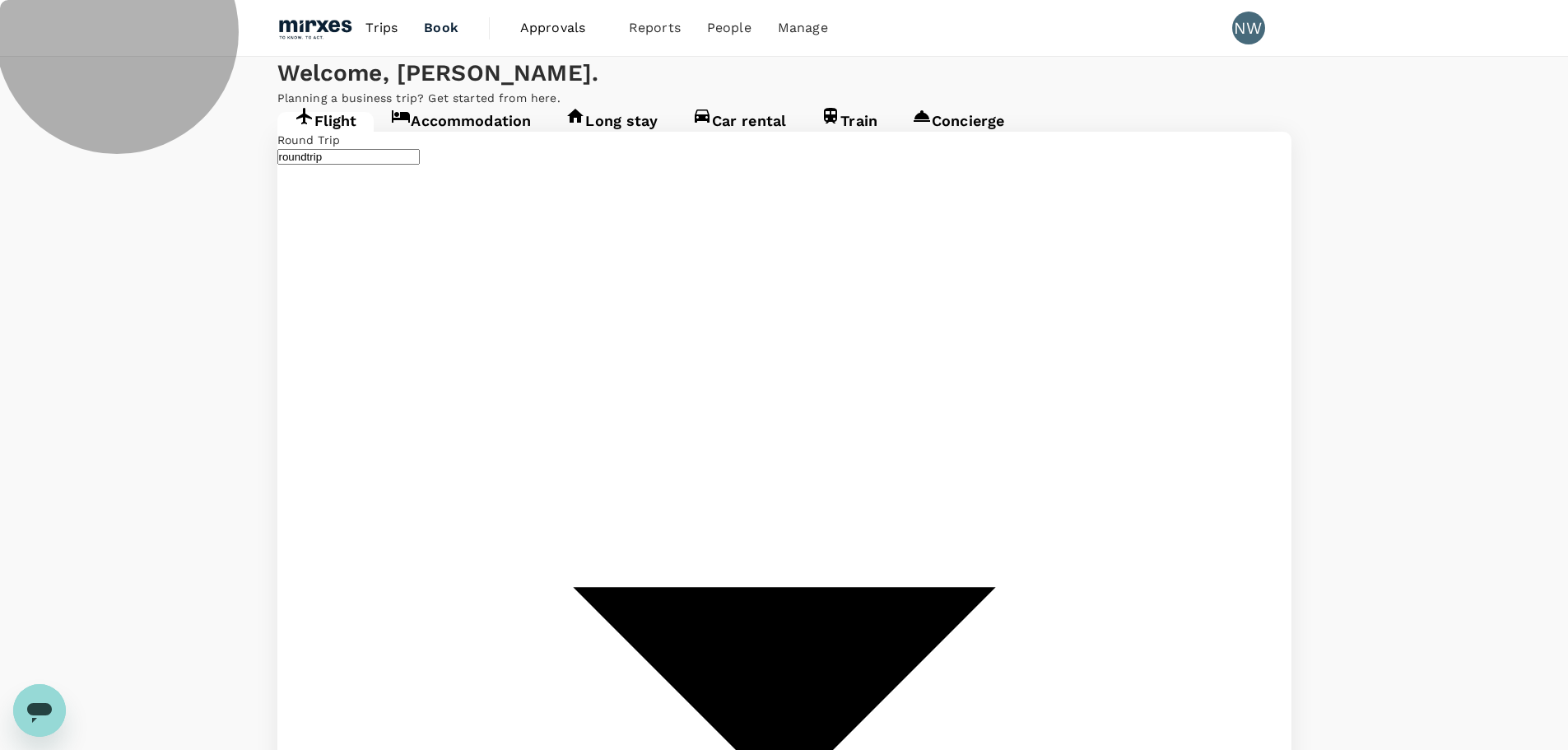
click at [492, 142] on link "Accommodation" at bounding box center [461, 127] width 175 height 30
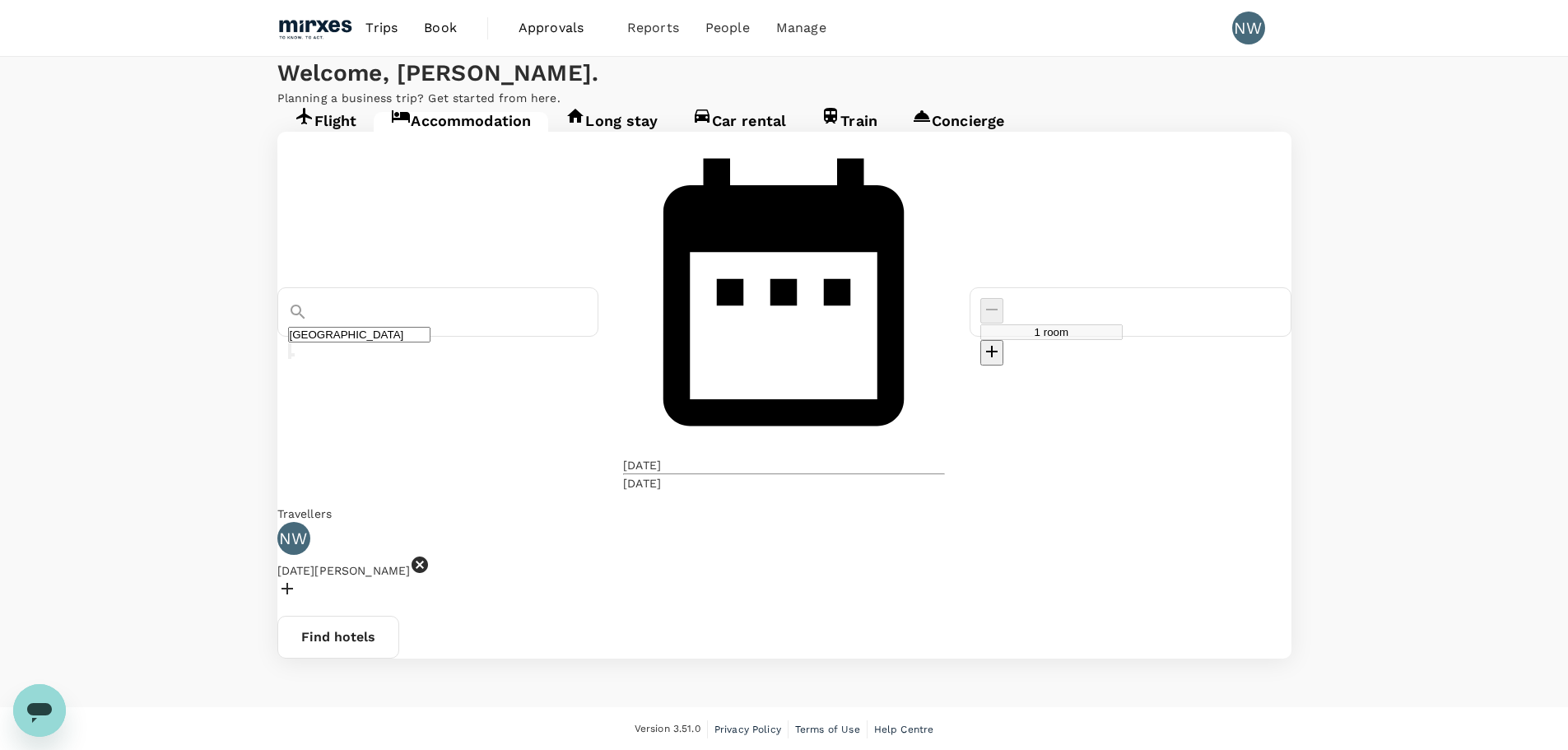
click at [599, 522] on div "NW [DATE][PERSON_NAME]" at bounding box center [785, 562] width 1014 height 81
click at [507, 579] on div at bounding box center [785, 590] width 1014 height 24
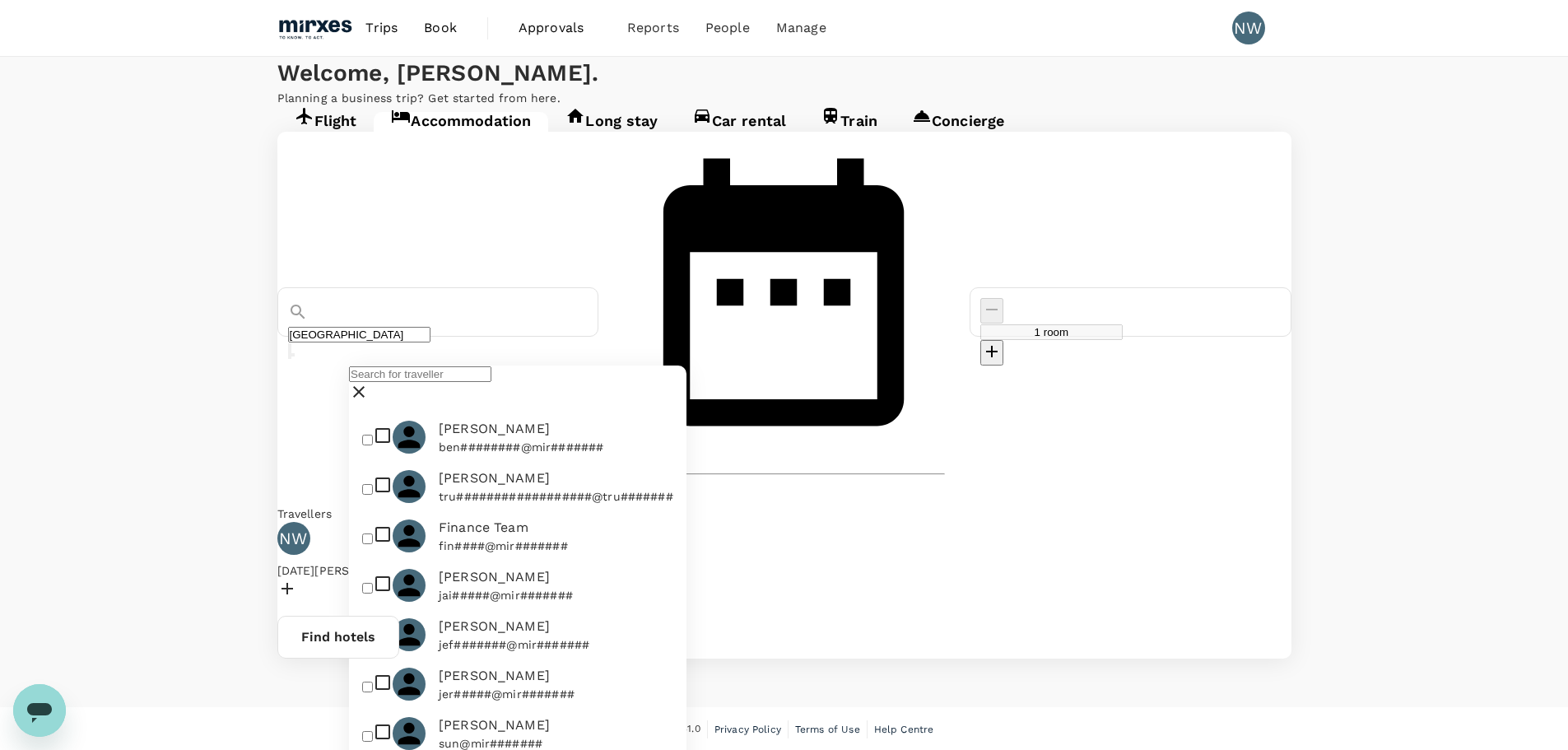
click at [575, 522] on div "NW [DATE][PERSON_NAME]" at bounding box center [785, 562] width 1014 height 81
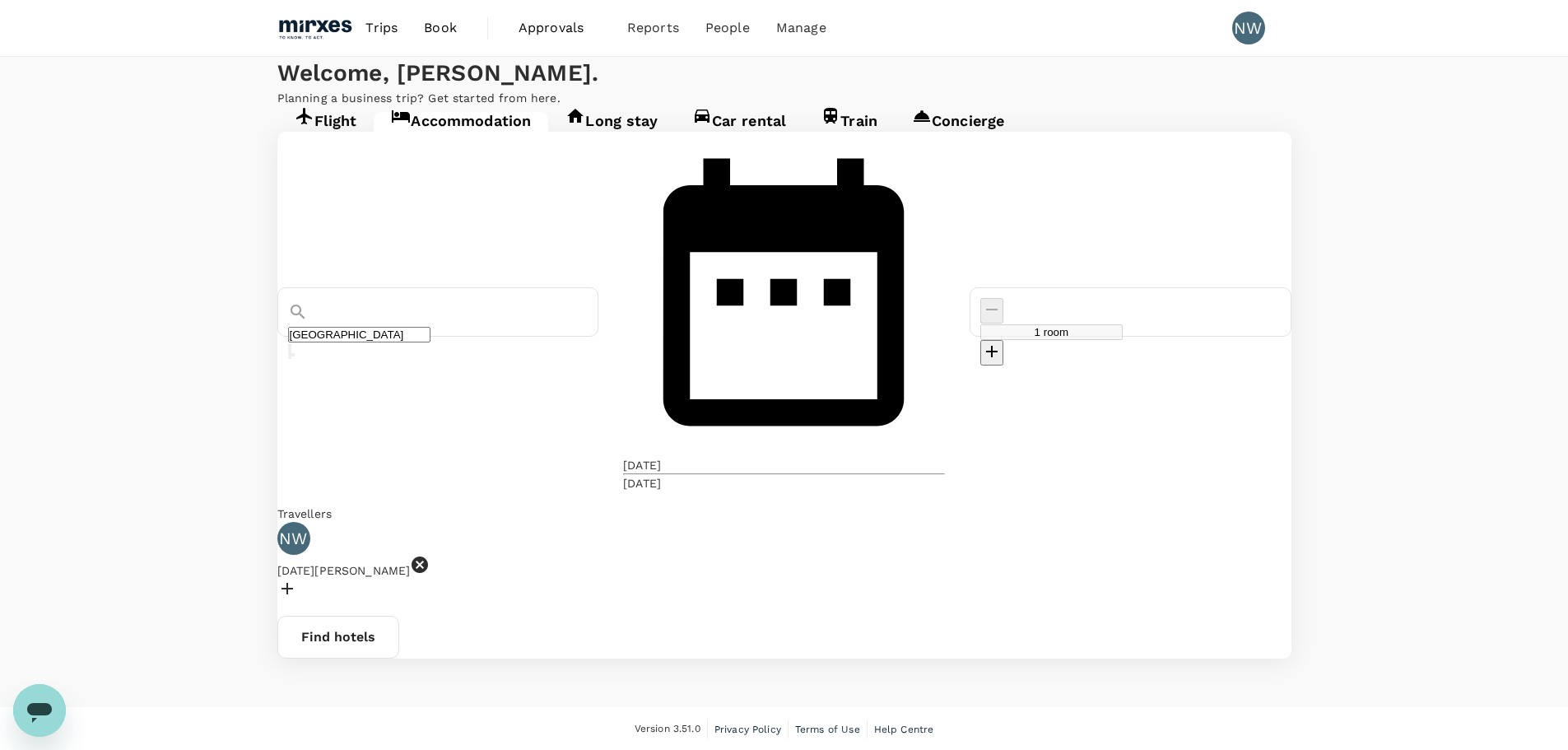
click at [489, 522] on div "NW [DATE][PERSON_NAME]" at bounding box center [785, 562] width 1014 height 81
click at [495, 579] on div at bounding box center [785, 590] width 1014 height 24
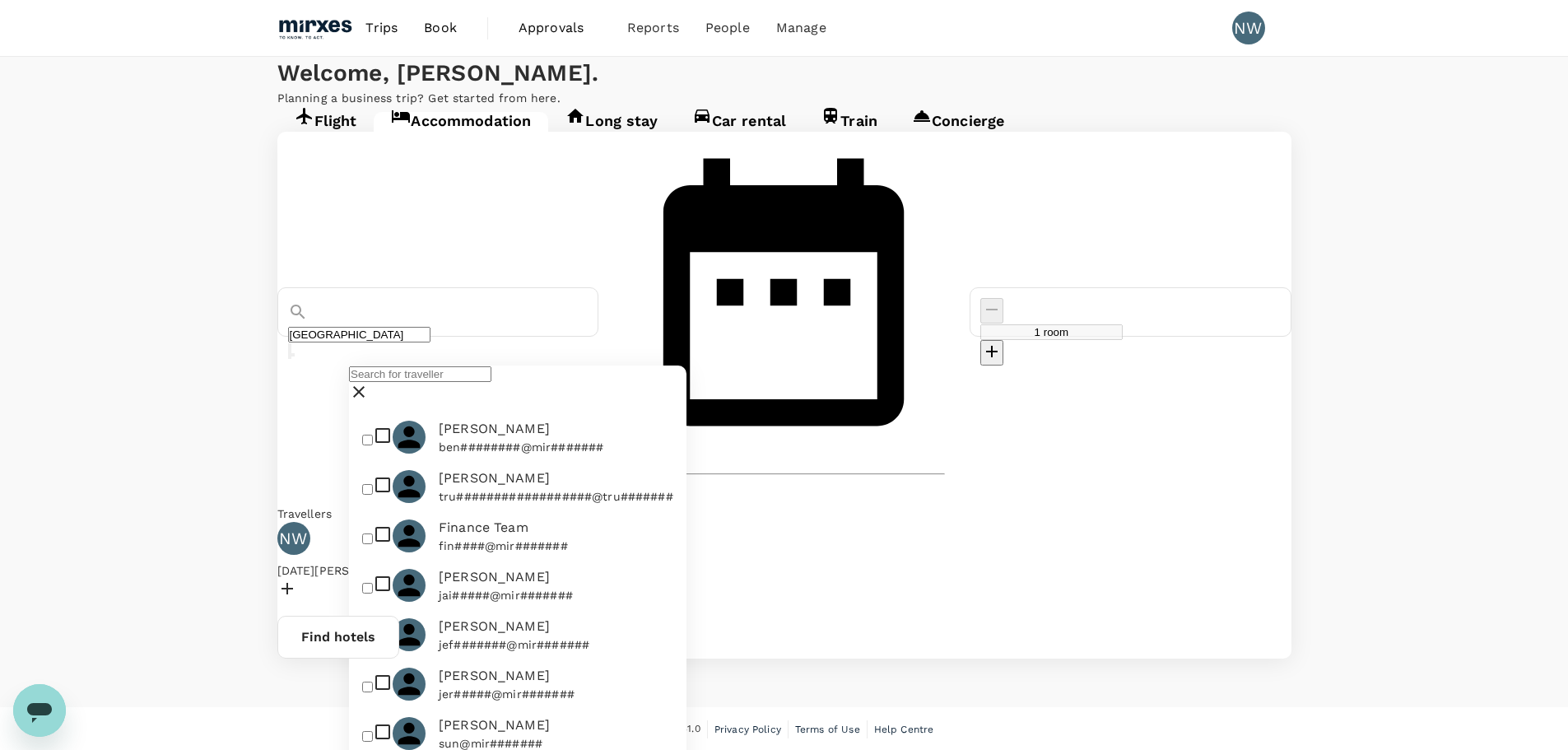
click at [459, 382] on input "text" at bounding box center [420, 373] width 143 height 16
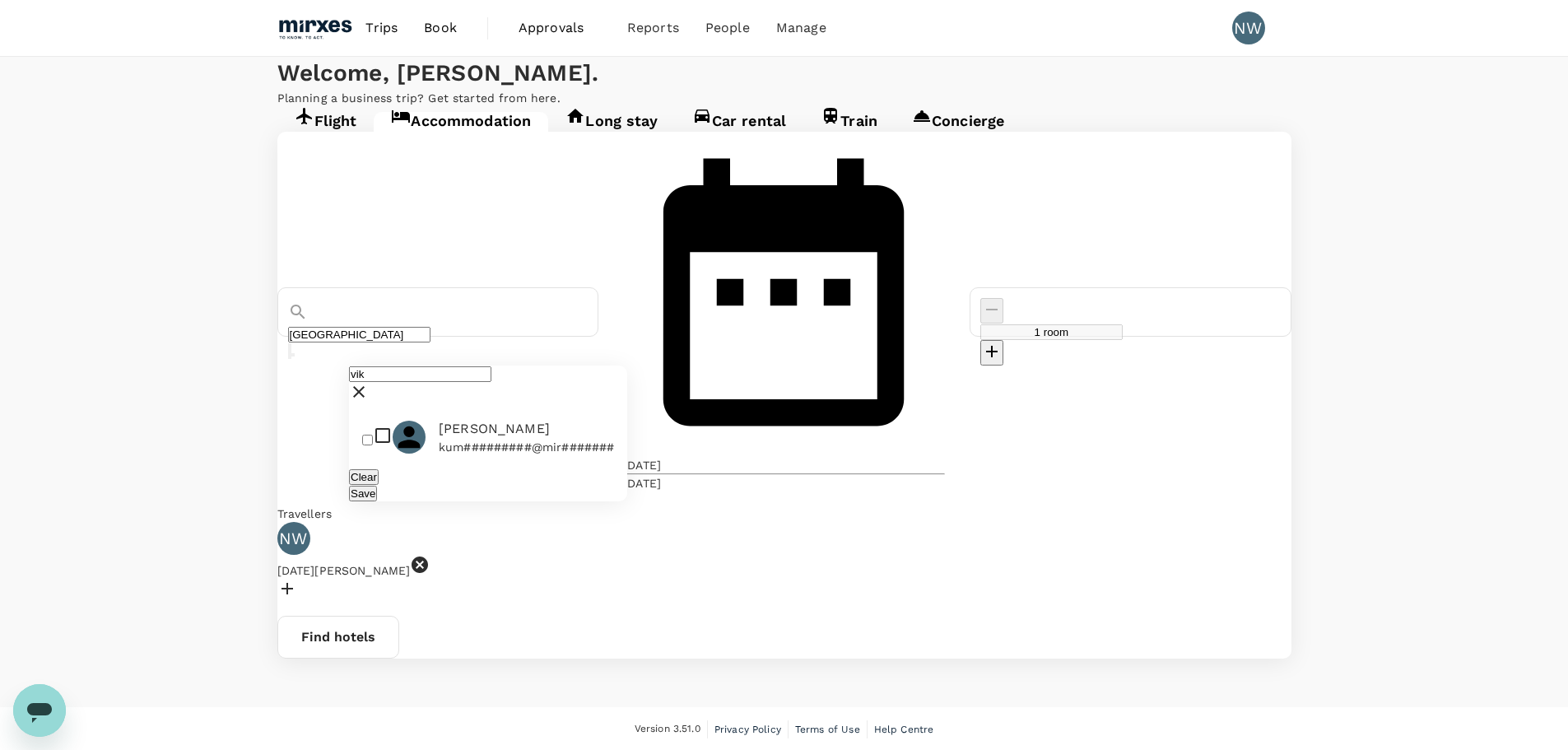
type input "vik"
click at [507, 438] on span "[PERSON_NAME]" at bounding box center [526, 429] width 176 height 20
checkbox input "true"
click at [377, 501] on button "Save" at bounding box center [363, 493] width 28 height 16
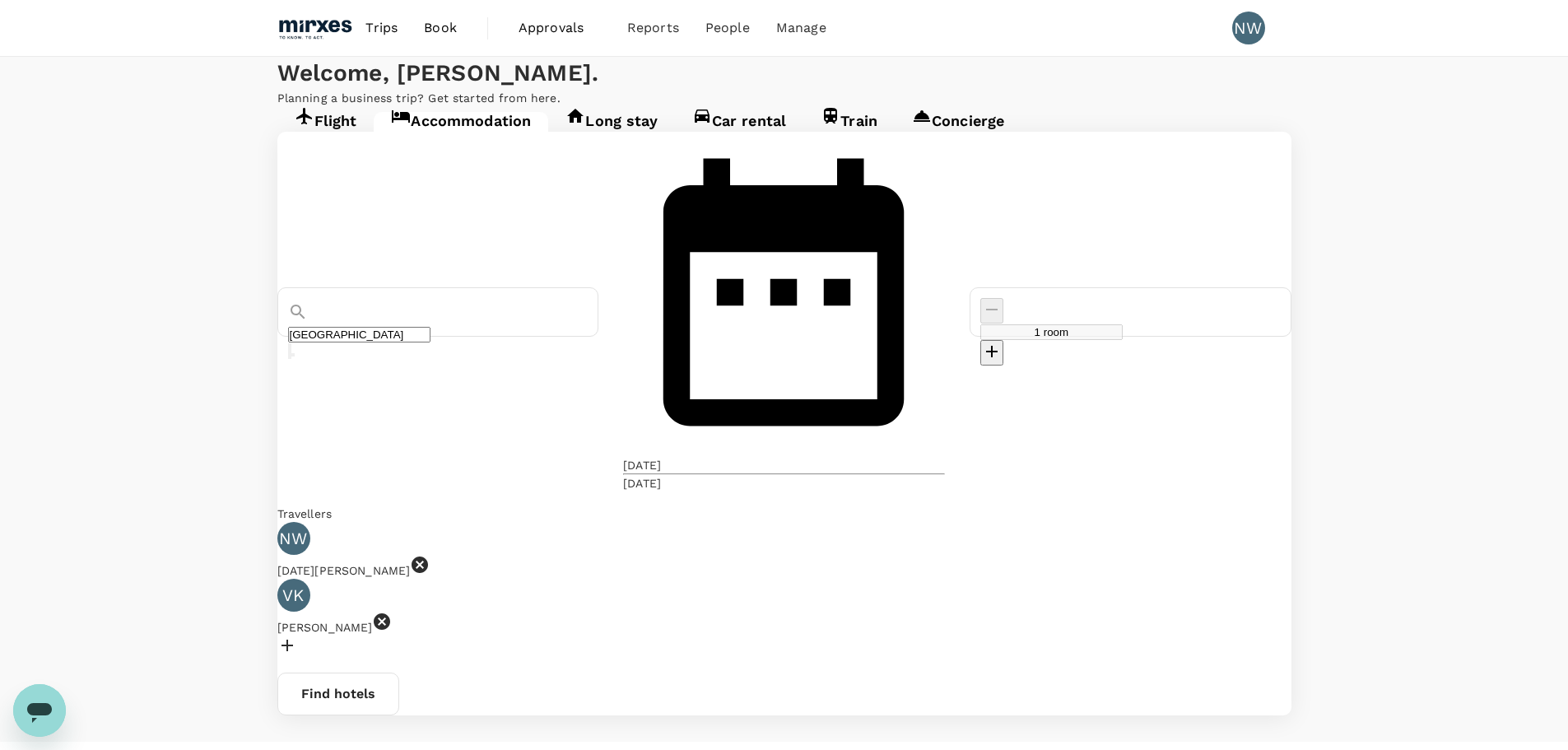
click at [399, 673] on button "Find hotels" at bounding box center [339, 694] width 122 height 43
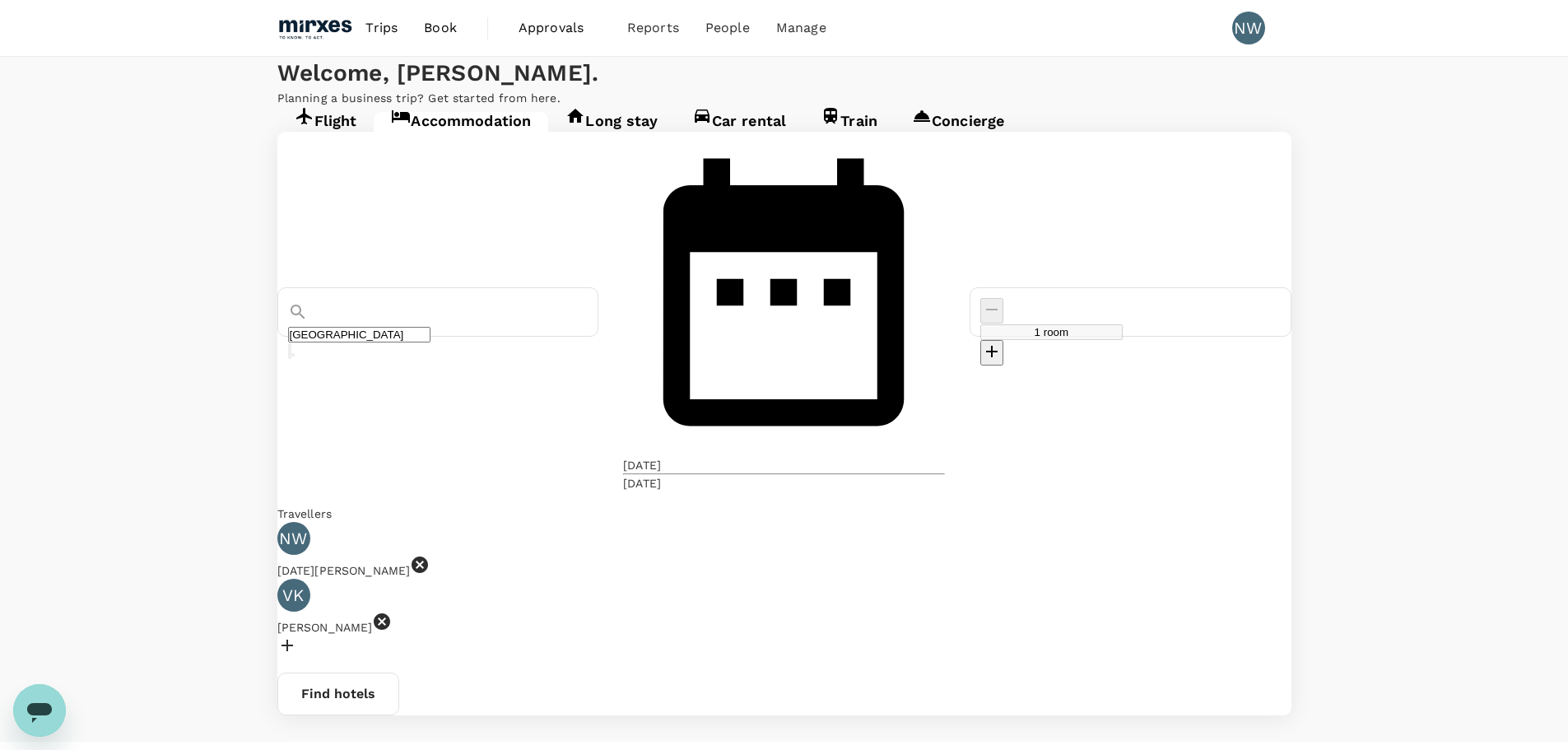
click at [661, 475] on div "[DATE]" at bounding box center [642, 483] width 38 height 16
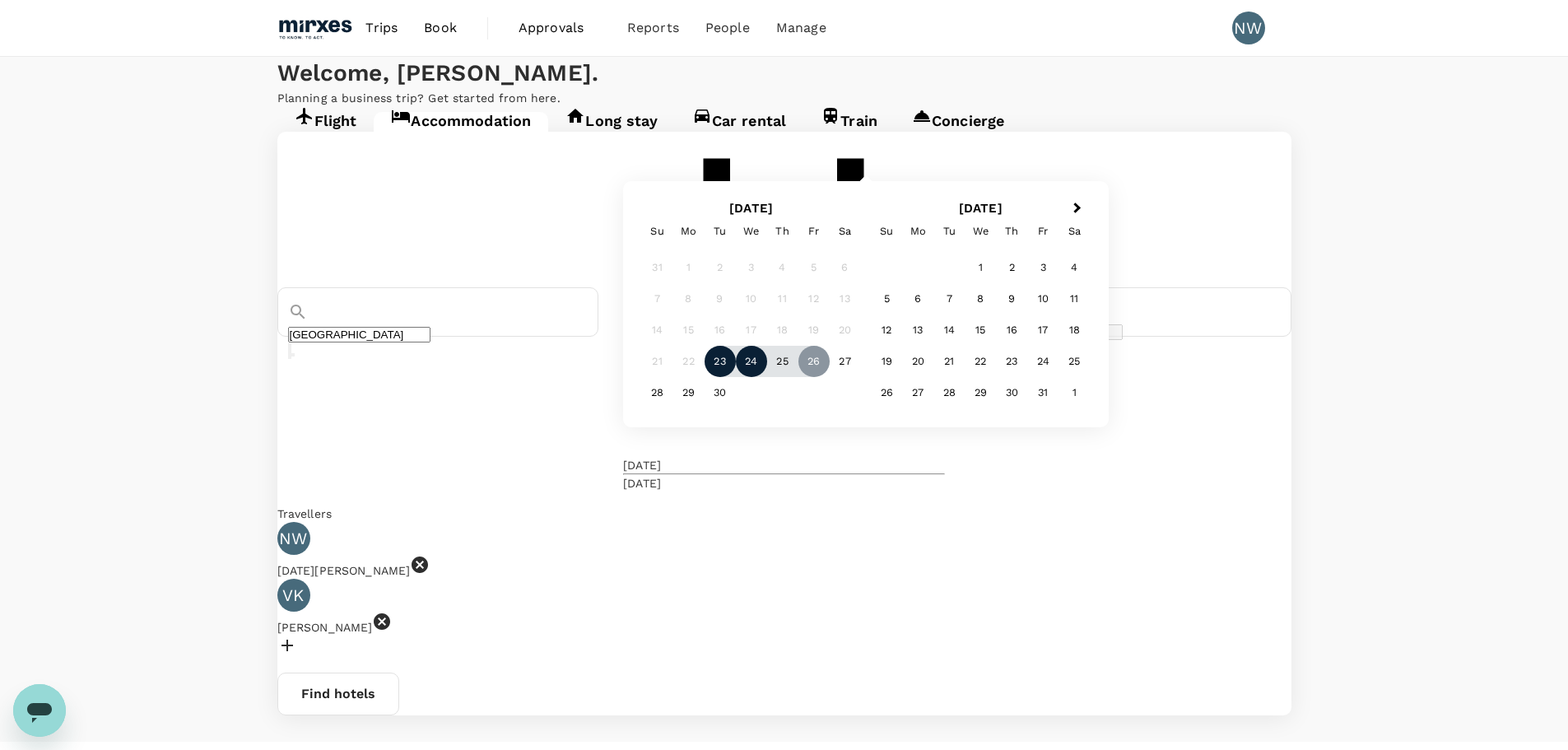
click at [736, 377] on div "23" at bounding box center [721, 361] width 31 height 31
click at [768, 377] on div "24" at bounding box center [752, 361] width 31 height 31
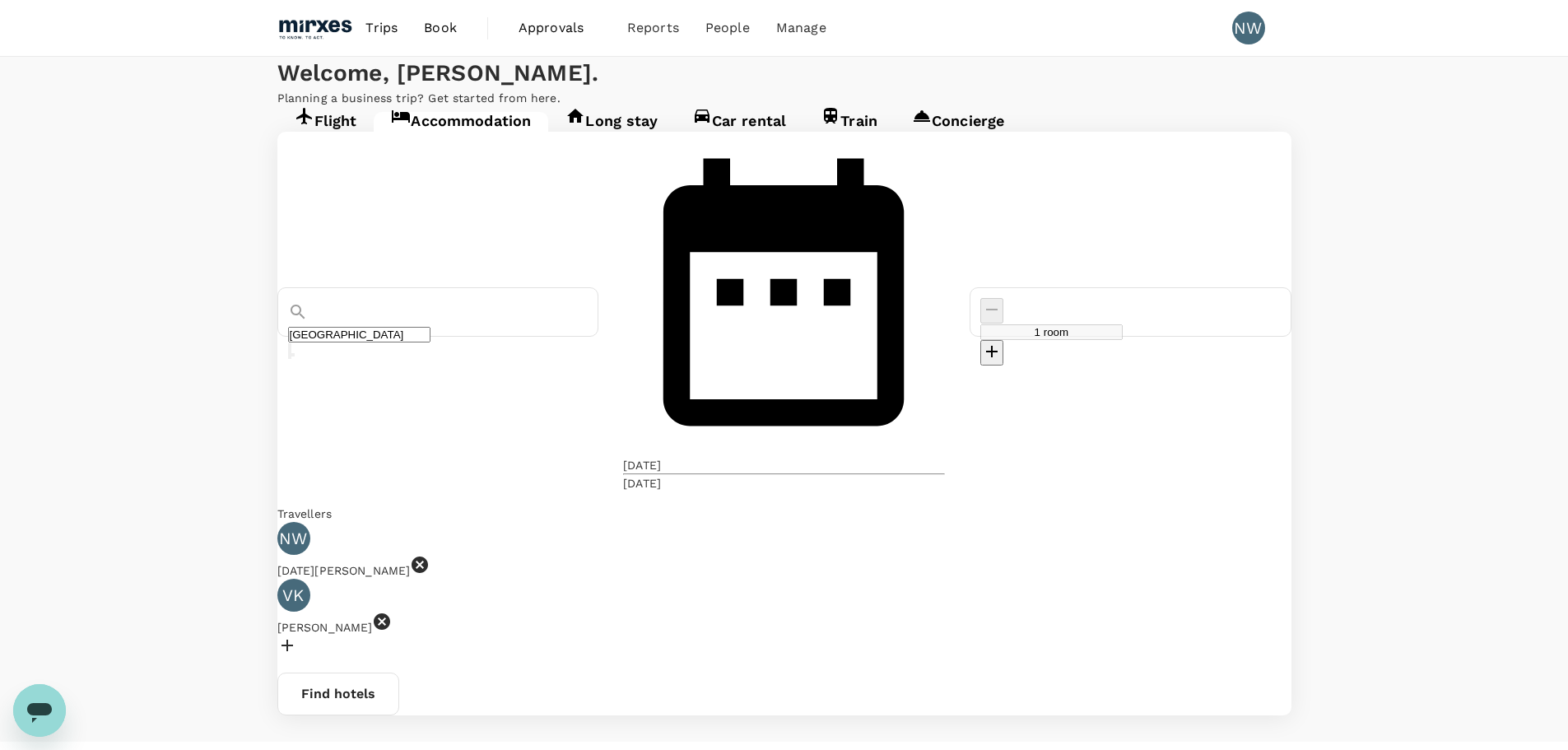
click at [878, 554] on div "Welcome , [PERSON_NAME] . Planning a business trip? Get started from here. Flig…" at bounding box center [784, 399] width 1568 height 685
click at [1002, 341] on icon "decrease" at bounding box center [992, 351] width 20 height 20
type input "2 rooms"
click at [399, 673] on button "Find hotels" at bounding box center [339, 694] width 122 height 43
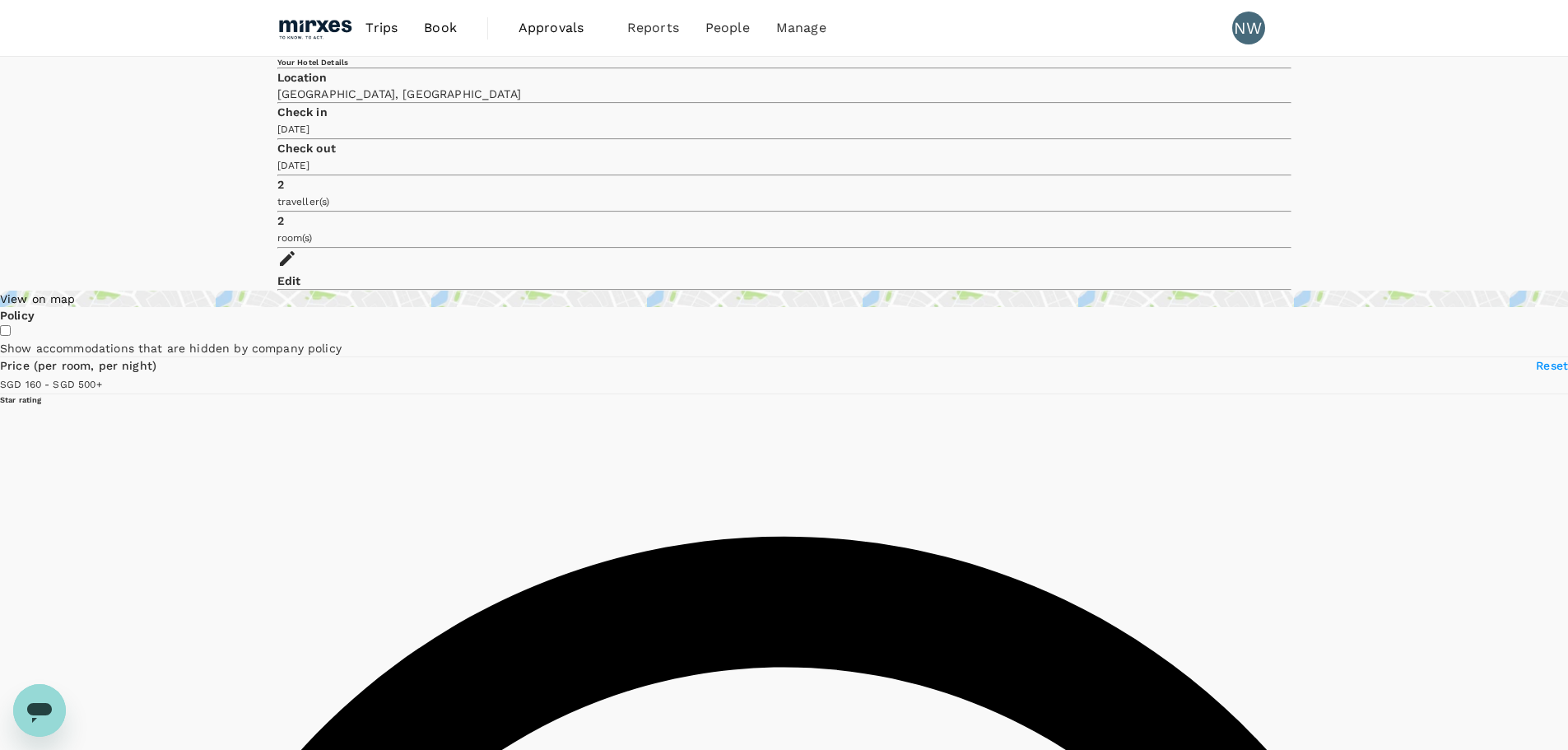
type input "499.17"
type input "77.17"
click at [392, 291] on div "View on map" at bounding box center [784, 299] width 1568 height 16
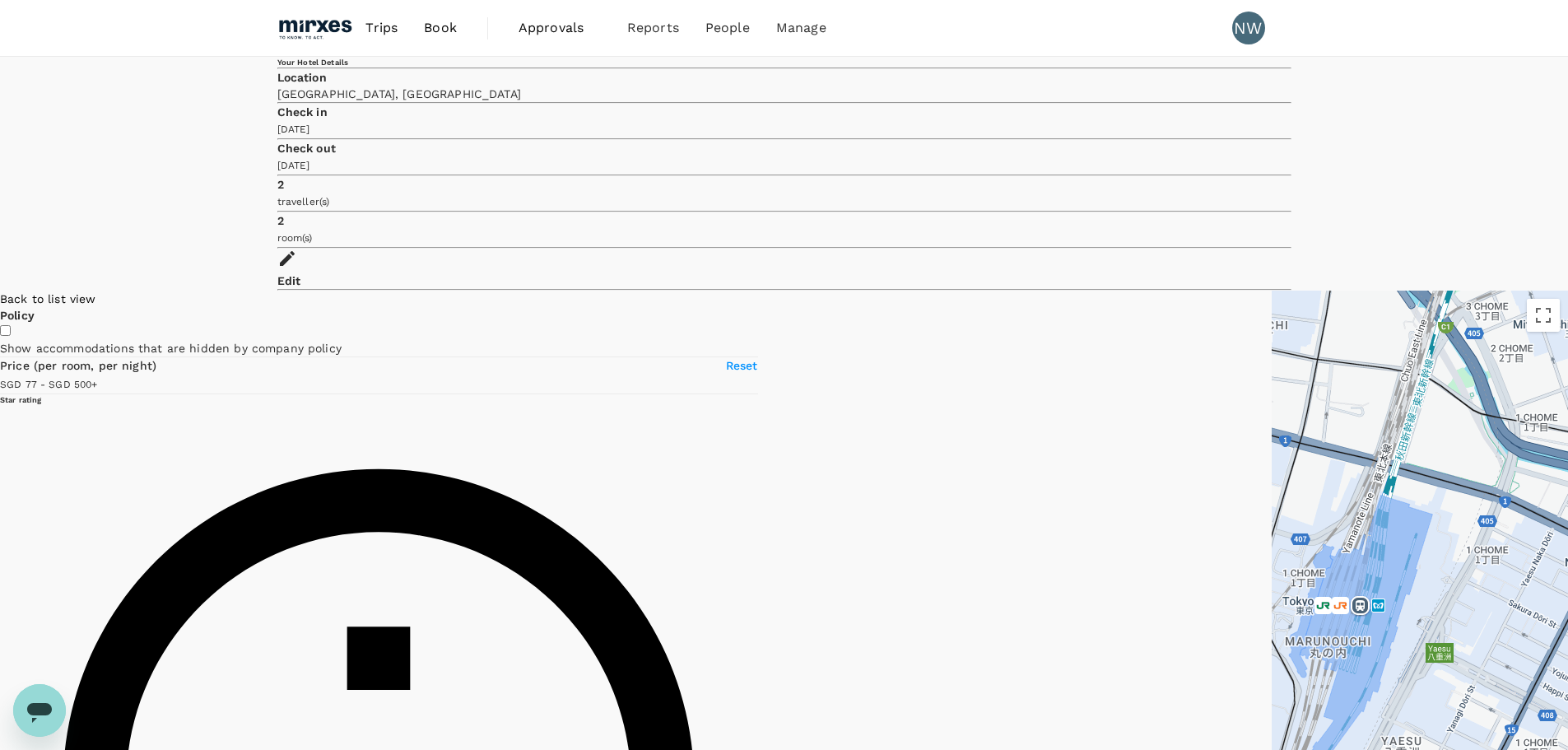
drag, startPoint x: 1077, startPoint y: 268, endPoint x: 1101, endPoint y: 438, distance: 171.7
click at [1272, 438] on div at bounding box center [1420, 584] width 296 height 585
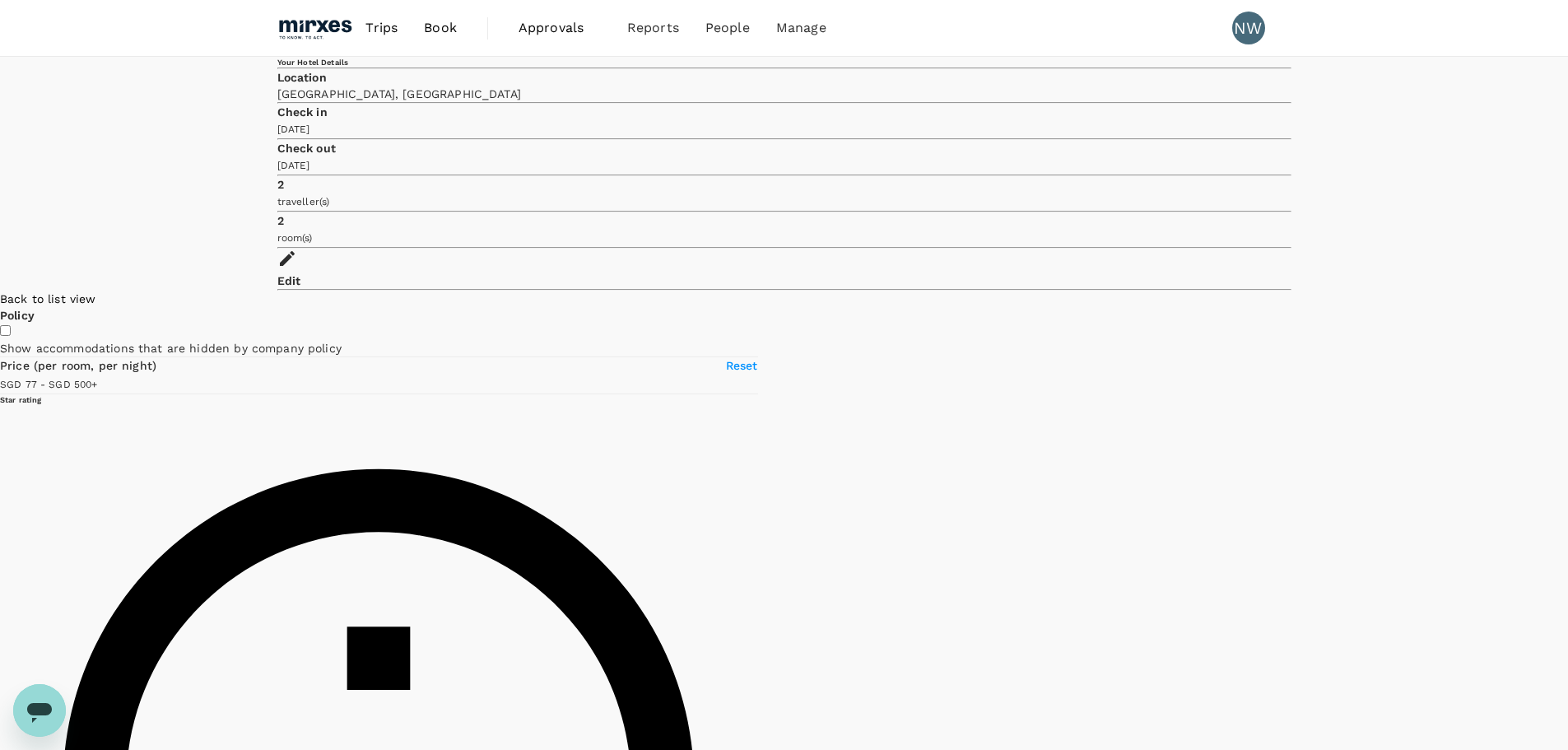
drag, startPoint x: 1035, startPoint y: 570, endPoint x: 1235, endPoint y: 111, distance: 500.7
drag, startPoint x: 1219, startPoint y: 227, endPoint x: 1194, endPoint y: 646, distance: 419.7
click at [1567, 650] on div at bounding box center [1568, 584] width 0 height 585
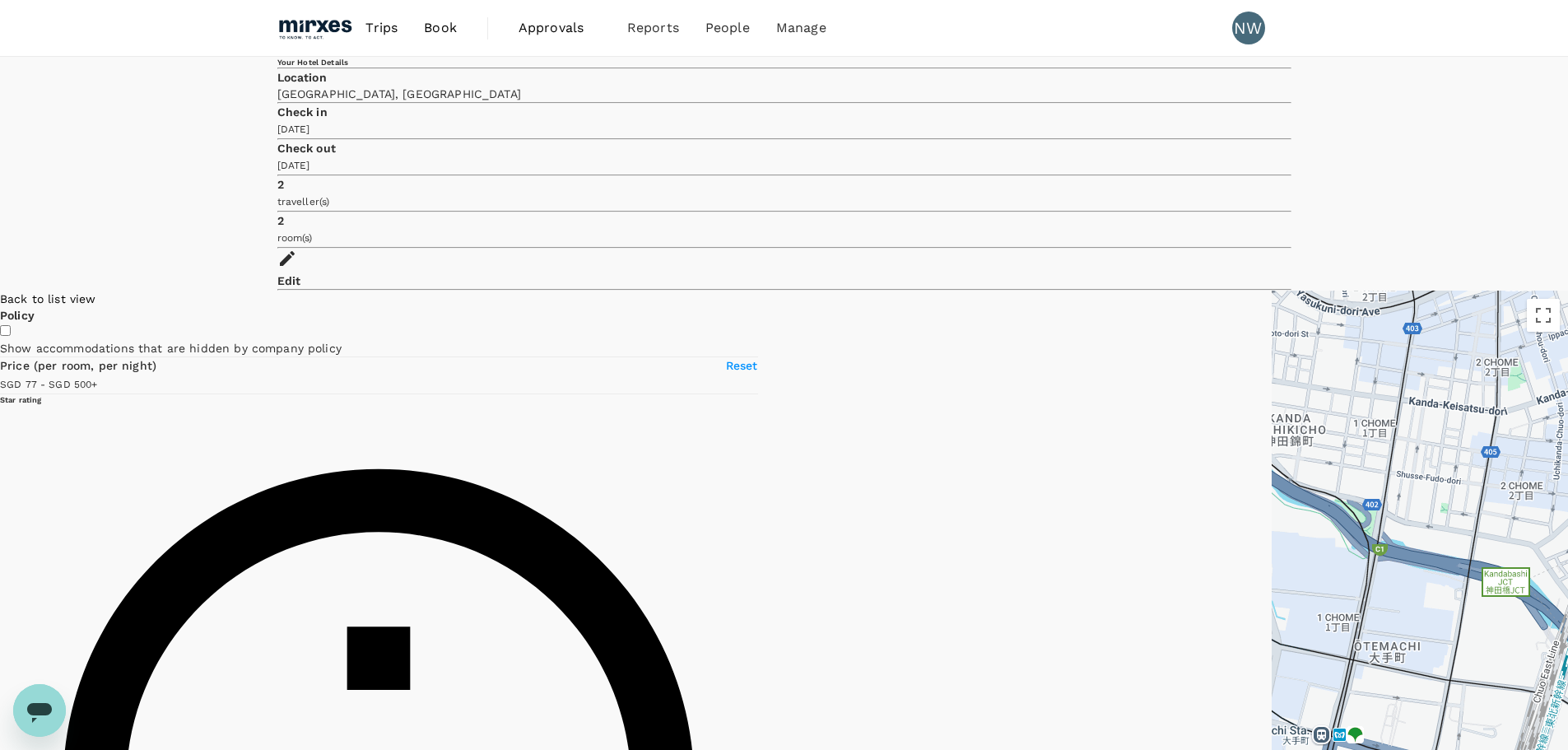
drag, startPoint x: 1164, startPoint y: 230, endPoint x: 1128, endPoint y: 562, distance: 333.9
click at [1272, 562] on div at bounding box center [1420, 584] width 296 height 585
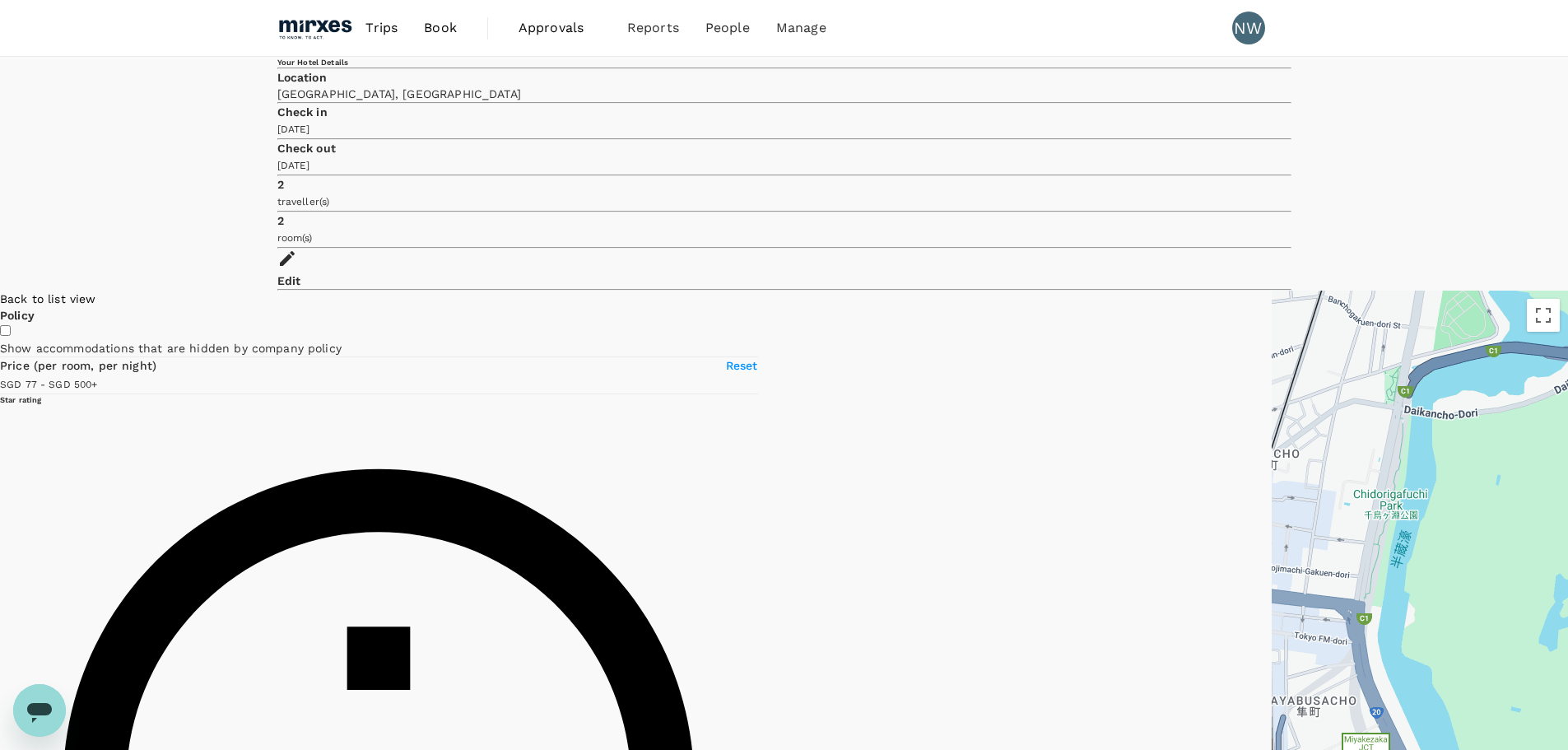
drag, startPoint x: 882, startPoint y: 453, endPoint x: 1559, endPoint y: 286, distance: 697.3
click at [1559, 291] on div at bounding box center [1420, 584] width 296 height 585
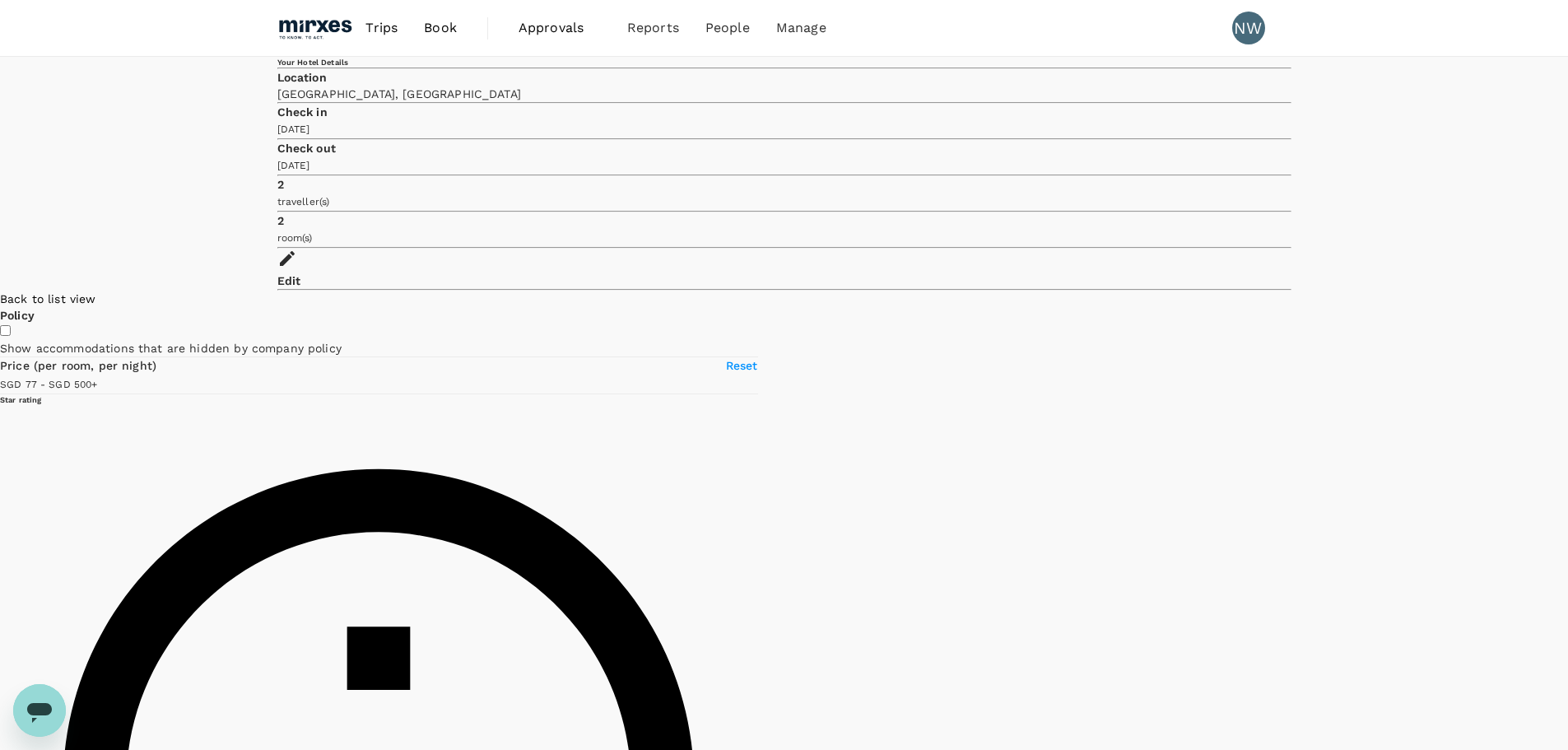
drag, startPoint x: 1357, startPoint y: 409, endPoint x: 860, endPoint y: 72, distance: 600.5
drag, startPoint x: 1185, startPoint y: 245, endPoint x: 1337, endPoint y: 645, distance: 427.9
click at [1567, 645] on div at bounding box center [1568, 584] width 0 height 585
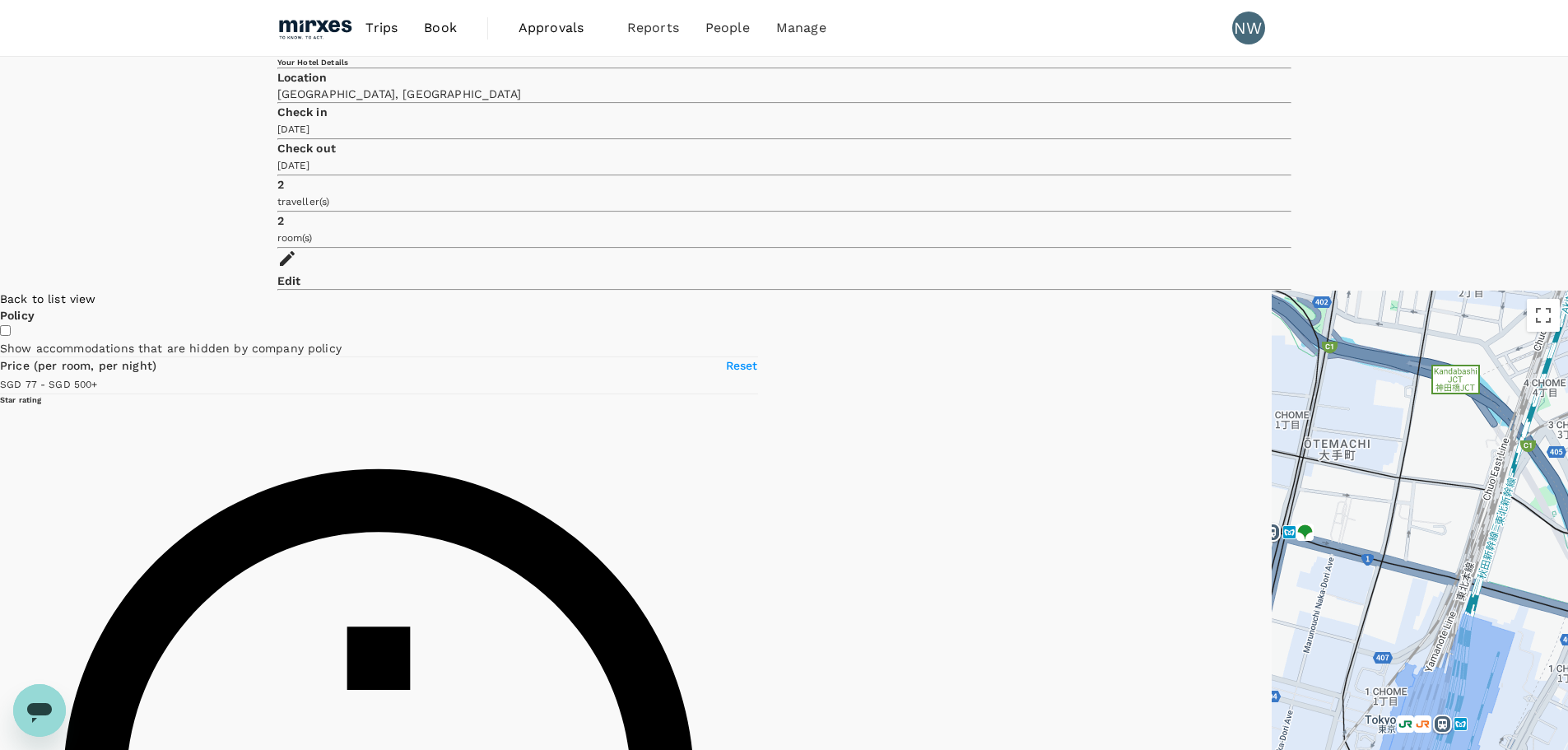
click at [96, 293] on span "Back to list view" at bounding box center [48, 299] width 96 height 13
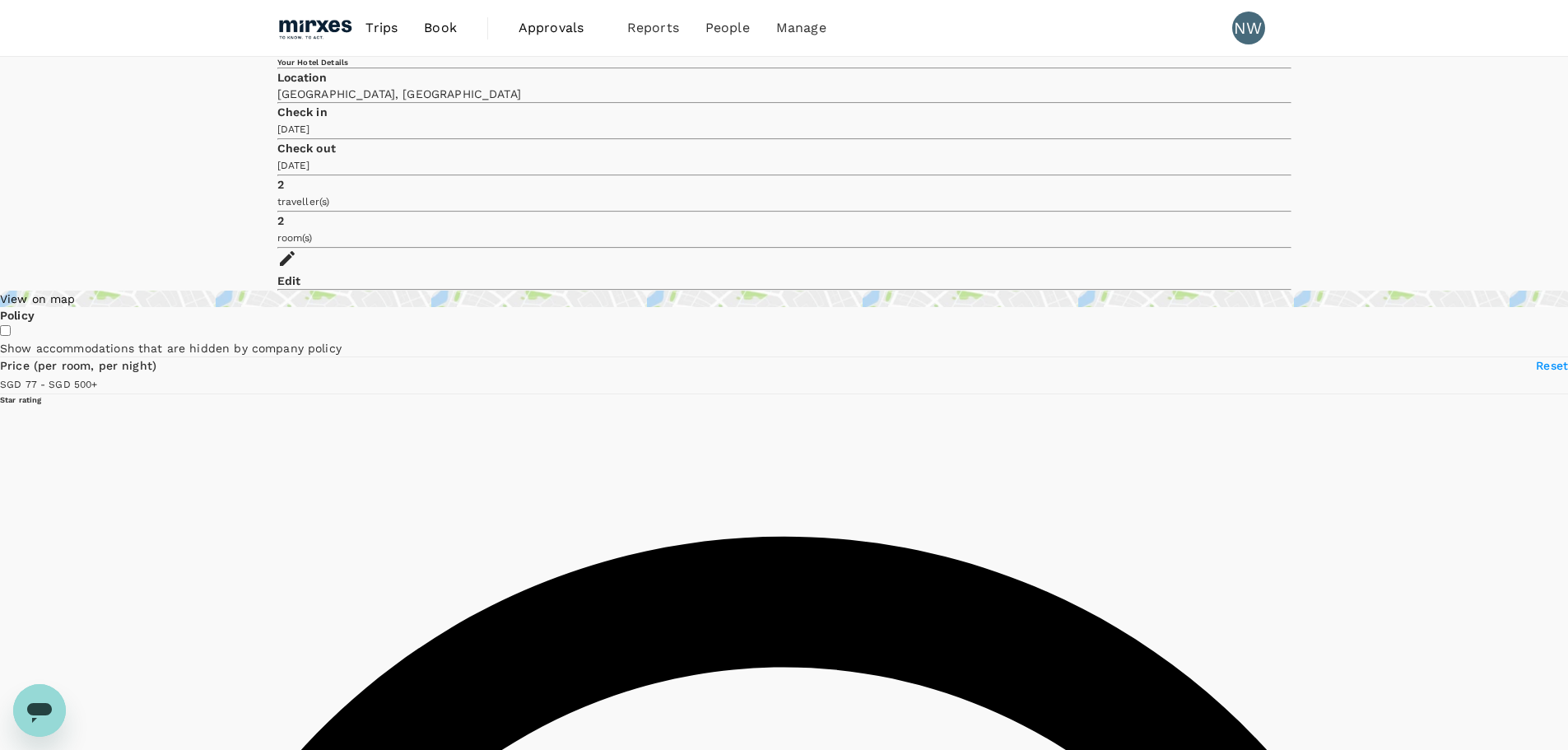
click at [401, 291] on div "View on map" at bounding box center [784, 299] width 1568 height 16
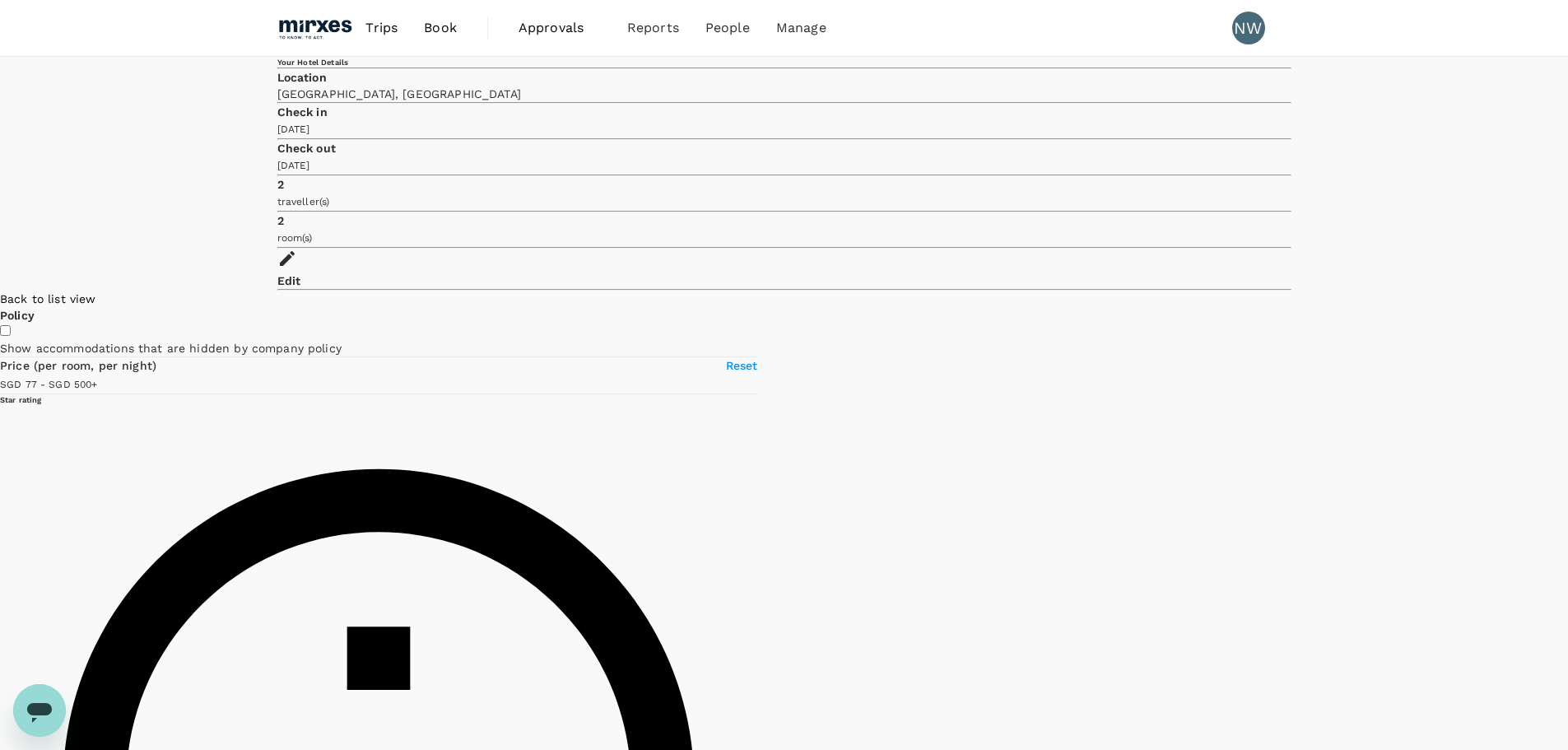
click at [195, 291] on div "Back to list view" at bounding box center [379, 299] width 758 height 16
type input "499.17"
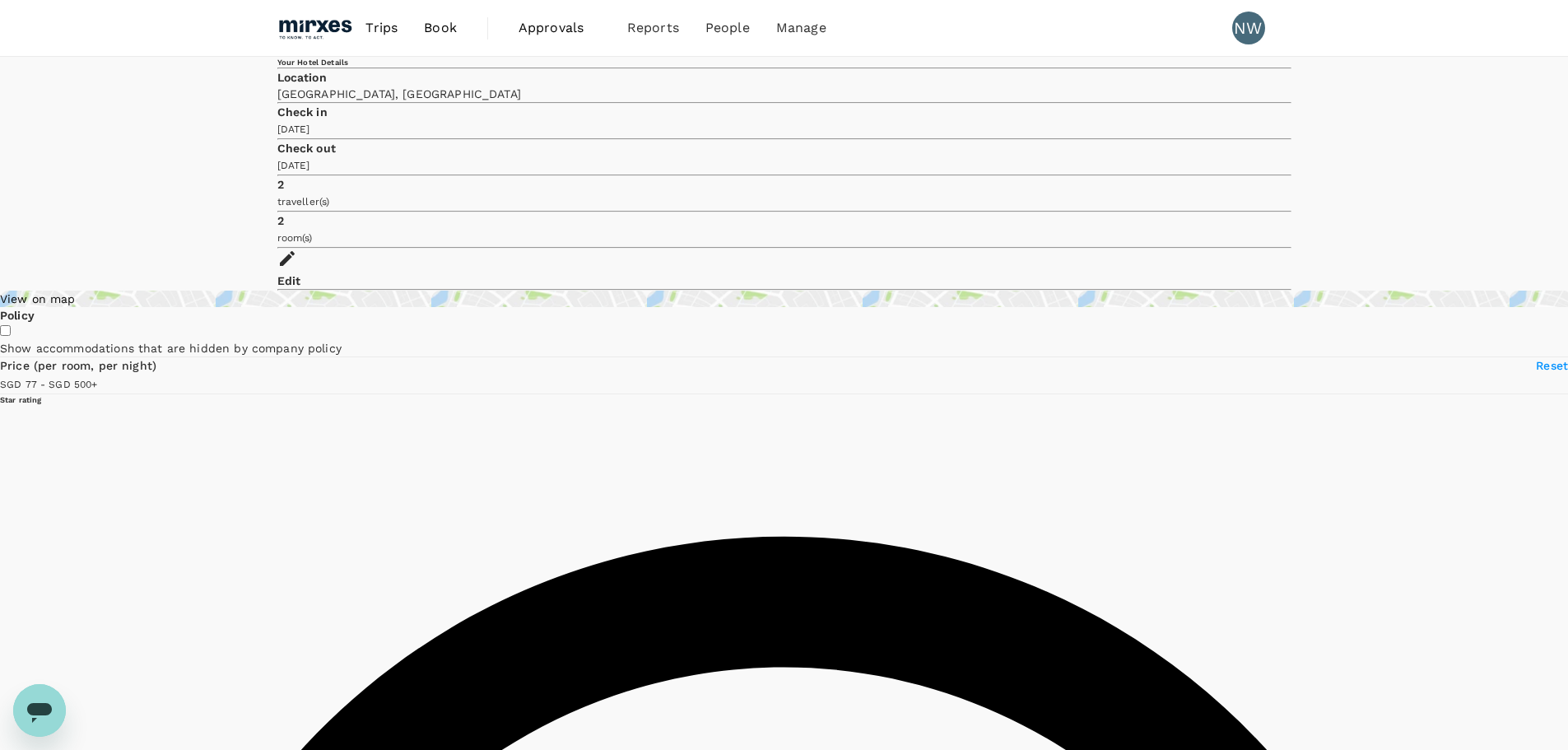
click at [297, 249] on icon at bounding box center [288, 259] width 20 height 20
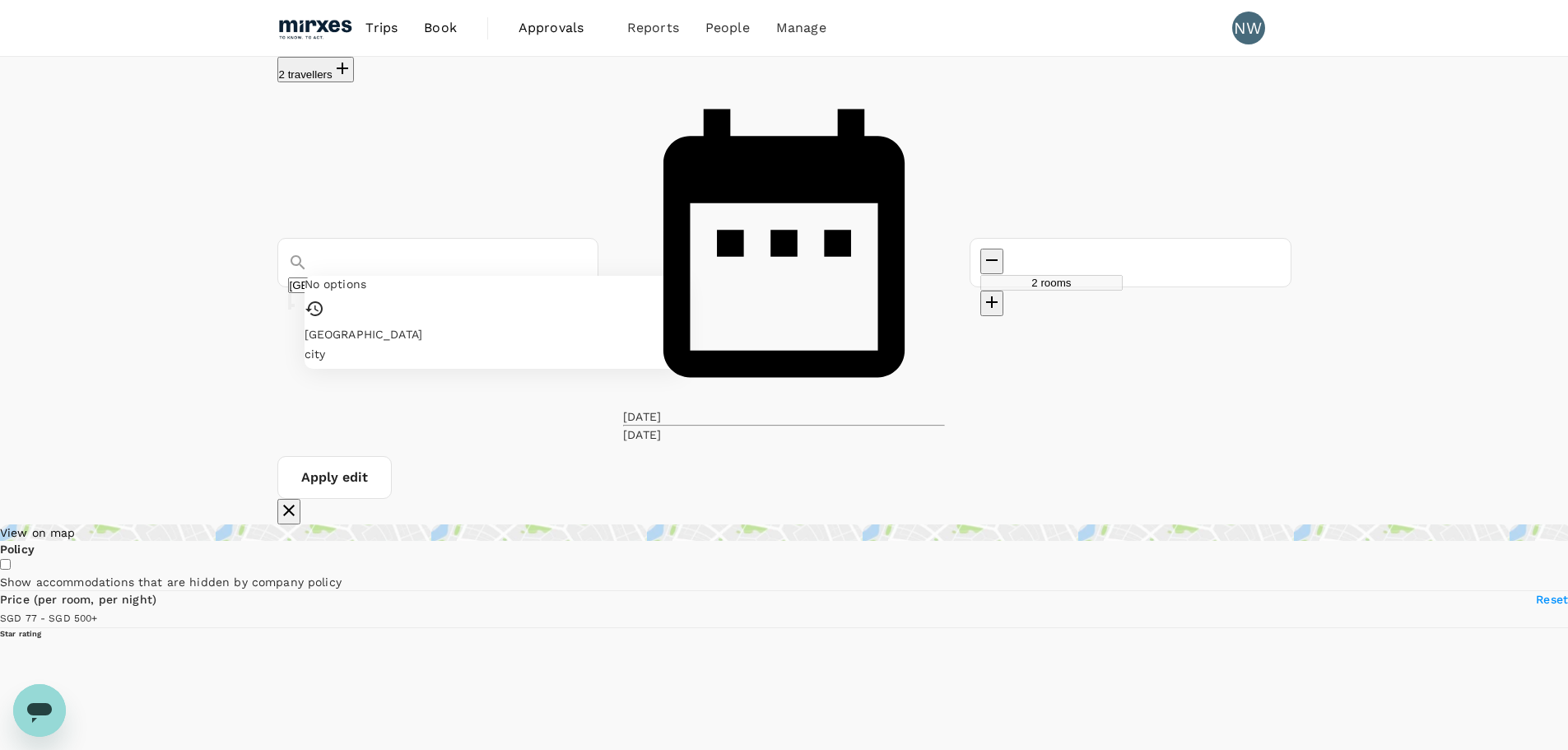
drag, startPoint x: 387, startPoint y: 136, endPoint x: 259, endPoint y: 132, distance: 128.1
click at [263, 133] on div "2 travellers [GEOGRAPHIC_DATA] No options [GEOGRAPHIC_DATA] [DATE] [DATE] rooms…" at bounding box center [785, 290] width 1054 height 467
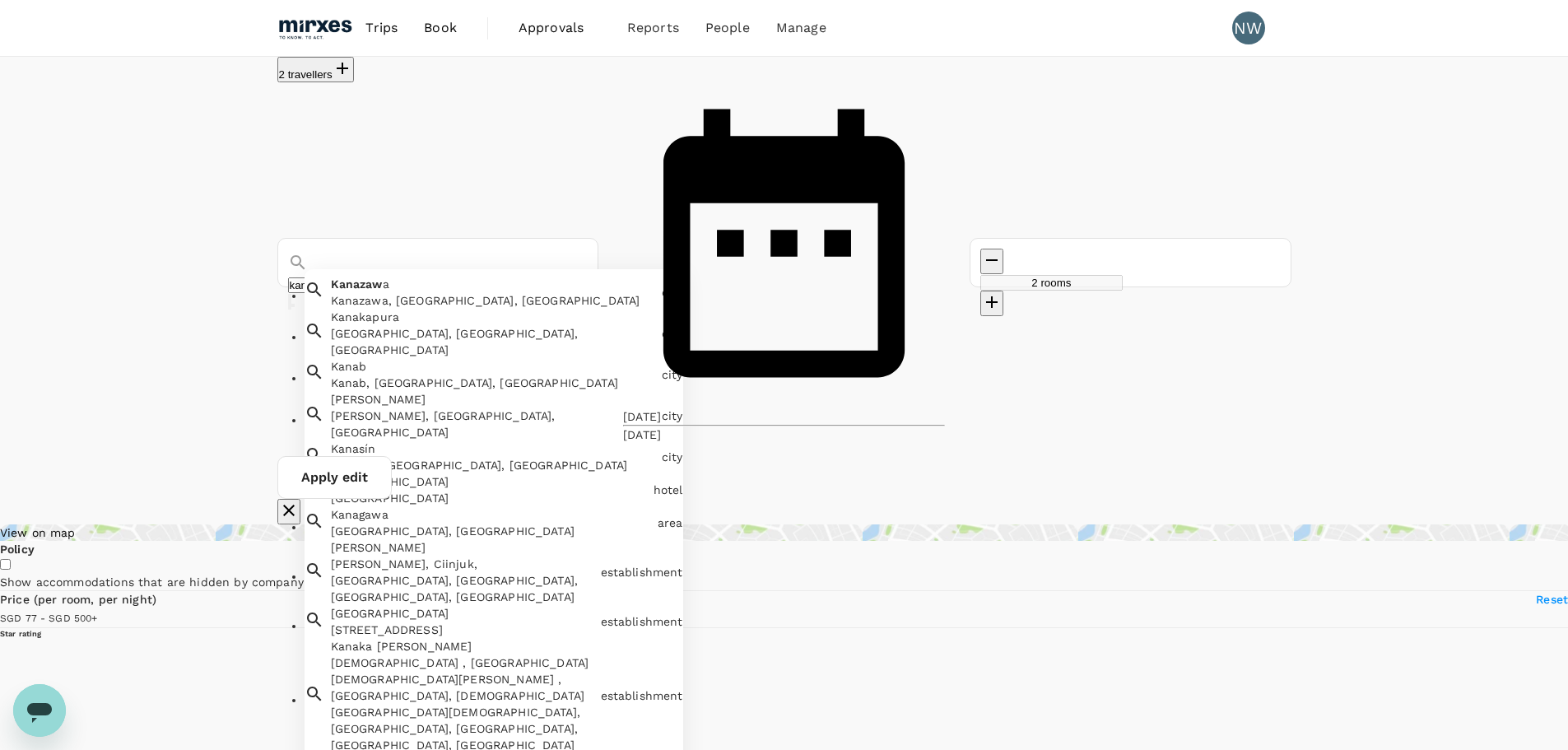
type input "kanazawa"
type input "499.17"
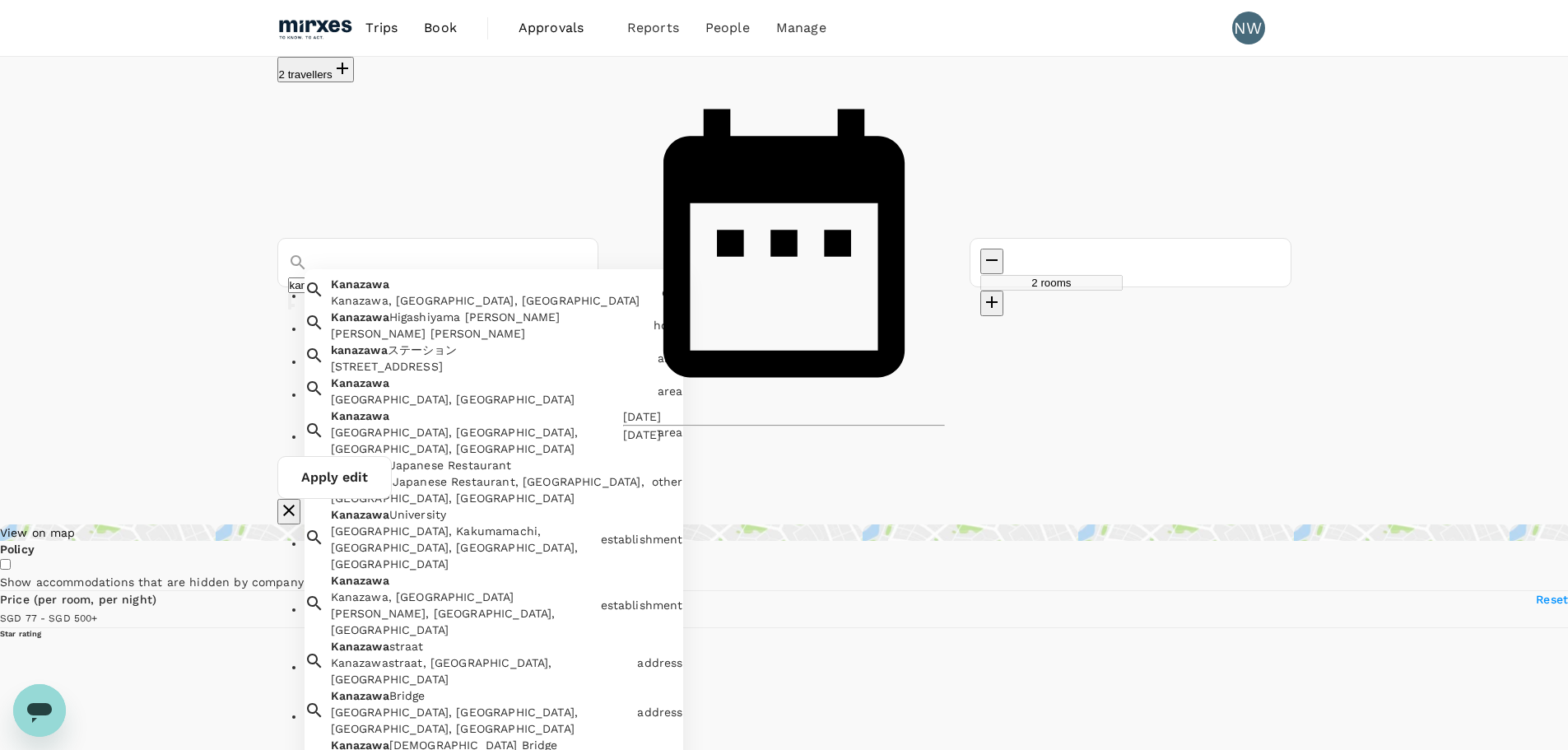
click at [482, 368] on div "Kanazawa Kanazawa, [GEOGRAPHIC_DATA]" at bounding box center [487, 387] width 326 height 40
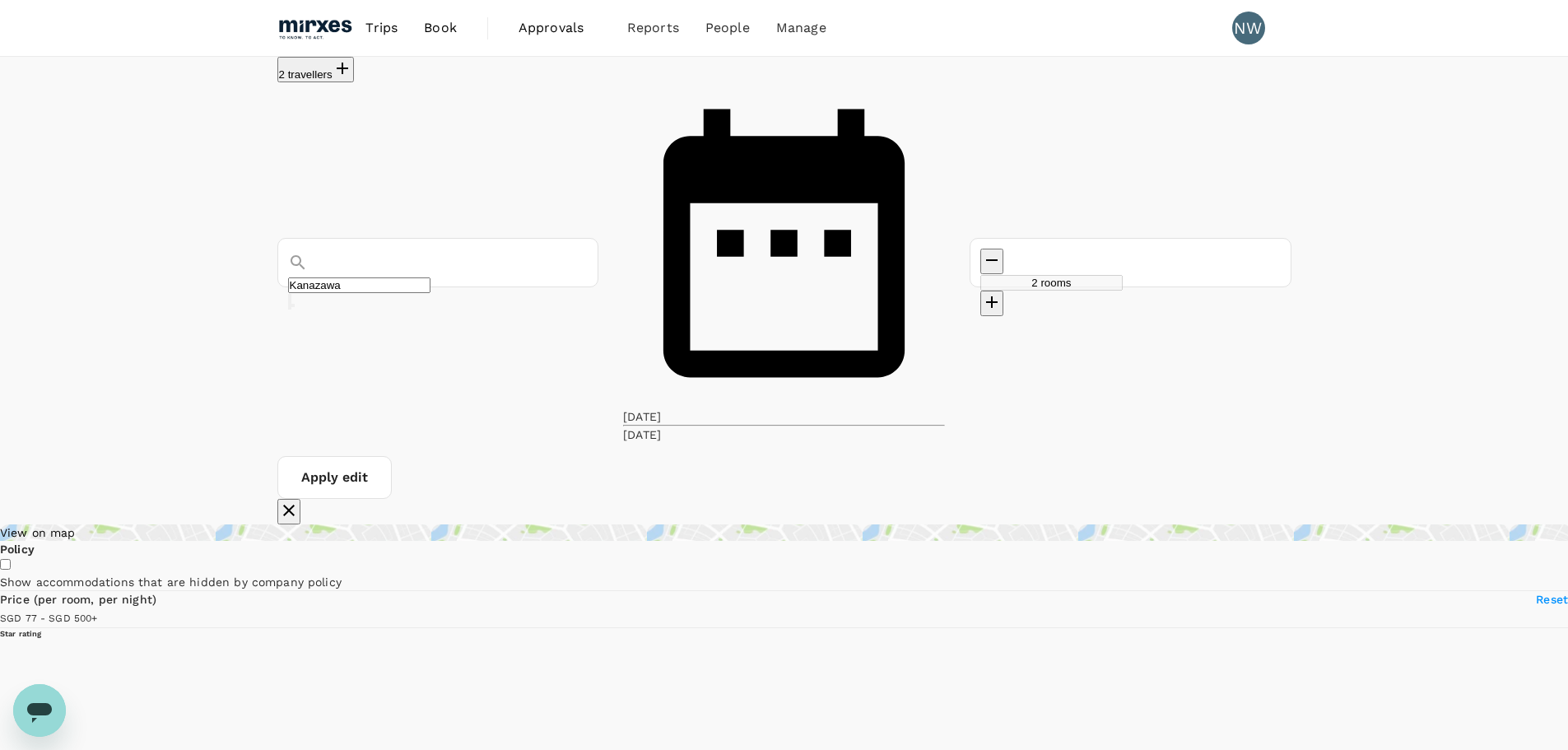
type input "Kanazawa"
click at [661, 408] on div "[DATE]" at bounding box center [642, 416] width 38 height 16
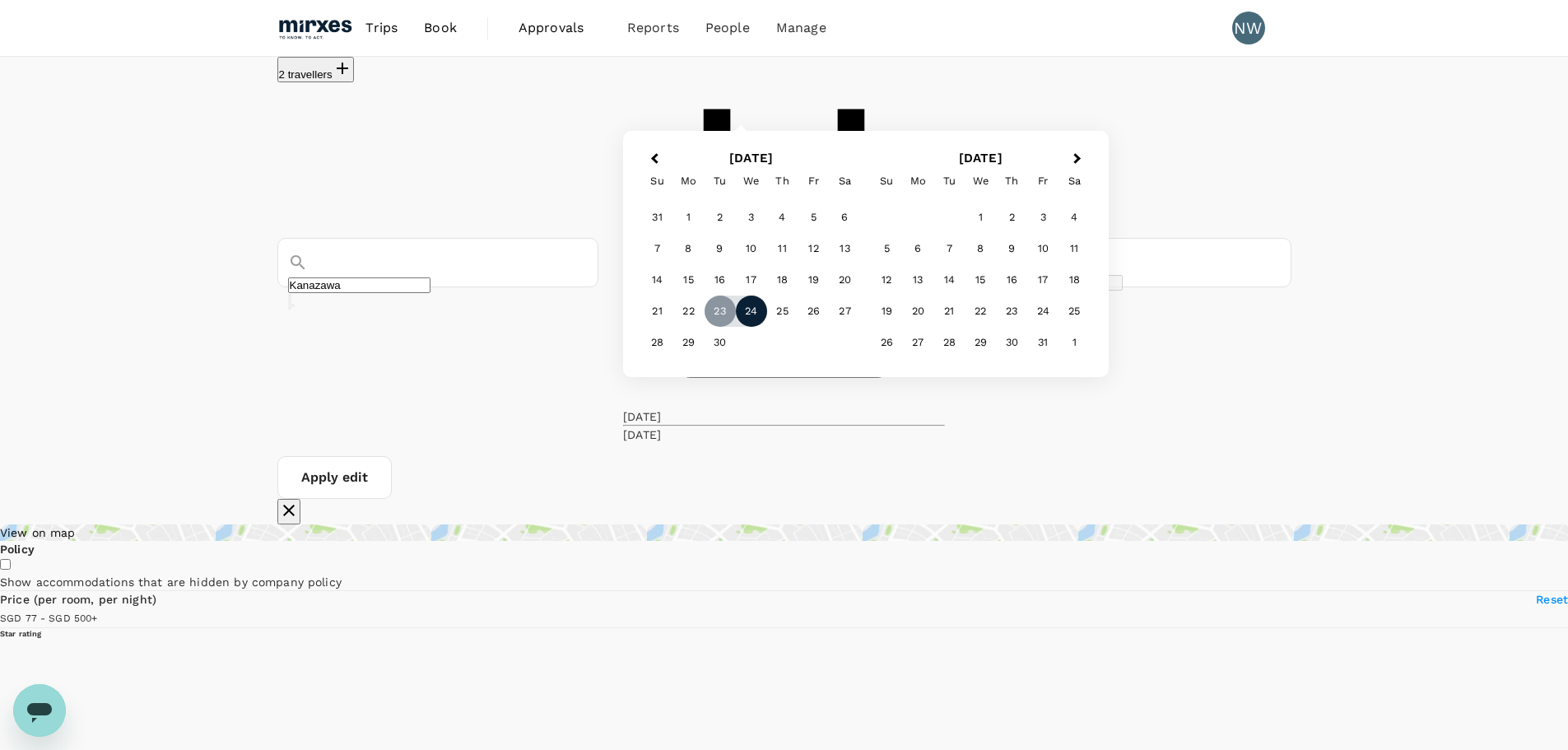
click at [768, 326] on div "24" at bounding box center [752, 311] width 31 height 31
click at [830, 327] on div "26" at bounding box center [815, 312] width 31 height 31
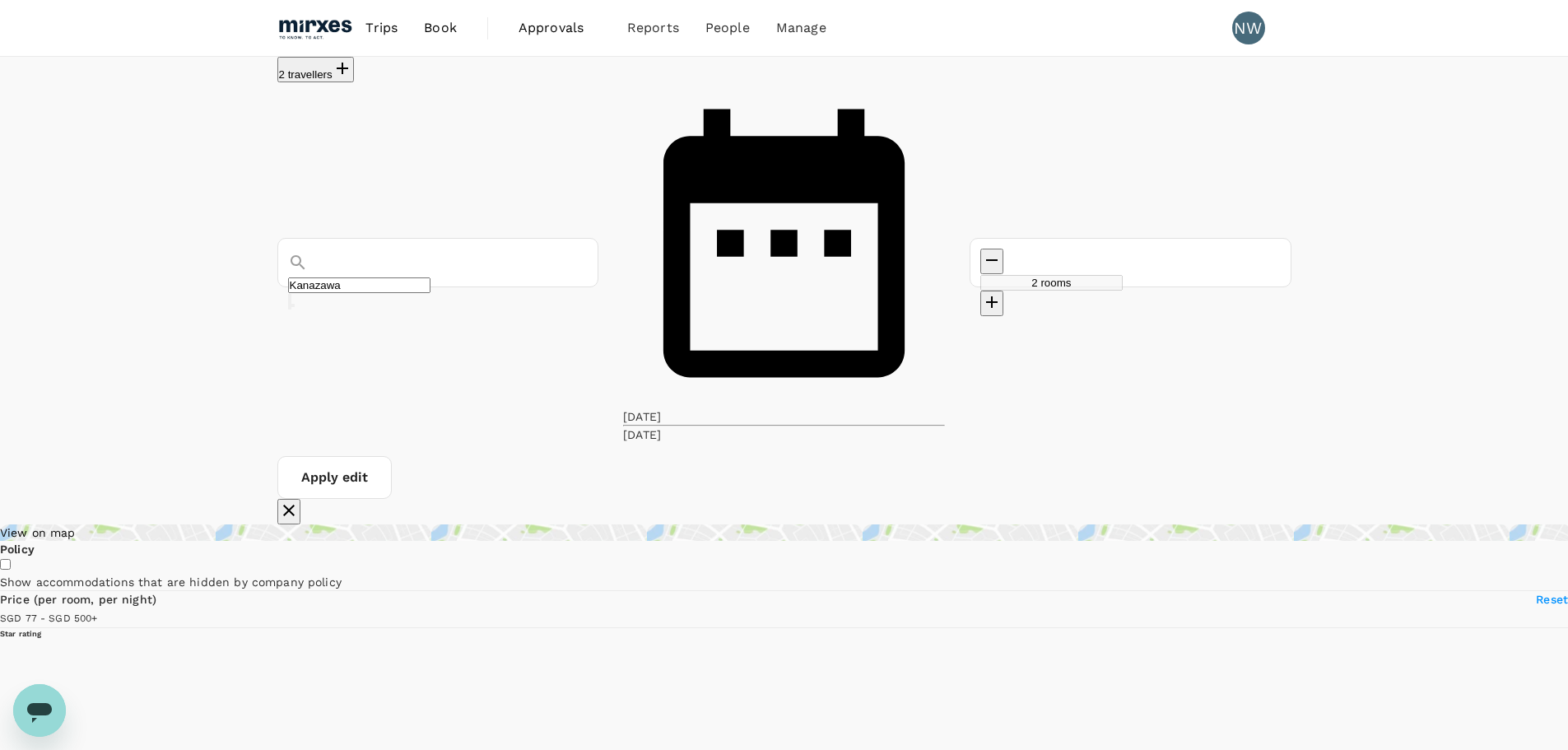
click at [392, 456] on button "Apply edit" at bounding box center [335, 477] width 115 height 43
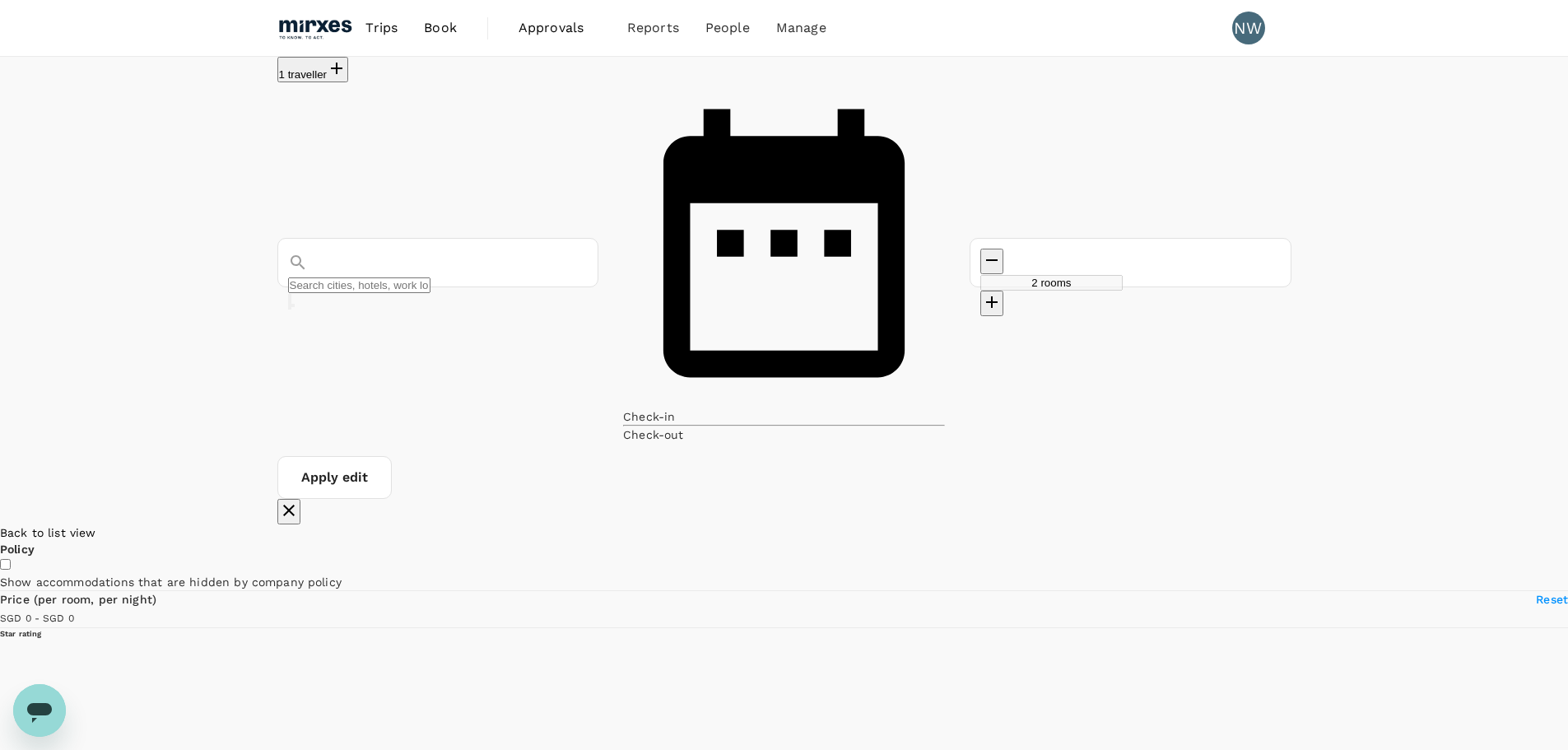
type input "Kanazawa"
click at [398, 278] on input "Kanazawa" at bounding box center [359, 285] width 143 height 16
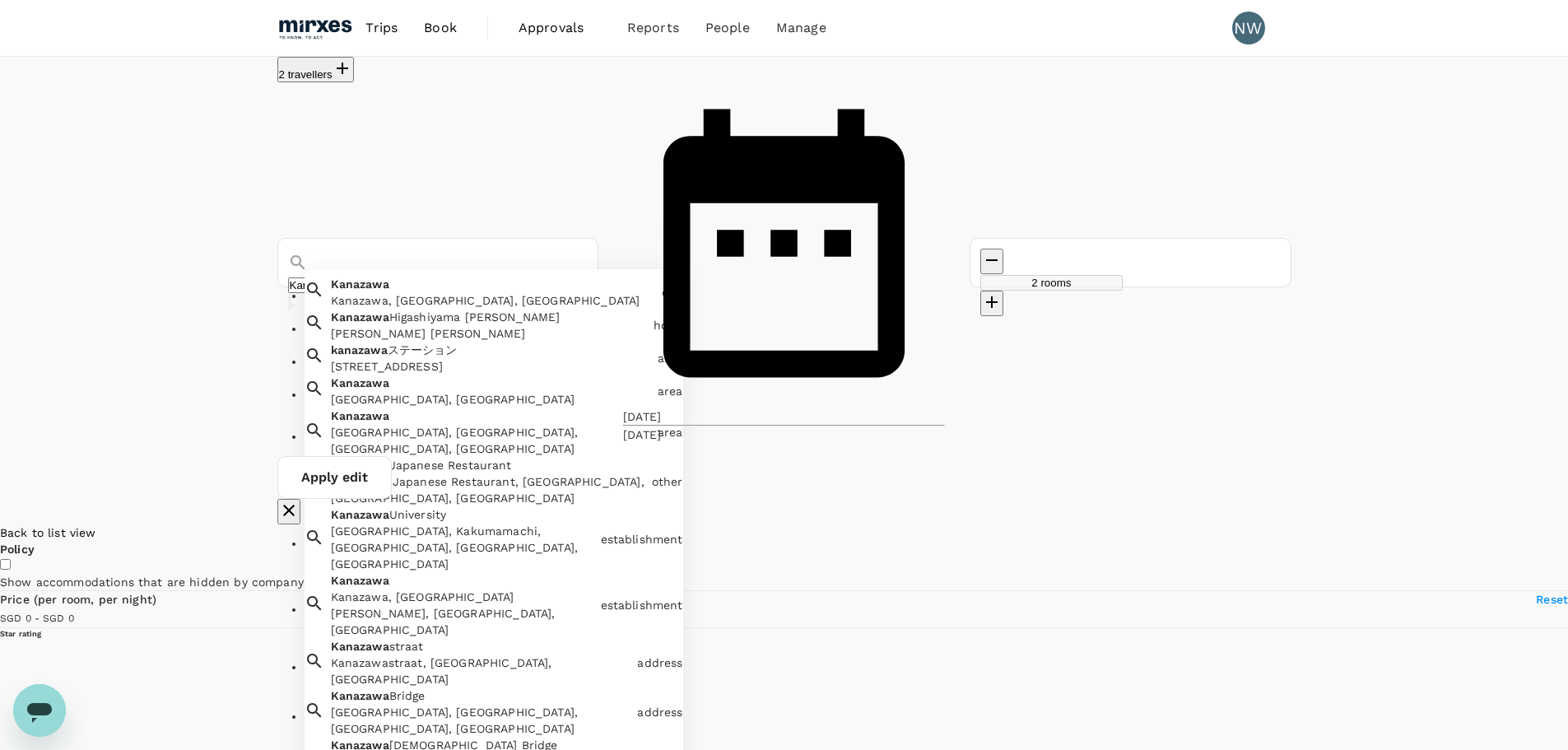
click at [472, 293] on div "Kanazawa, [GEOGRAPHIC_DATA], [GEOGRAPHIC_DATA]" at bounding box center [492, 301] width 324 height 16
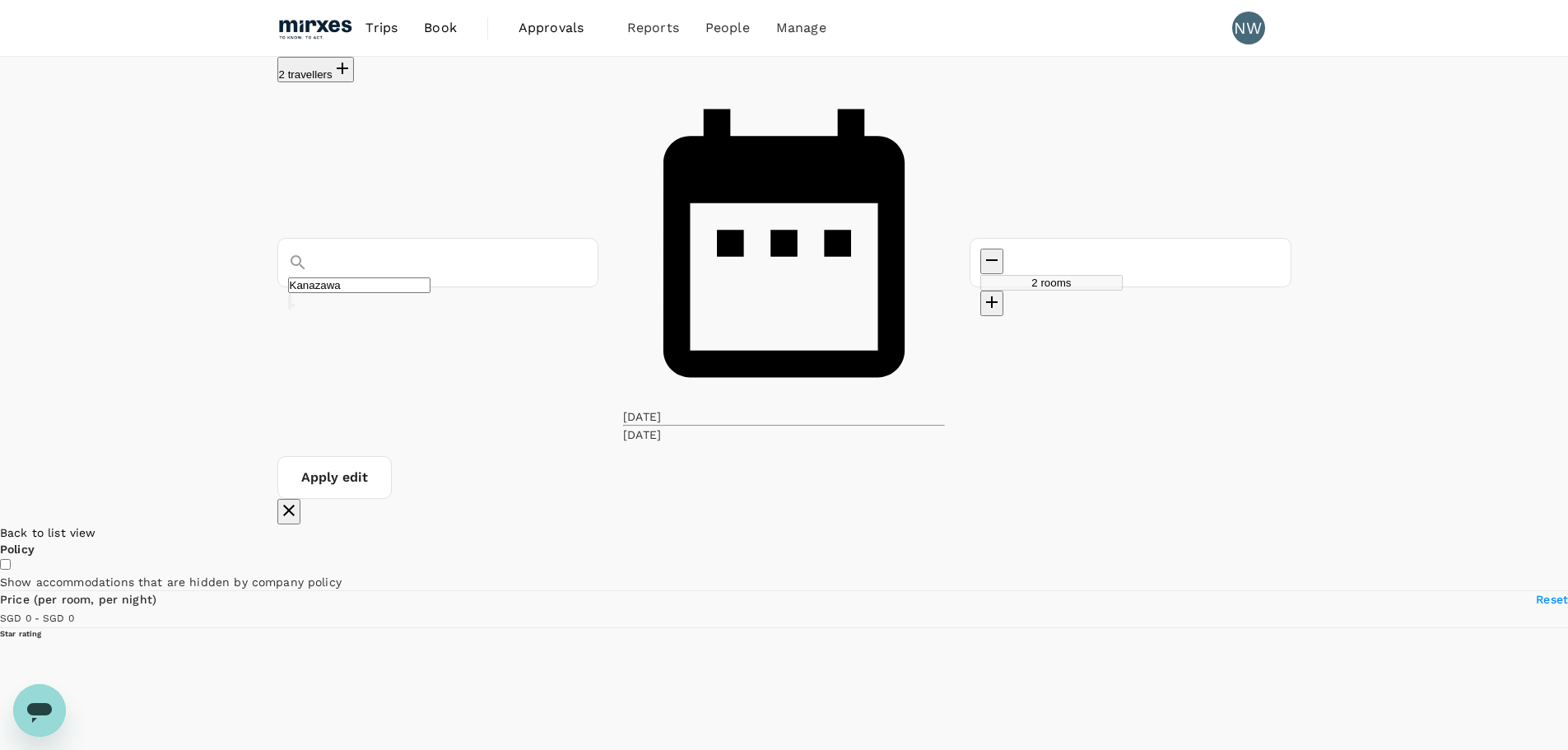
click at [392, 456] on button "Apply edit" at bounding box center [335, 477] width 115 height 43
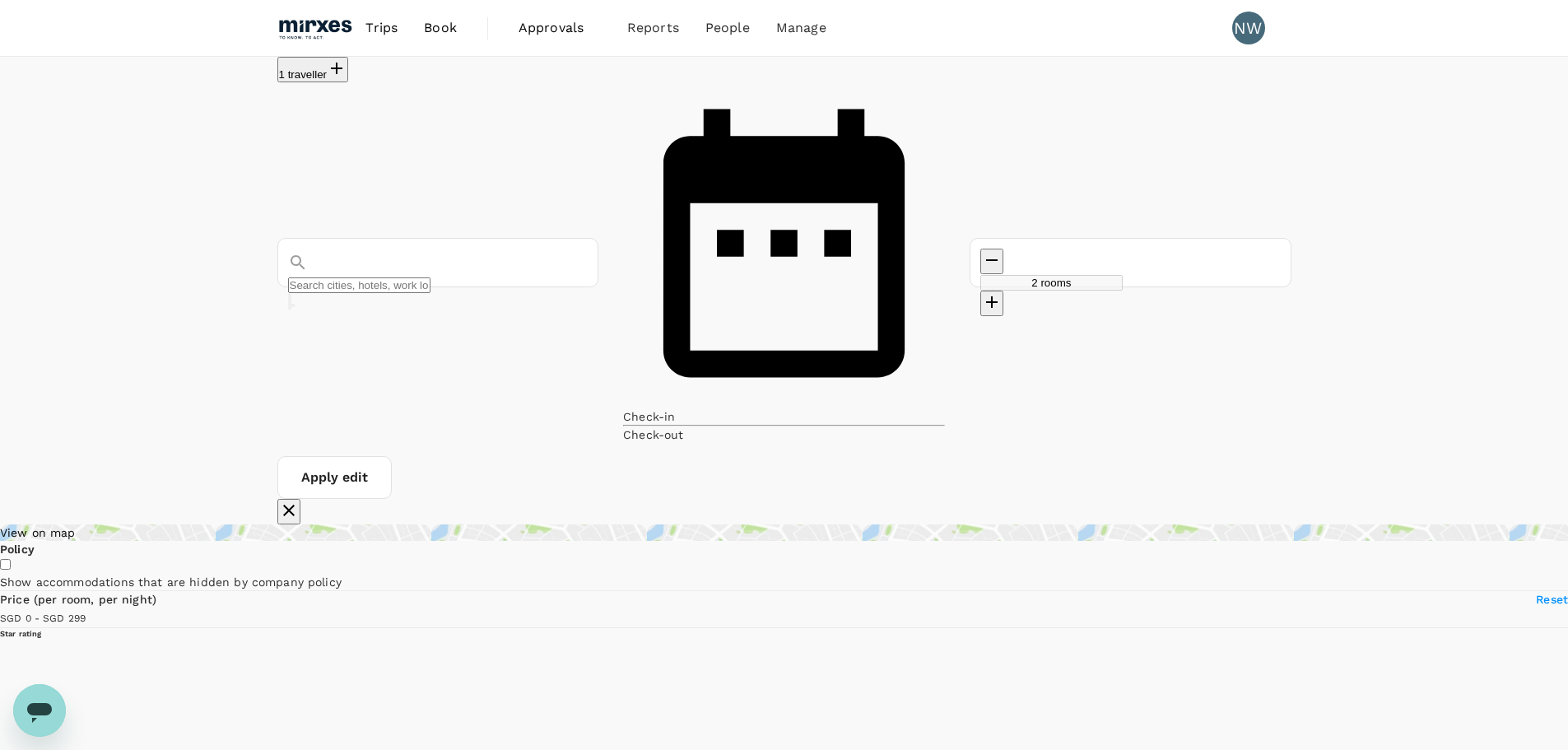
type input "Kanazawa"
click at [381, 524] on div "View on map" at bounding box center [784, 532] width 1568 height 16
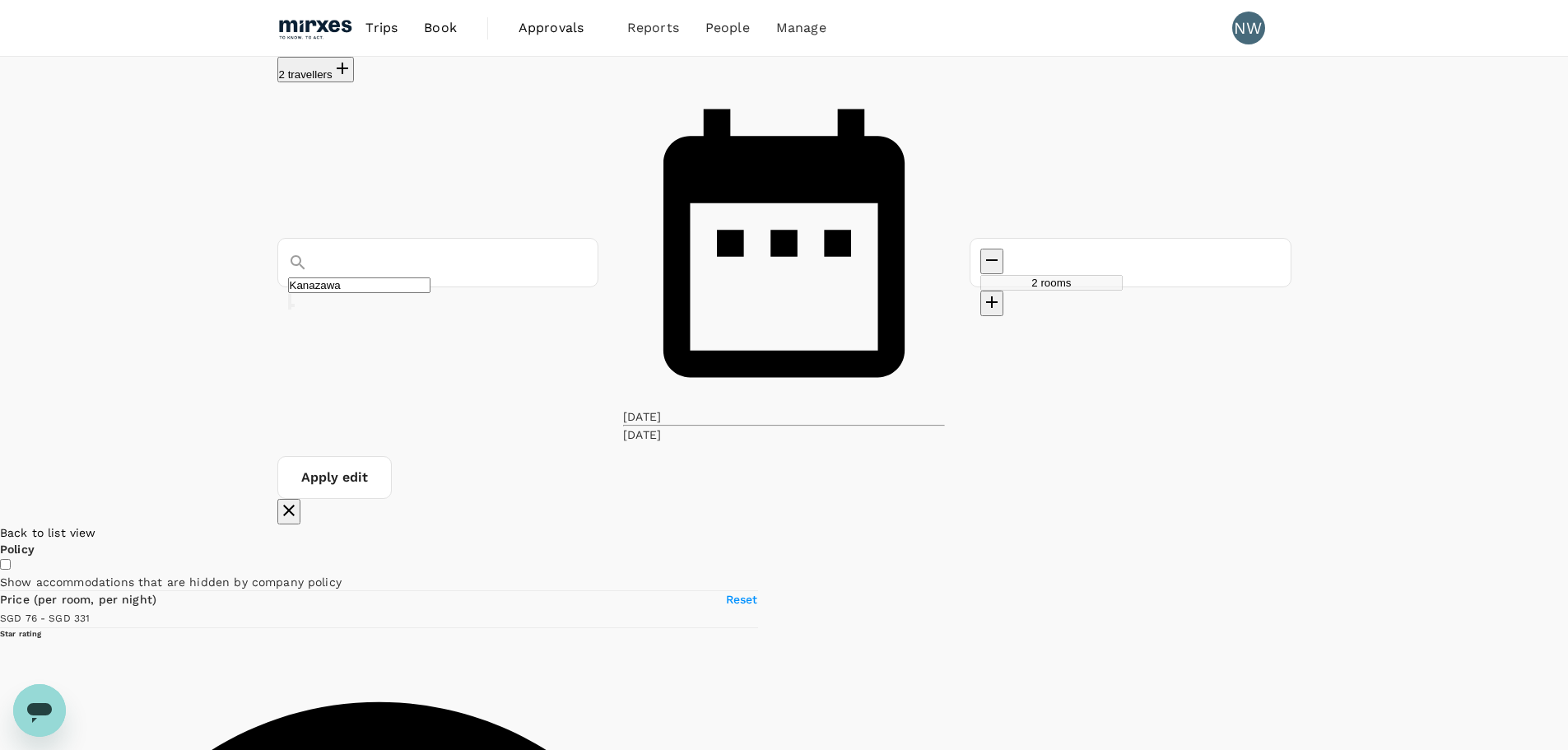
drag, startPoint x: 1072, startPoint y: 557, endPoint x: 990, endPoint y: 490, distance: 105.9
drag, startPoint x: 852, startPoint y: 398, endPoint x: 931, endPoint y: 415, distance: 80.8
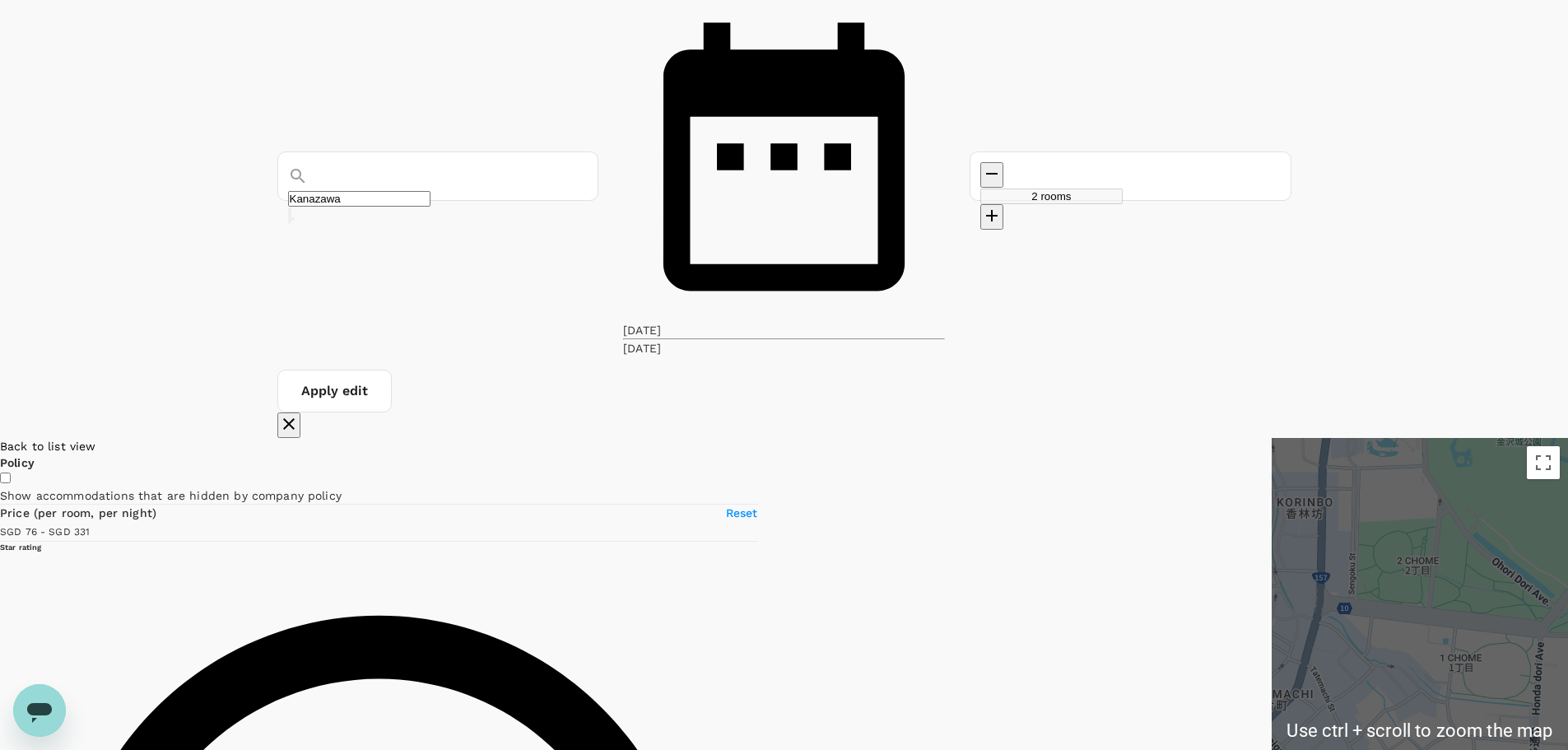
scroll to position [182, 0]
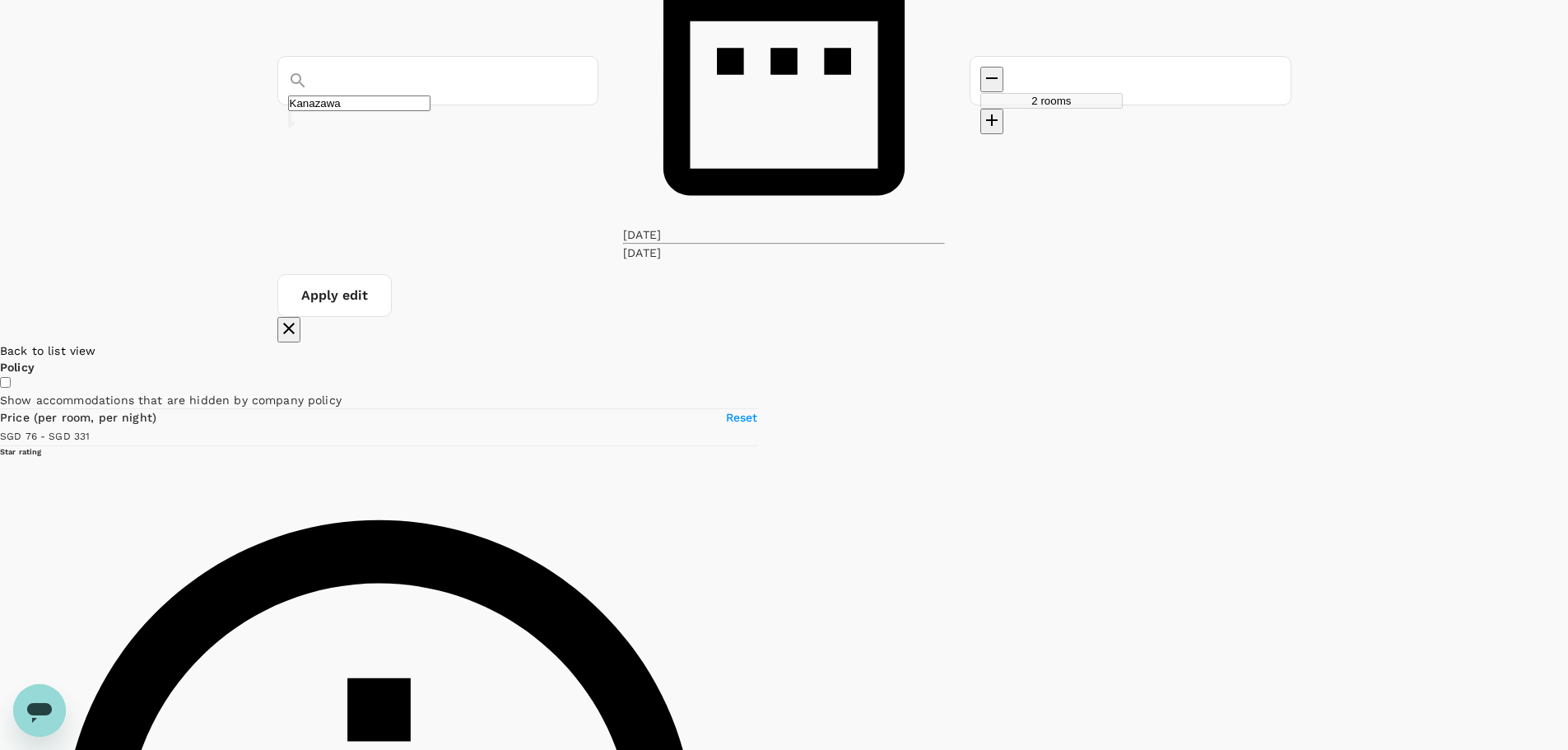
click at [1567, 342] on div at bounding box center [1568, 635] width 0 height 585
drag, startPoint x: 853, startPoint y: 257, endPoint x: 926, endPoint y: 427, distance: 185.0
click at [1567, 427] on div at bounding box center [1568, 635] width 0 height 585
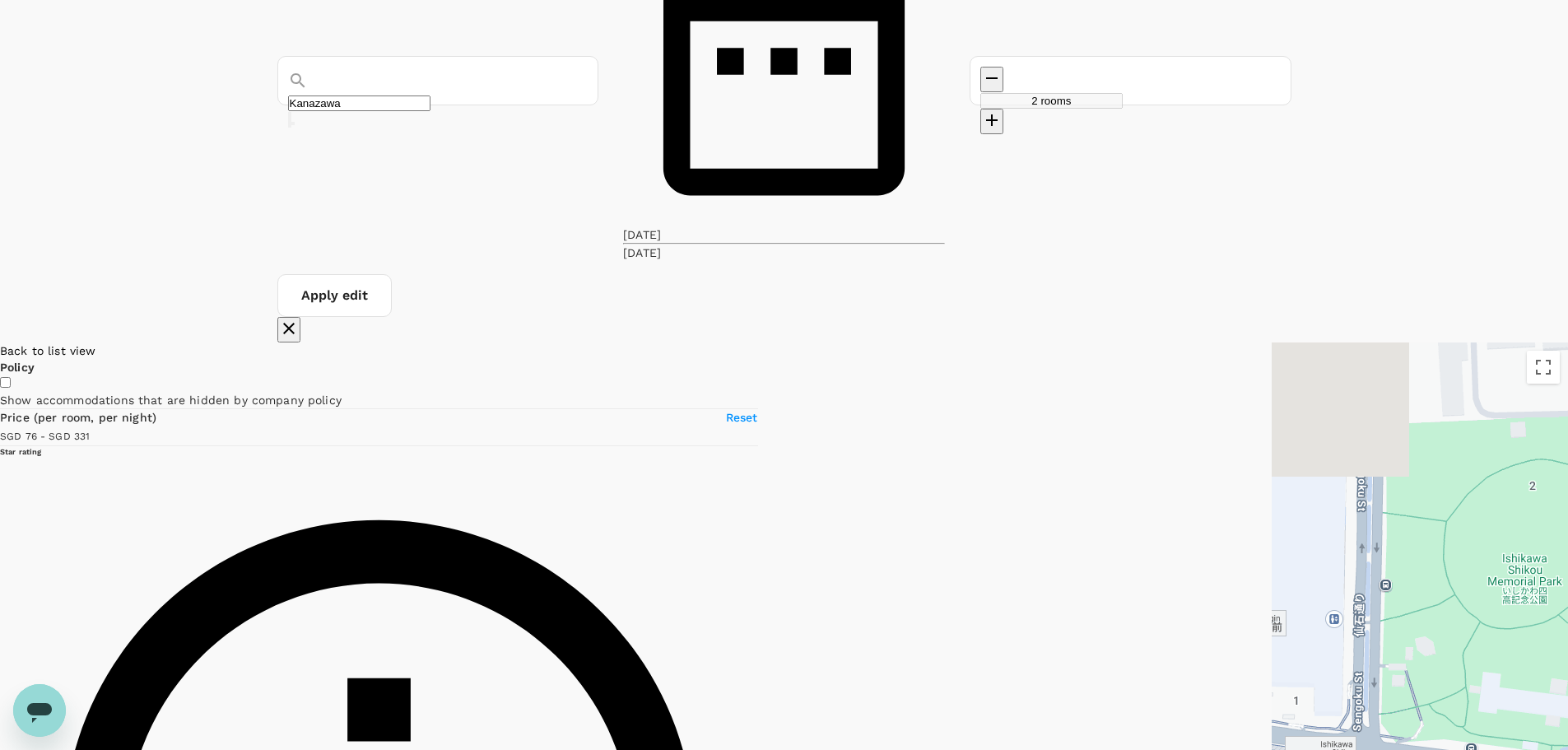
drag, startPoint x: 954, startPoint y: 180, endPoint x: 898, endPoint y: 574, distance: 398.0
click at [1272, 574] on div at bounding box center [1420, 635] width 296 height 585
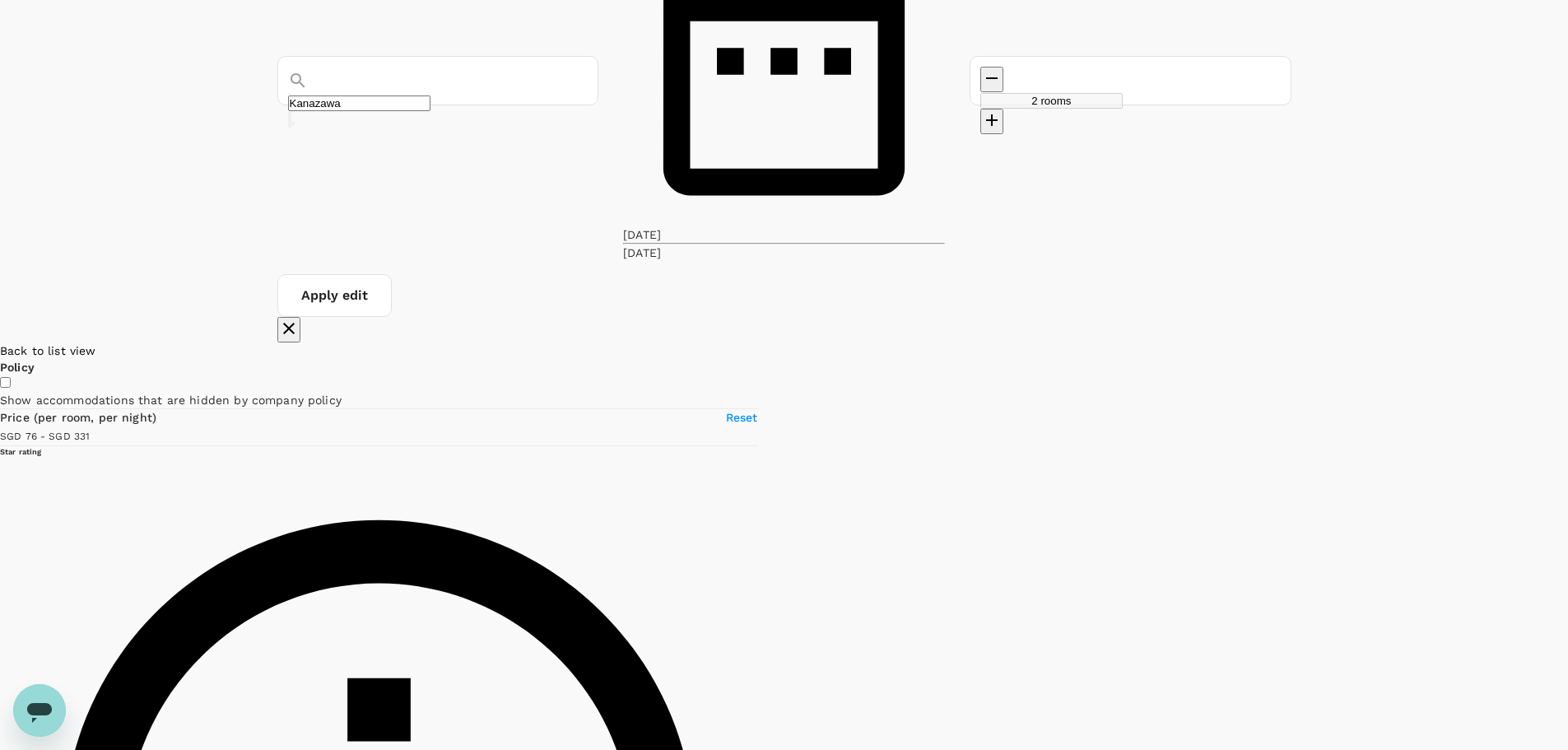
drag, startPoint x: 929, startPoint y: 214, endPoint x: 892, endPoint y: 538, distance: 326.1
click at [1567, 537] on div at bounding box center [1568, 635] width 0 height 585
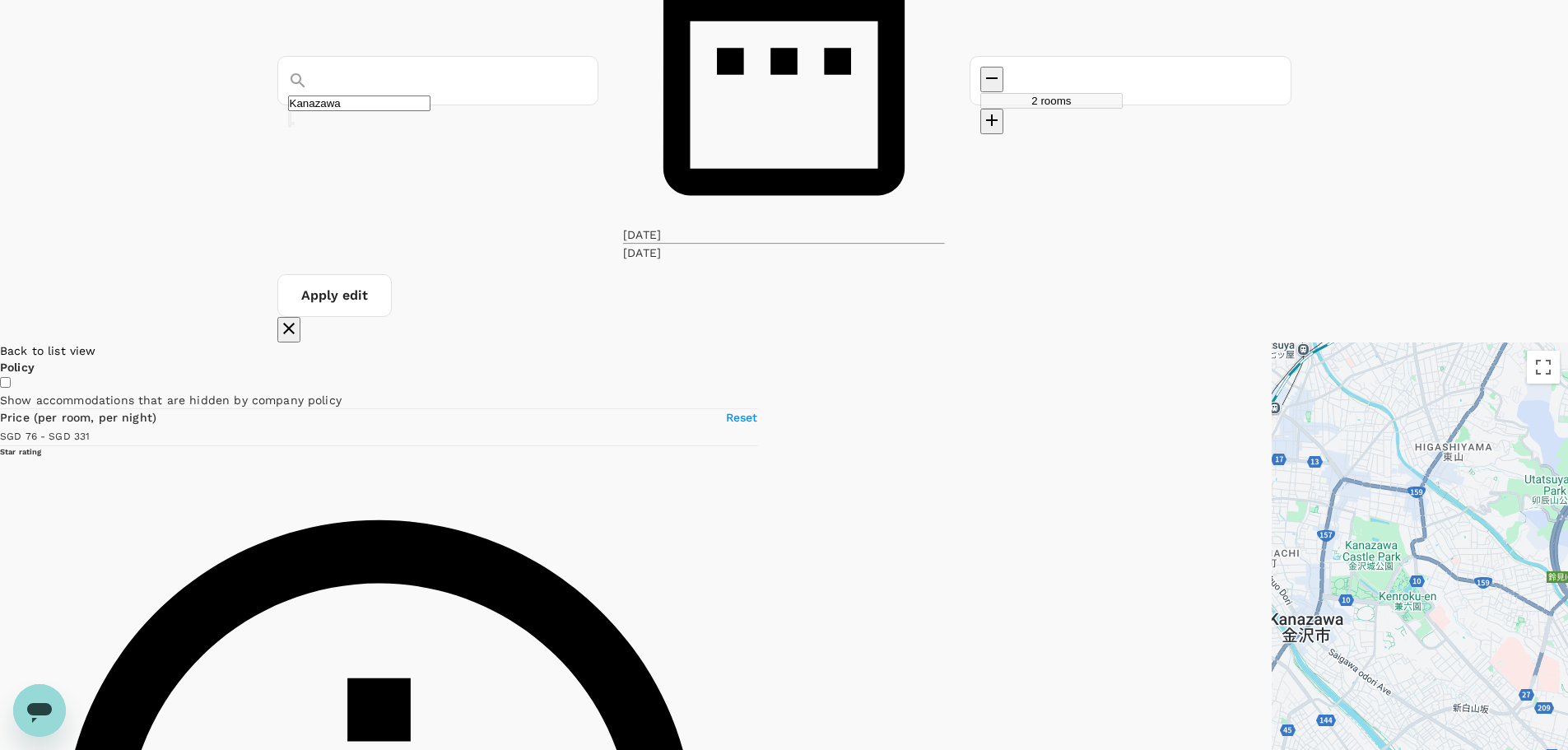
drag, startPoint x: 937, startPoint y: 239, endPoint x: 941, endPoint y: 341, distance: 102.1
click at [1272, 342] on div at bounding box center [1420, 635] width 296 height 585
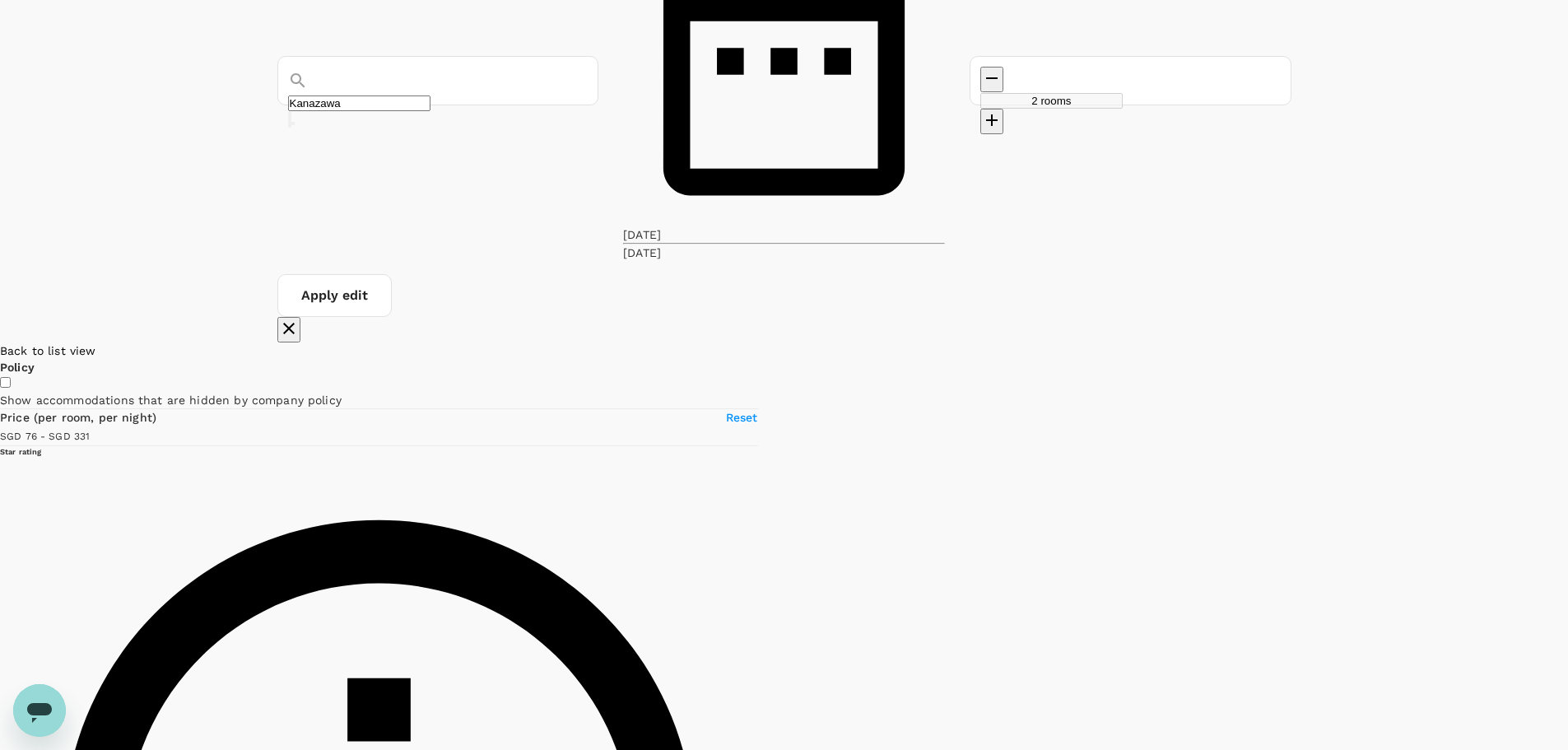
drag, startPoint x: 772, startPoint y: 284, endPoint x: 871, endPoint y: 505, distance: 242.2
click at [1567, 505] on div at bounding box center [1568, 635] width 0 height 585
drag, startPoint x: 1234, startPoint y: 446, endPoint x: 1149, endPoint y: 579, distance: 157.8
drag, startPoint x: 1301, startPoint y: 208, endPoint x: 1428, endPoint y: 462, distance: 284.0
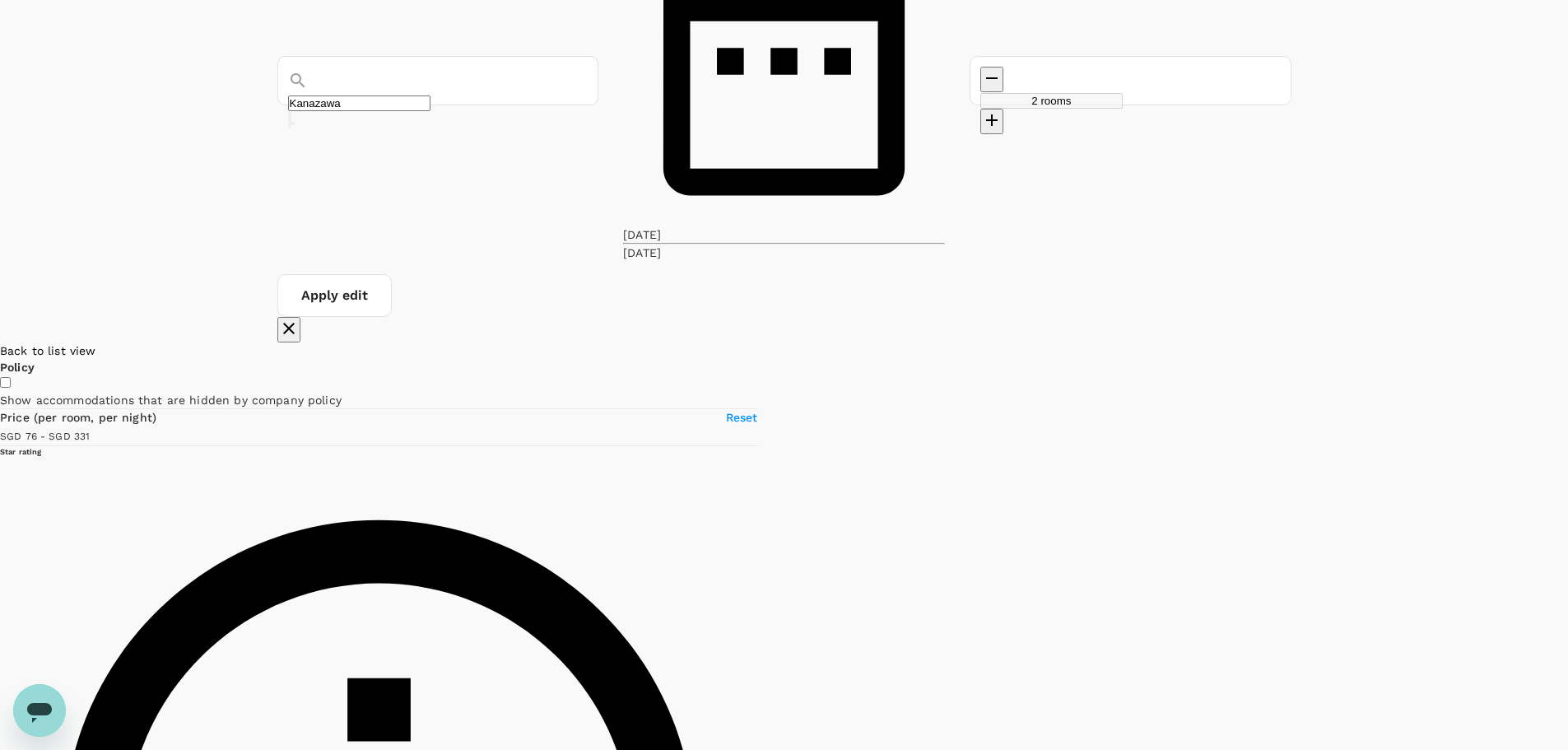
click at [1567, 462] on div at bounding box center [1568, 635] width 0 height 585
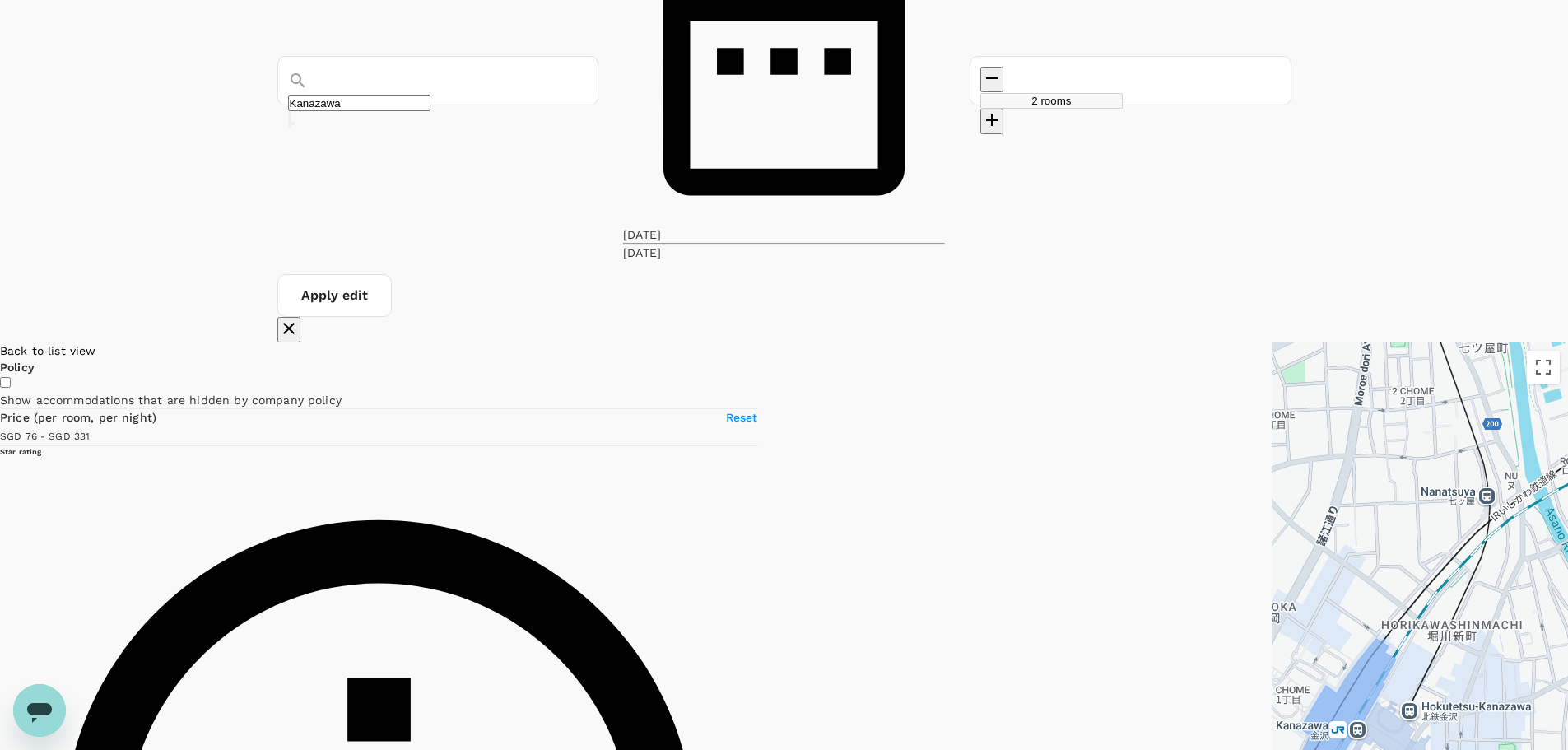
drag, startPoint x: 793, startPoint y: 207, endPoint x: 890, endPoint y: 320, distance: 148.9
click at [1272, 342] on div at bounding box center [1420, 635] width 296 height 585
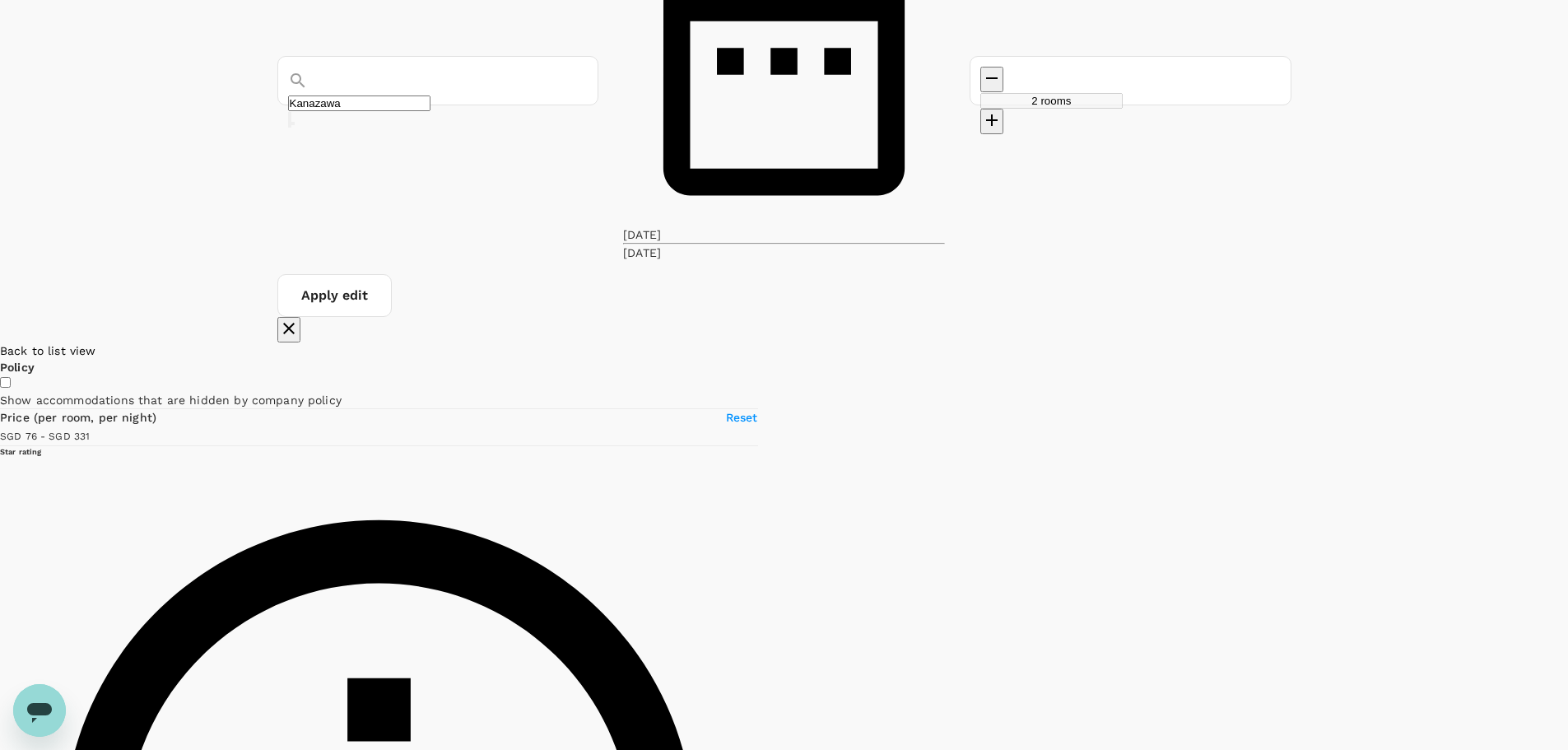
click at [96, 344] on span "Back to list view" at bounding box center [48, 350] width 96 height 13
type input "330.36"
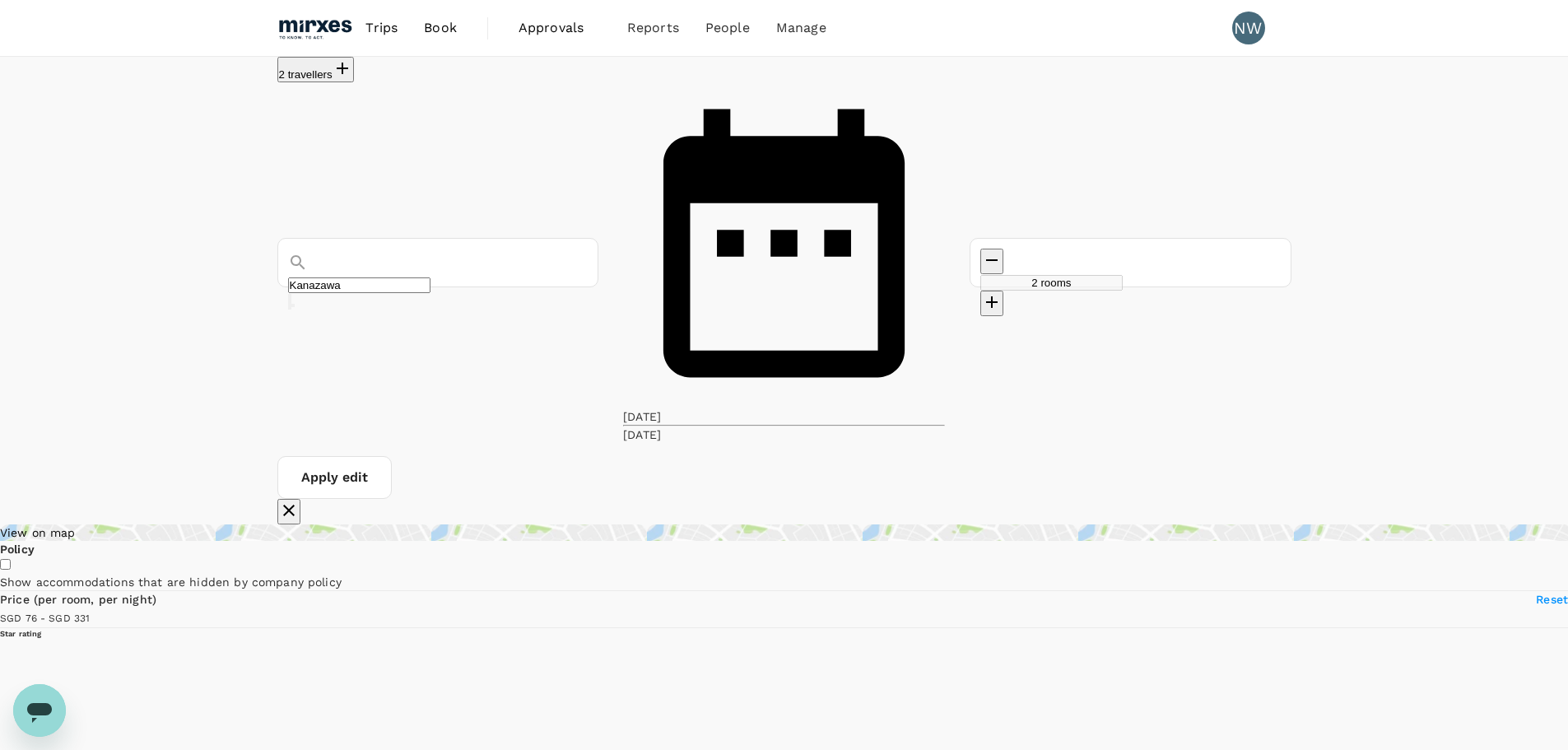
click at [497, 238] on div "Kanazawa" at bounding box center [439, 263] width 322 height 49
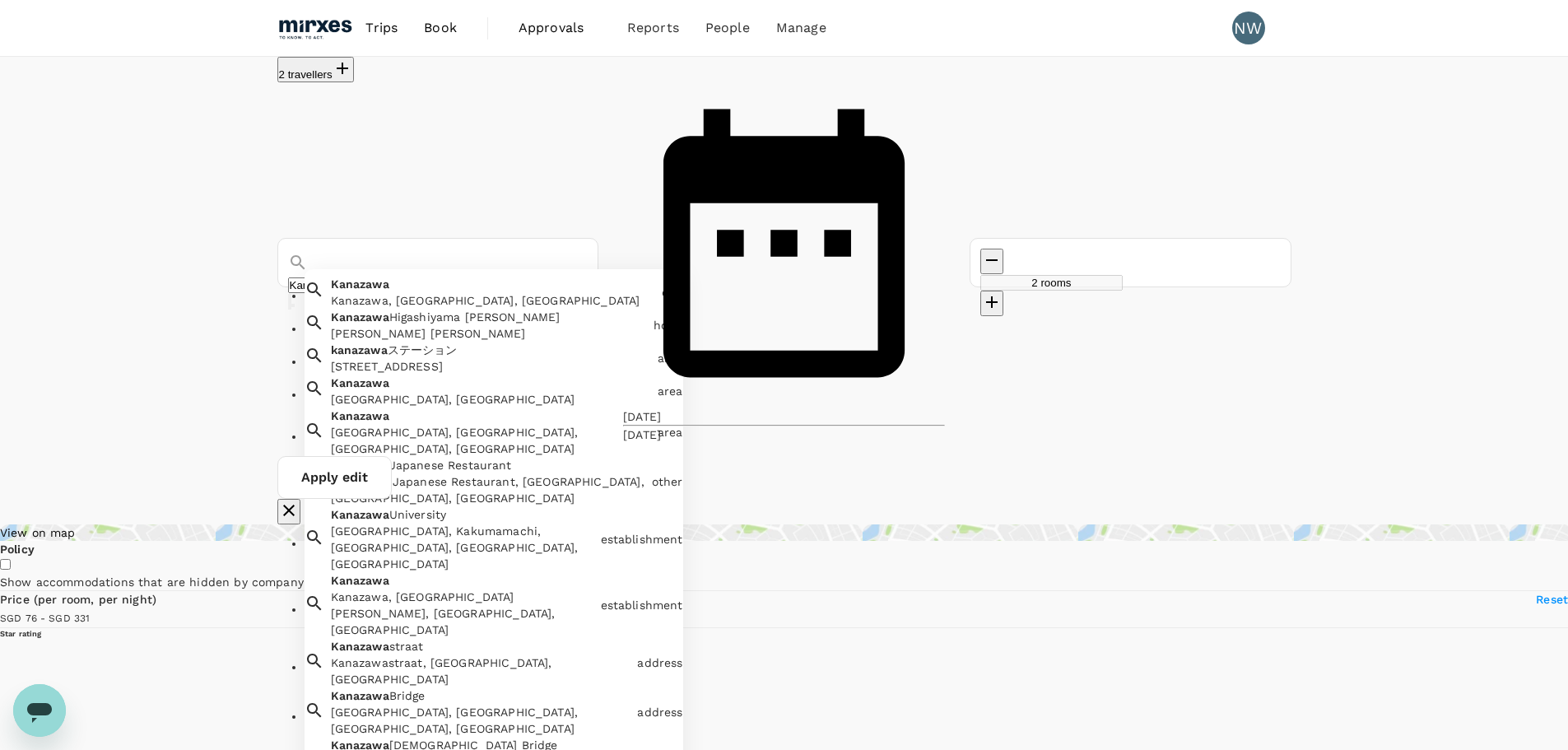
drag, startPoint x: 507, startPoint y: 124, endPoint x: 207, endPoint y: 120, distance: 300.0
click at [207, 120] on div "2 travellers [GEOGRAPHIC_DATA] [GEOGRAPHIC_DATA] [GEOGRAPHIC_DATA], [GEOGRAPHIC…" at bounding box center [784, 290] width 1568 height 467
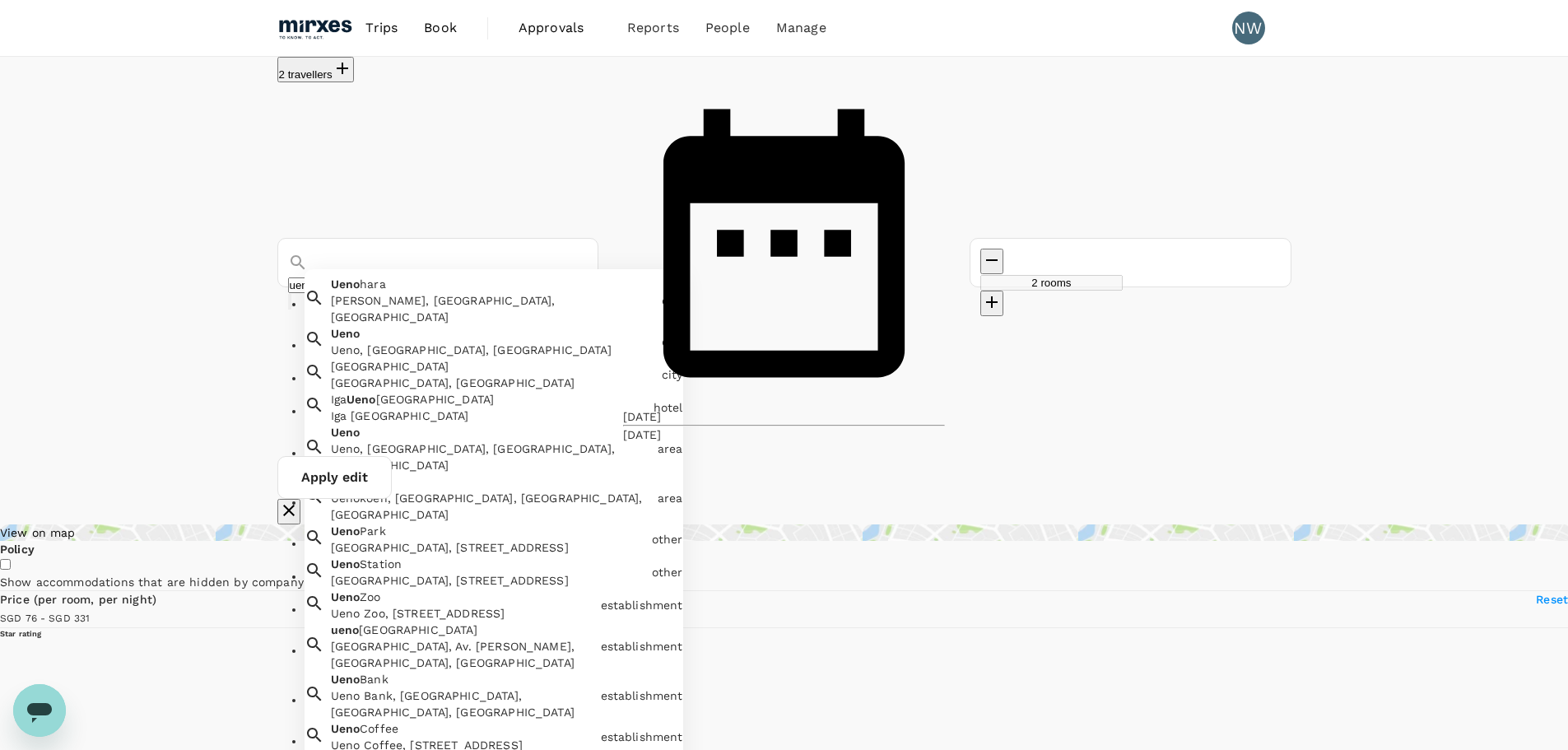
click at [543, 440] on div "Ueno, [GEOGRAPHIC_DATA], [GEOGRAPHIC_DATA], [GEOGRAPHIC_DATA]" at bounding box center [491, 457] width 320 height 33
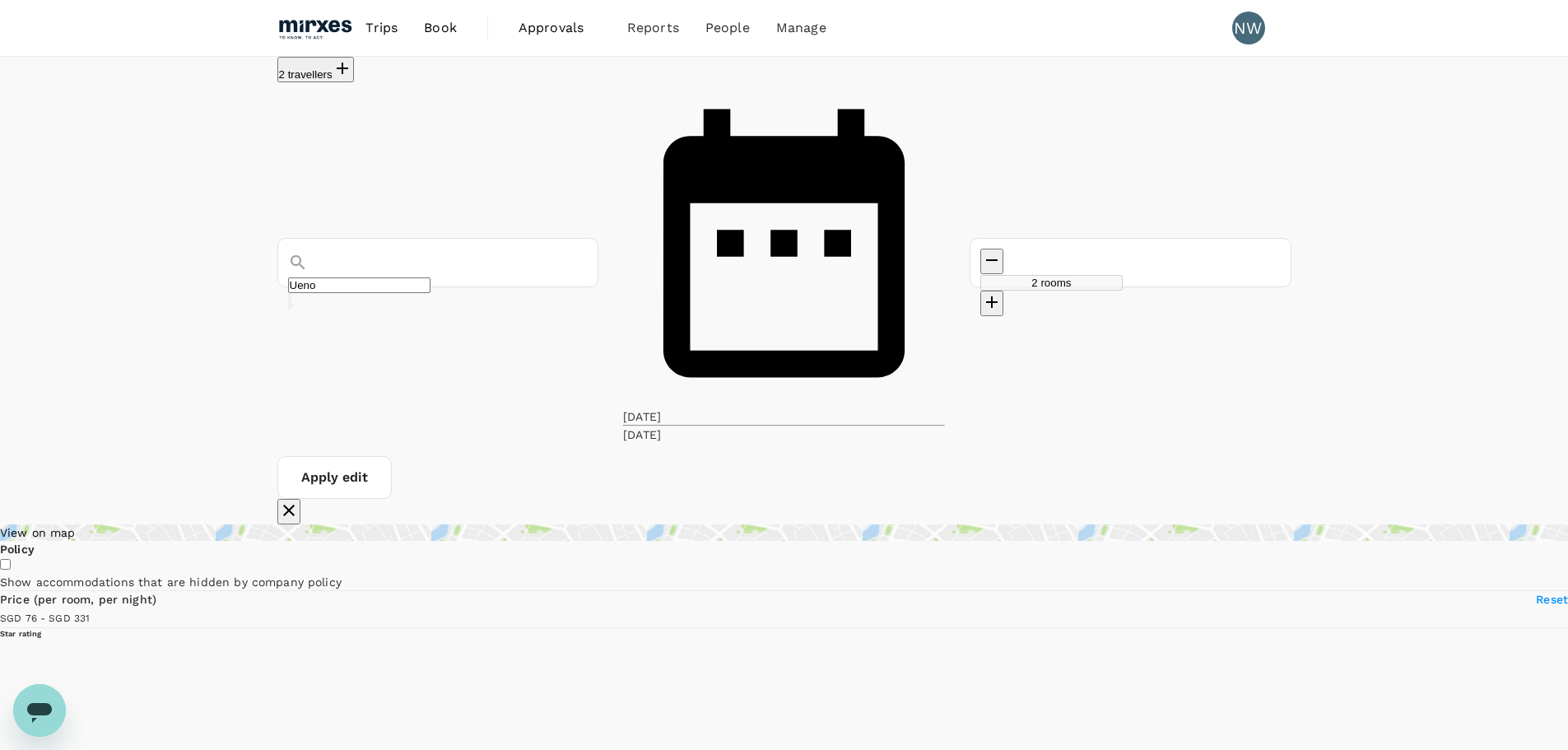
type input "Ueno"
click at [661, 408] on div "[DATE]" at bounding box center [642, 416] width 38 height 16
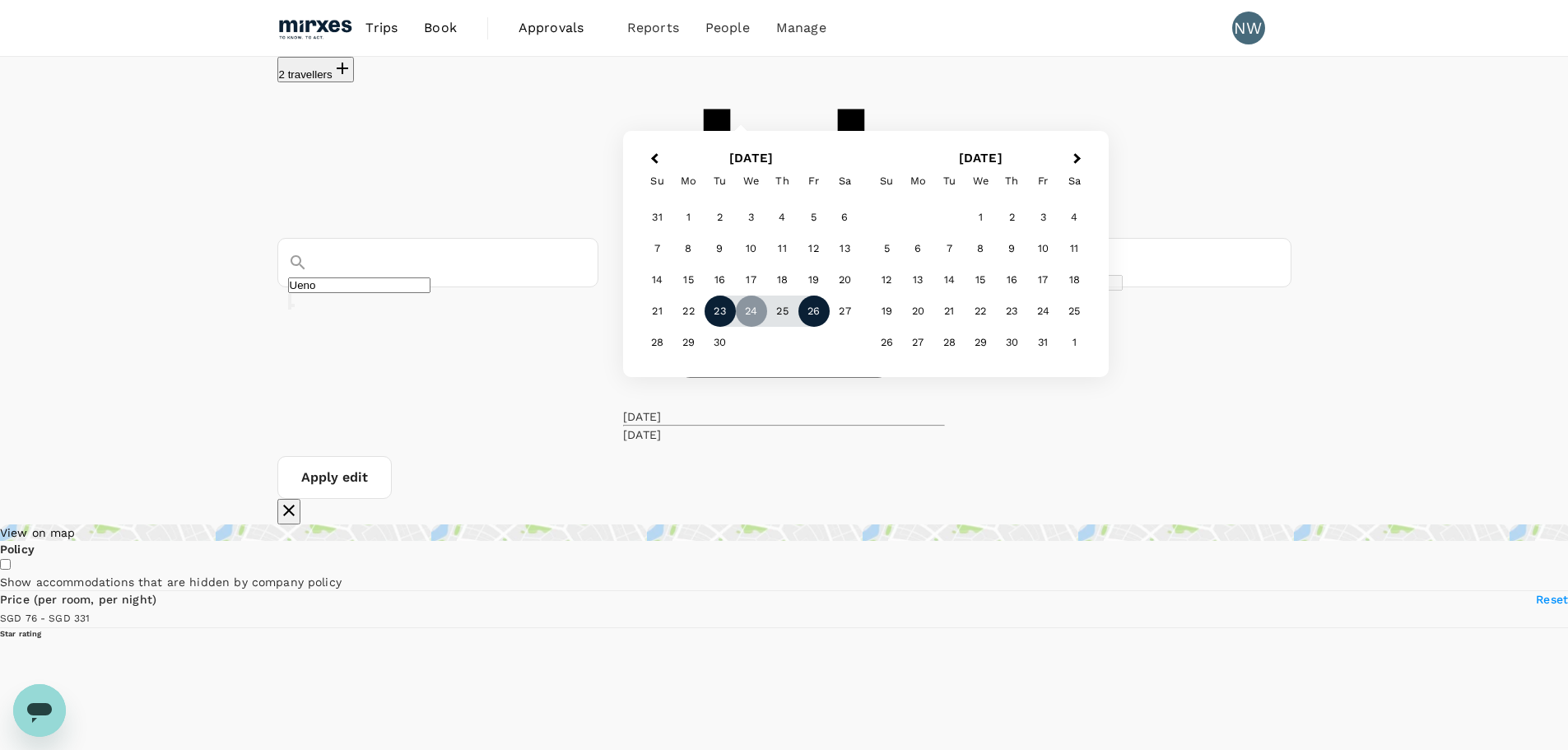
click at [736, 326] on div "23" at bounding box center [721, 311] width 31 height 31
click at [768, 326] on div "24" at bounding box center [752, 311] width 31 height 31
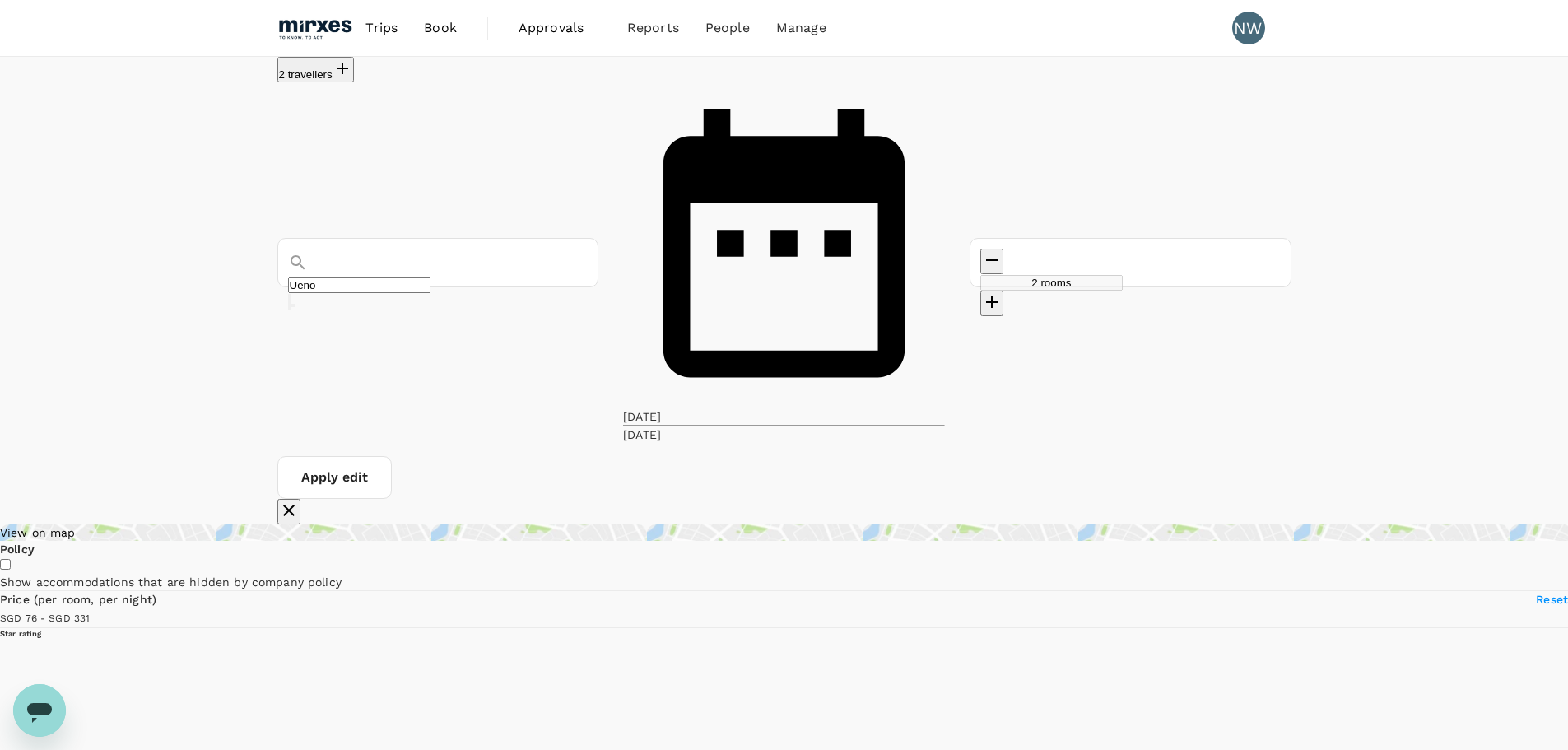
click at [392, 456] on button "Apply edit" at bounding box center [335, 477] width 115 height 43
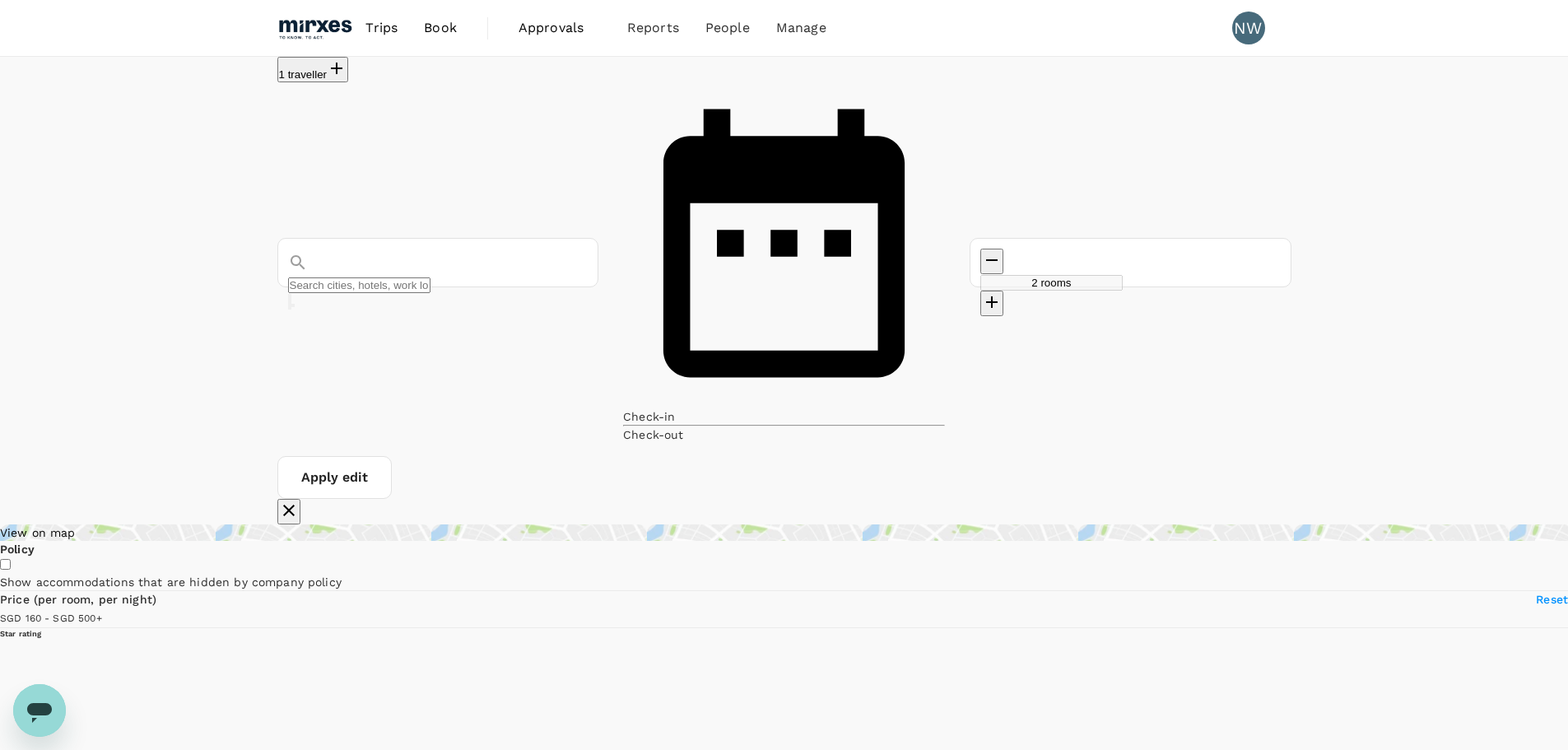
type input "Ueno"
type input "499.17"
type input "77.17"
type input "499.52"
type input "72.52"
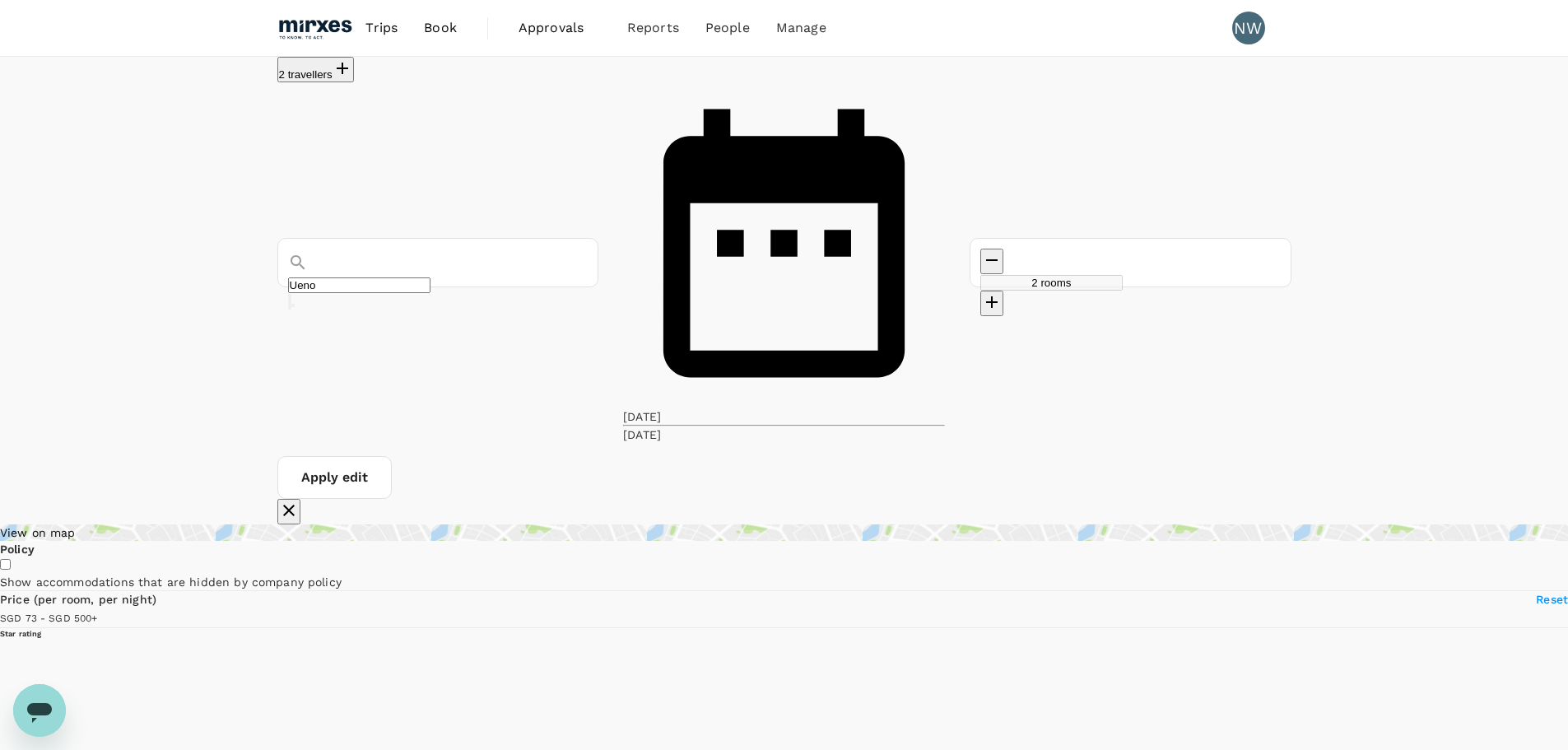
type input "499.52"
type input "SGD"
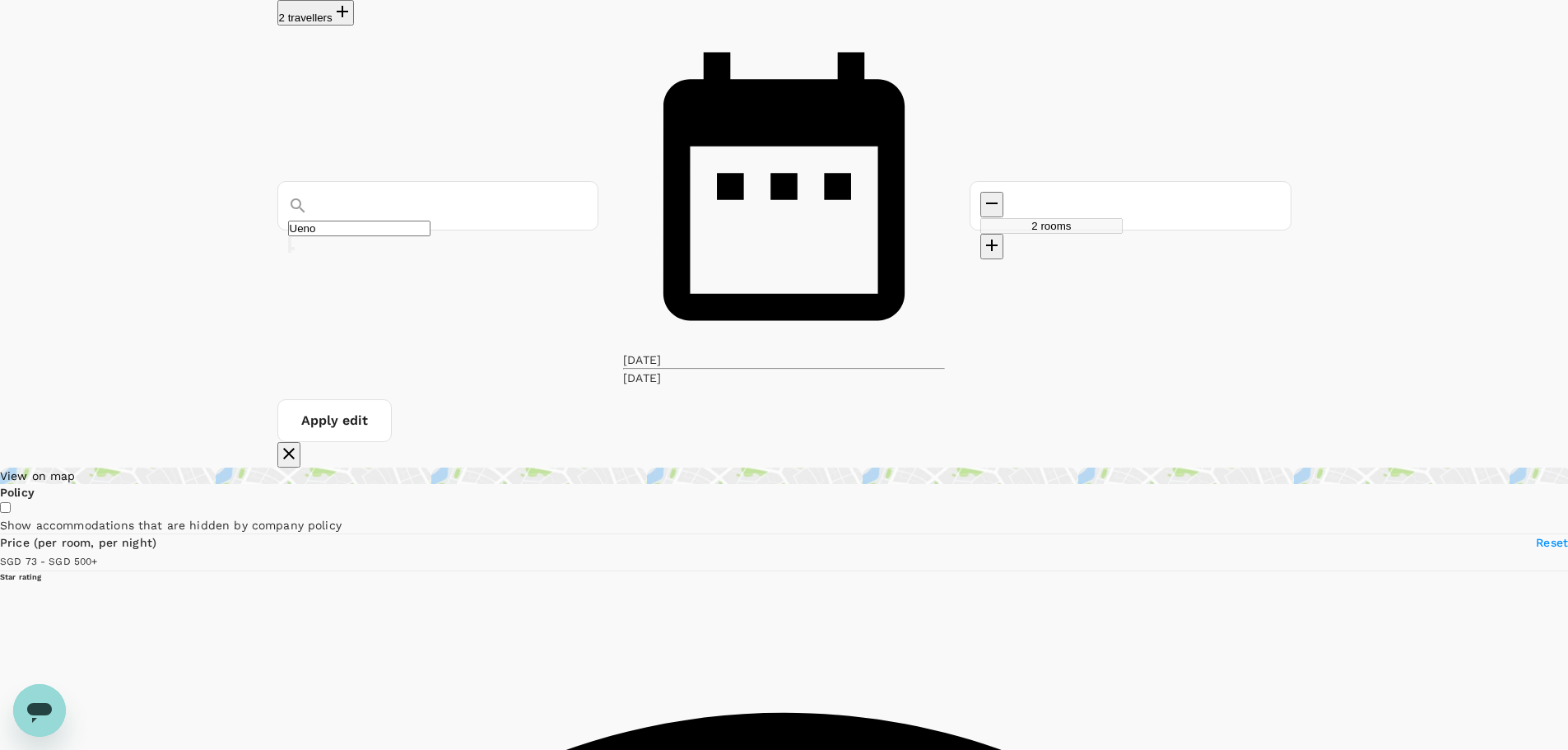
scroll to position [82, 0]
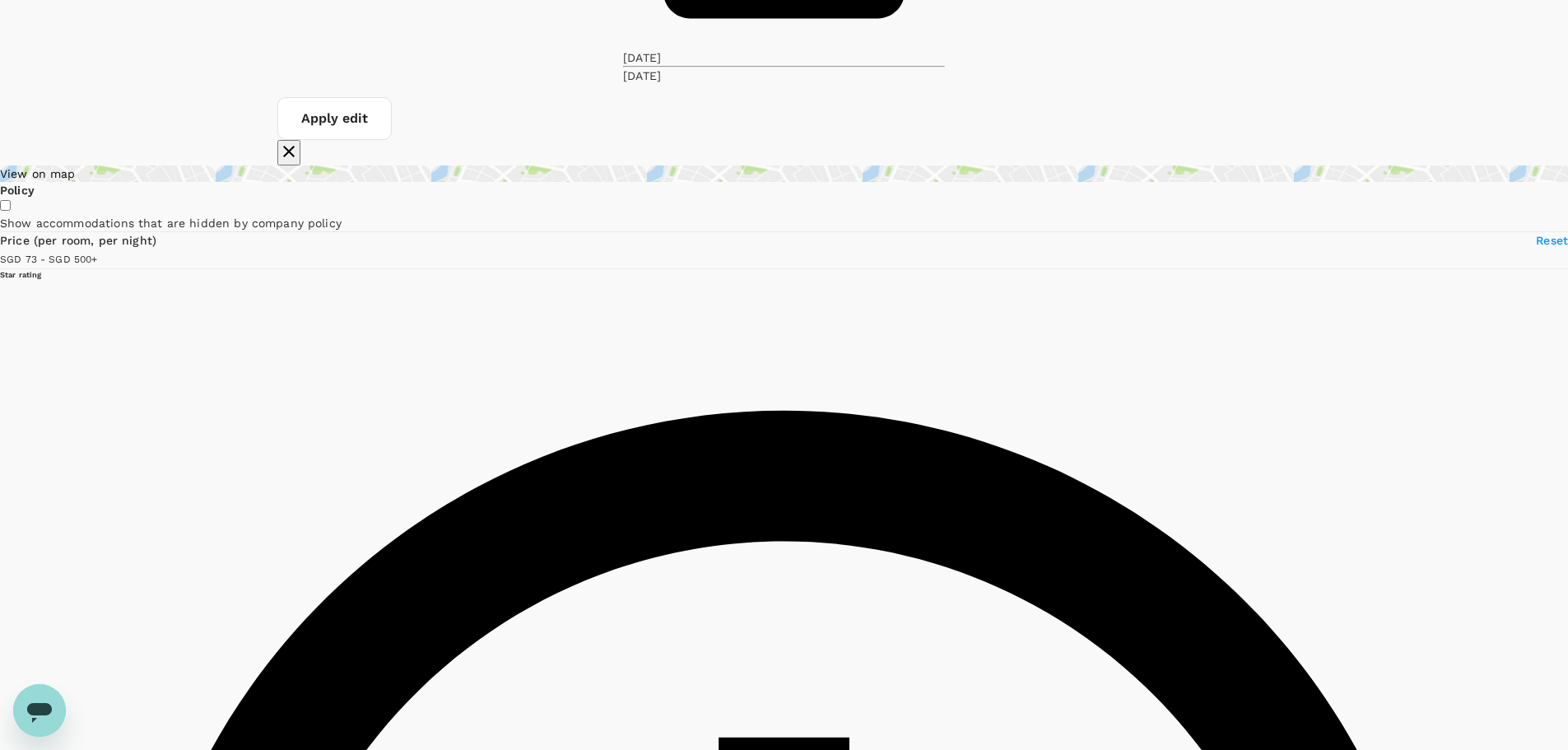
scroll to position [278, 0]
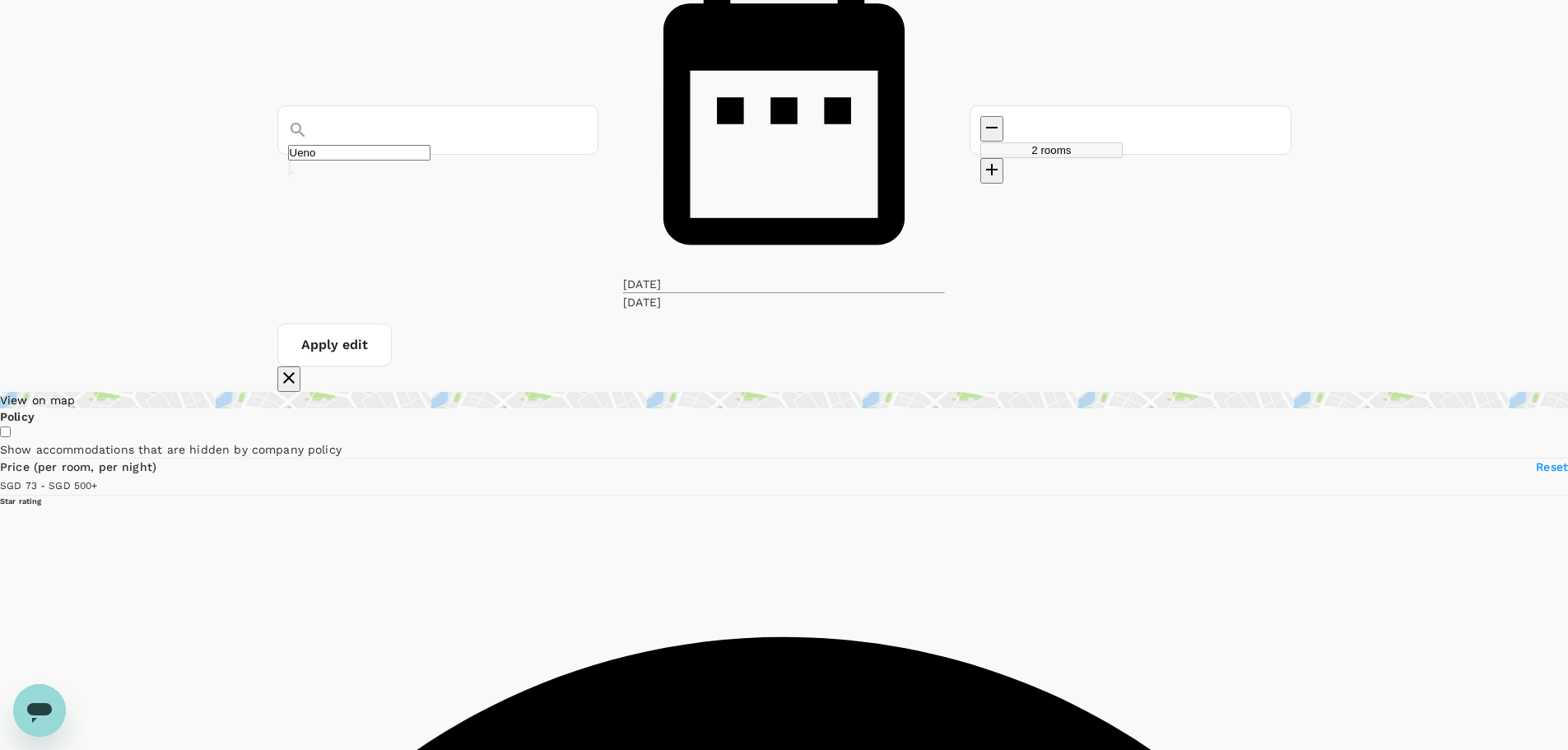
scroll to position [113, 0]
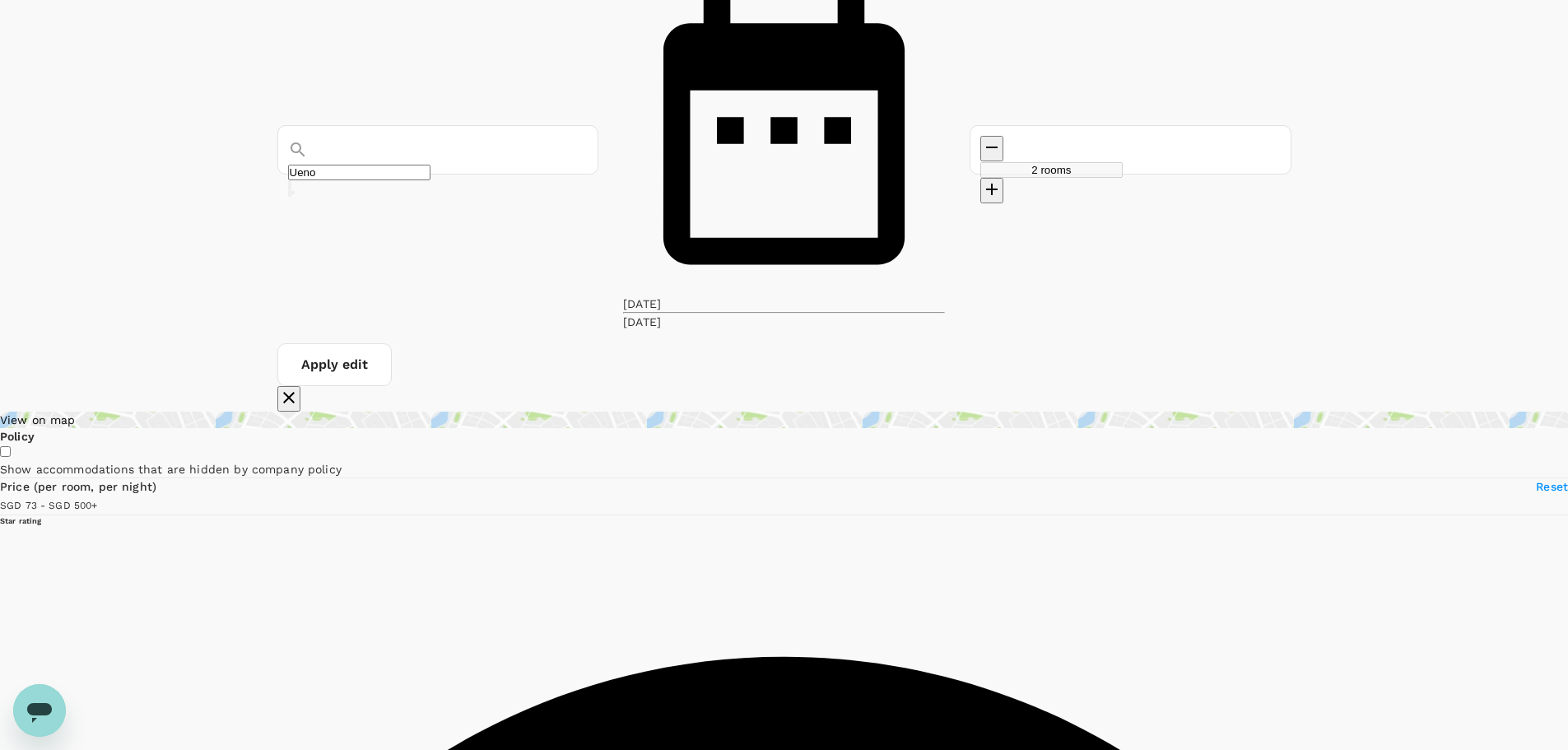
type input "499.52"
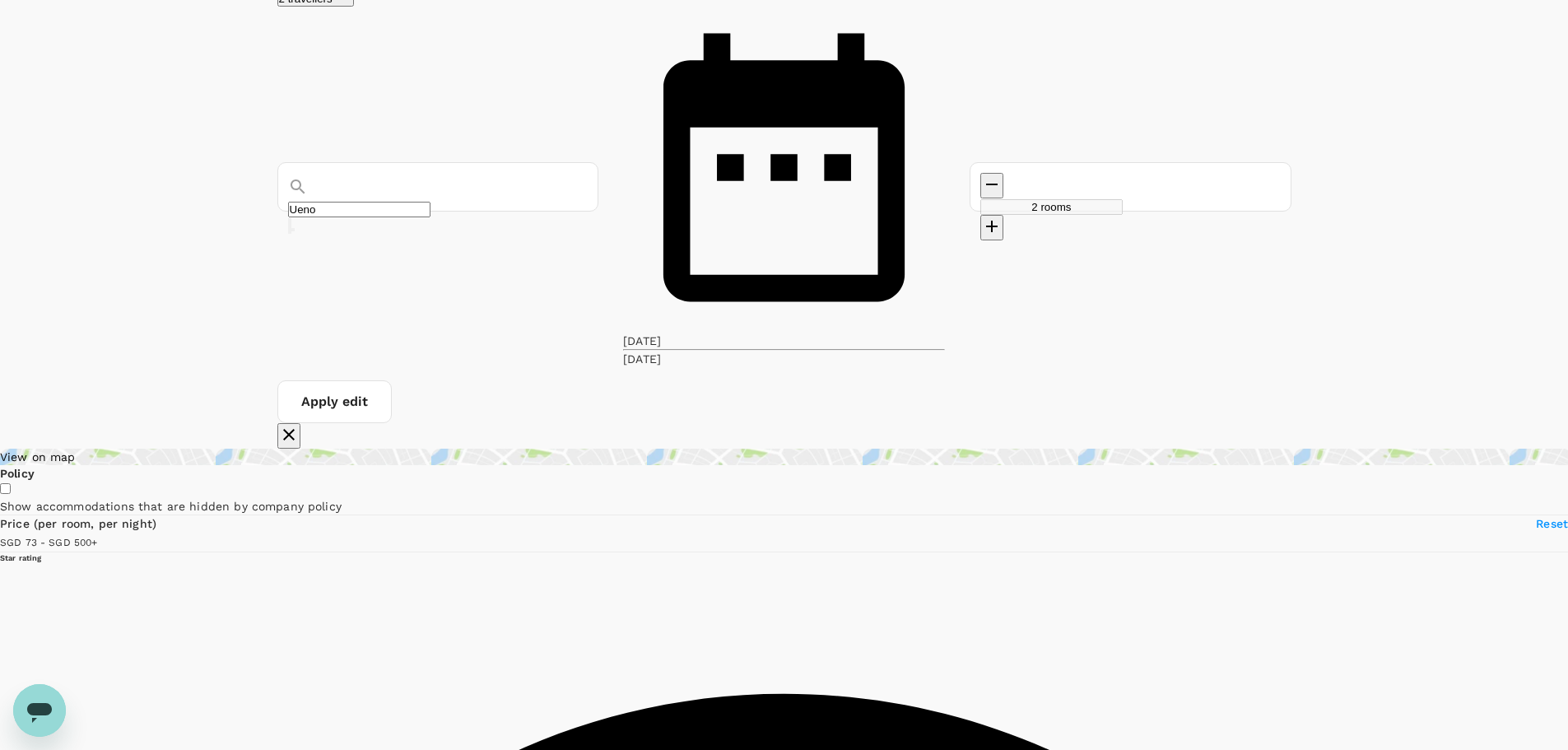
scroll to position [0, 0]
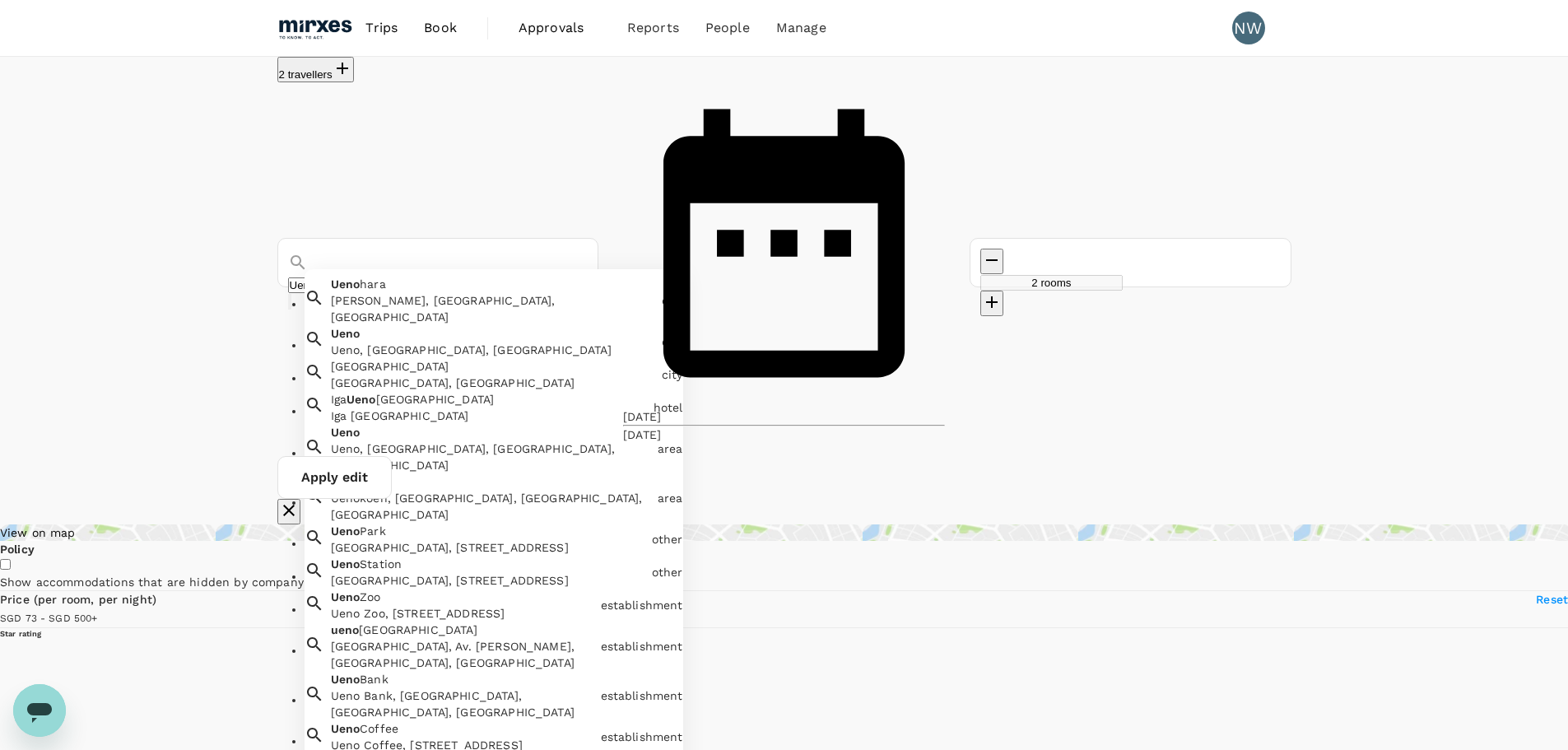
drag, startPoint x: 424, startPoint y: 129, endPoint x: 293, endPoint y: 123, distance: 131.1
click at [289, 249] on div "Ueno" at bounding box center [439, 279] width 300 height 61
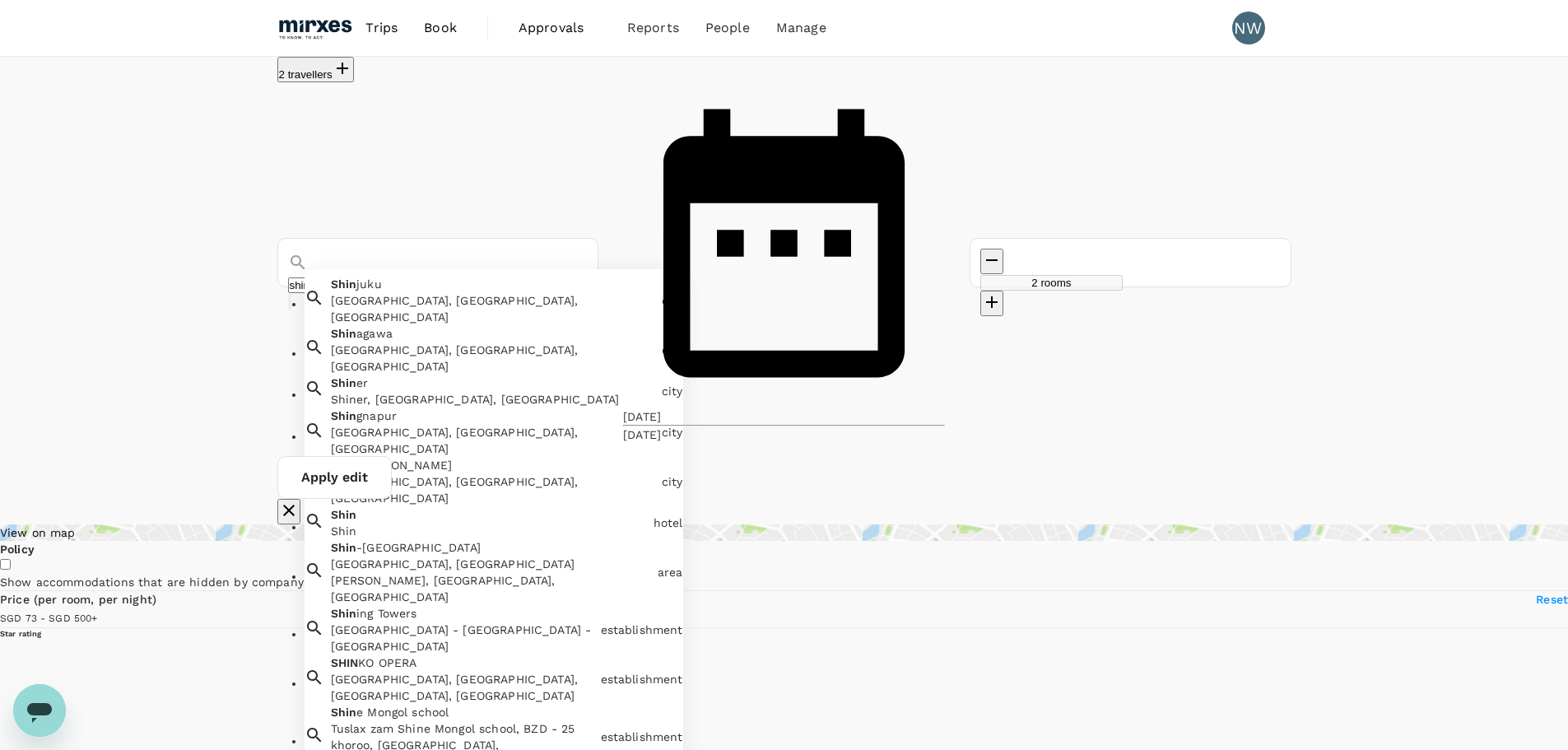
click at [437, 293] on div "[GEOGRAPHIC_DATA], [GEOGRAPHIC_DATA], [GEOGRAPHIC_DATA]" at bounding box center [492, 309] width 324 height 33
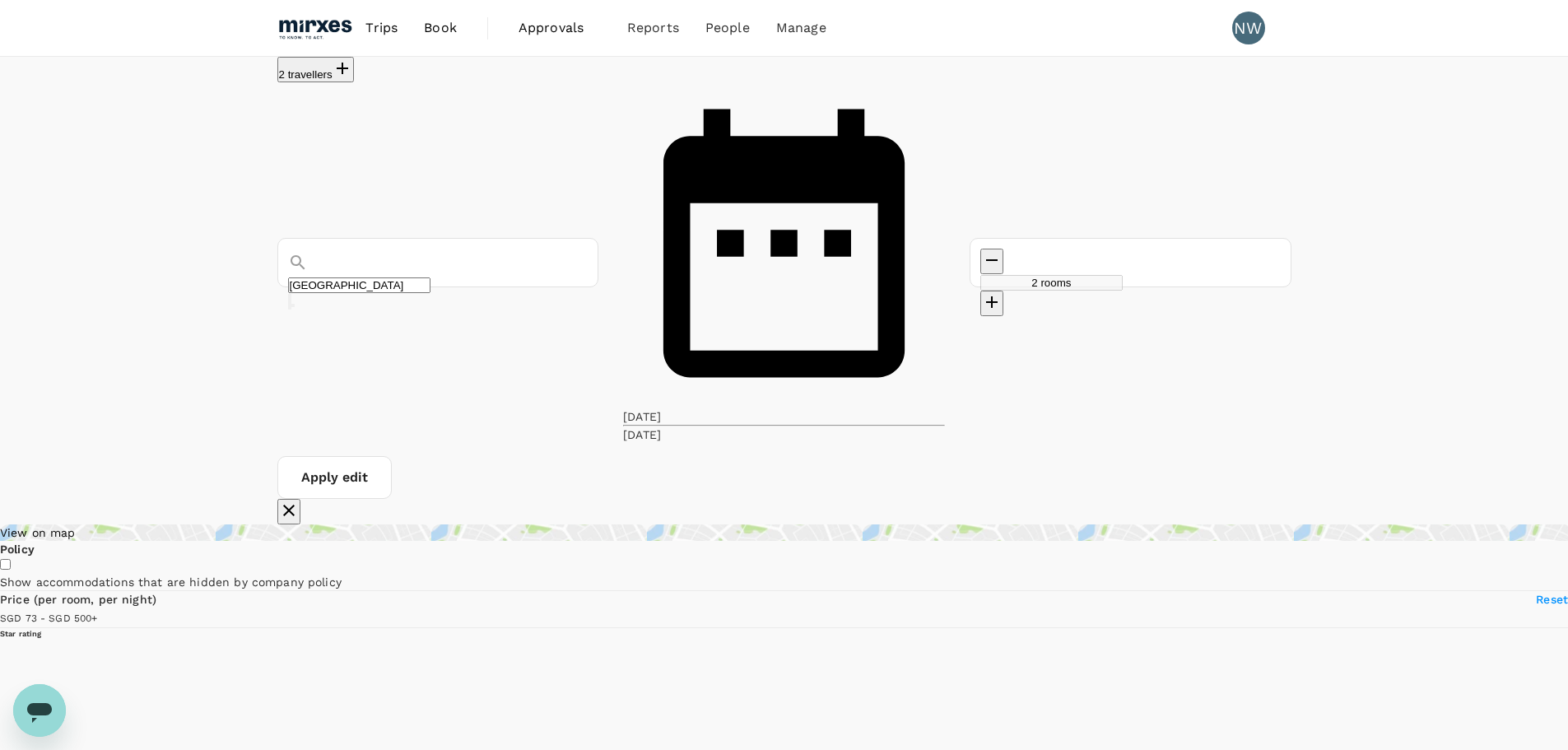
type input "[GEOGRAPHIC_DATA]"
click at [392, 456] on button "Apply edit" at bounding box center [335, 477] width 115 height 43
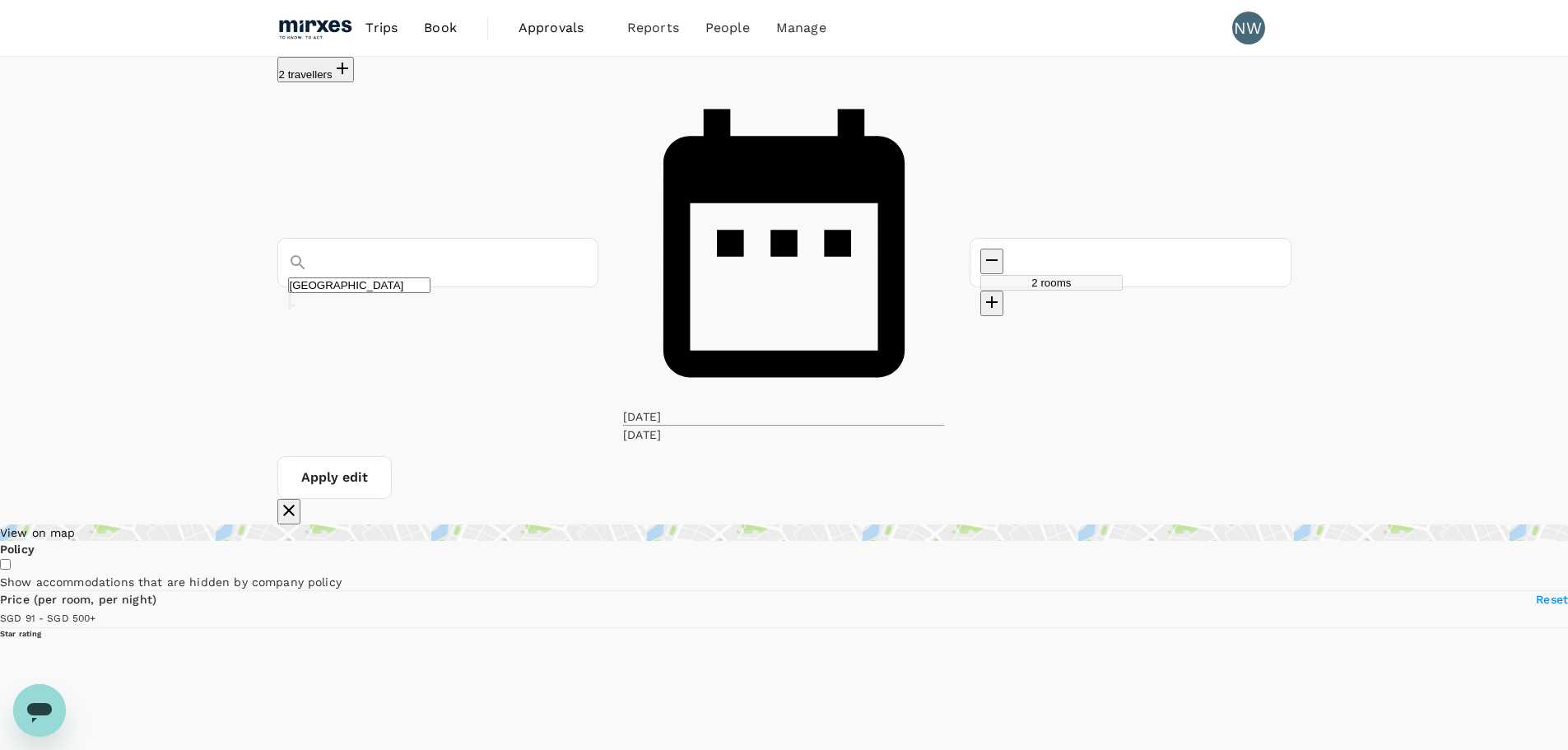
type input "499.52"
type input "72.52"
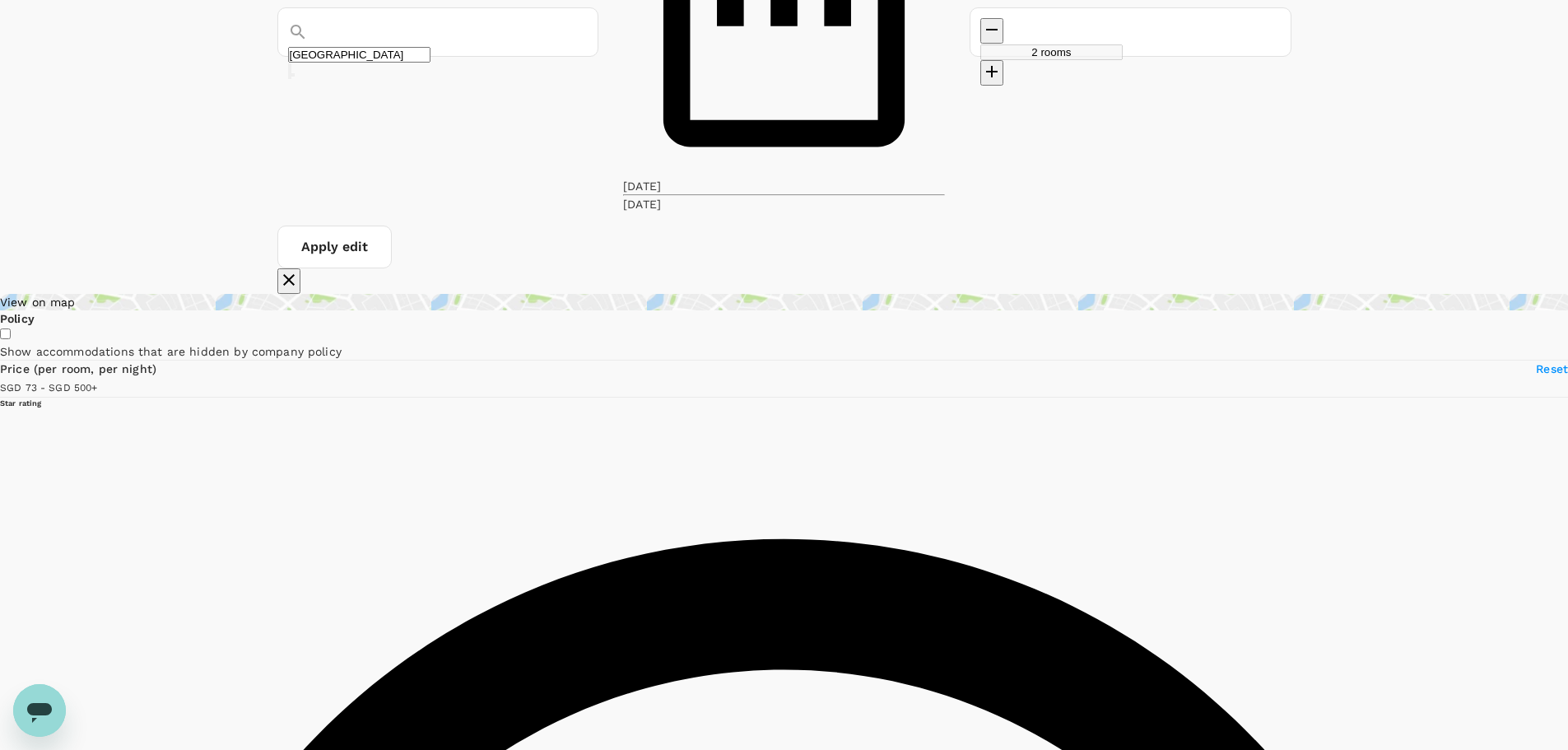
scroll to position [329, 0]
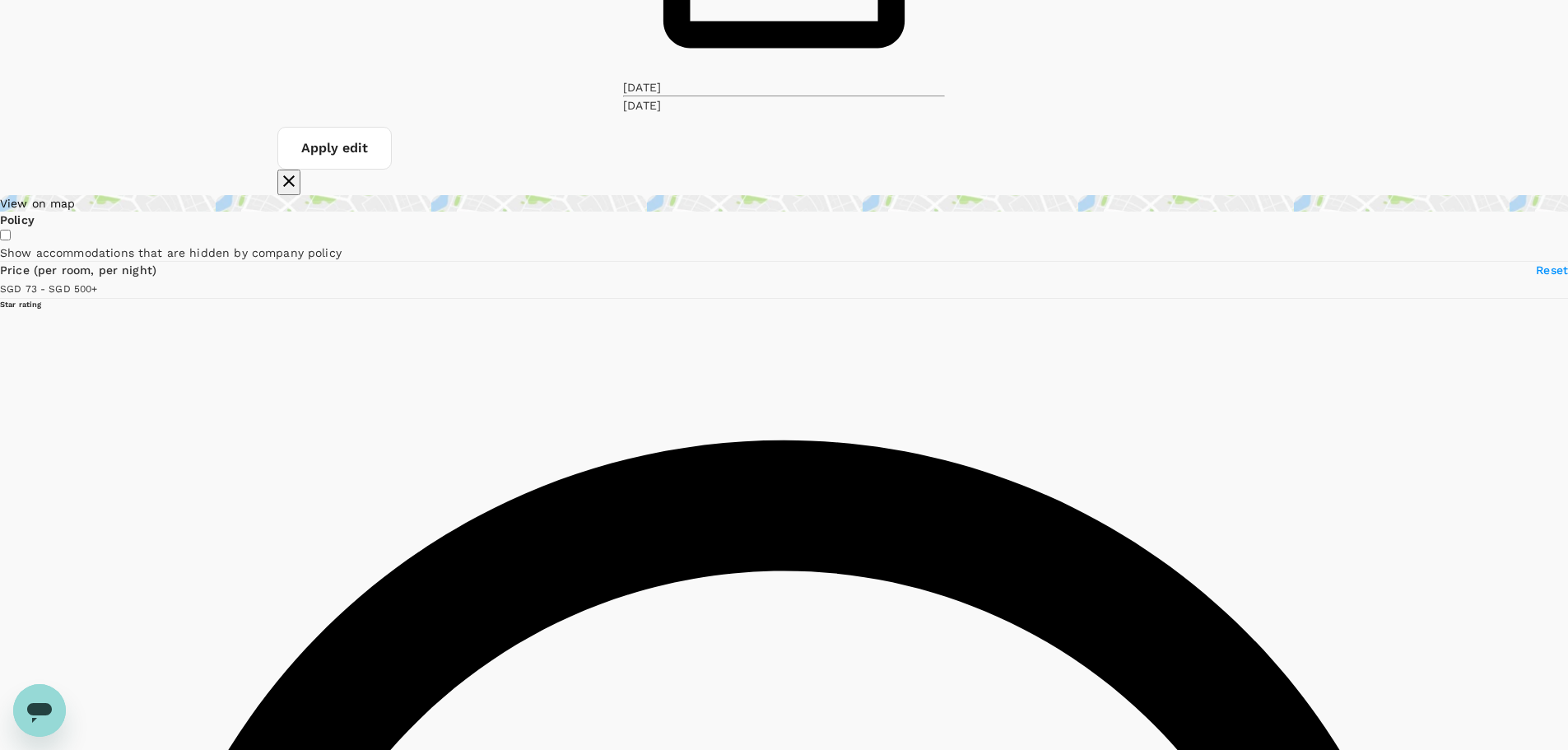
drag, startPoint x: 744, startPoint y: 259, endPoint x: 905, endPoint y: 270, distance: 161.4
copy h6 "[GEOGRAPHIC_DATA]"
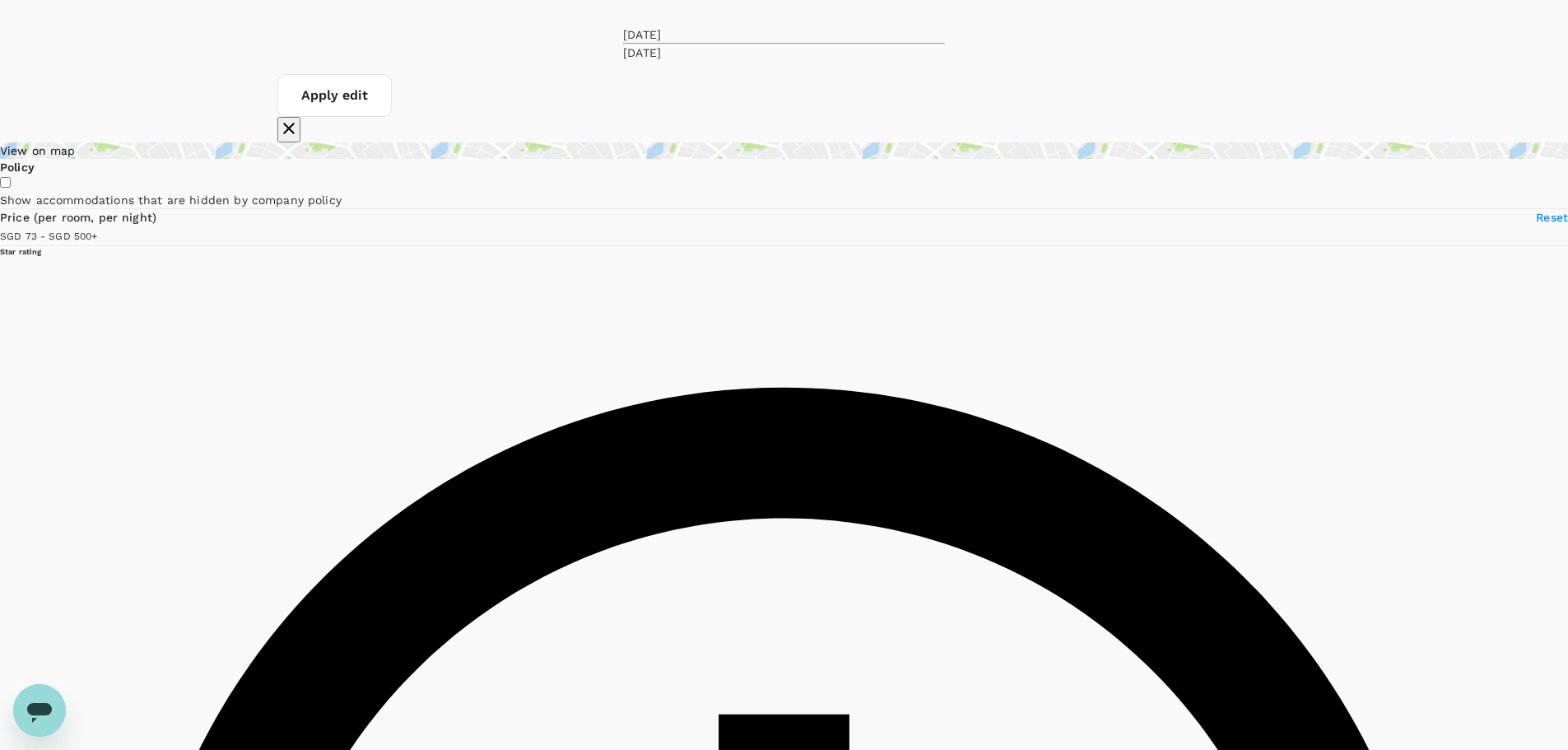
scroll to position [0, 0]
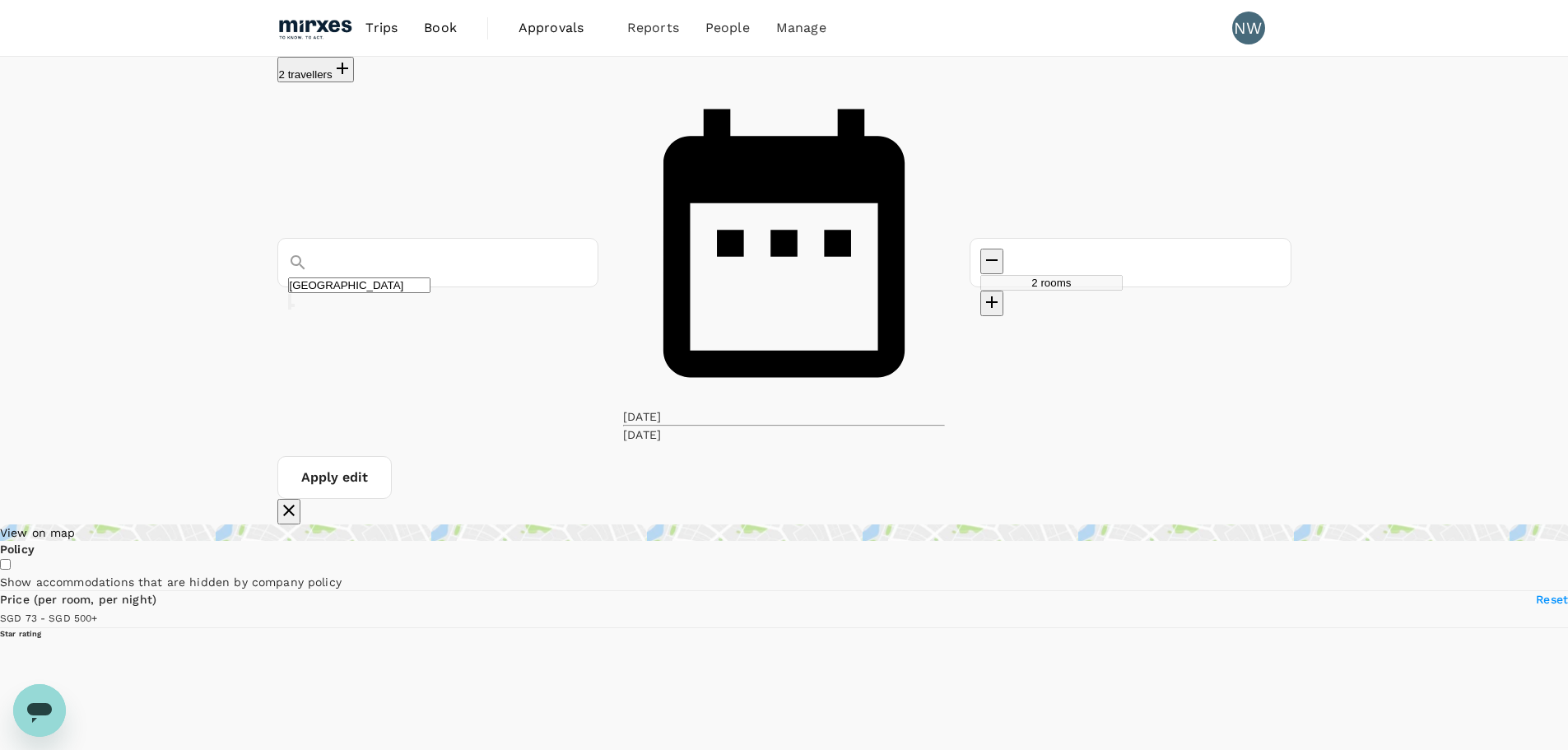
click at [388, 524] on div "View on map" at bounding box center [784, 532] width 1568 height 16
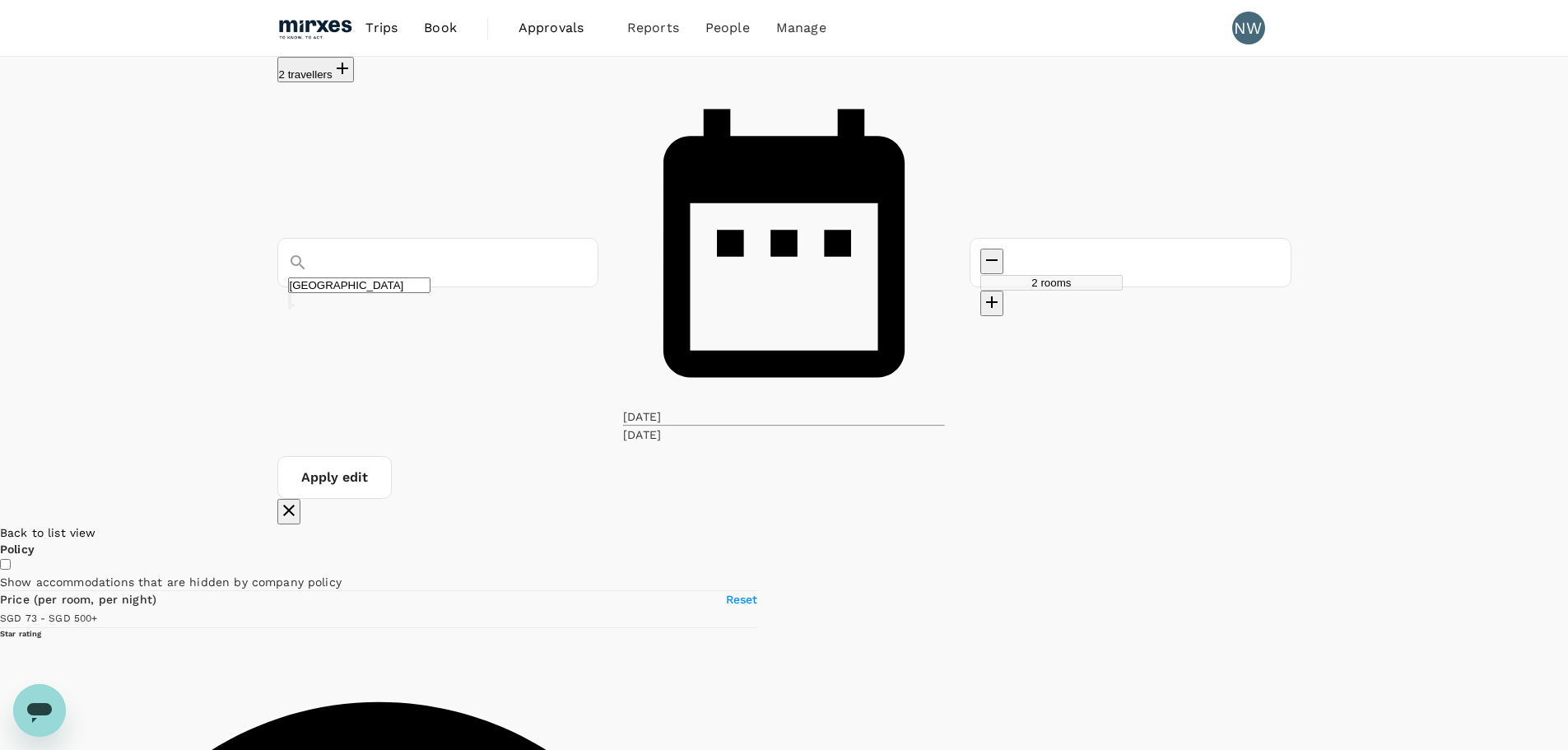
drag, startPoint x: 1142, startPoint y: 540, endPoint x: 1003, endPoint y: 387, distance: 206.7
drag, startPoint x: 932, startPoint y: 567, endPoint x: 951, endPoint y: 637, distance: 72.5
drag, startPoint x: 968, startPoint y: 390, endPoint x: 988, endPoint y: 455, distance: 68.0
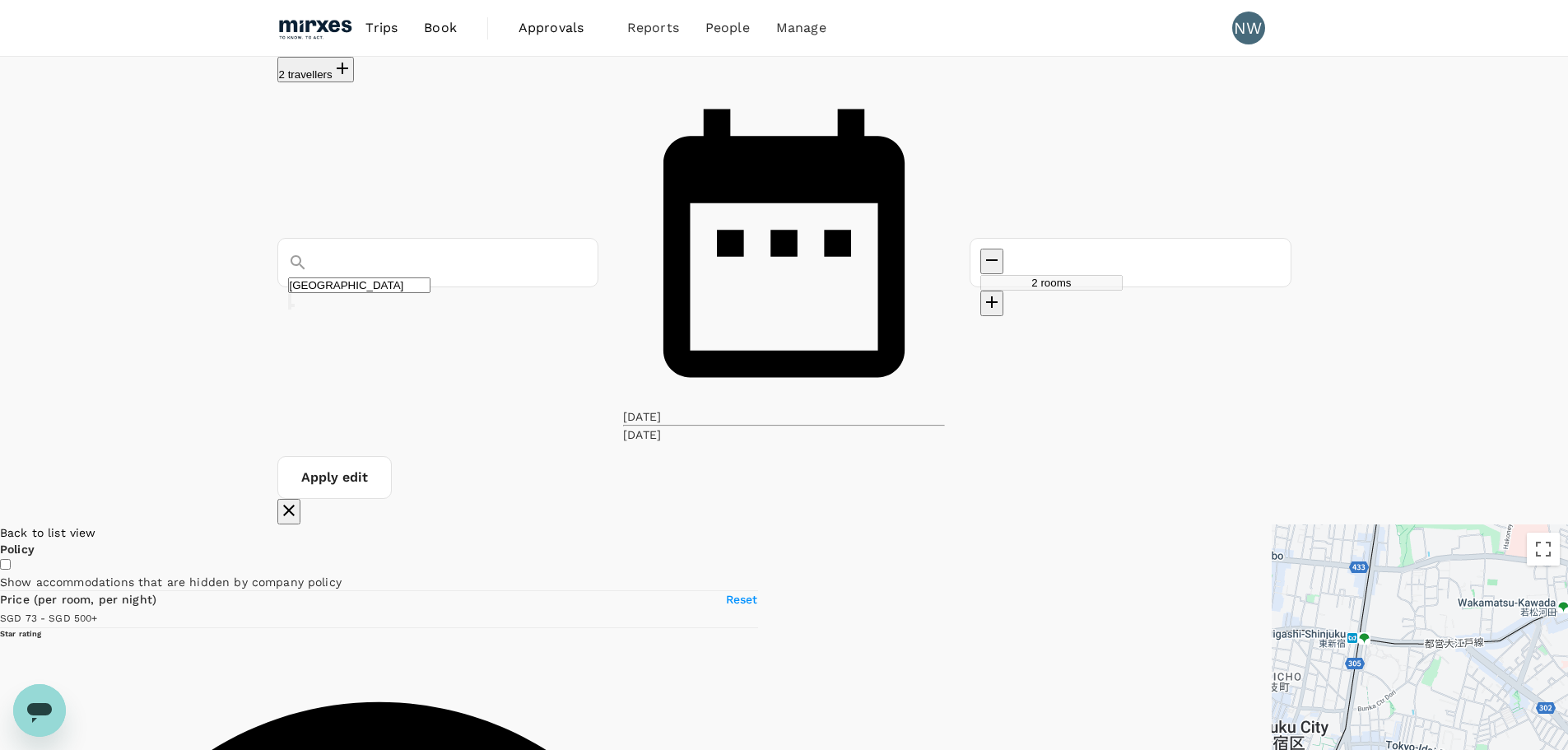
drag, startPoint x: 959, startPoint y: 382, endPoint x: 961, endPoint y: 413, distance: 31.1
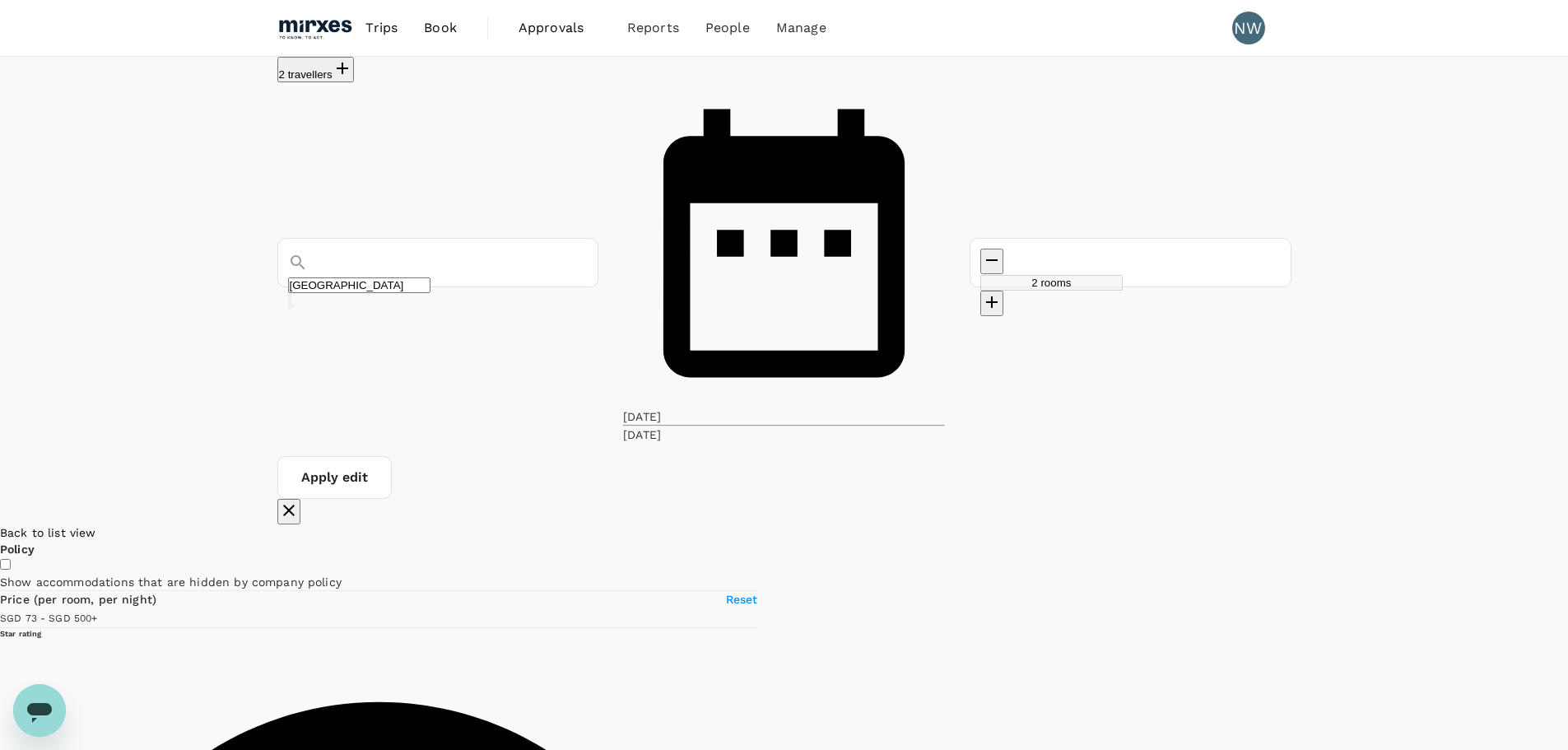
drag, startPoint x: 1087, startPoint y: 363, endPoint x: 1061, endPoint y: 541, distance: 179.9
drag, startPoint x: 962, startPoint y: 578, endPoint x: 977, endPoint y: 428, distance: 150.7
drag, startPoint x: 657, startPoint y: 611, endPoint x: 817, endPoint y: 457, distance: 222.1
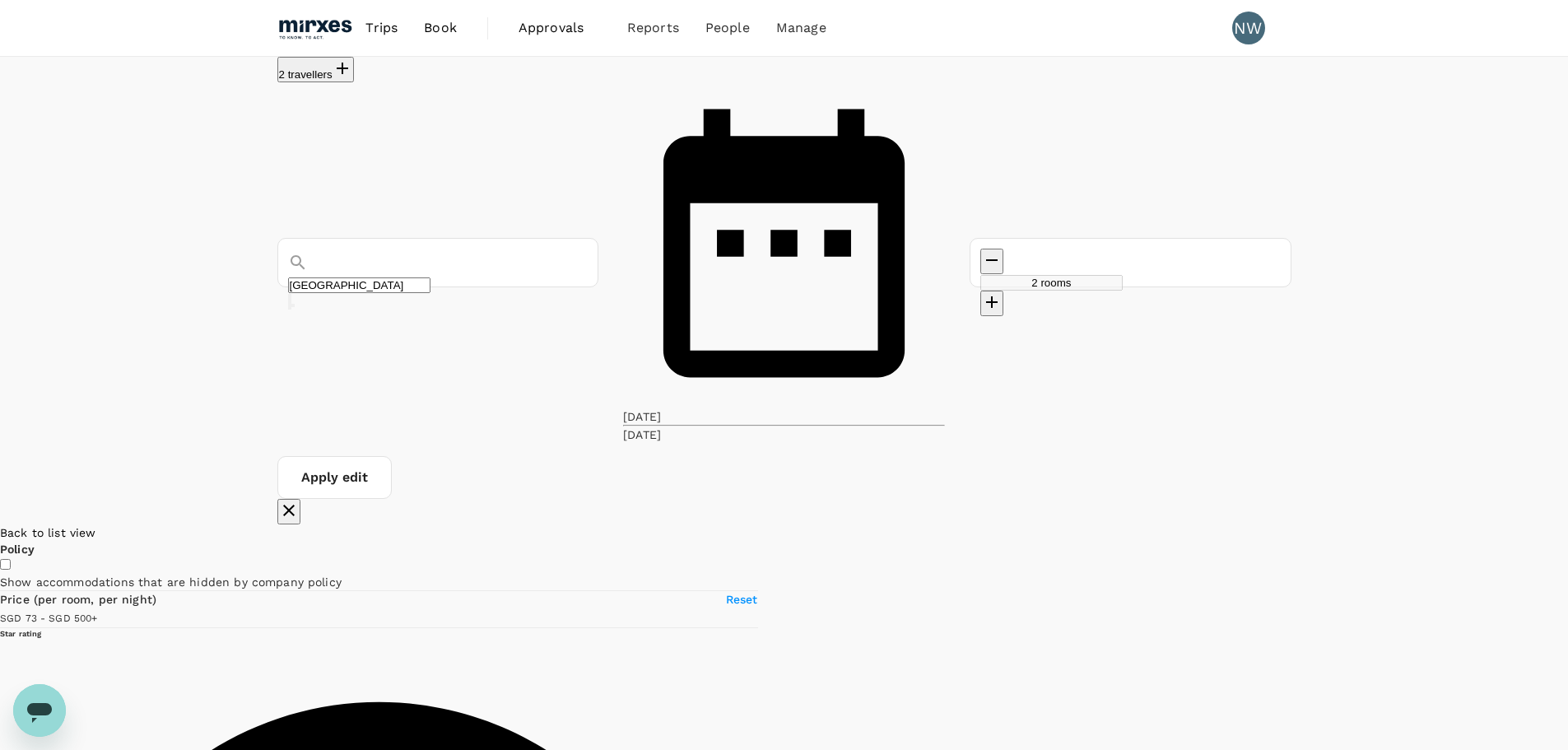
drag, startPoint x: 817, startPoint y: 457, endPoint x: 811, endPoint y: 477, distance: 20.9
drag, startPoint x: 984, startPoint y: 569, endPoint x: 999, endPoint y: 332, distance: 237.5
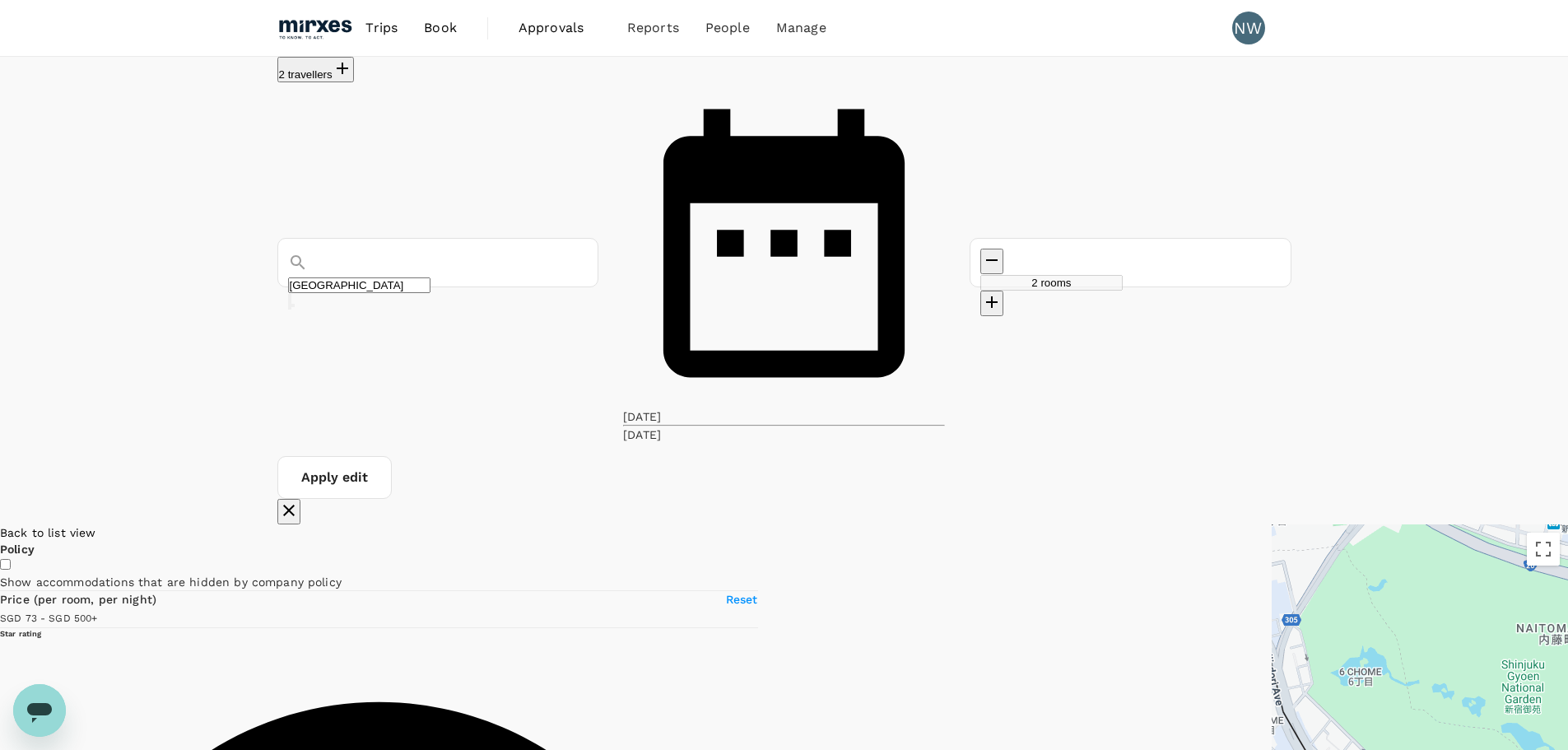
drag, startPoint x: 991, startPoint y: 587, endPoint x: 961, endPoint y: 396, distance: 193.3
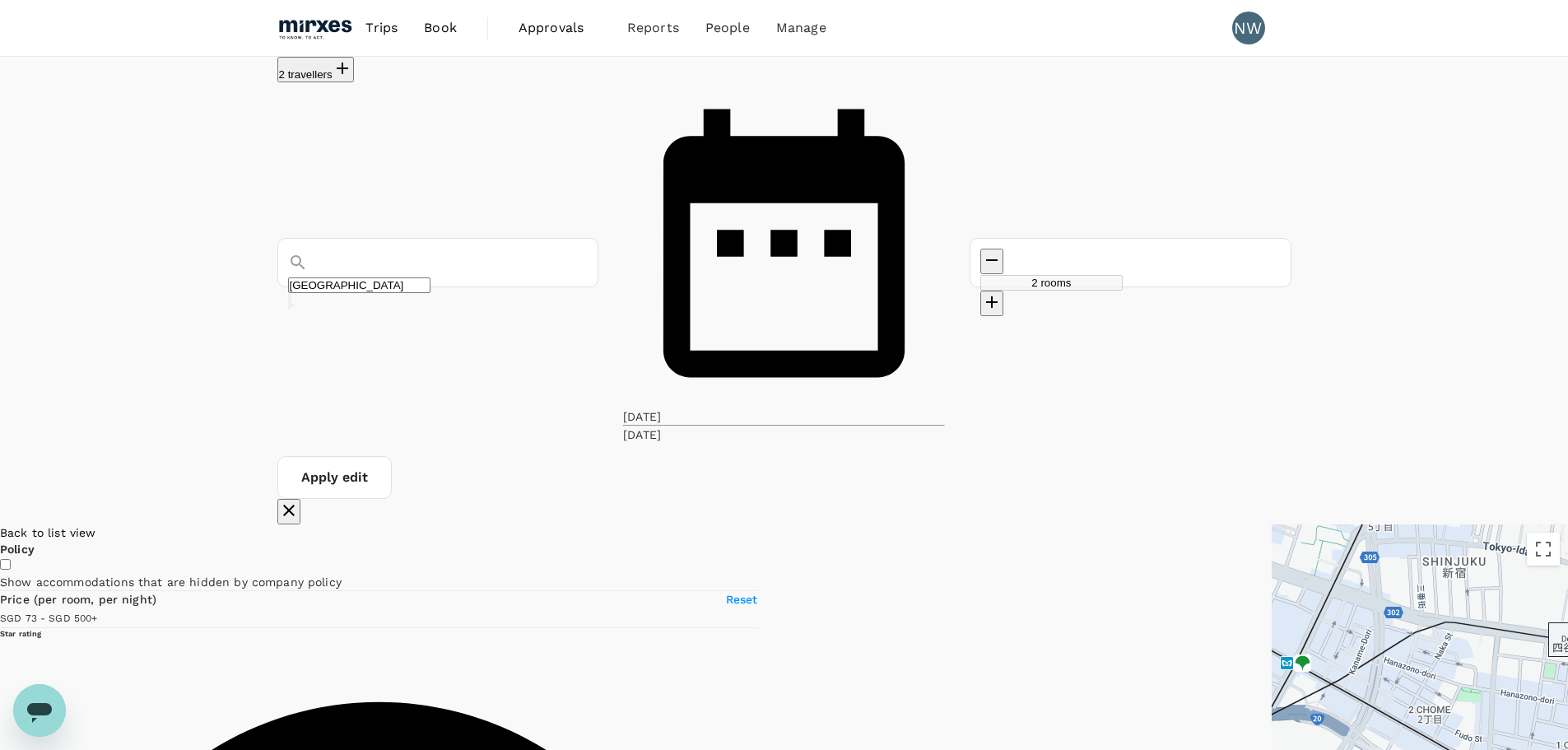
drag, startPoint x: 993, startPoint y: 433, endPoint x: 959, endPoint y: 628, distance: 197.9
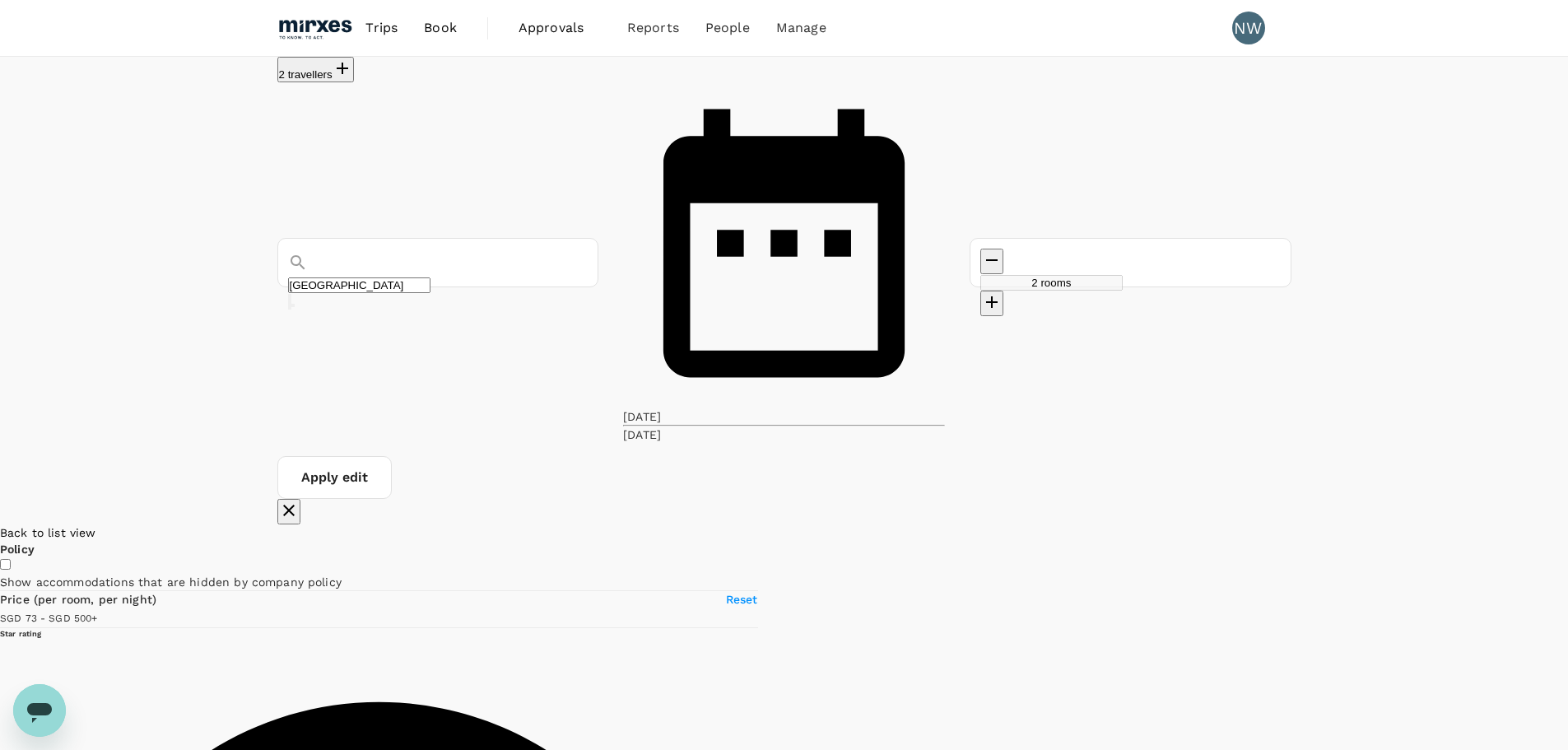
drag, startPoint x: 731, startPoint y: 352, endPoint x: 727, endPoint y: 452, distance: 100.1
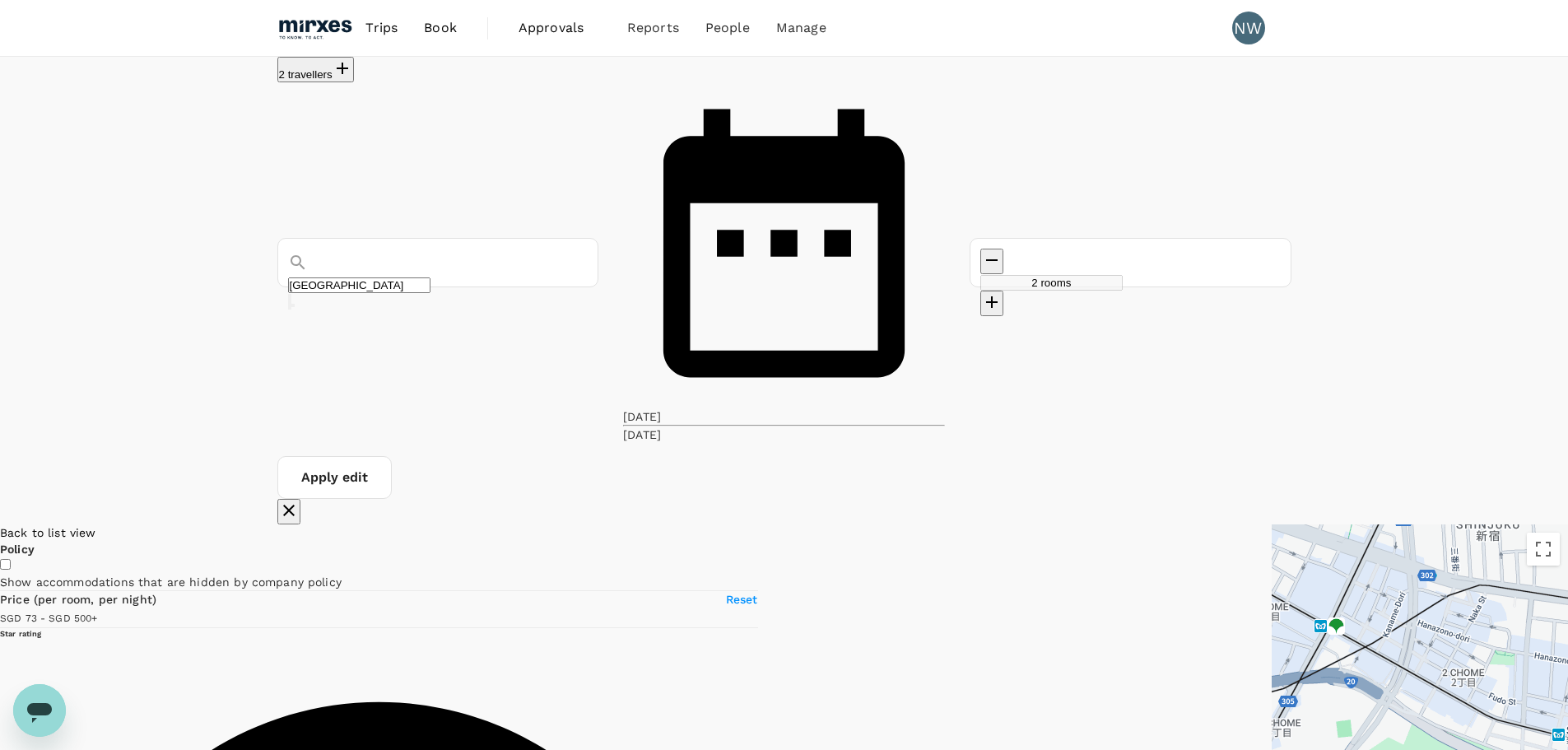
drag, startPoint x: 904, startPoint y: 543, endPoint x: 815, endPoint y: 424, distance: 148.6
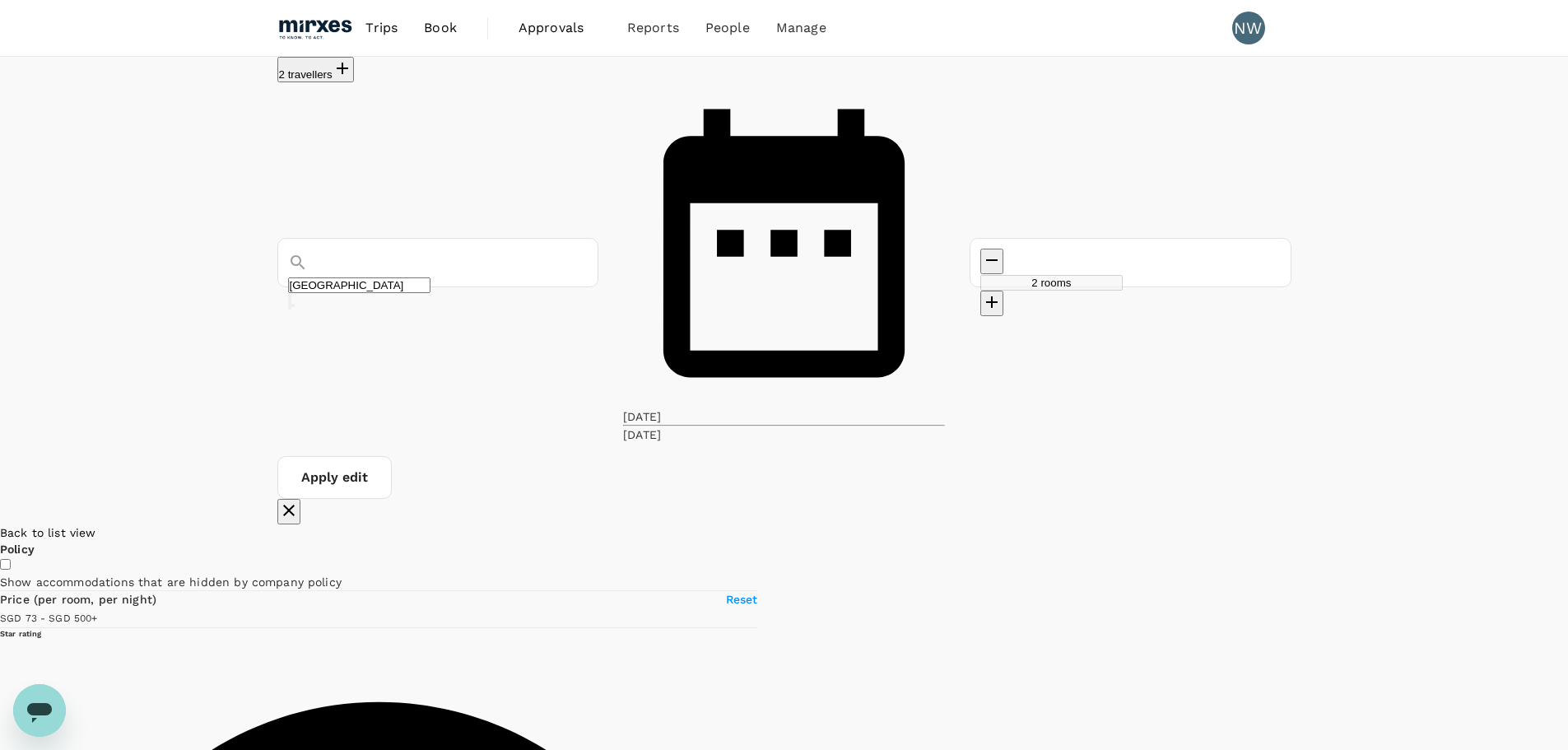
type input "499.52"
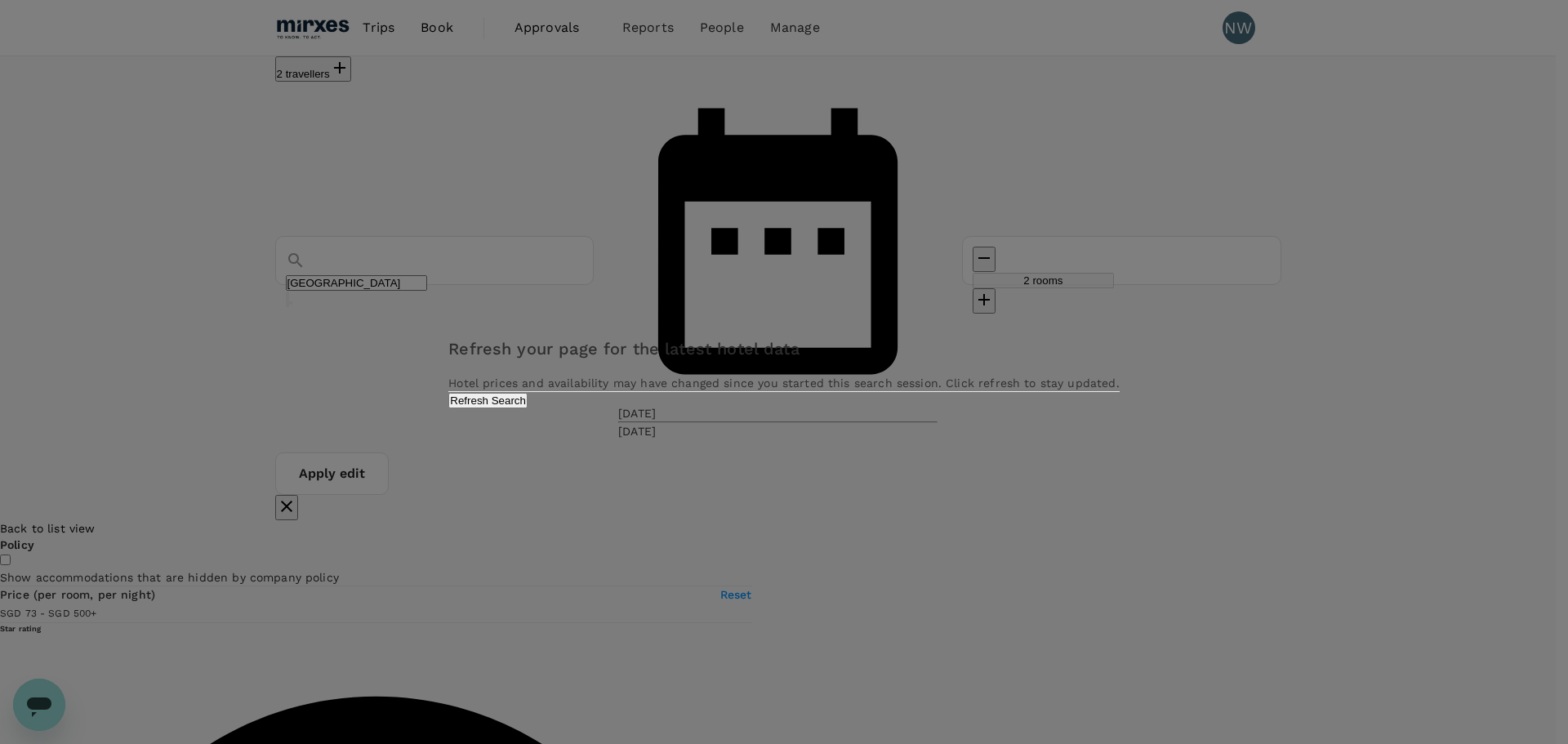
click at [555, 230] on div "Refresh your page for the latest hotel data Hotel prices and availability may h…" at bounding box center [784, 372] width 1568 height 744
click at [528, 408] on button "Refresh Search" at bounding box center [487, 400] width 79 height 16
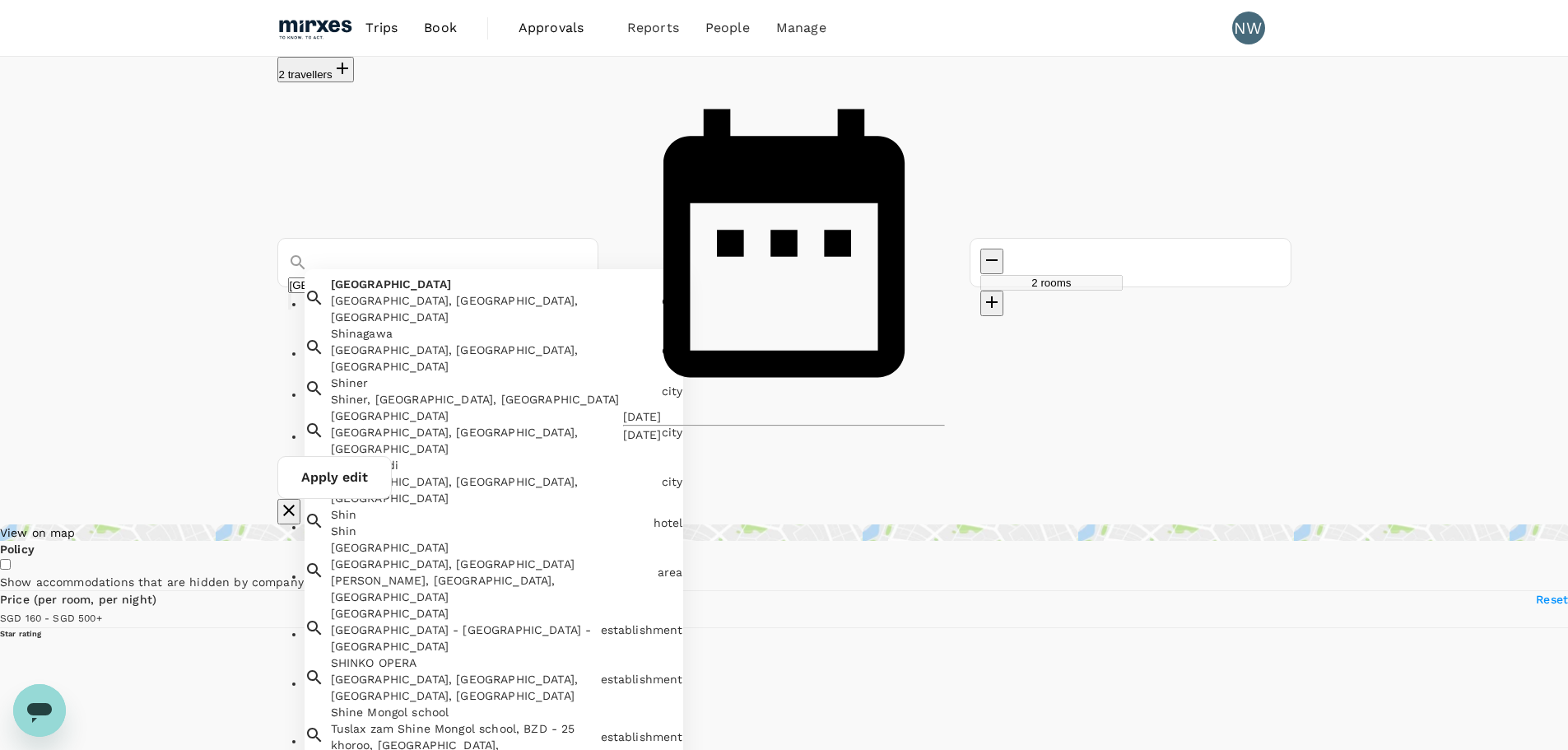
drag, startPoint x: 476, startPoint y: 136, endPoint x: 213, endPoint y: 124, distance: 263.3
click at [213, 124] on div "2 travellers [GEOGRAPHIC_DATA] [GEOGRAPHIC_DATA], [GEOGRAPHIC_DATA], [GEOGRAPHI…" at bounding box center [784, 290] width 1568 height 467
type input "k"
type input "499.58"
type input "kanazawa"
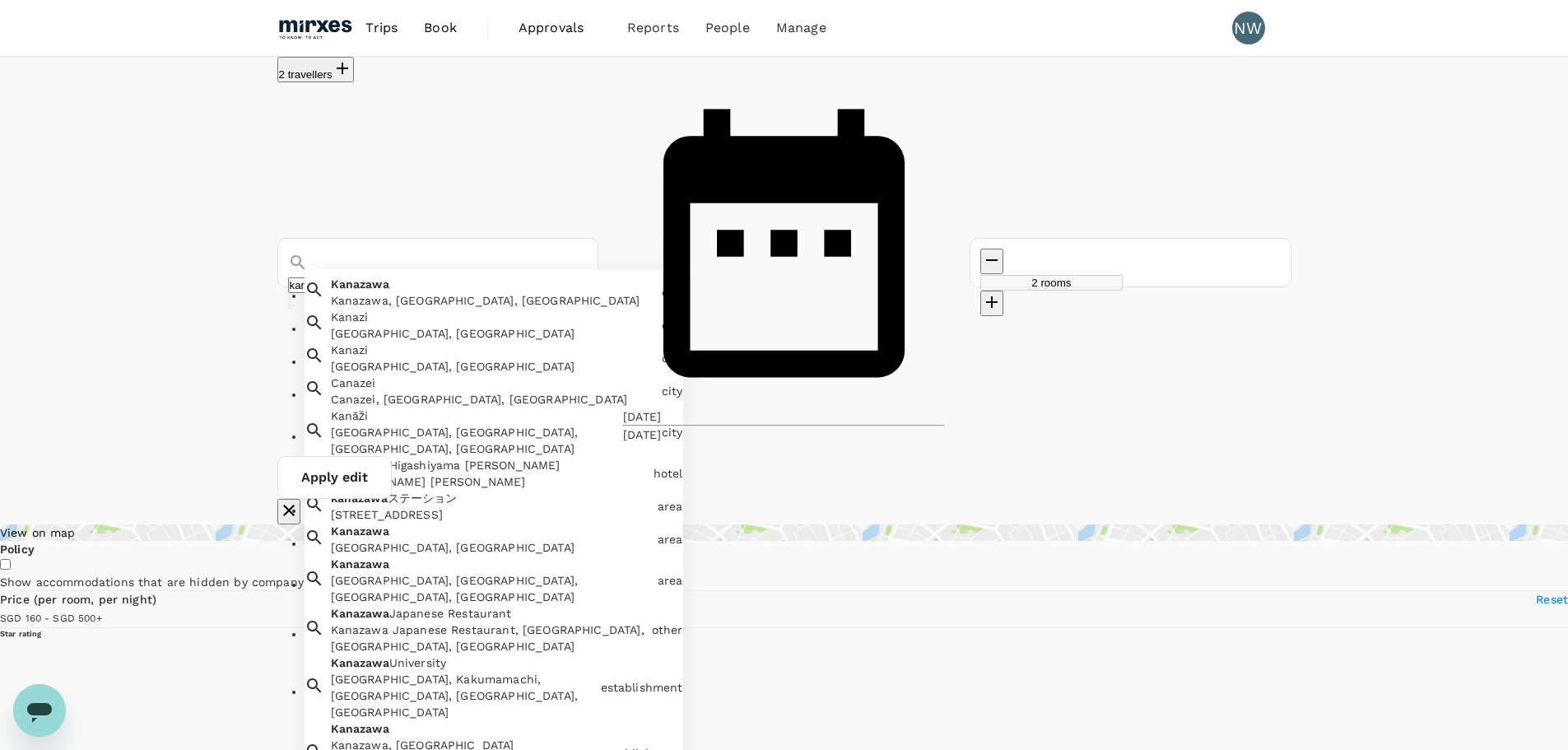
type input "499.53"
type input "72.53"
type input "499.53"
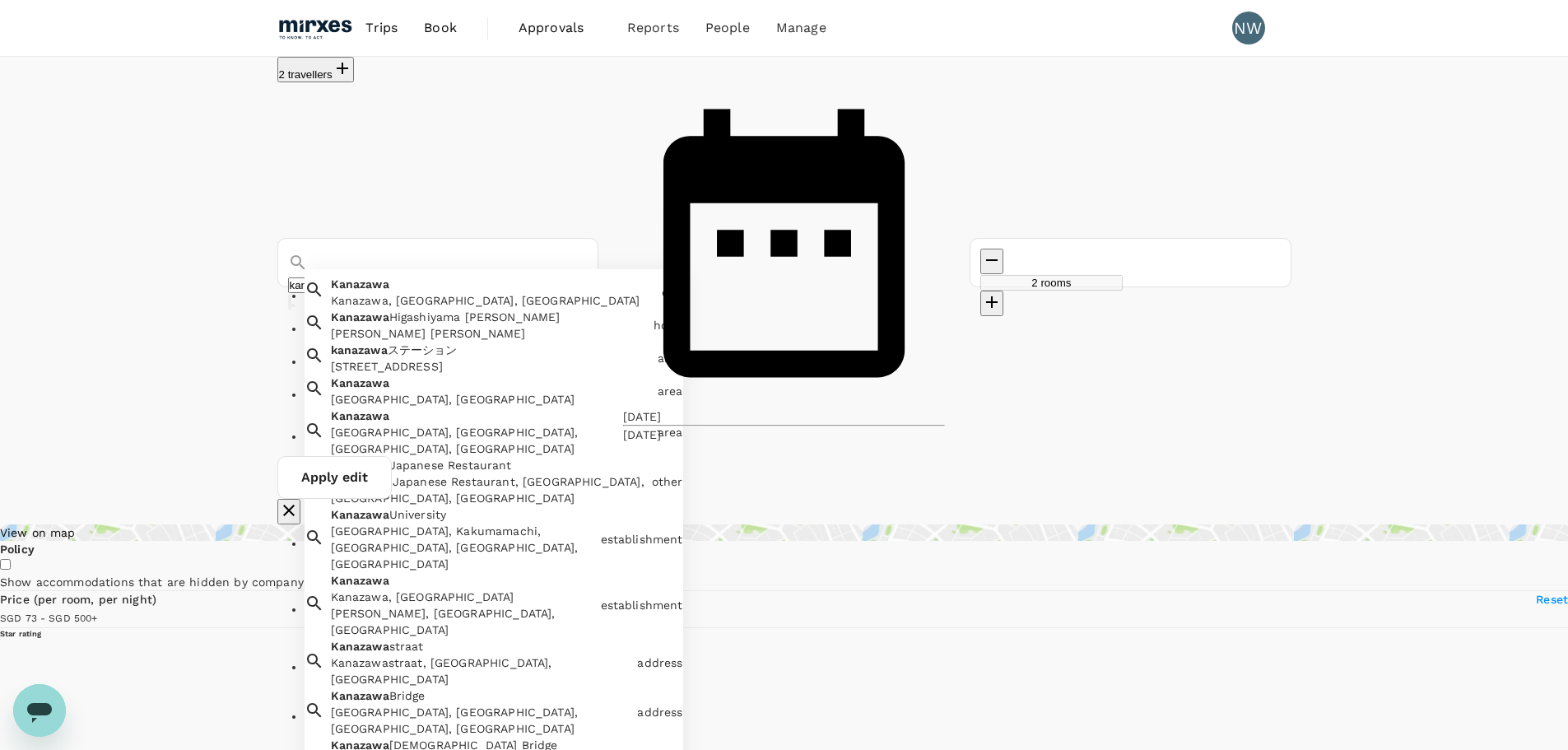
type input "[GEOGRAPHIC_DATA]"
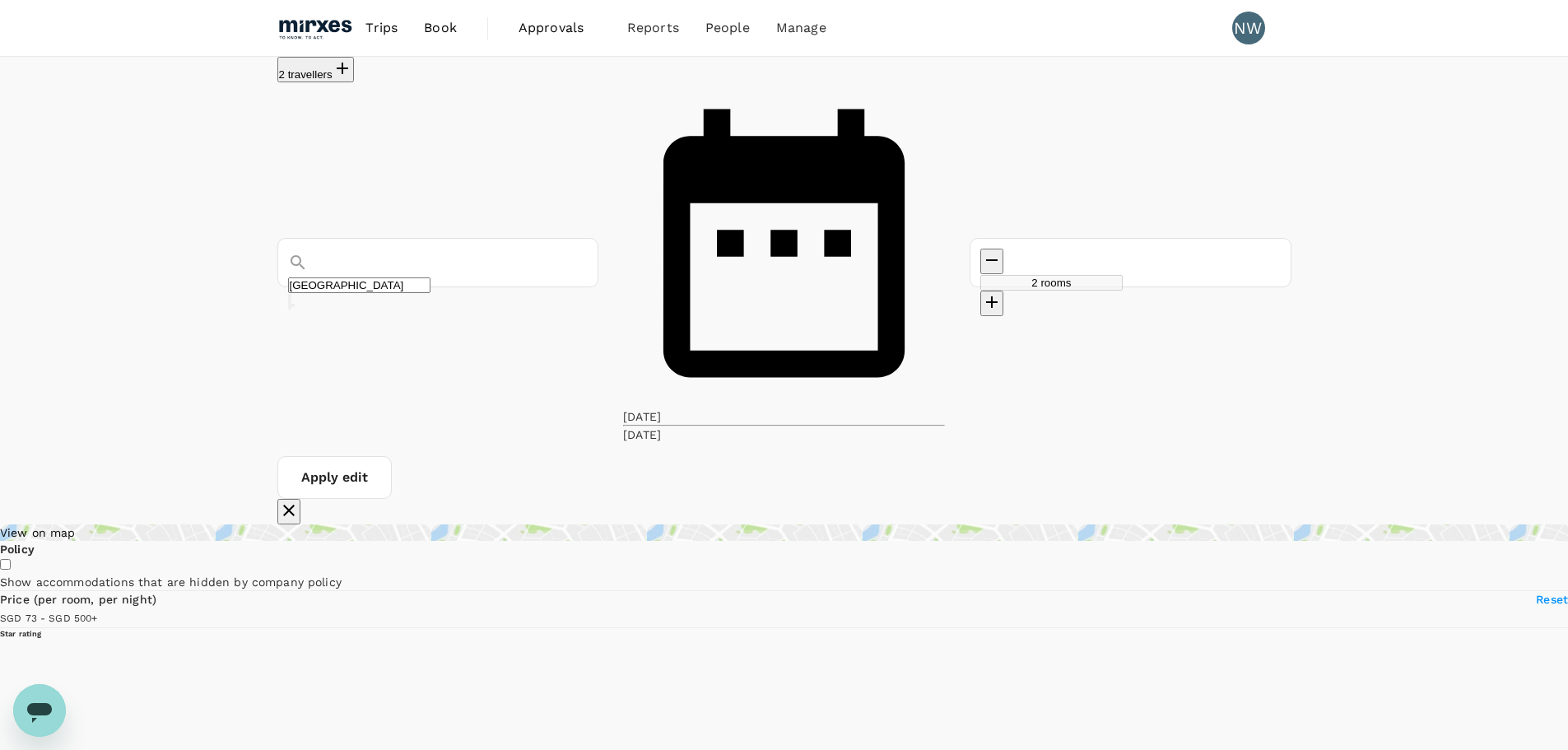
click at [661, 408] on div "[DATE]" at bounding box center [642, 416] width 38 height 16
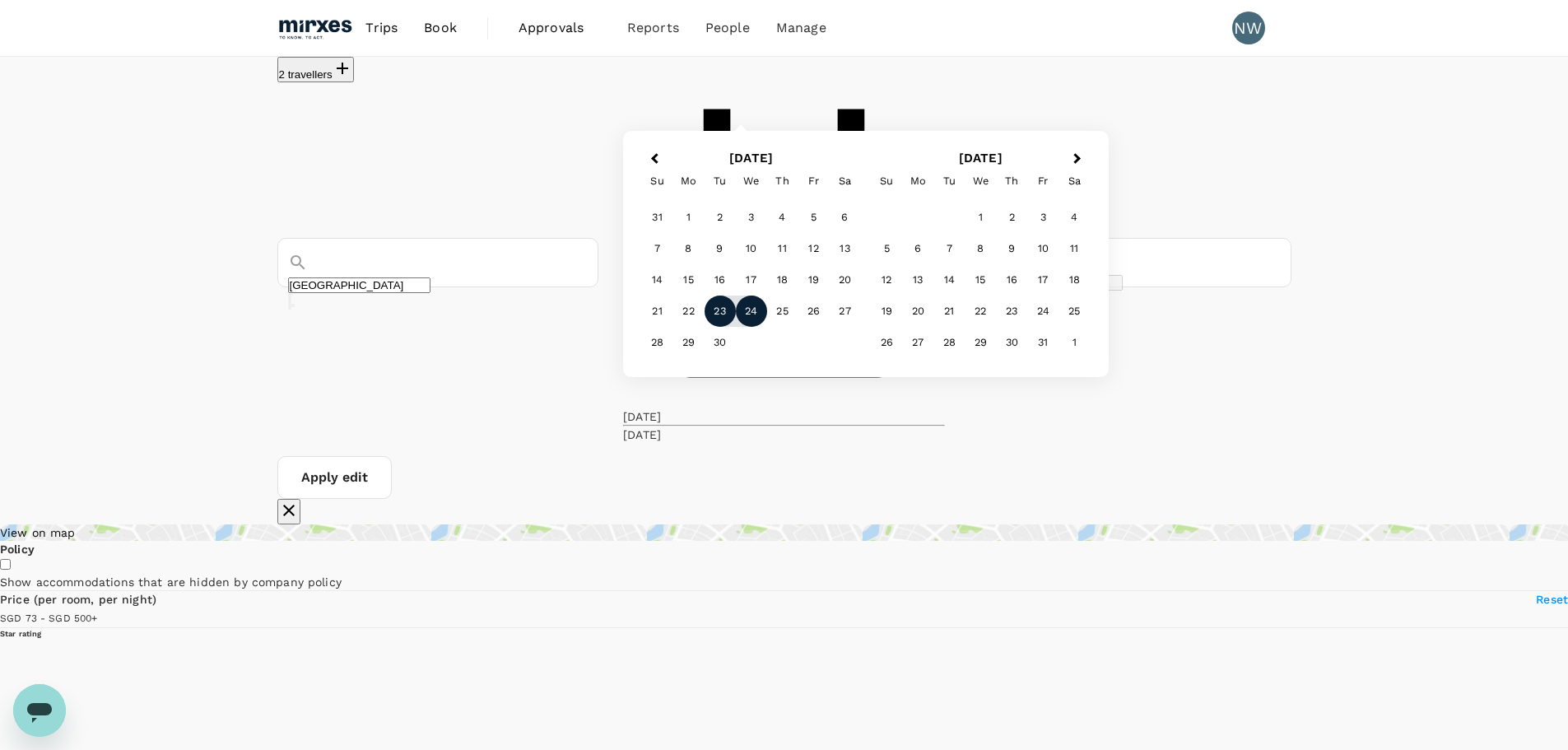
type input "499.53"
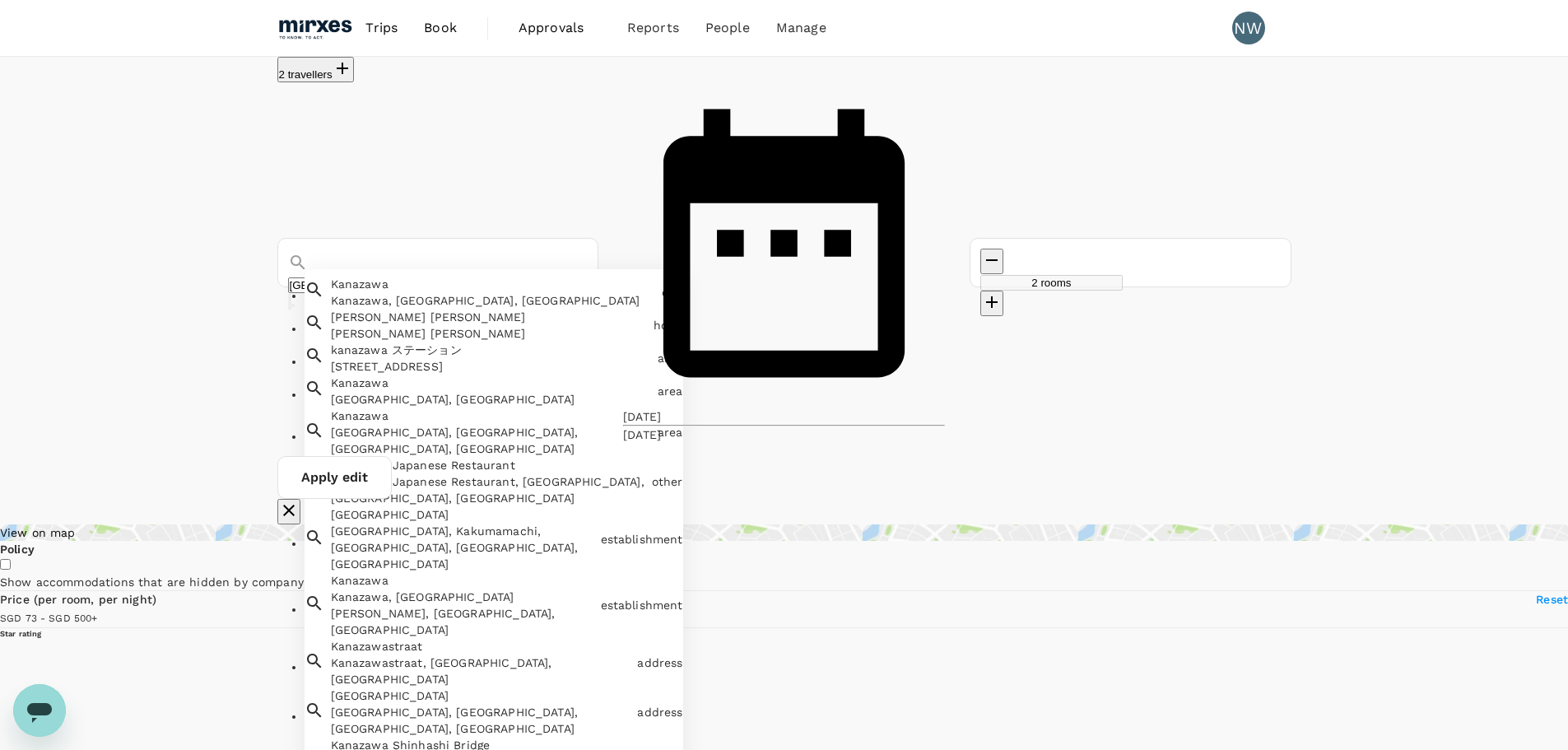
drag, startPoint x: 457, startPoint y: 134, endPoint x: 181, endPoint y: 114, distance: 276.7
click at [181, 114] on div "2 travellers [GEOGRAPHIC_DATA] [GEOGRAPHIC_DATA] [GEOGRAPHIC_DATA], [GEOGRAPHIC…" at bounding box center [784, 290] width 1568 height 467
click at [481, 293] on div "Kanazawa, [GEOGRAPHIC_DATA], [GEOGRAPHIC_DATA]" at bounding box center [492, 301] width 324 height 16
type input "Kanazawa"
type input "499.53"
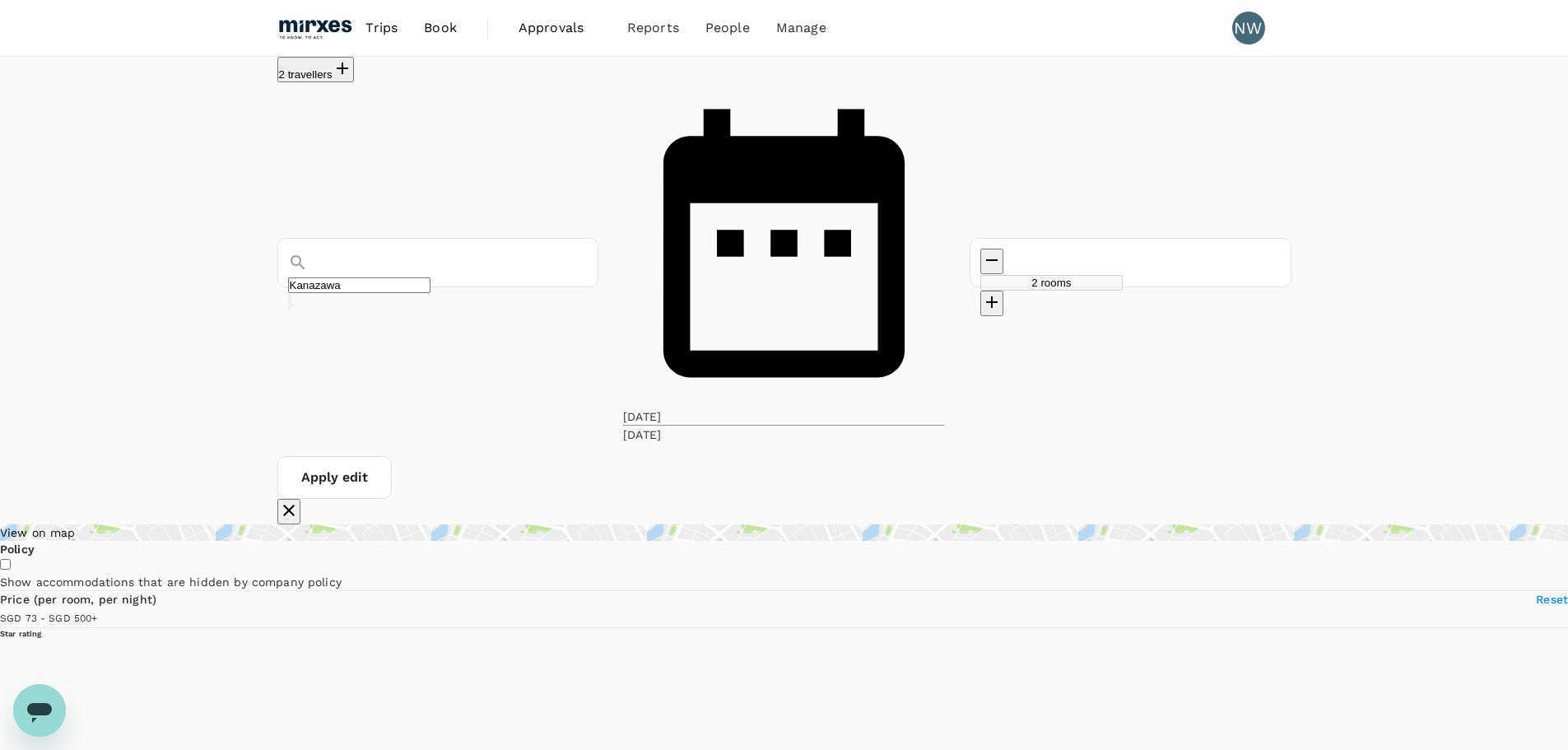
click at [661, 408] on div "[DATE]" at bounding box center [642, 416] width 38 height 16
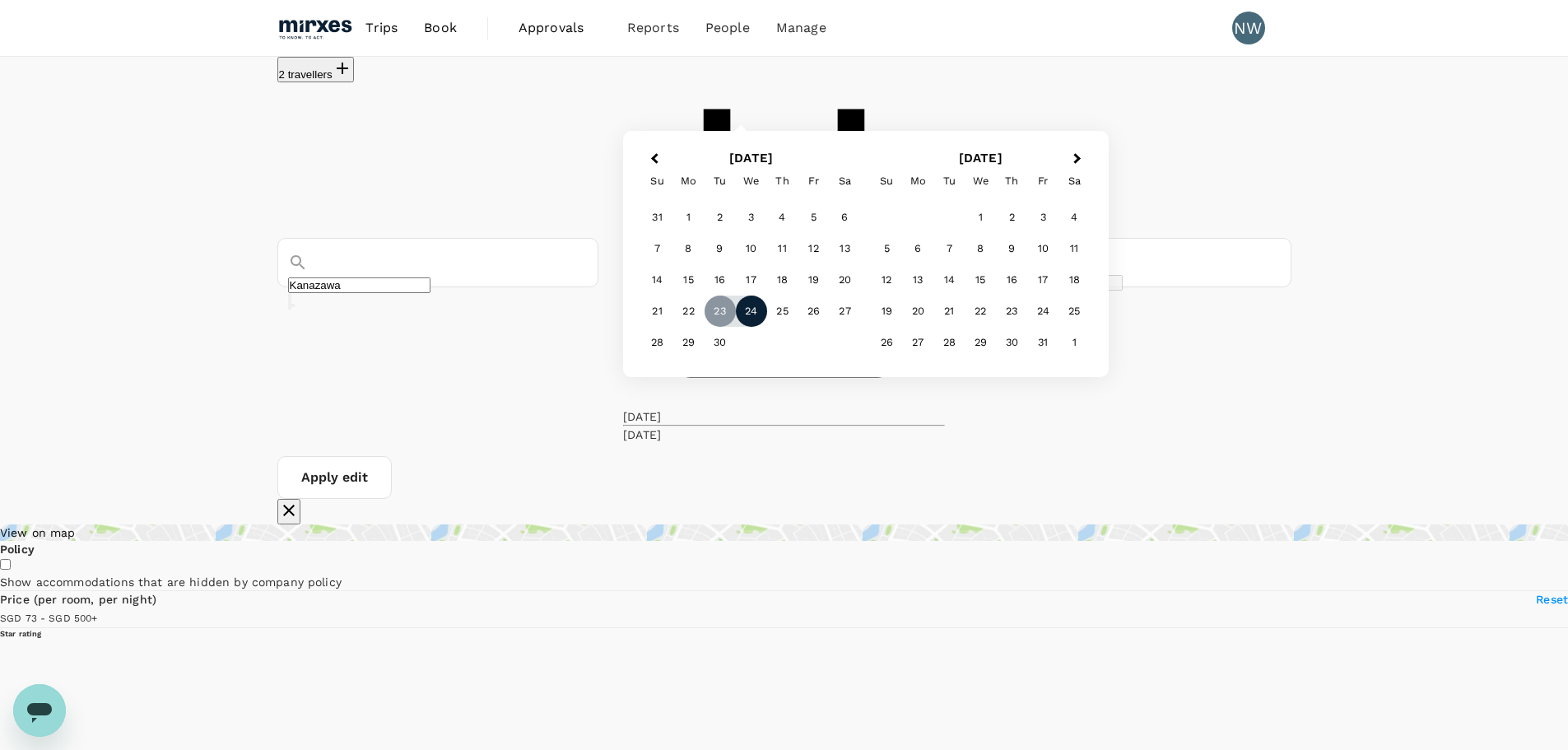
click at [768, 326] on div "24" at bounding box center [752, 311] width 31 height 31
click at [830, 327] on div "26" at bounding box center [815, 312] width 31 height 31
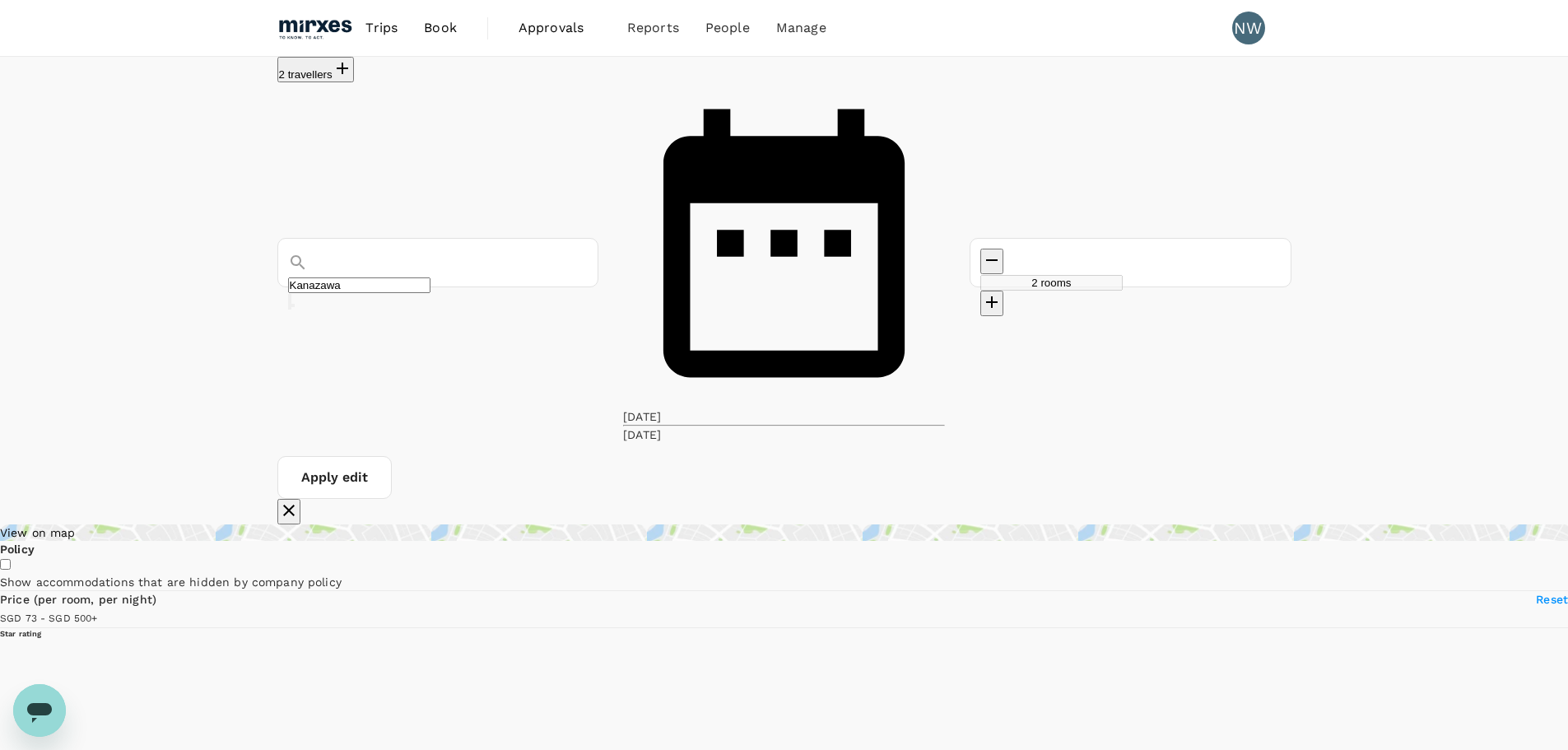
click at [392, 456] on button "Apply edit" at bounding box center [335, 477] width 115 height 43
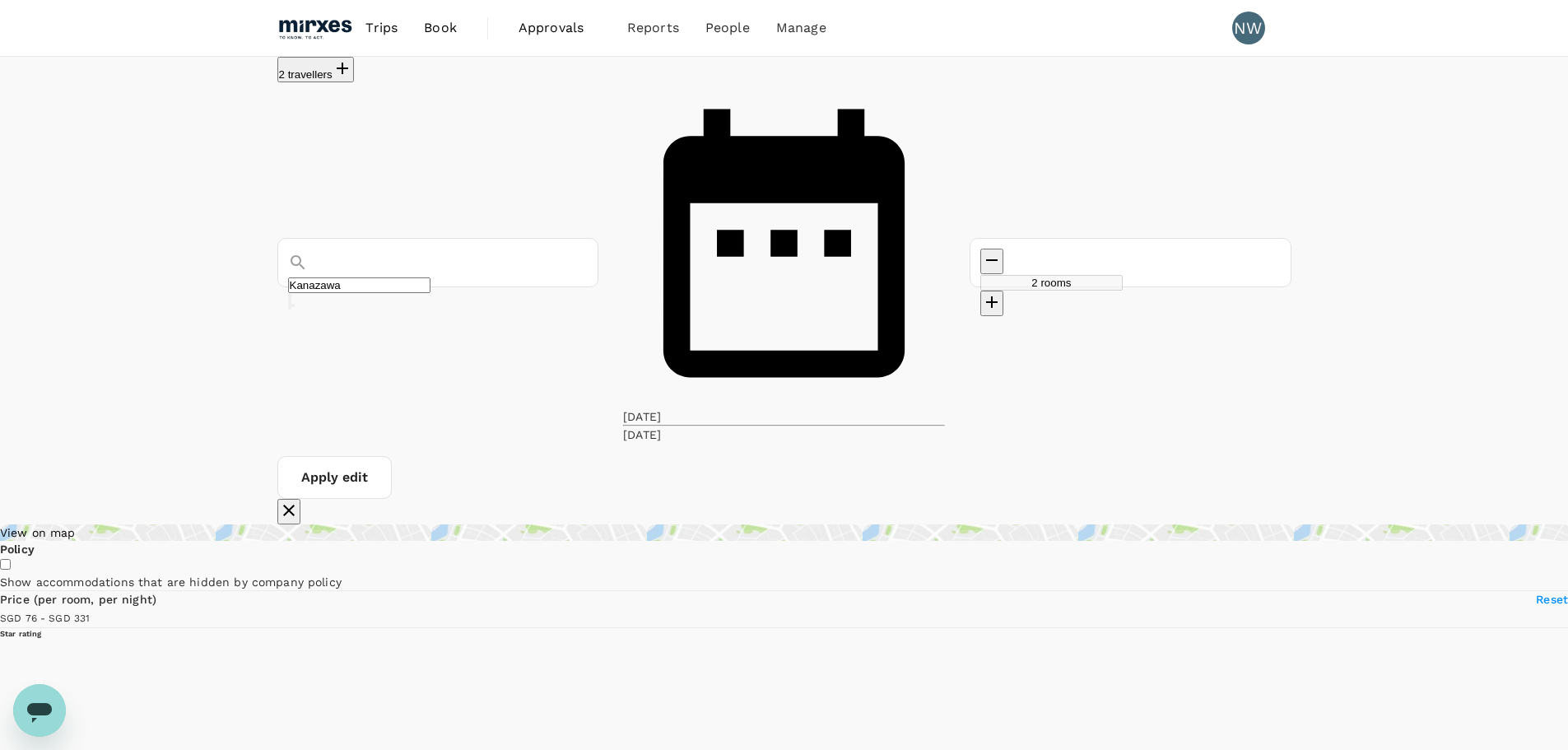
click at [404, 524] on div "View on map" at bounding box center [784, 532] width 1568 height 16
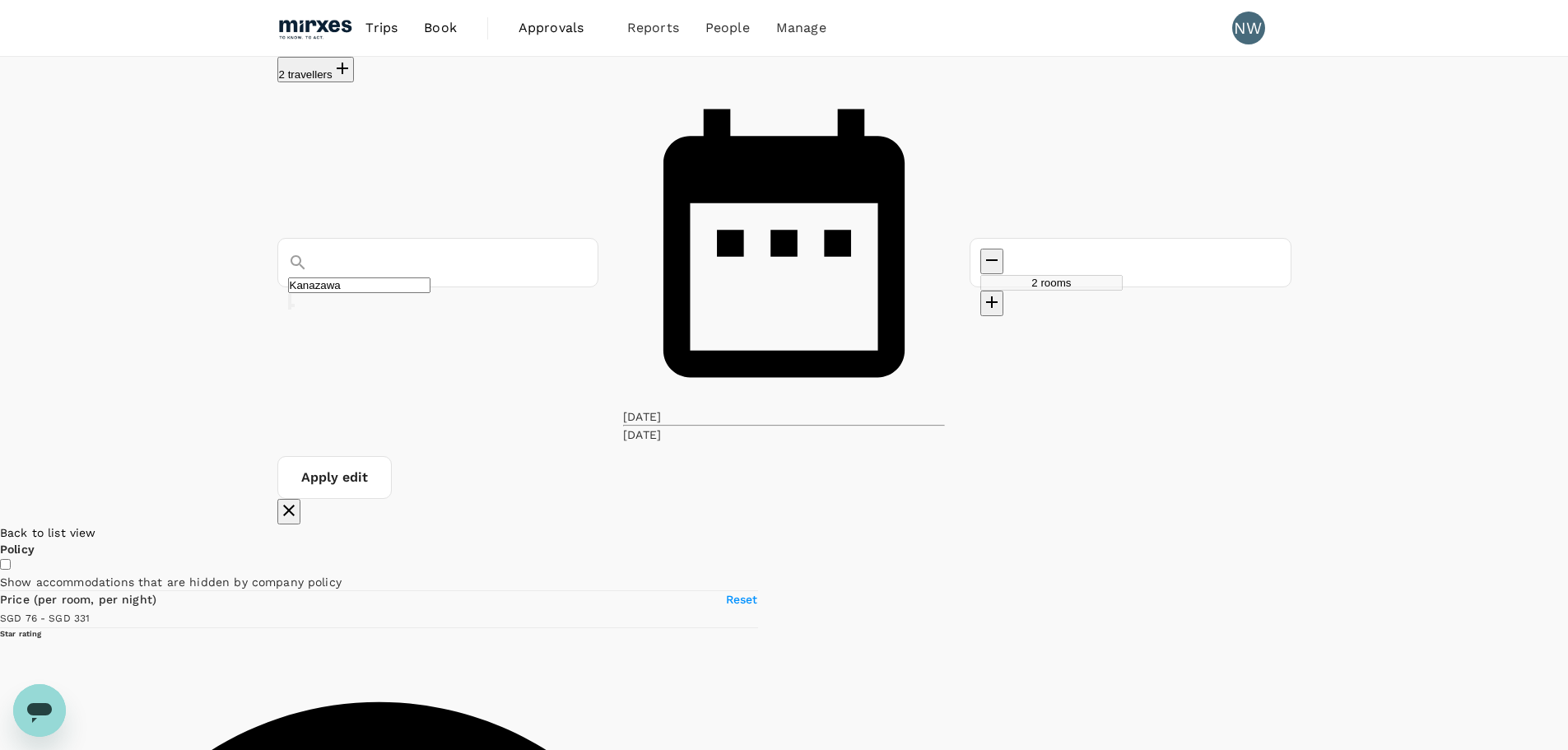
drag, startPoint x: 1027, startPoint y: 375, endPoint x: 960, endPoint y: 450, distance: 100.6
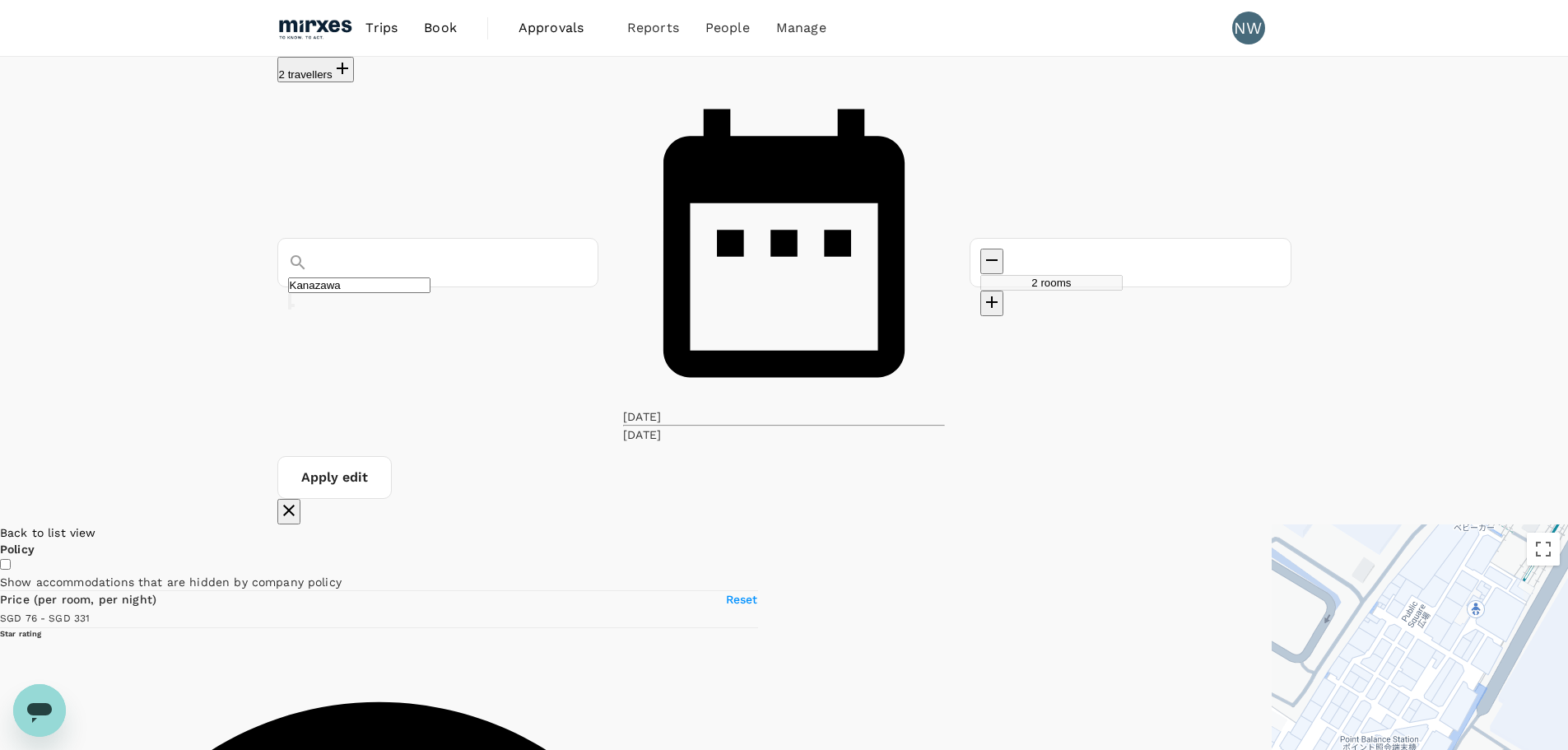
drag, startPoint x: 919, startPoint y: 349, endPoint x: 912, endPoint y: 483, distance: 134.2
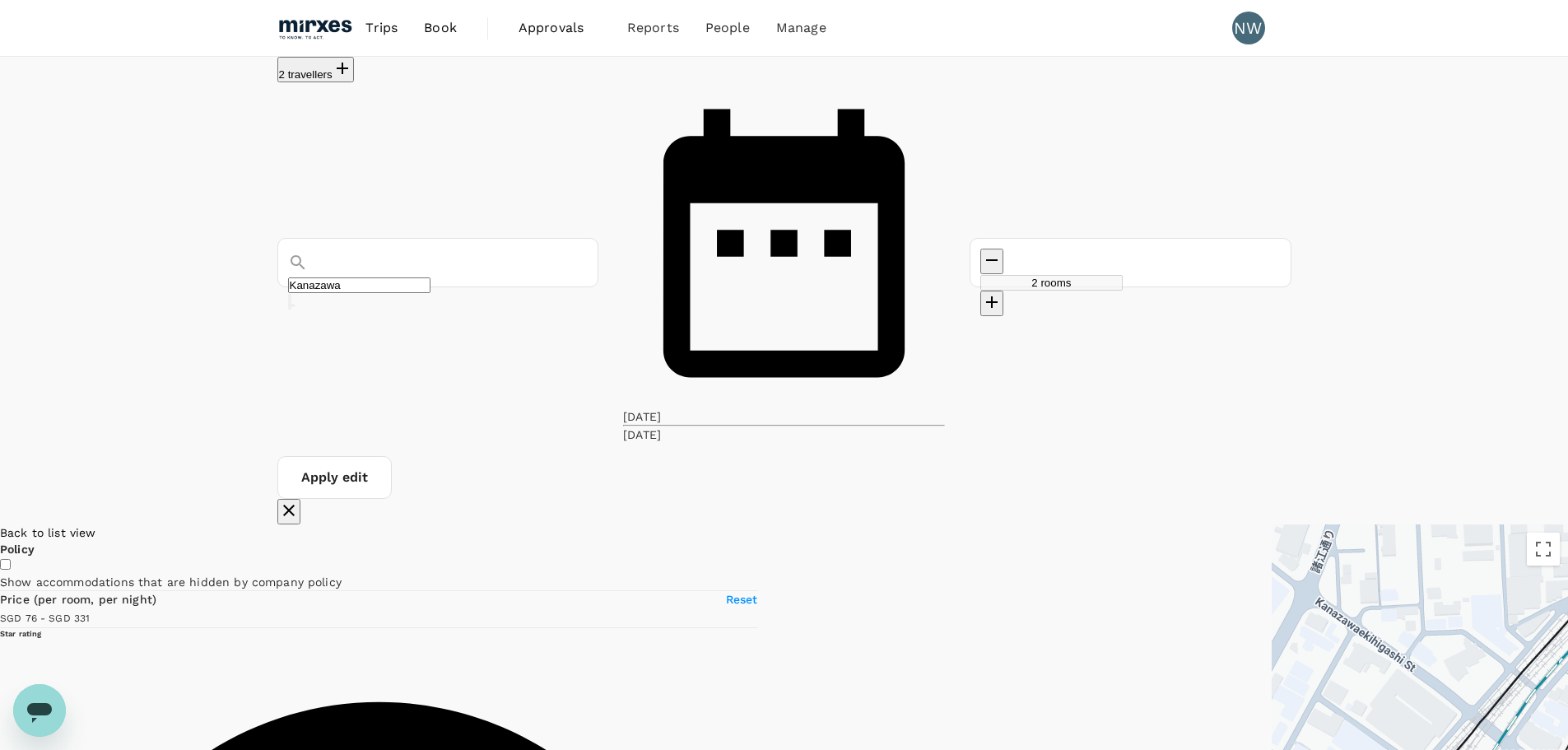
drag, startPoint x: 951, startPoint y: 368, endPoint x: 964, endPoint y: 568, distance: 200.4
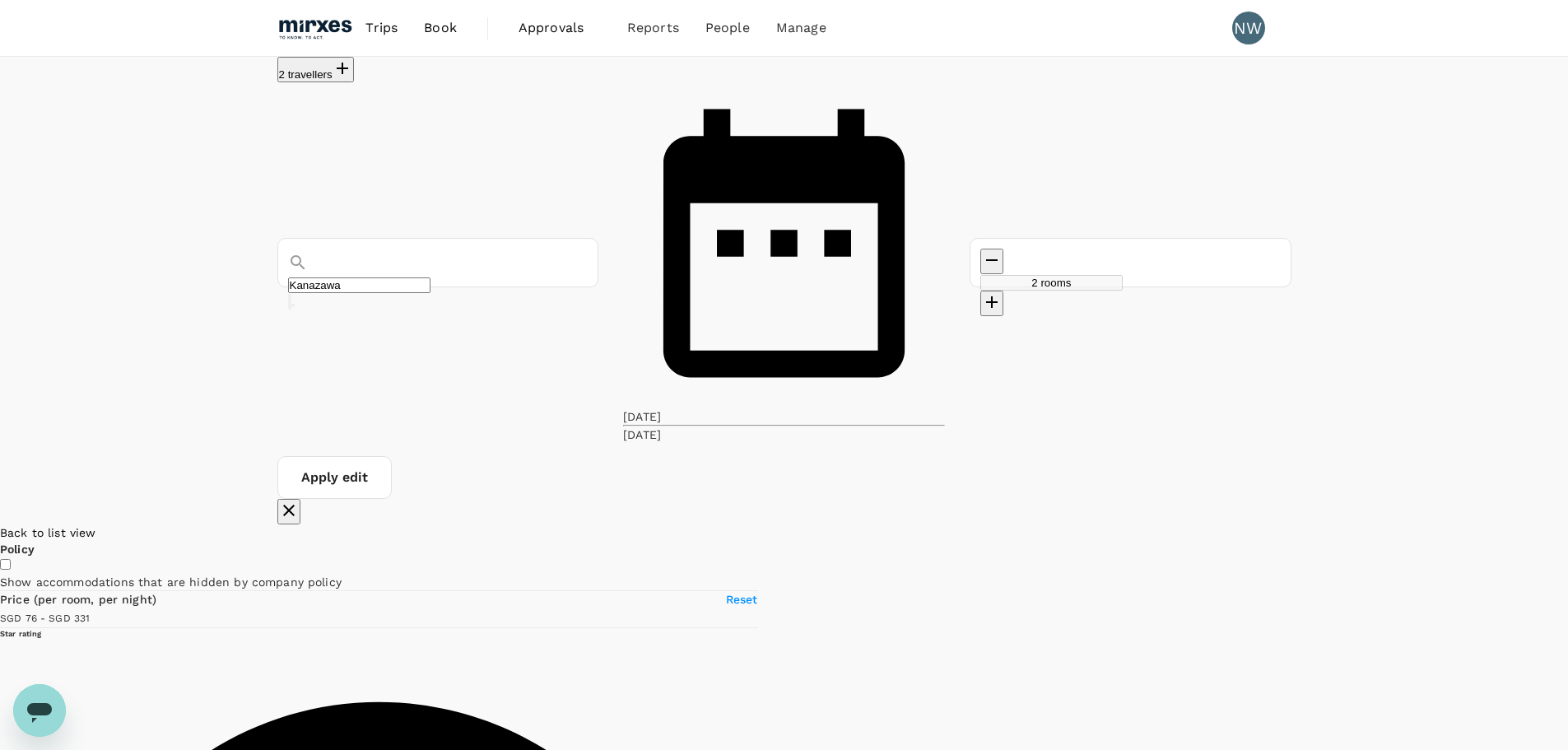
drag, startPoint x: 917, startPoint y: 402, endPoint x: 863, endPoint y: 266, distance: 146.3
drag, startPoint x: 895, startPoint y: 363, endPoint x: 979, endPoint y: 387, distance: 87.4
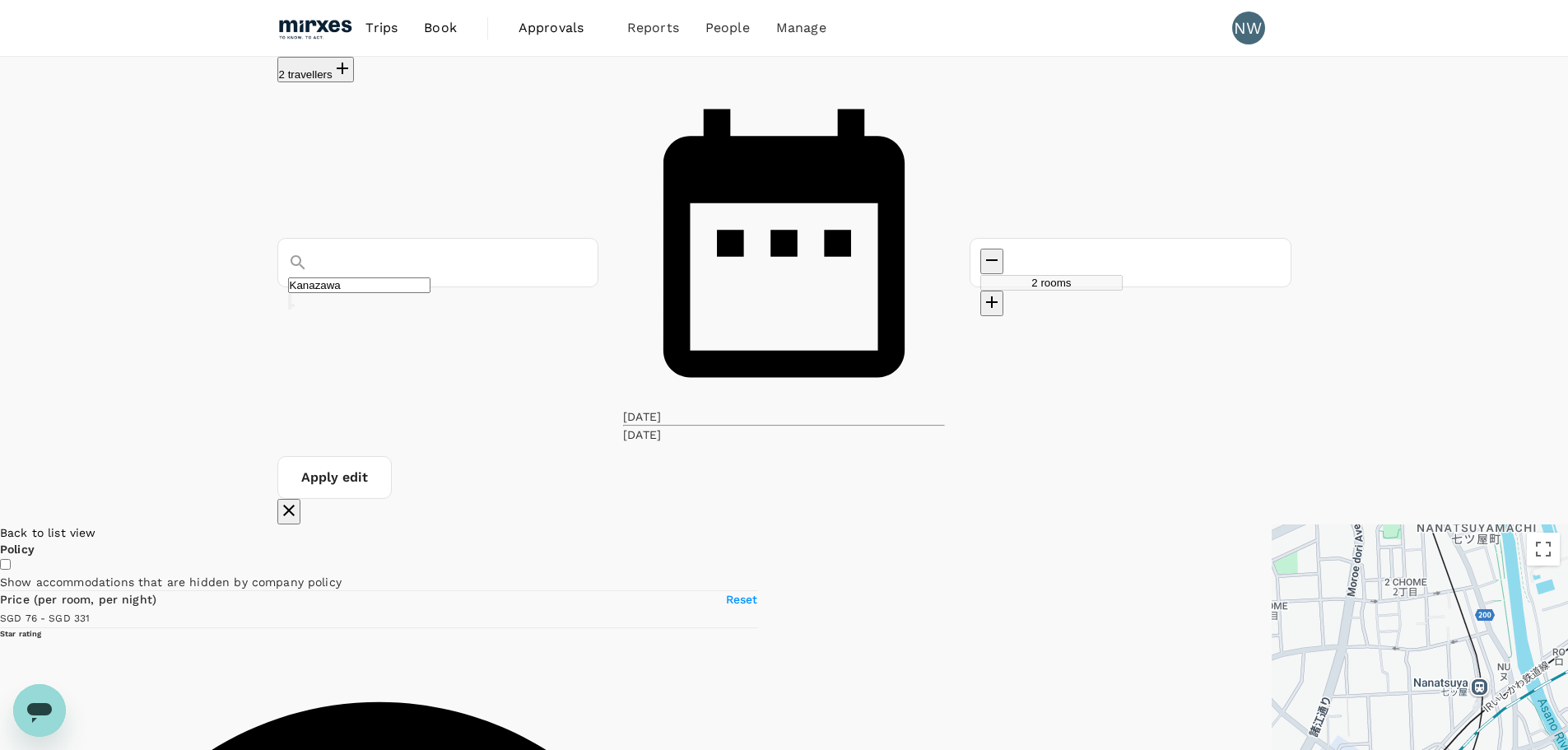
drag, startPoint x: 1167, startPoint y: 368, endPoint x: 1098, endPoint y: 591, distance: 233.4
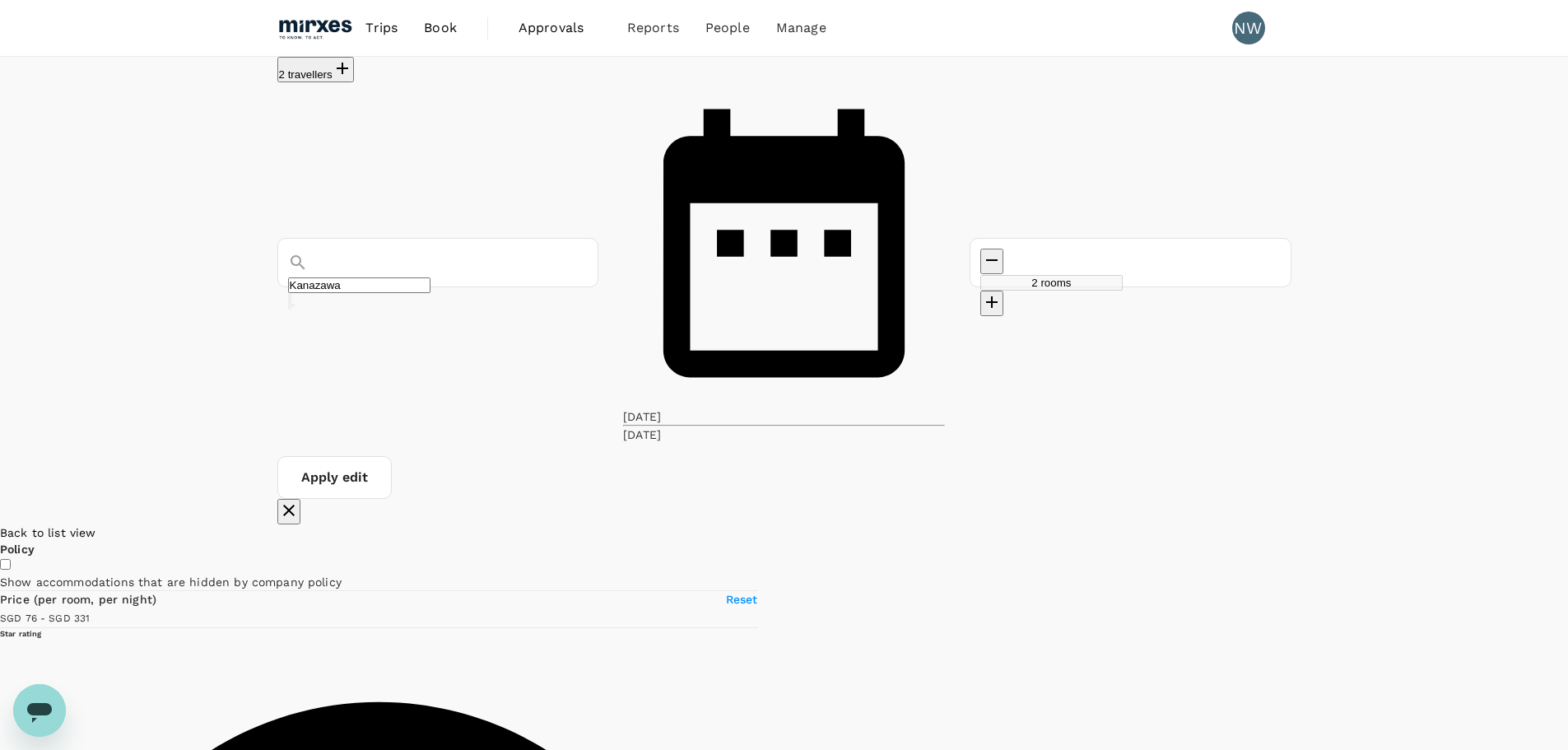
drag, startPoint x: 1081, startPoint y: 509, endPoint x: 1125, endPoint y: 397, distance: 120.3
drag, startPoint x: 760, startPoint y: 512, endPoint x: 1102, endPoint y: 138, distance: 506.8
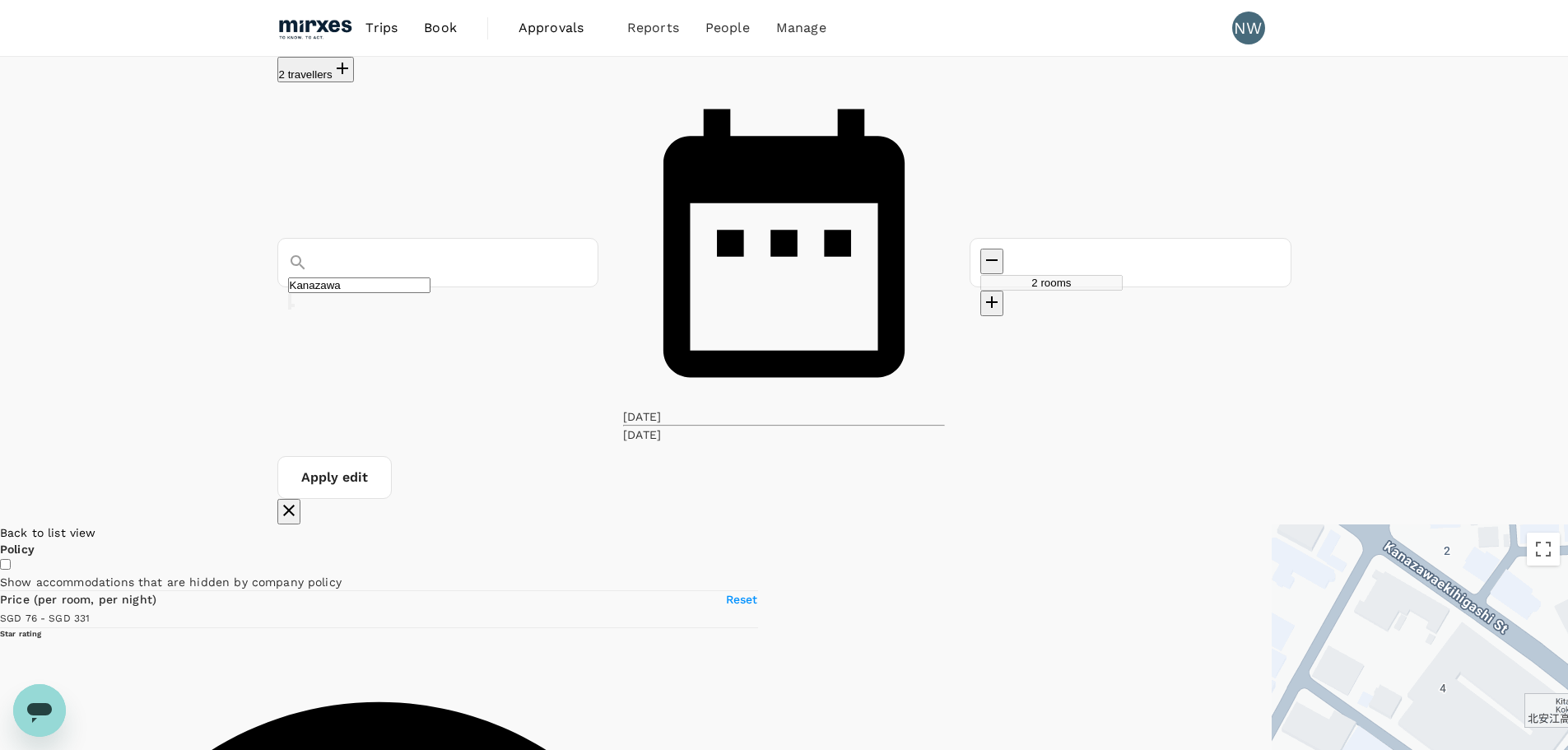
drag, startPoint x: 838, startPoint y: 364, endPoint x: 885, endPoint y: 452, distance: 99.8
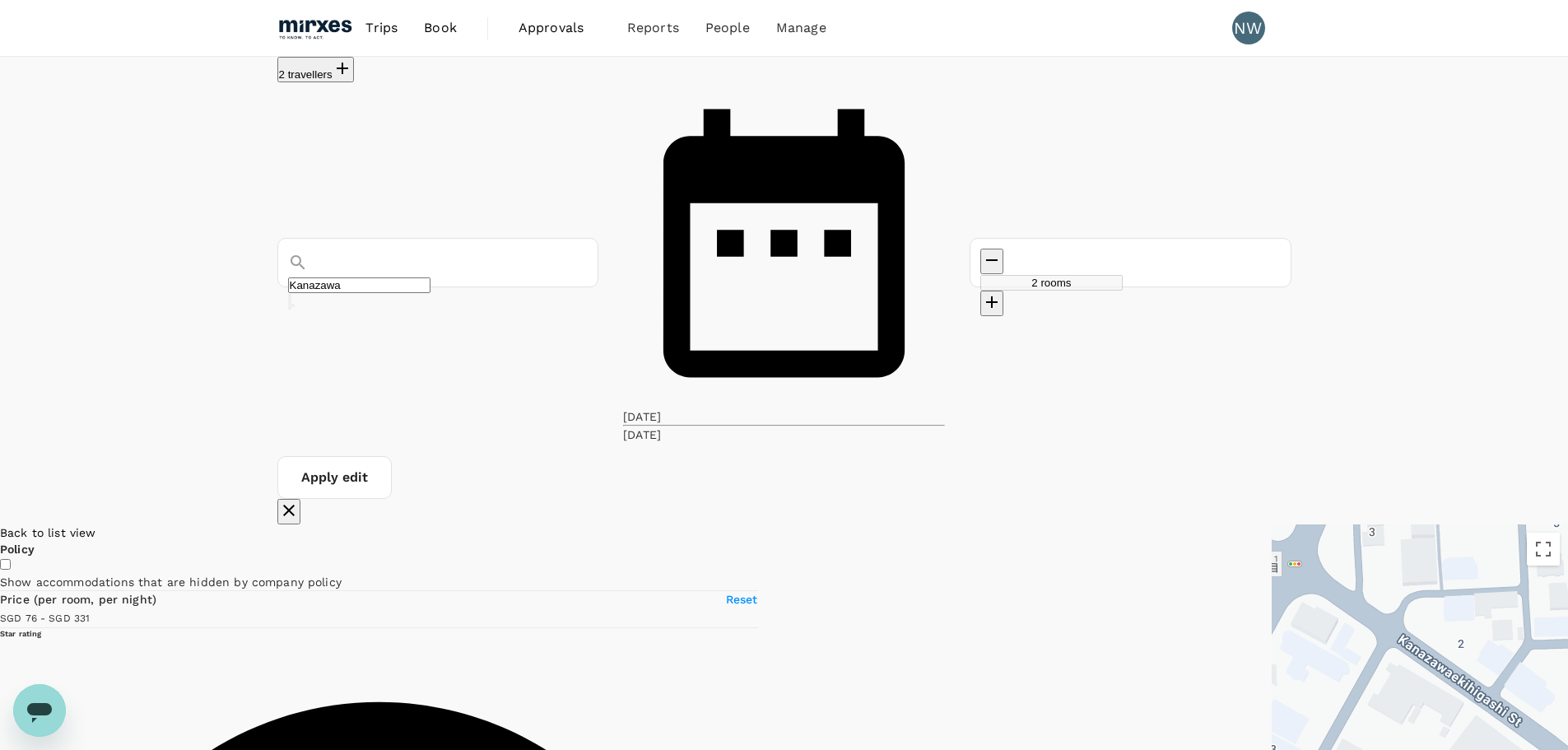
drag, startPoint x: 938, startPoint y: 384, endPoint x: 952, endPoint y: 481, distance: 98.0
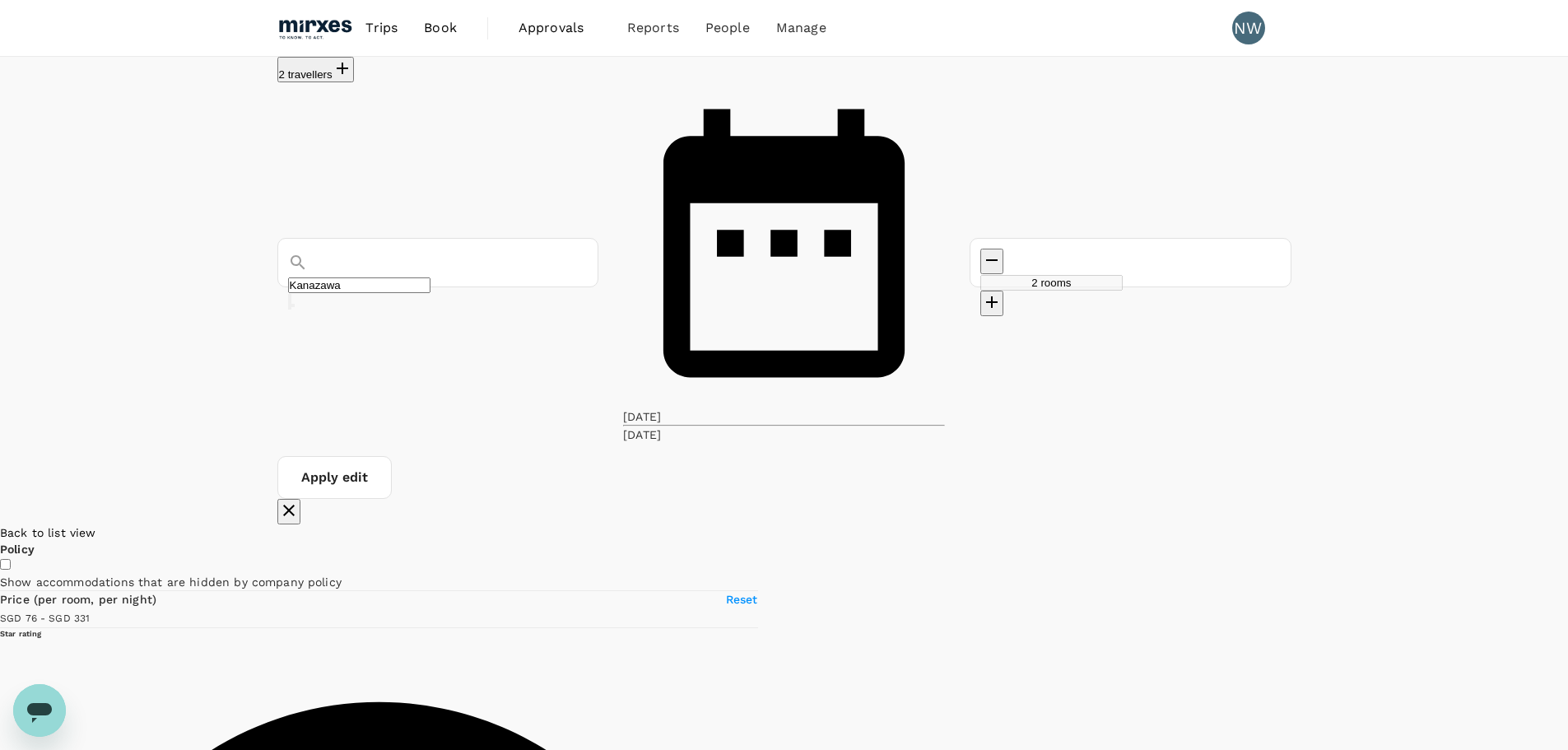
click at [260, 524] on div "Back to list view" at bounding box center [379, 532] width 758 height 16
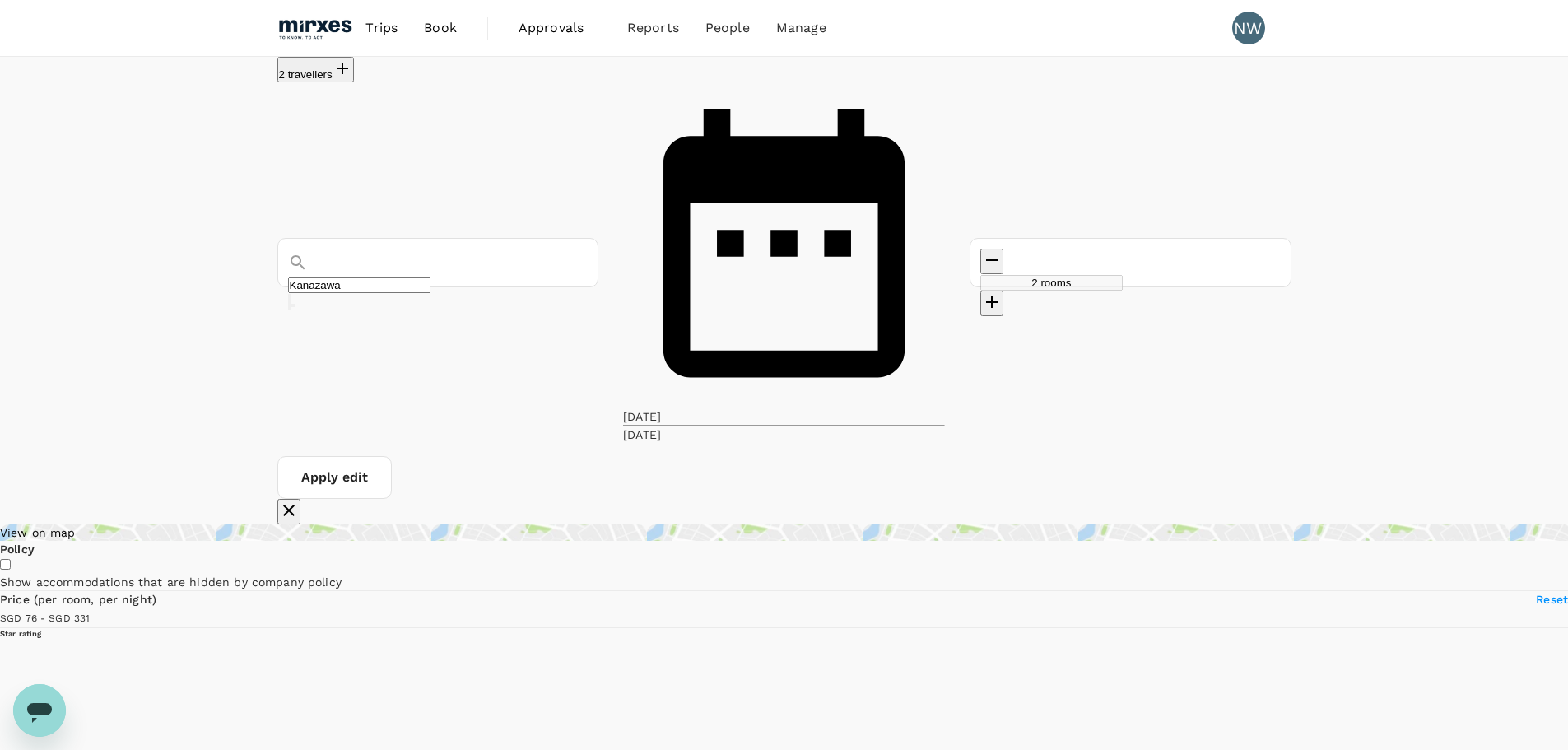
click at [374, 524] on div "View on map" at bounding box center [784, 532] width 1568 height 16
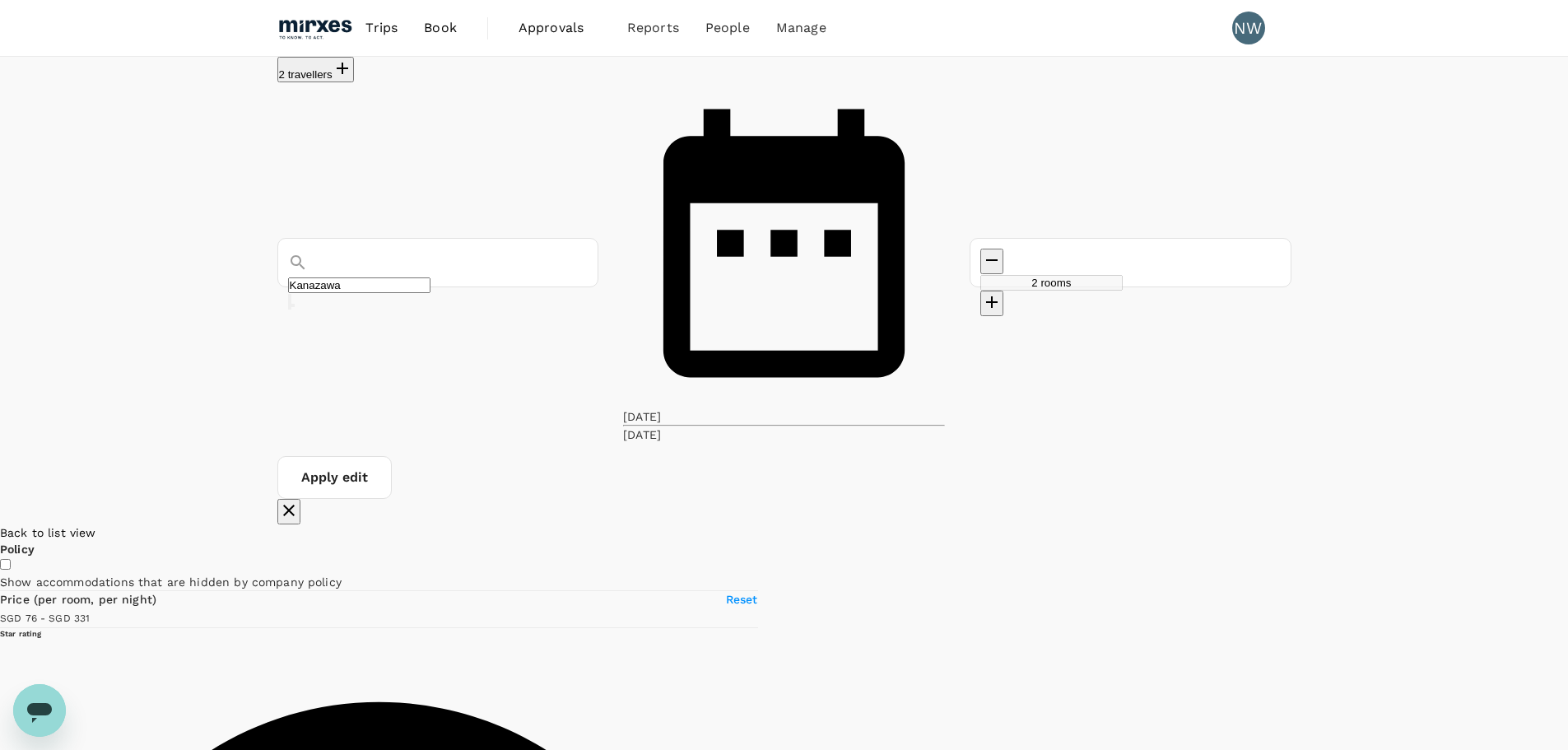
drag, startPoint x: 1043, startPoint y: 546, endPoint x: 1036, endPoint y: 466, distance: 80.3
drag, startPoint x: 819, startPoint y: 373, endPoint x: 1058, endPoint y: 646, distance: 362.8
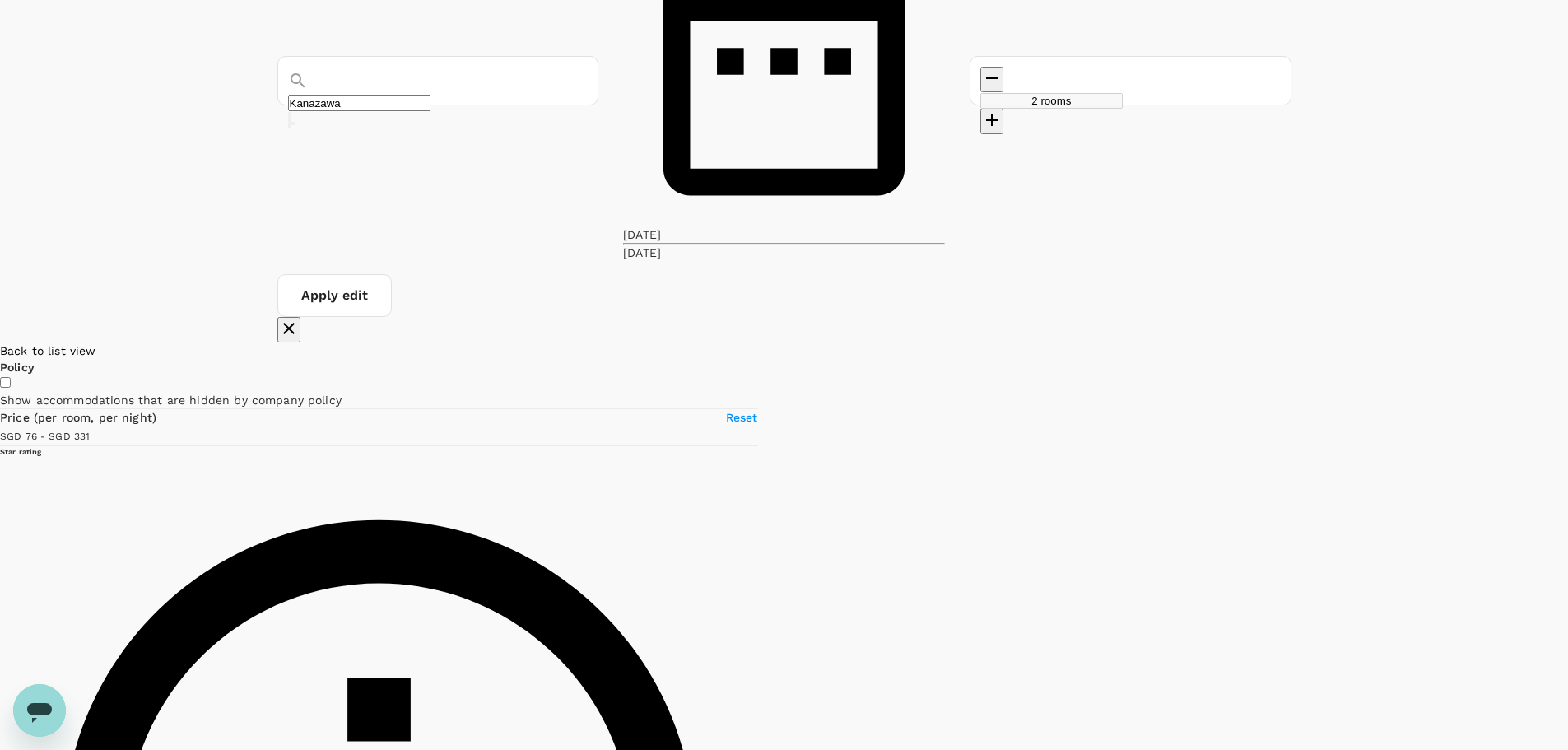
drag, startPoint x: 726, startPoint y: 274, endPoint x: 945, endPoint y: 602, distance: 394.4
click at [1567, 612] on div at bounding box center [1568, 635] width 0 height 585
drag, startPoint x: 917, startPoint y: 491, endPoint x: 935, endPoint y: 631, distance: 141.2
click at [1567, 631] on div at bounding box center [1568, 635] width 0 height 585
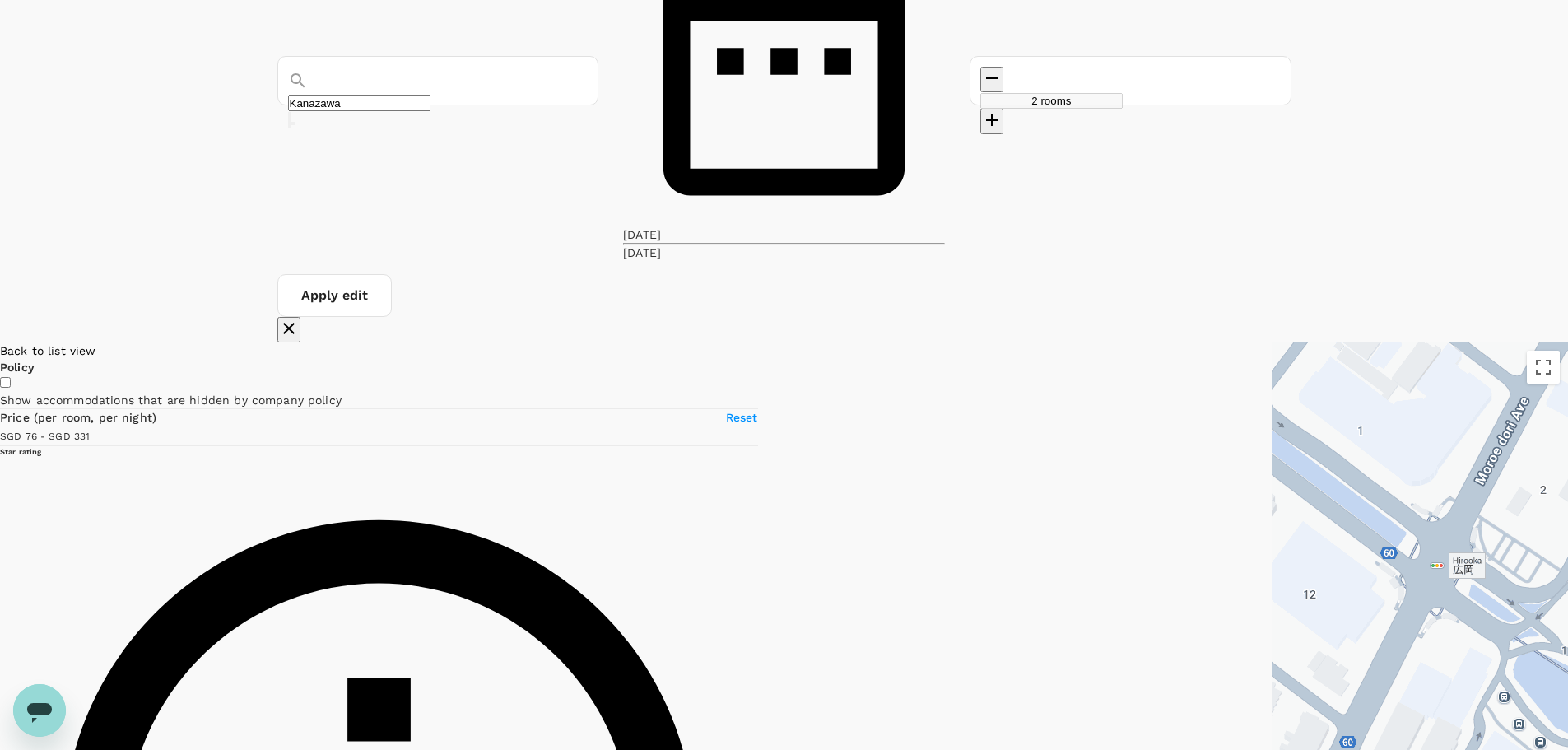
drag, startPoint x: 1123, startPoint y: 443, endPoint x: 1194, endPoint y: 343, distance: 122.6
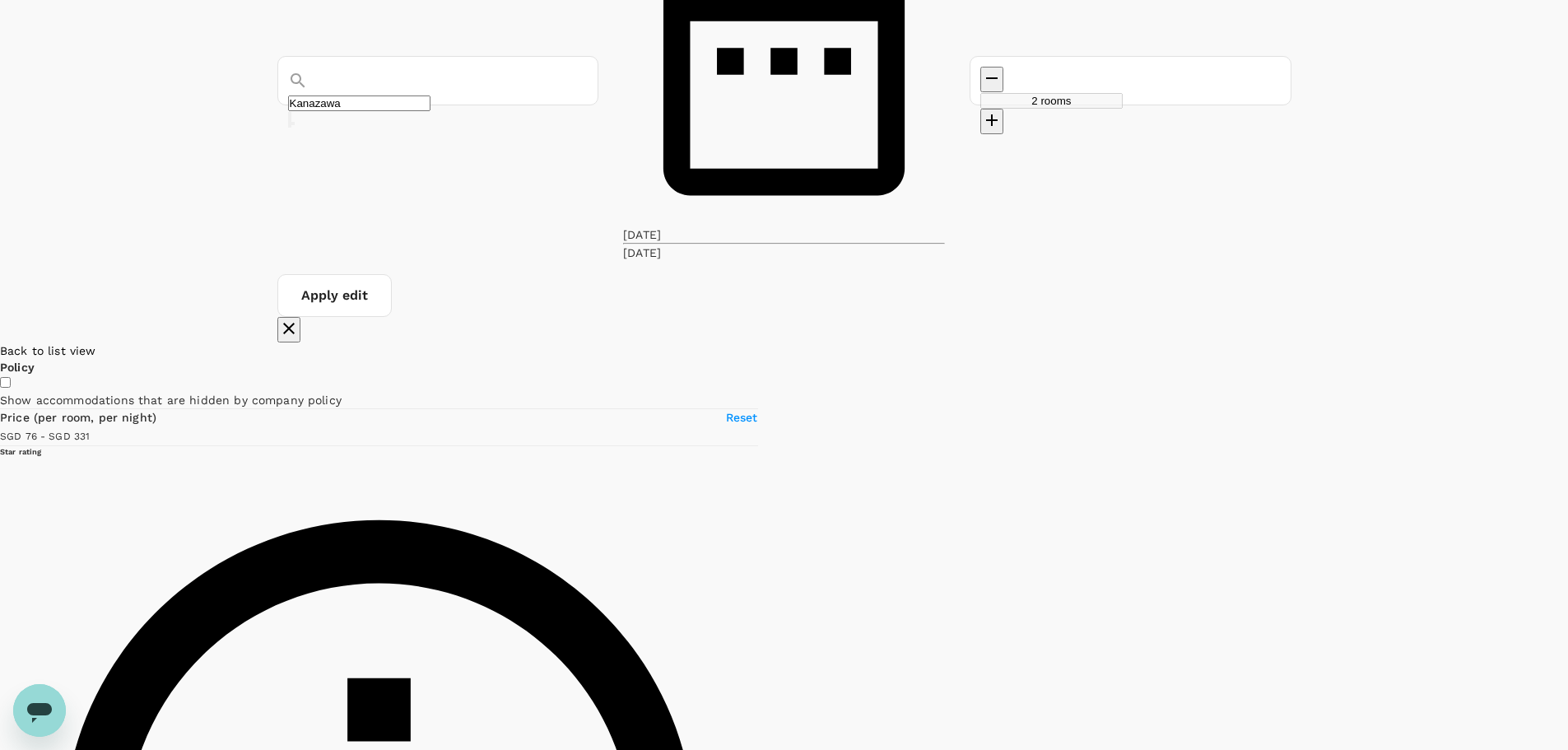
drag, startPoint x: 1075, startPoint y: 278, endPoint x: 1143, endPoint y: 757, distance: 483.8
drag, startPoint x: 1216, startPoint y: 550, endPoint x: 1085, endPoint y: 446, distance: 167.3
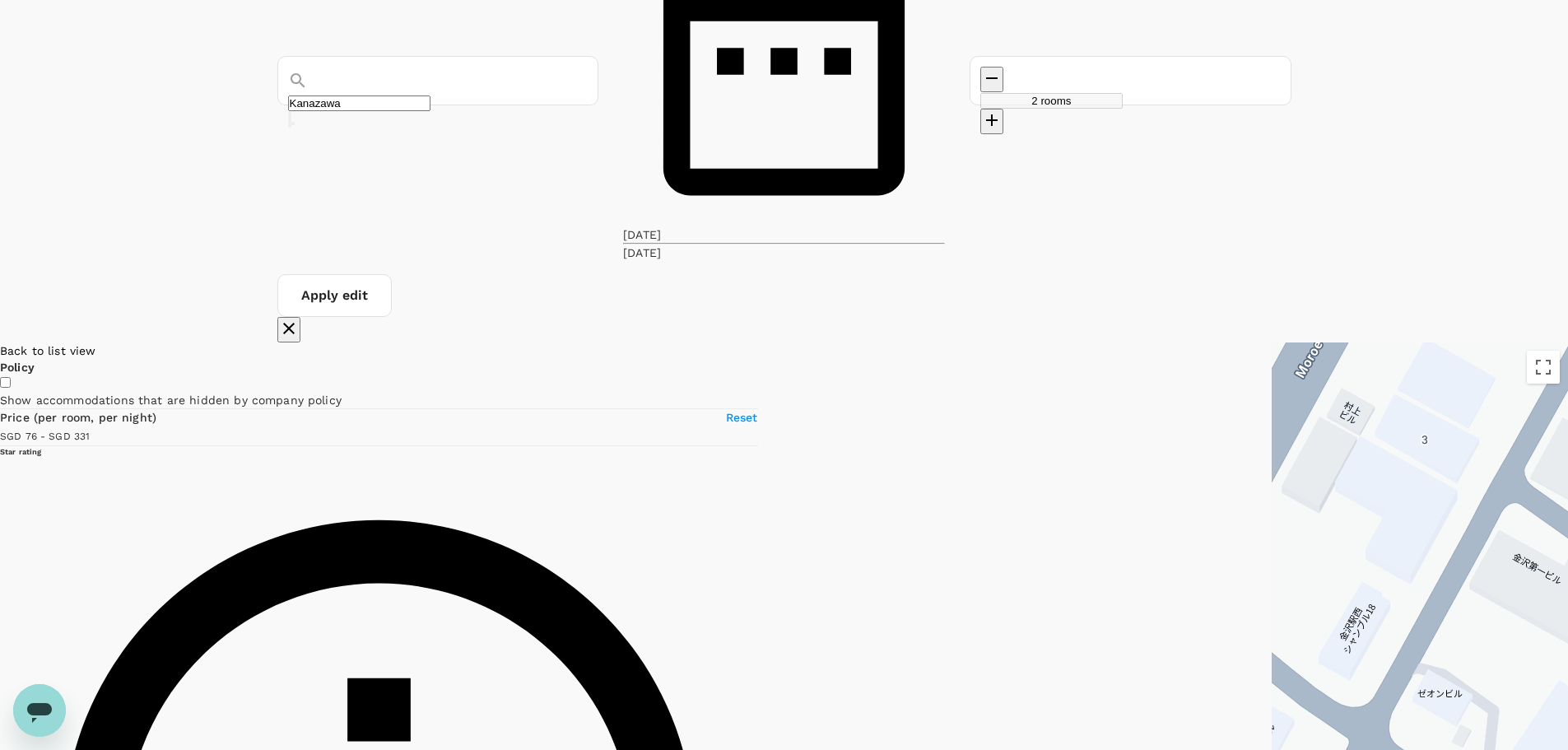
drag, startPoint x: 1039, startPoint y: 272, endPoint x: 944, endPoint y: 386, distance: 148.4
click at [1272, 401] on div at bounding box center [1420, 635] width 296 height 585
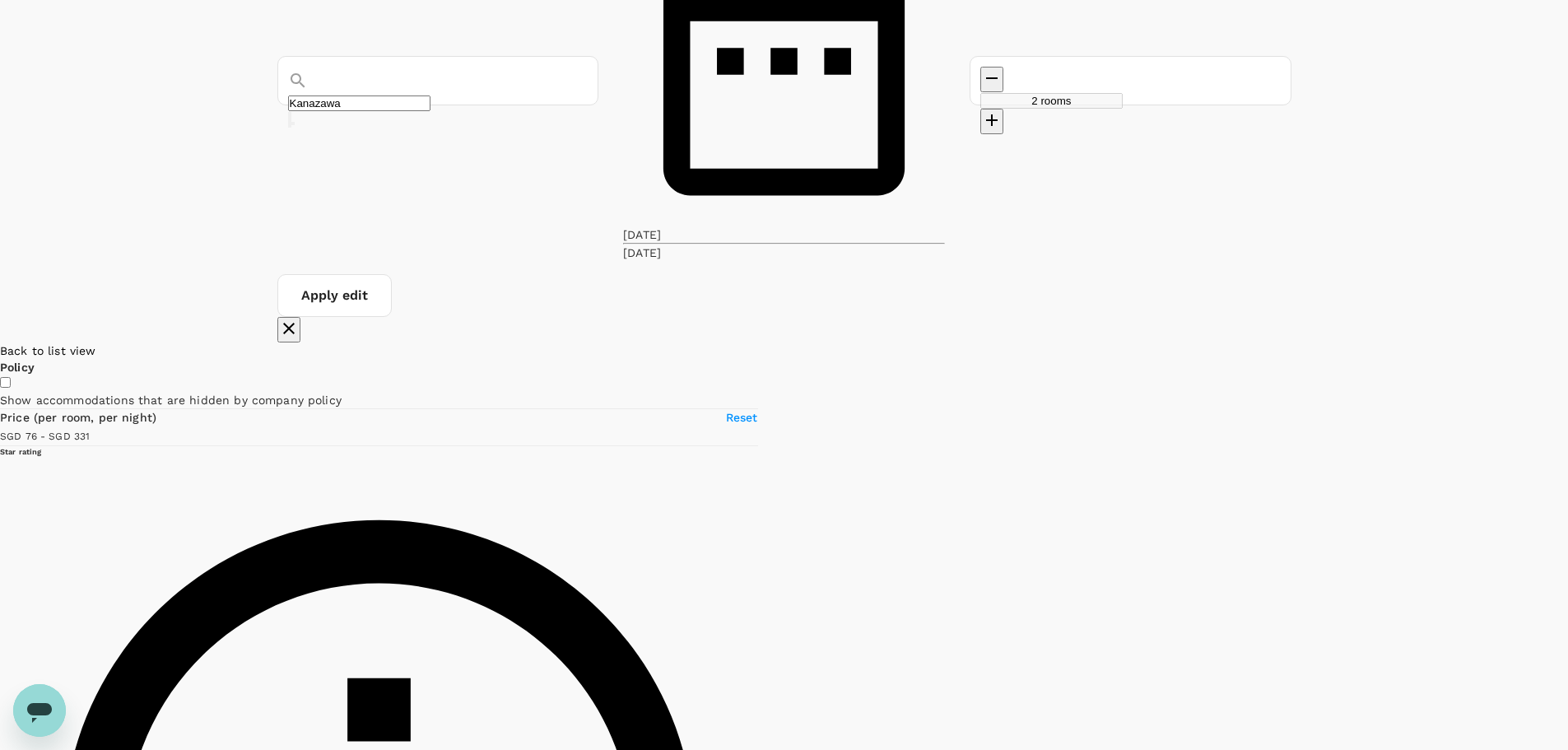
click at [1567, 342] on div at bounding box center [1568, 635] width 0 height 585
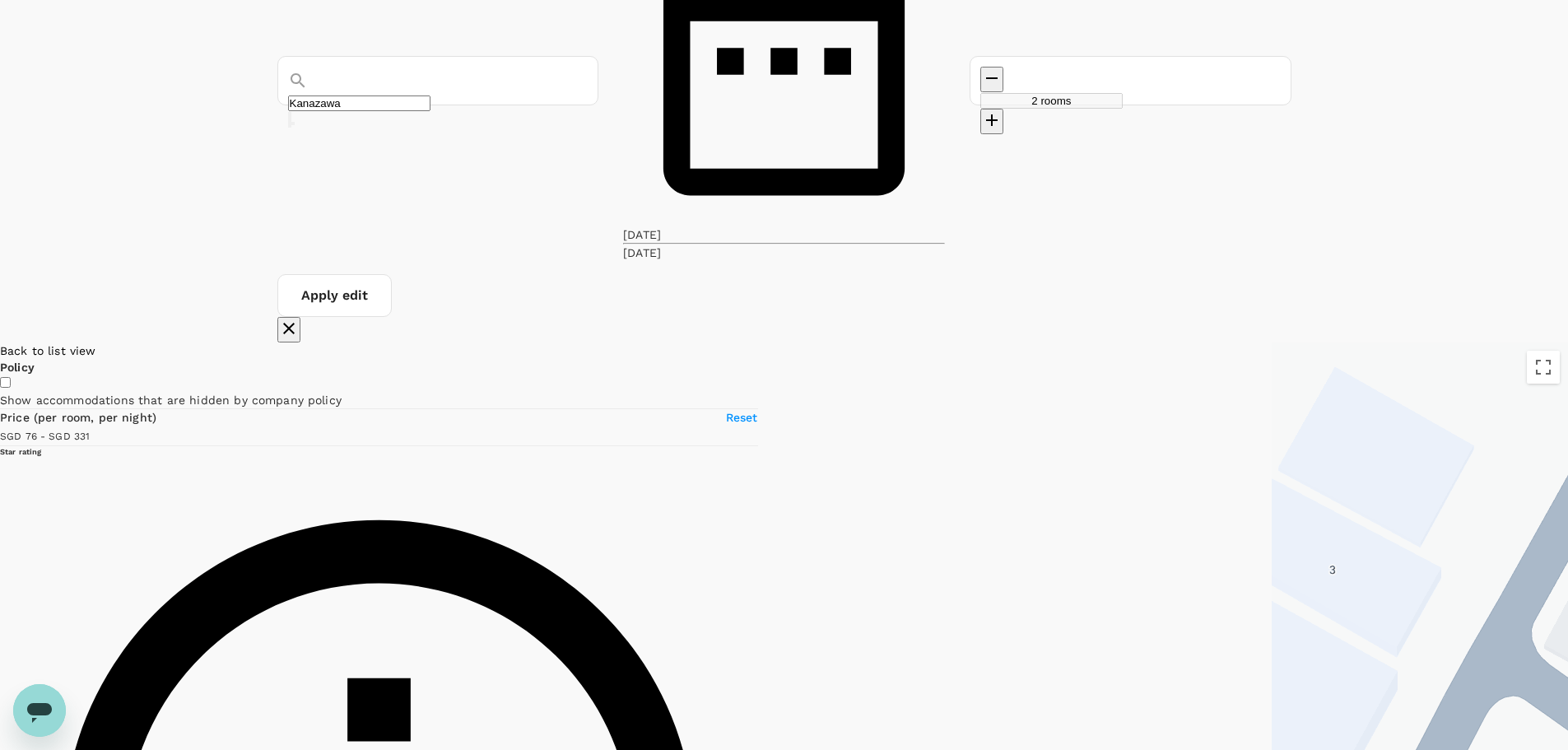
click at [1272, 342] on div at bounding box center [1420, 635] width 296 height 585
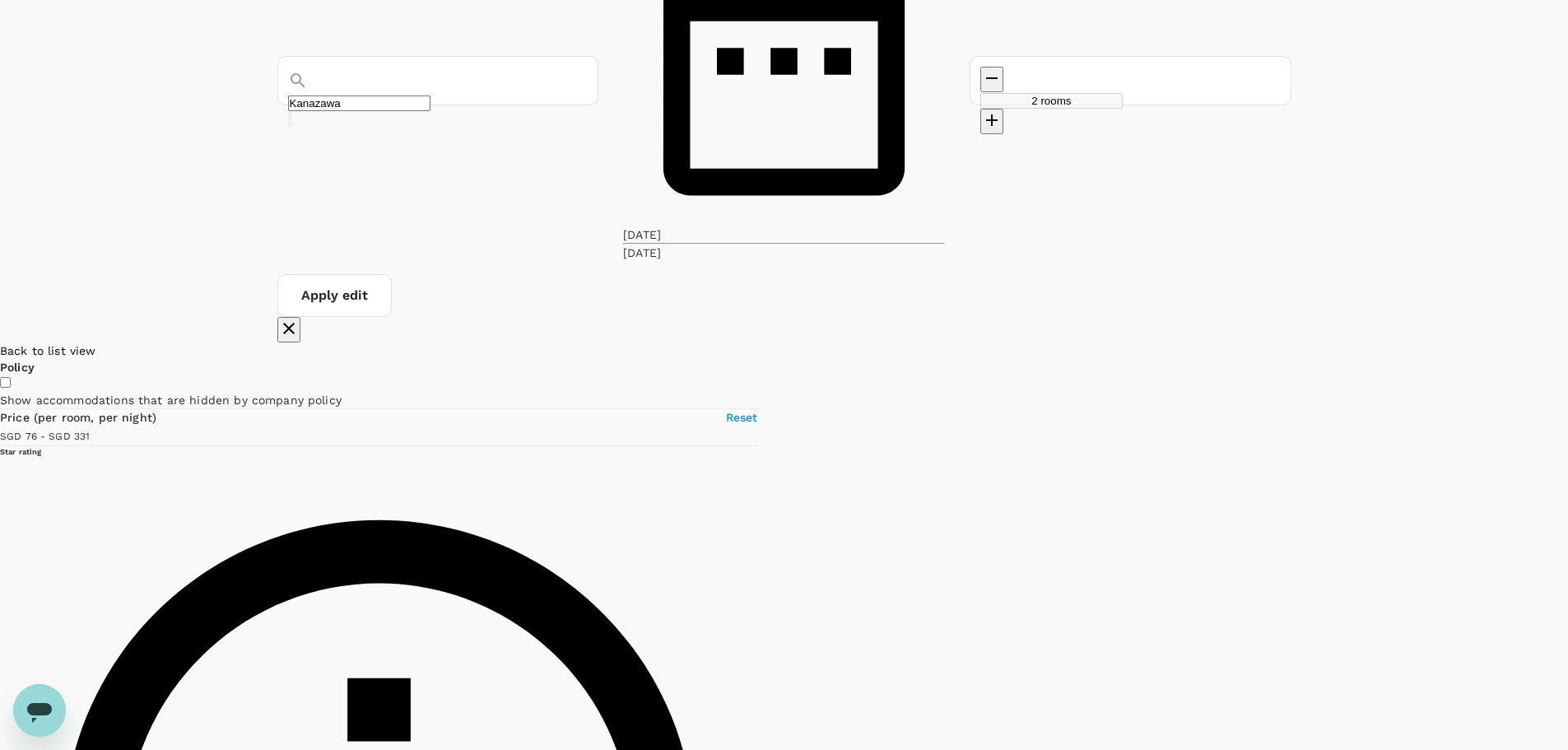
drag, startPoint x: 899, startPoint y: 294, endPoint x: 847, endPoint y: 267, distance: 58.6
click at [1567, 342] on div at bounding box center [1568, 635] width 0 height 585
type input "330.36"
